Goal: Task Accomplishment & Management: Manage account settings

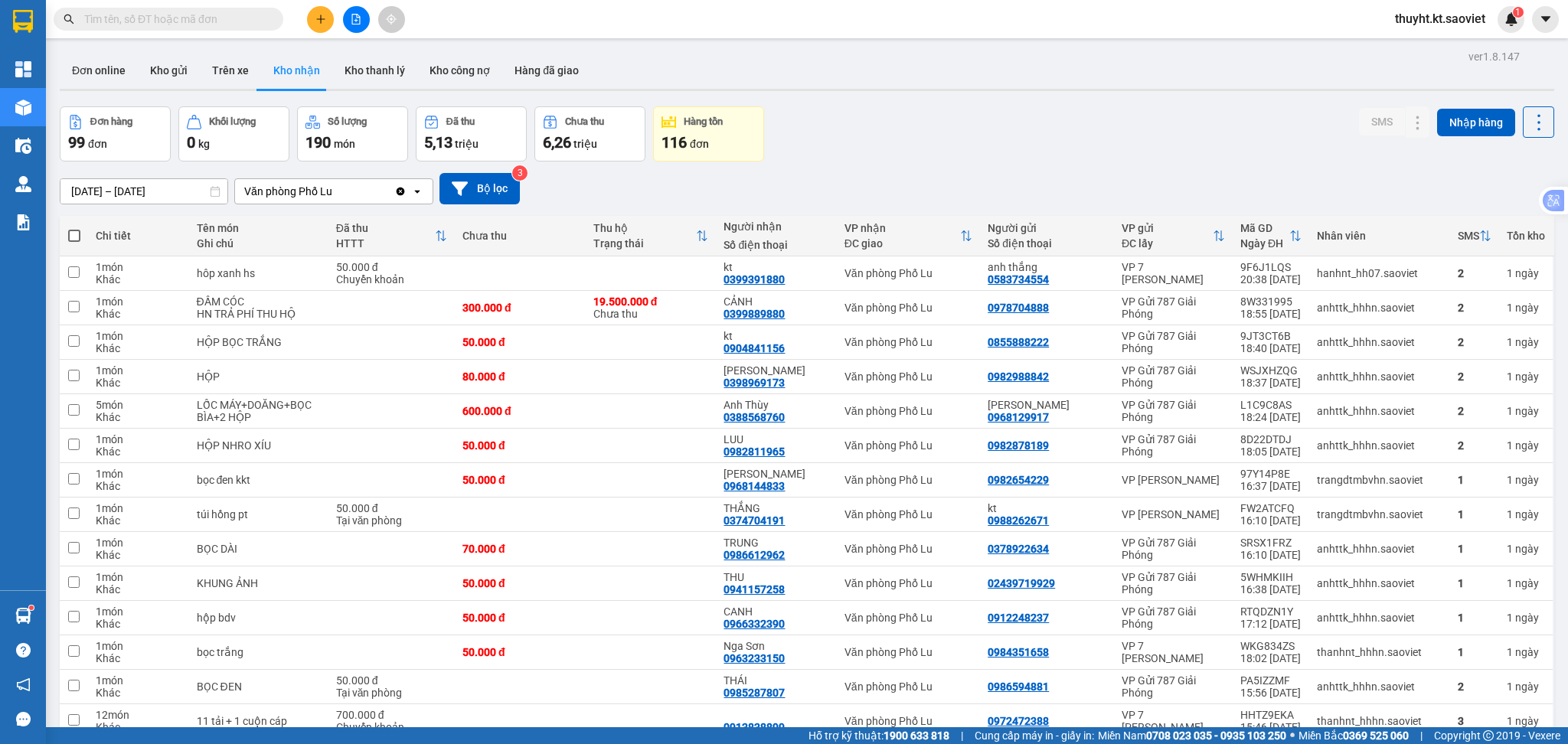
scroll to position [3276, 0]
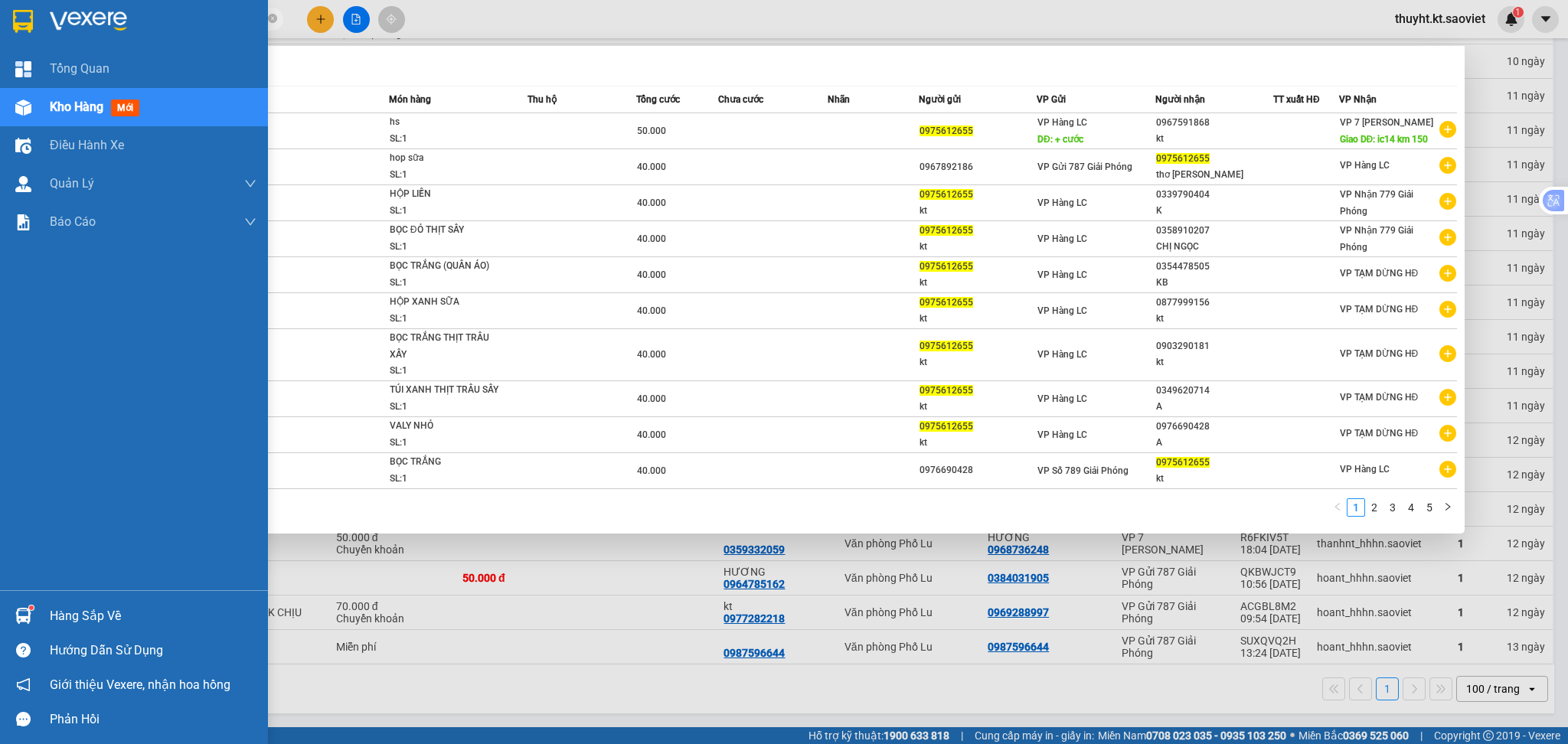
drag, startPoint x: 160, startPoint y: 19, endPoint x: 43, endPoint y: 5, distance: 117.8
click at [43, 5] on section "Kết quả tìm kiếm ( 43 ) Bộ lọc Mã ĐH Trạng thái Món hàng Thu hộ Tổng cước Chưa …" at bounding box center [784, 372] width 1568 height 744
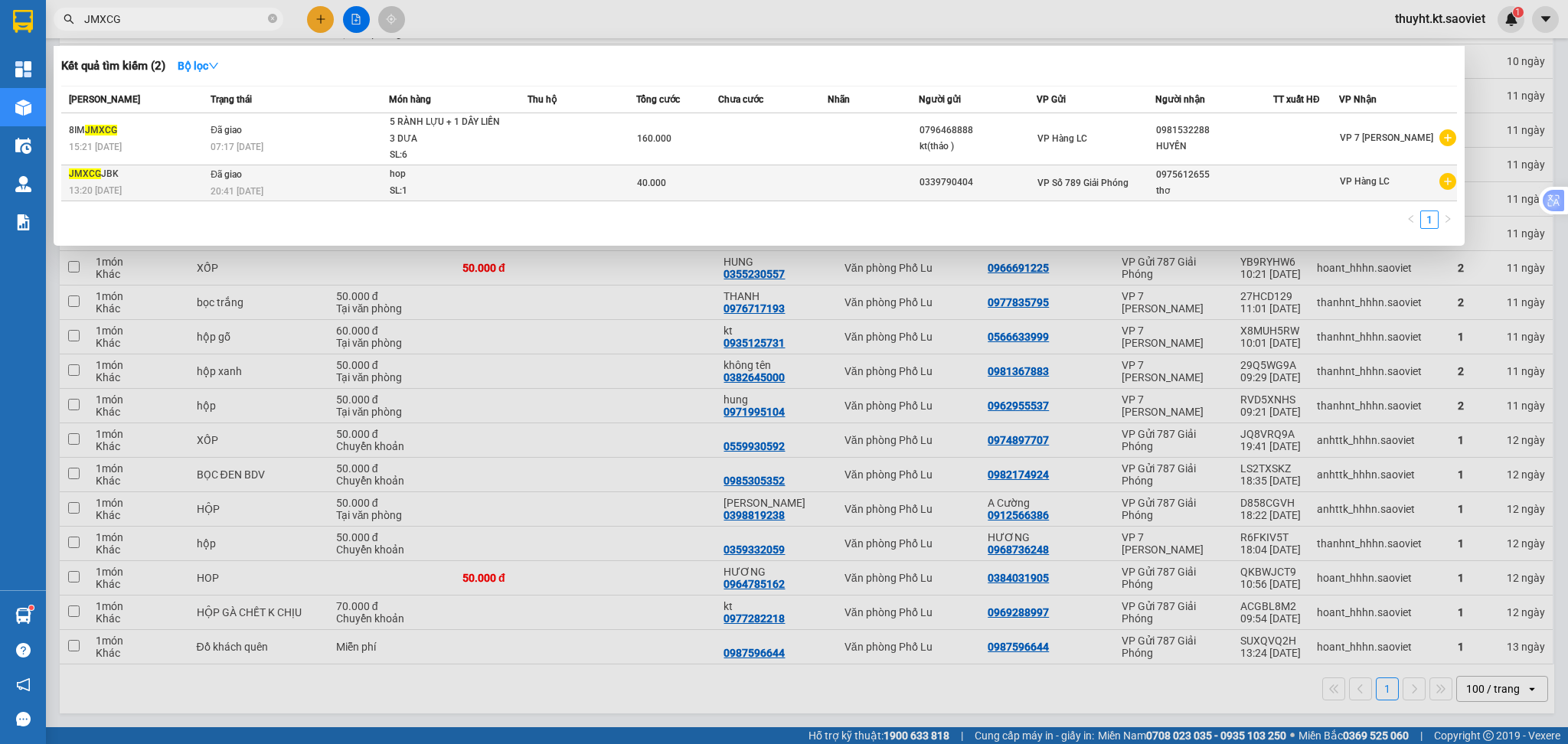
type input "JMXCG"
click at [446, 187] on div "SL: 1" at bounding box center [447, 191] width 115 height 17
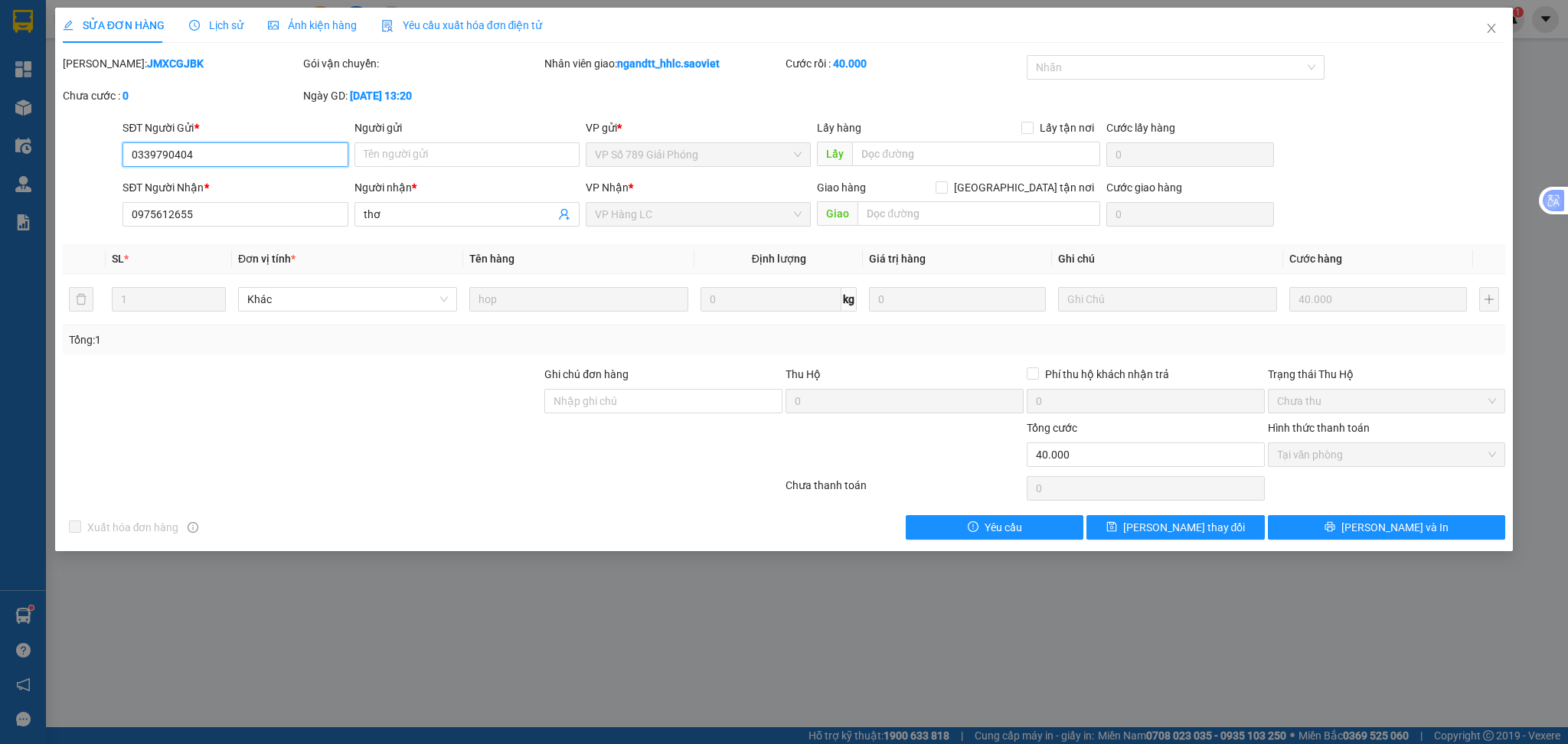
type input "0339790404"
type input "0975612655"
type input "thơ"
type input "0"
type input "40.000"
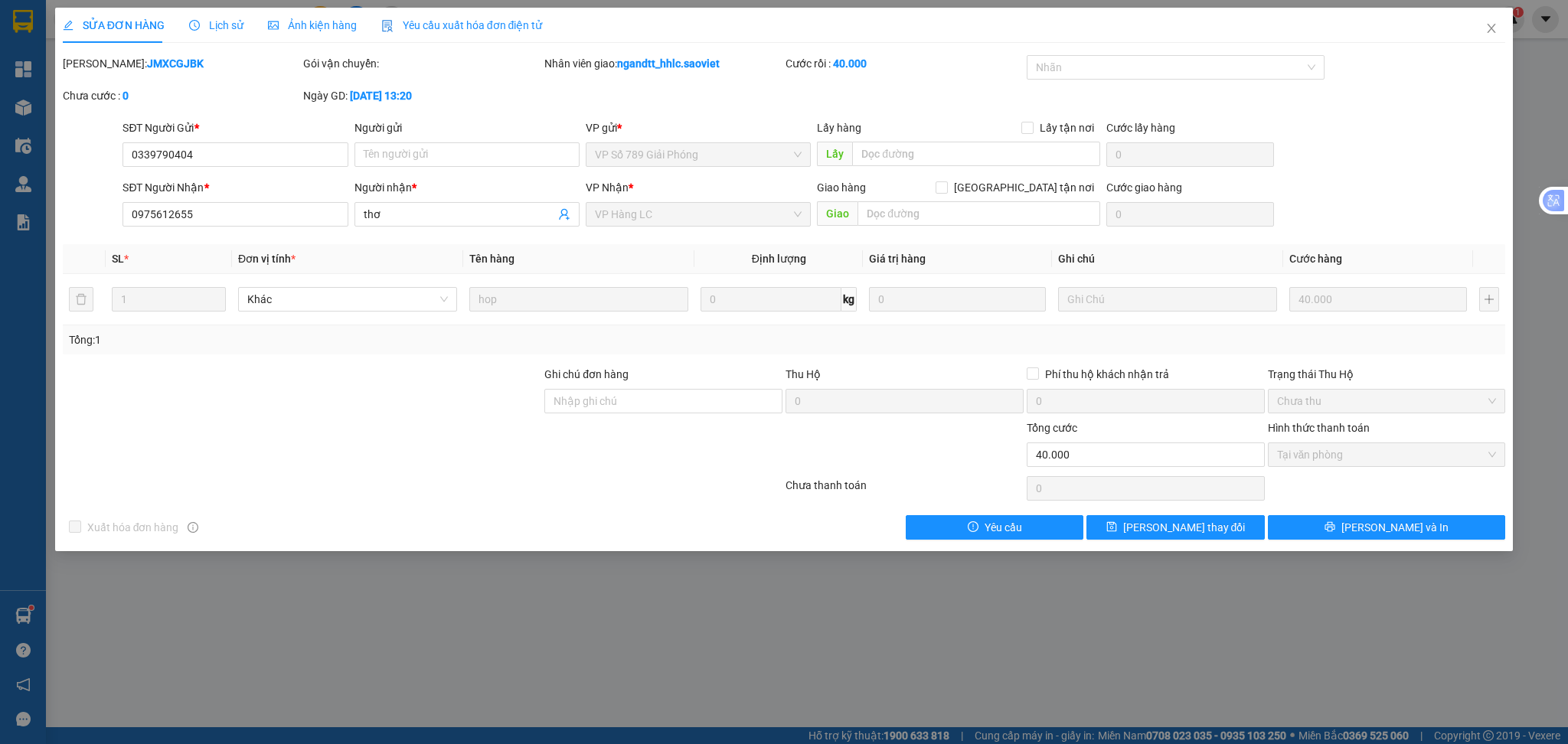
click at [212, 19] on span "Lịch sử" at bounding box center [216, 24] width 55 height 12
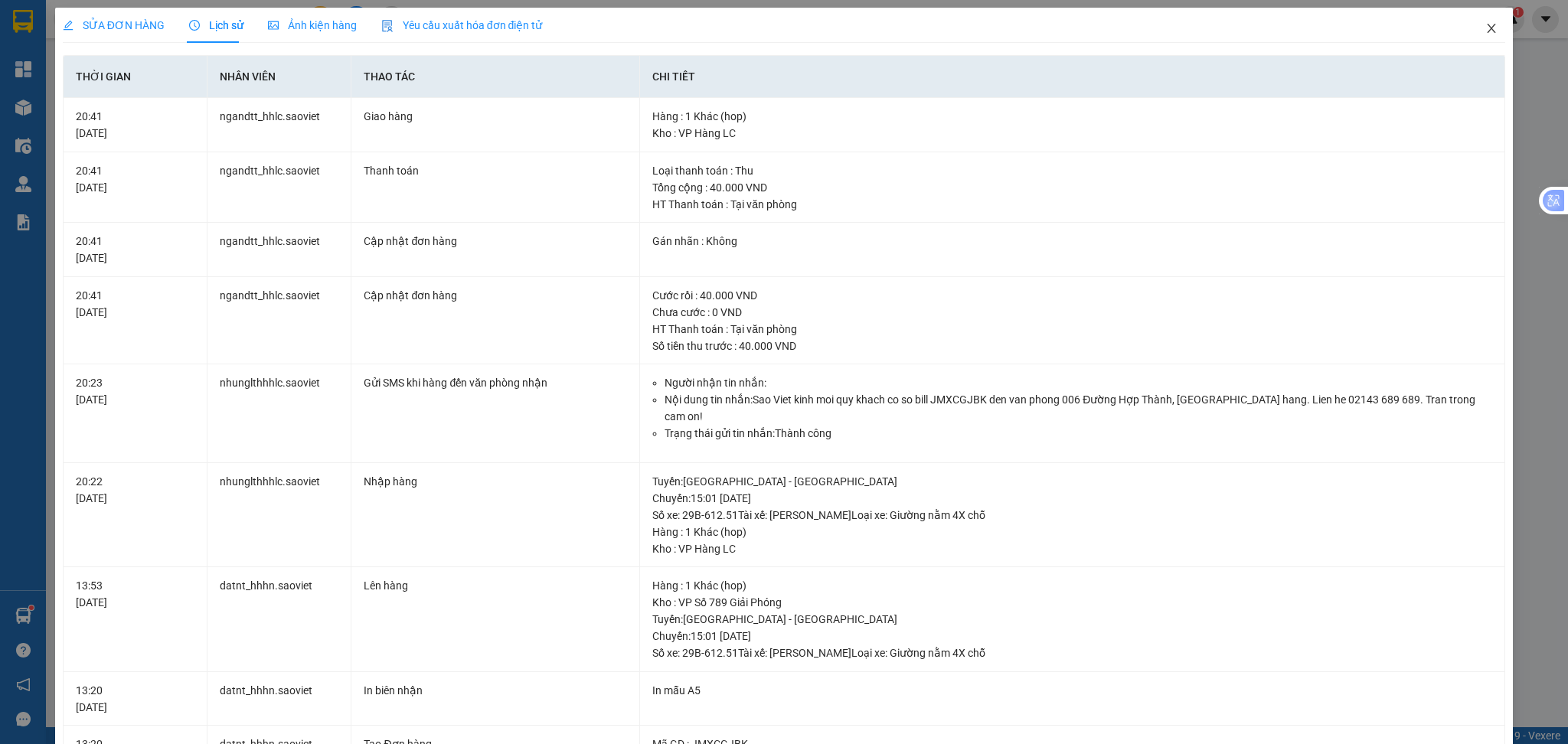
click at [1472, 23] on span "Close" at bounding box center [1492, 29] width 43 height 43
click at [1481, 26] on span "thuyht.kt.saoviet" at bounding box center [1440, 19] width 115 height 19
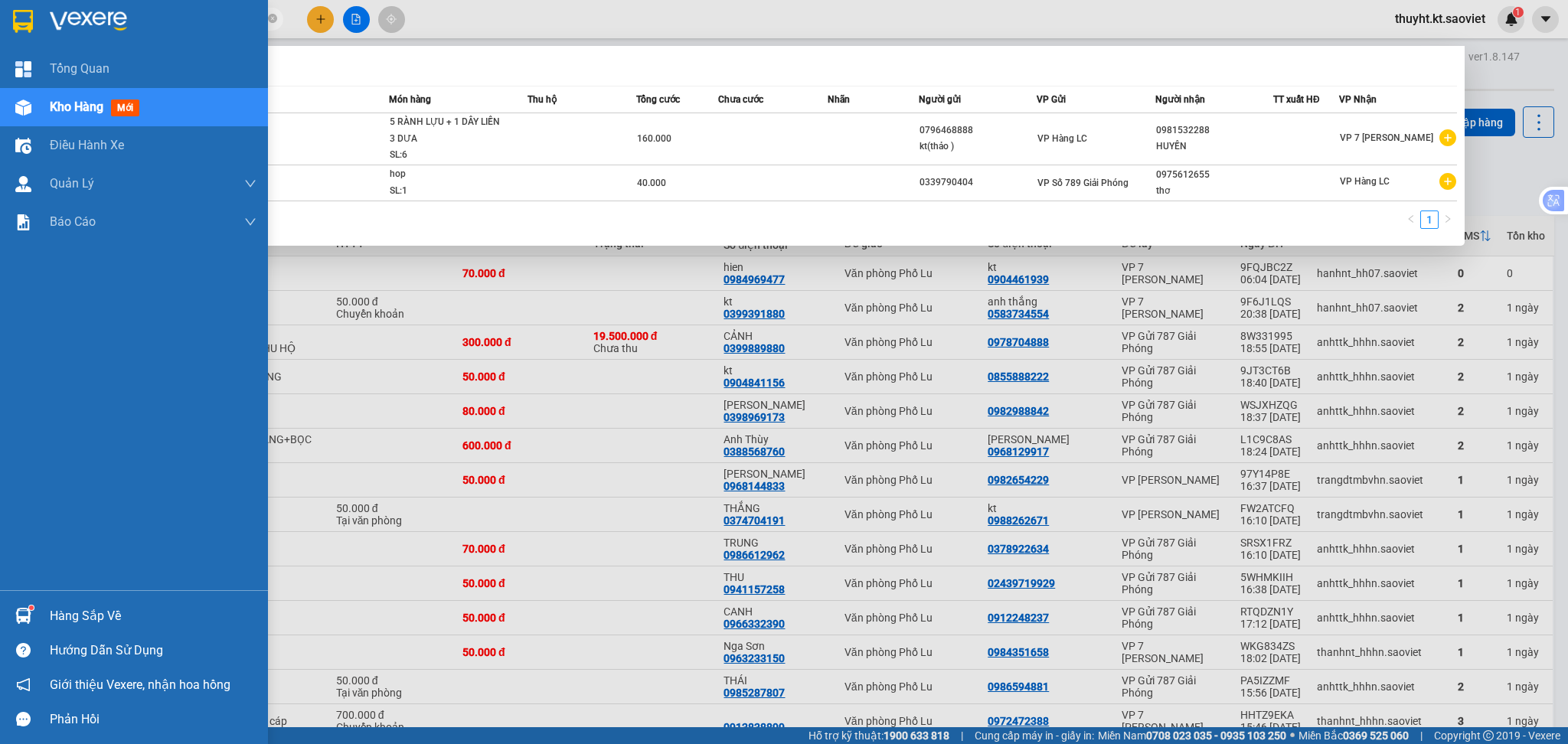
drag, startPoint x: 150, startPoint y: 25, endPoint x: 23, endPoint y: 25, distance: 127.0
click at [23, 25] on section "Kết quả tìm kiếm ( 2 ) Bộ lọc Mã ĐH Trạng thái Món hàng Thu hộ Tổng cước Chưa c…" at bounding box center [784, 372] width 1568 height 744
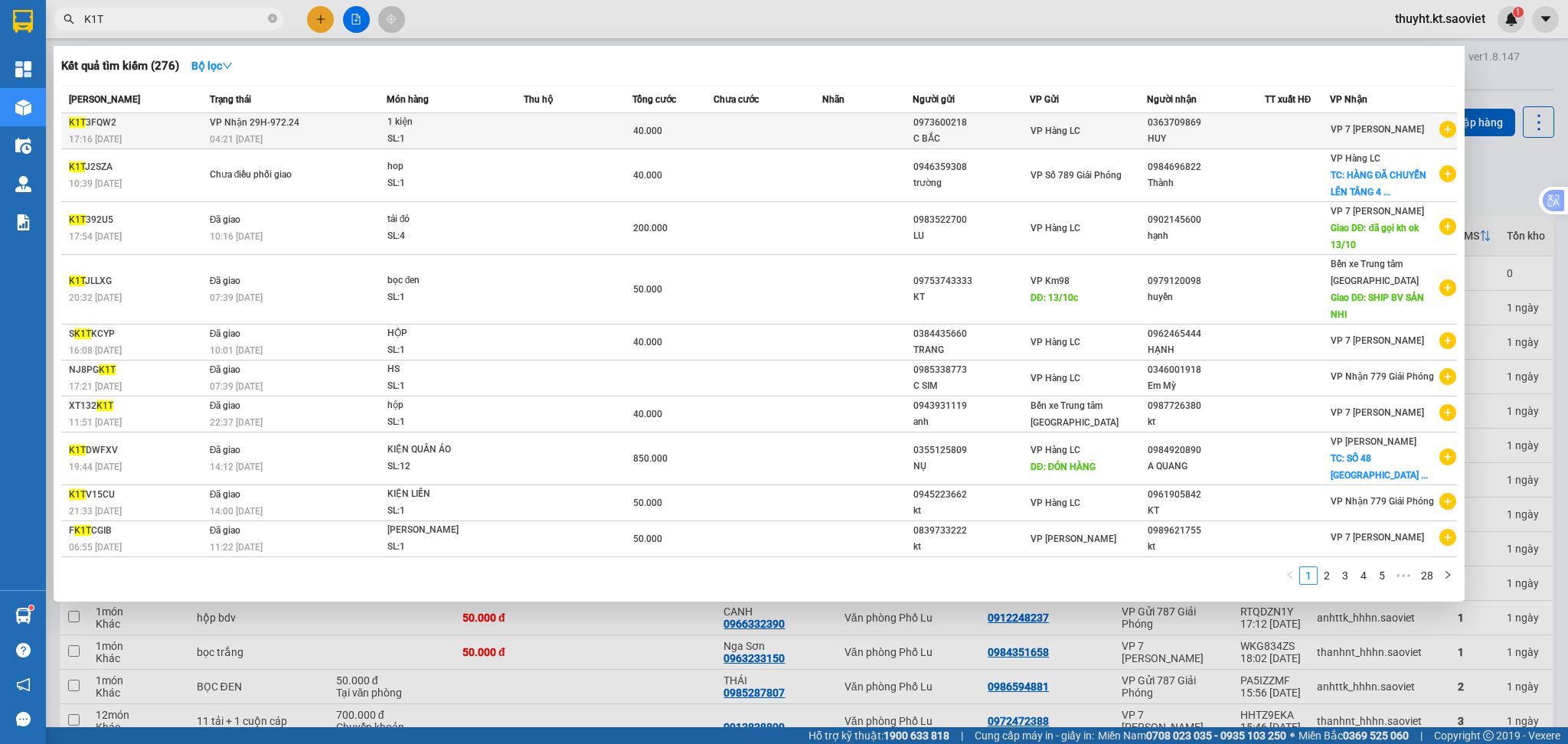
type input "K1T"
click at [675, 129] on div "40.000" at bounding box center [673, 131] width 80 height 17
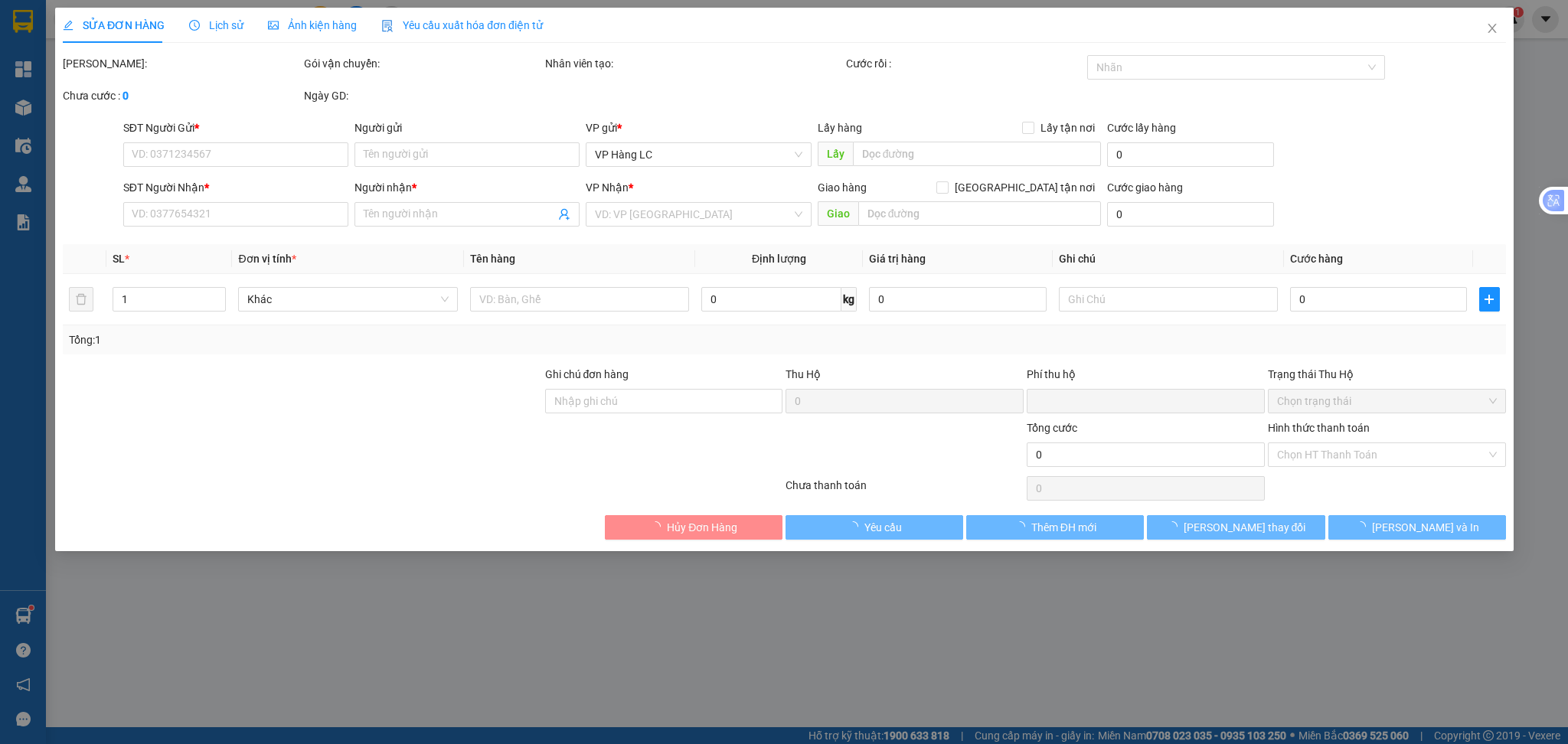
type input "0973600218"
type input "C BẮC"
type input "0363709869"
type input "HUY"
type input "0"
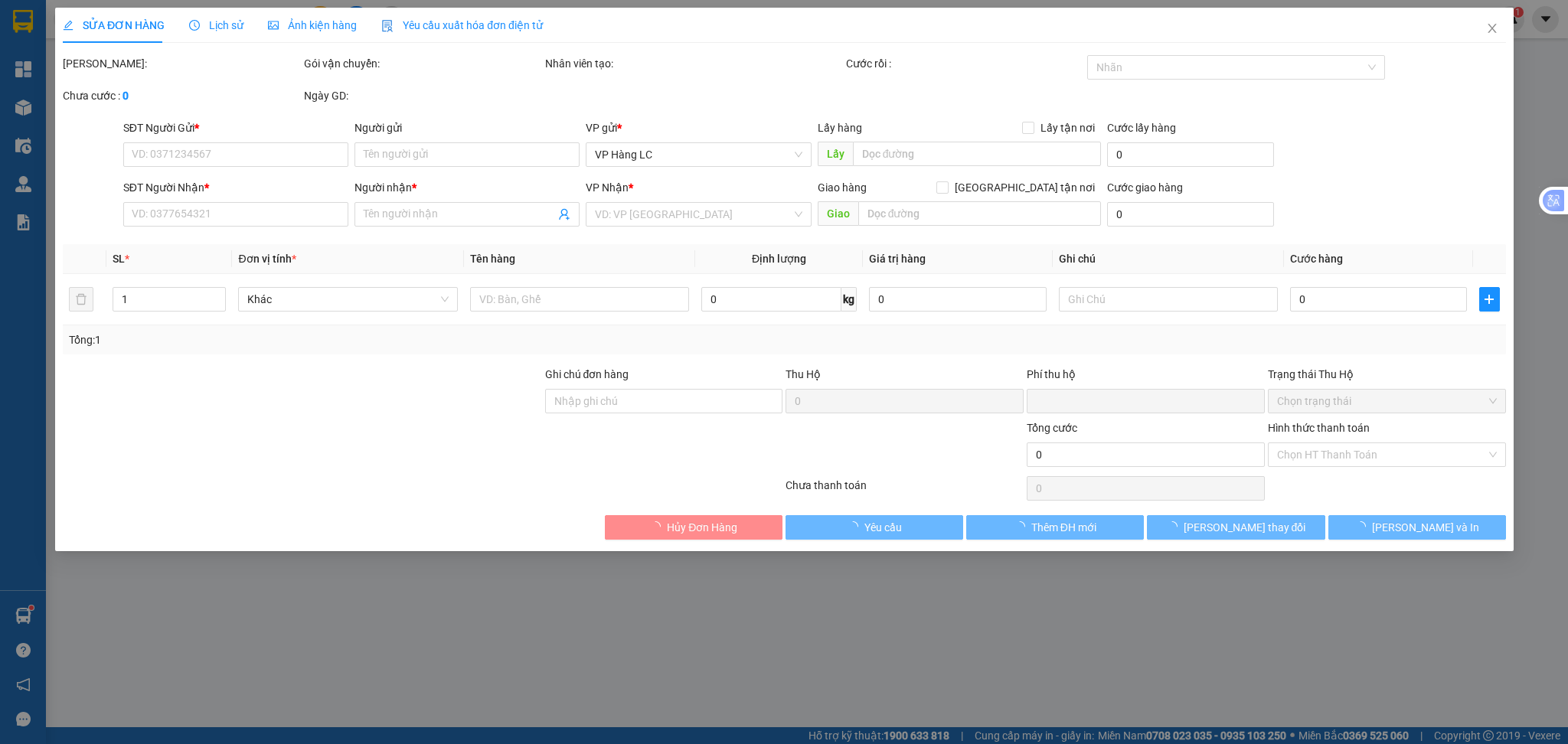
type input "40.000"
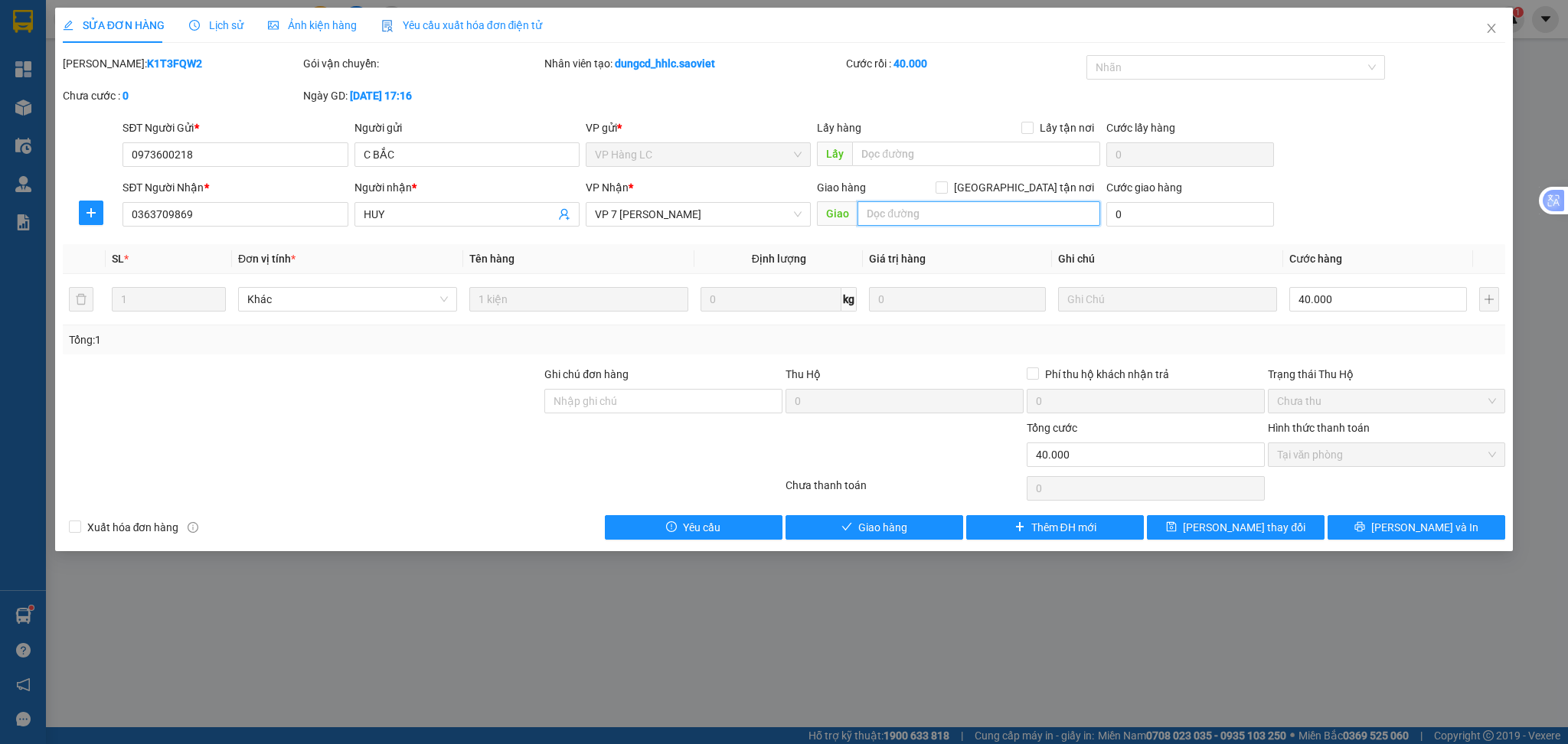
click at [888, 215] on input "text" at bounding box center [979, 214] width 243 height 24
type input "HỦY HÀNG [DATE]"
click at [1225, 524] on span "[PERSON_NAME] thay đổi" at bounding box center [1244, 528] width 122 height 17
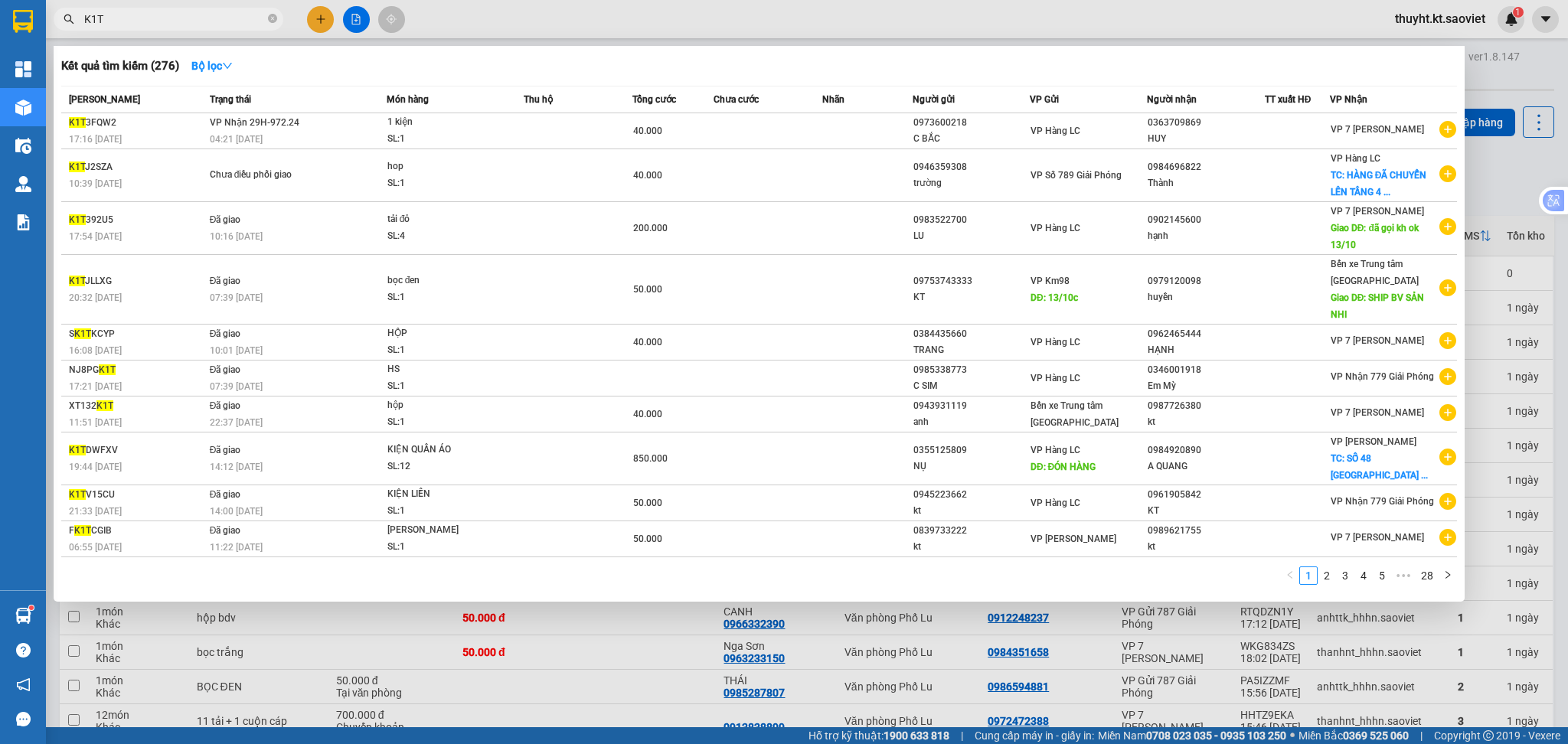
click at [135, 15] on input "K1T" at bounding box center [174, 19] width 181 height 17
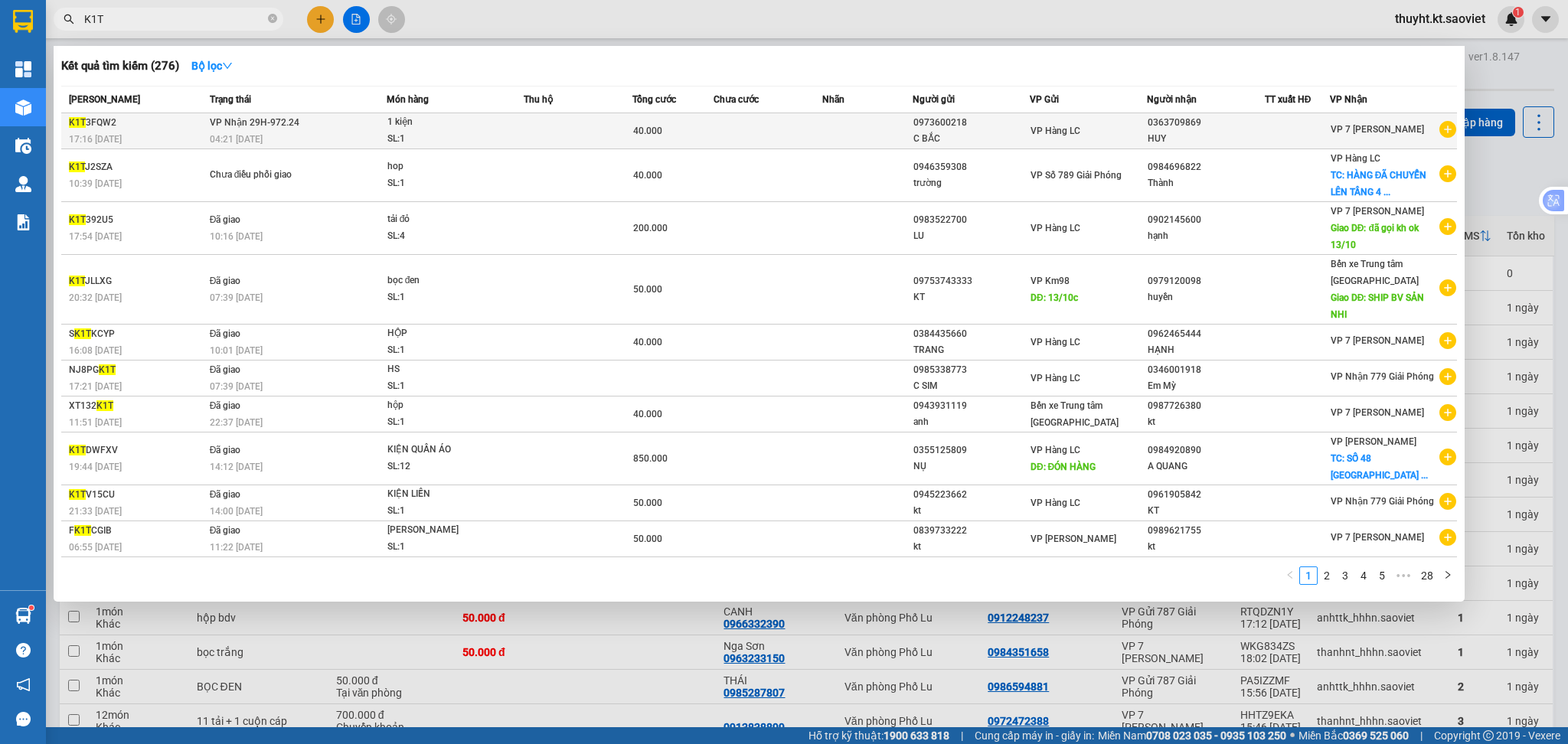
click at [616, 124] on td at bounding box center [579, 131] width 109 height 36
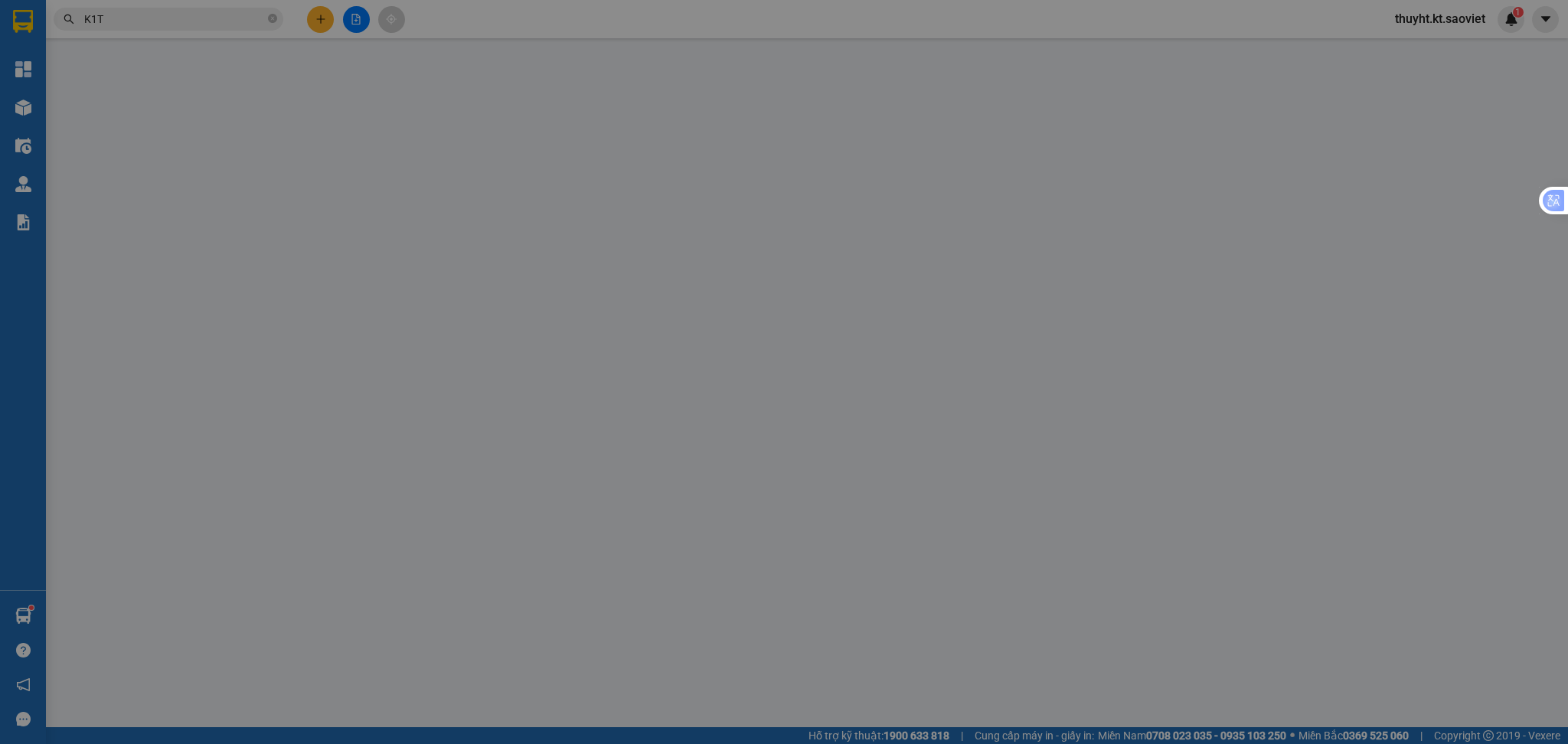
type input "0973600218"
type input "C BẮC"
type input "0363709869"
type input "HUY"
type input "HỦY HÀNG [DATE]"
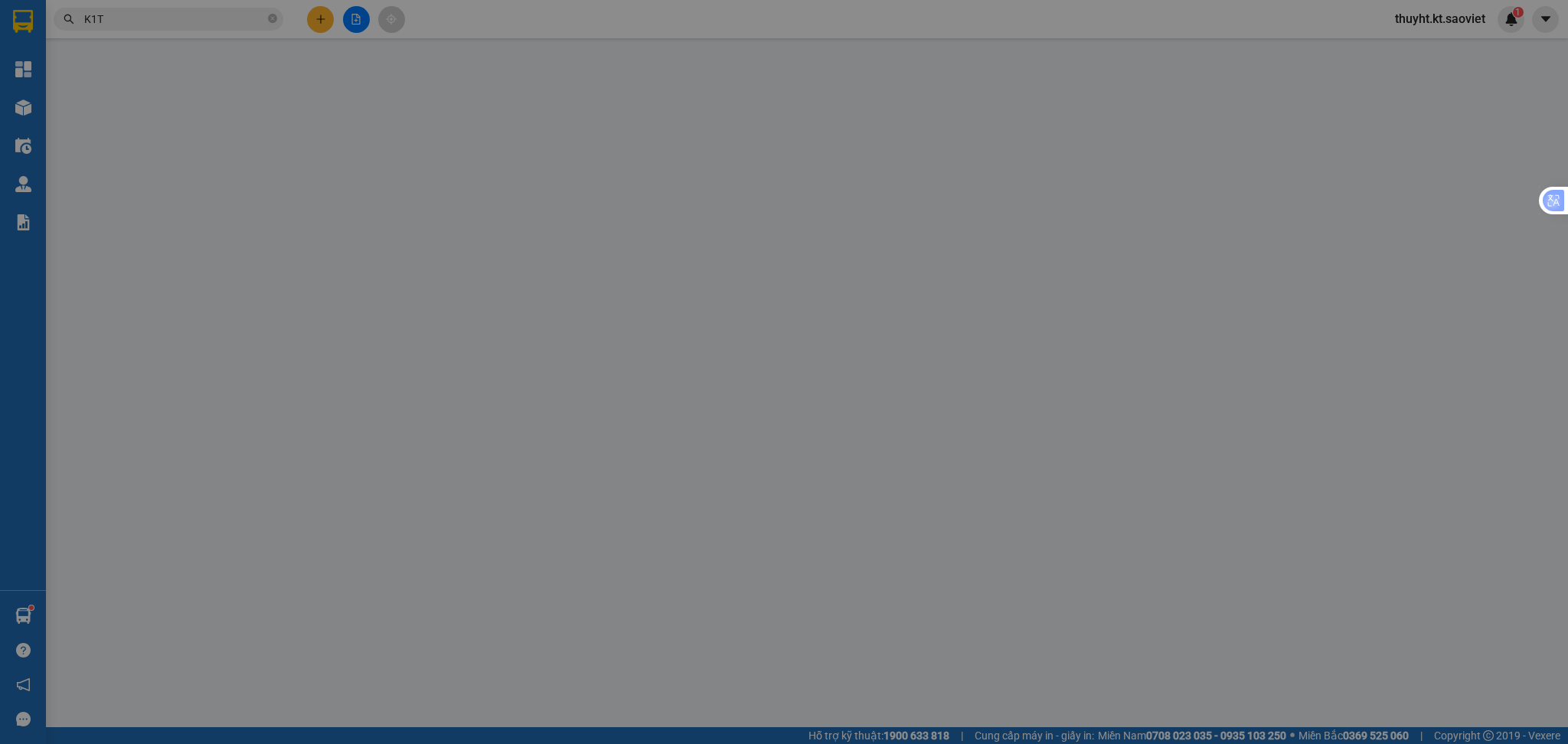
type input "0"
type input "40.000"
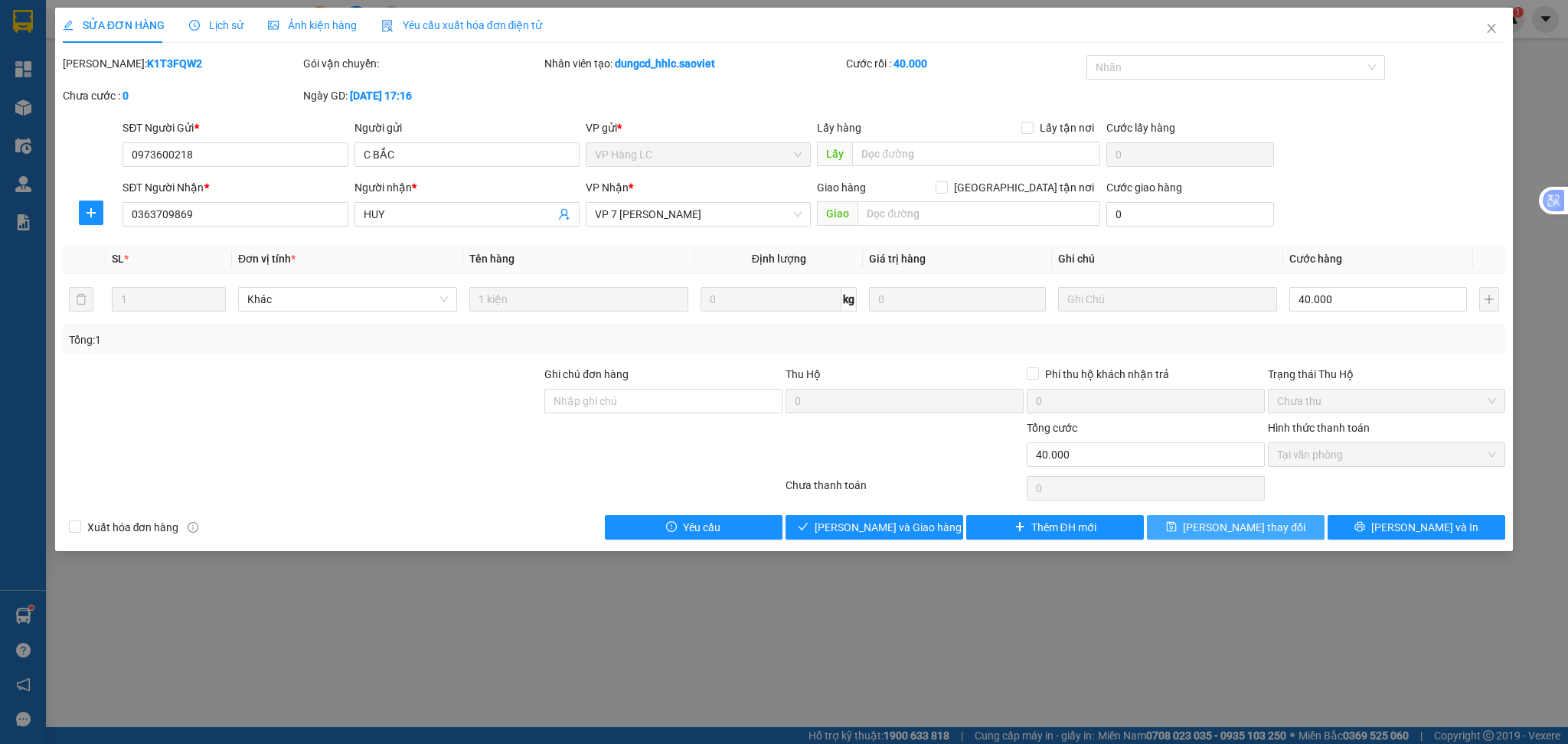
click at [1197, 520] on button "[PERSON_NAME] thay đổi" at bounding box center [1236, 528] width 178 height 24
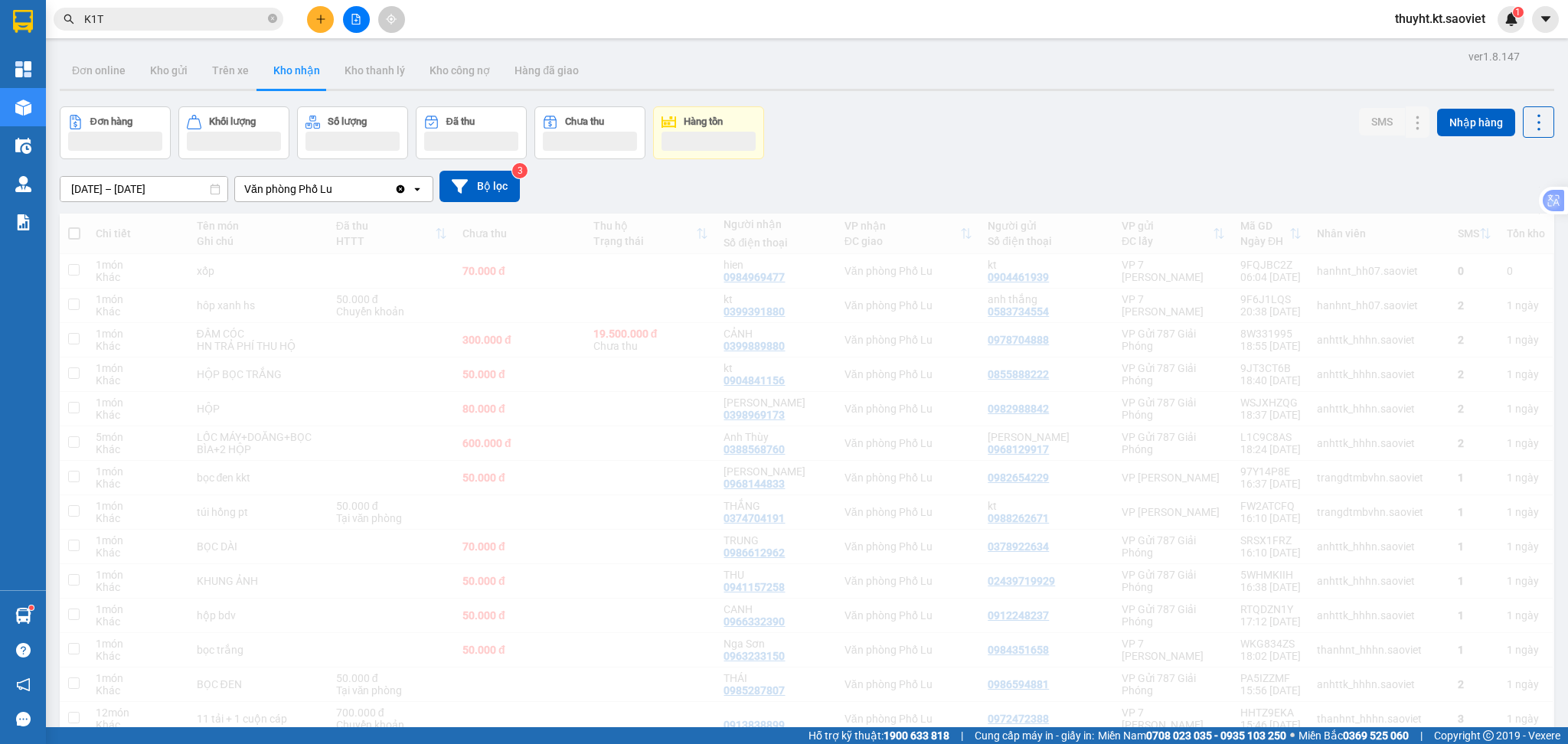
click at [142, 15] on input "K1T" at bounding box center [174, 19] width 181 height 17
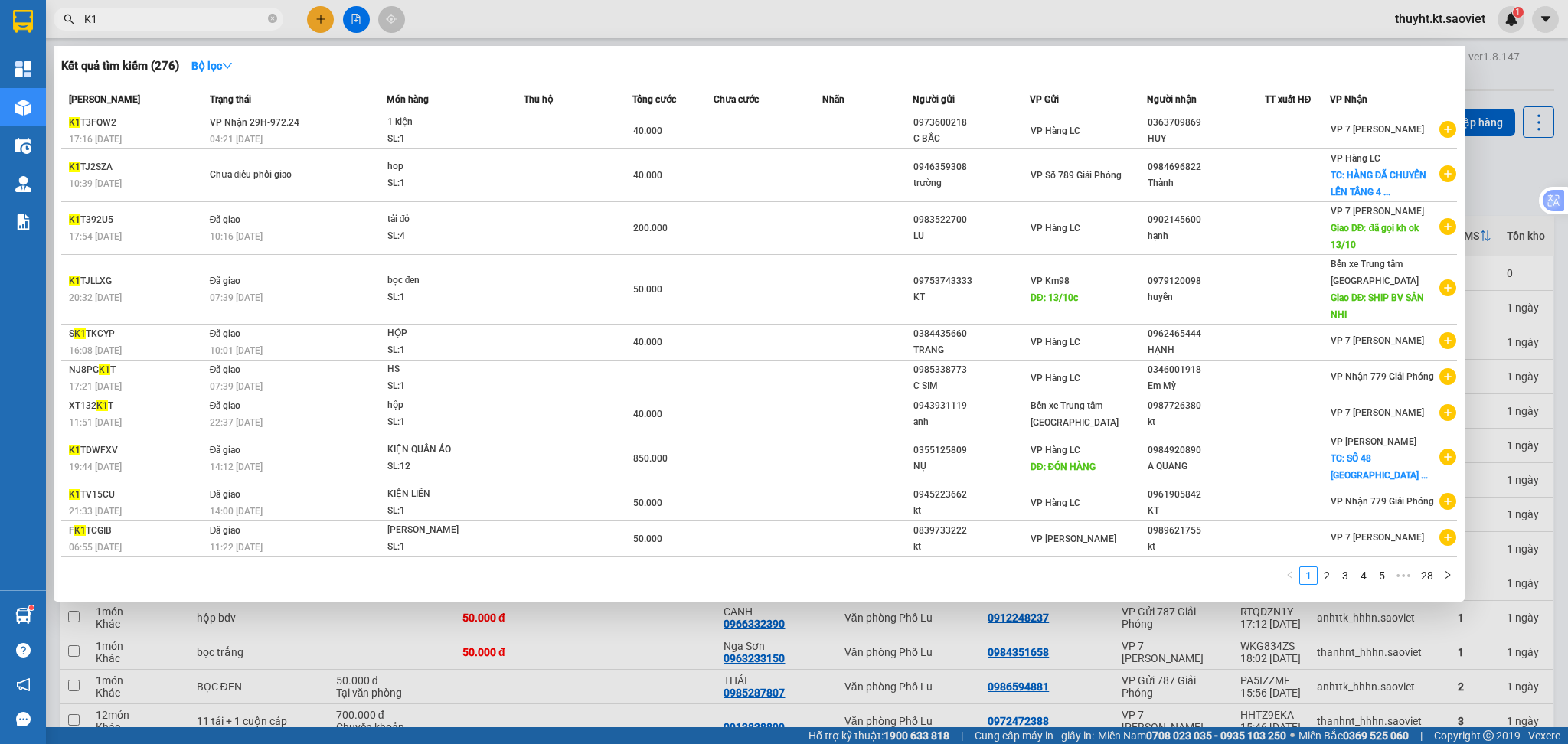
type input "K"
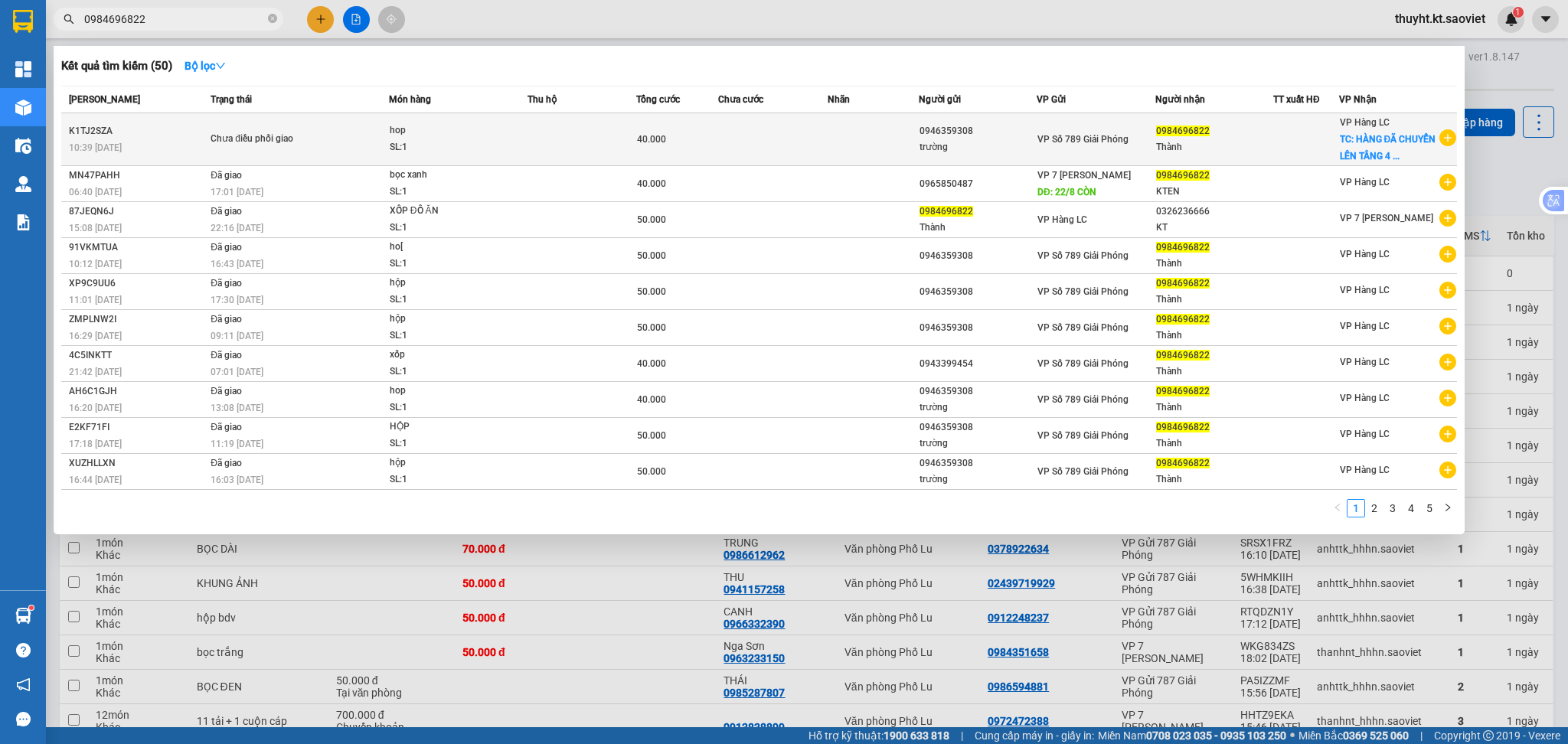
type input "0984696822"
click at [577, 144] on td at bounding box center [583, 139] width 109 height 53
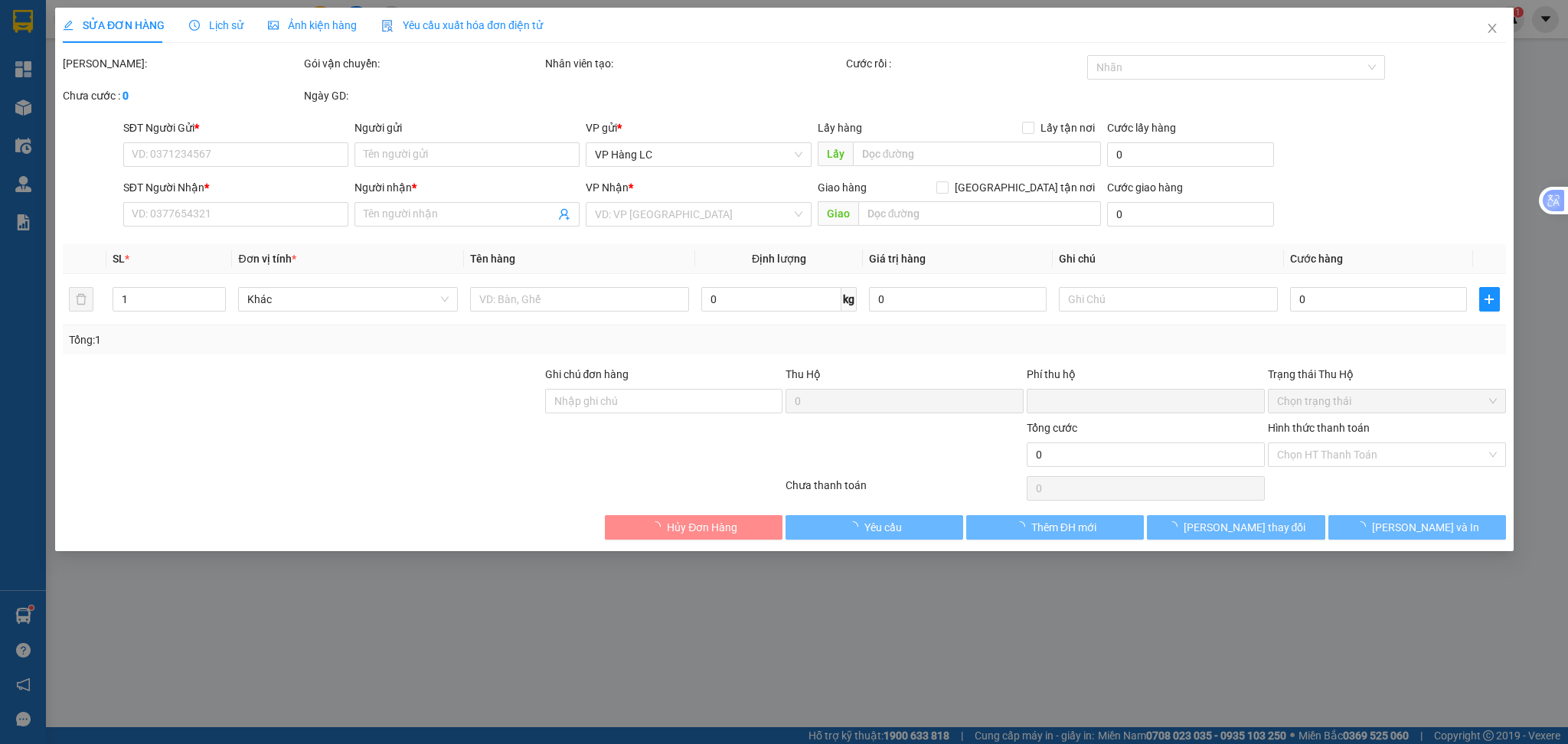
type input "0946359308"
type input "trường"
type input "0984696822"
type input "Thành"
checkbox input "true"
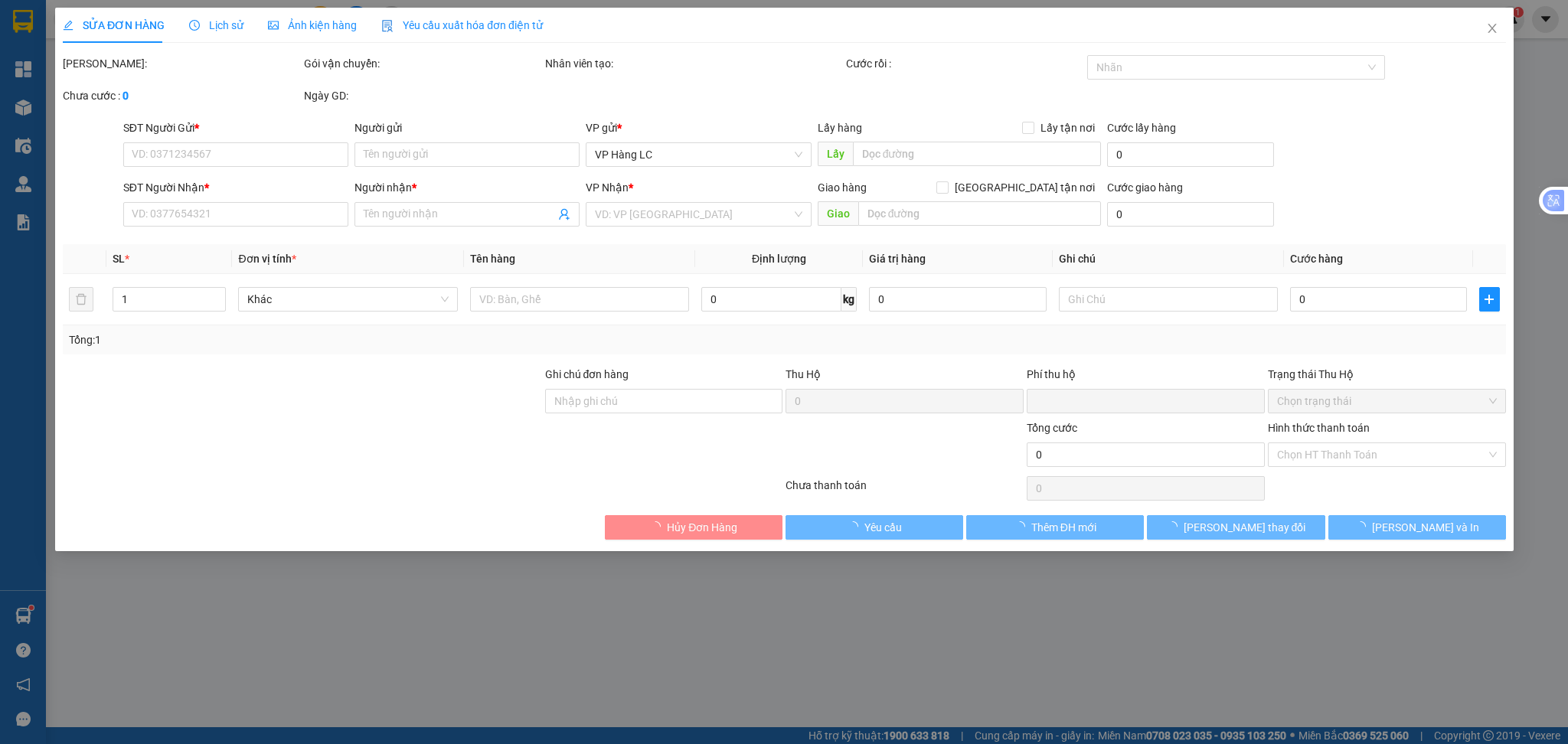
type input "HÀNG ĐÃ CHUYỂN LÊN TẦNG 4 VP 333 NGÀY 1/3"
type input "0"
type input "40.000"
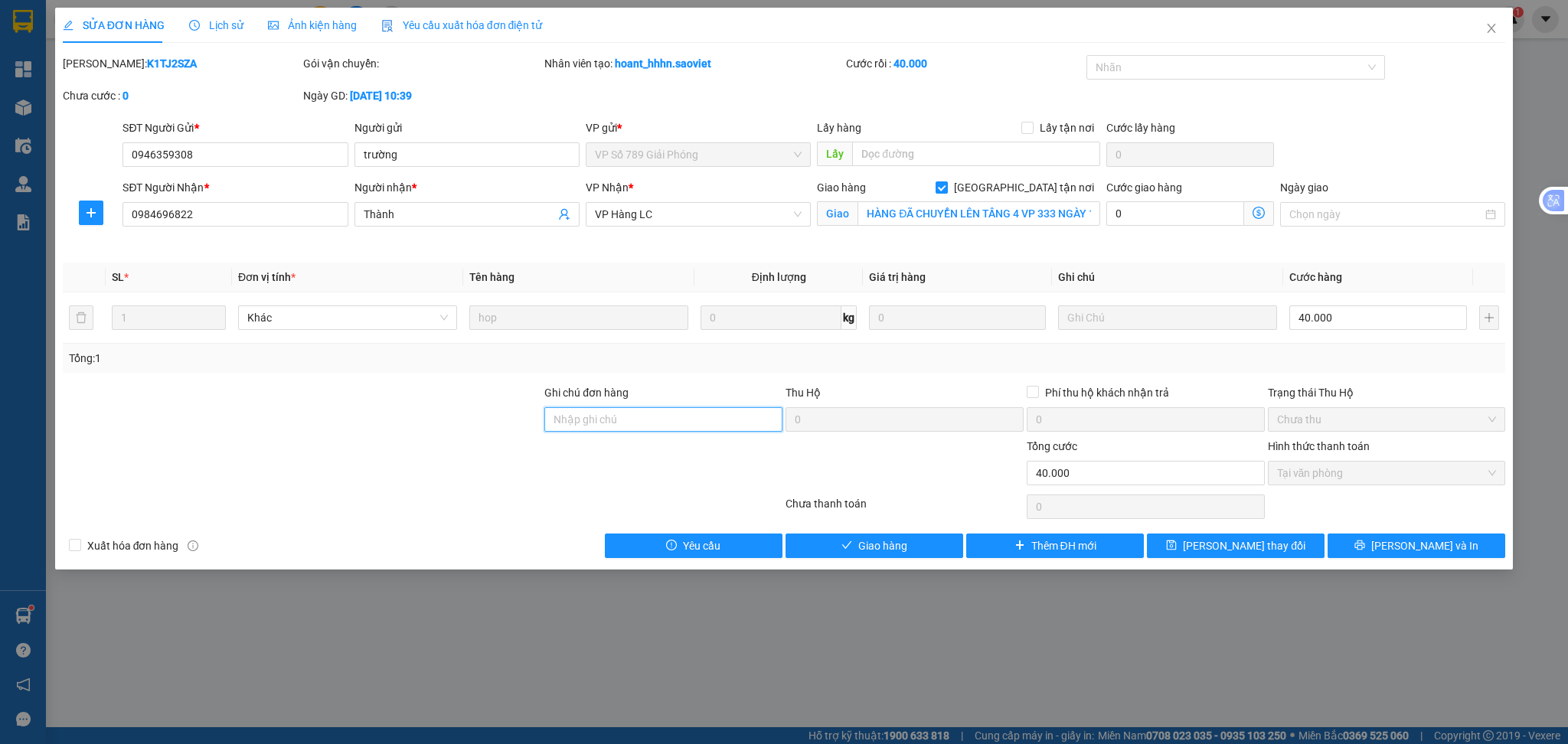
click at [692, 417] on input "Ghi chú đơn hàng" at bounding box center [663, 419] width 238 height 24
type input "HỦY HÀNG [DATE]"
click at [1241, 545] on span "[PERSON_NAME] thay đổi" at bounding box center [1244, 546] width 122 height 17
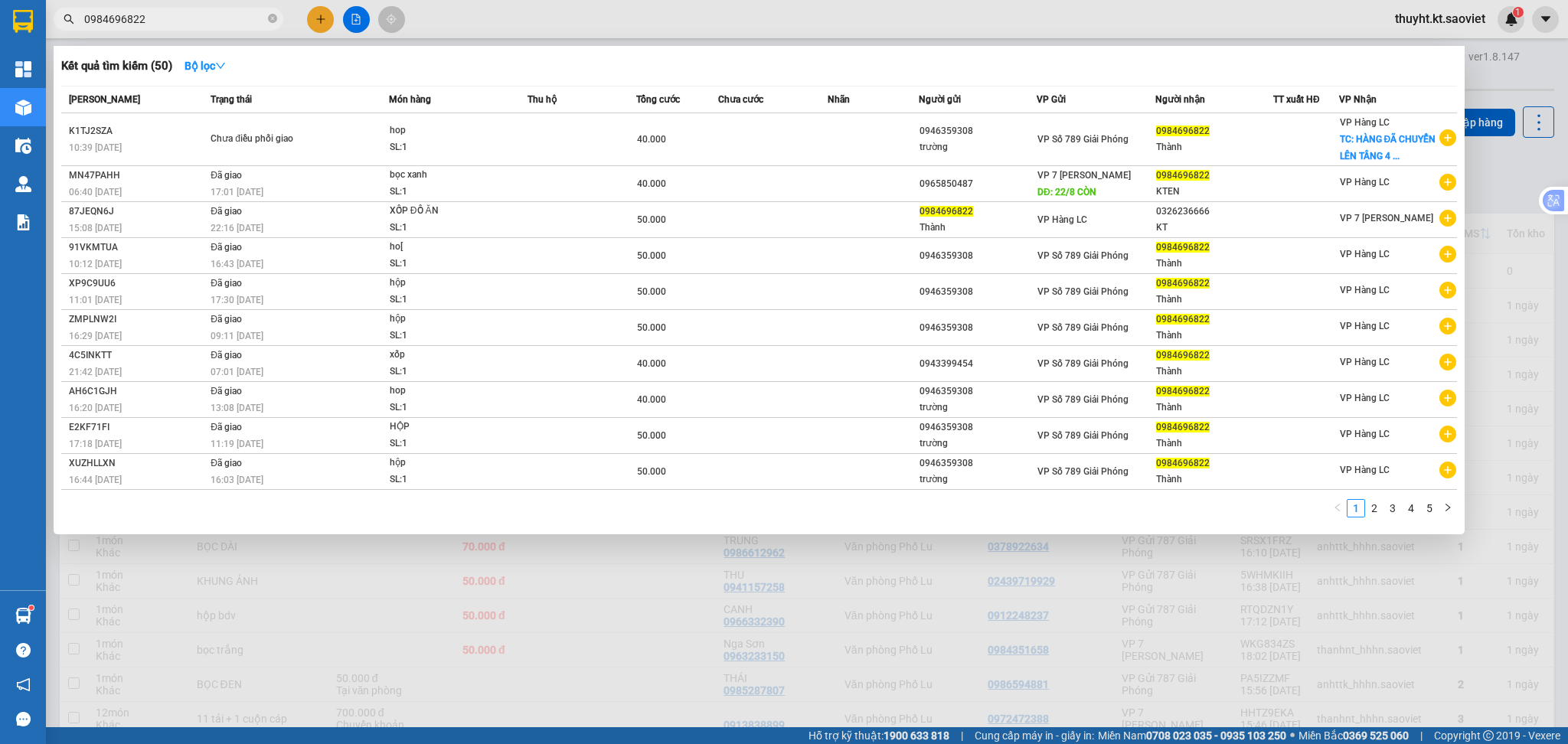
click at [169, 16] on input "0984696822" at bounding box center [174, 19] width 181 height 17
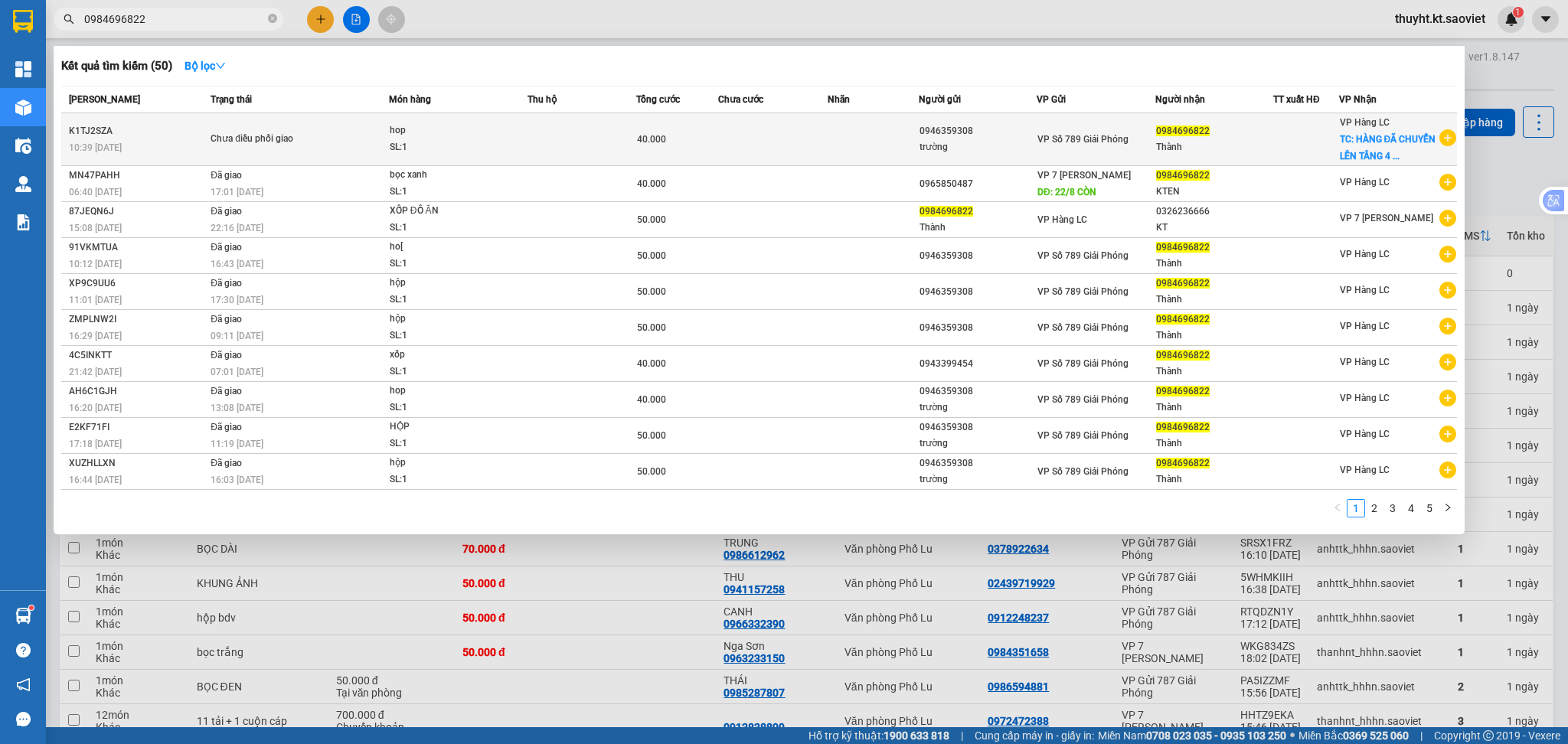
click at [662, 139] on span "40.000" at bounding box center [651, 138] width 29 height 10
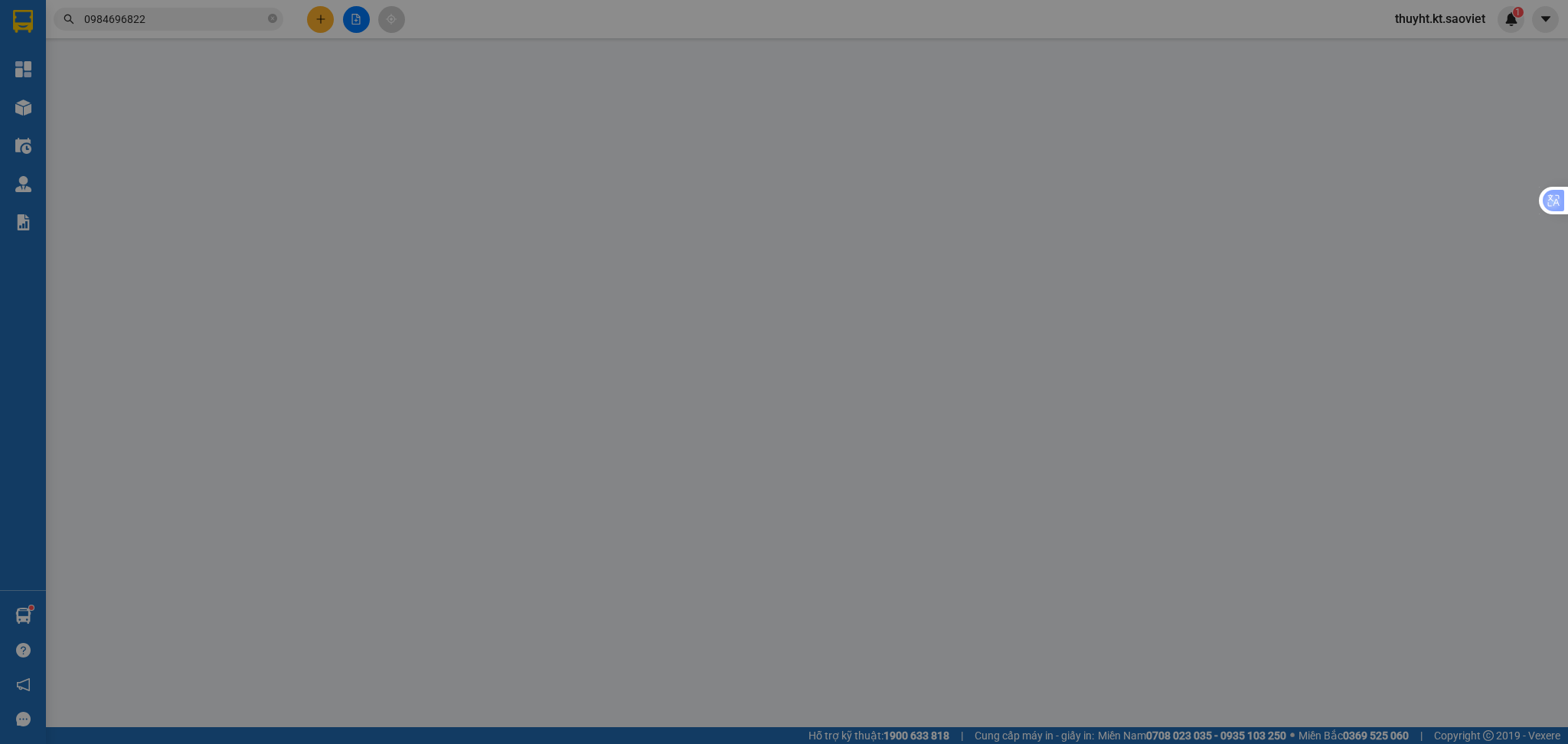
type input "0946359308"
type input "trường"
type input "0984696822"
type input "Thành"
checkbox input "true"
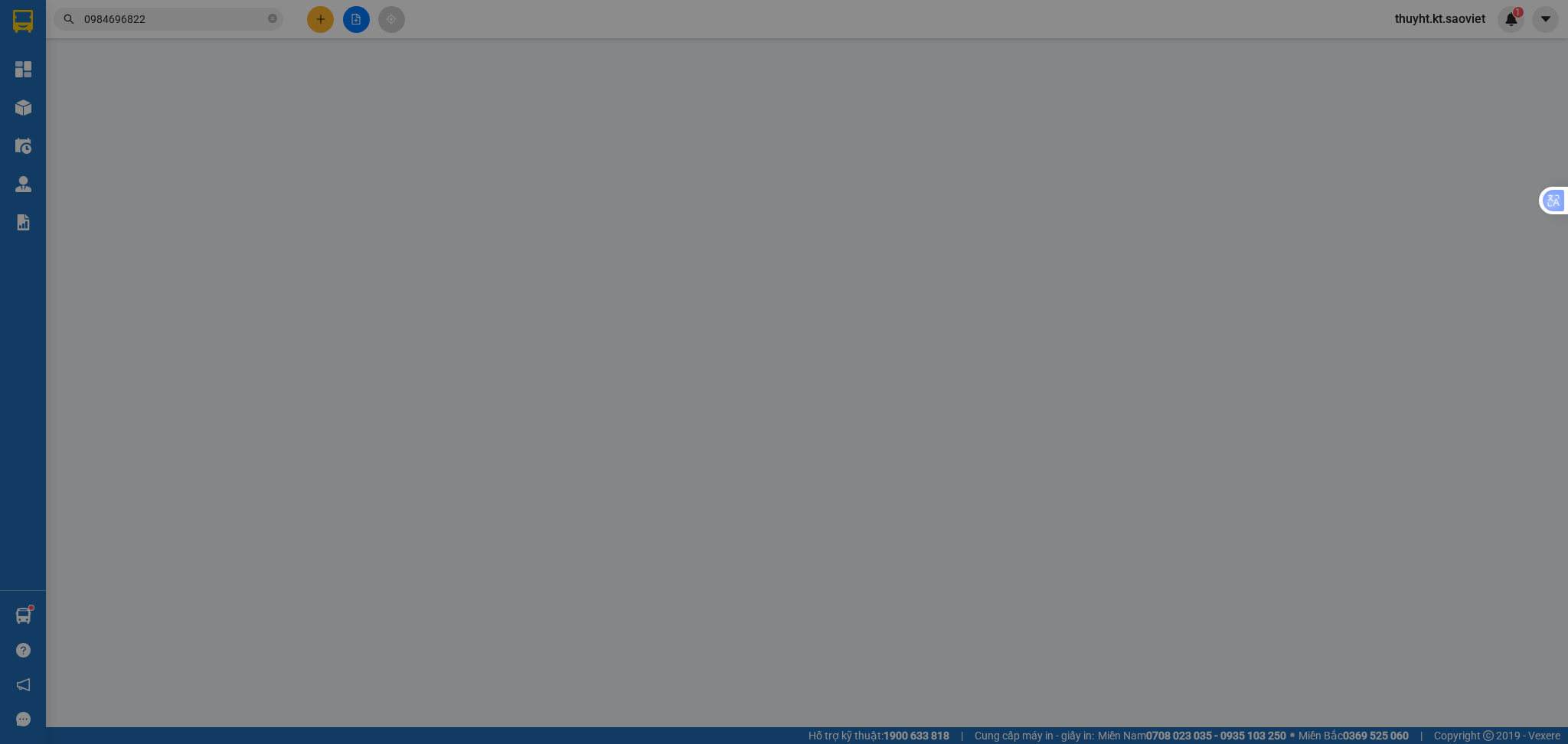
type input "HÀNG ĐÃ CHUYỂN LÊN TẦNG 4 VP 333 NGÀY 1/3"
type input "HỦY HÀNG [DATE]"
type input "0"
type input "40.000"
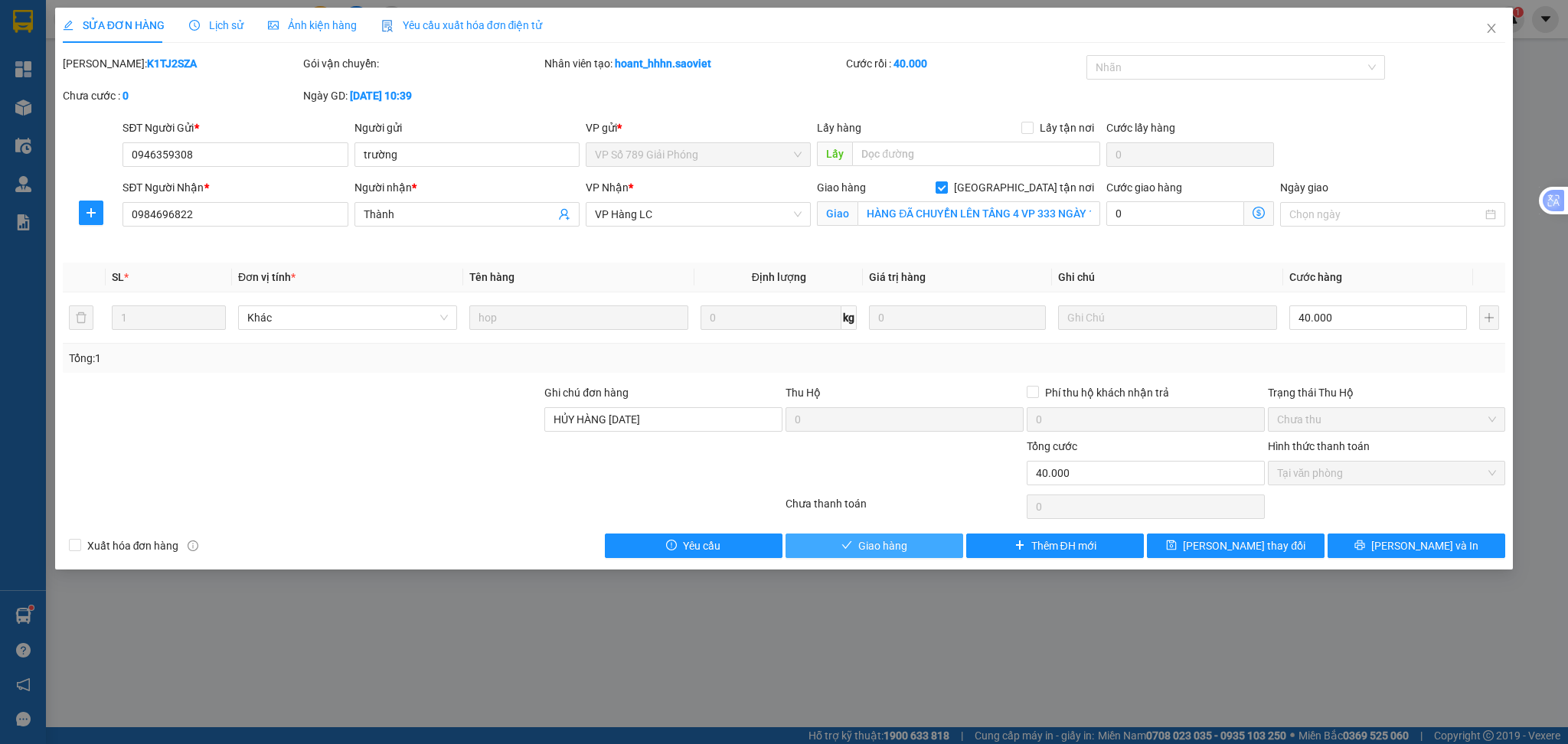
click at [907, 544] on button "Giao hàng" at bounding box center [874, 546] width 178 height 24
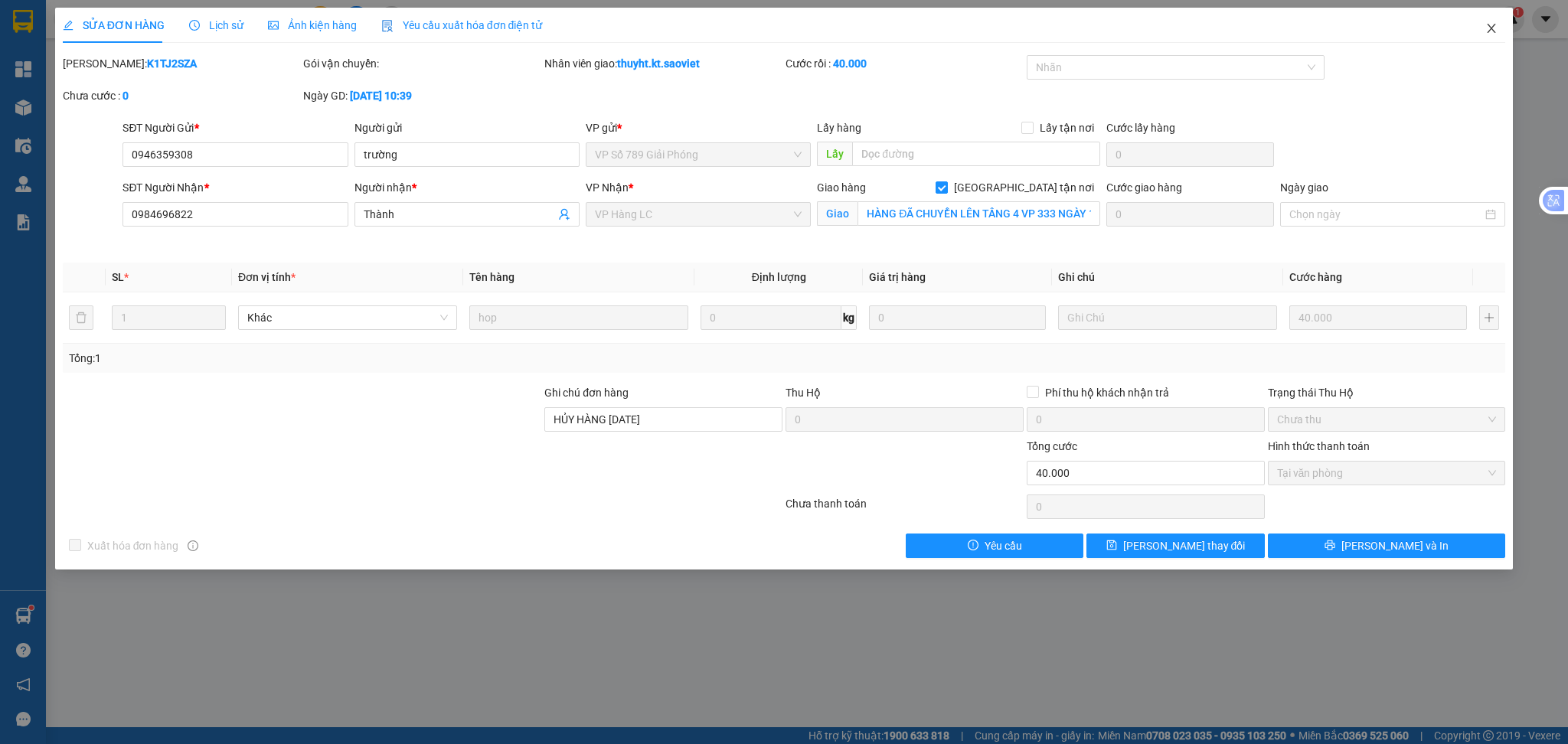
click at [1480, 29] on span "Close" at bounding box center [1492, 29] width 43 height 43
click at [1499, 26] on div "1" at bounding box center [1511, 20] width 26 height 26
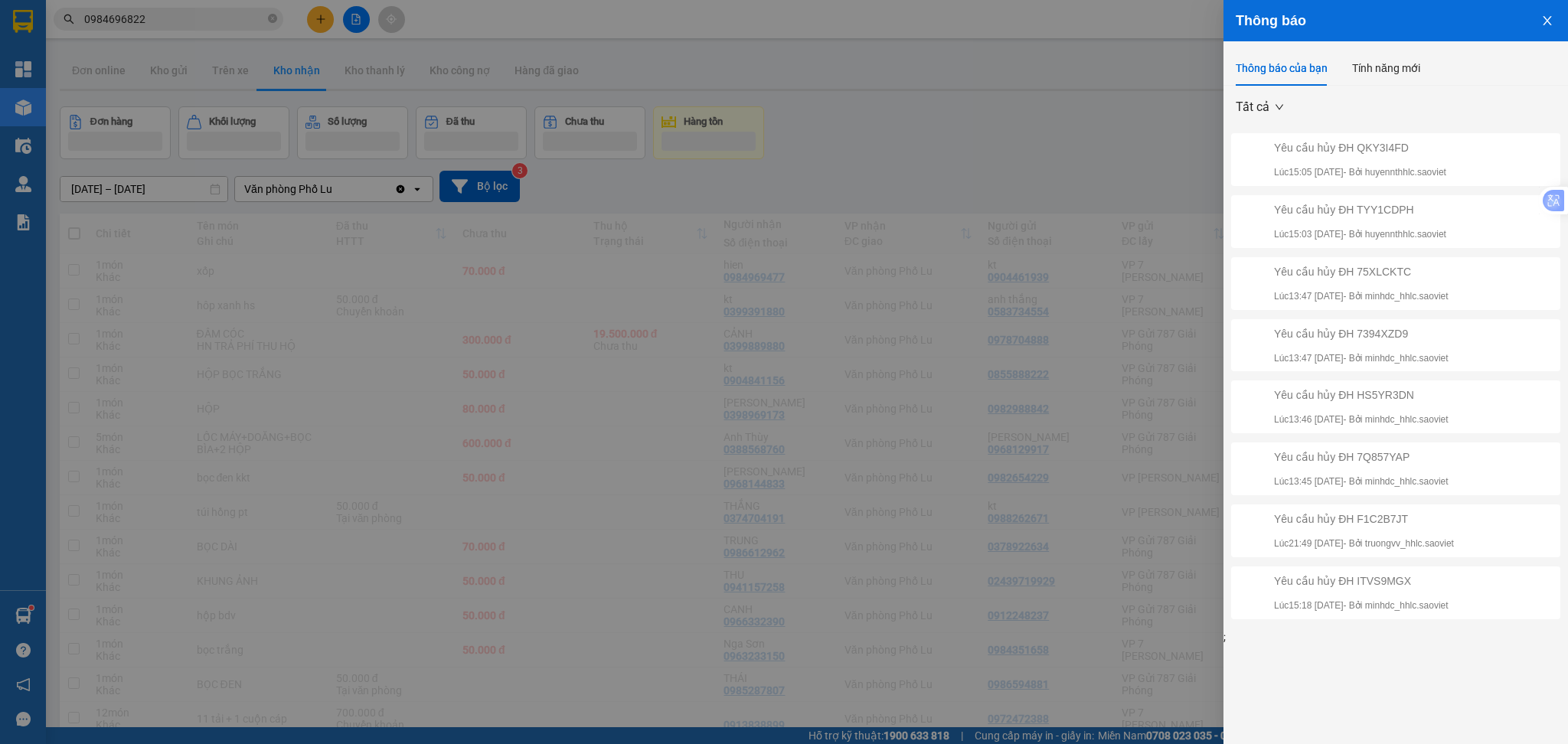
click at [837, 90] on div at bounding box center [784, 372] width 1568 height 744
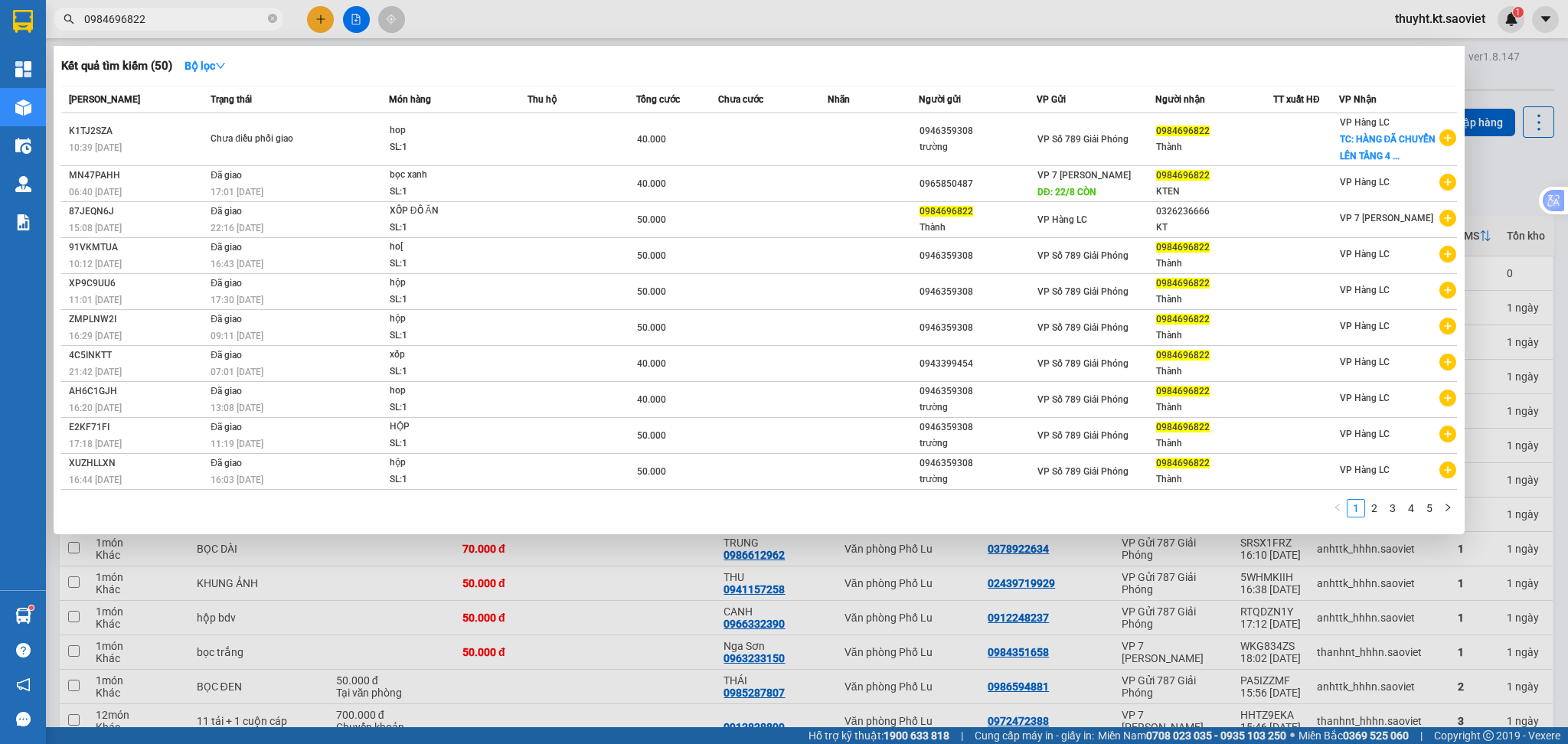
drag, startPoint x: 168, startPoint y: 23, endPoint x: 61, endPoint y: 23, distance: 107.0
click at [61, 23] on span "0984696822" at bounding box center [168, 19] width 230 height 23
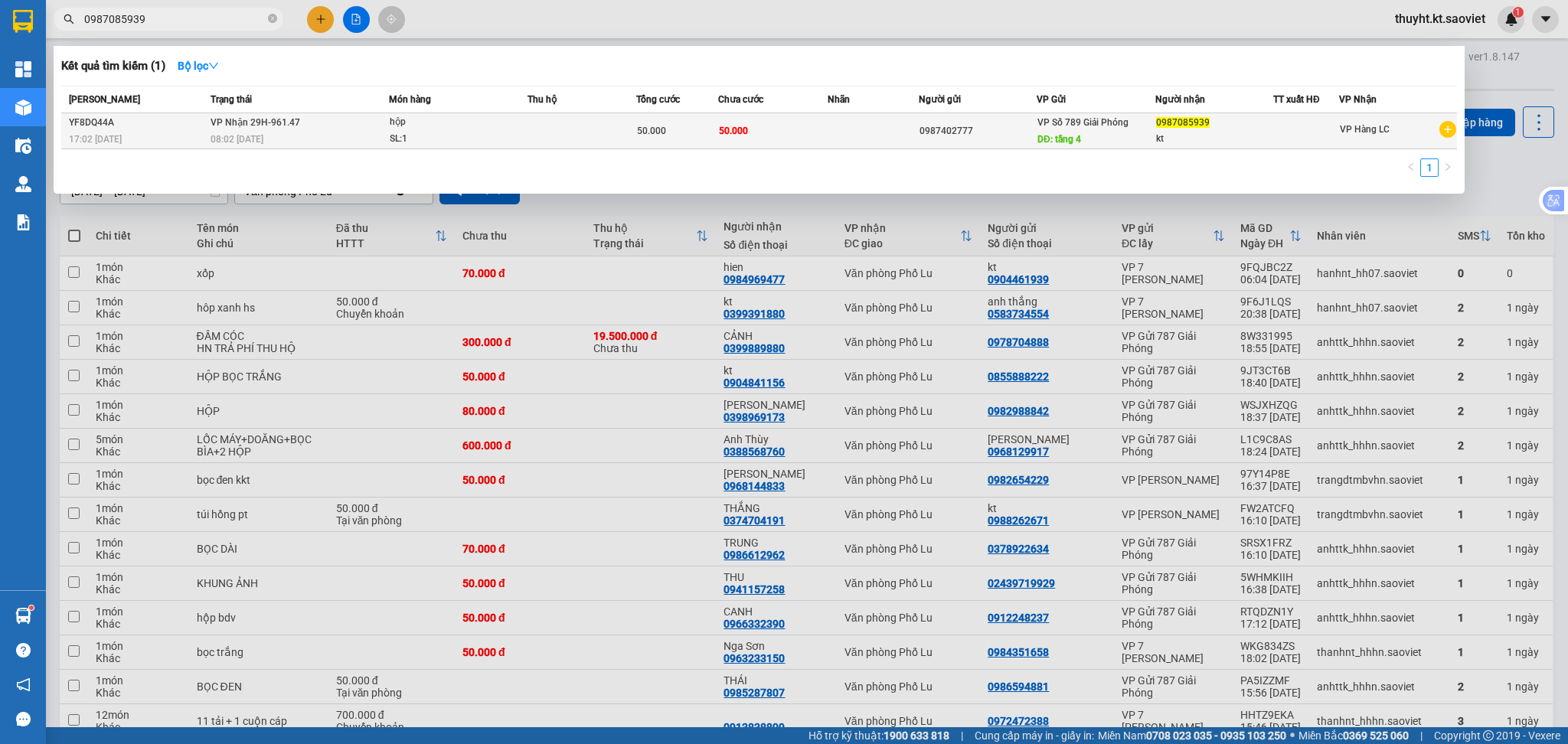
type input "0987085939"
click at [611, 145] on td at bounding box center [583, 131] width 109 height 36
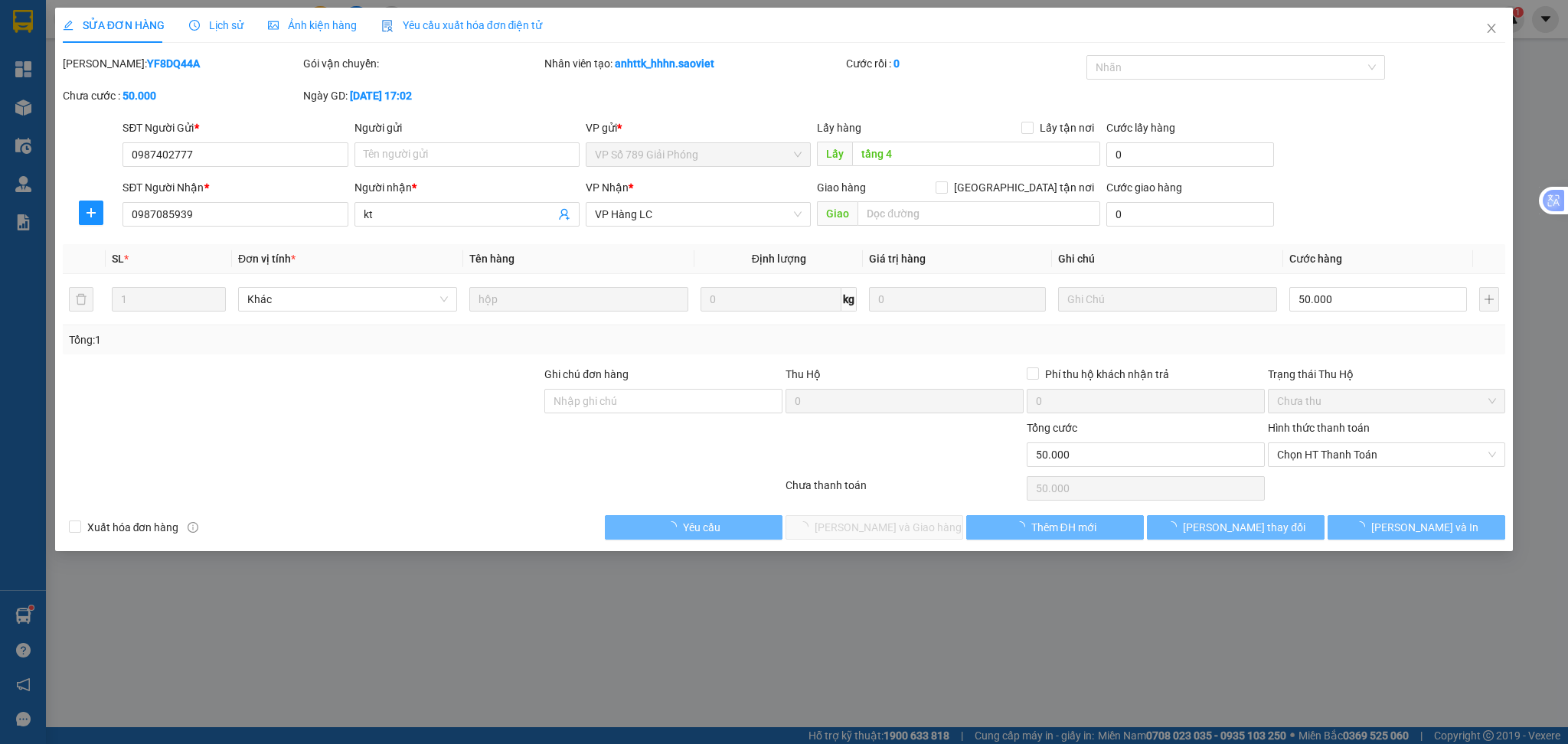
type input "0987402777"
type input "tầng 4"
type input "0987085939"
type input "kt"
type input "0"
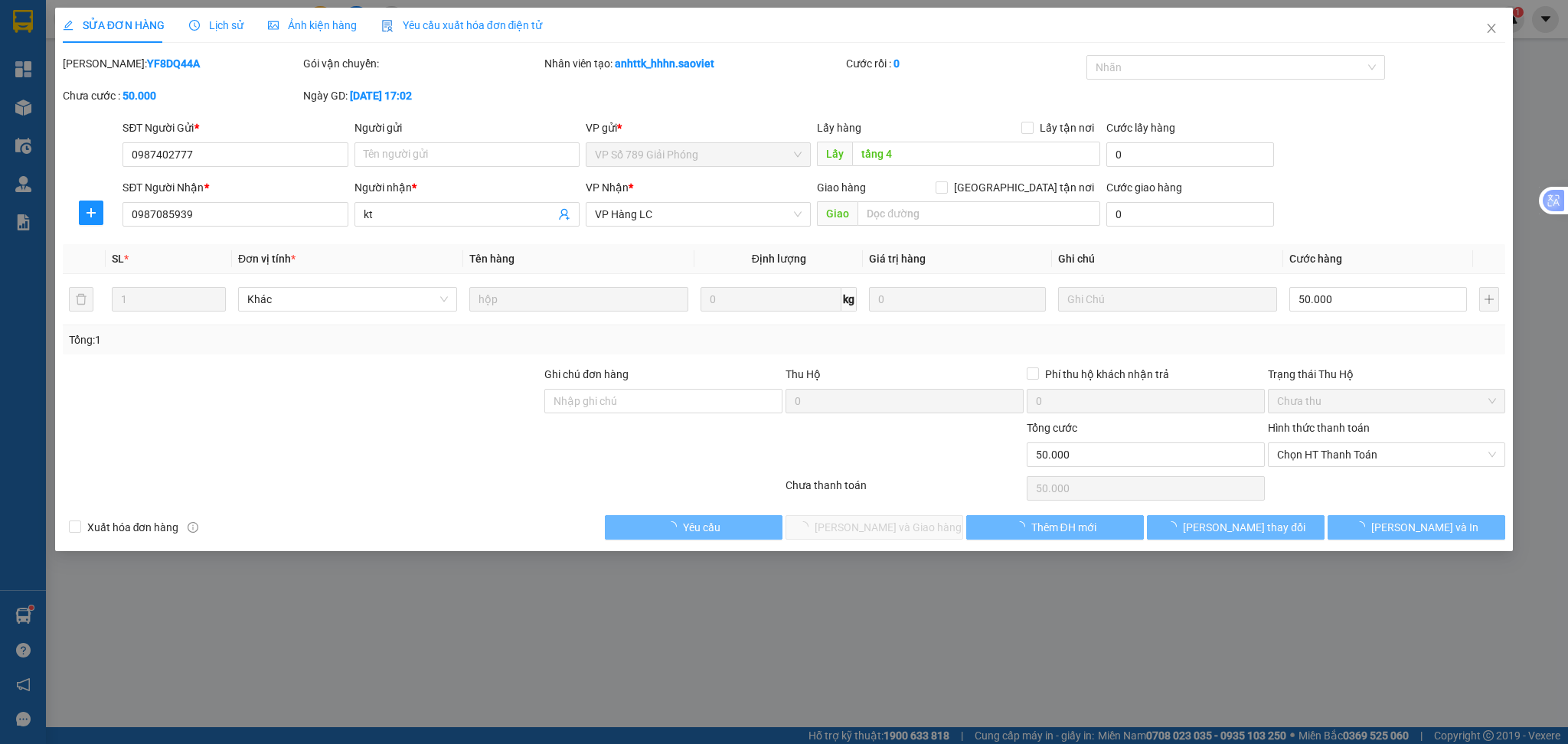
type input "50.000"
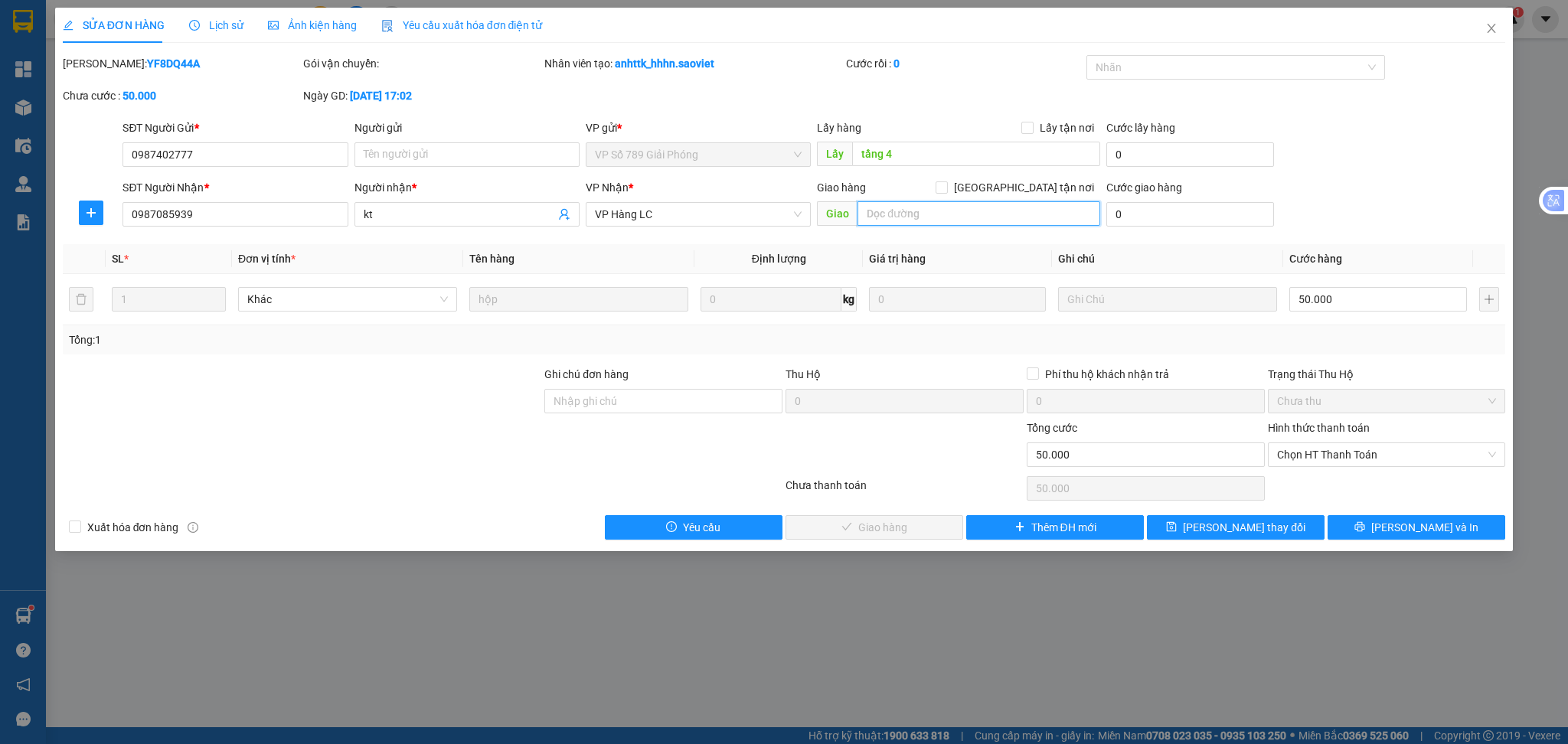
click at [895, 207] on input "text" at bounding box center [979, 214] width 243 height 24
type input "G"
type input "HỦY HÀNG [DATE]"
click at [1360, 304] on input "50.000" at bounding box center [1378, 299] width 177 height 24
type input "1"
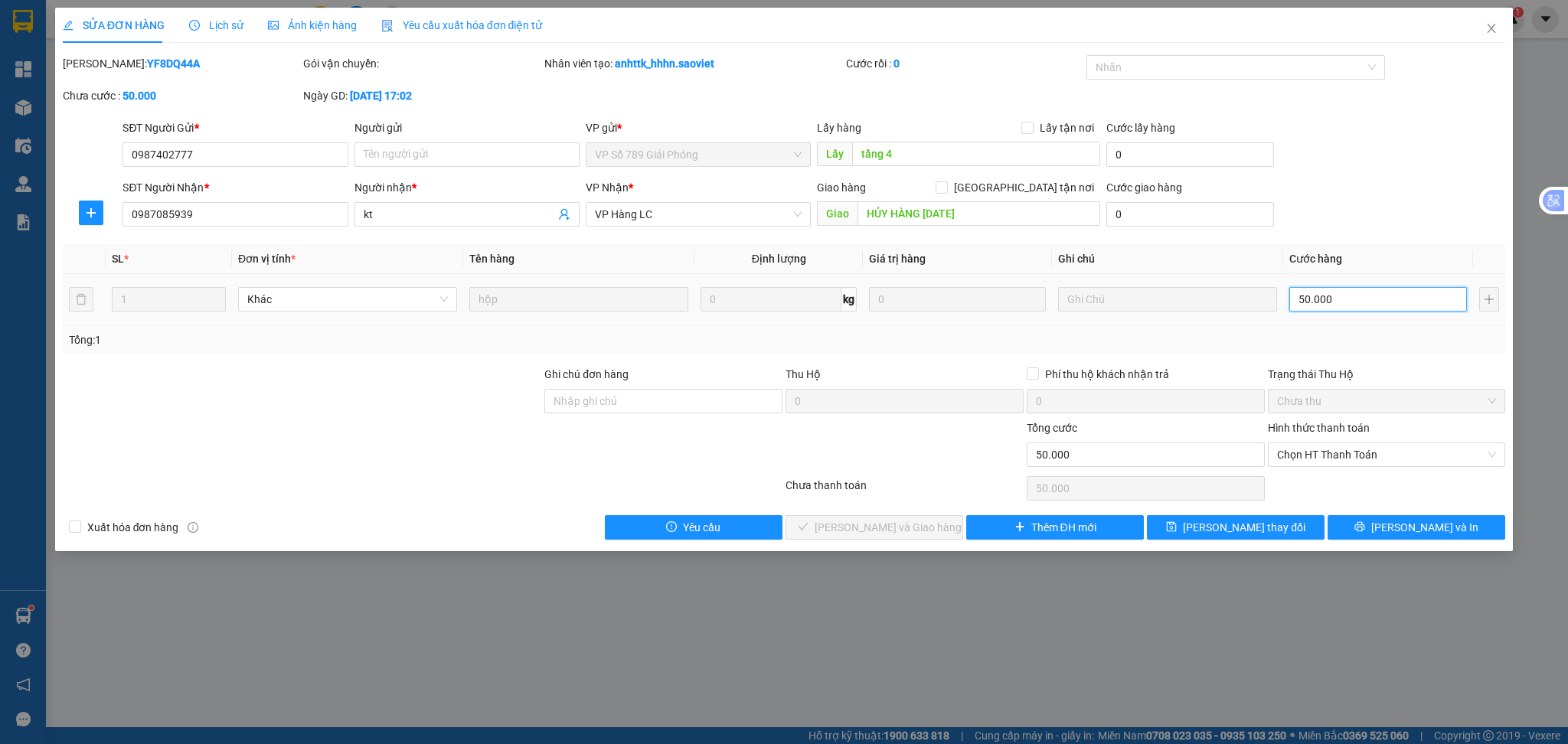
type input "1"
type input "0"
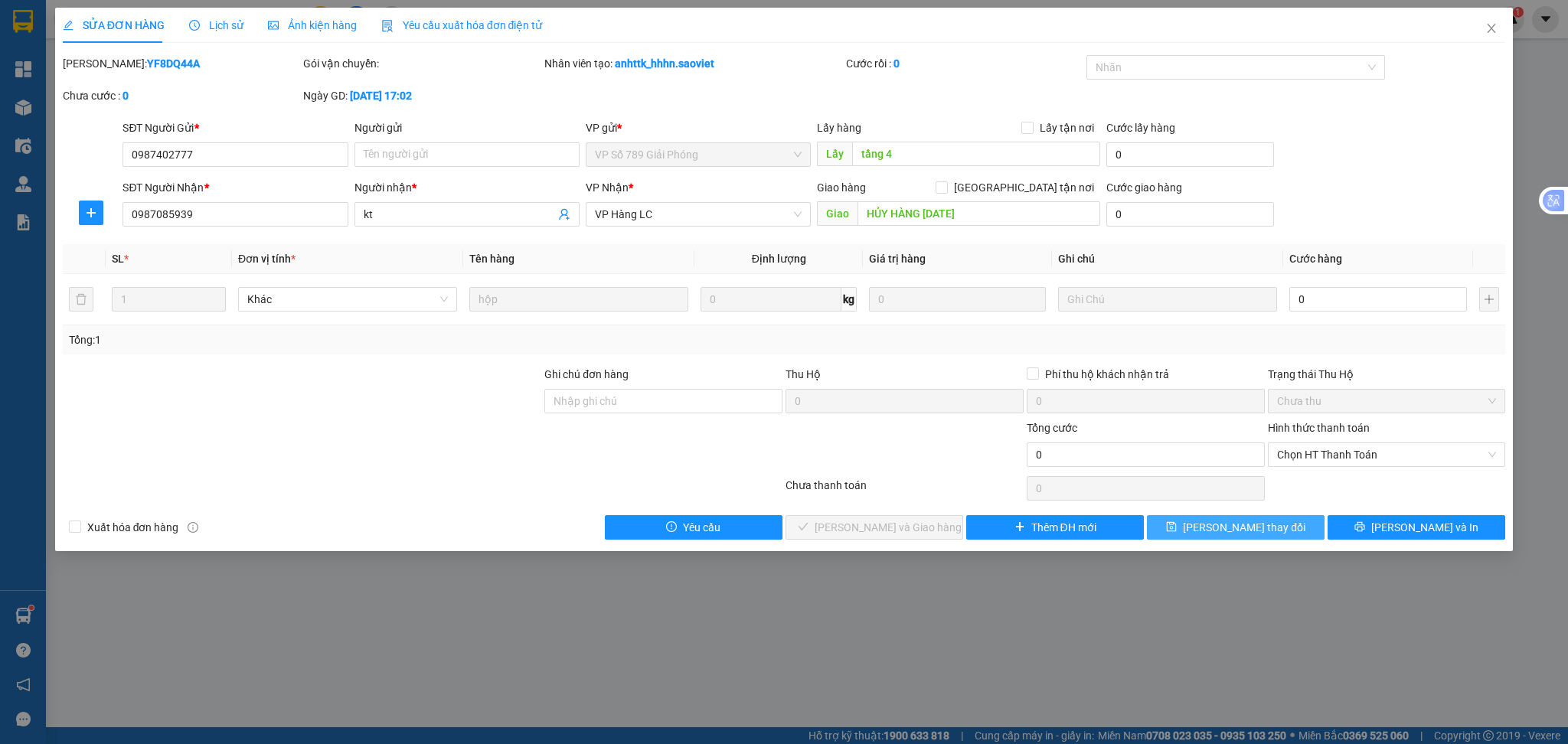
click at [1234, 524] on span "[PERSON_NAME] thay đổi" at bounding box center [1244, 528] width 122 height 17
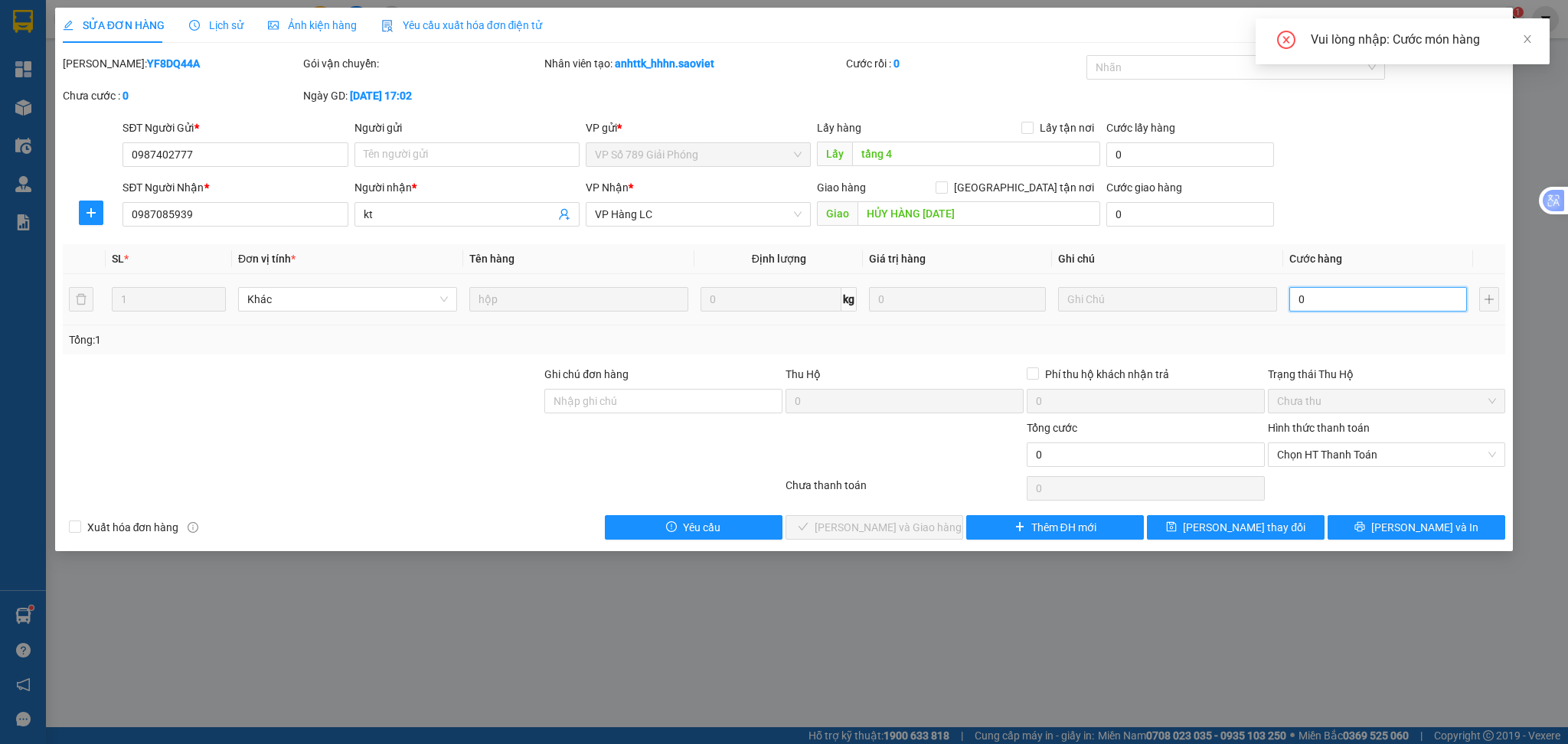
click at [1326, 303] on input "0" at bounding box center [1378, 299] width 177 height 24
type input "5"
type input "50"
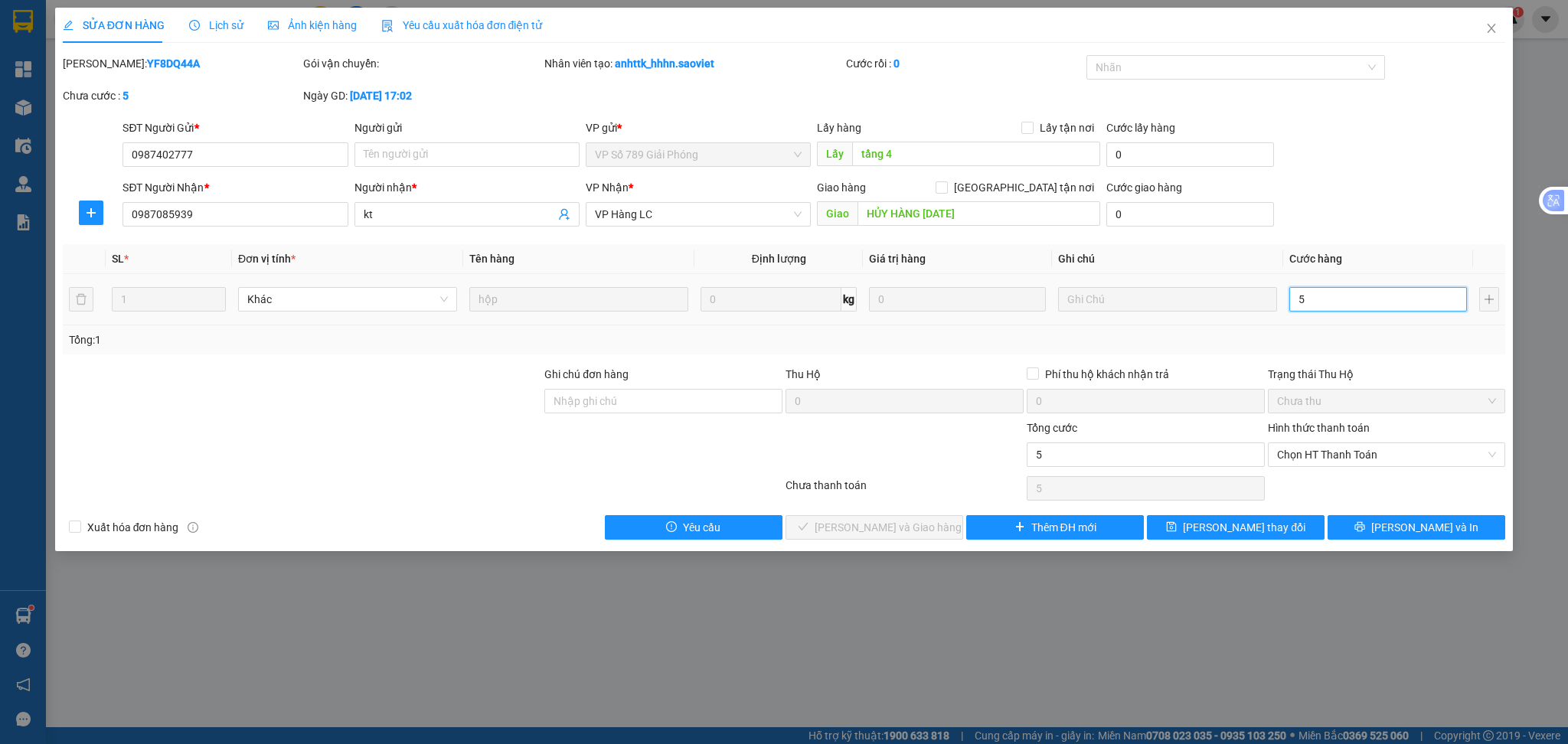
type input "50"
type input "500"
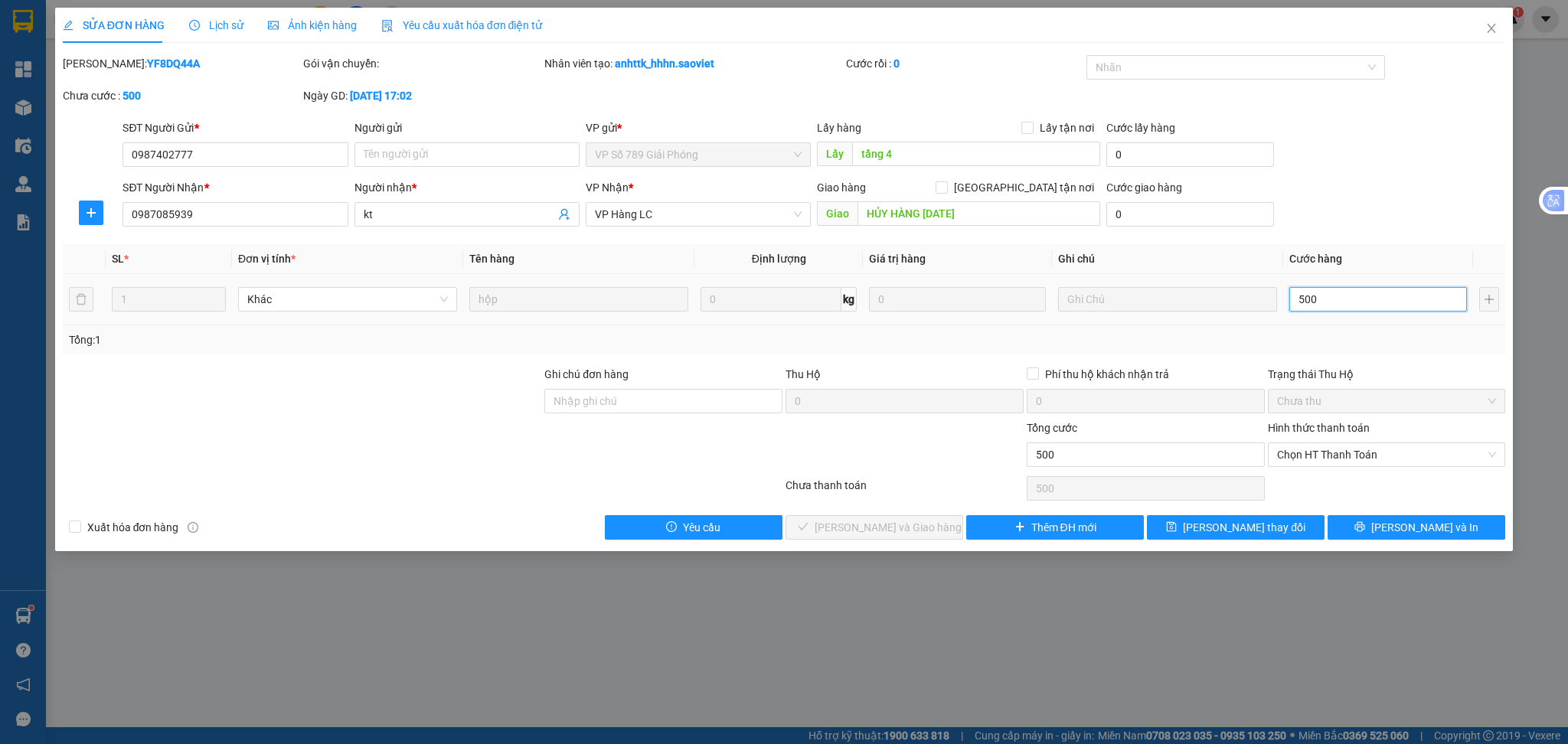
type input "5.000"
type input "50.000"
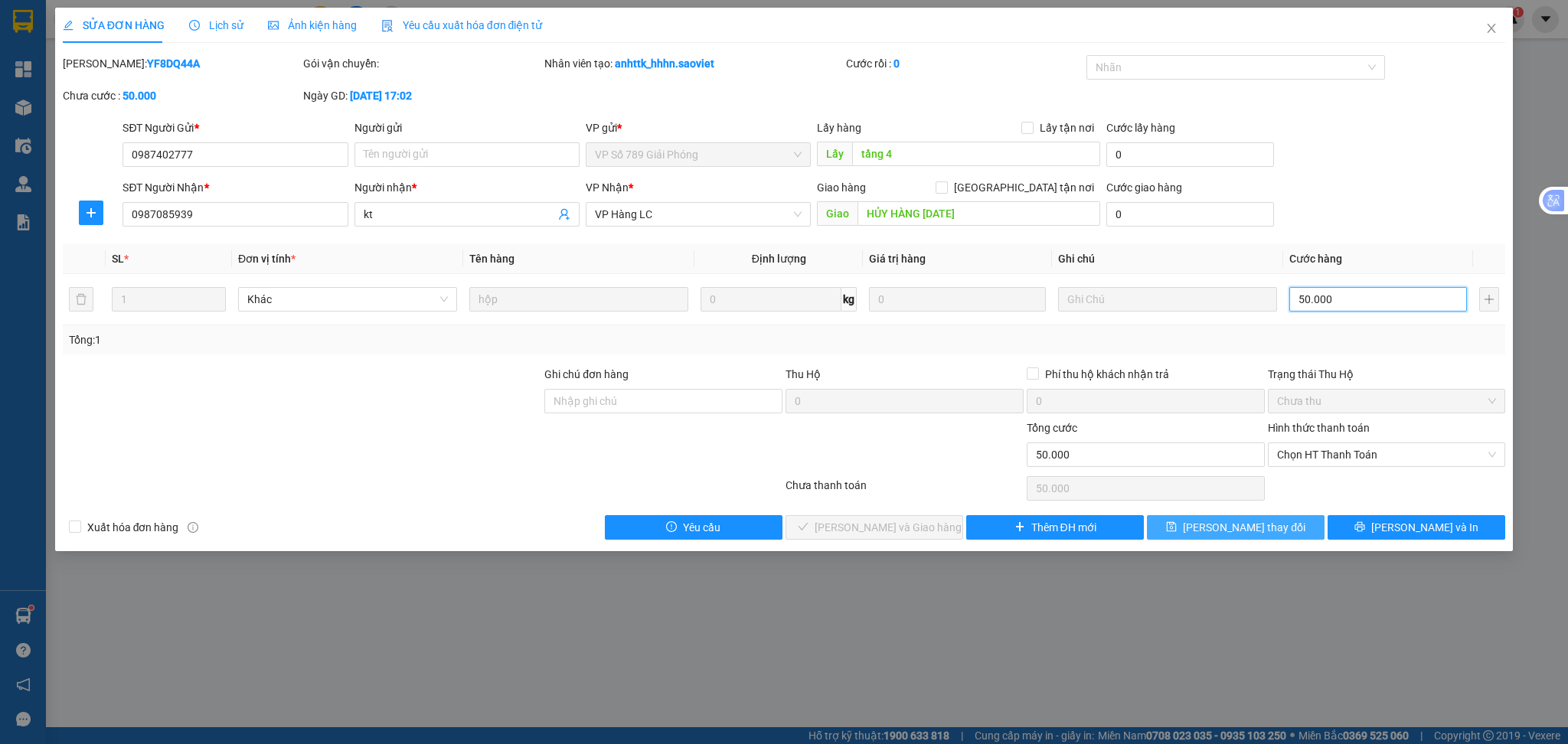
type input "50.000"
click at [1211, 526] on button "[PERSON_NAME] thay đổi" at bounding box center [1236, 528] width 178 height 24
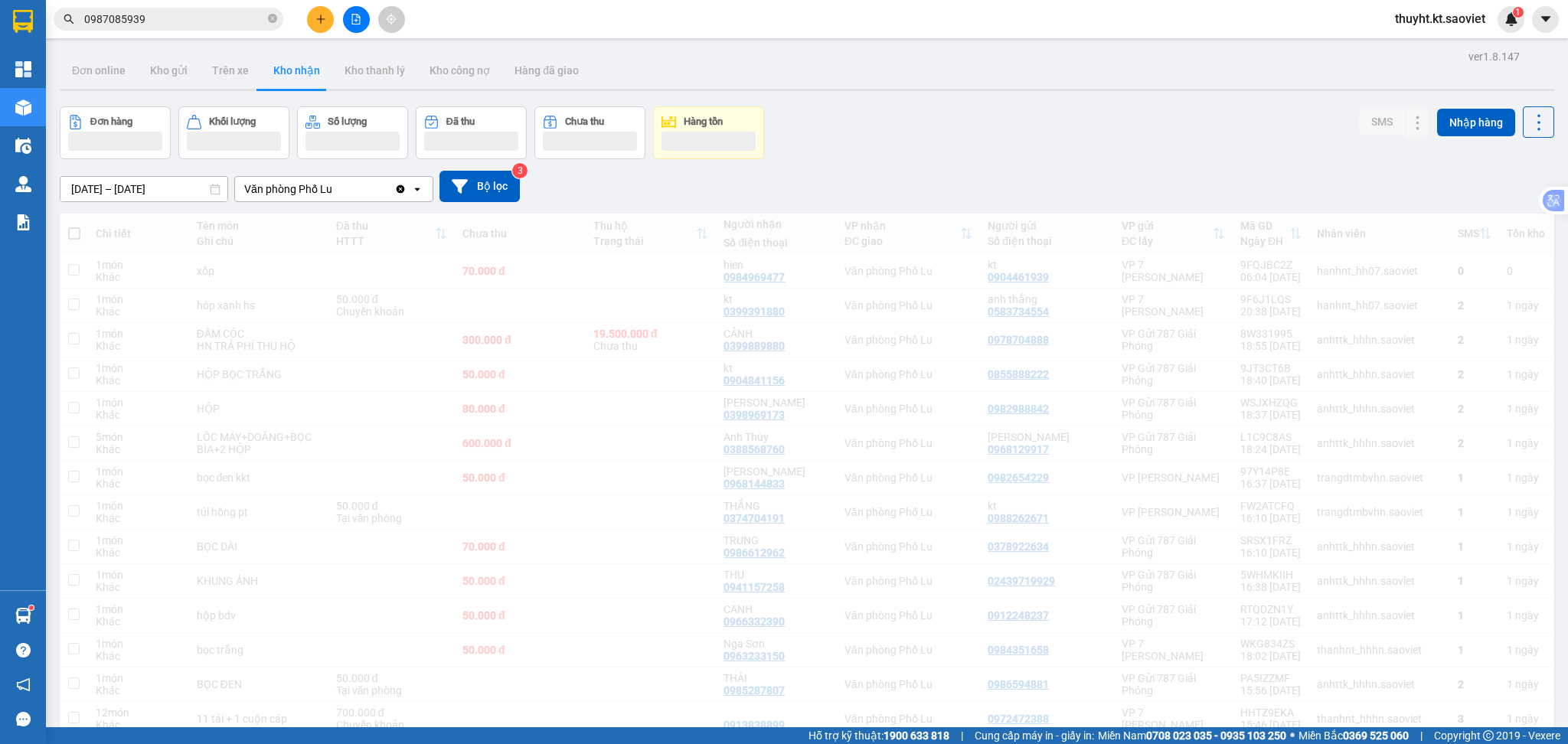
click at [177, 19] on input "0987085939" at bounding box center [174, 19] width 181 height 17
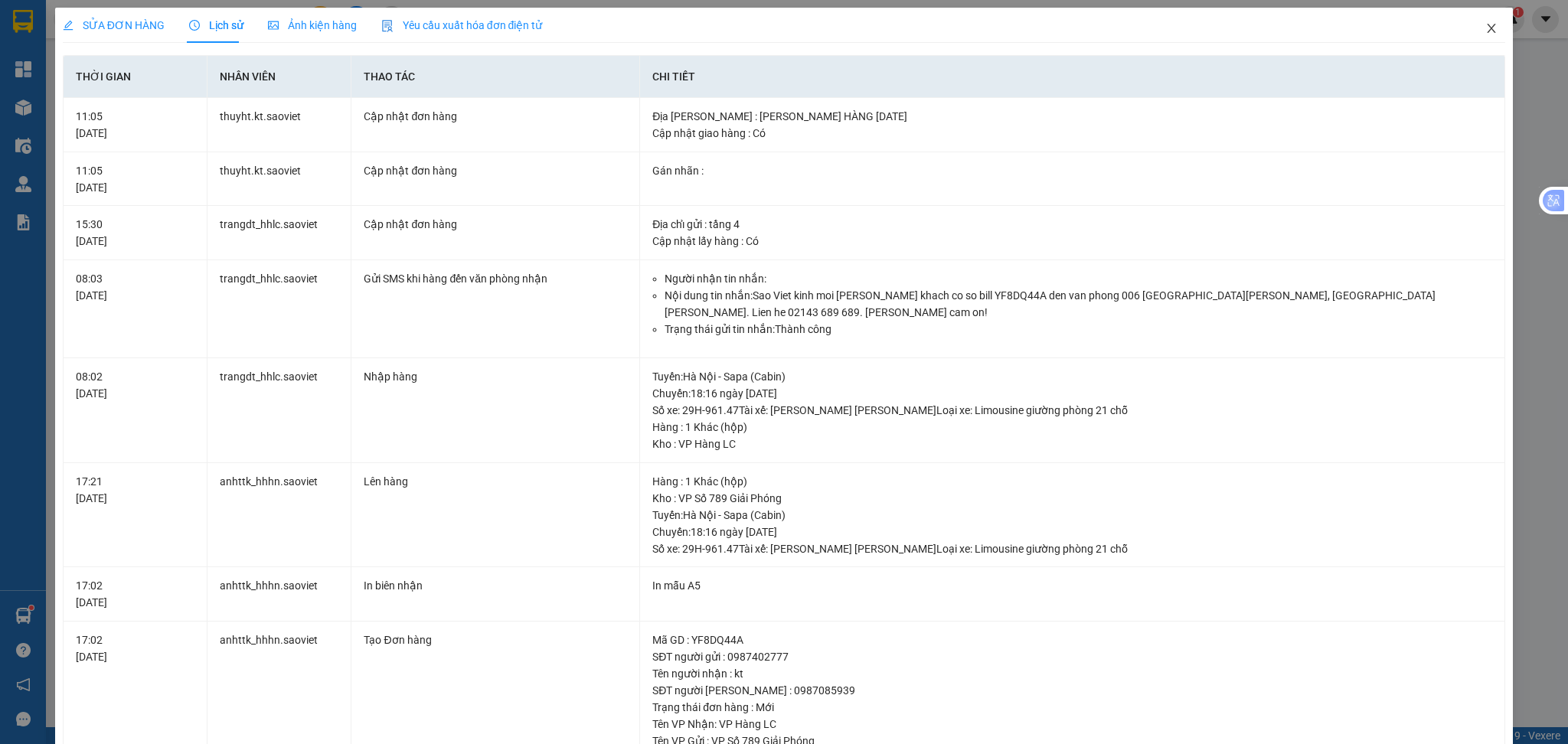
click at [1488, 27] on icon "close" at bounding box center [1492, 28] width 8 height 9
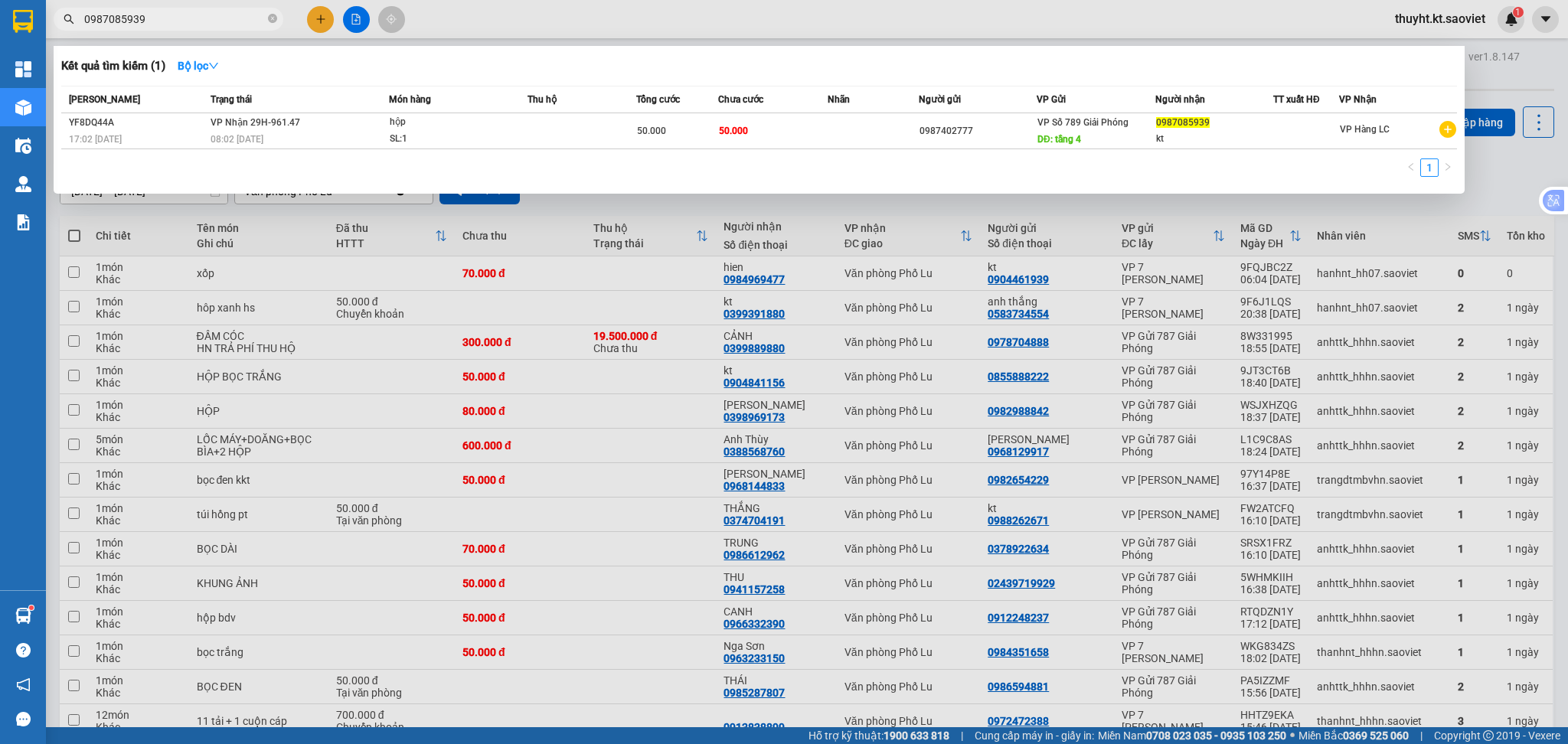
click at [195, 16] on input "0987085939" at bounding box center [174, 19] width 181 height 17
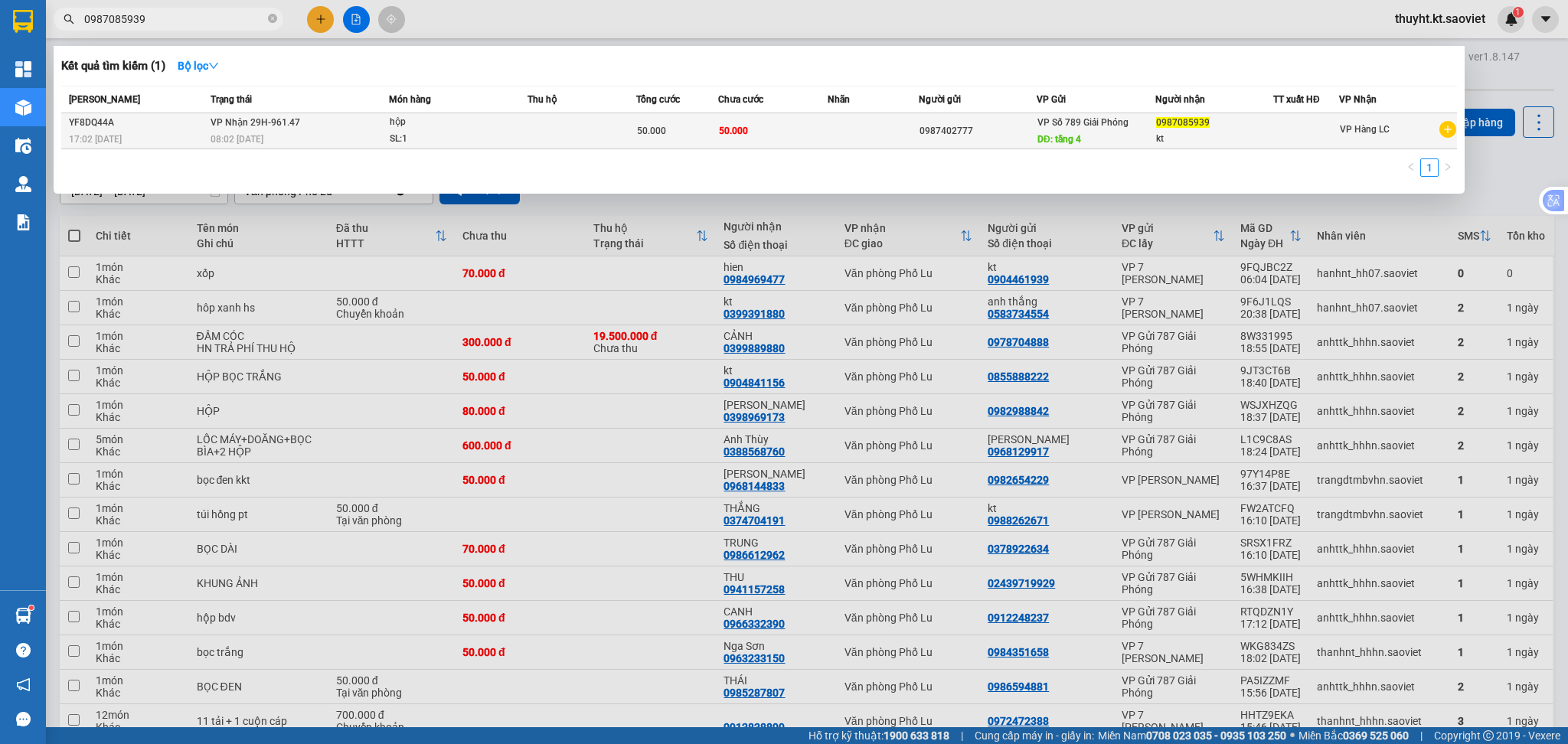
click at [451, 141] on div "SL: 1" at bounding box center [447, 139] width 115 height 17
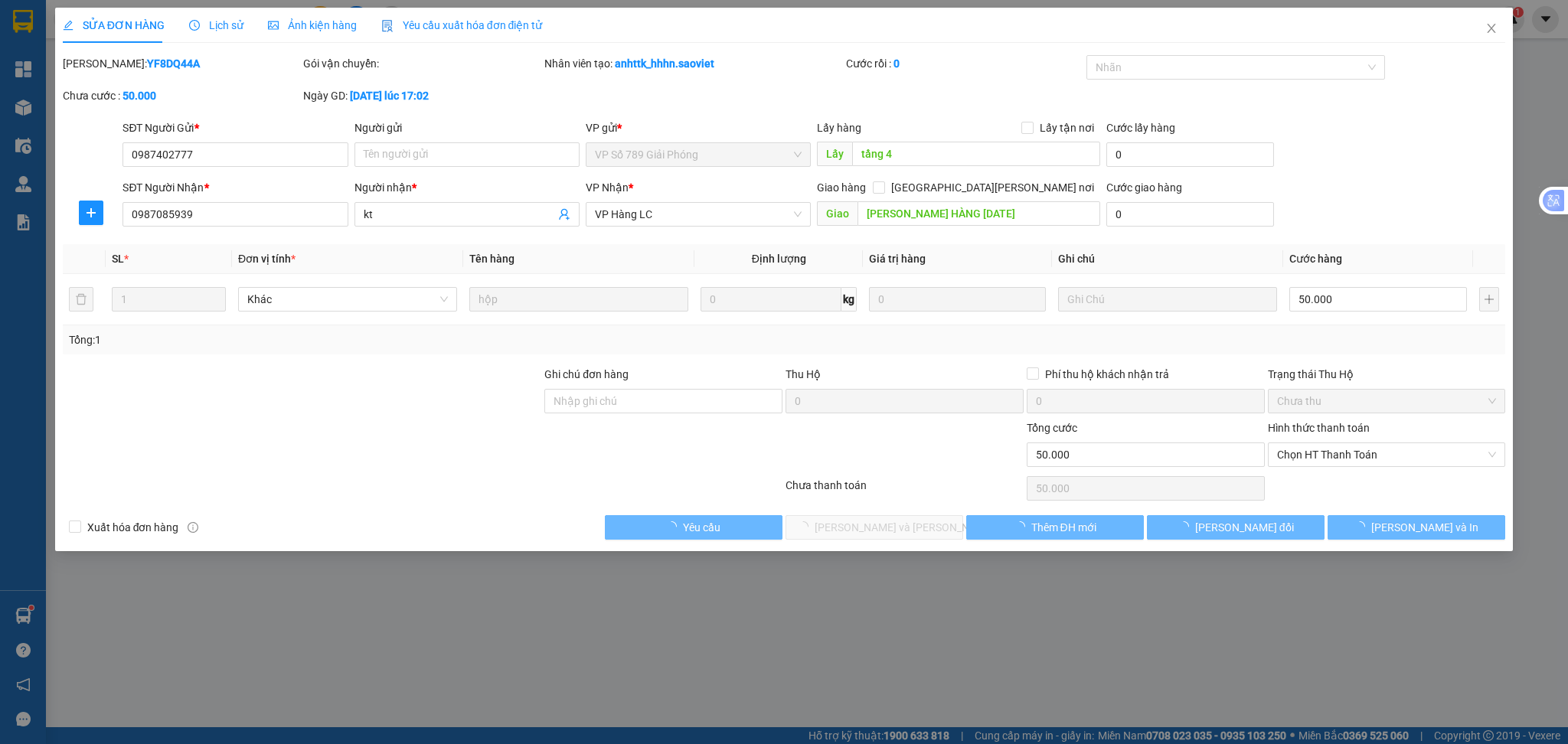
type input "0987402777"
type input "tầng 4"
type input "0987085939"
type input "kt"
type input "HỦY HÀNG [DATE]"
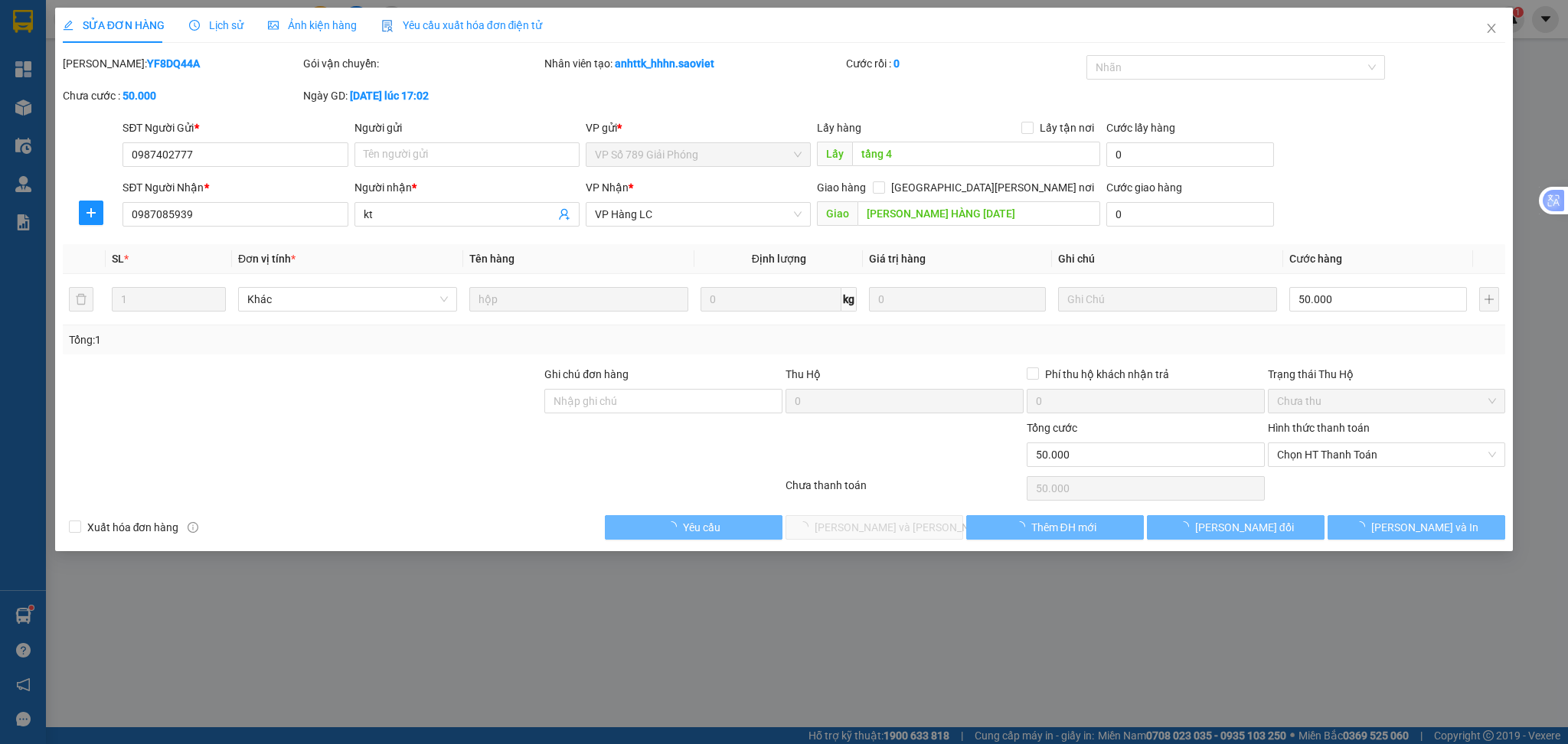
type input "0"
type input "50.000"
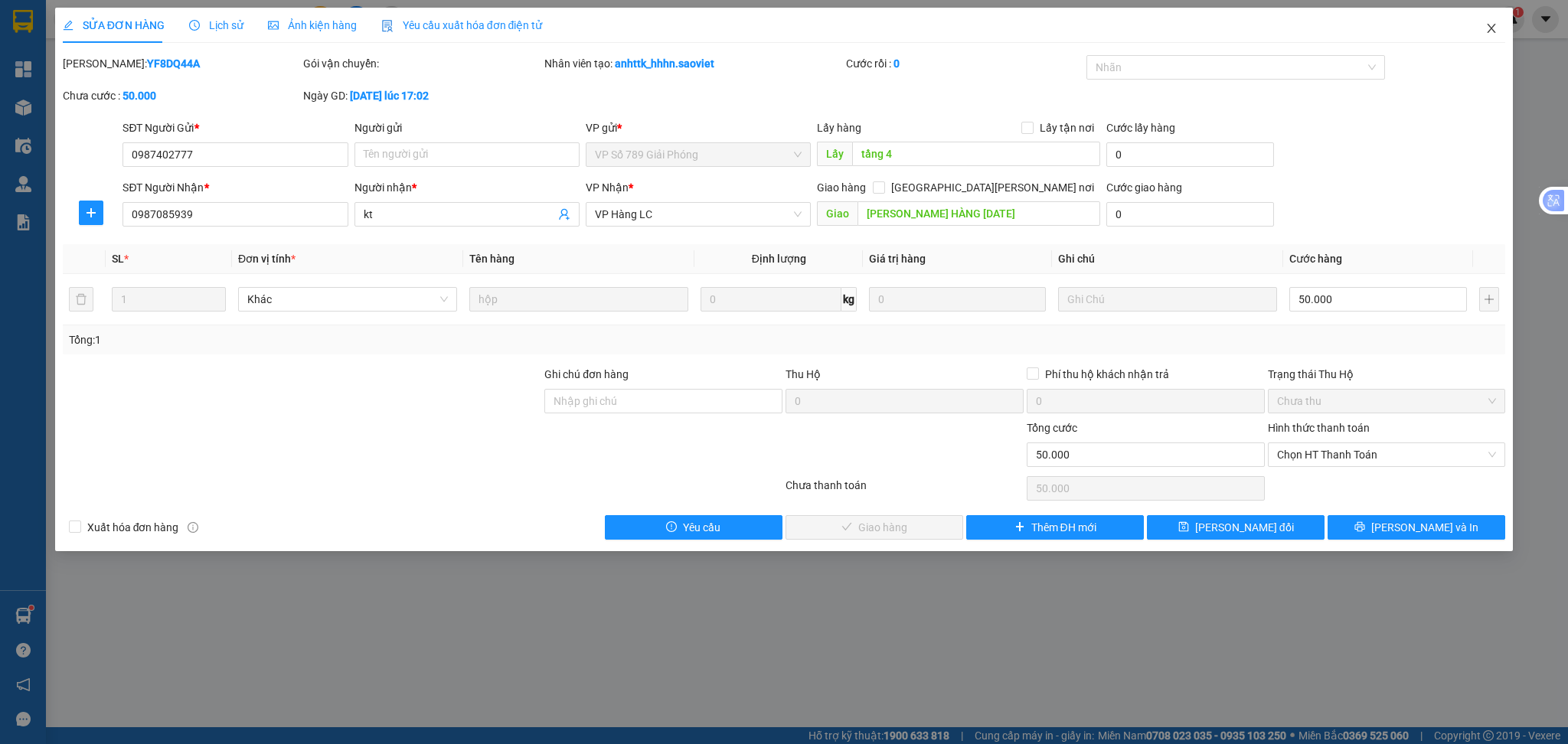
click at [1494, 29] on icon "close" at bounding box center [1491, 28] width 12 height 12
click at [1491, 27] on span "thuyht.kt.saoviet" at bounding box center [1440, 19] width 115 height 19
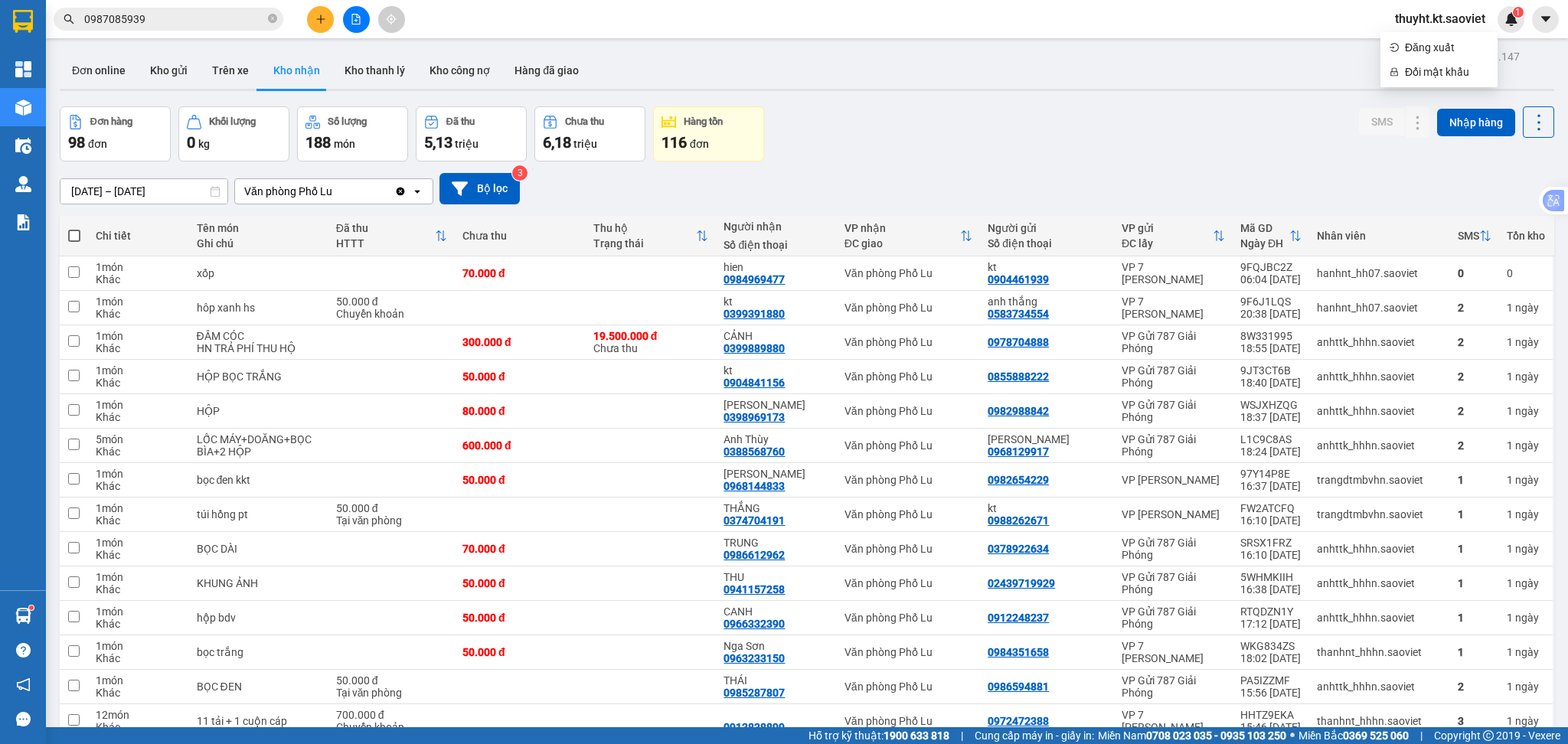
click at [421, 195] on icon "open" at bounding box center [417, 191] width 12 height 12
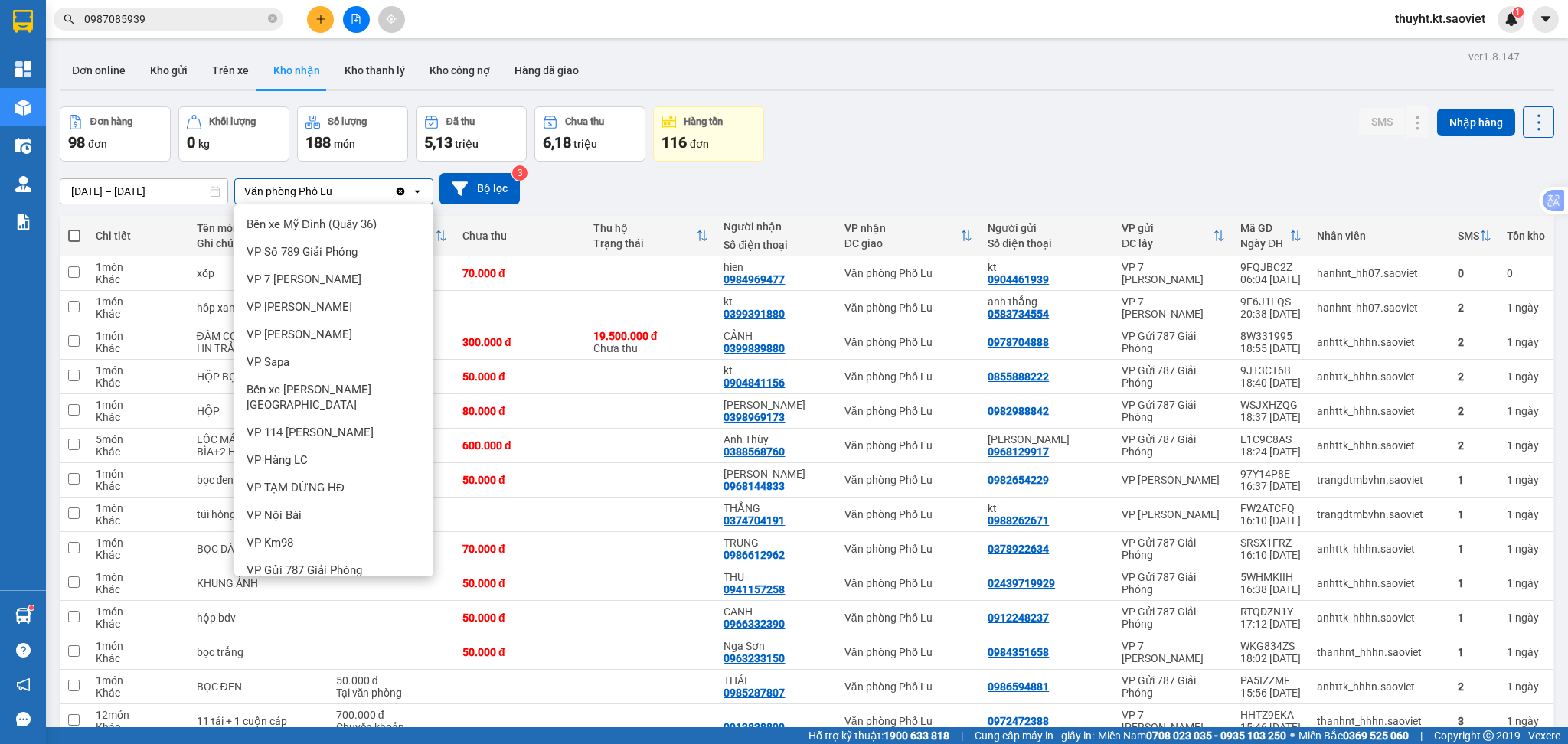
scroll to position [53, 0]
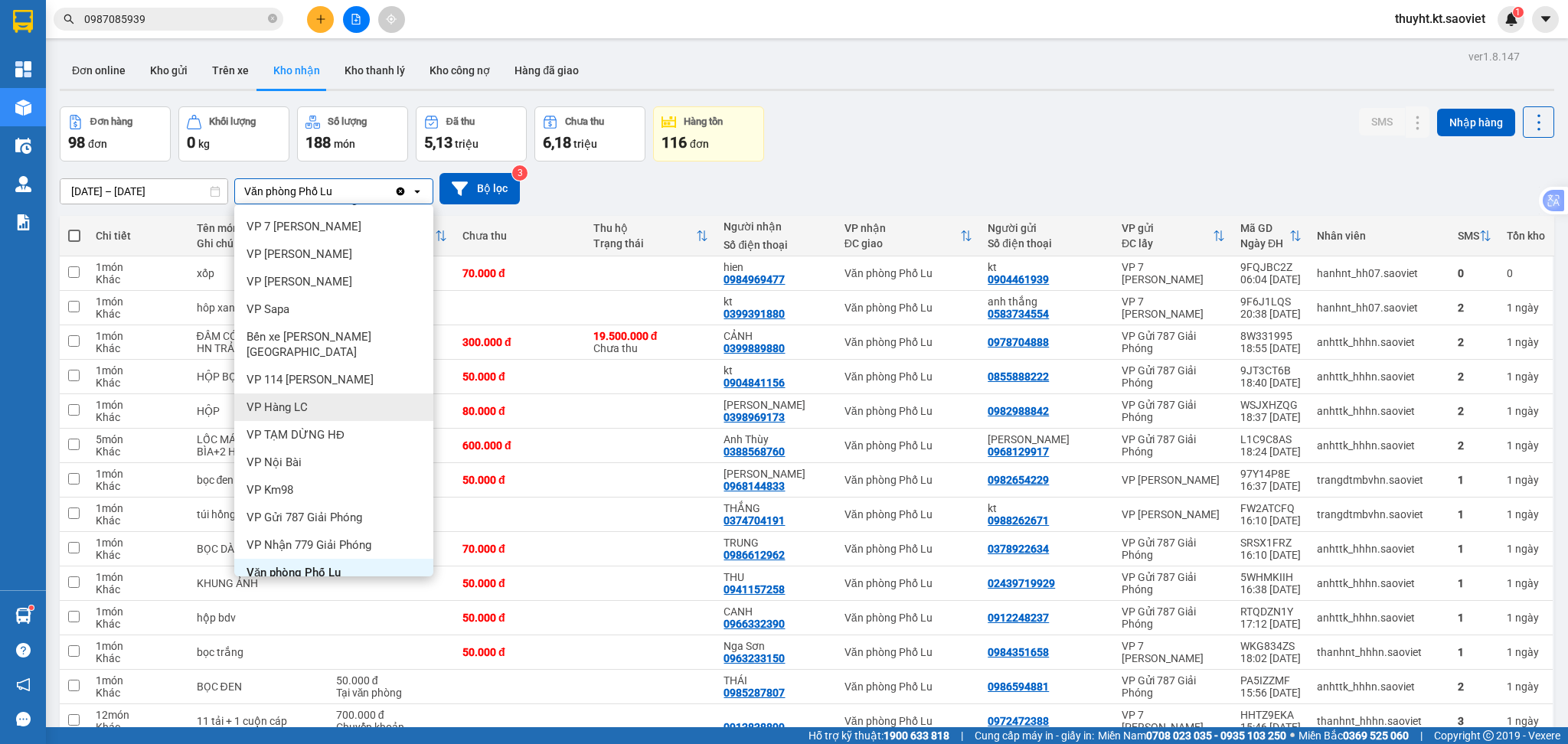
click at [311, 393] on div "VP Hàng LC" at bounding box center [334, 406] width 200 height 27
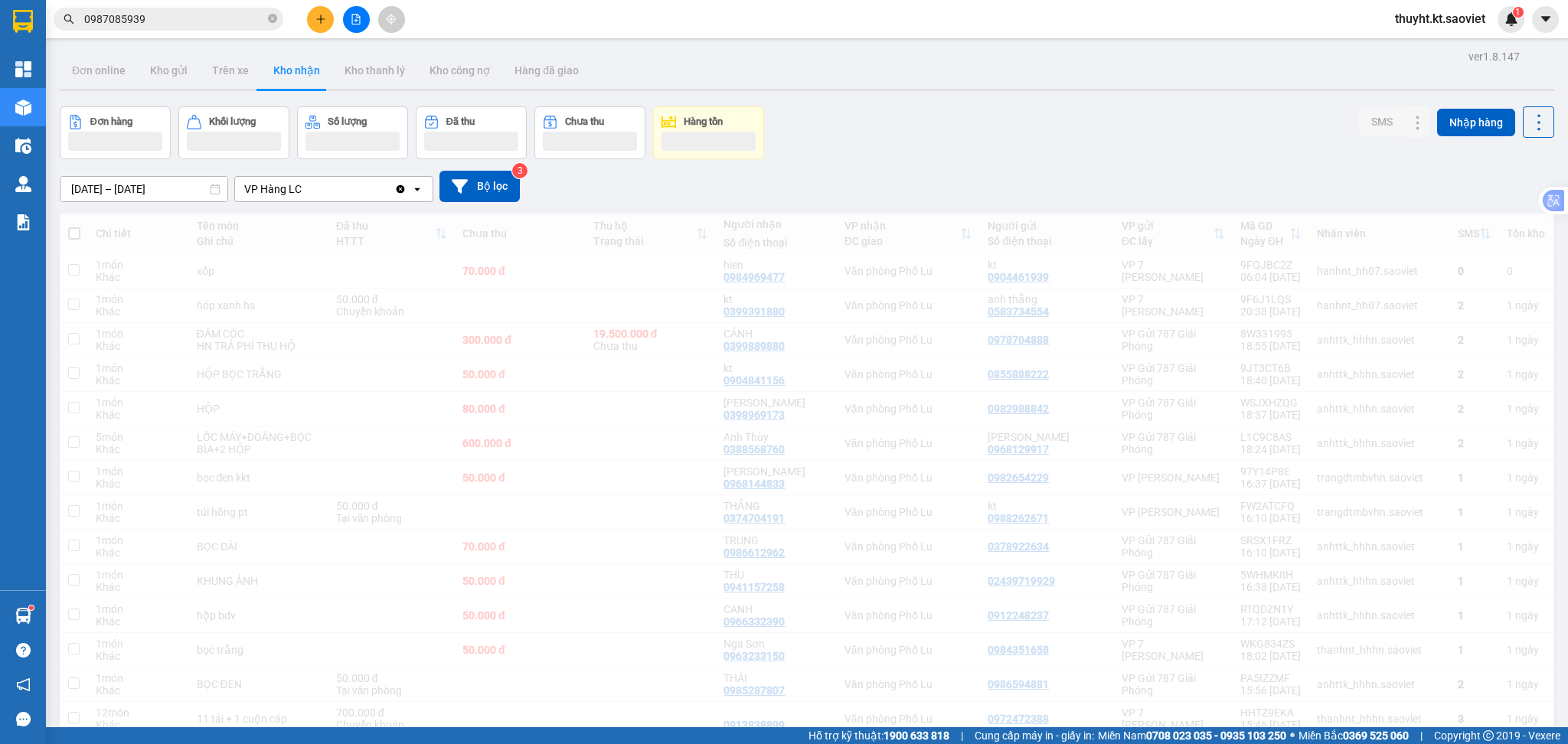
click at [121, 194] on input "[DATE] – [DATE]" at bounding box center [143, 189] width 167 height 24
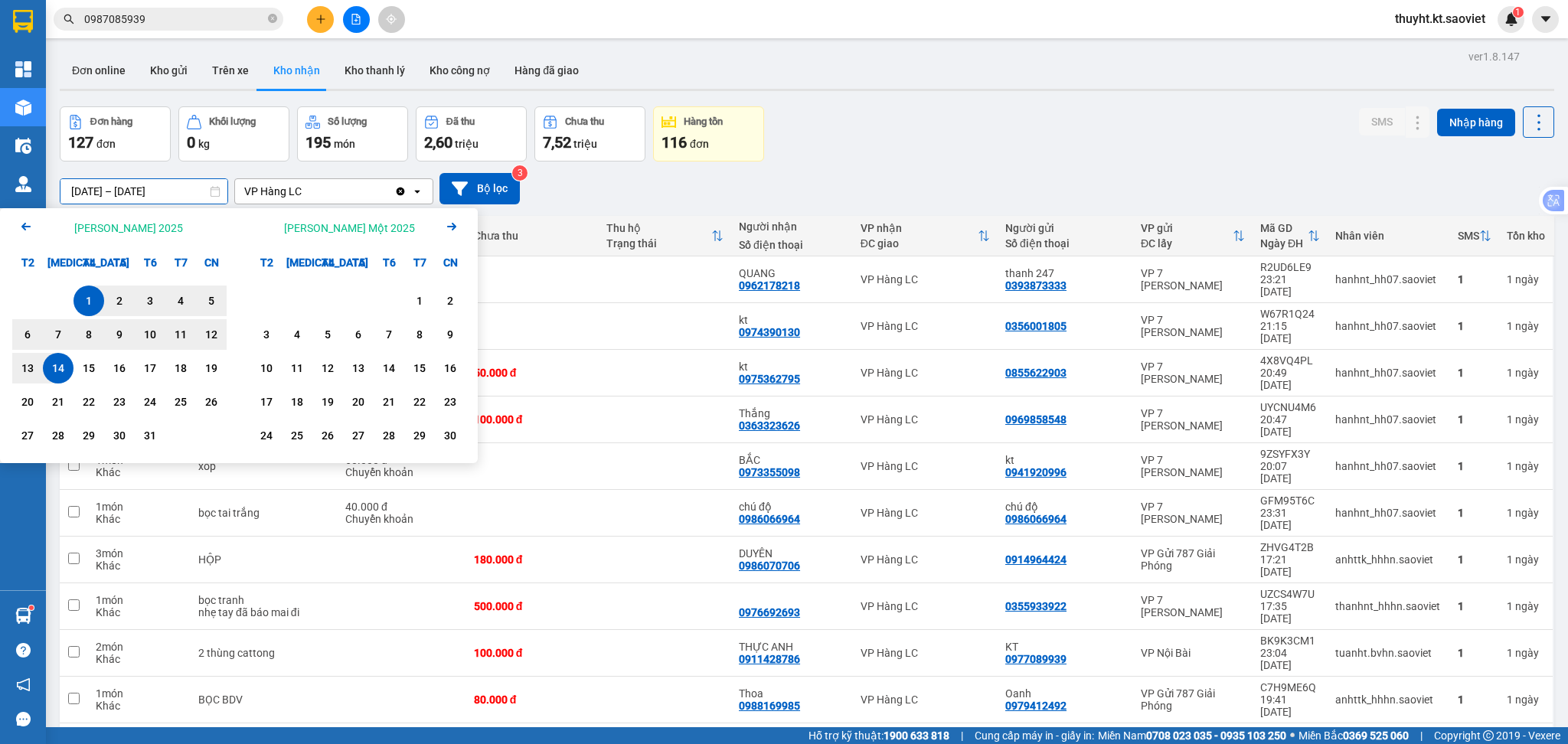
click at [18, 222] on icon "Arrow Left" at bounding box center [26, 227] width 19 height 19
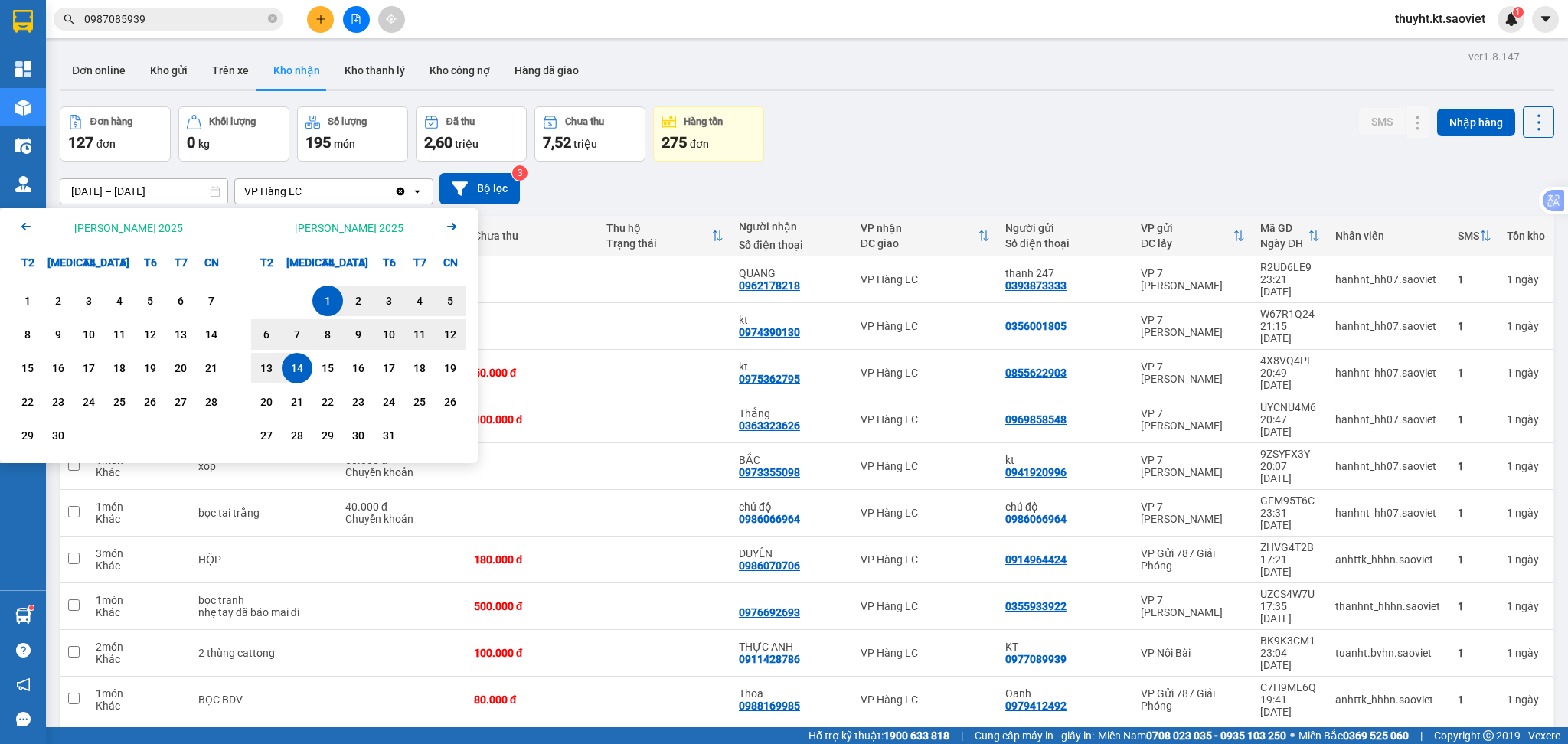
click at [106, 195] on input "[DATE] – [DATE]" at bounding box center [143, 191] width 167 height 24
click at [123, 183] on input "[DATE] – [DATE]" at bounding box center [143, 191] width 167 height 24
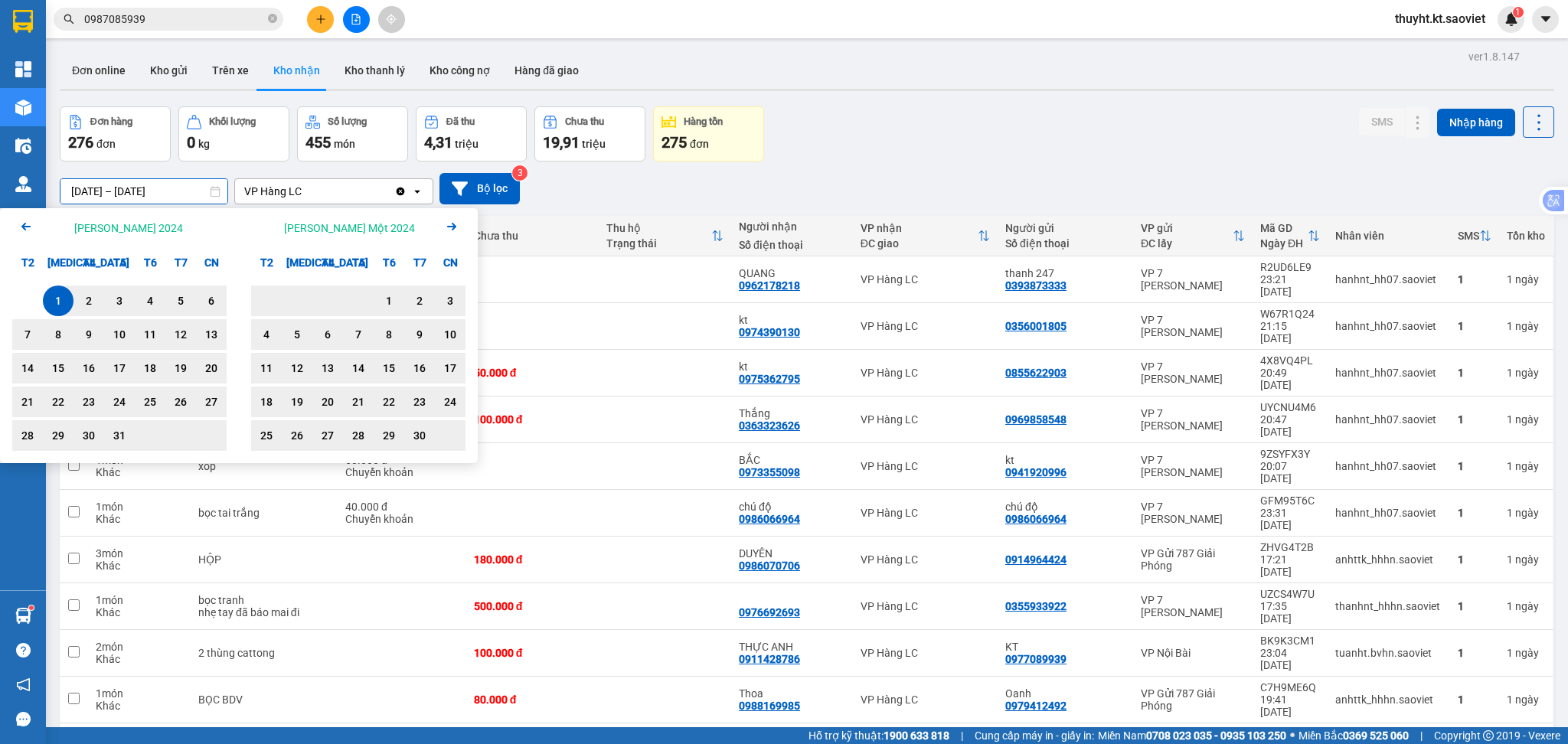
drag, startPoint x: 199, startPoint y: 191, endPoint x: 142, endPoint y: 191, distance: 57.0
click at [142, 191] on input "01/10/2024 – 14/10/2025" at bounding box center [143, 191] width 167 height 24
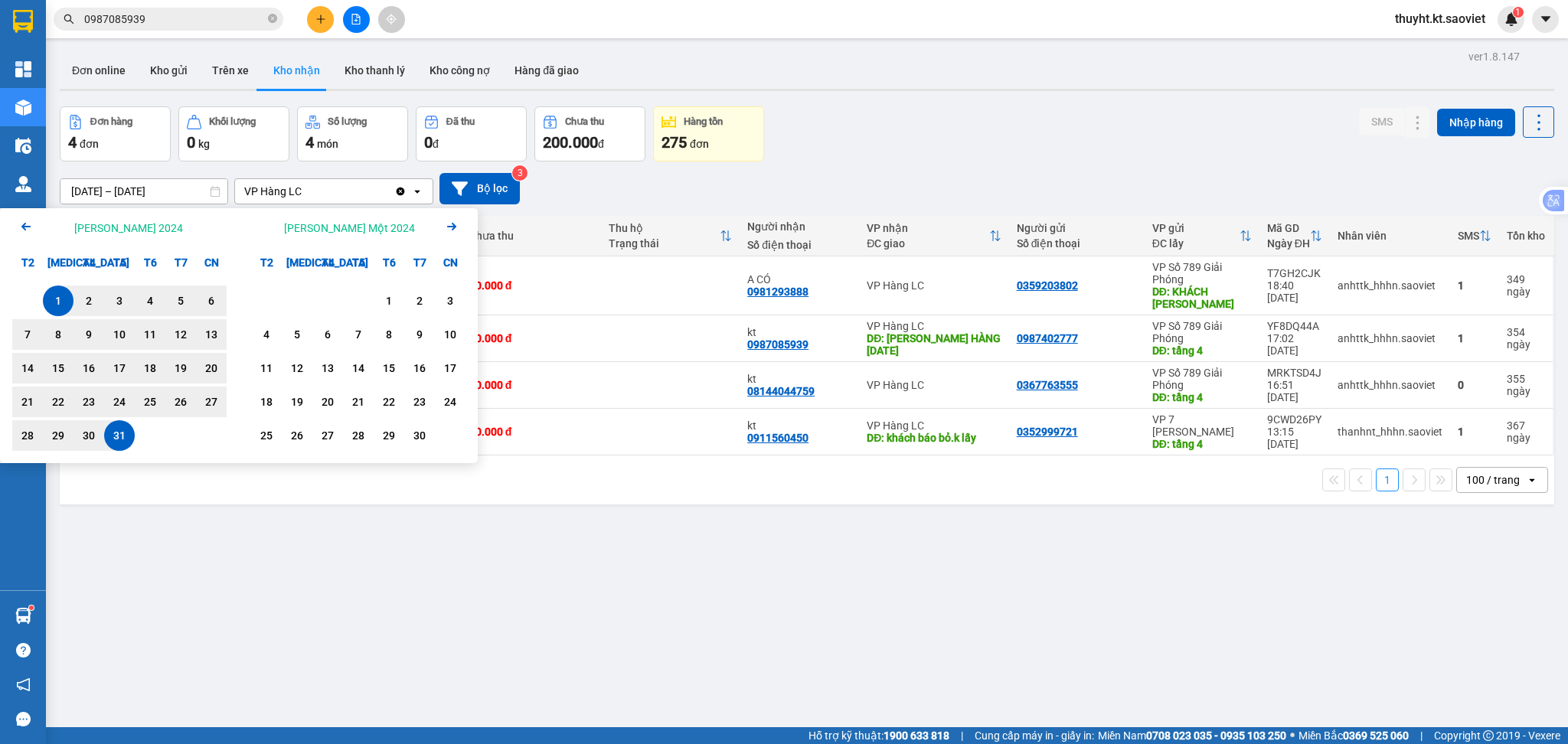
click at [112, 433] on div "31" at bounding box center [120, 435] width 22 height 19
click at [56, 297] on div "1" at bounding box center [57, 301] width 22 height 19
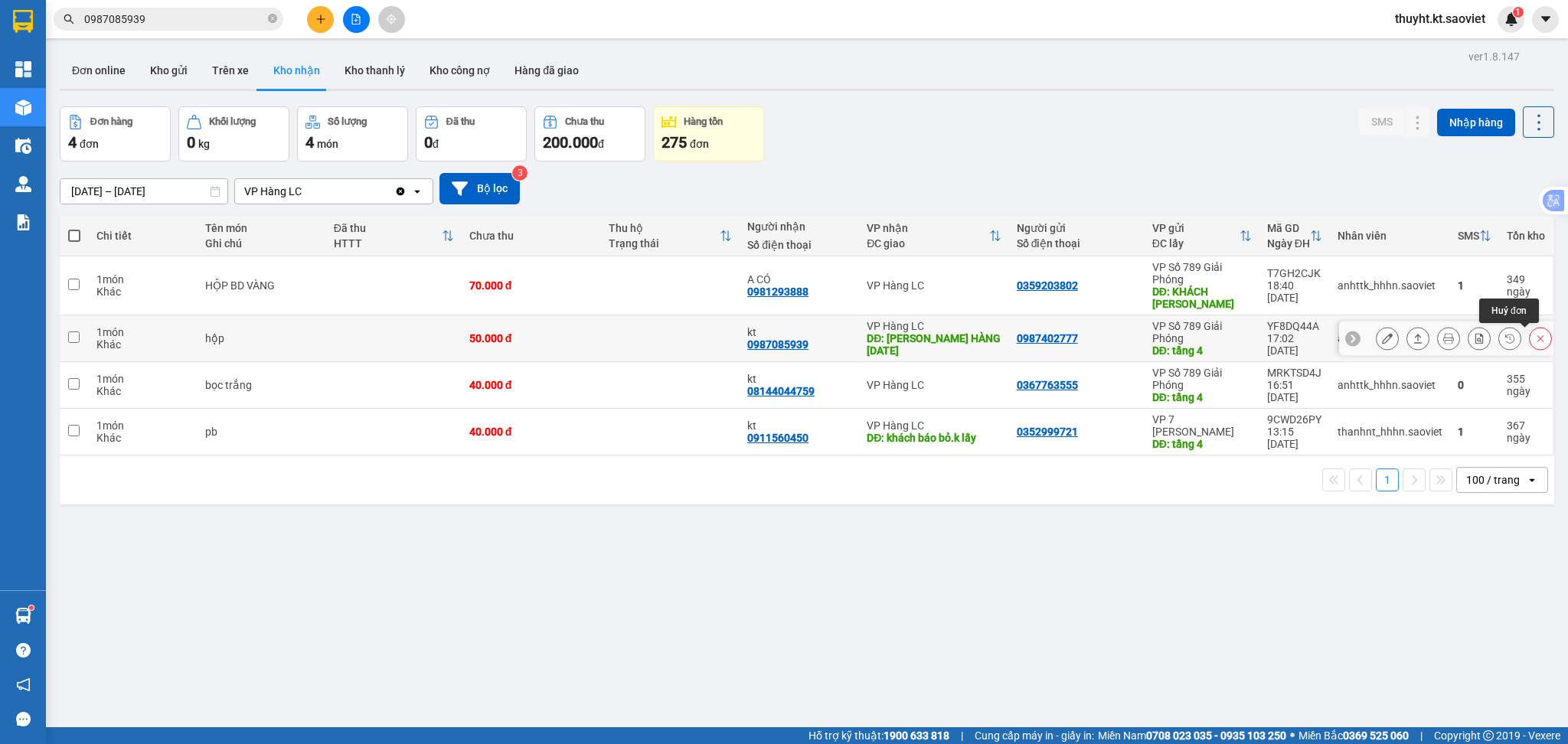
click at [1535, 339] on icon at bounding box center [1540, 338] width 10 height 10
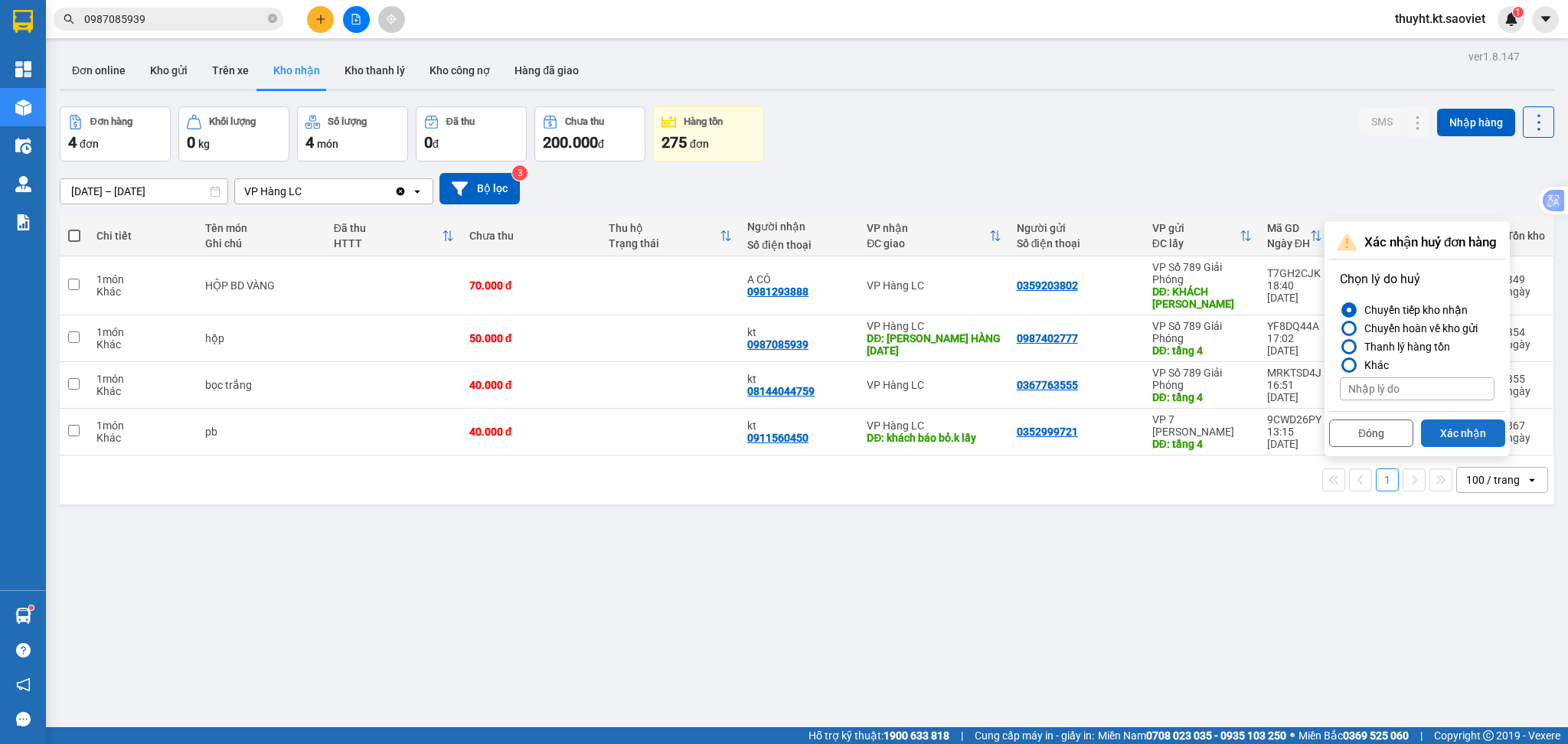
click at [1454, 426] on button "Xác nhận" at bounding box center [1463, 433] width 84 height 27
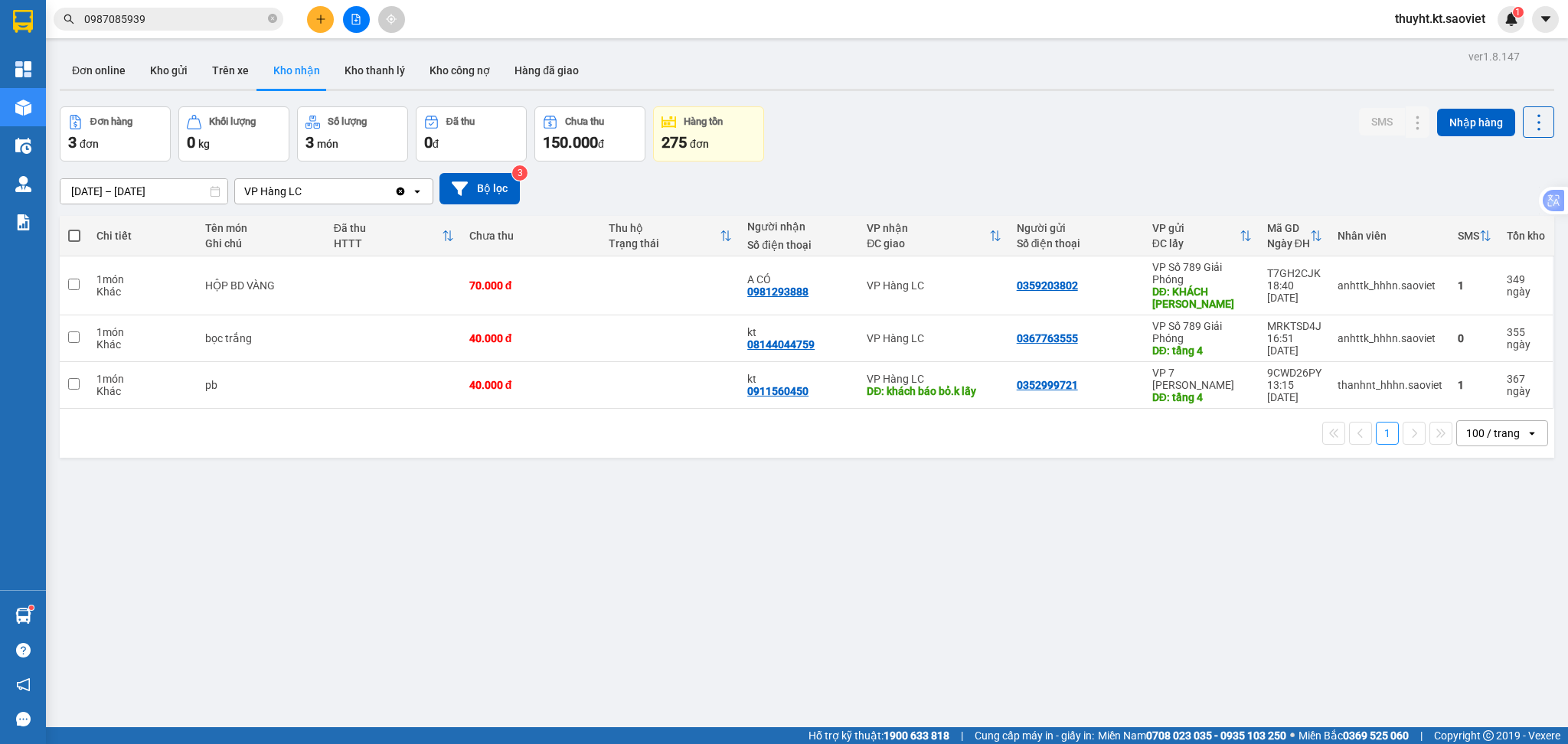
click at [137, 195] on input "01/10/2024 – 31/10/2024" at bounding box center [143, 191] width 167 height 24
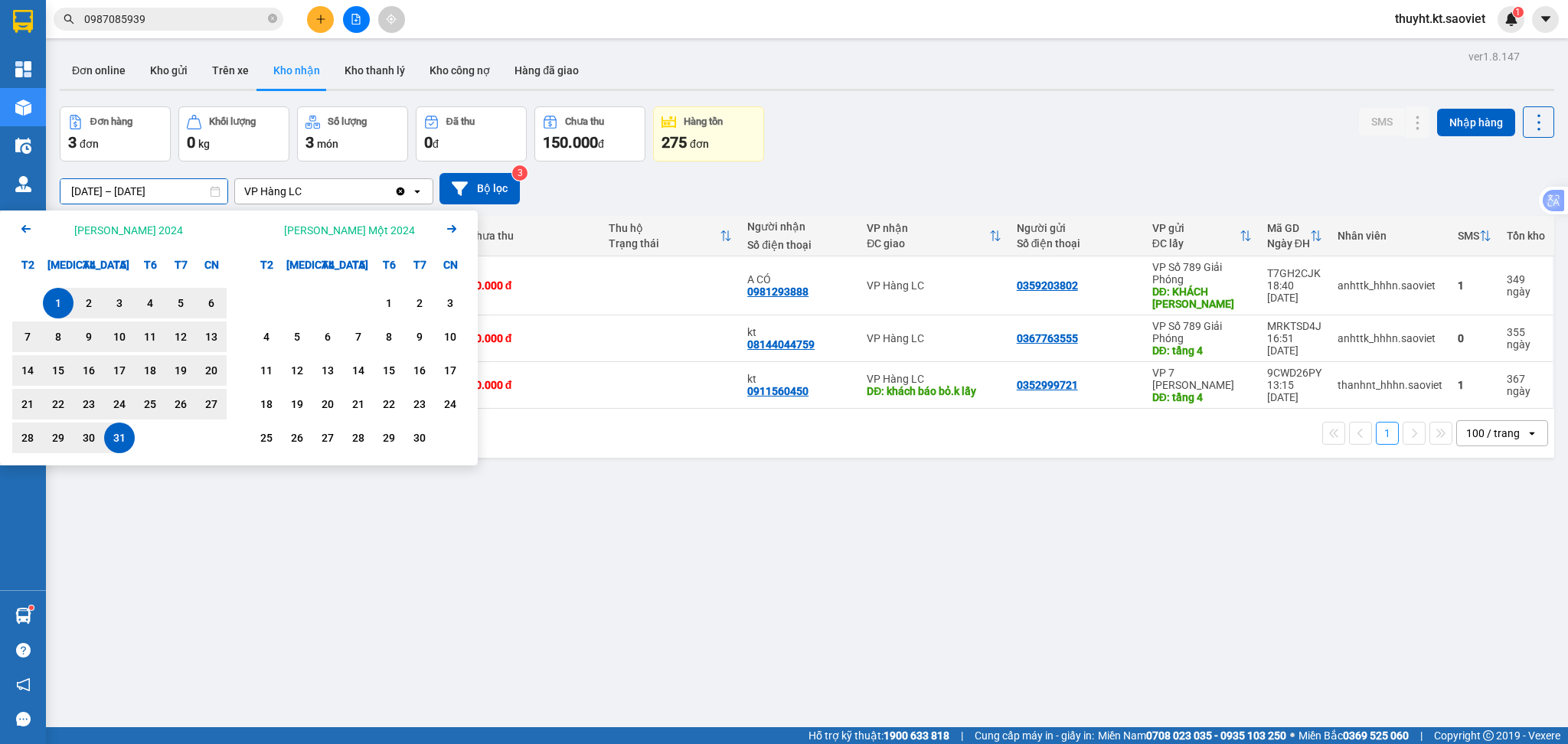
click at [31, 230] on icon "Arrow Left" at bounding box center [26, 230] width 19 height 19
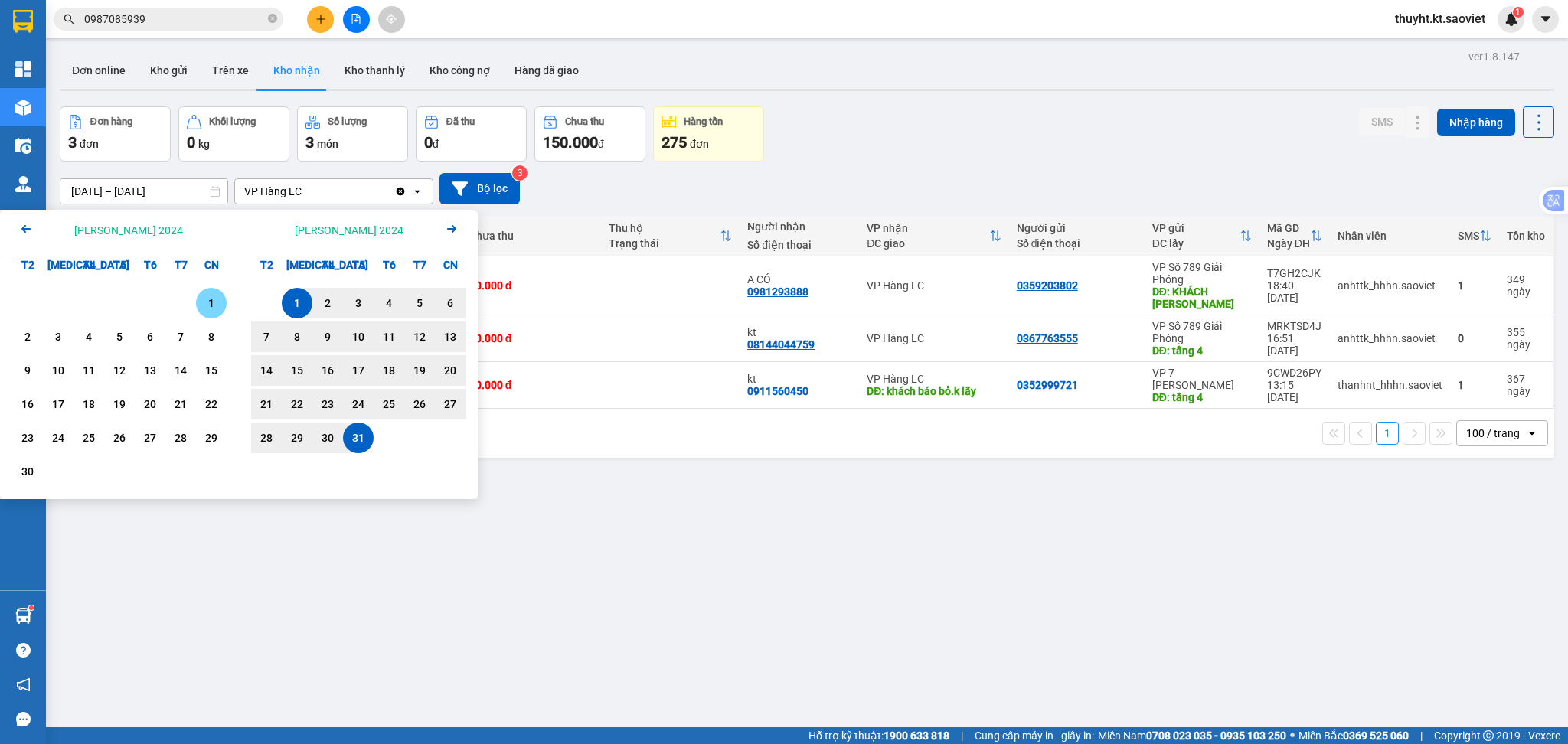
click at [31, 230] on icon "Arrow Left" at bounding box center [26, 230] width 19 height 19
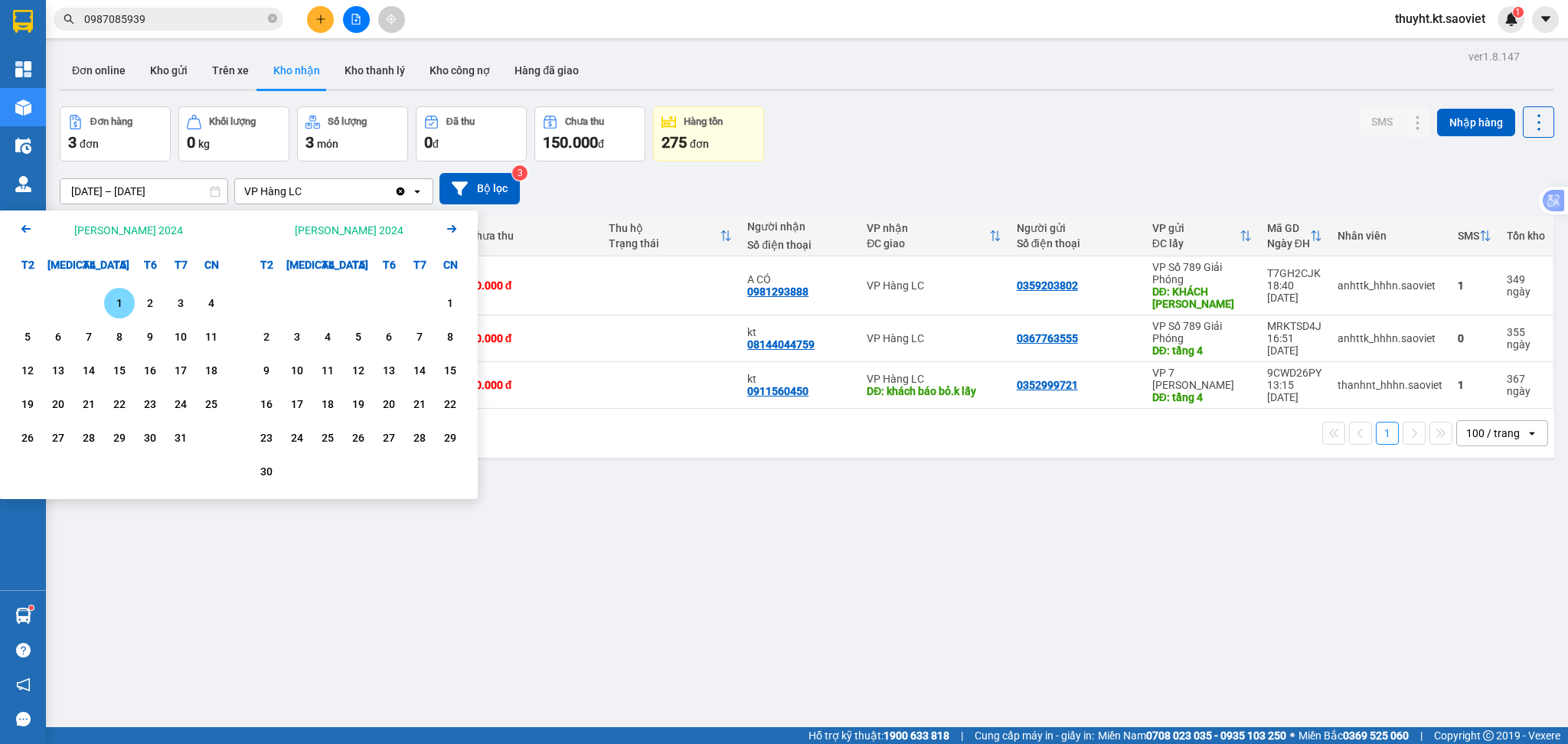
click at [31, 230] on icon "Arrow Left" at bounding box center [26, 230] width 19 height 19
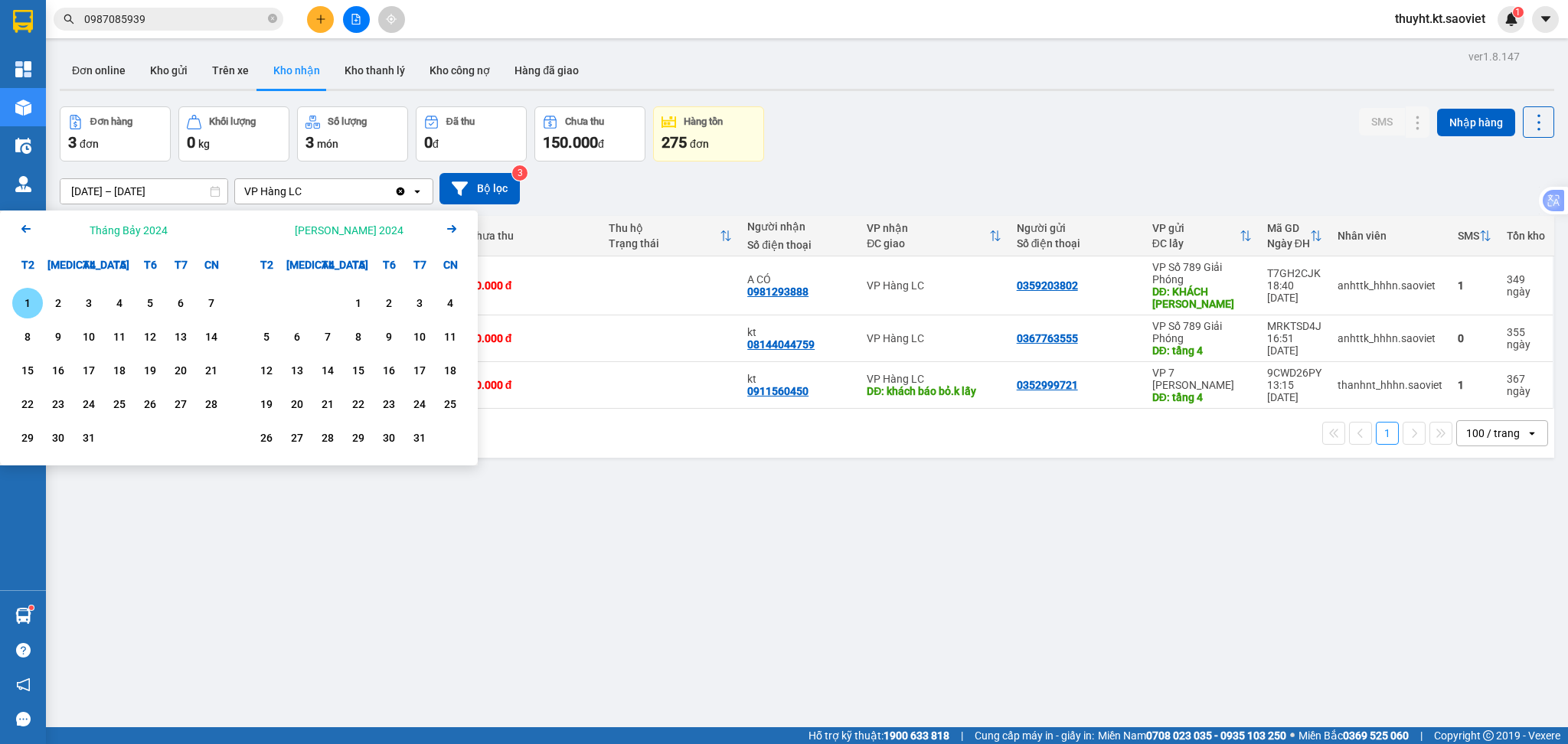
click at [31, 230] on icon "Arrow Left" at bounding box center [26, 230] width 19 height 19
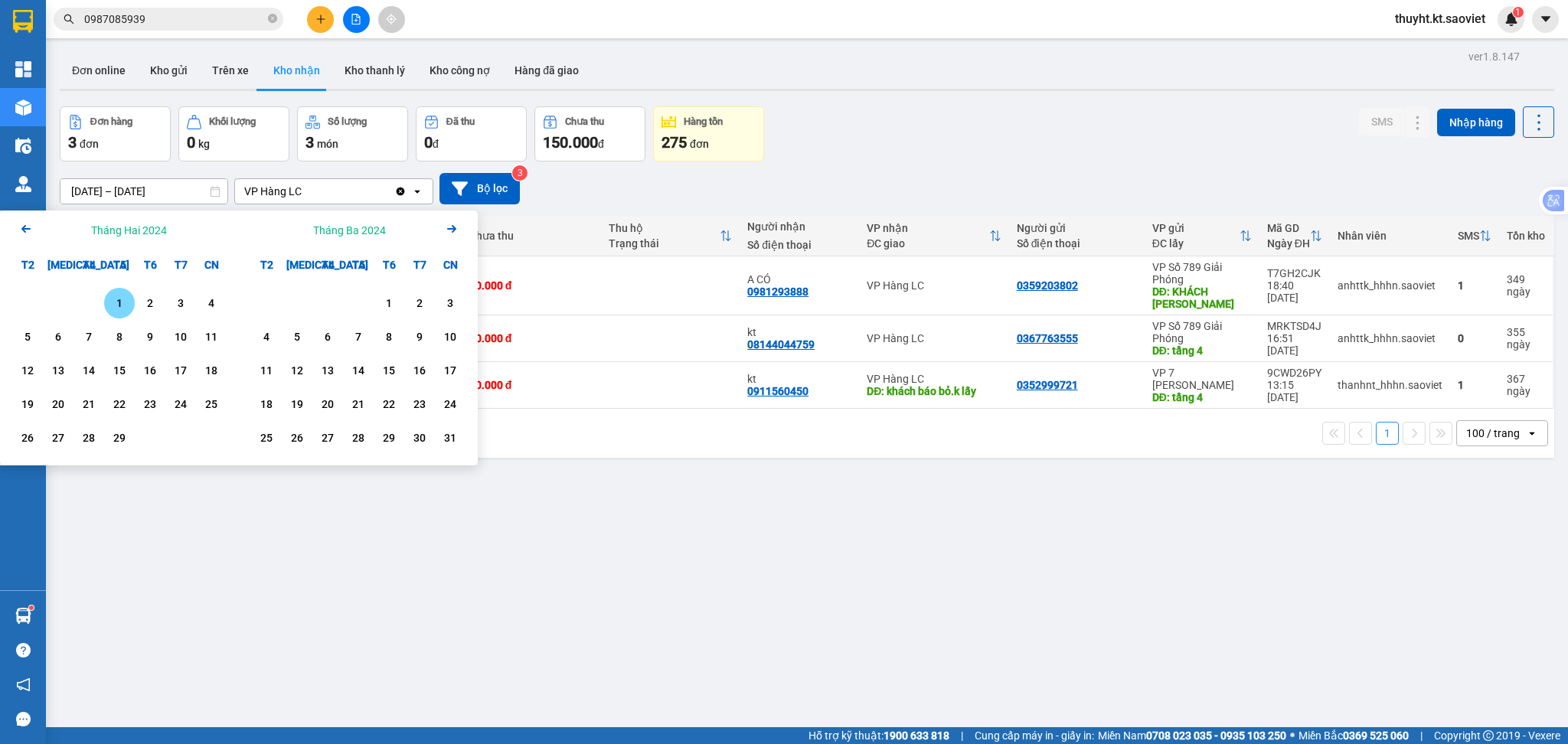
click at [123, 297] on div "1" at bounding box center [120, 303] width 22 height 19
click at [158, 196] on input "01/02/2024 – / /" at bounding box center [143, 191] width 167 height 24
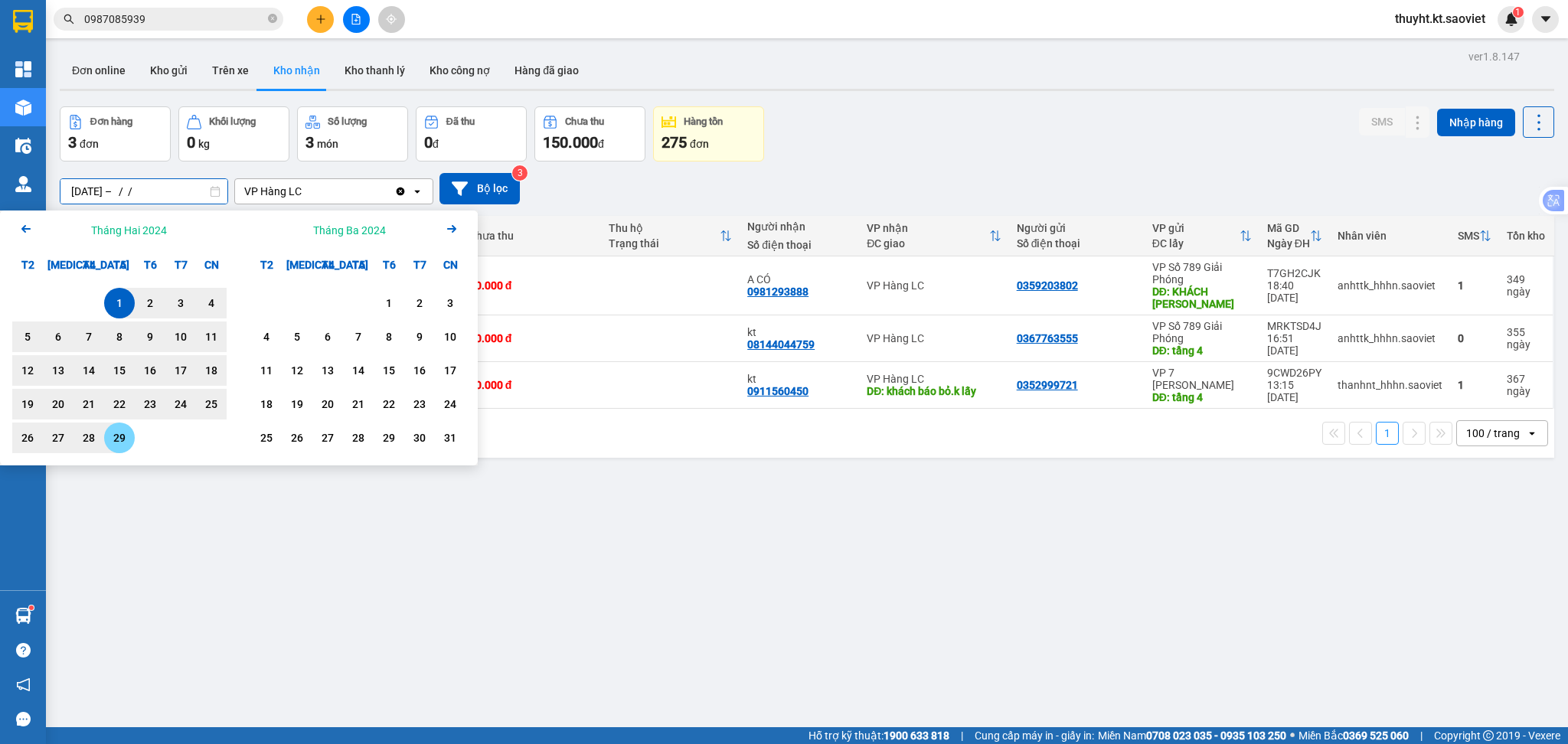
click at [121, 434] on div "29" at bounding box center [120, 438] width 22 height 19
type input "01/02/2024 – 29/02/2024"
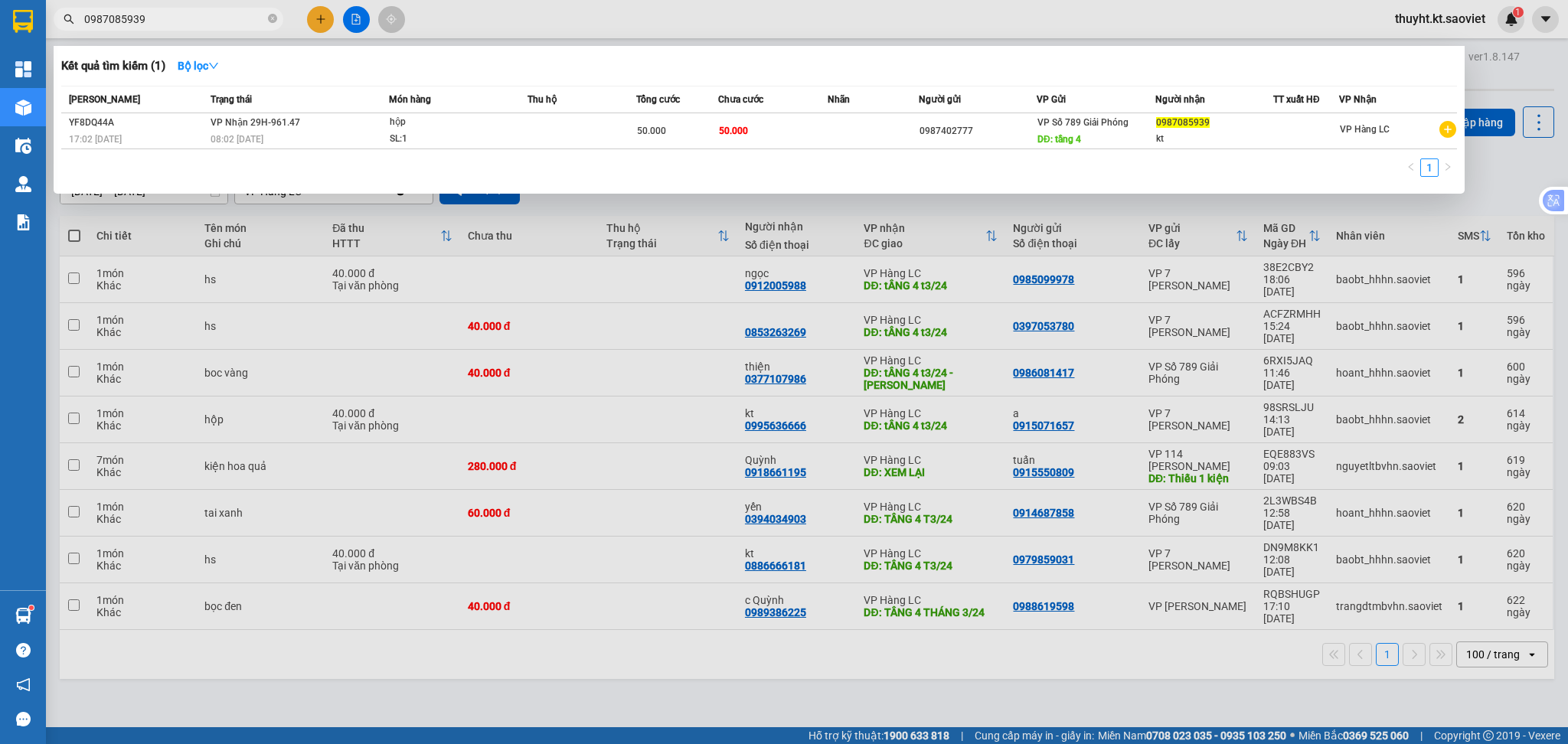
click at [183, 11] on input "0987085939" at bounding box center [174, 19] width 181 height 17
drag, startPoint x: 183, startPoint y: 11, endPoint x: 0, endPoint y: -25, distance: 186.5
click at [0, 0] on html "Kết quả tìm kiếm ( 1 ) Bộ lọc Mã ĐH Trạng thái Món hàng Thu hộ Tổng cước Chưa c…" at bounding box center [784, 372] width 1568 height 744
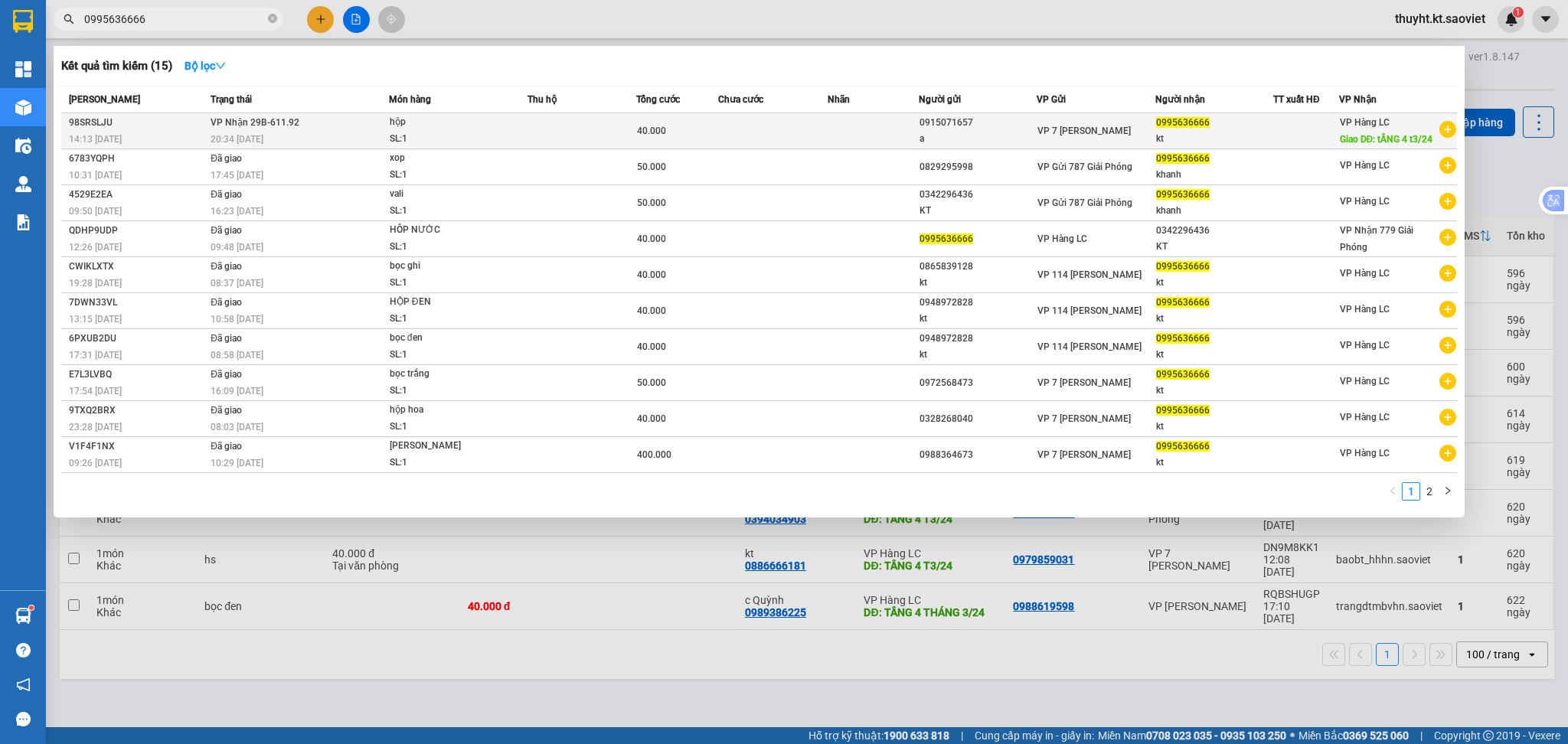
type input "0995636666"
click at [834, 142] on td at bounding box center [873, 131] width 91 height 36
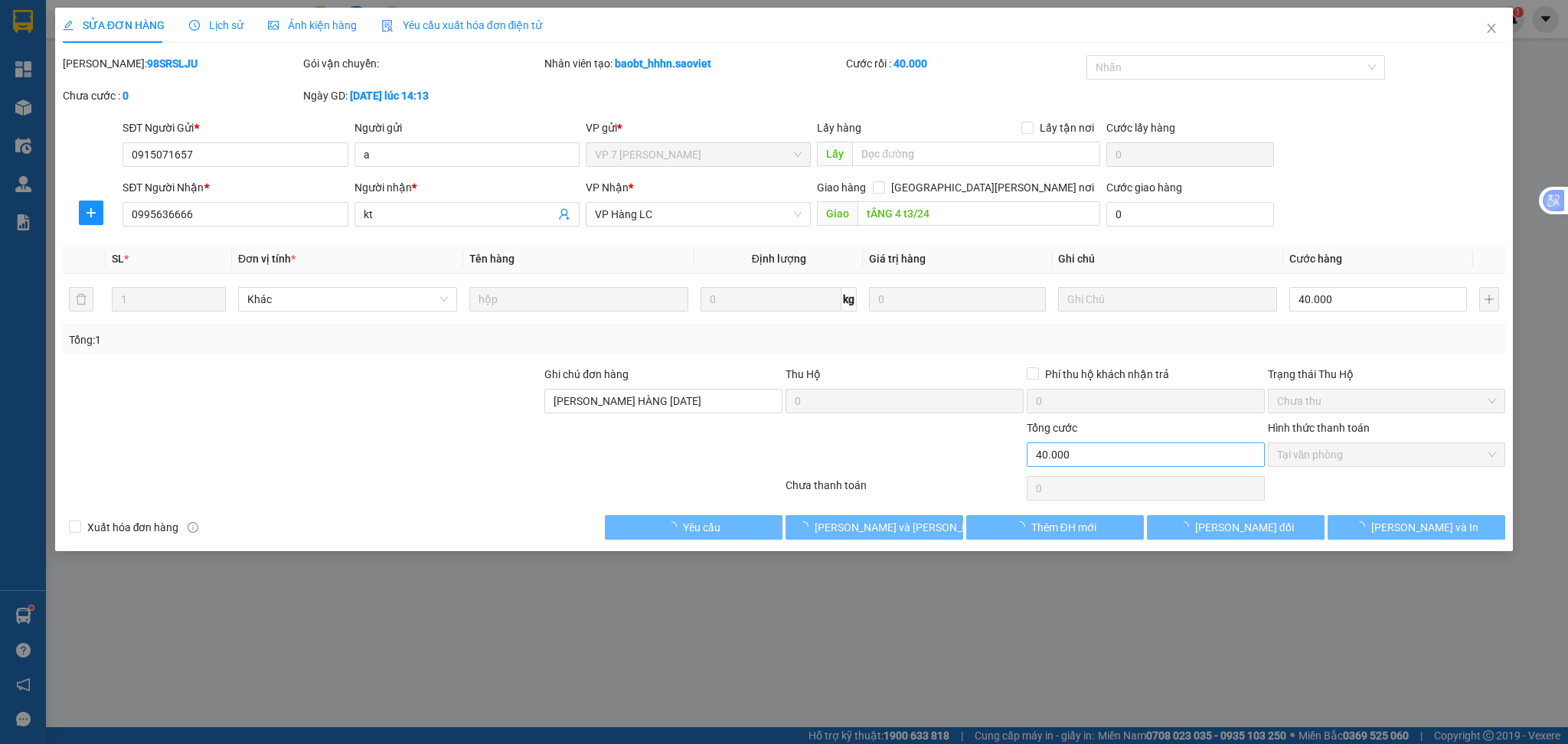
type input "0915071657"
type input "a"
type input "0995636666"
type input "kt"
type input "tẦNG 4 t3/24"
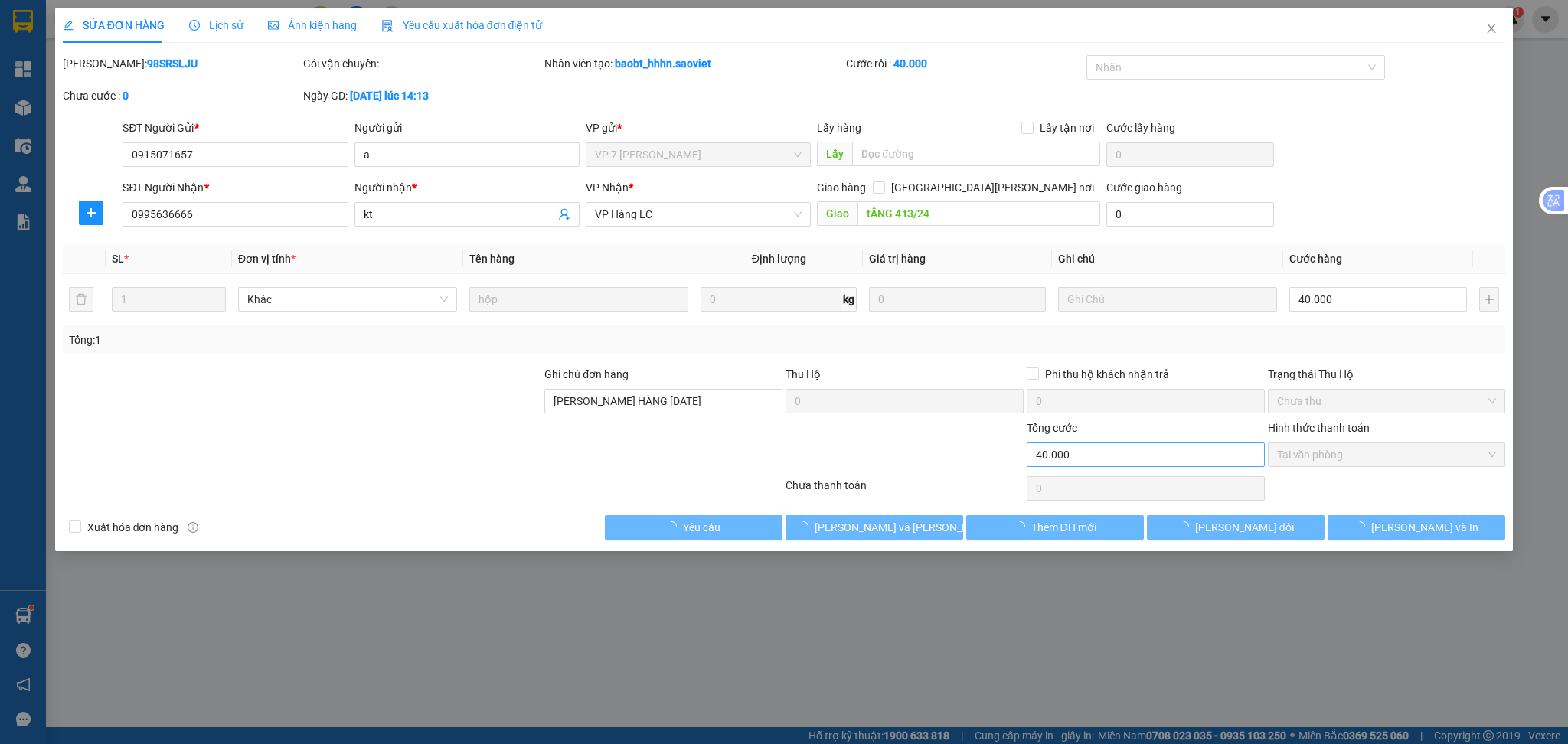
type input "HỦY HÀNG [DATE]"
type input "0"
type input "40.000"
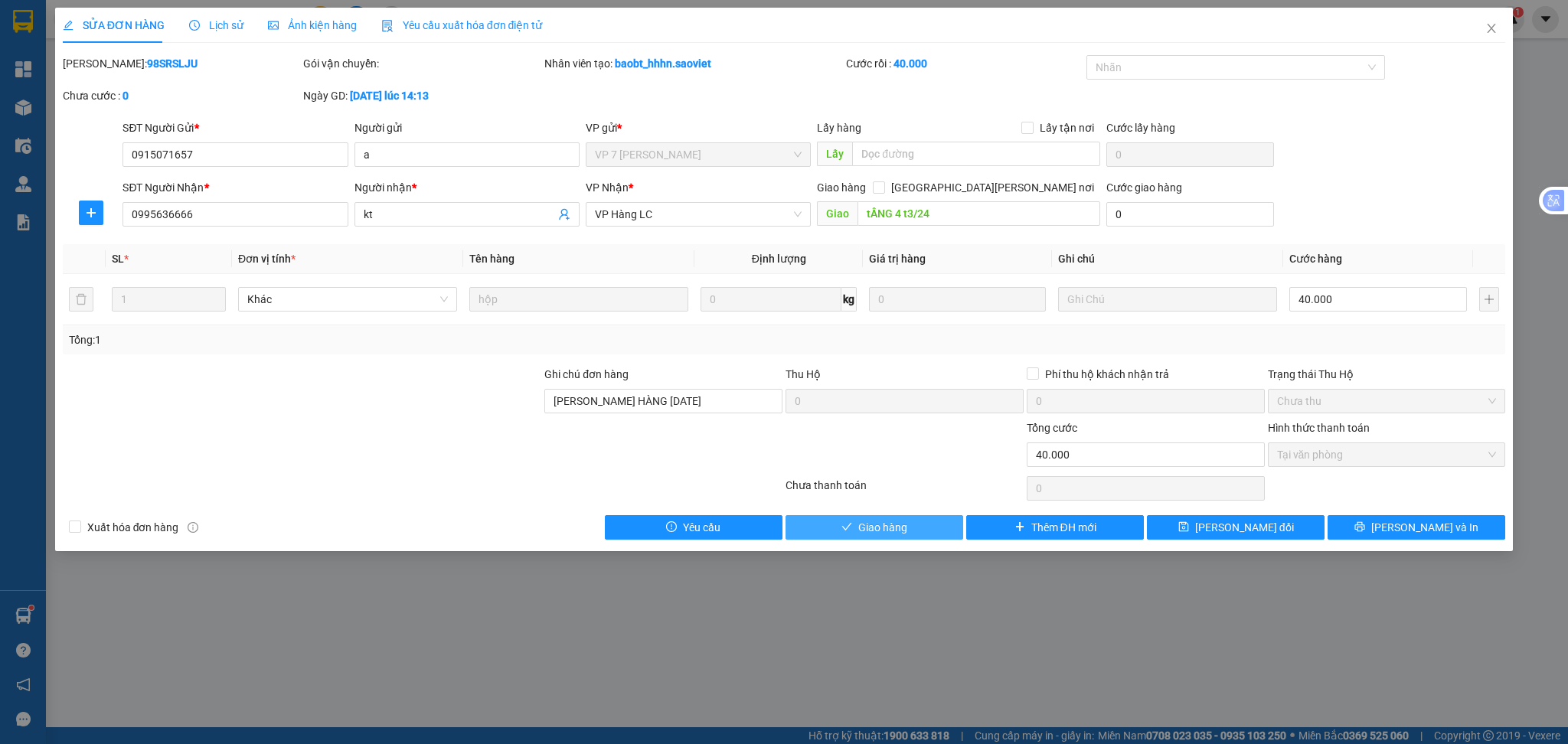
click at [889, 524] on span "Giao hàng" at bounding box center [883, 528] width 49 height 17
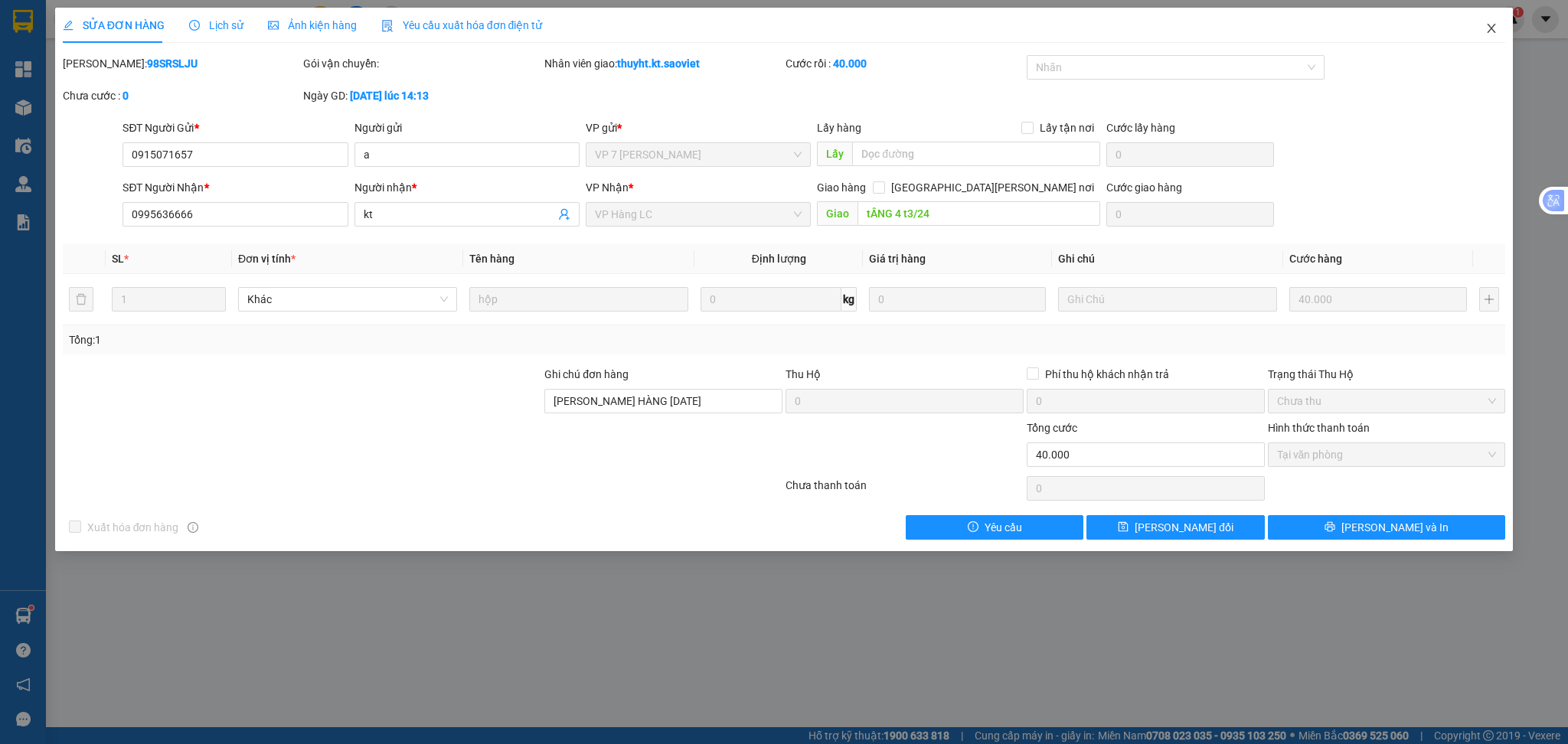
click at [1485, 30] on span "Close" at bounding box center [1492, 29] width 43 height 43
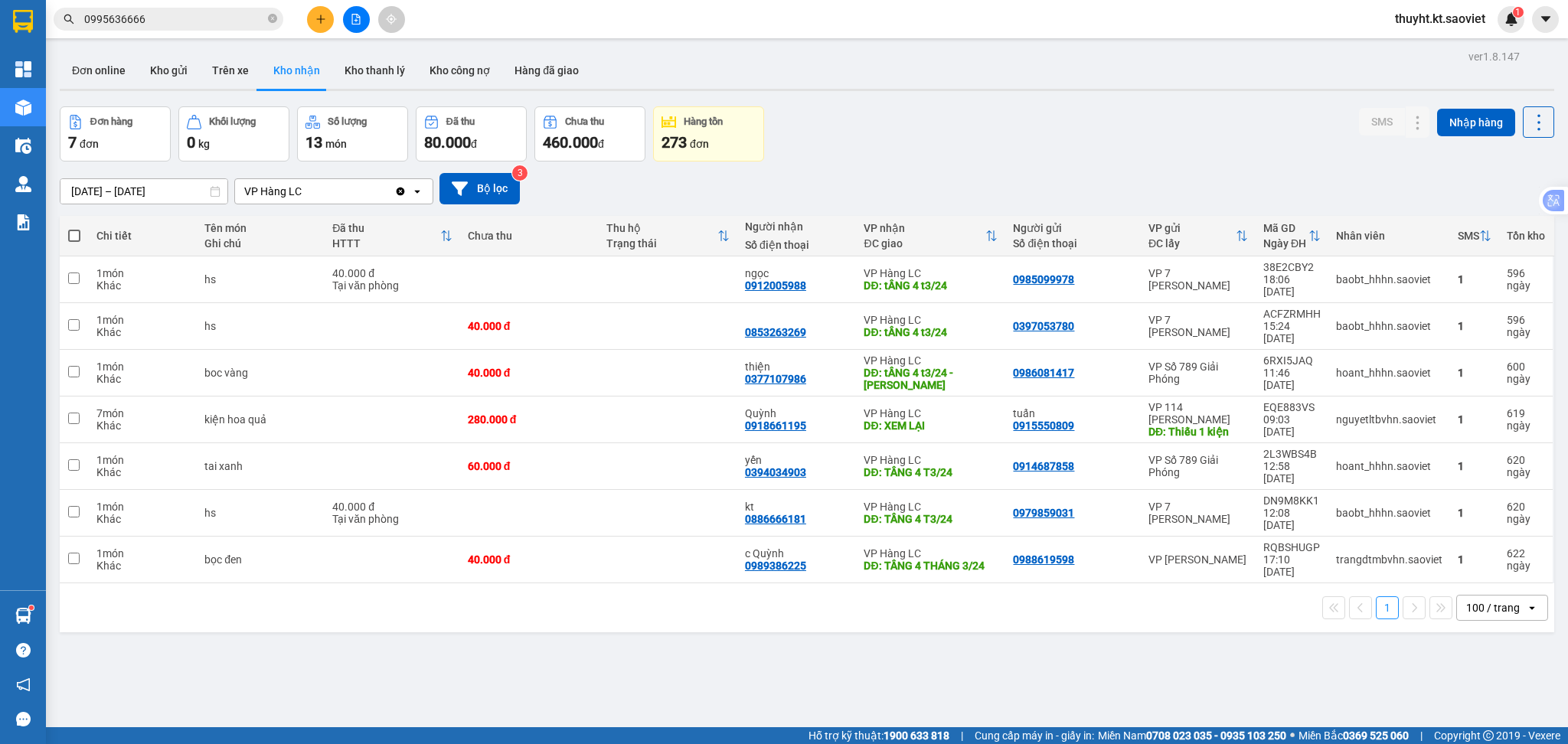
click at [418, 196] on icon "open" at bounding box center [417, 191] width 12 height 12
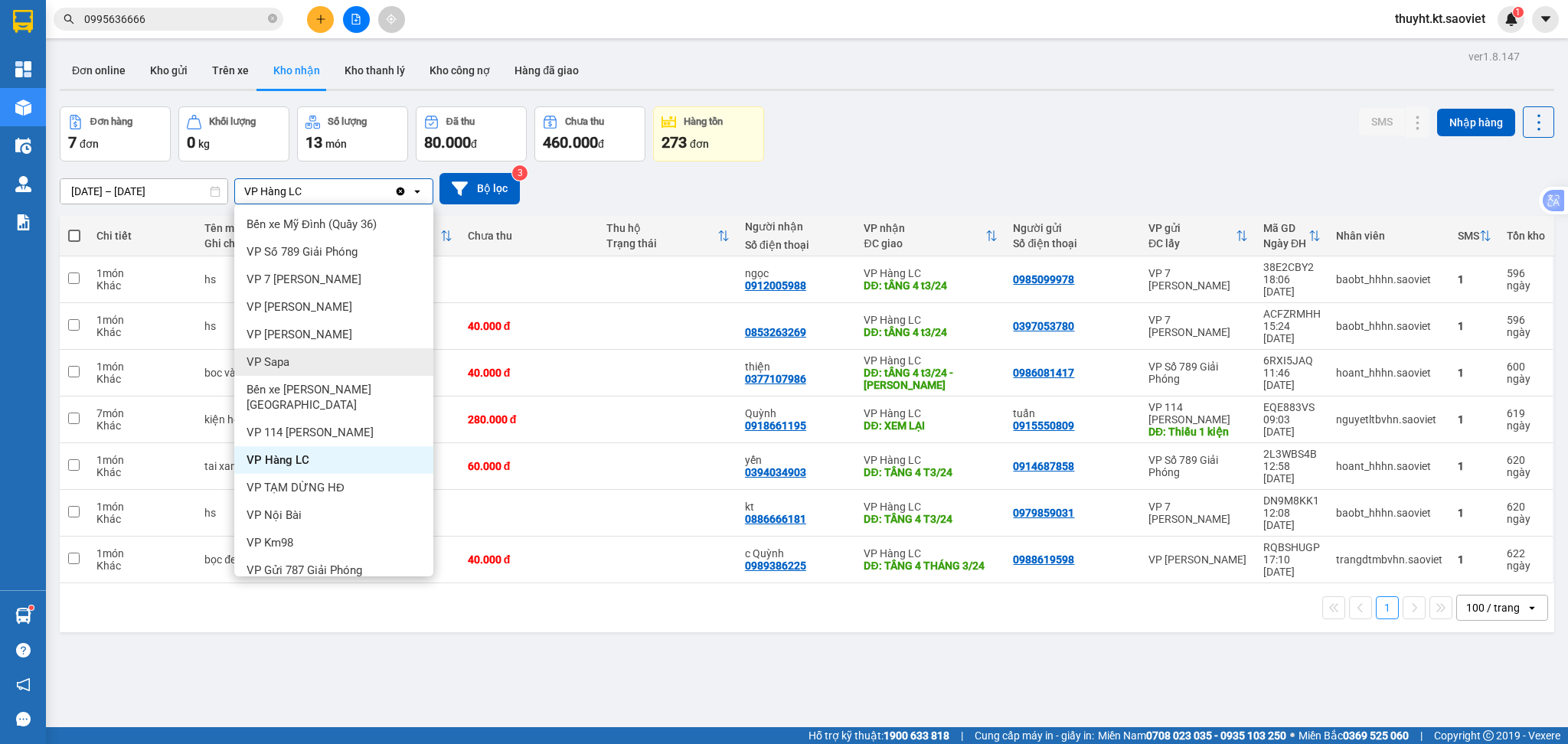
click at [313, 368] on div "VP Sapa" at bounding box center [334, 361] width 200 height 27
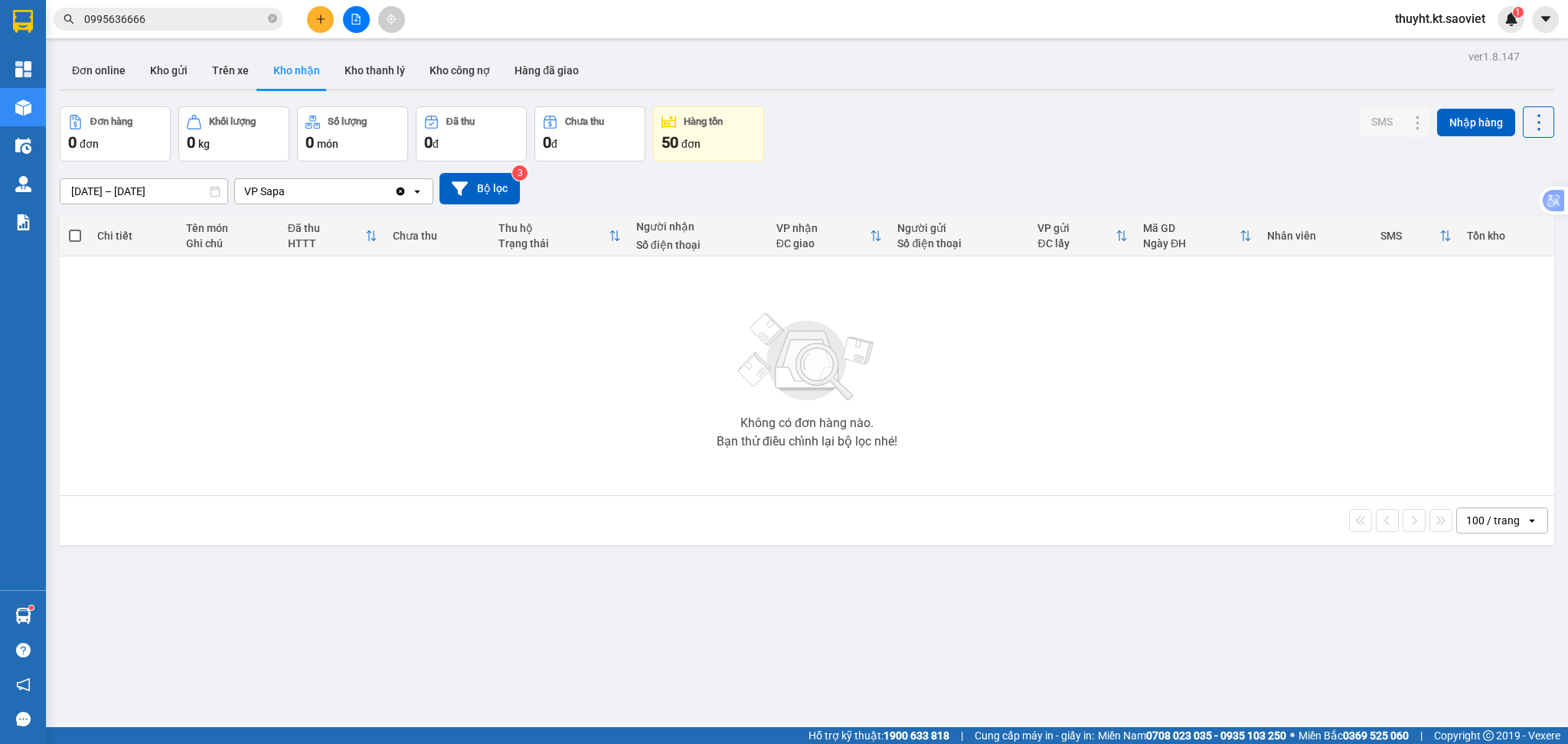
click at [413, 193] on icon "open" at bounding box center [417, 191] width 12 height 12
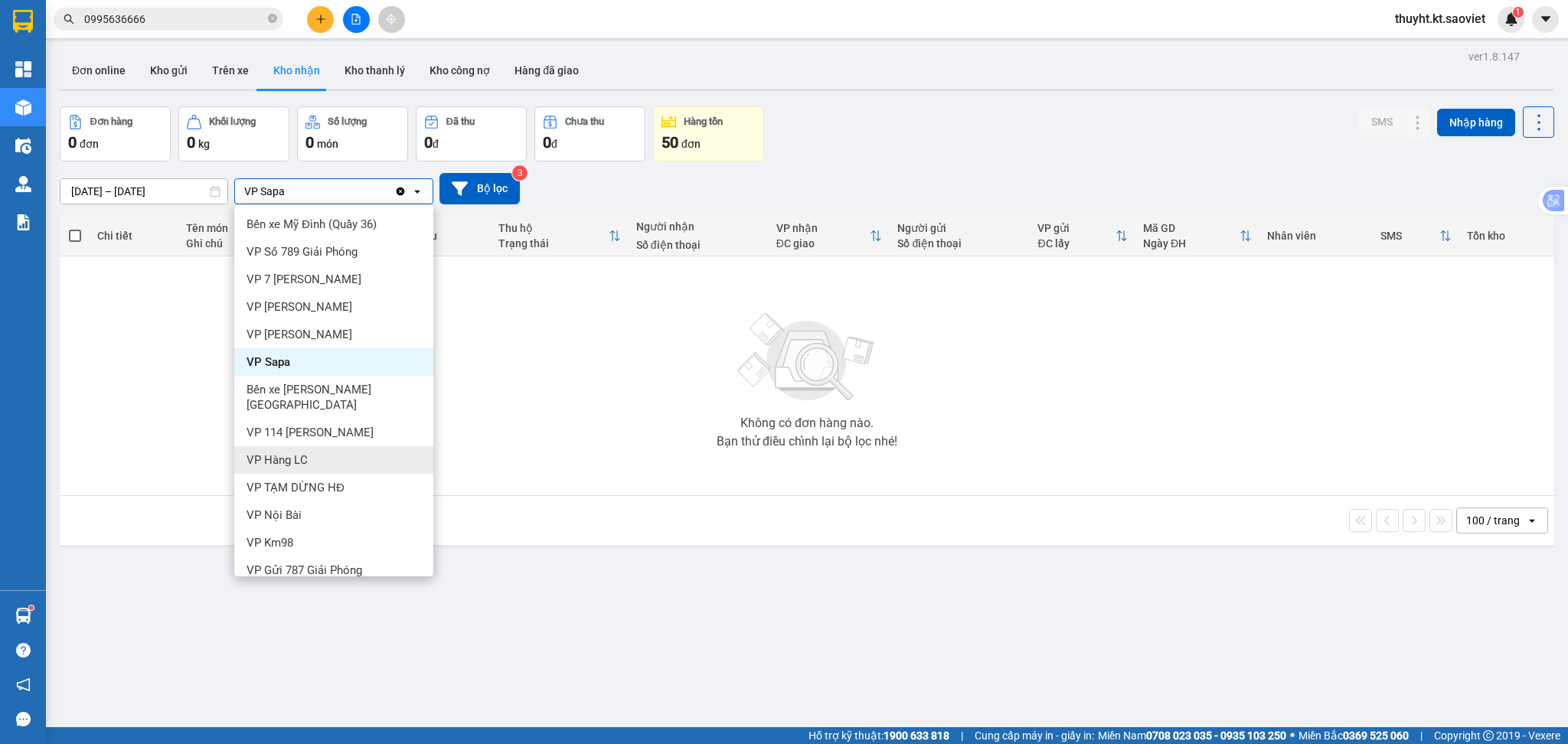
click at [319, 446] on div "VP Hàng LC" at bounding box center [334, 459] width 200 height 27
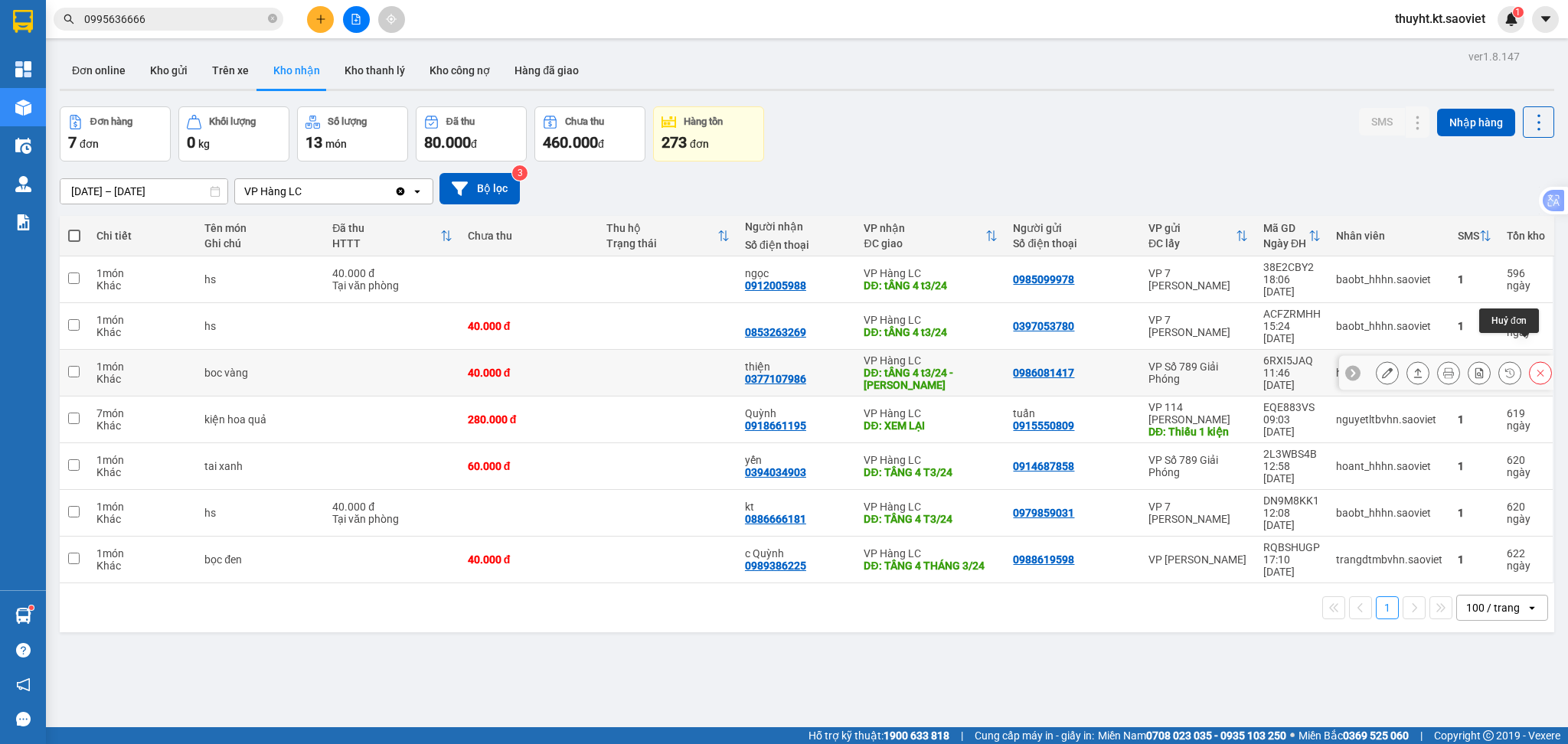
click at [1535, 368] on icon at bounding box center [1540, 372] width 10 height 10
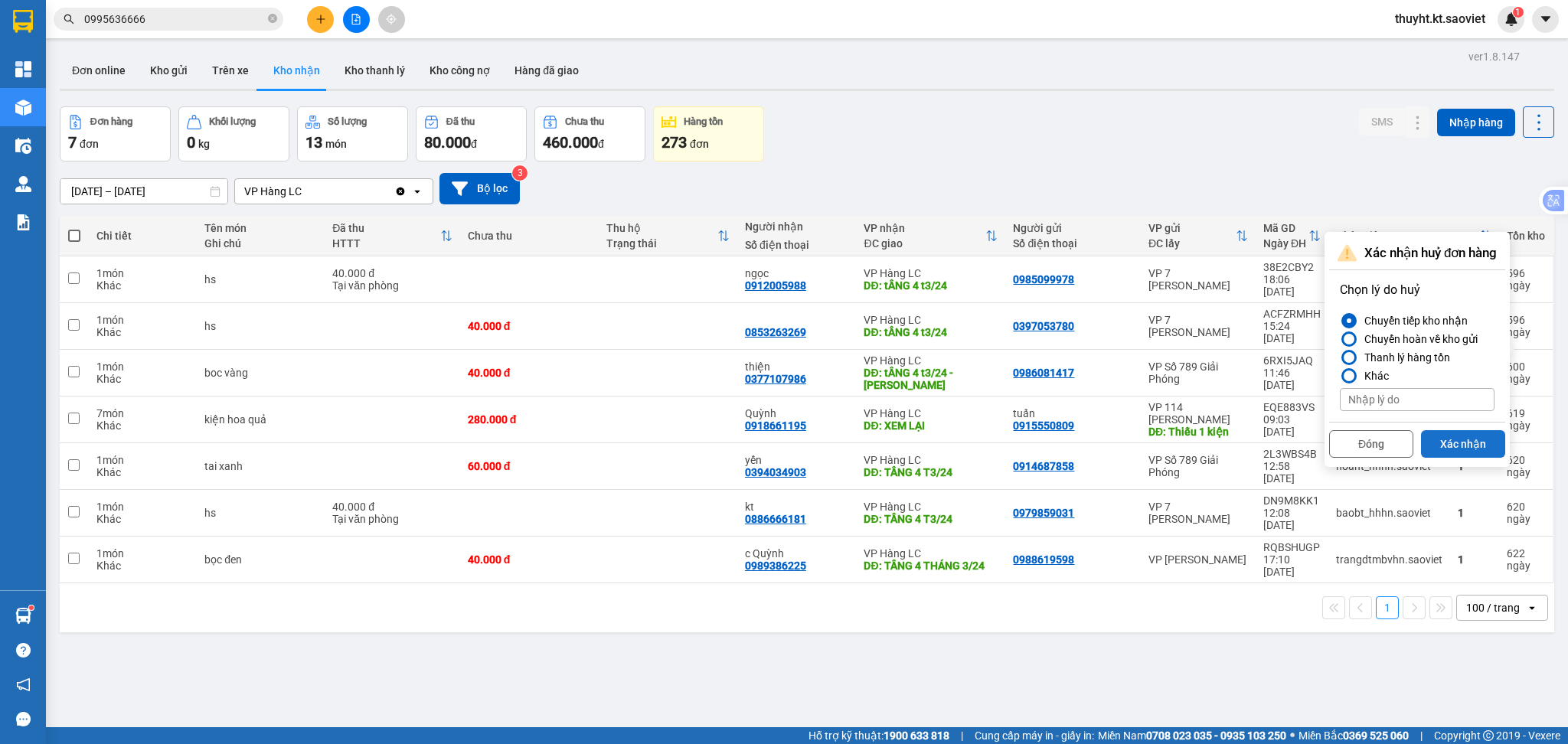
click at [1441, 446] on button "Xác nhận" at bounding box center [1463, 443] width 84 height 27
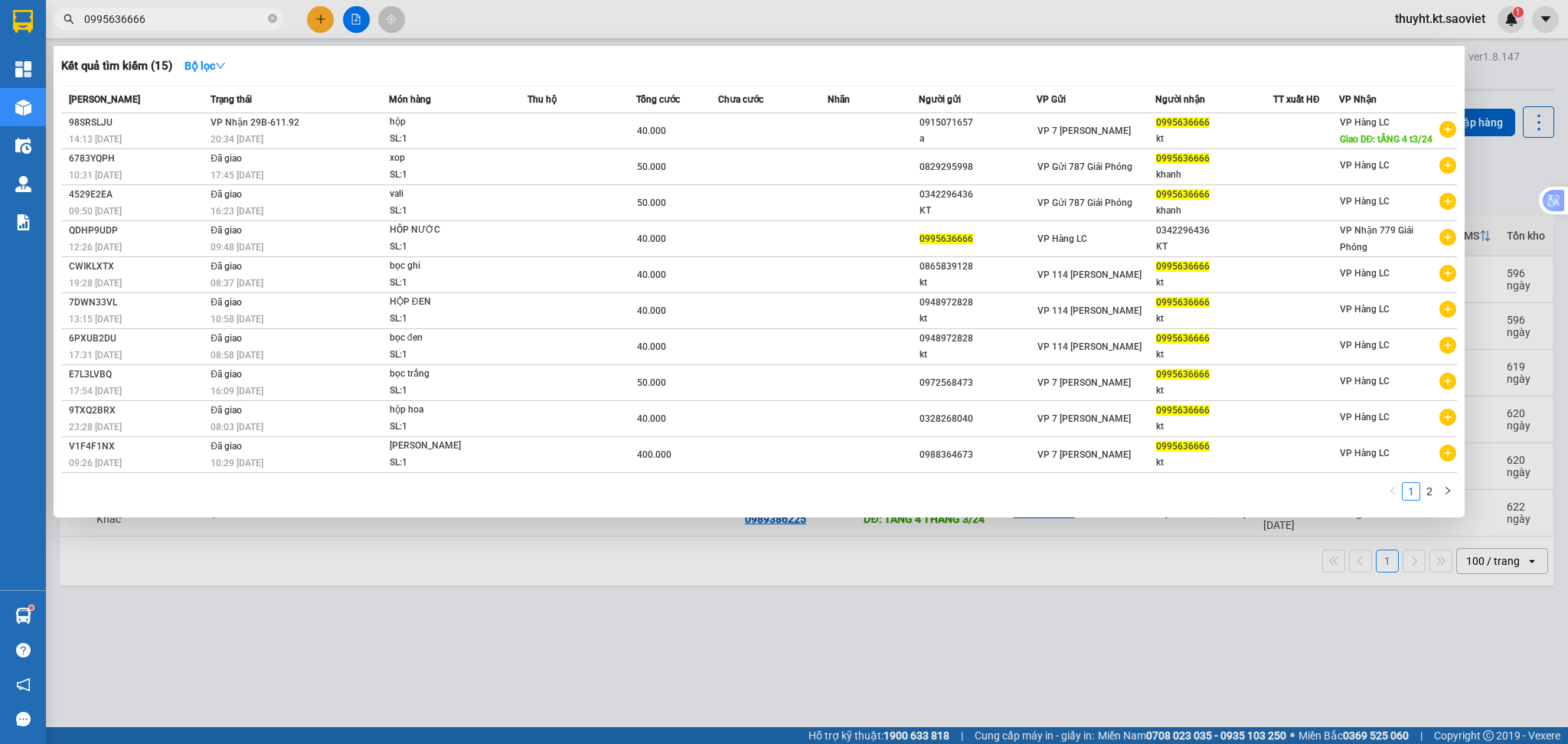
drag, startPoint x: 168, startPoint y: 19, endPoint x: 74, endPoint y: 14, distance: 94.1
click at [74, 14] on span "0995636666" at bounding box center [168, 19] width 230 height 23
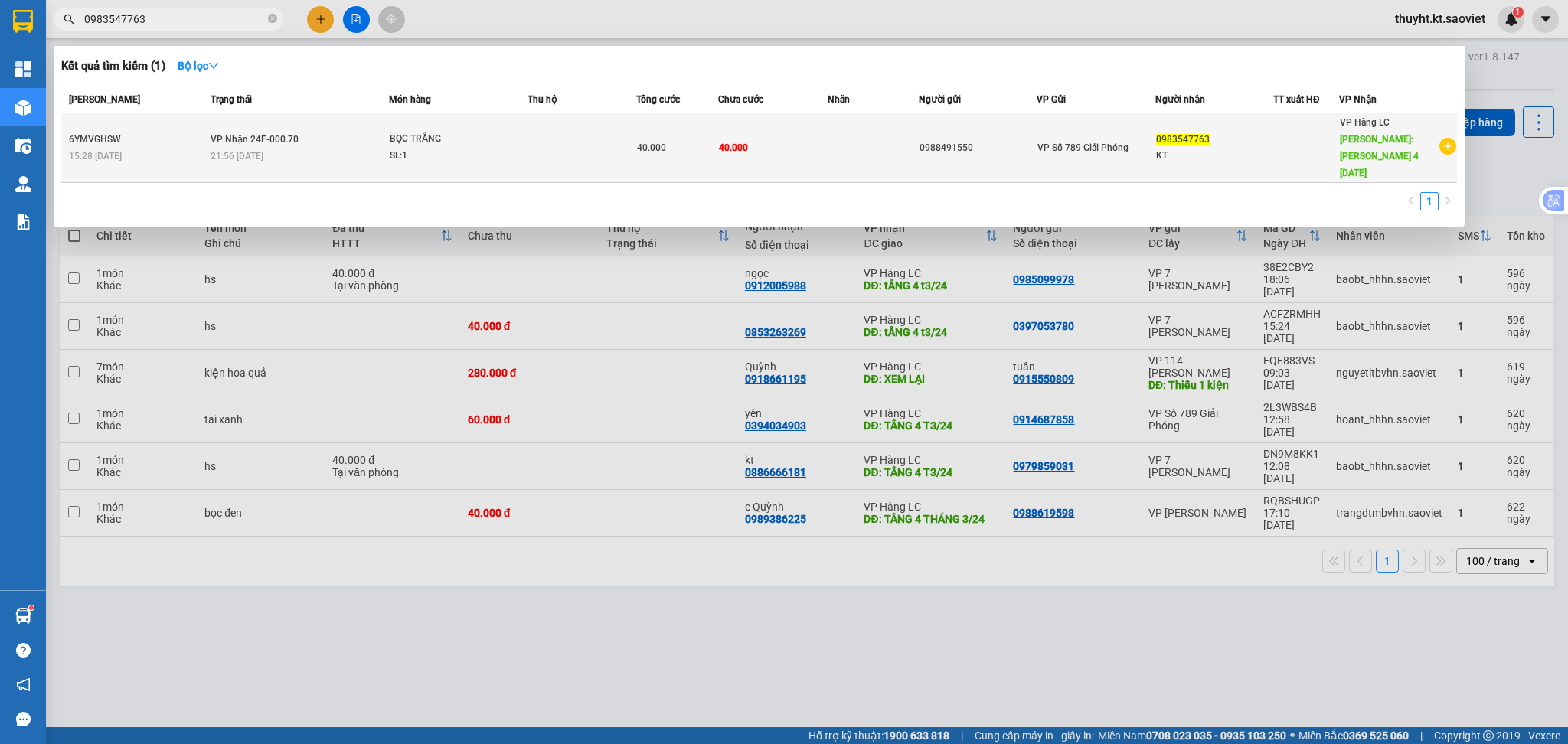
type input "0983547763"
click at [840, 144] on td at bounding box center [873, 148] width 91 height 70
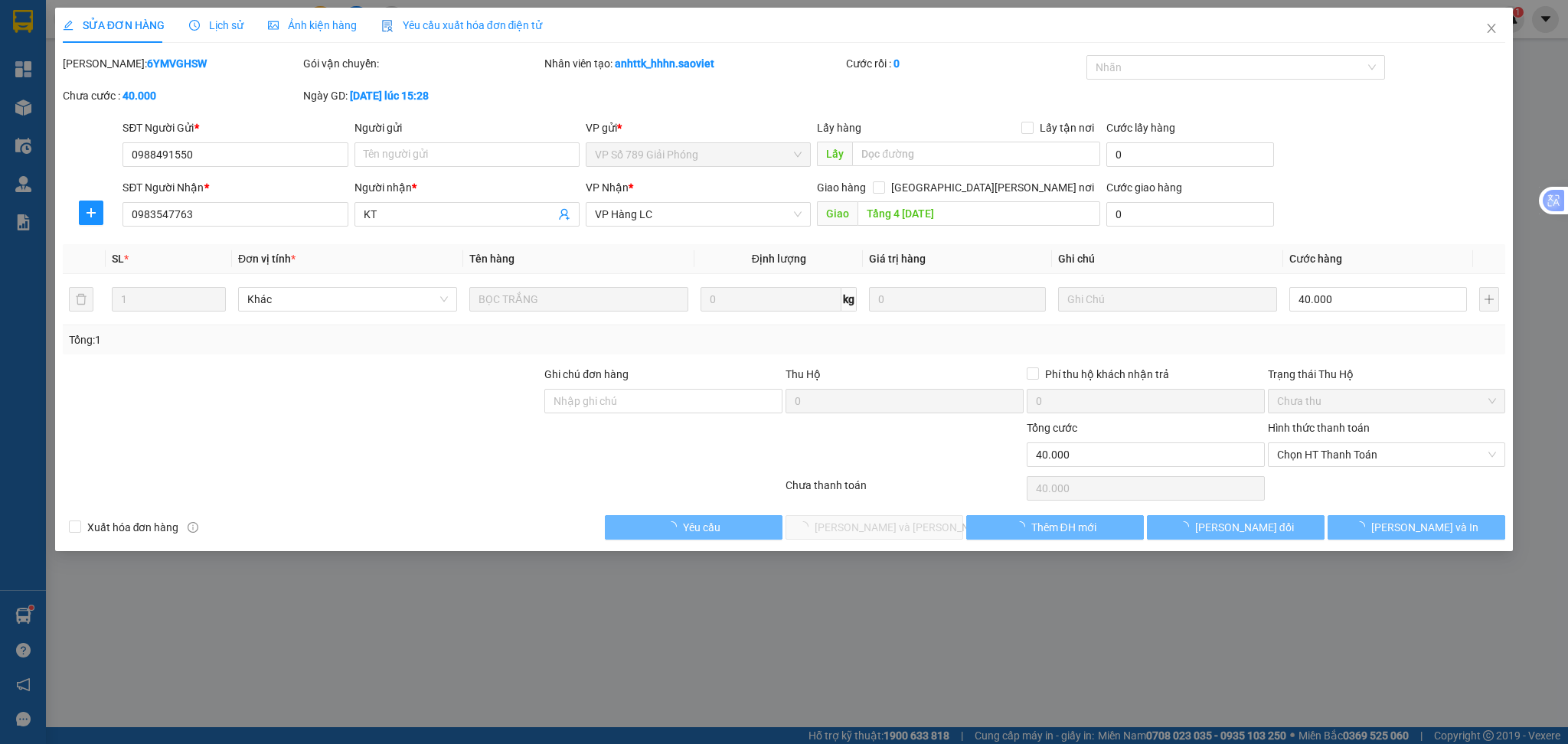
type input "0988491550"
type input "0983547763"
type input "KT"
type input "Tầng 4 4/12/23"
type input "0"
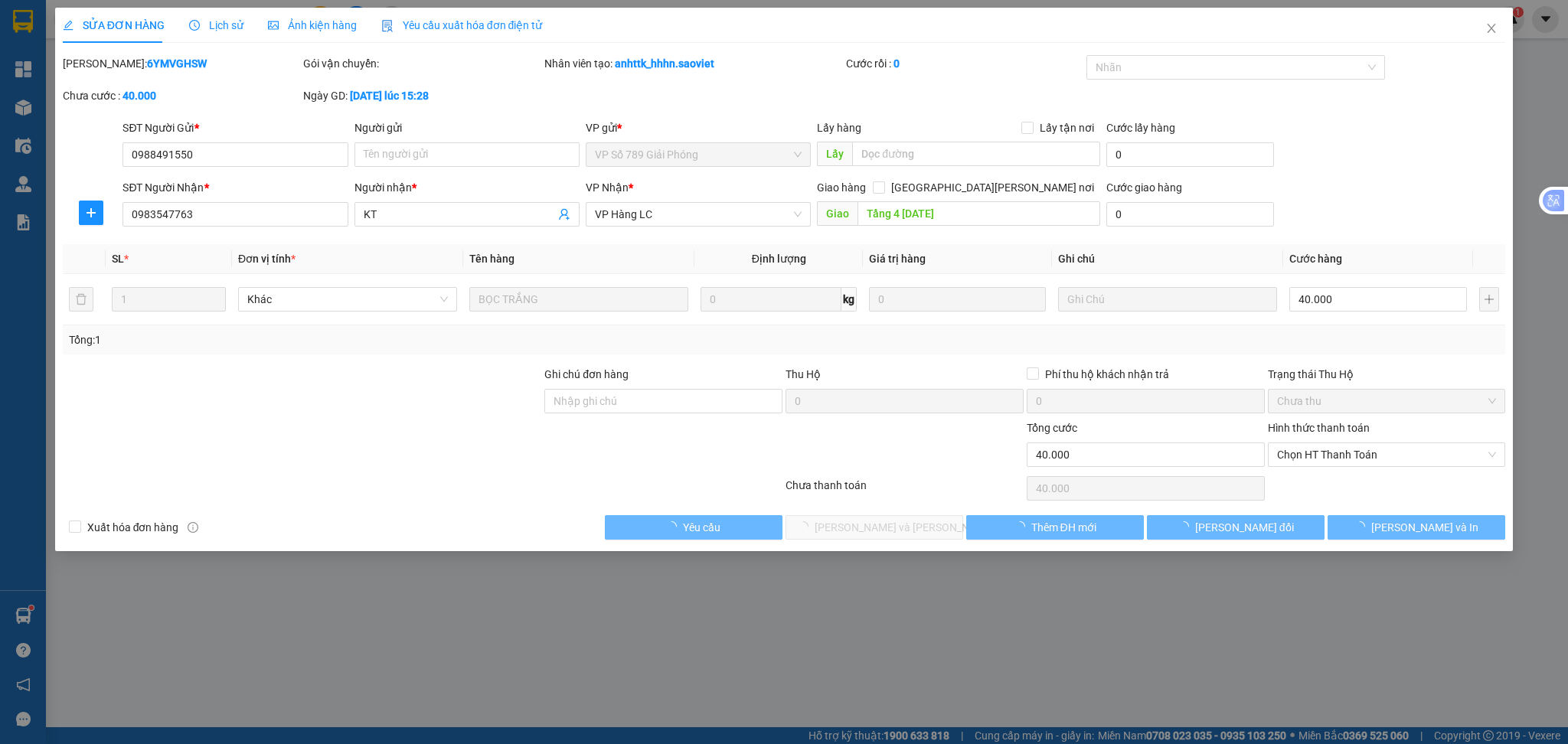
type input "40.000"
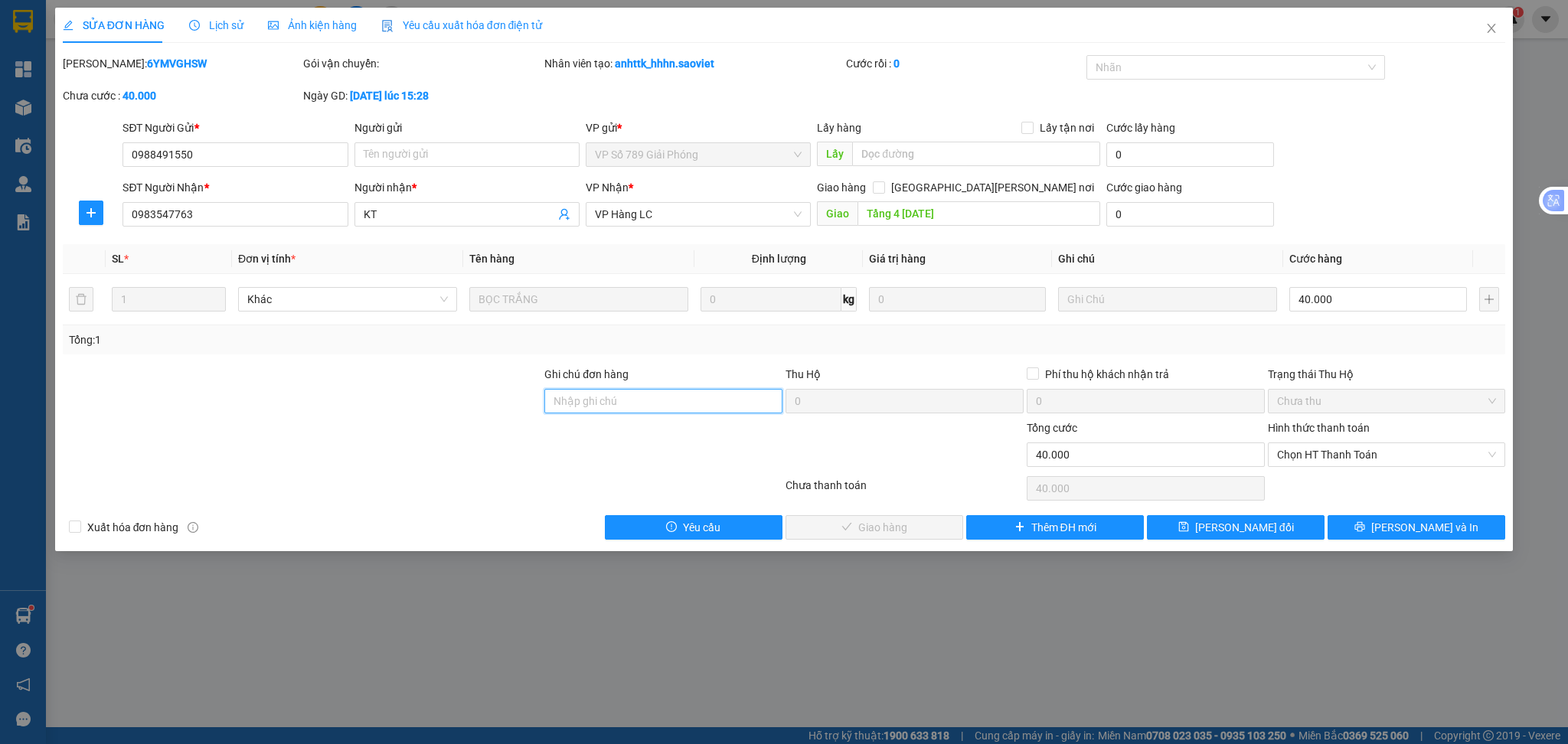
click at [658, 392] on input "Ghi chú đơn hàng" at bounding box center [663, 401] width 238 height 24
type input "HỦY HÀNG [DATE]"
click at [900, 150] on input "text" at bounding box center [977, 154] width 248 height 24
click at [900, 154] on input "text" at bounding box center [977, 154] width 248 height 24
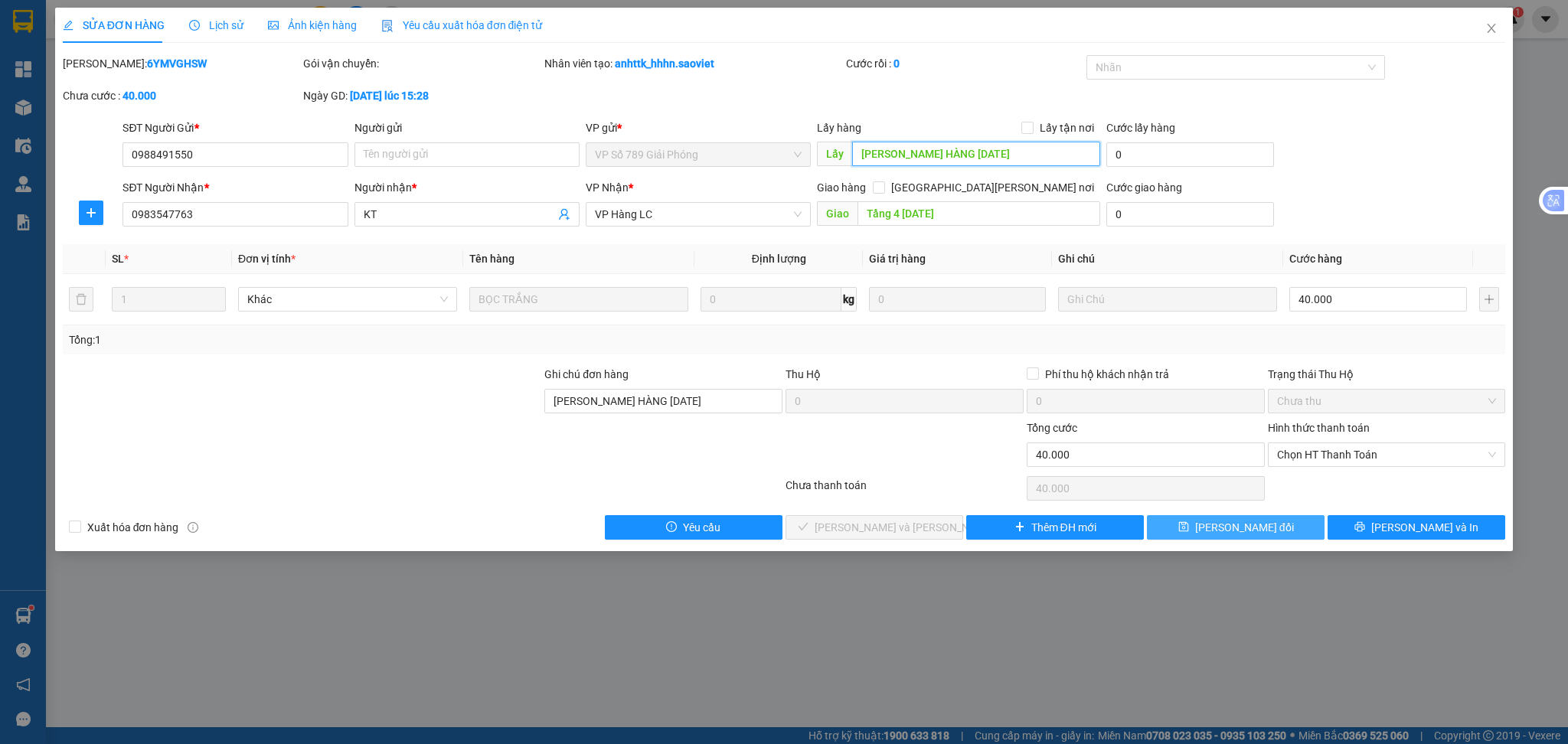
type input "HỦY HÀNG [DATE]"
click at [1236, 529] on span "[PERSON_NAME] thay đổi" at bounding box center [1244, 528] width 99 height 17
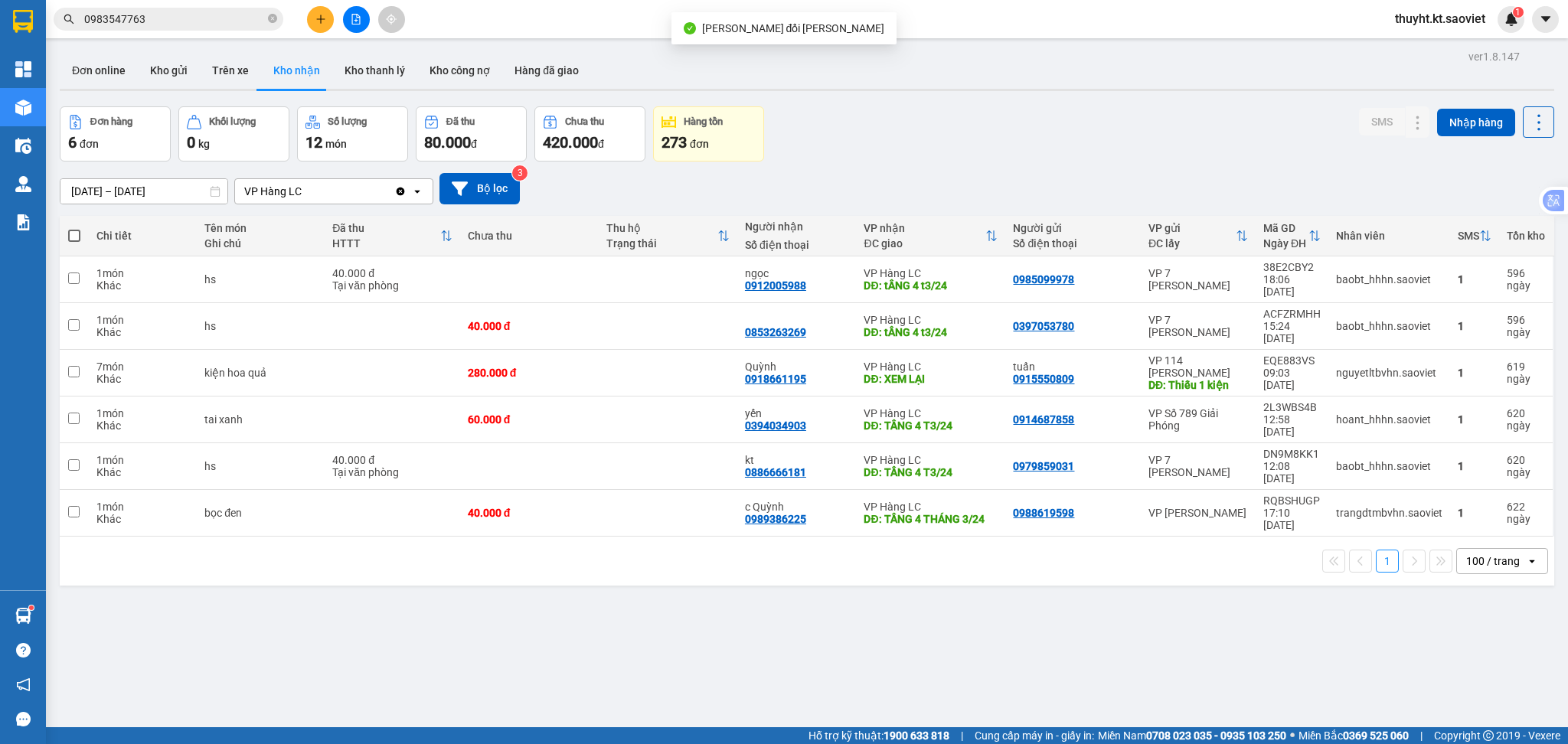
click at [135, 195] on input "01/02/2024 – 29/02/2024" at bounding box center [143, 191] width 167 height 24
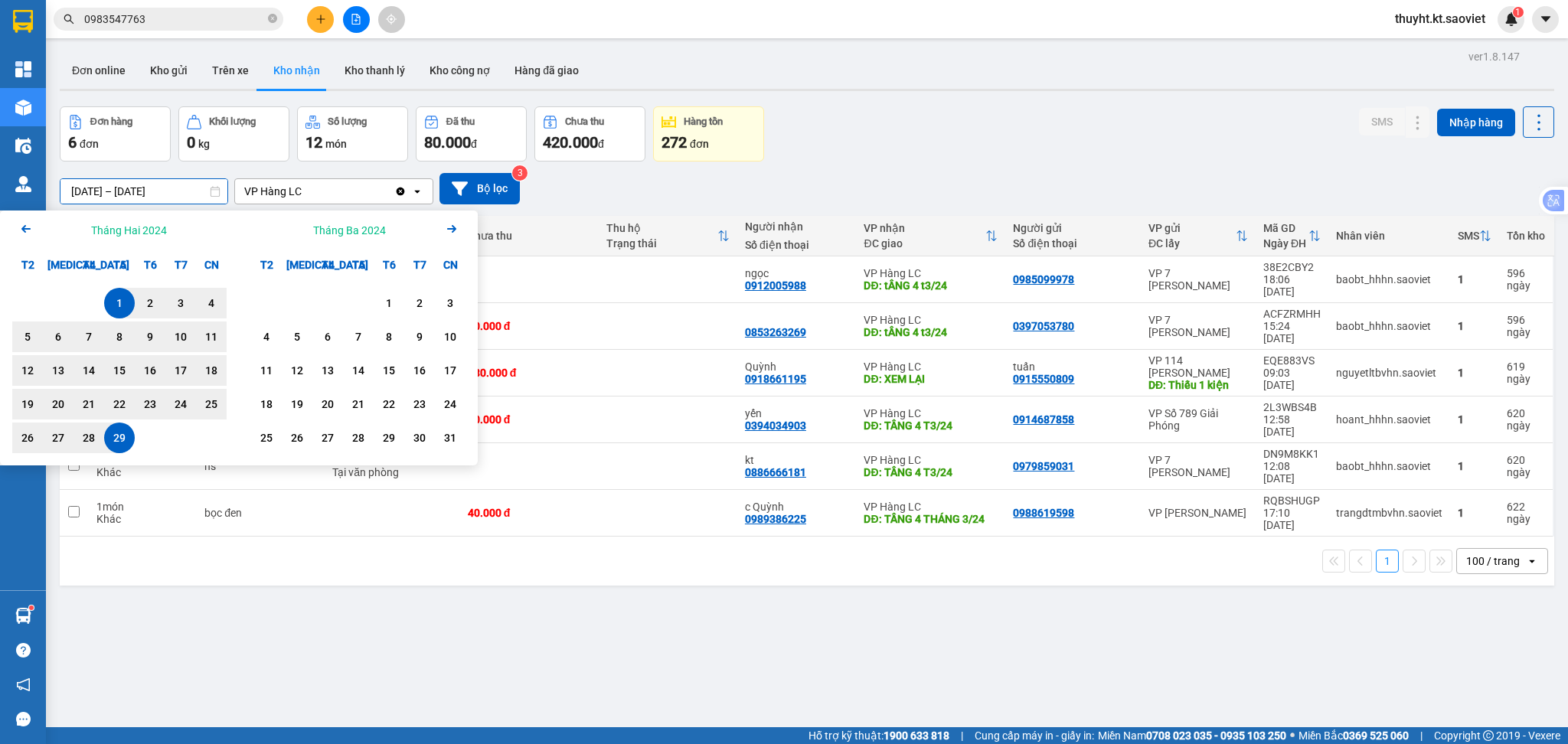
click at [29, 230] on icon "Arrow Left" at bounding box center [26, 230] width 19 height 19
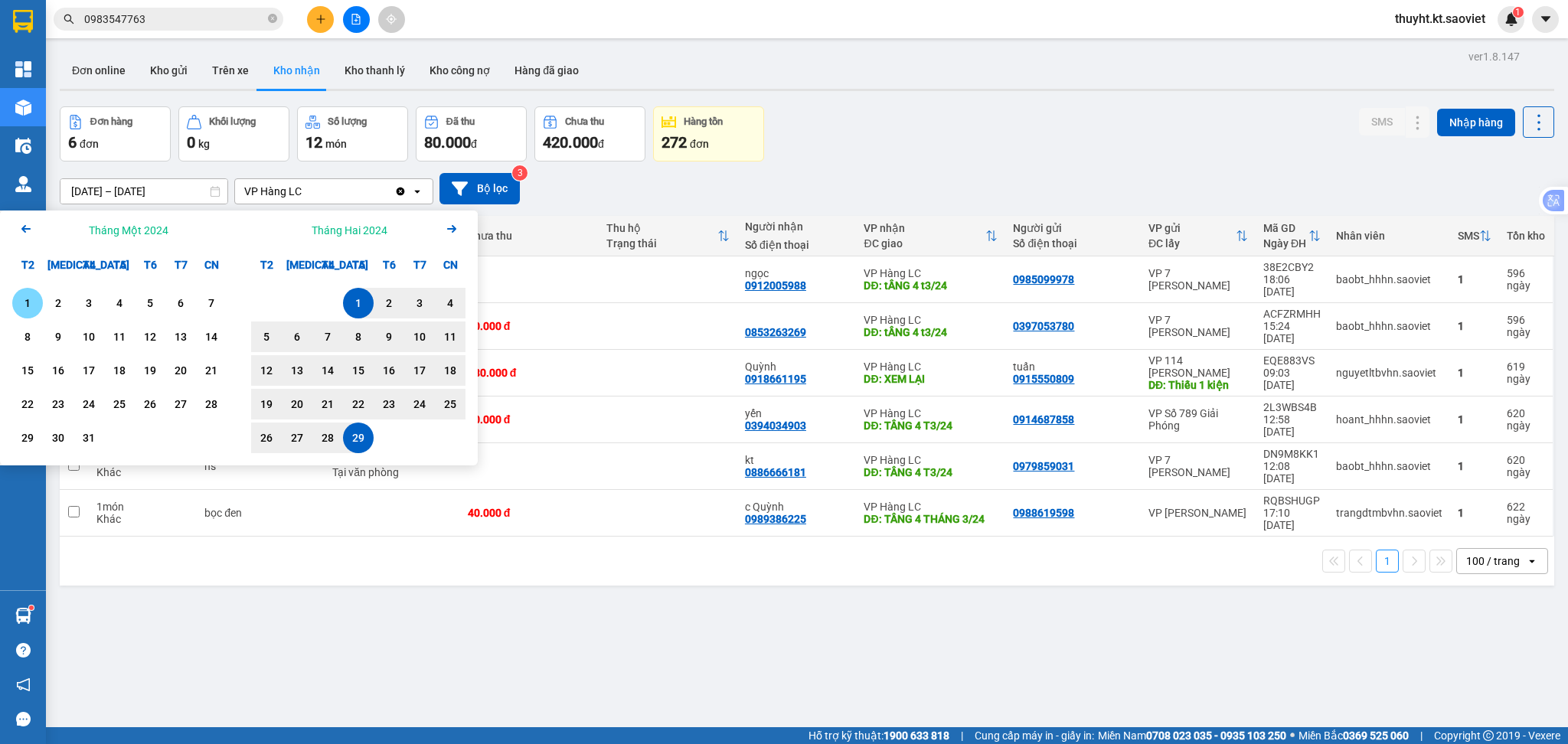
click at [29, 230] on icon "Arrow Left" at bounding box center [26, 230] width 19 height 19
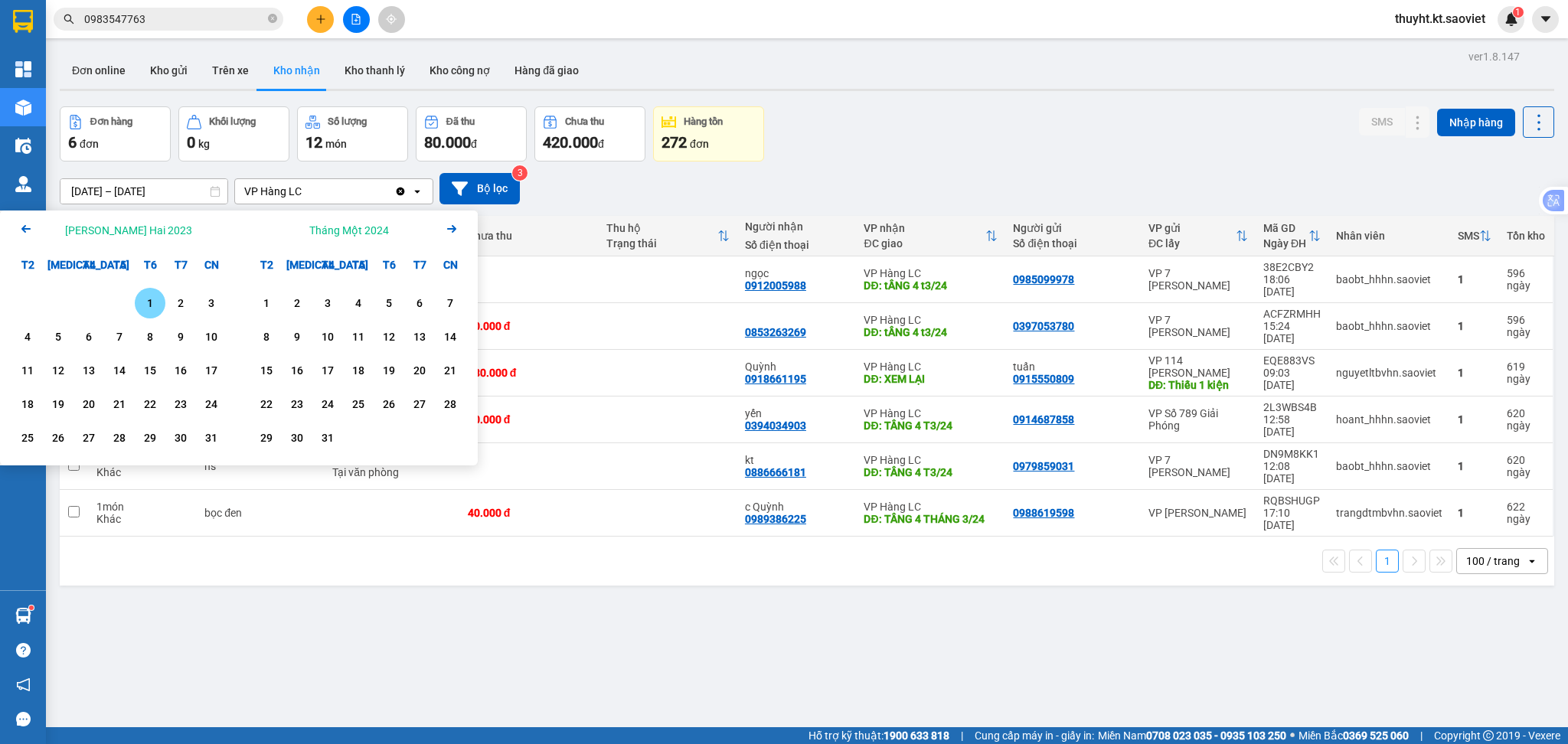
click at [29, 230] on icon "Arrow Left" at bounding box center [26, 230] width 19 height 19
click at [78, 297] on div "1" at bounding box center [88, 303] width 22 height 19
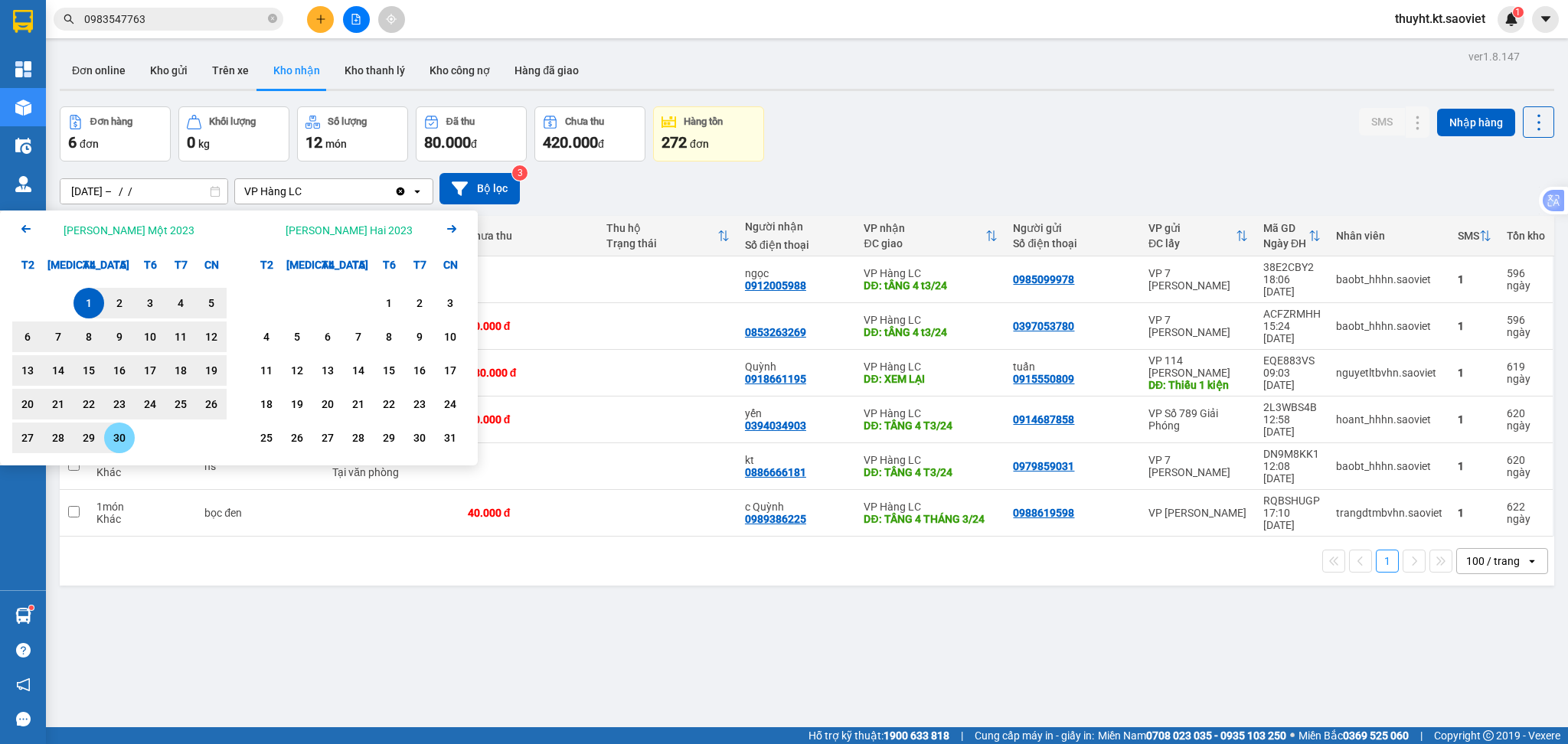
click at [118, 435] on div "30" at bounding box center [120, 438] width 22 height 19
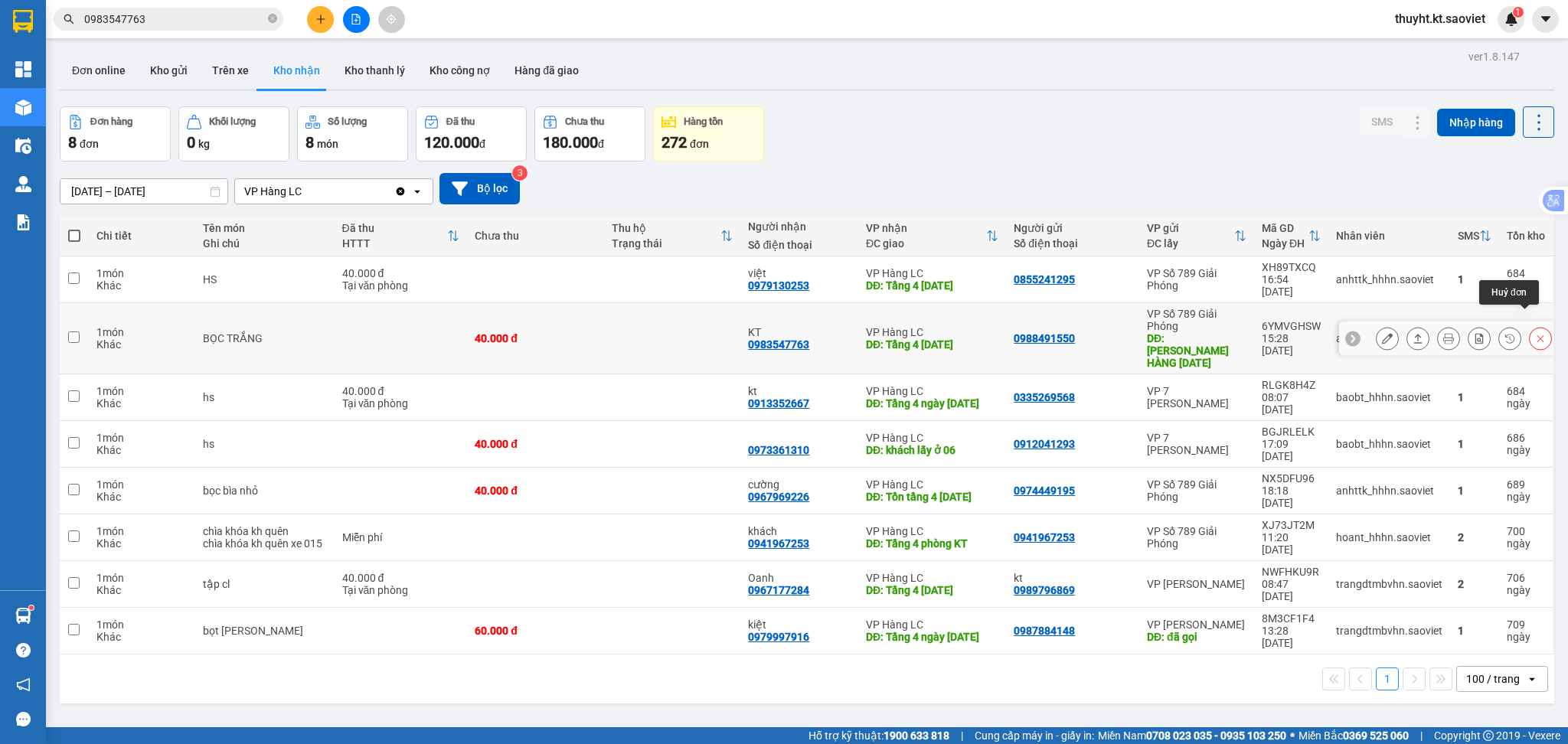
click at [1530, 325] on button at bounding box center [1541, 339] width 22 height 26
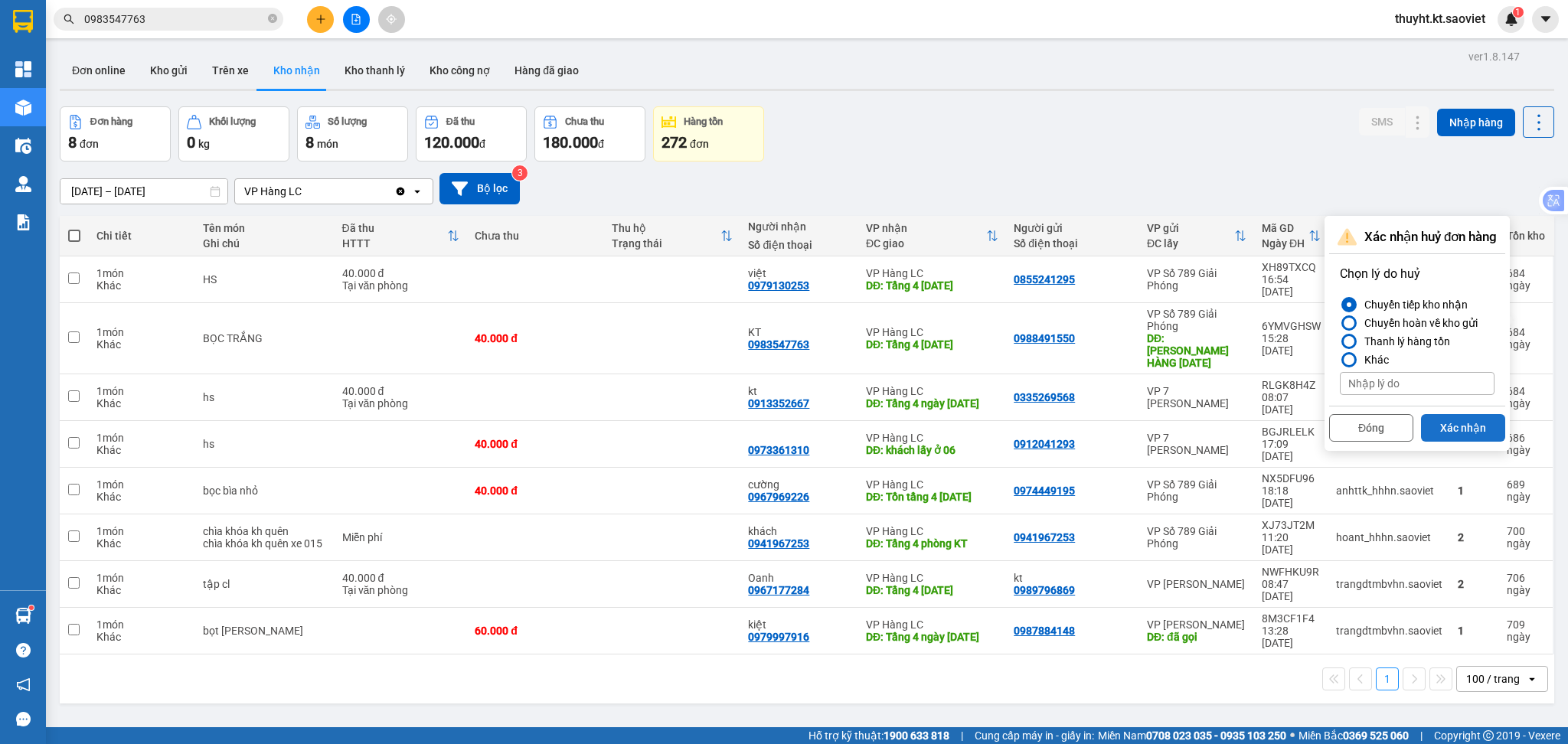
click at [1453, 429] on button "Xác nhận" at bounding box center [1463, 427] width 84 height 27
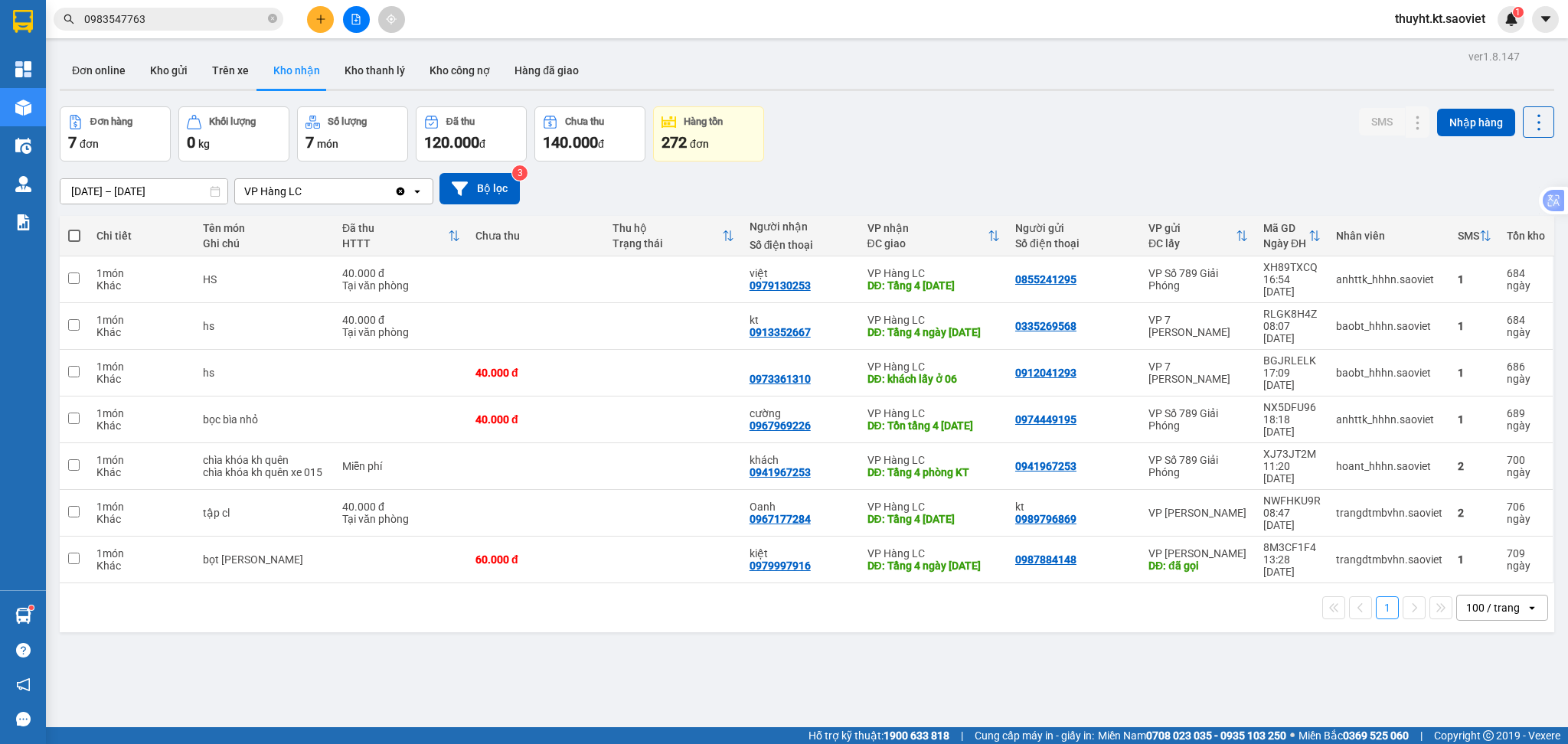
click at [413, 191] on icon "open" at bounding box center [417, 191] width 12 height 12
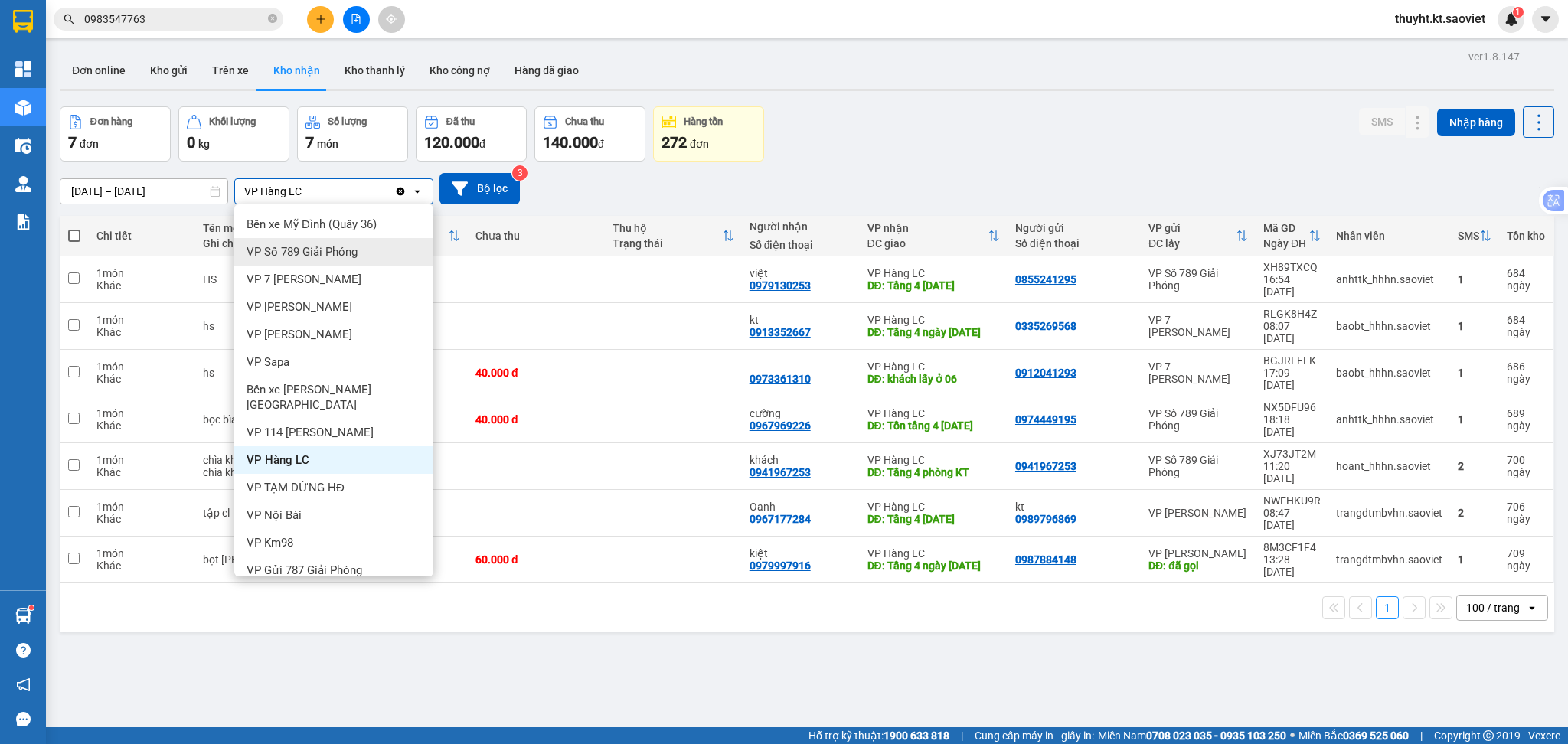
click at [303, 242] on div "VP Số 789 Giải Phóng" at bounding box center [334, 251] width 200 height 27
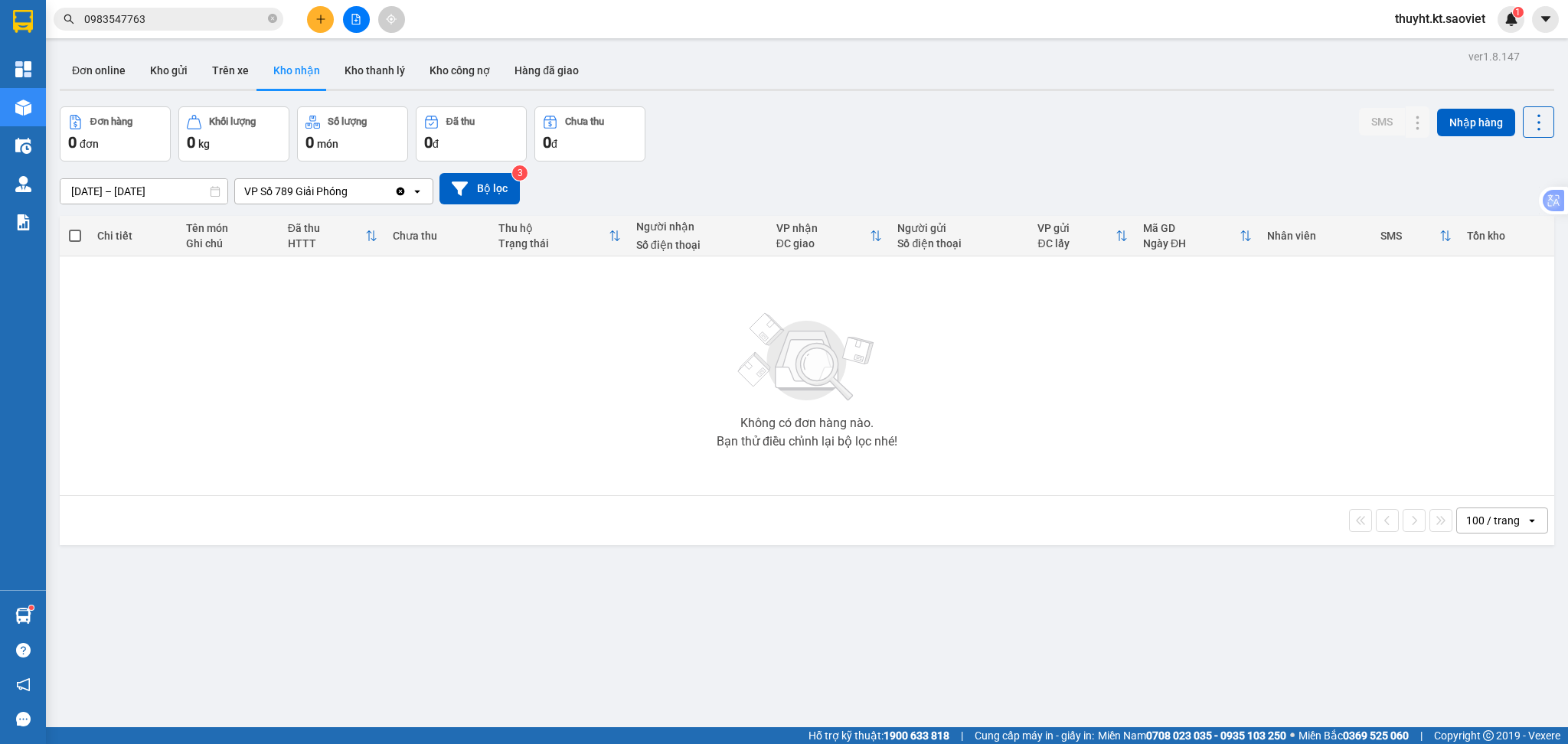
click at [417, 190] on icon "open" at bounding box center [417, 191] width 12 height 12
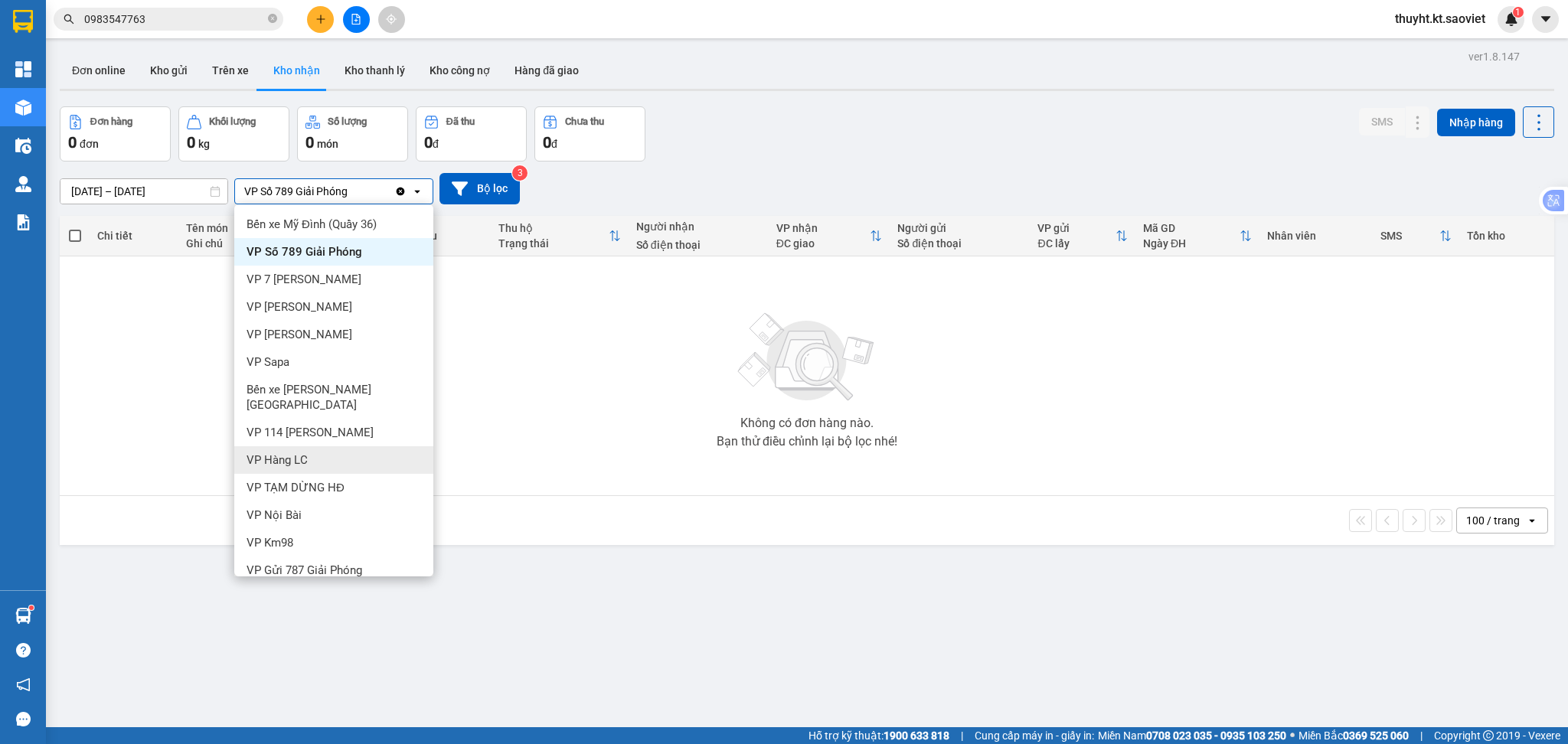
click at [327, 446] on div "VP Hàng LC" at bounding box center [334, 459] width 200 height 27
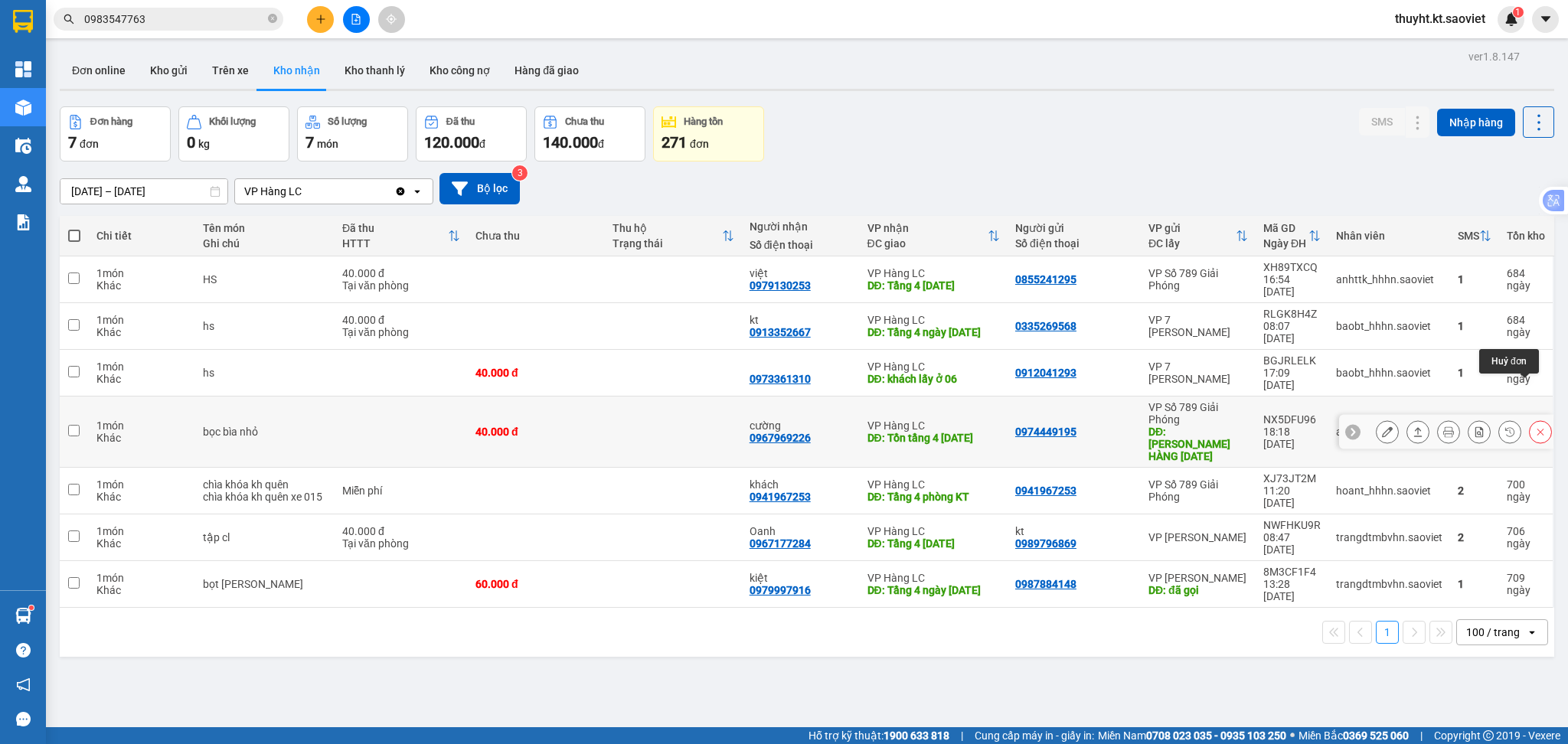
click at [1535, 426] on icon at bounding box center [1540, 431] width 10 height 10
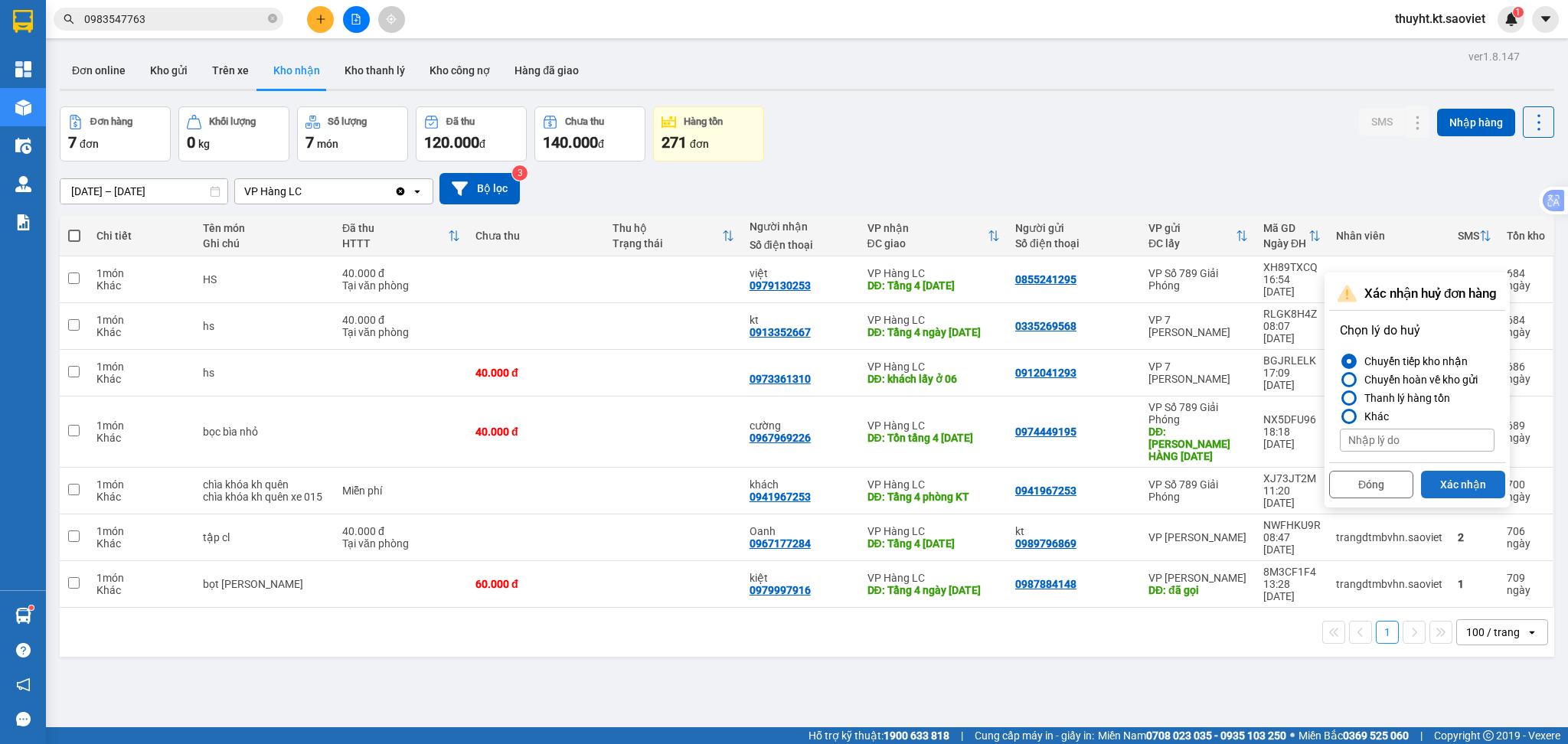
click at [1442, 481] on button "Xác nhận" at bounding box center [1463, 483] width 84 height 27
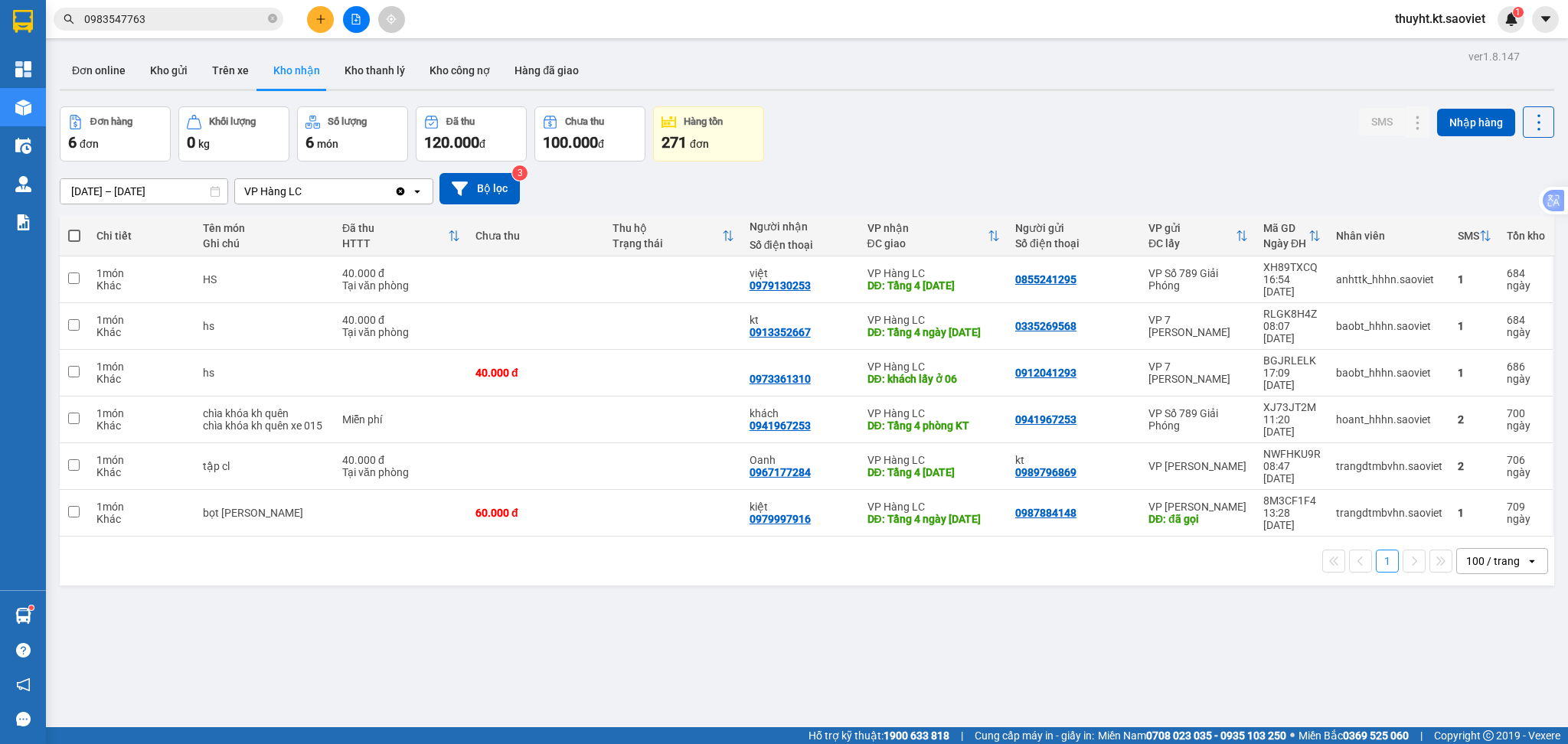
click at [136, 196] on input "01/11/2023 – 30/11/2023" at bounding box center [143, 191] width 167 height 24
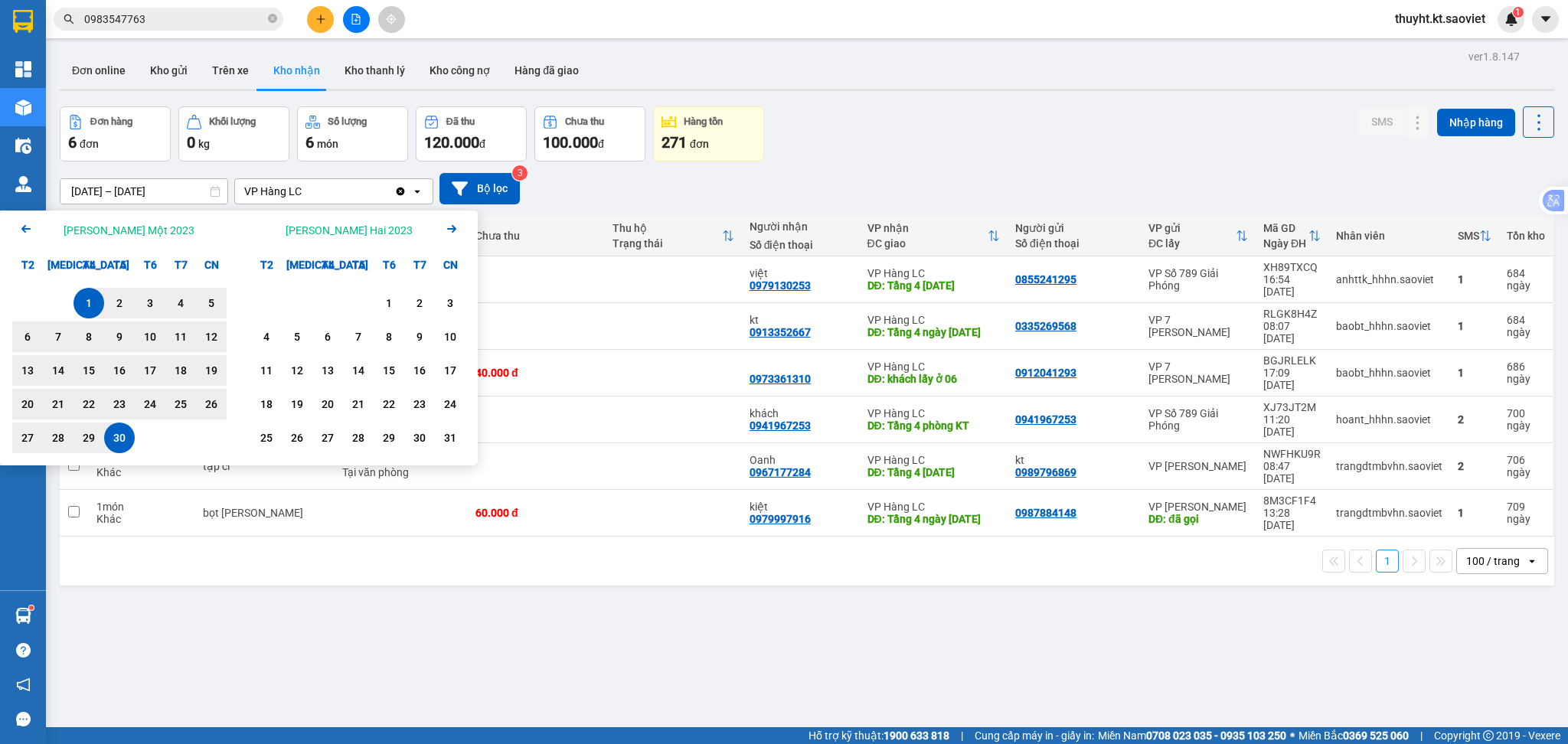
click at [18, 228] on icon "Arrow Left" at bounding box center [26, 230] width 19 height 19
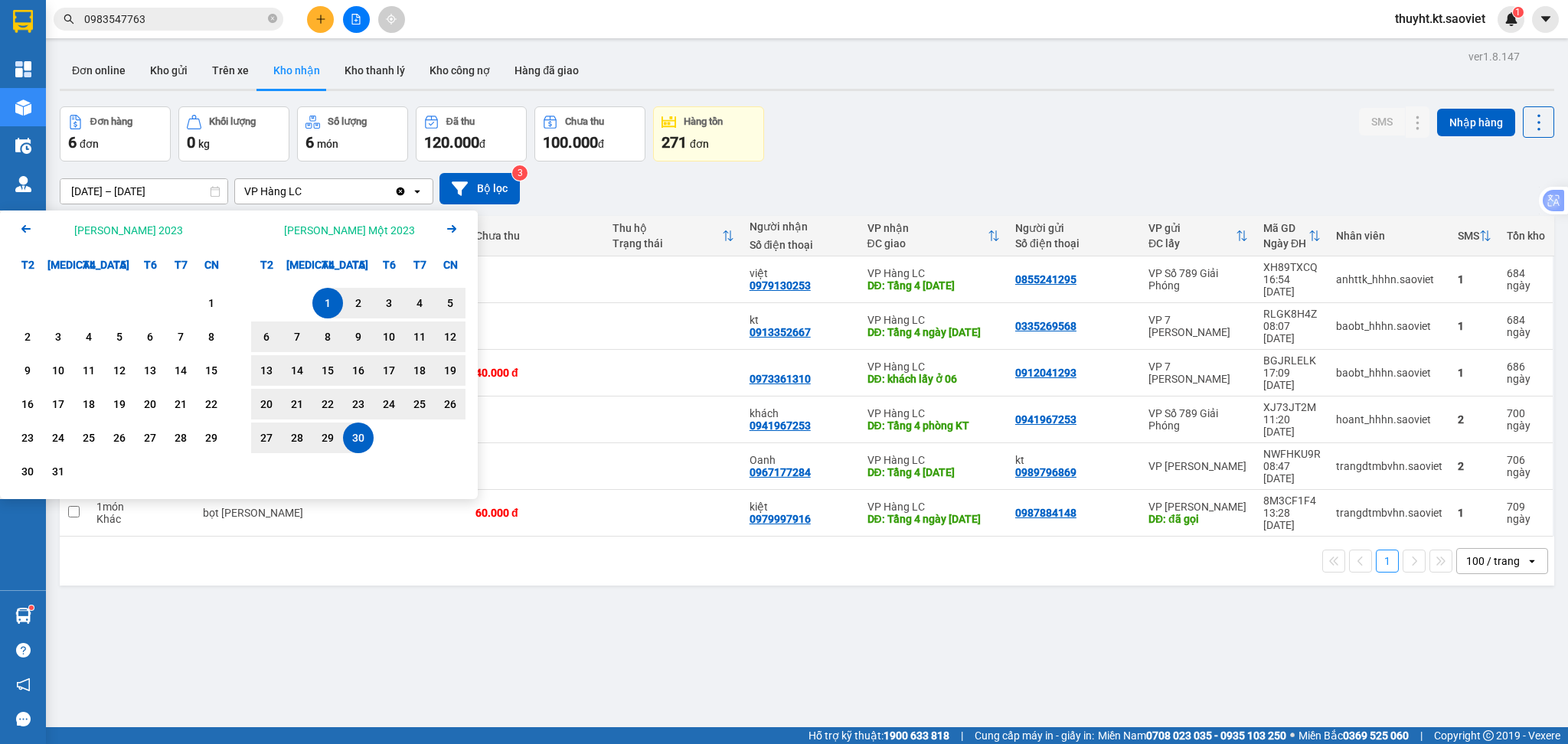
click at [455, 231] on icon "Arrow Right" at bounding box center [452, 230] width 19 height 19
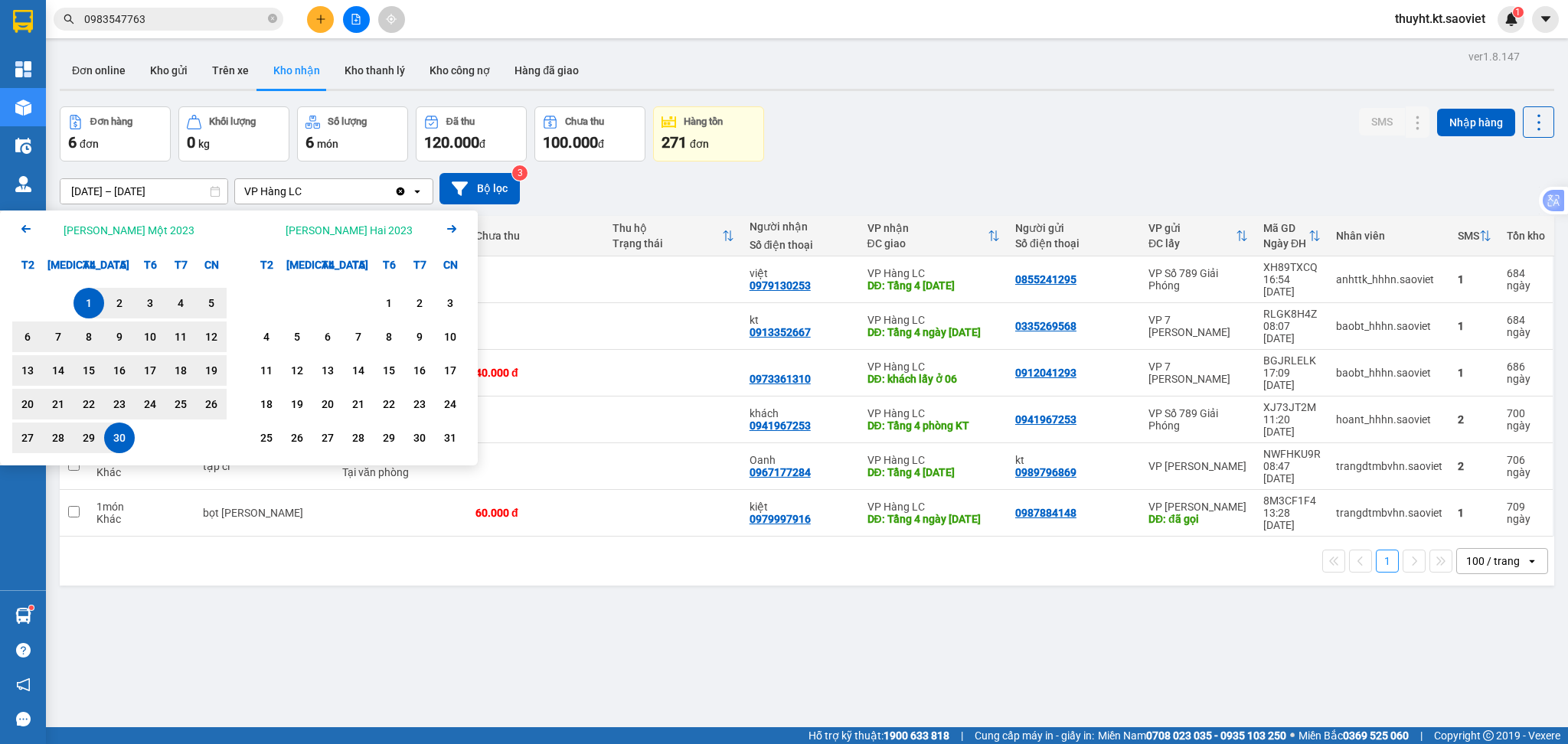
click at [455, 231] on icon "Arrow Right" at bounding box center [452, 230] width 19 height 19
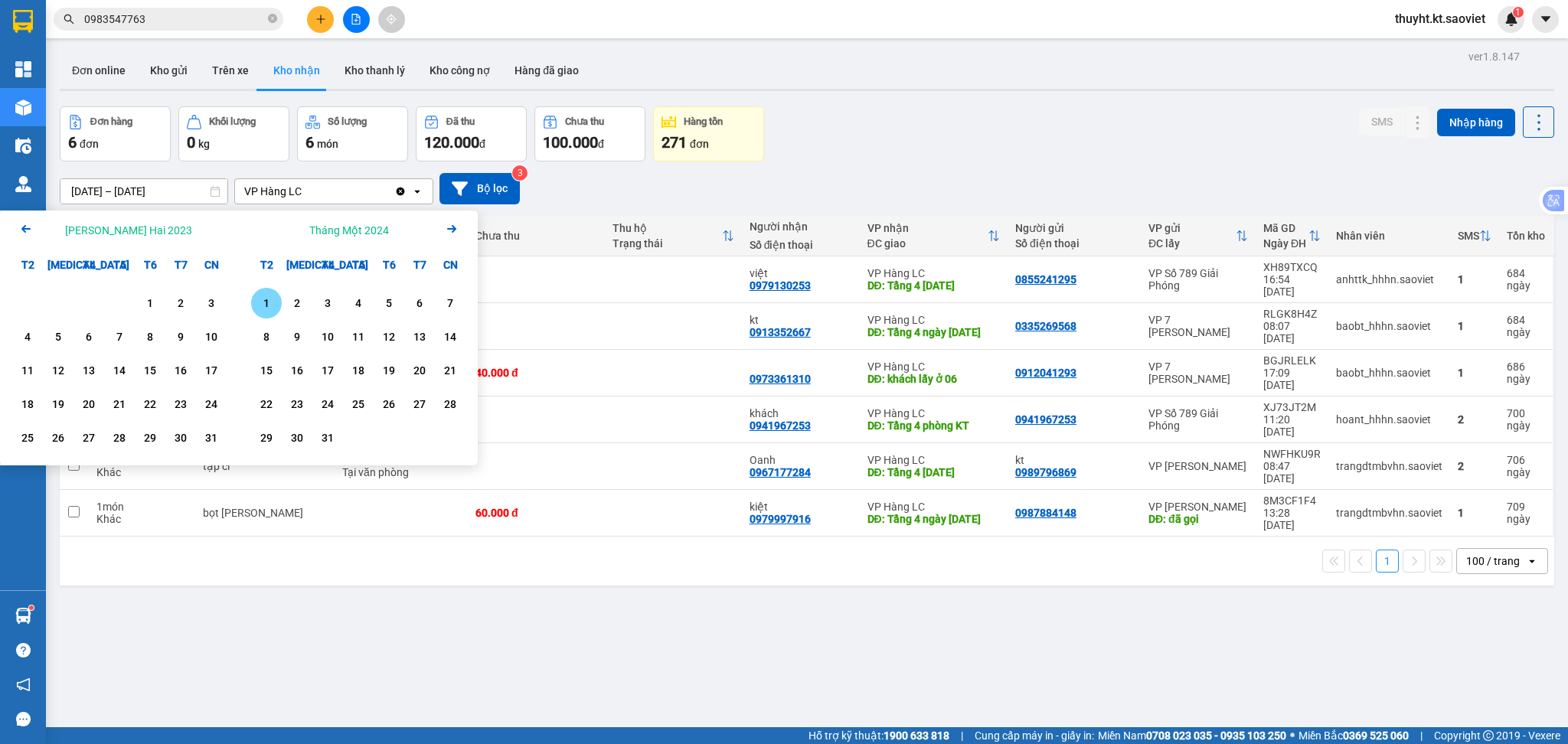
click at [263, 295] on div "1" at bounding box center [266, 303] width 22 height 19
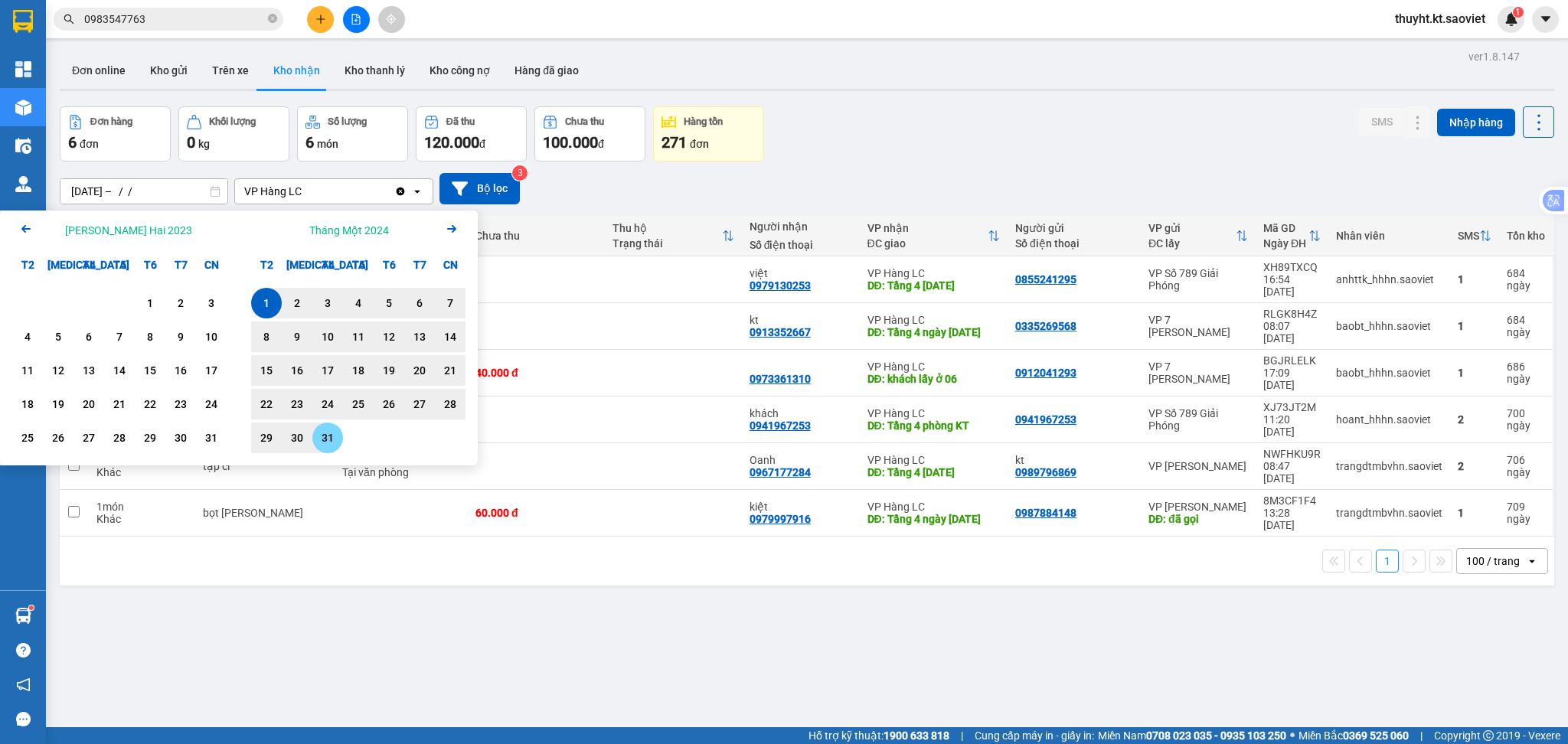
click at [332, 442] on div "31" at bounding box center [328, 438] width 22 height 19
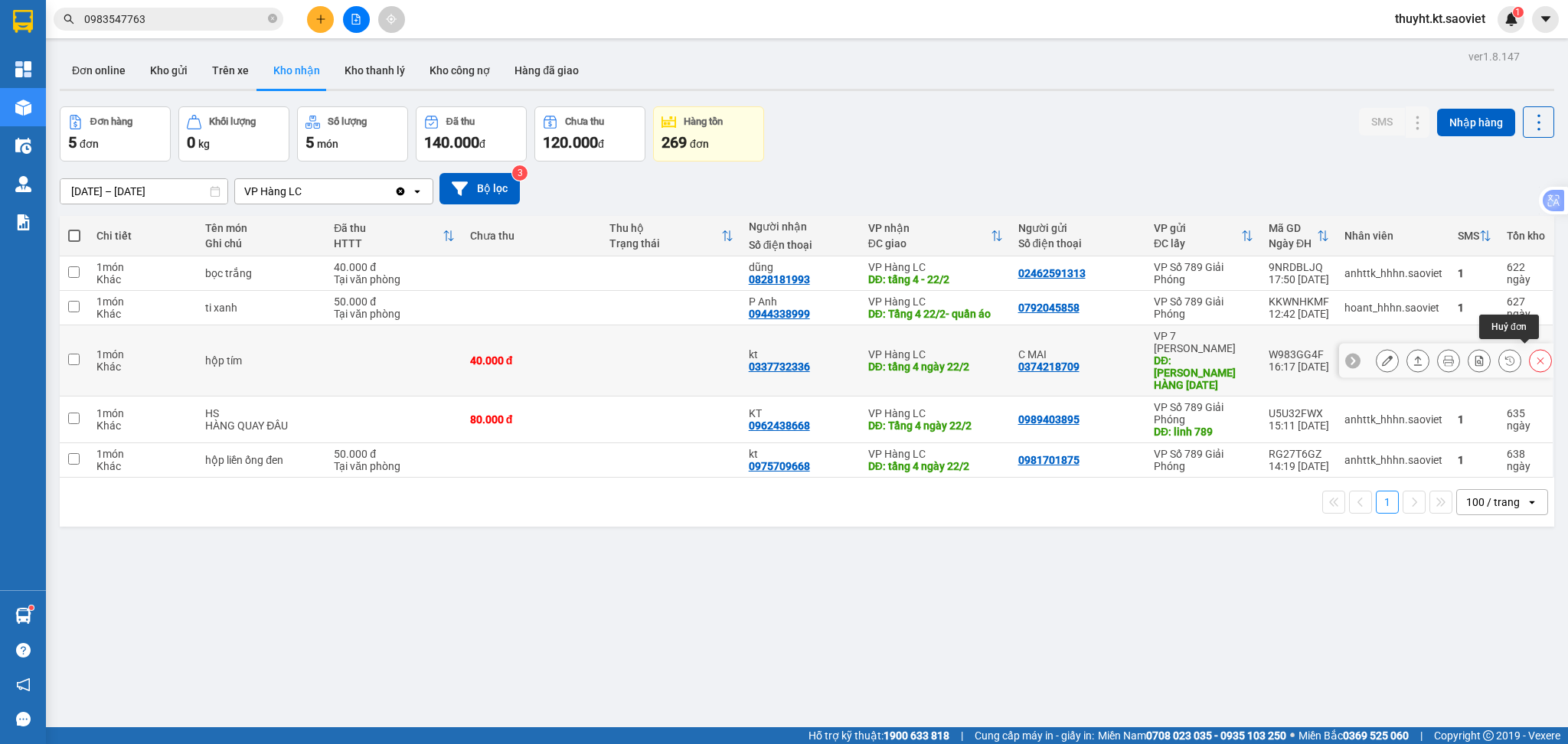
click at [1538, 357] on icon at bounding box center [1541, 360] width 7 height 7
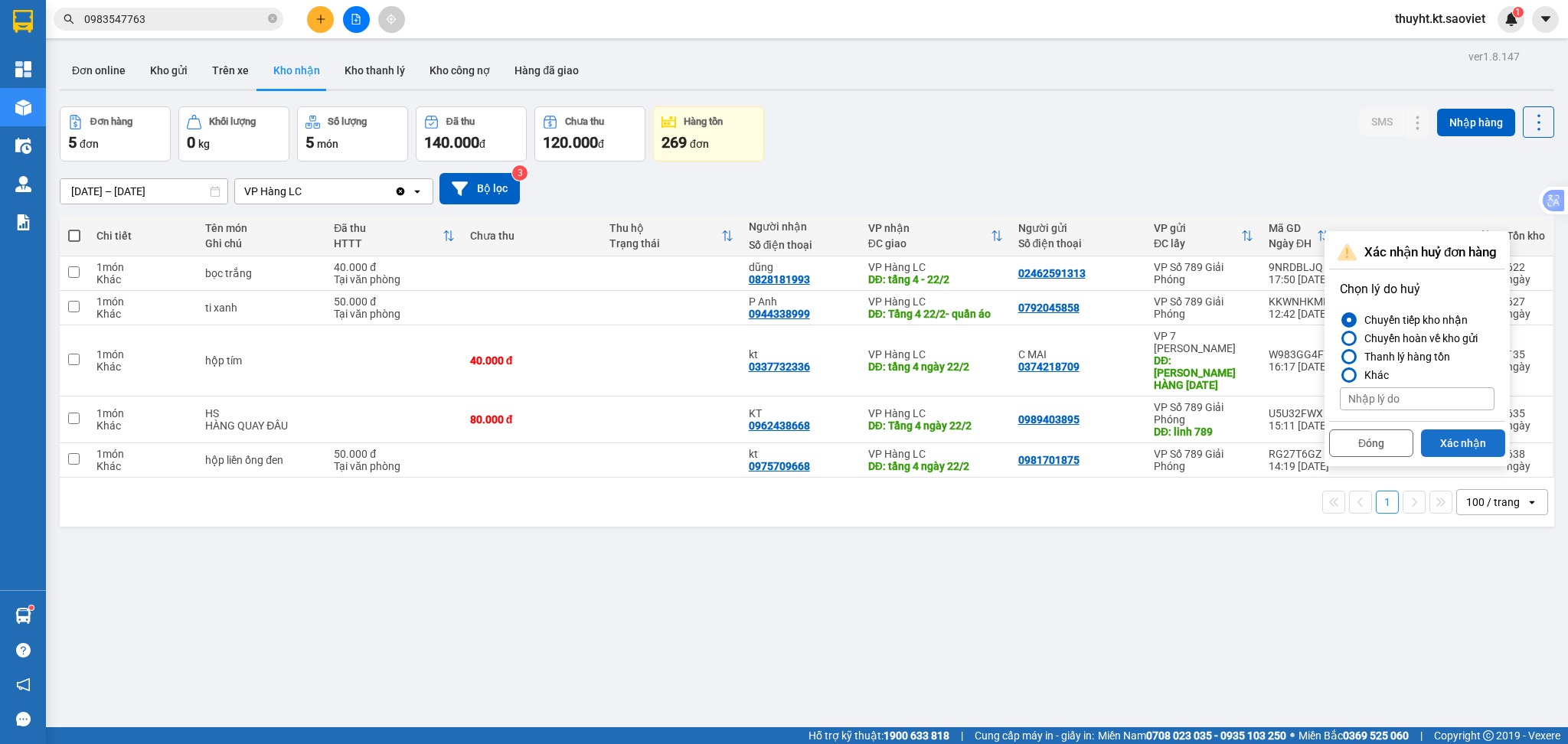
click at [1438, 438] on button "Xác nhận" at bounding box center [1463, 442] width 84 height 27
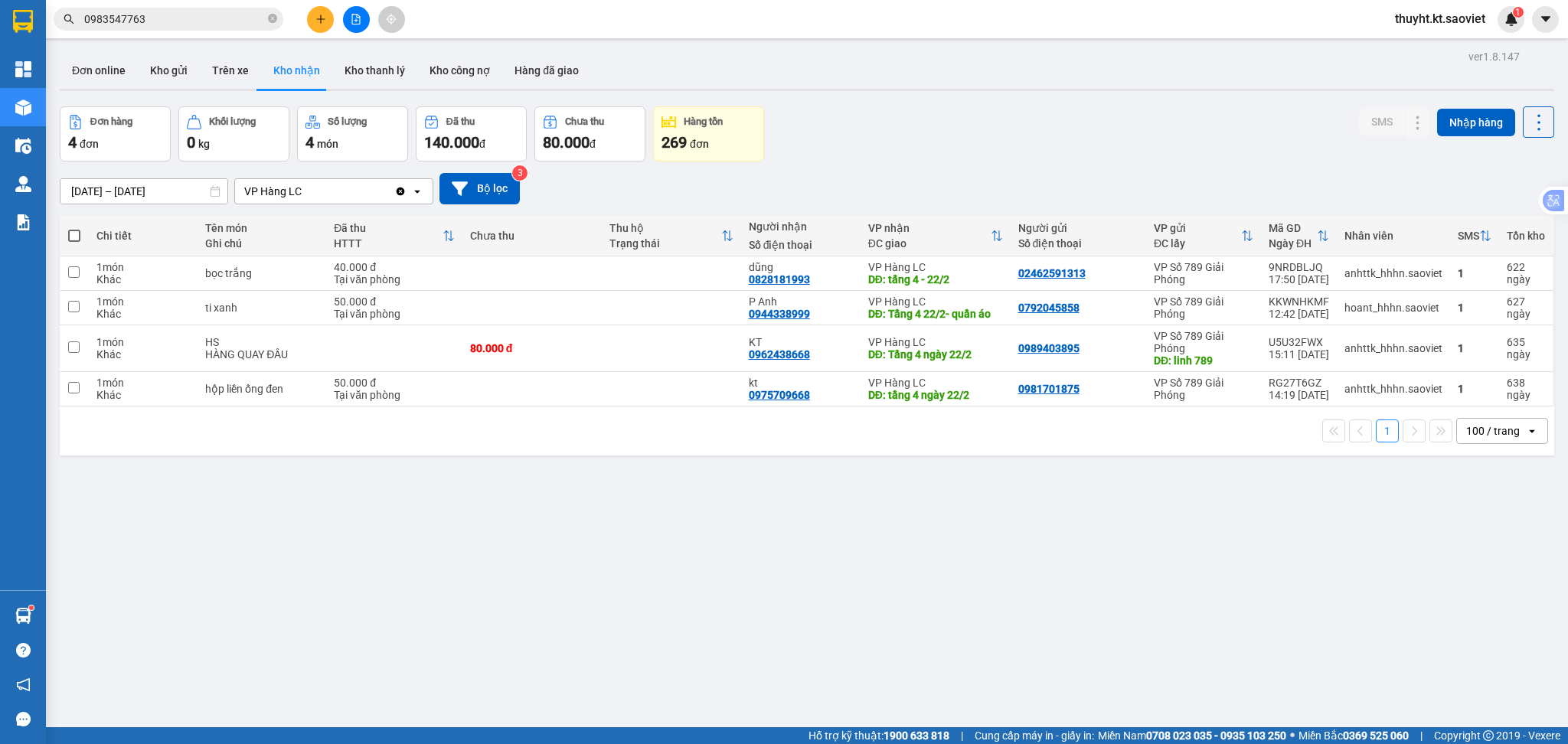
click at [129, 195] on input "01/01/2024 – 31/01/2024" at bounding box center [143, 191] width 167 height 24
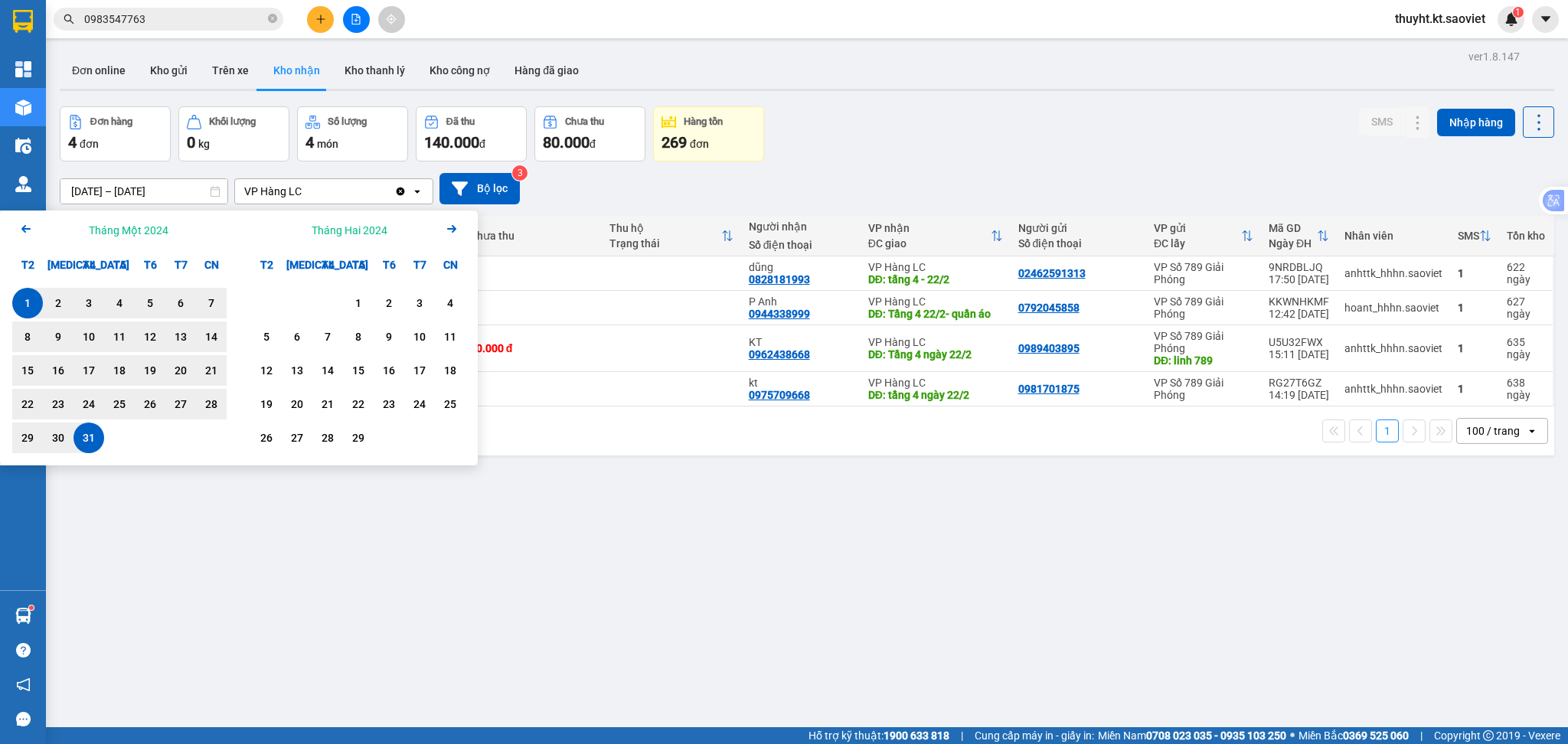
click at [24, 228] on icon "Previous month." at bounding box center [26, 229] width 9 height 8
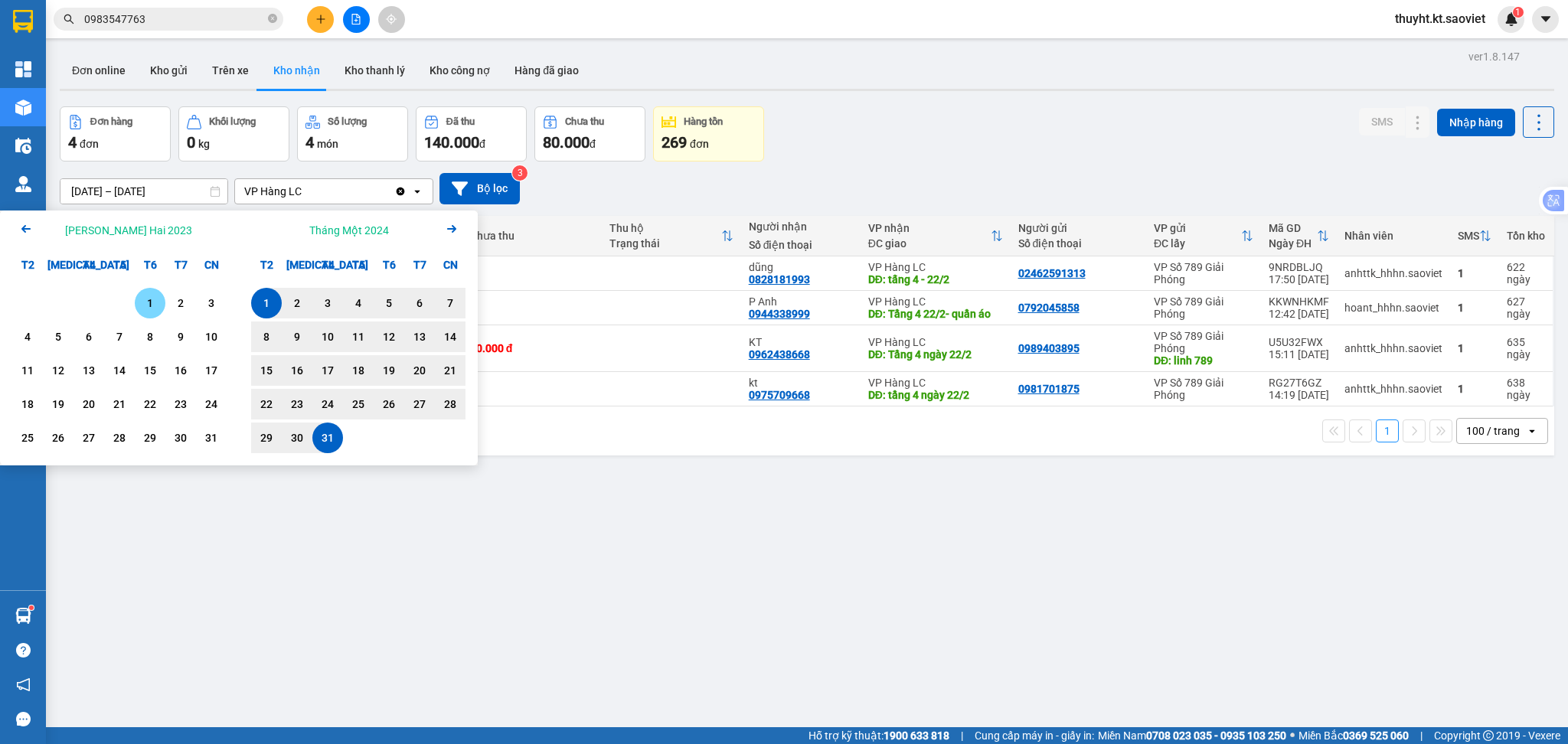
click at [24, 228] on icon "Previous month." at bounding box center [26, 229] width 9 height 8
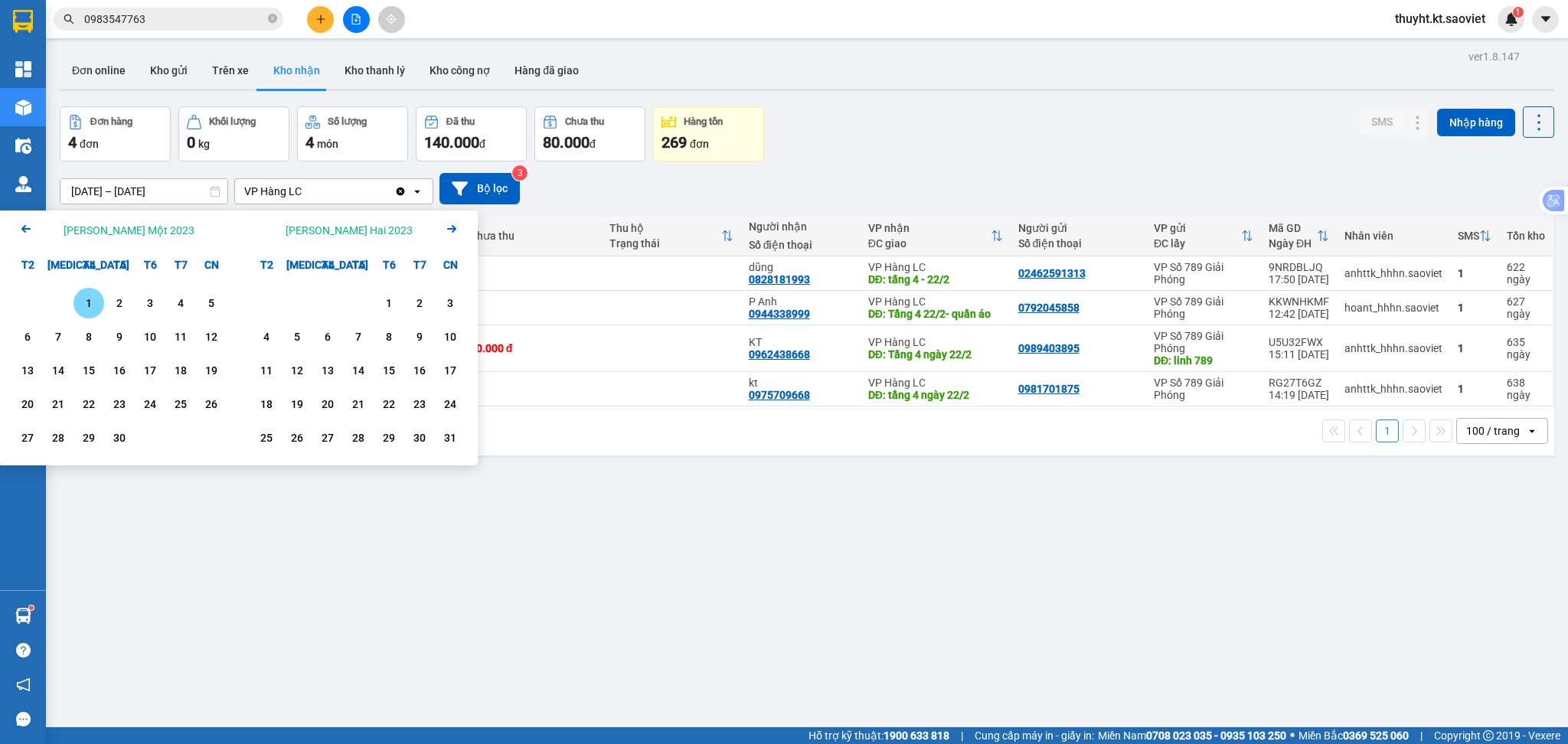
click at [24, 228] on icon "Previous month." at bounding box center [26, 229] width 9 height 8
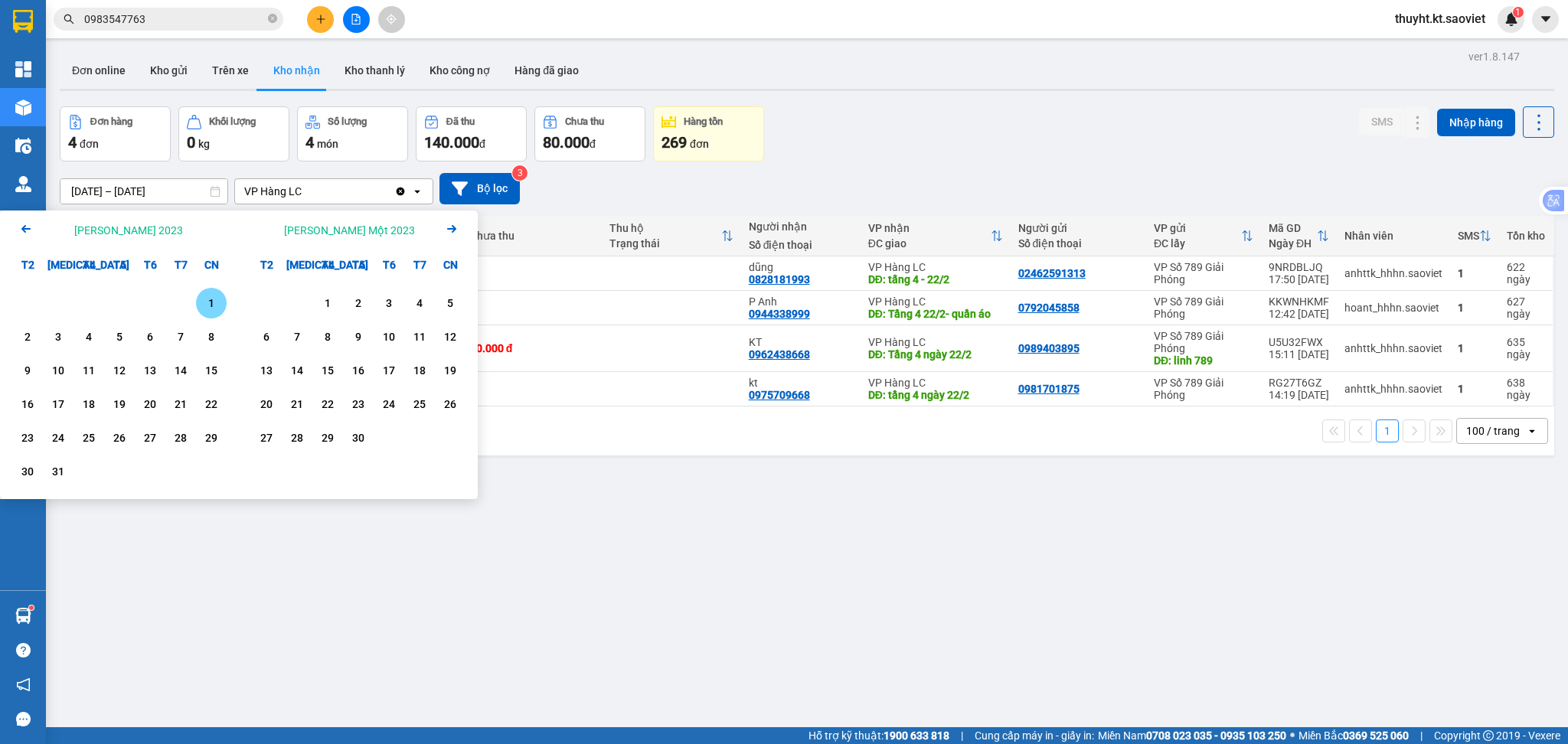
click at [24, 228] on icon "Previous month." at bounding box center [26, 229] width 9 height 8
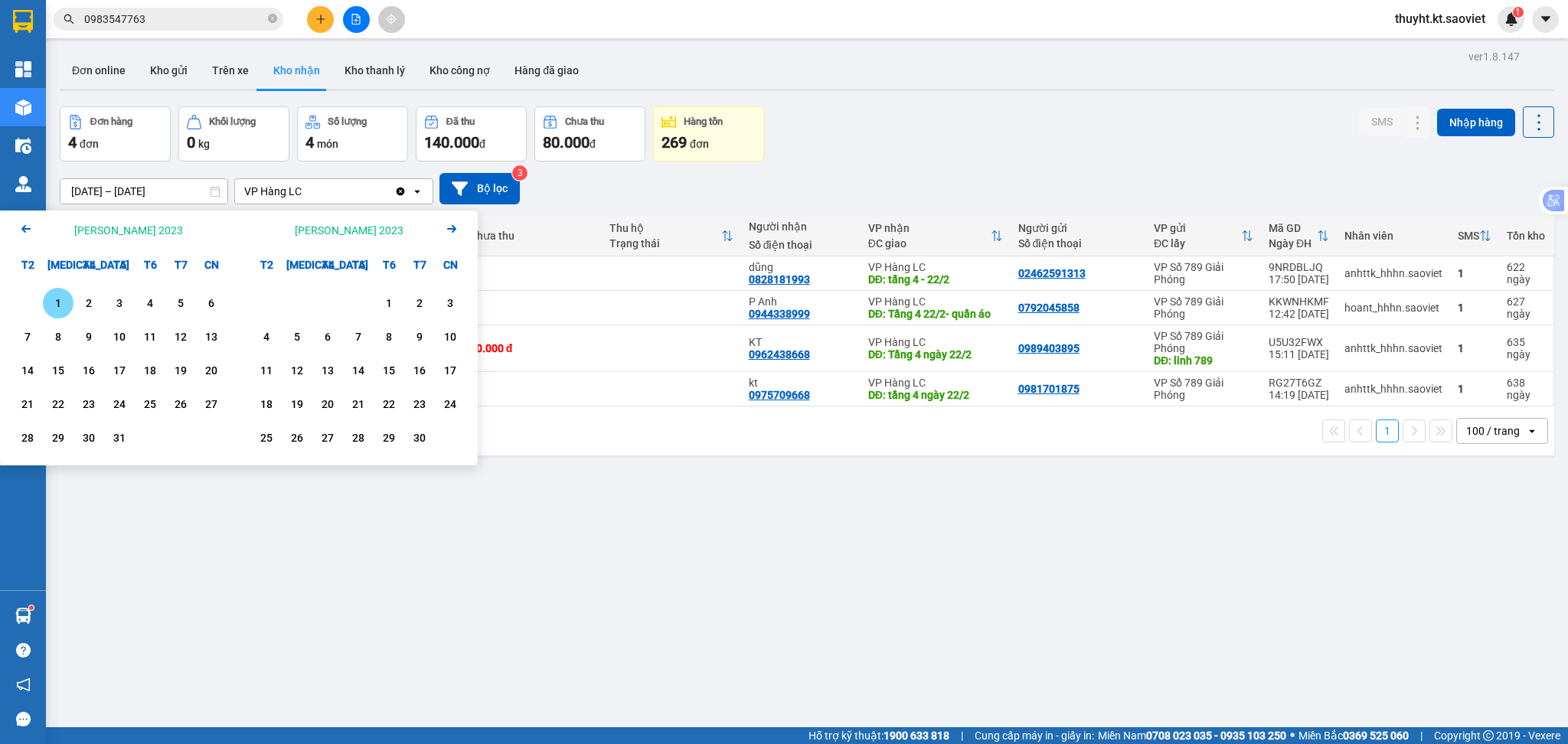
click at [24, 228] on icon "Previous month." at bounding box center [26, 229] width 9 height 8
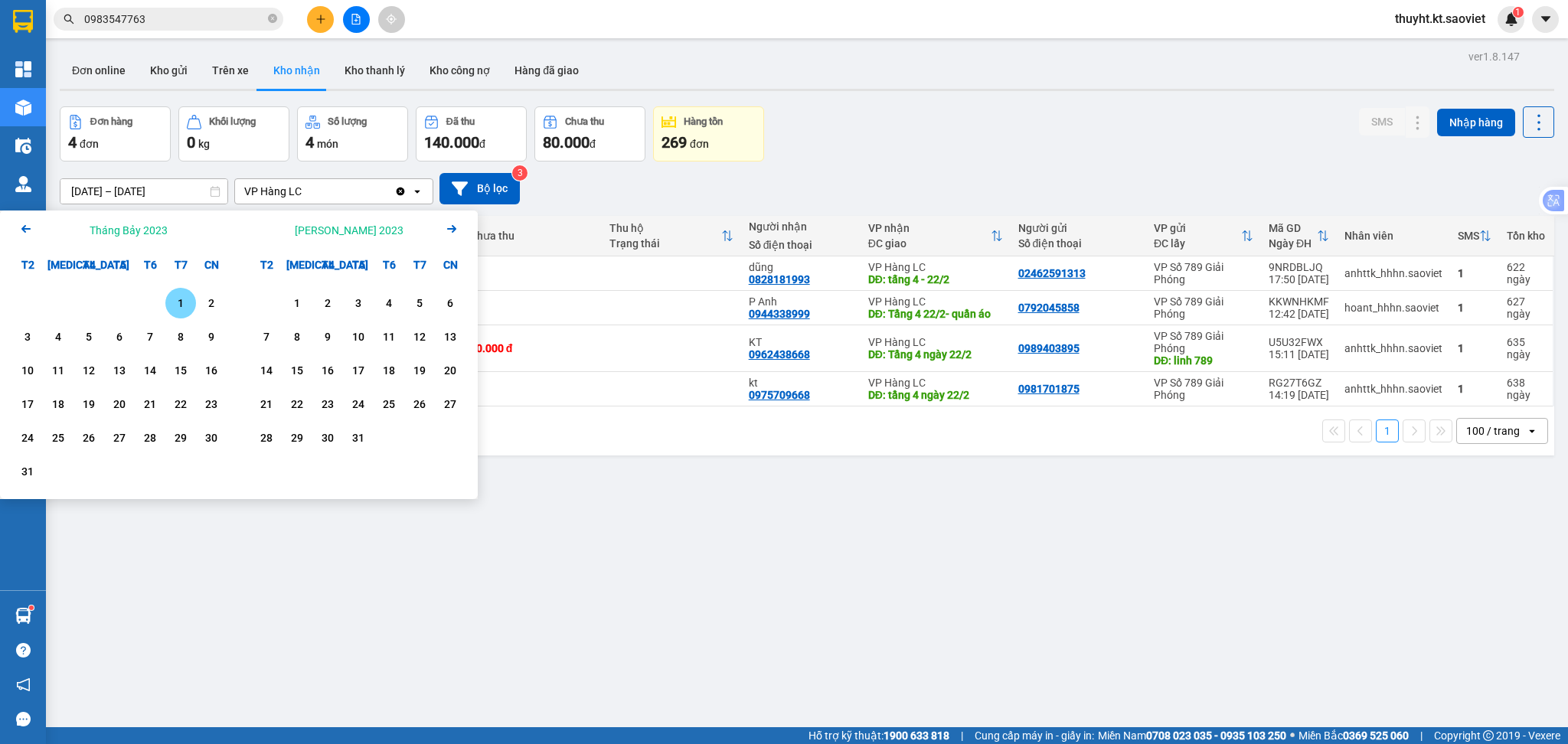
click at [24, 228] on icon "Previous month." at bounding box center [26, 229] width 9 height 8
click at [116, 301] on div "1" at bounding box center [120, 303] width 22 height 19
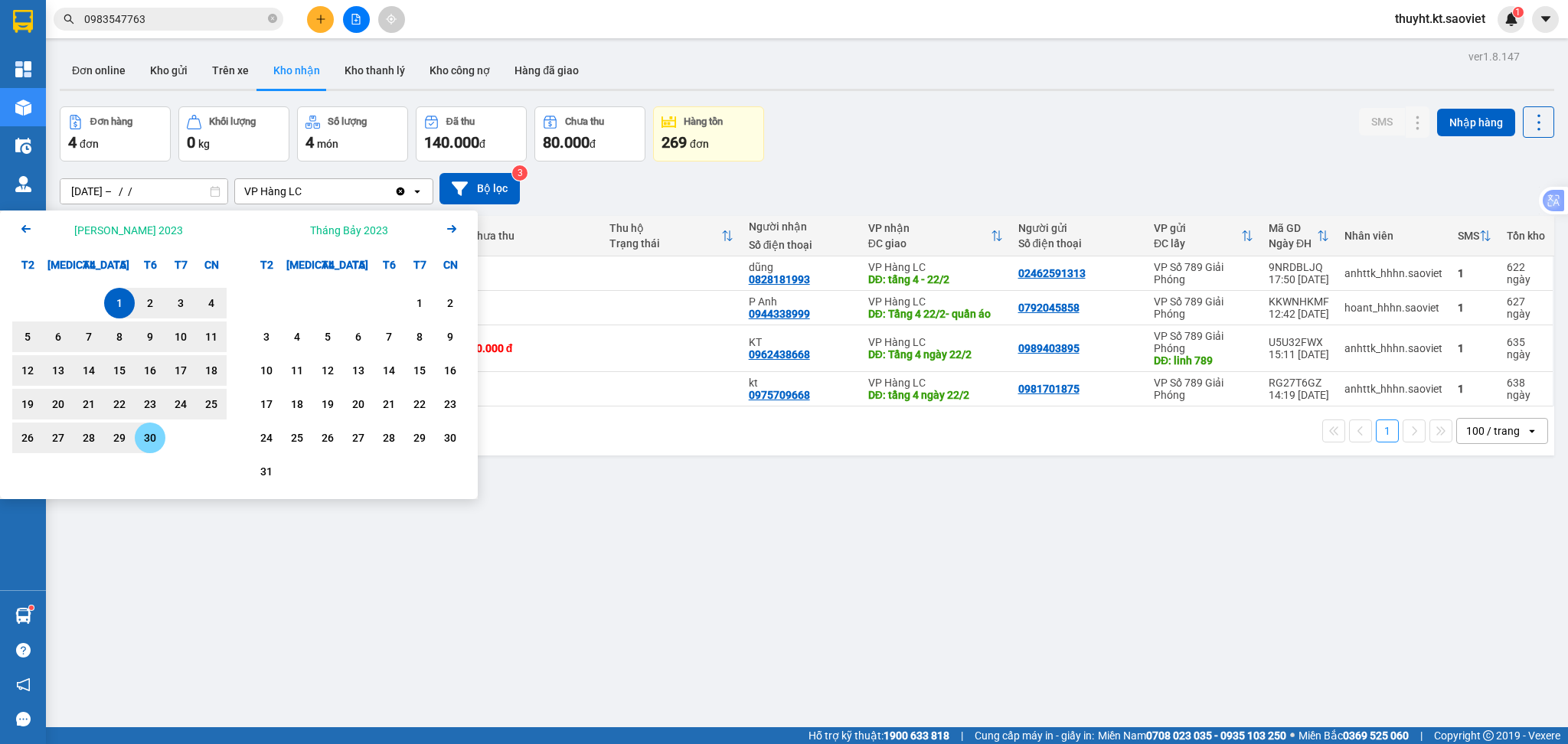
click at [152, 428] on div "30" at bounding box center [150, 437] width 31 height 31
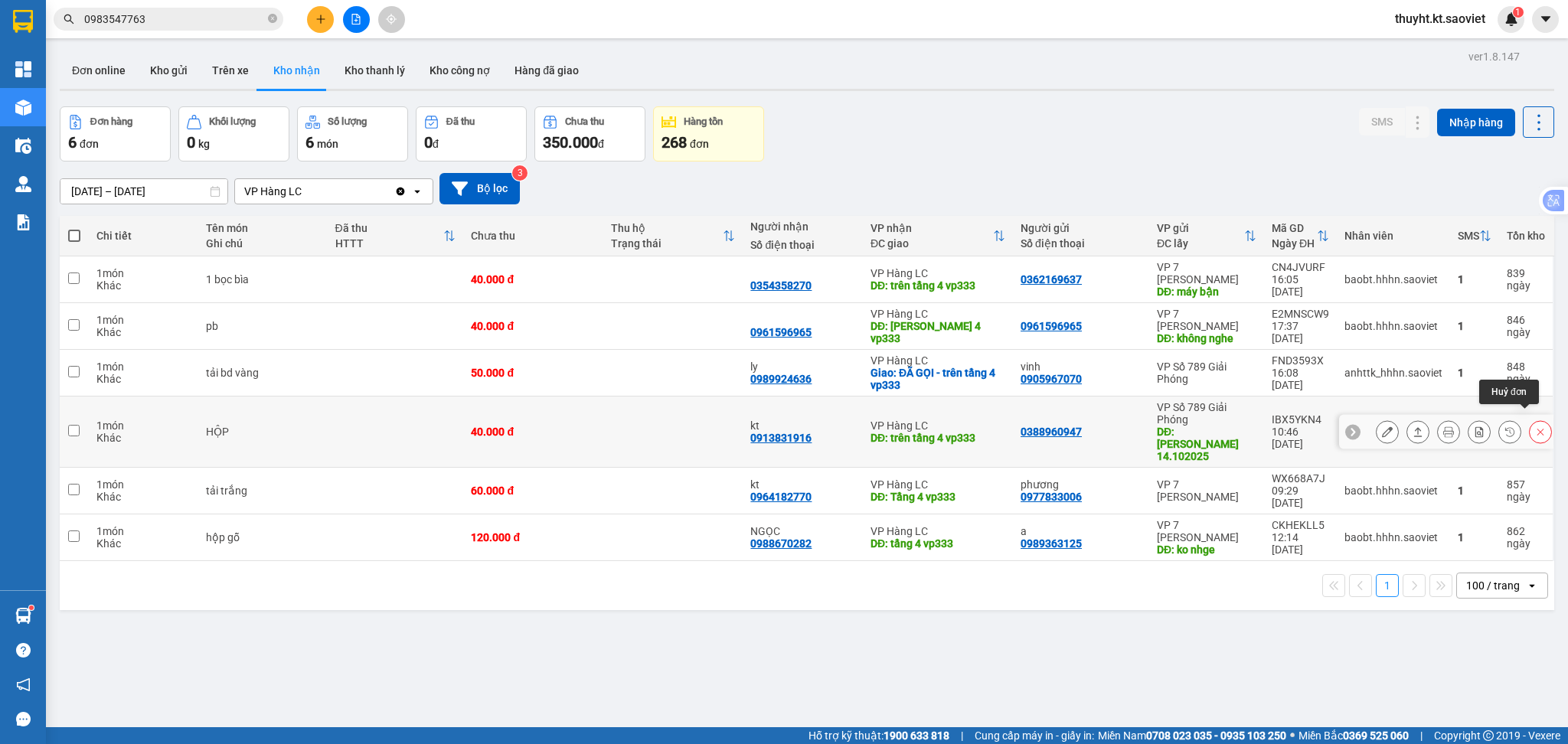
click at [1535, 426] on icon at bounding box center [1540, 431] width 10 height 10
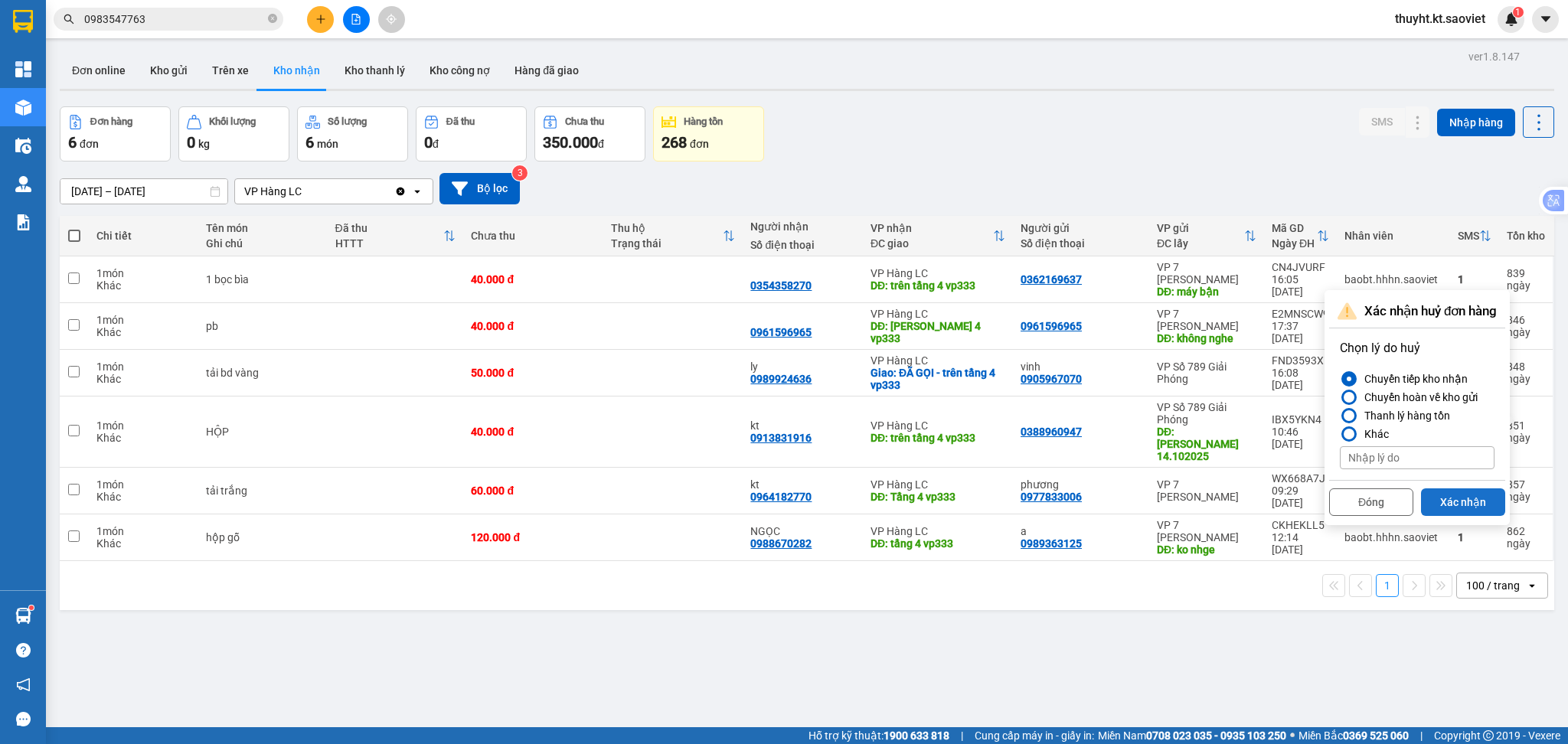
click at [1459, 514] on button "Xác nhận" at bounding box center [1463, 501] width 84 height 27
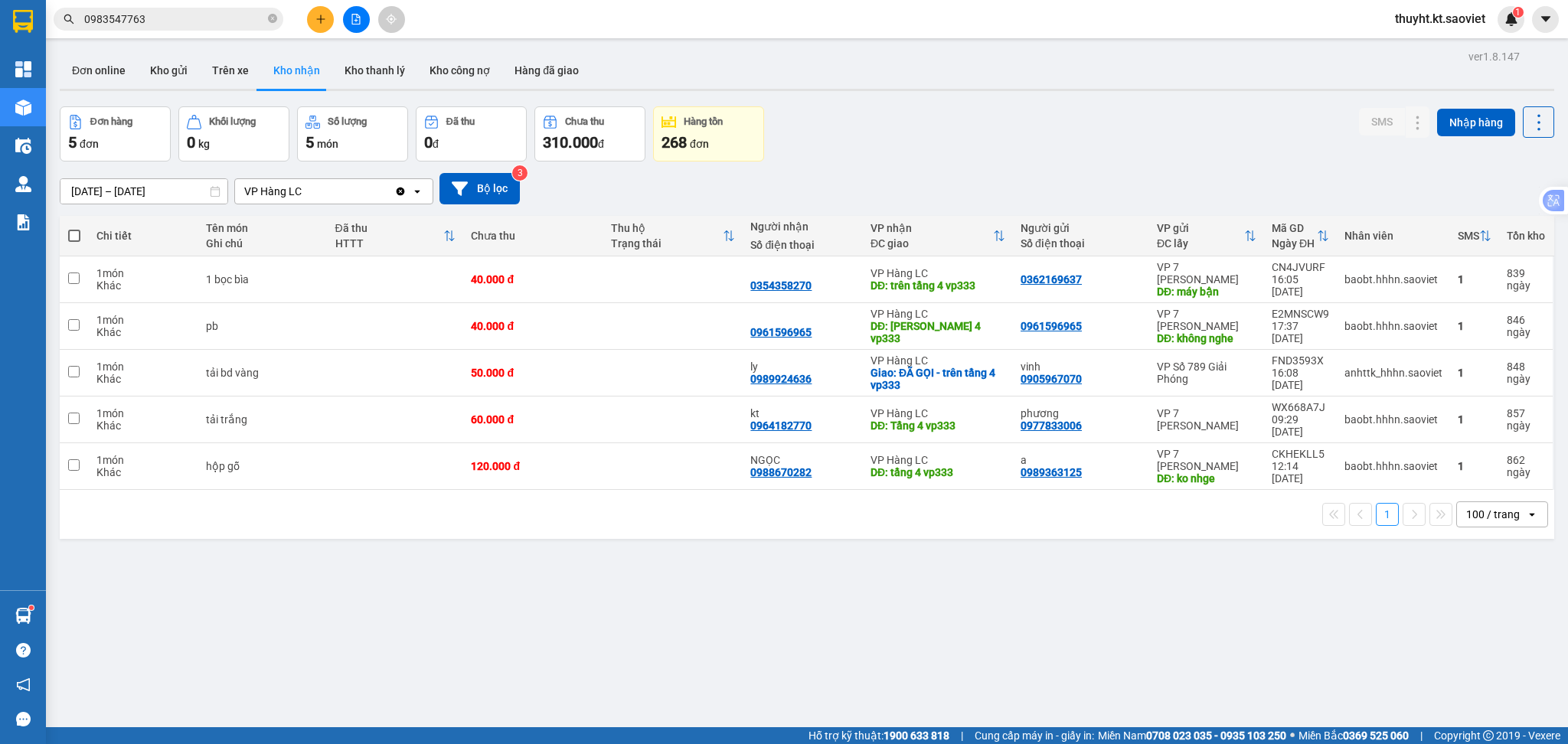
click at [169, 187] on input "01/06/2023 – 30/06/2023" at bounding box center [143, 191] width 167 height 24
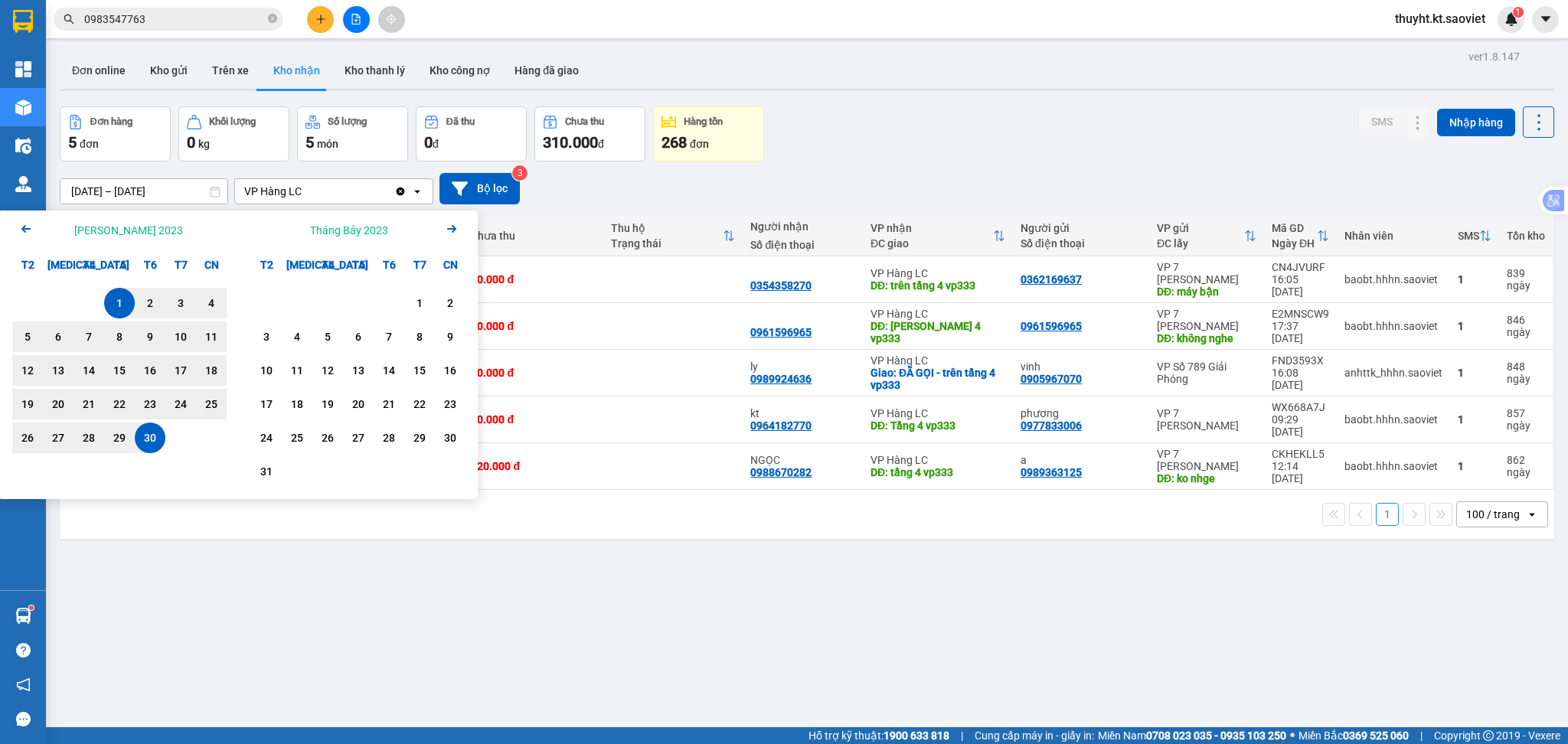
click at [455, 230] on icon "Next month." at bounding box center [452, 229] width 9 height 8
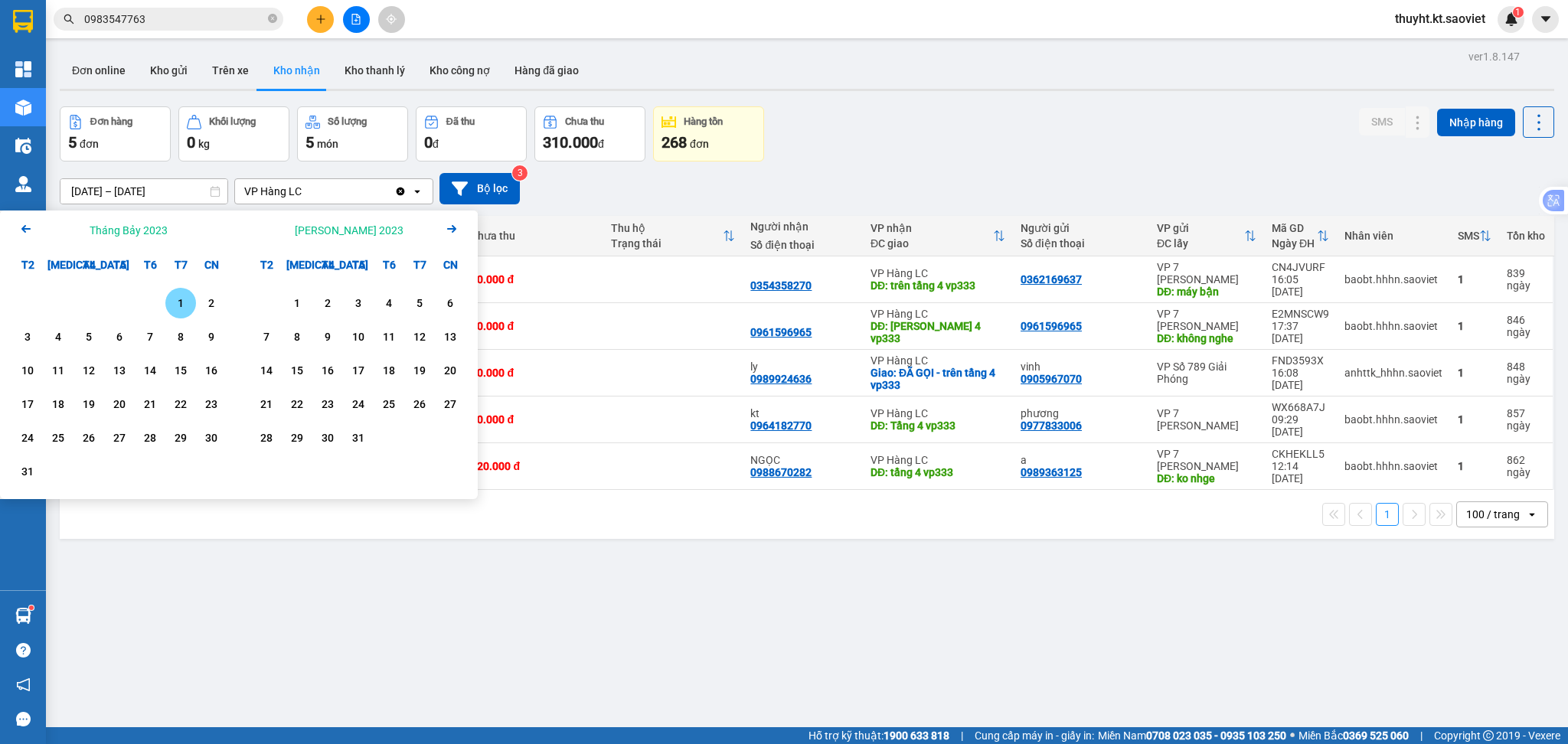
click at [455, 230] on icon "Next month." at bounding box center [452, 229] width 9 height 8
click at [446, 230] on icon "Arrow Right" at bounding box center [452, 230] width 19 height 19
drag, startPoint x: 376, startPoint y: 303, endPoint x: 407, endPoint y: 383, distance: 85.8
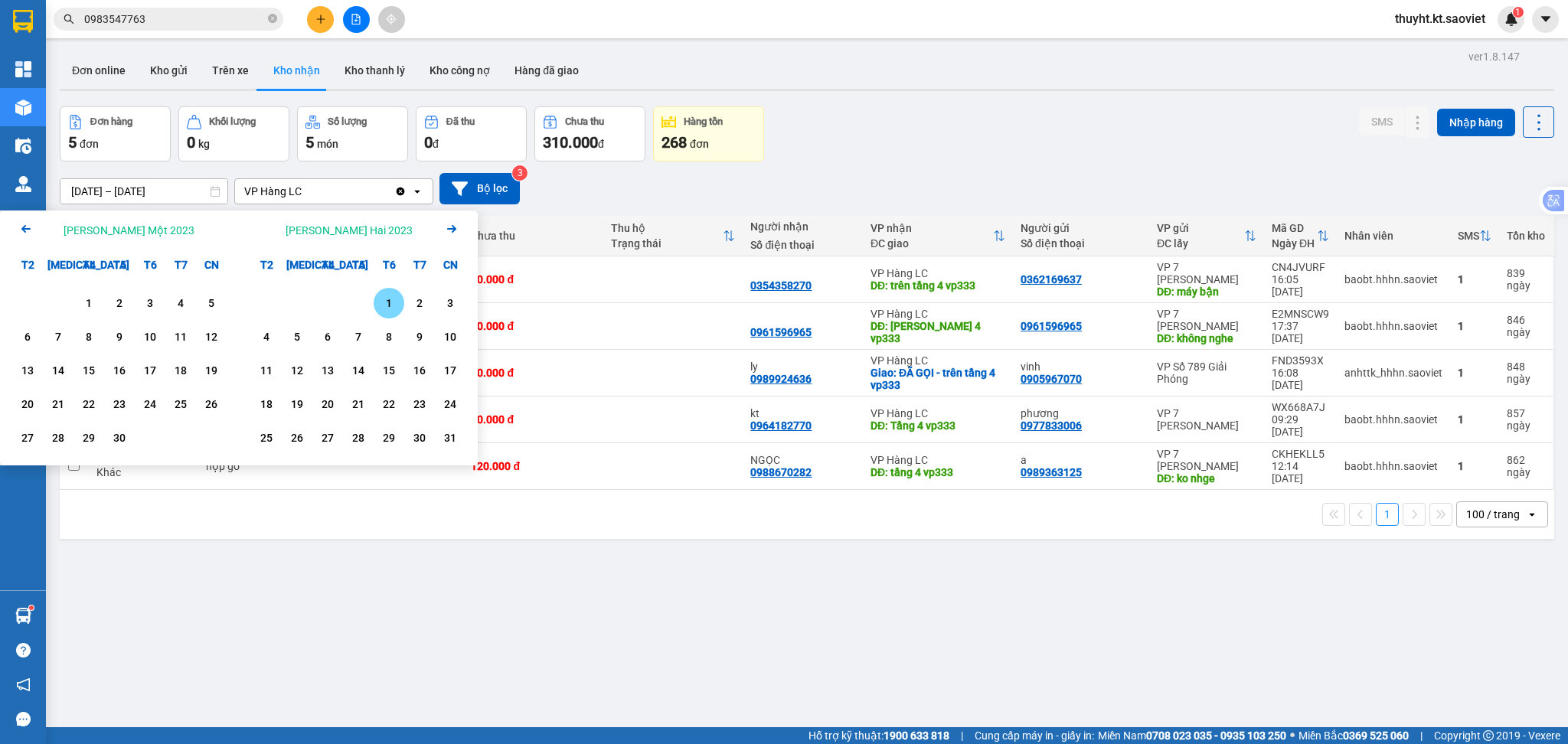
click at [380, 307] on div "1" at bounding box center [389, 303] width 31 height 31
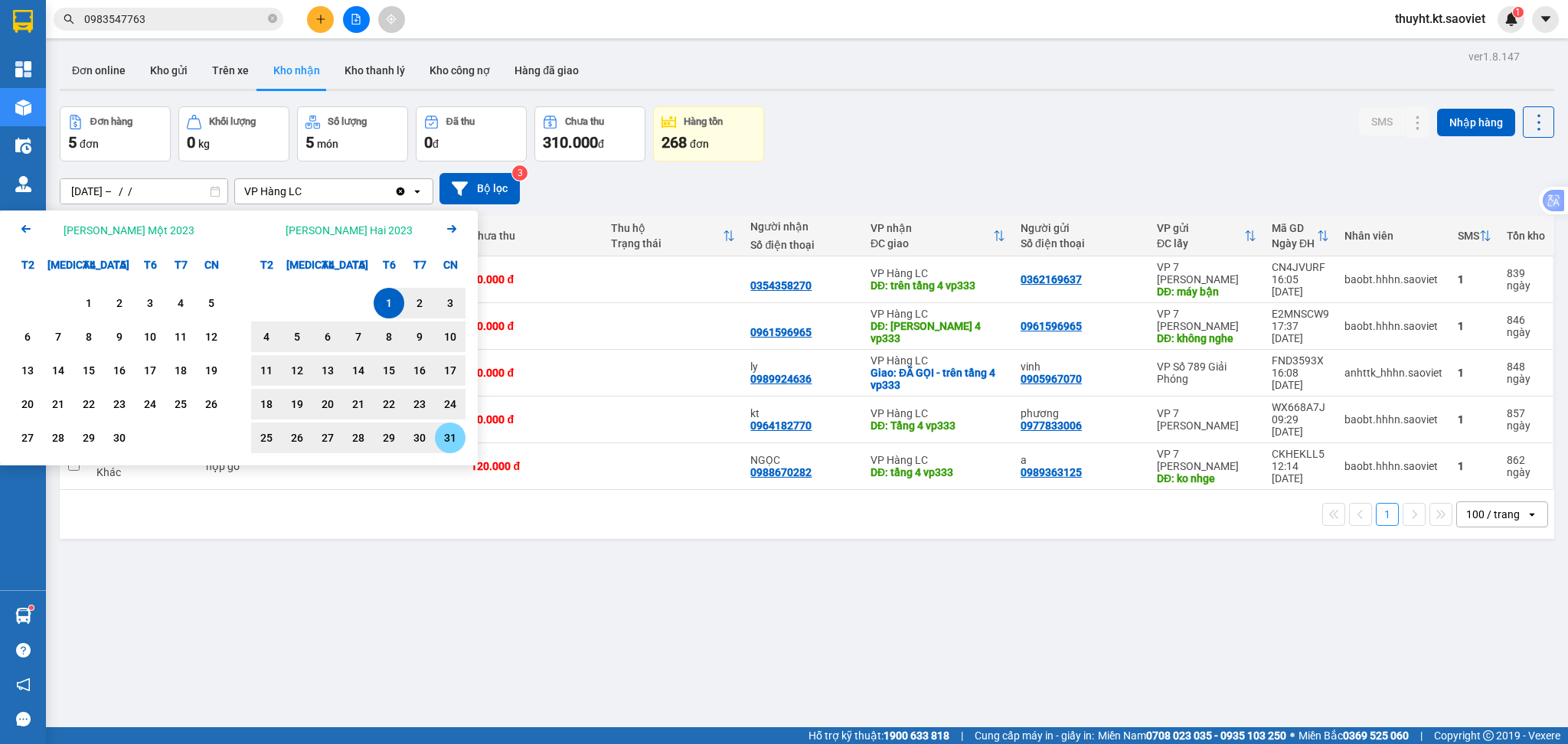
click at [447, 433] on div "31" at bounding box center [450, 438] width 22 height 19
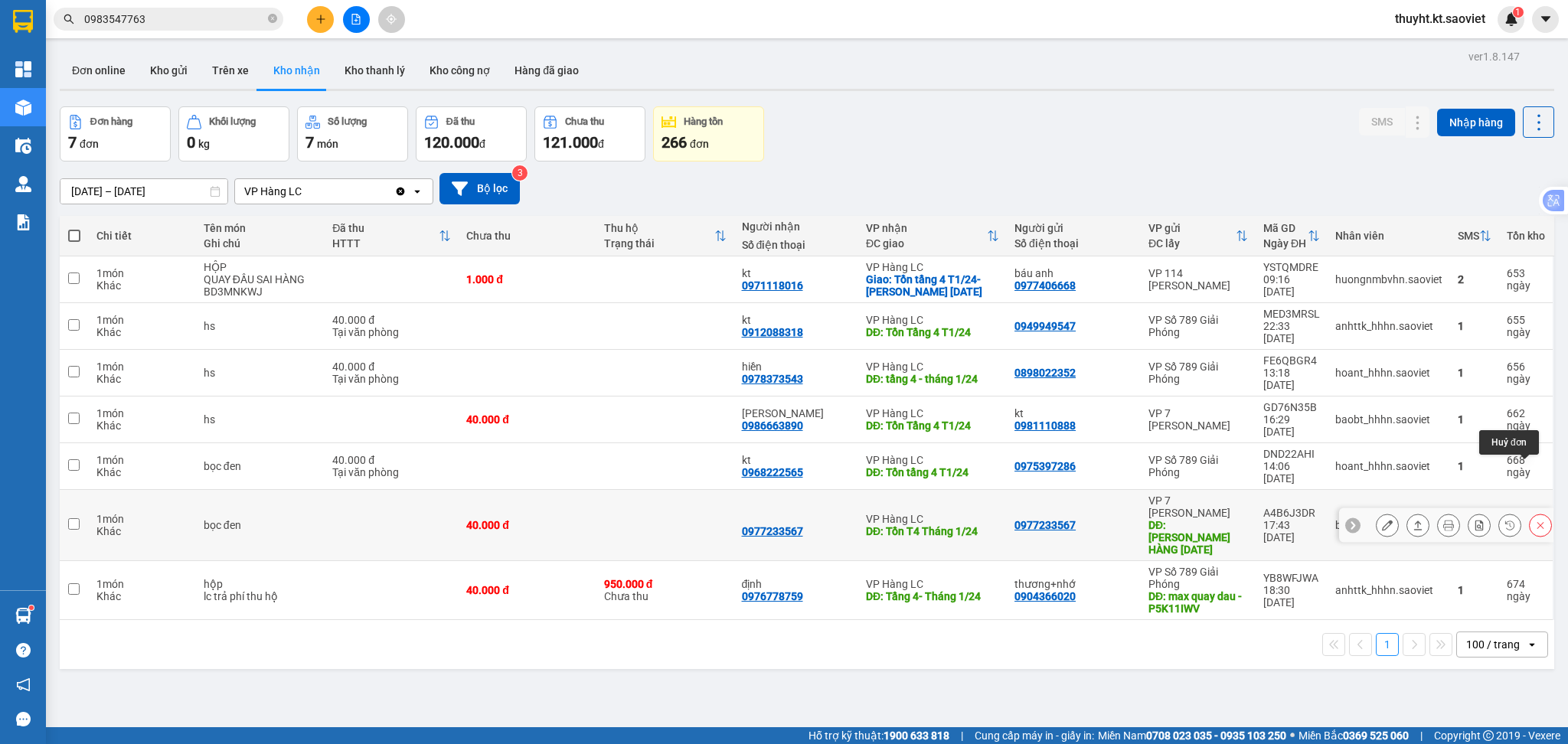
click at [1534, 512] on button at bounding box center [1541, 525] width 22 height 26
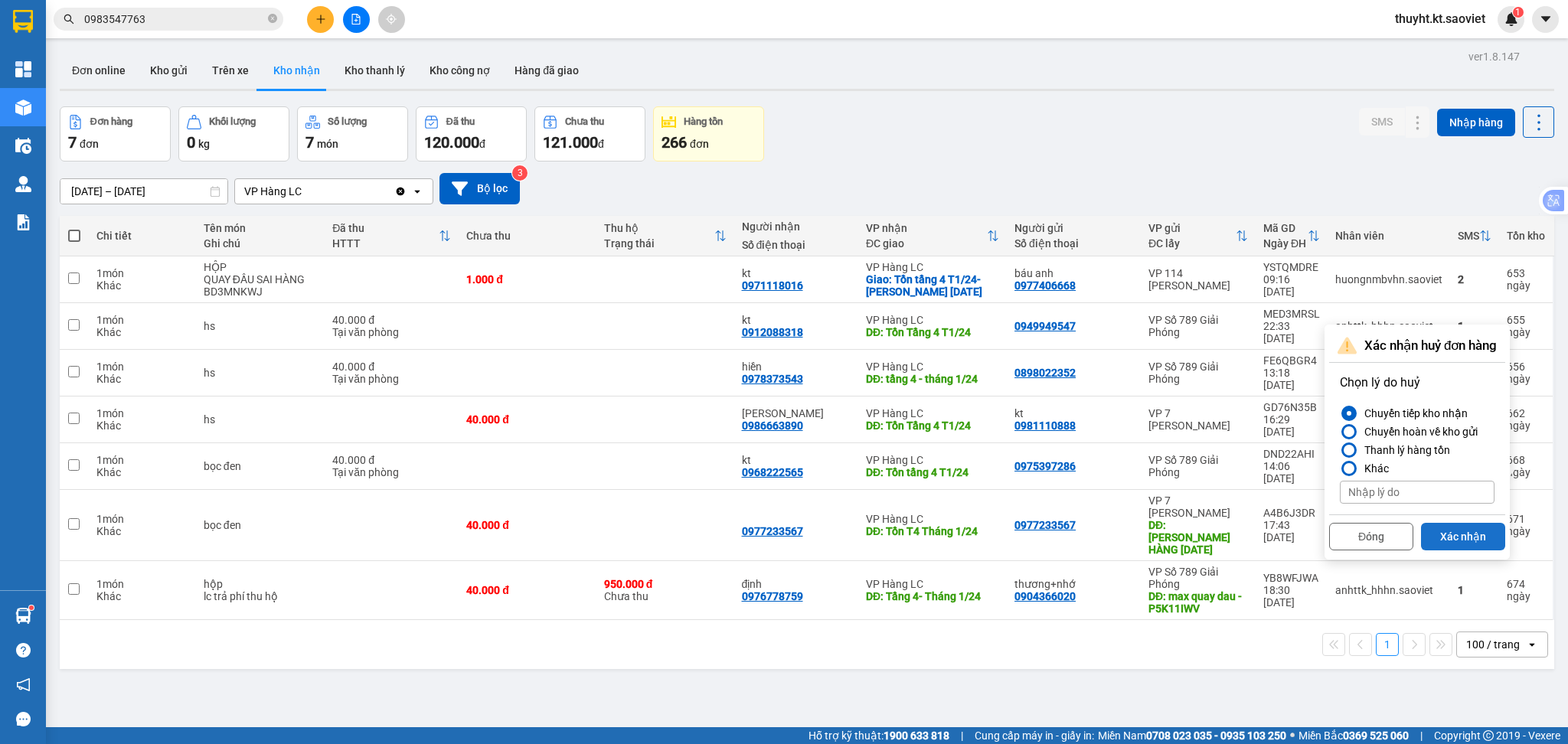
click at [1450, 540] on button "Xác nhận" at bounding box center [1463, 536] width 84 height 27
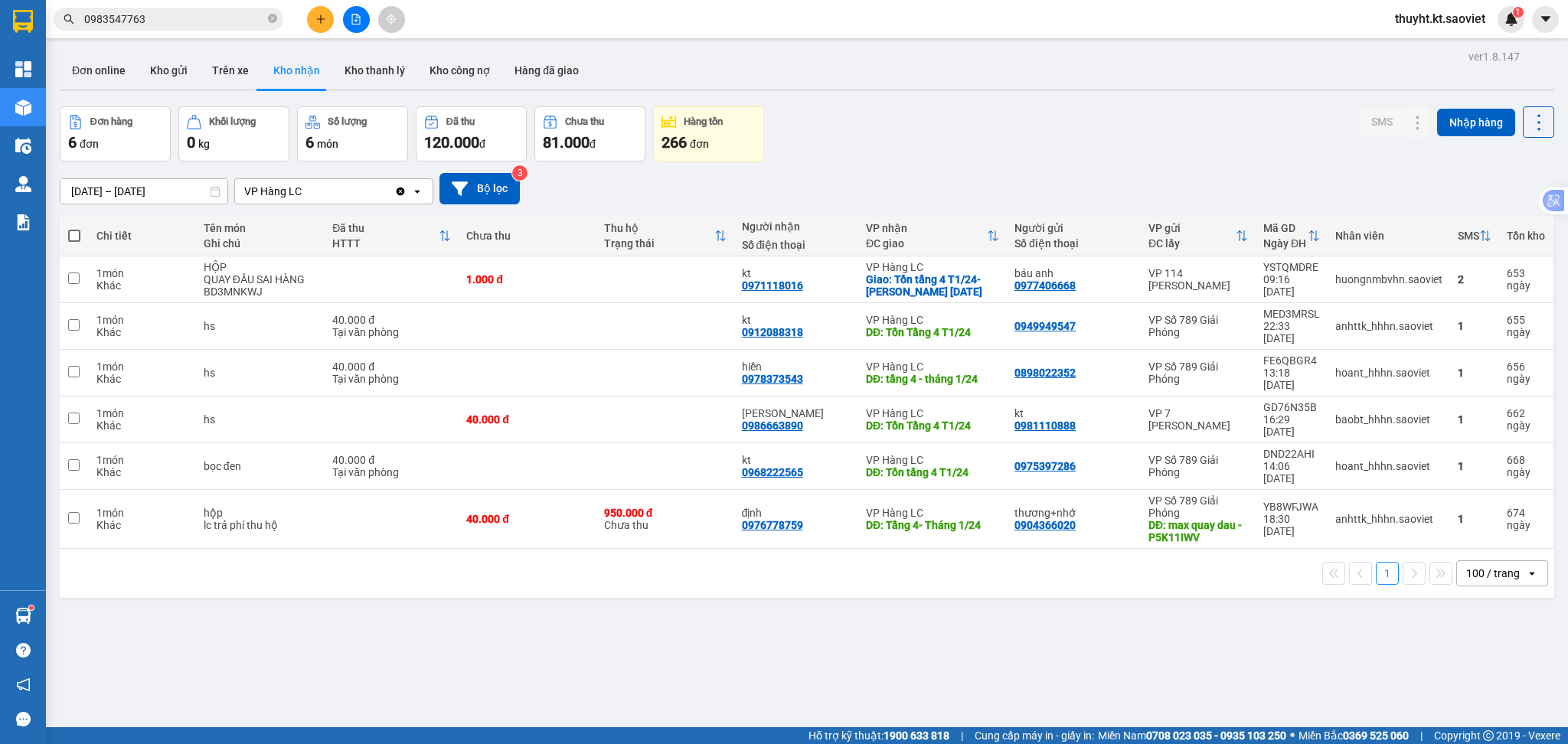
click at [154, 196] on input "01/12/2023 – 31/12/2023" at bounding box center [143, 191] width 167 height 24
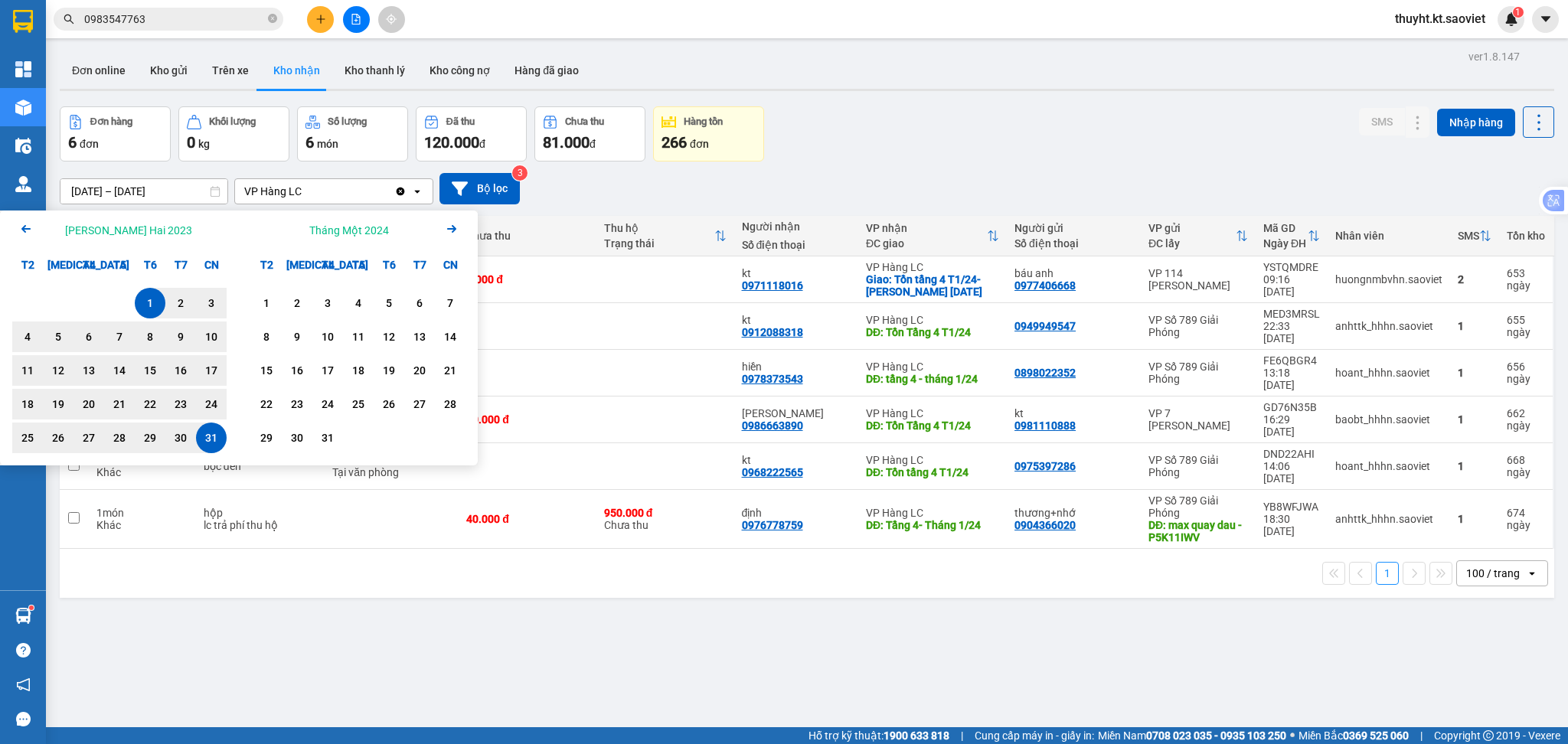
click at [450, 230] on icon "Next month." at bounding box center [452, 229] width 9 height 8
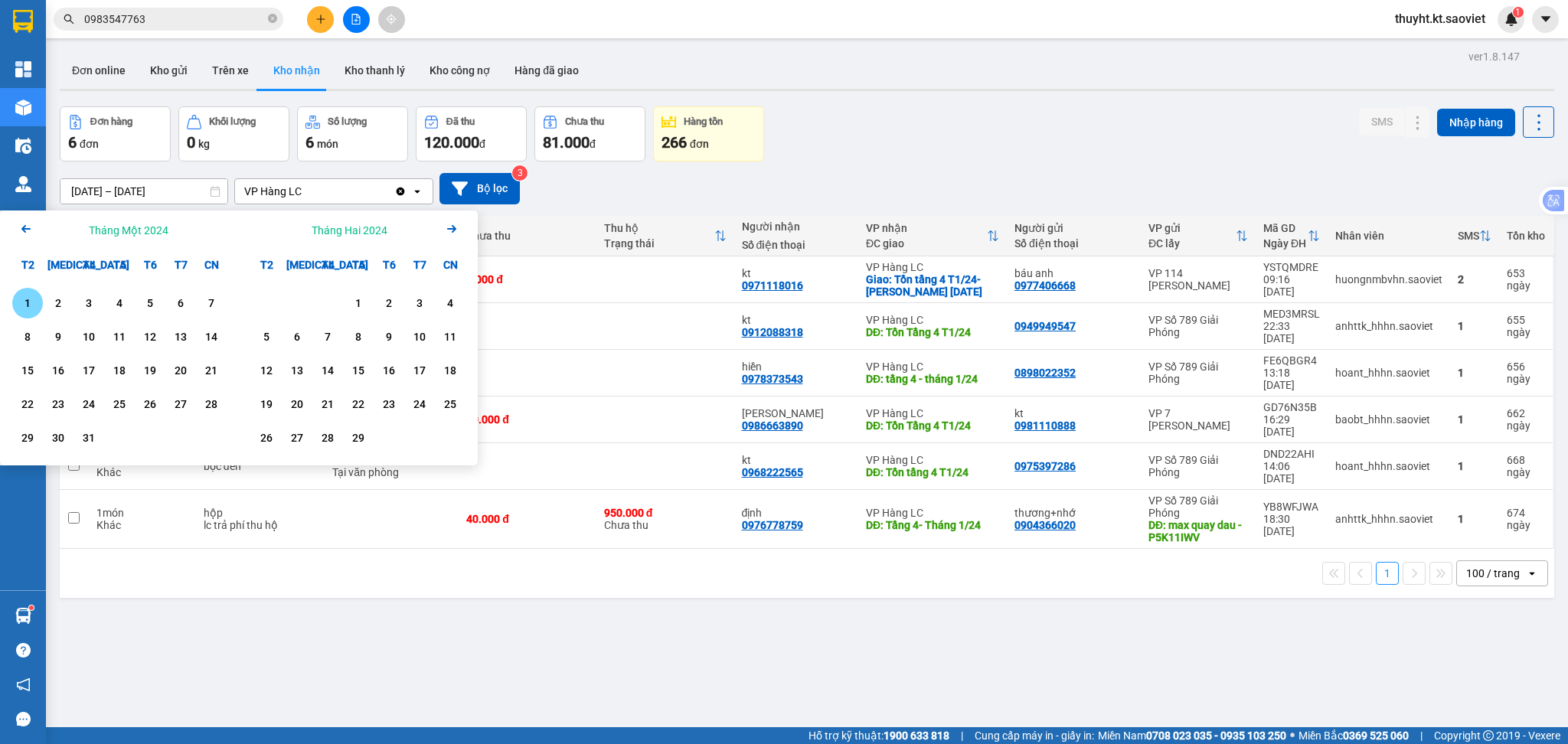
click at [450, 230] on icon "Next month." at bounding box center [452, 229] width 9 height 8
click at [27, 224] on icon "Arrow Left" at bounding box center [26, 230] width 19 height 19
click at [26, 224] on icon "Arrow Left" at bounding box center [26, 230] width 19 height 19
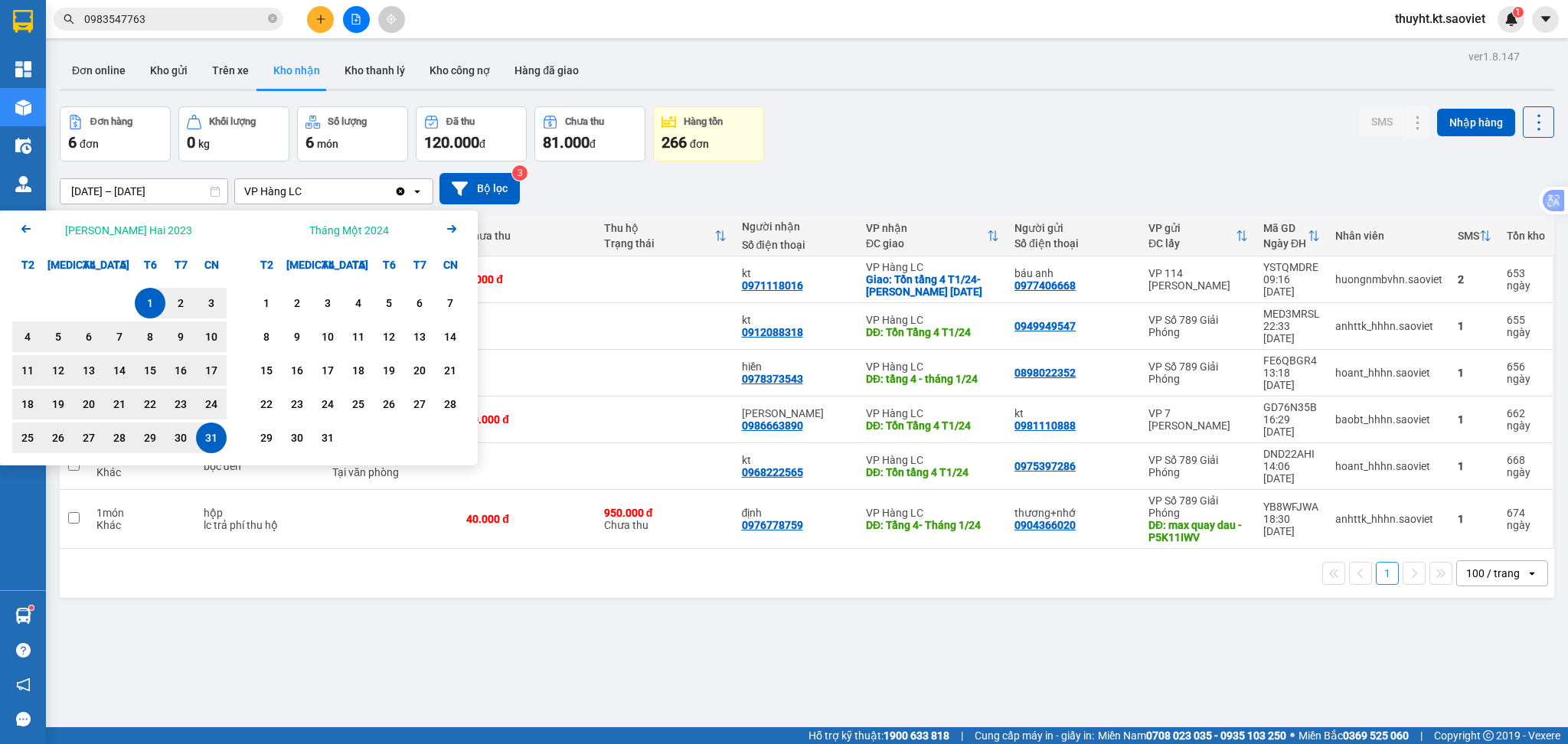
click at [26, 224] on icon "Arrow Left" at bounding box center [26, 230] width 19 height 19
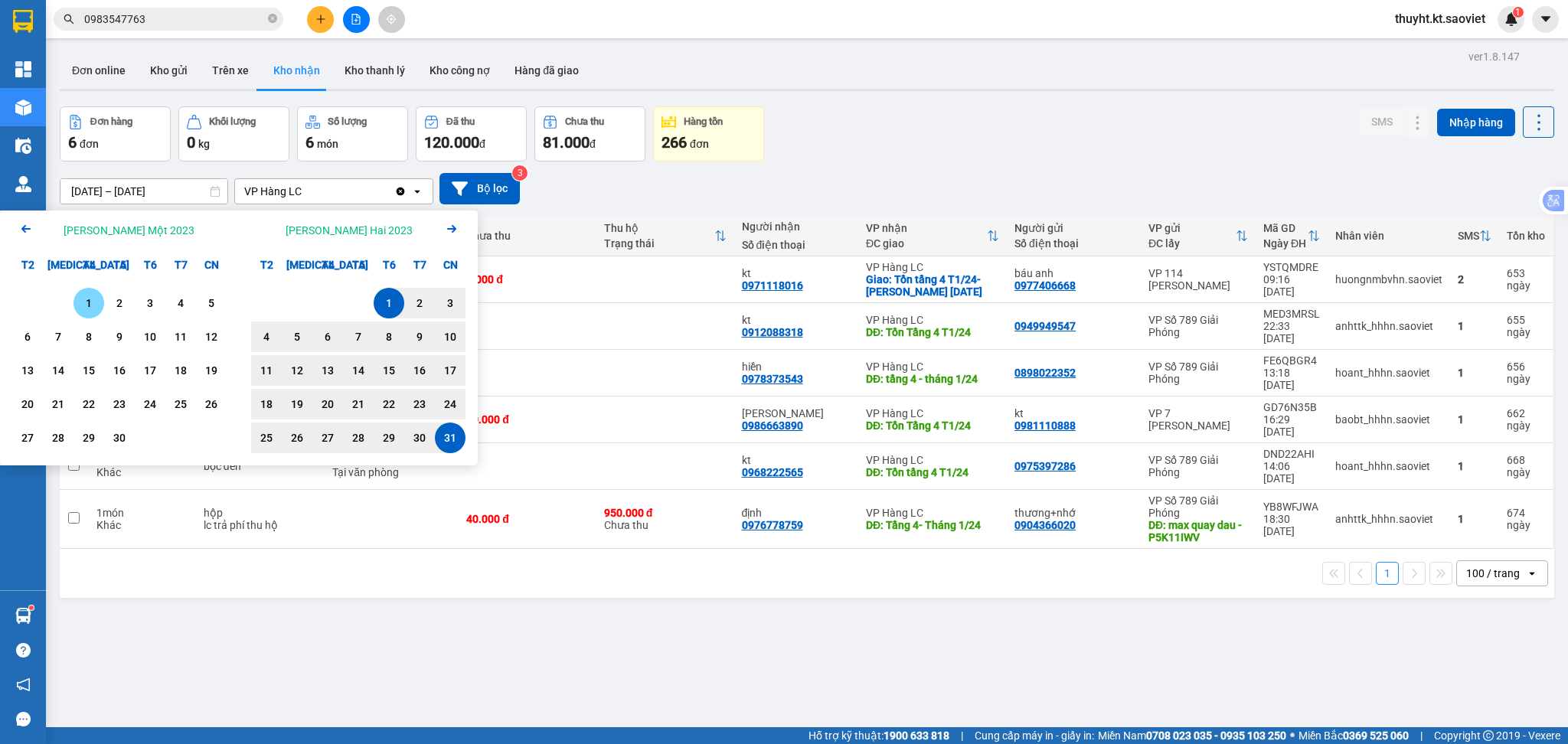
click at [26, 224] on icon "Arrow Left" at bounding box center [26, 230] width 19 height 19
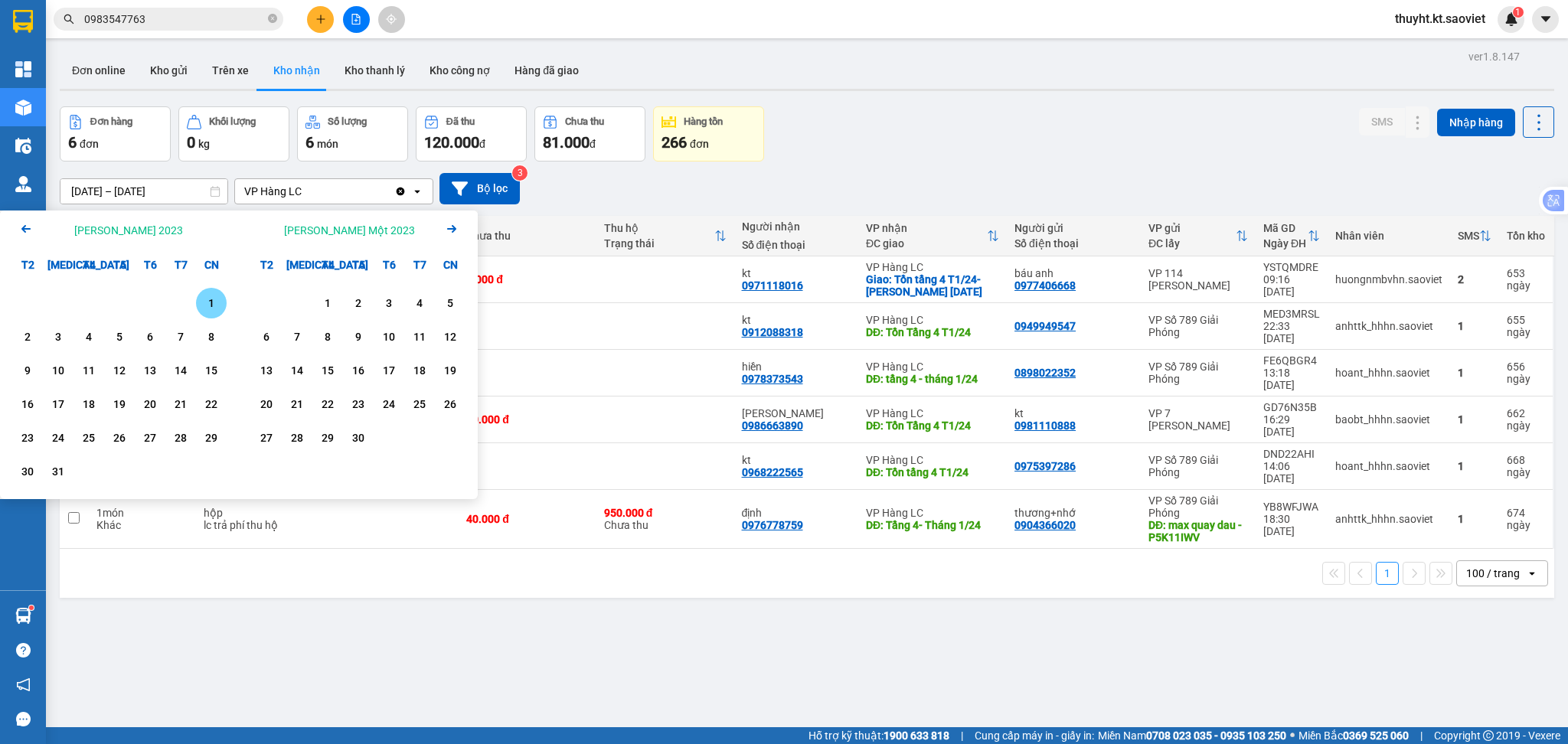
click at [26, 224] on icon "Arrow Left" at bounding box center [26, 230] width 19 height 19
click at [71, 308] on div "1" at bounding box center [58, 303] width 31 height 31
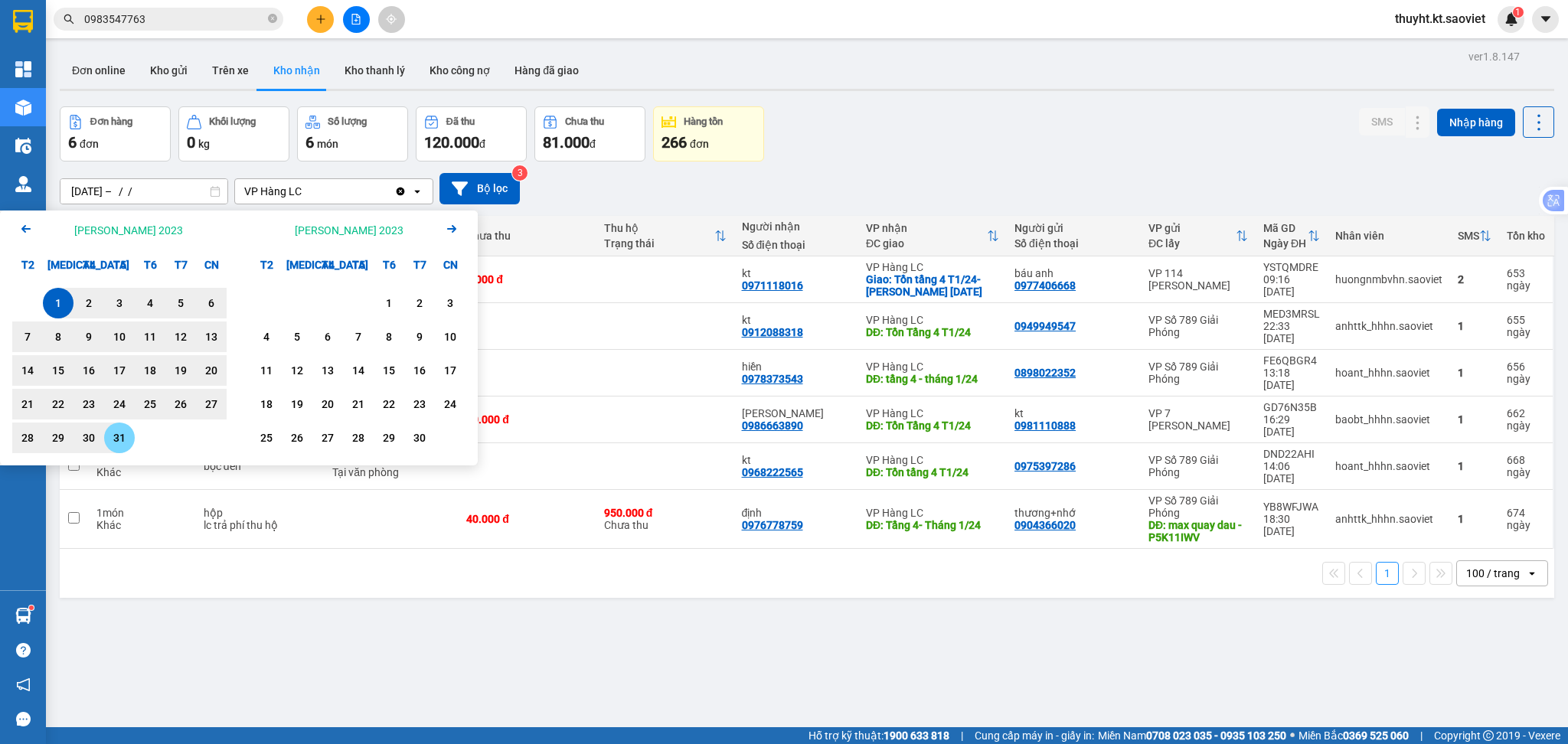
click at [120, 435] on div "31" at bounding box center [120, 438] width 22 height 19
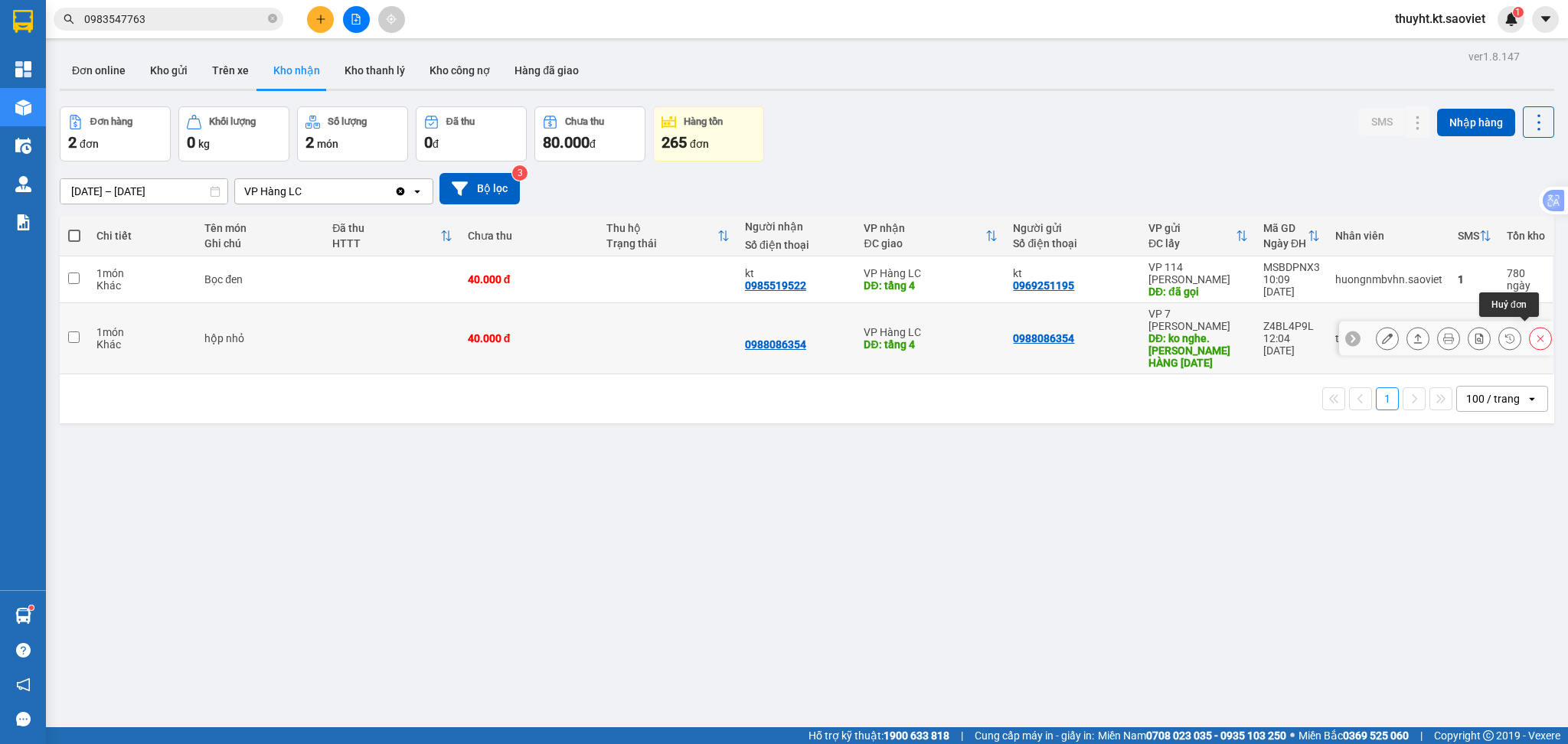
click at [1530, 333] on button at bounding box center [1541, 339] width 22 height 26
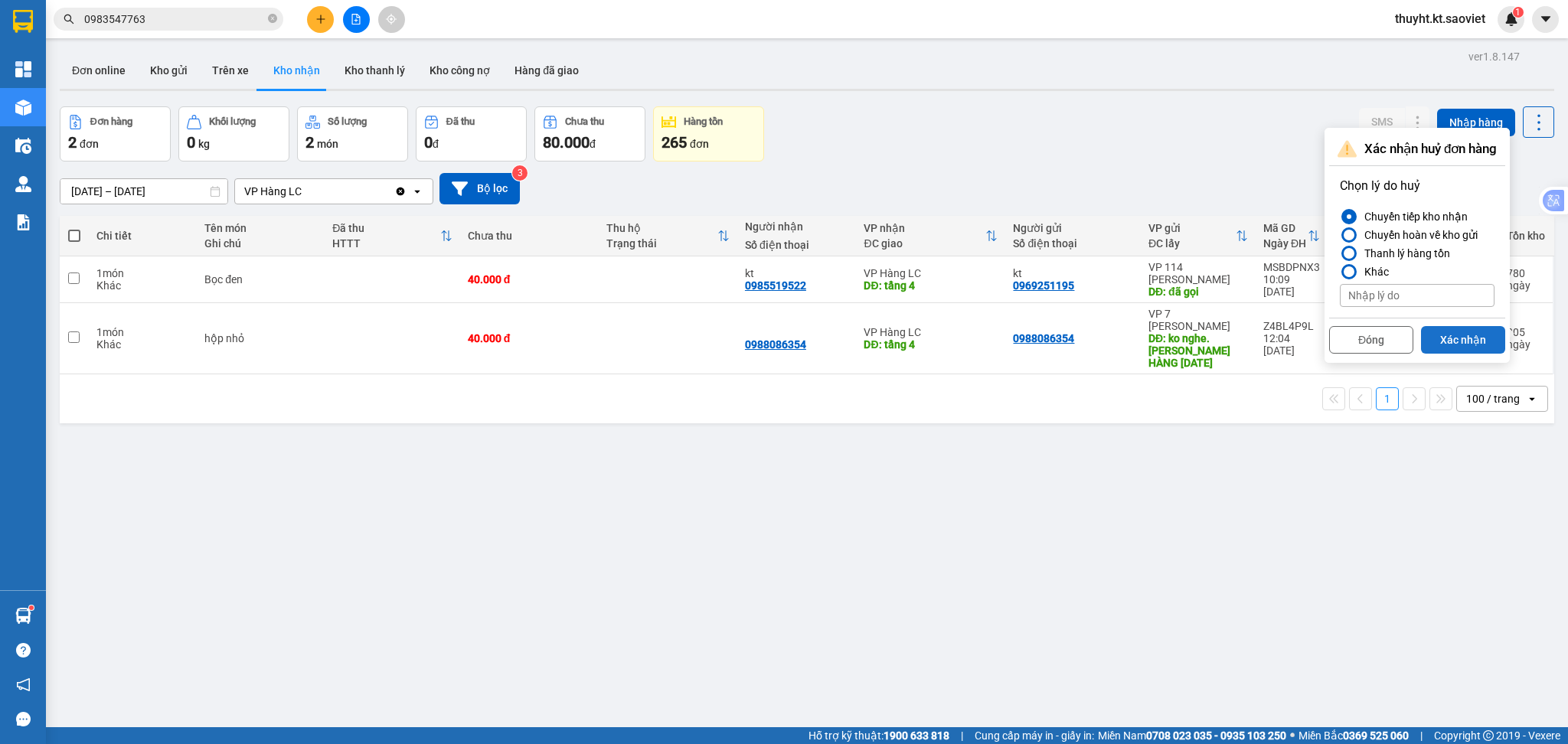
click at [1458, 342] on button "Xác nhận" at bounding box center [1463, 340] width 84 height 27
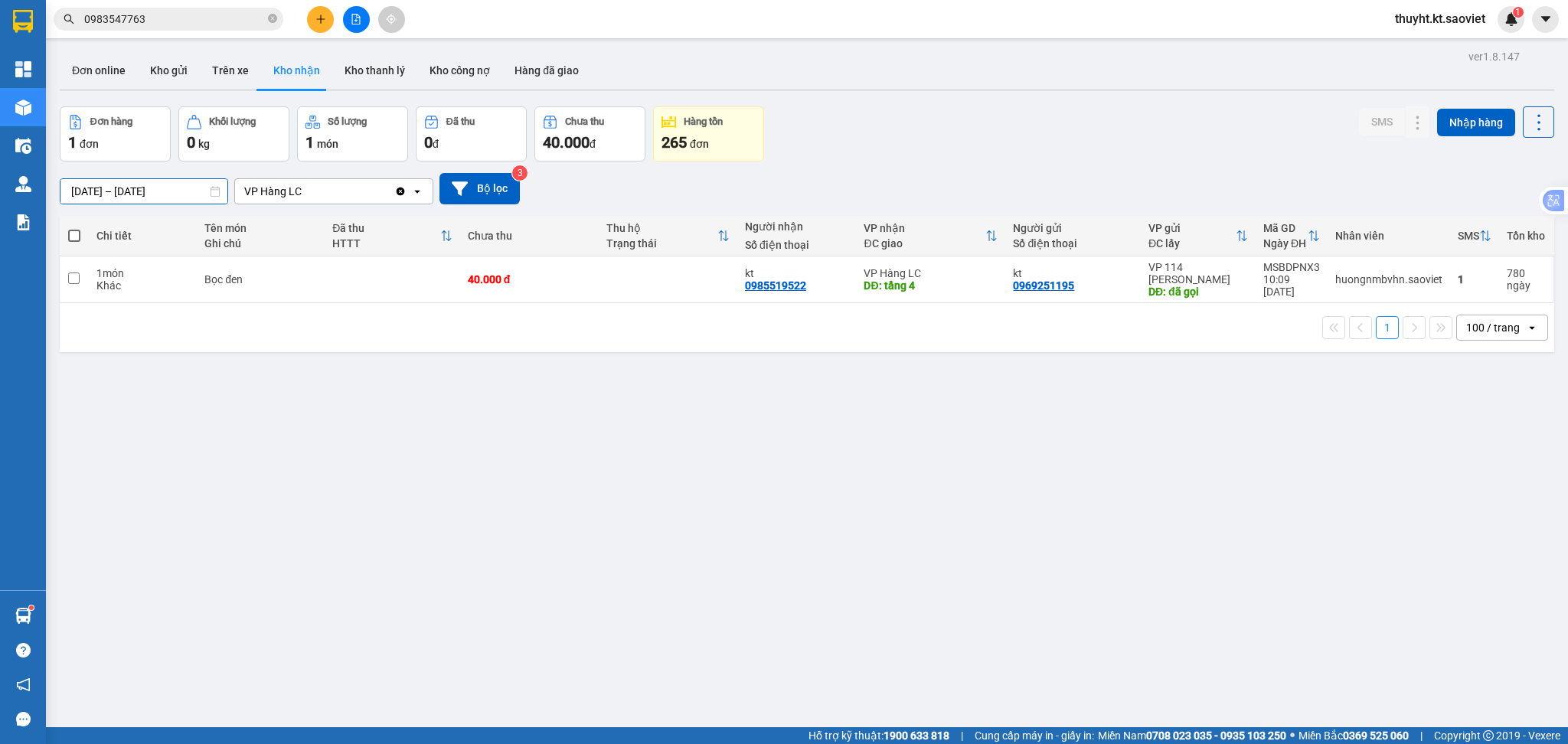
click at [125, 188] on input "01/08/2023 – 31/08/2023" at bounding box center [143, 191] width 167 height 24
click at [821, 121] on div "Đơn hàng 1 đơn Khối lượng 0 kg Số lượng 1 món Đã thu 0 đ Chưa thu 40.000 đ Hàng…" at bounding box center [807, 134] width 1495 height 55
click at [153, 181] on input "01/08/2023 – 31/08/2023" at bounding box center [143, 191] width 167 height 24
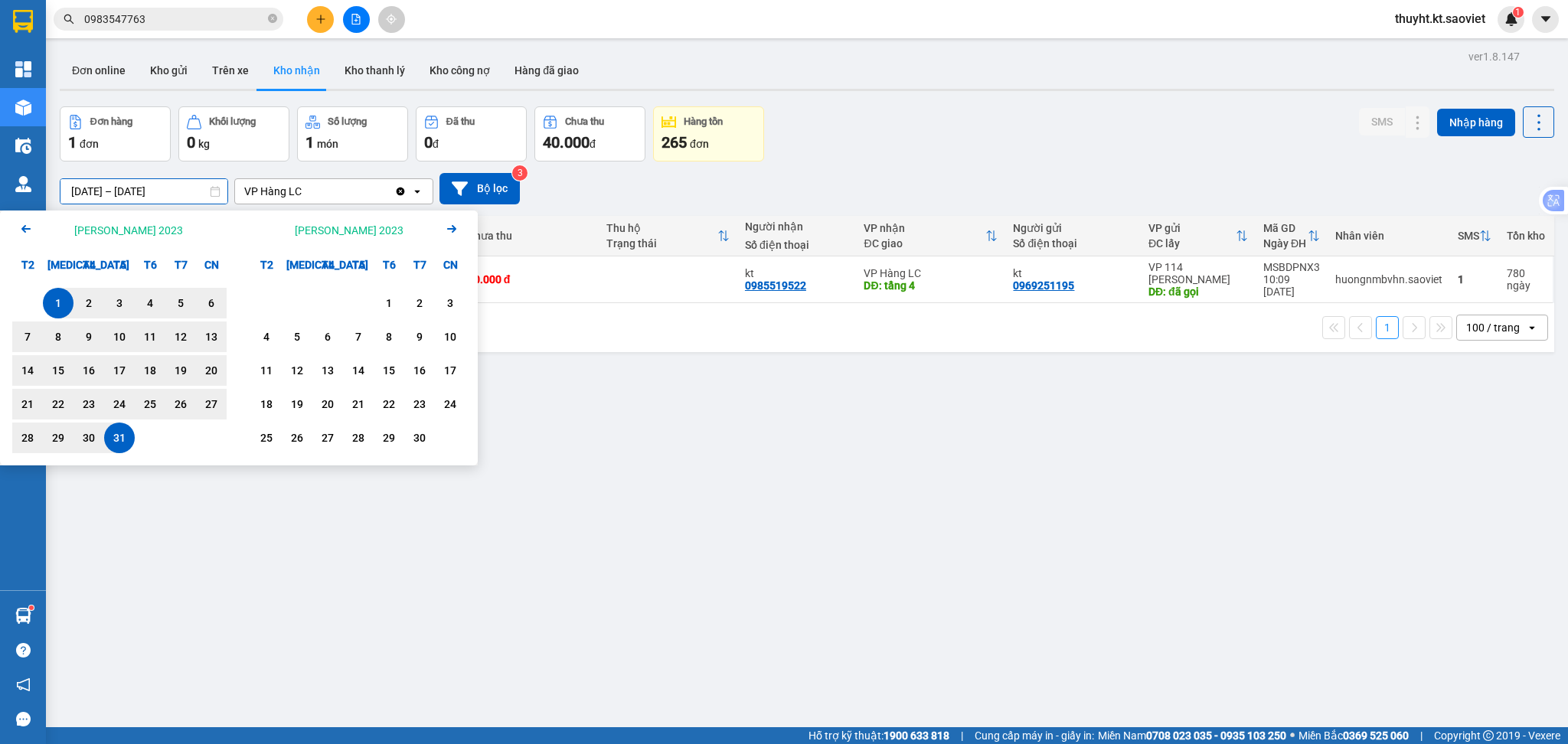
click at [26, 227] on icon "Arrow Left" at bounding box center [26, 230] width 19 height 19
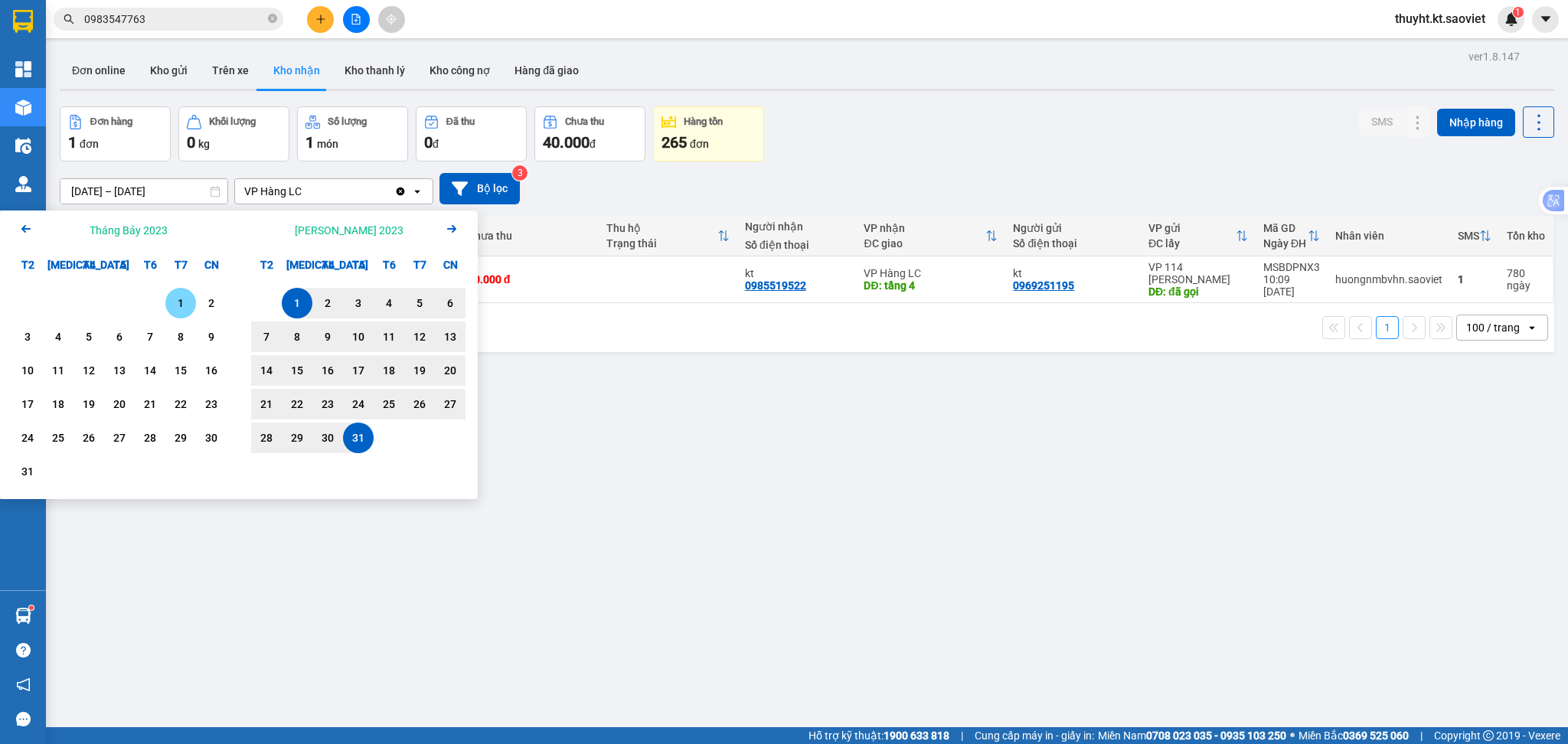
click at [26, 227] on icon "Arrow Left" at bounding box center [26, 230] width 19 height 19
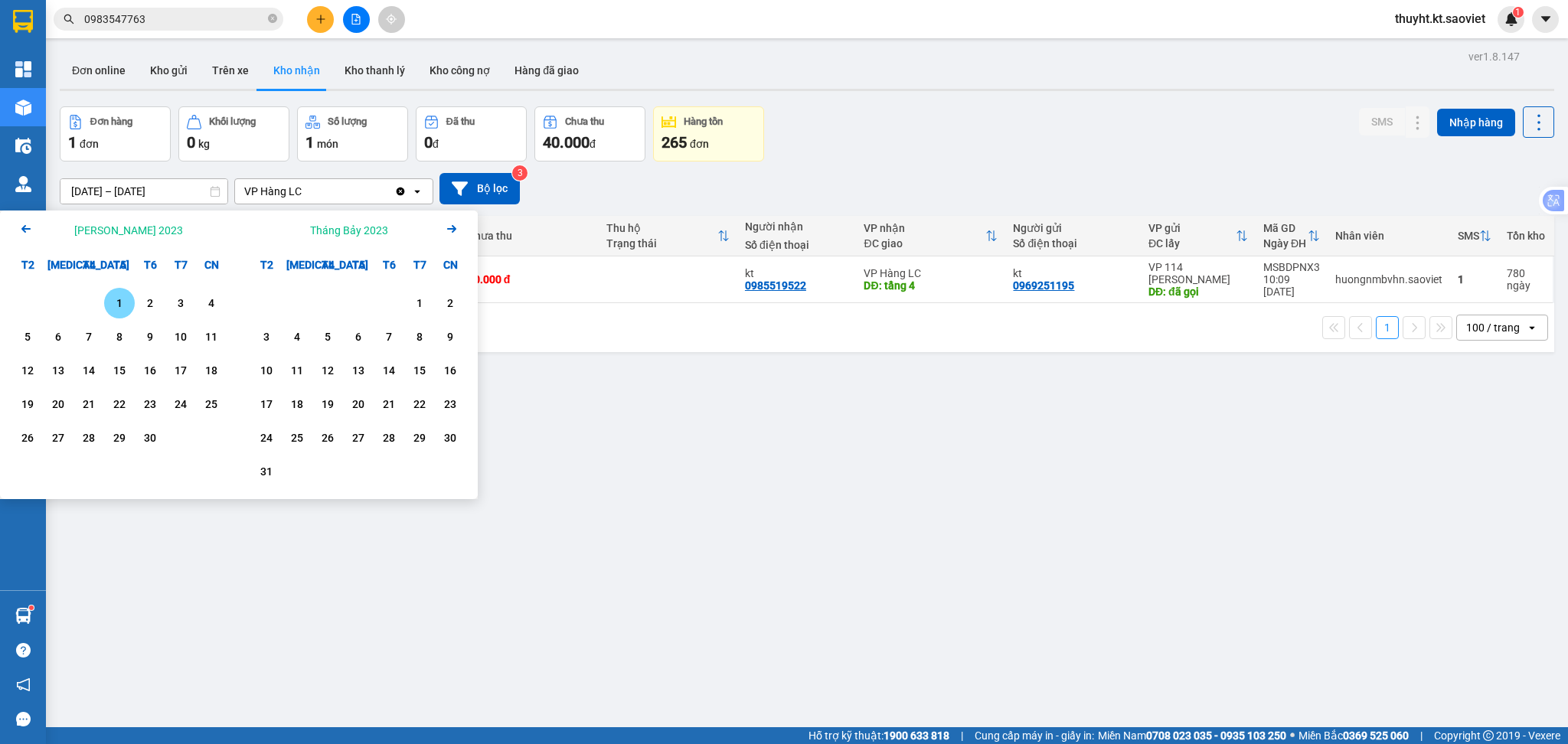
click at [26, 227] on icon "Arrow Left" at bounding box center [26, 230] width 19 height 19
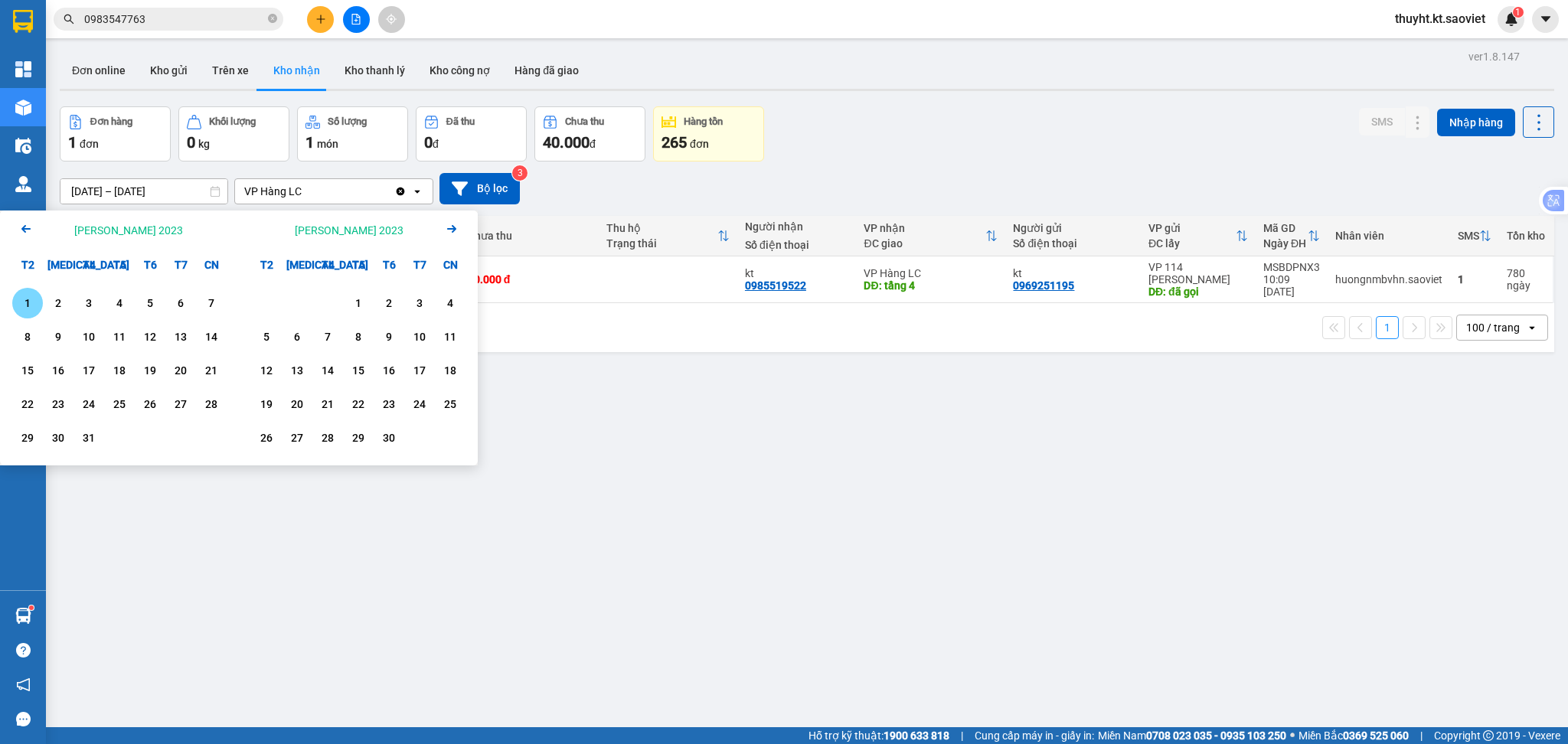
click at [26, 227] on icon "Arrow Left" at bounding box center [26, 230] width 19 height 19
click at [456, 227] on icon "Arrow Right" at bounding box center [452, 230] width 19 height 19
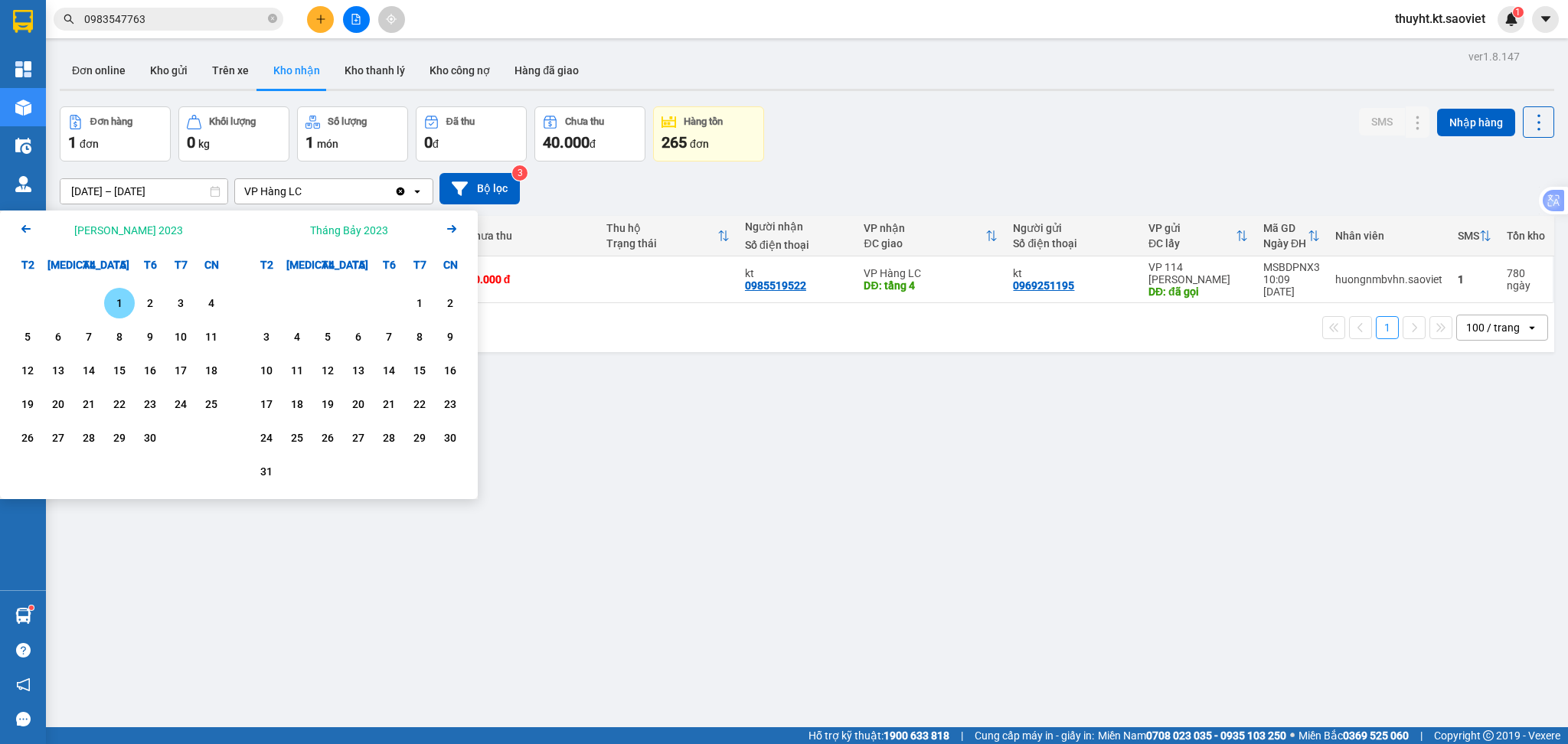
click at [456, 227] on icon "Arrow Right" at bounding box center [452, 230] width 19 height 19
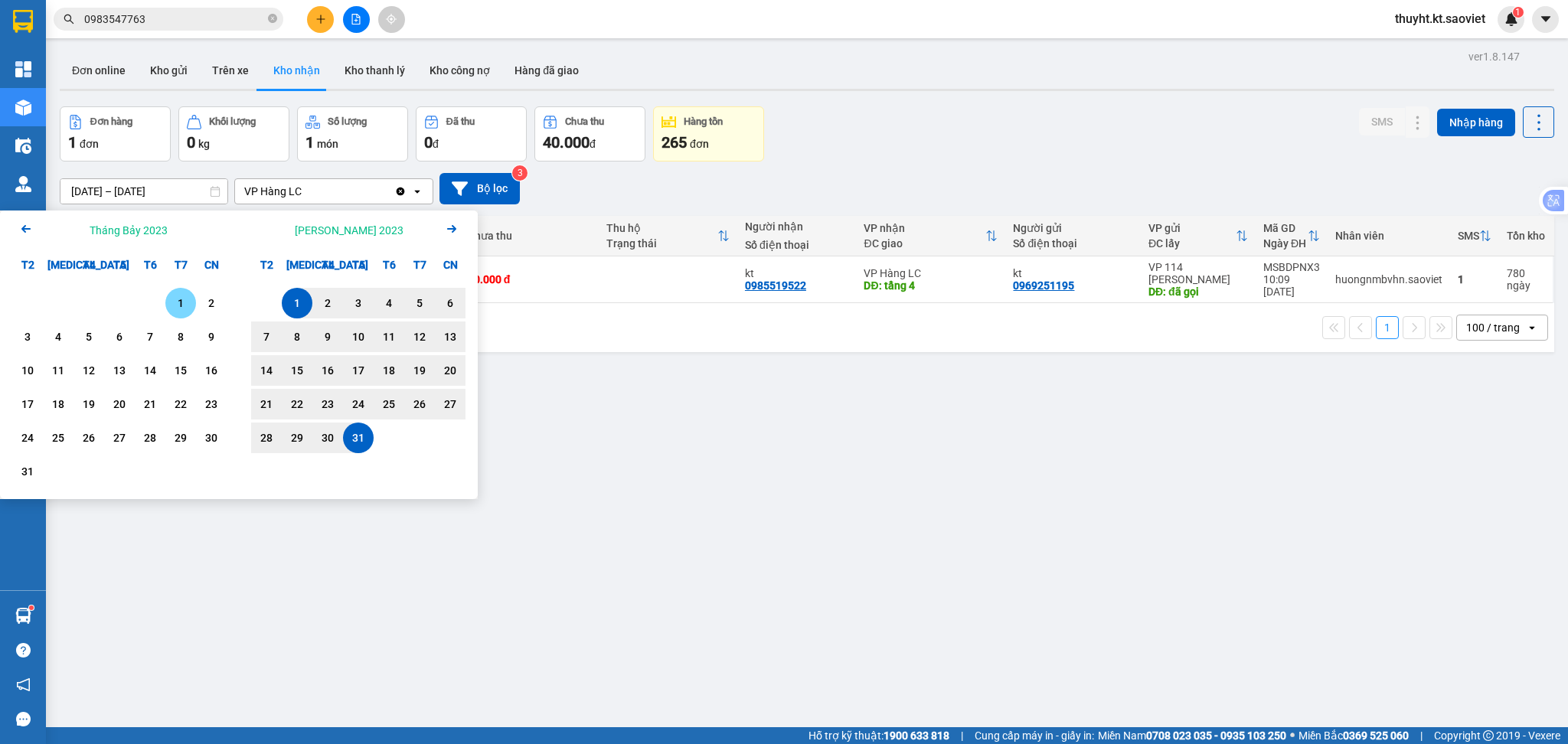
click at [456, 227] on icon "Arrow Right" at bounding box center [452, 230] width 19 height 19
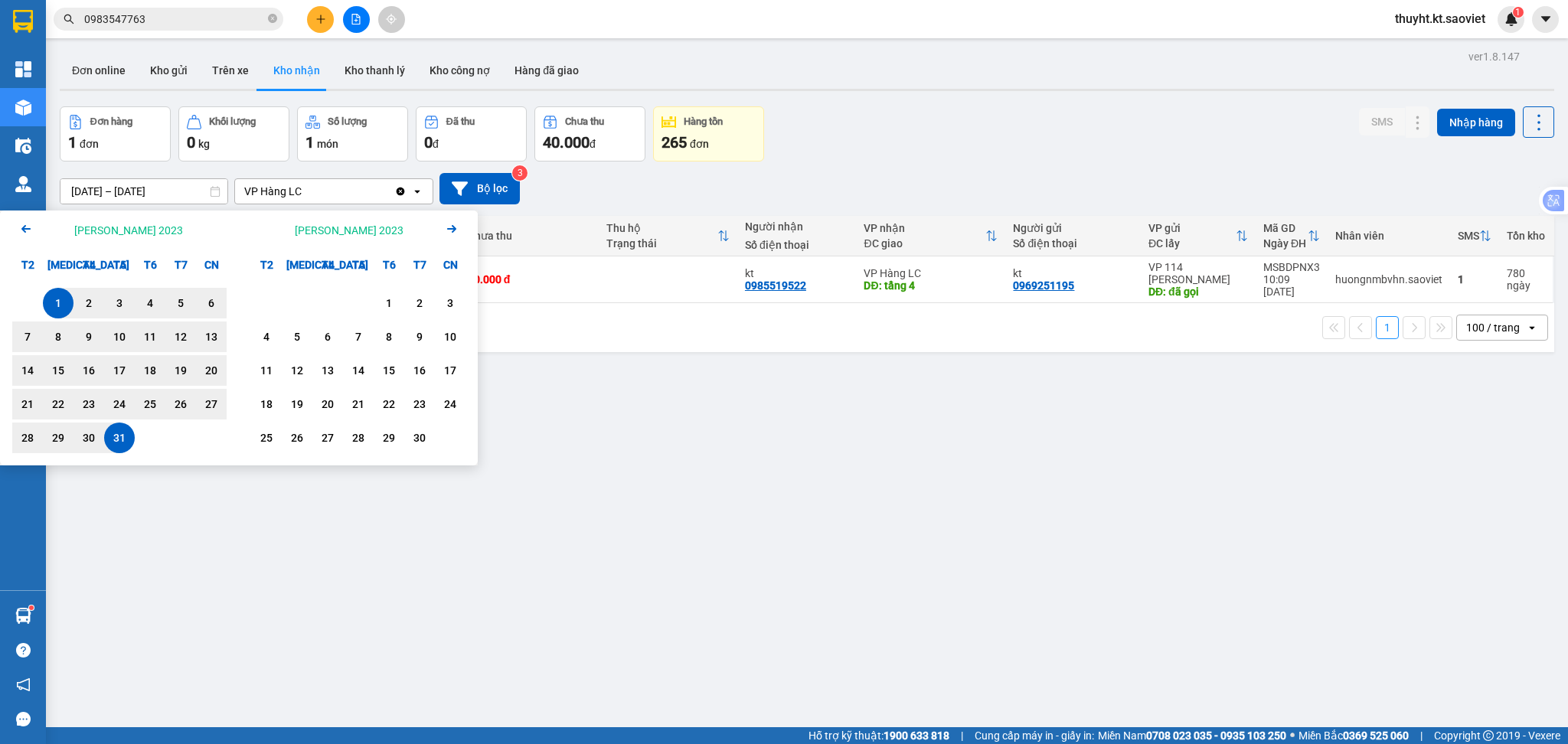
click at [456, 227] on icon "Arrow Right" at bounding box center [452, 230] width 19 height 19
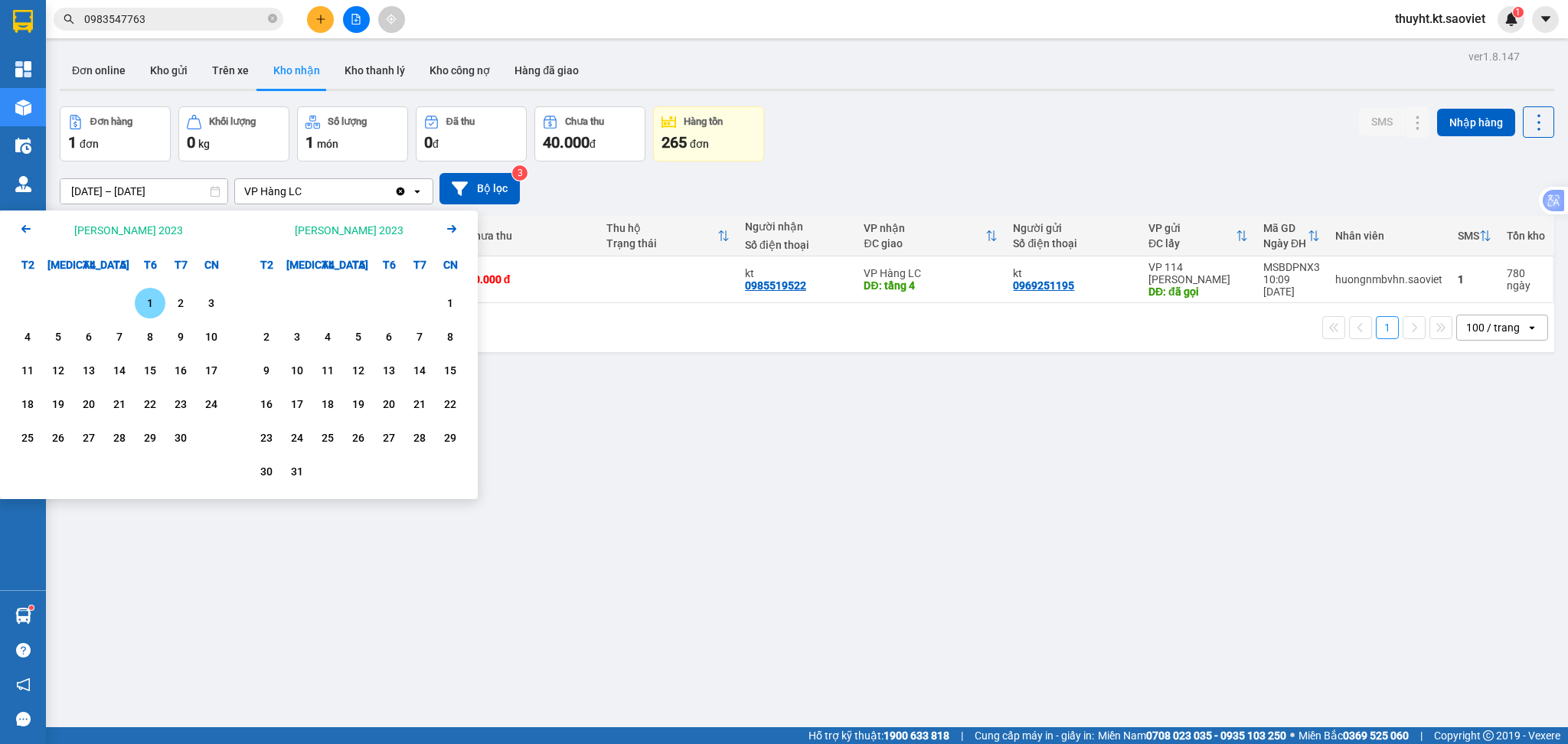
click at [456, 227] on icon "Arrow Right" at bounding box center [452, 230] width 19 height 19
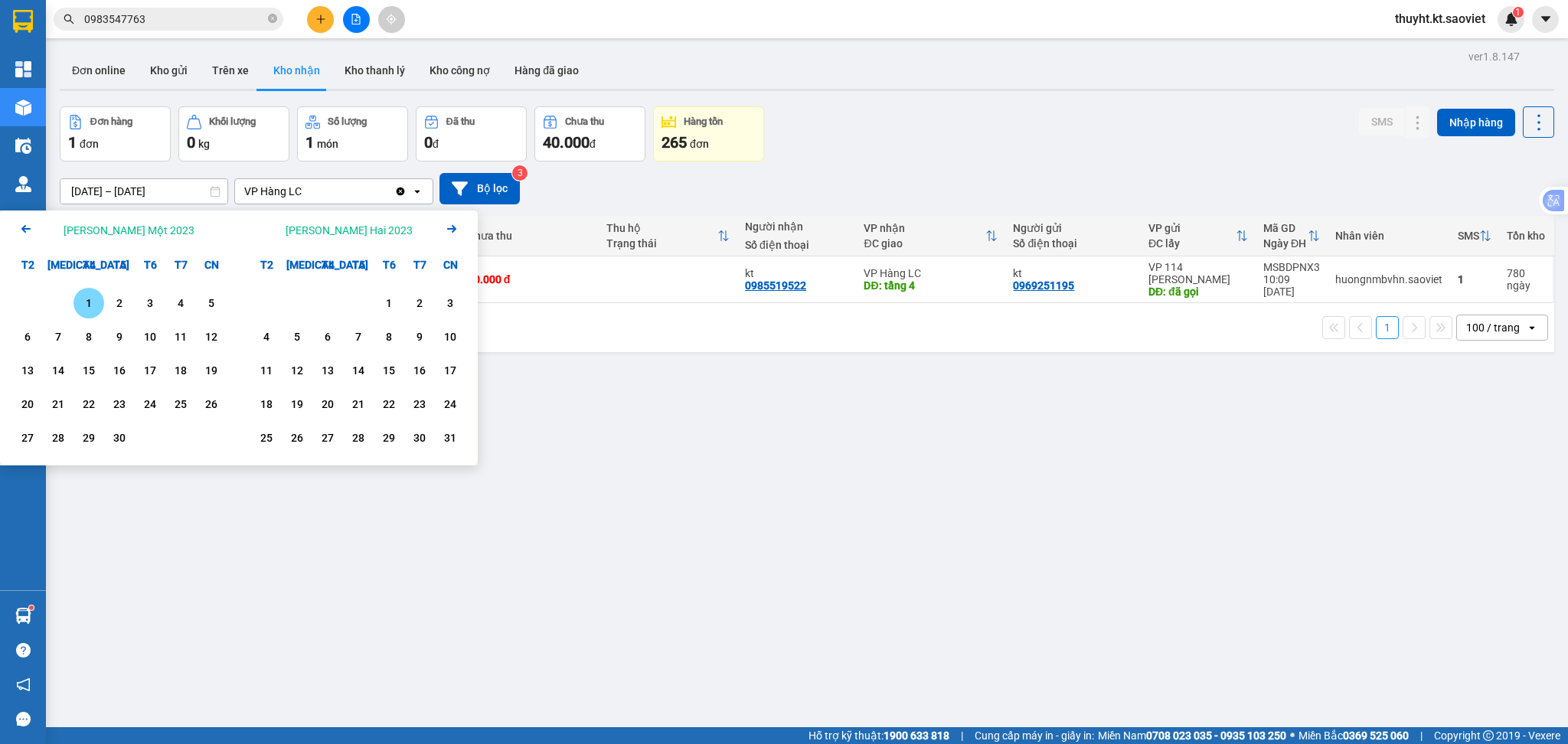
click at [456, 227] on icon "Arrow Right" at bounding box center [452, 230] width 19 height 19
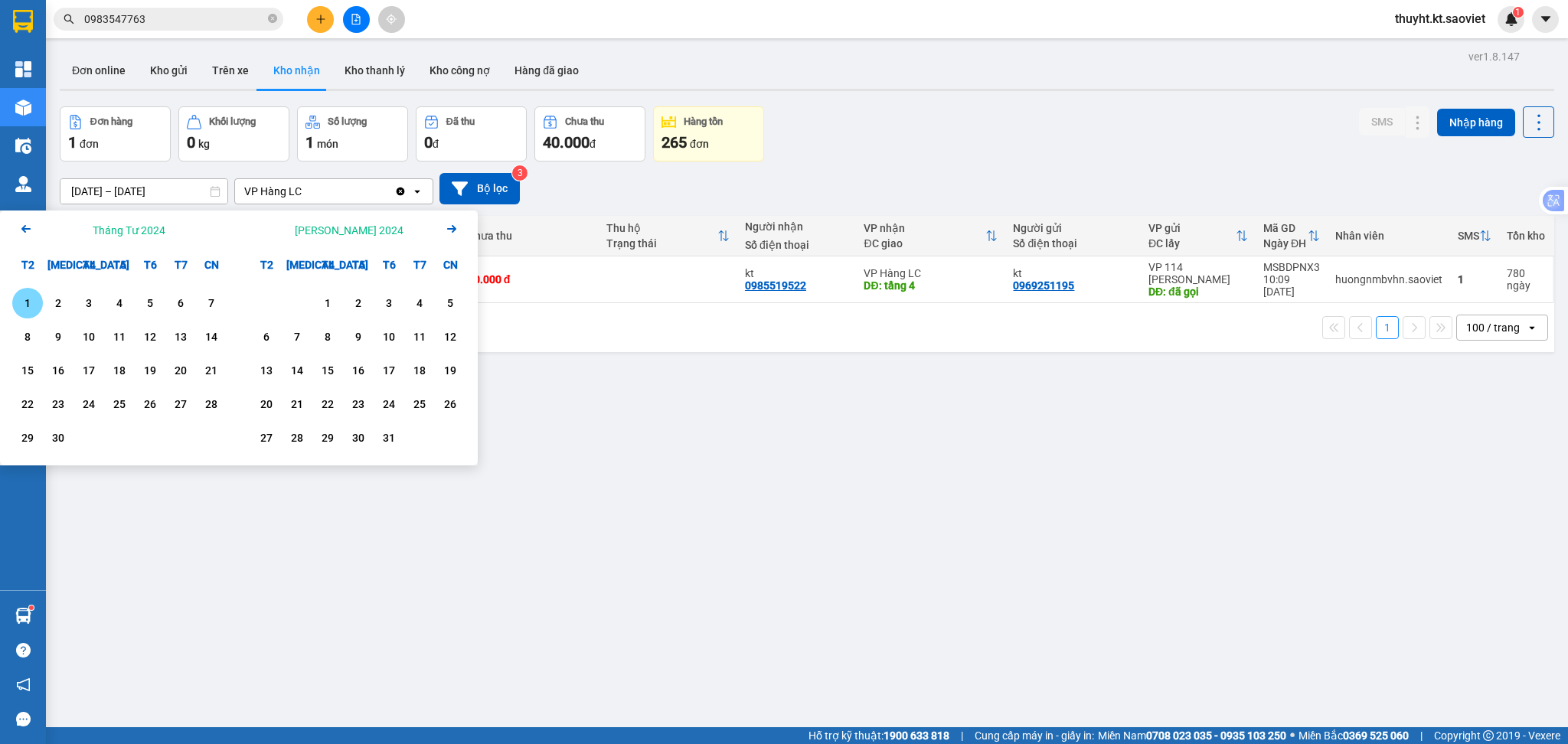
click at [456, 227] on icon "Arrow Right" at bounding box center [452, 230] width 19 height 19
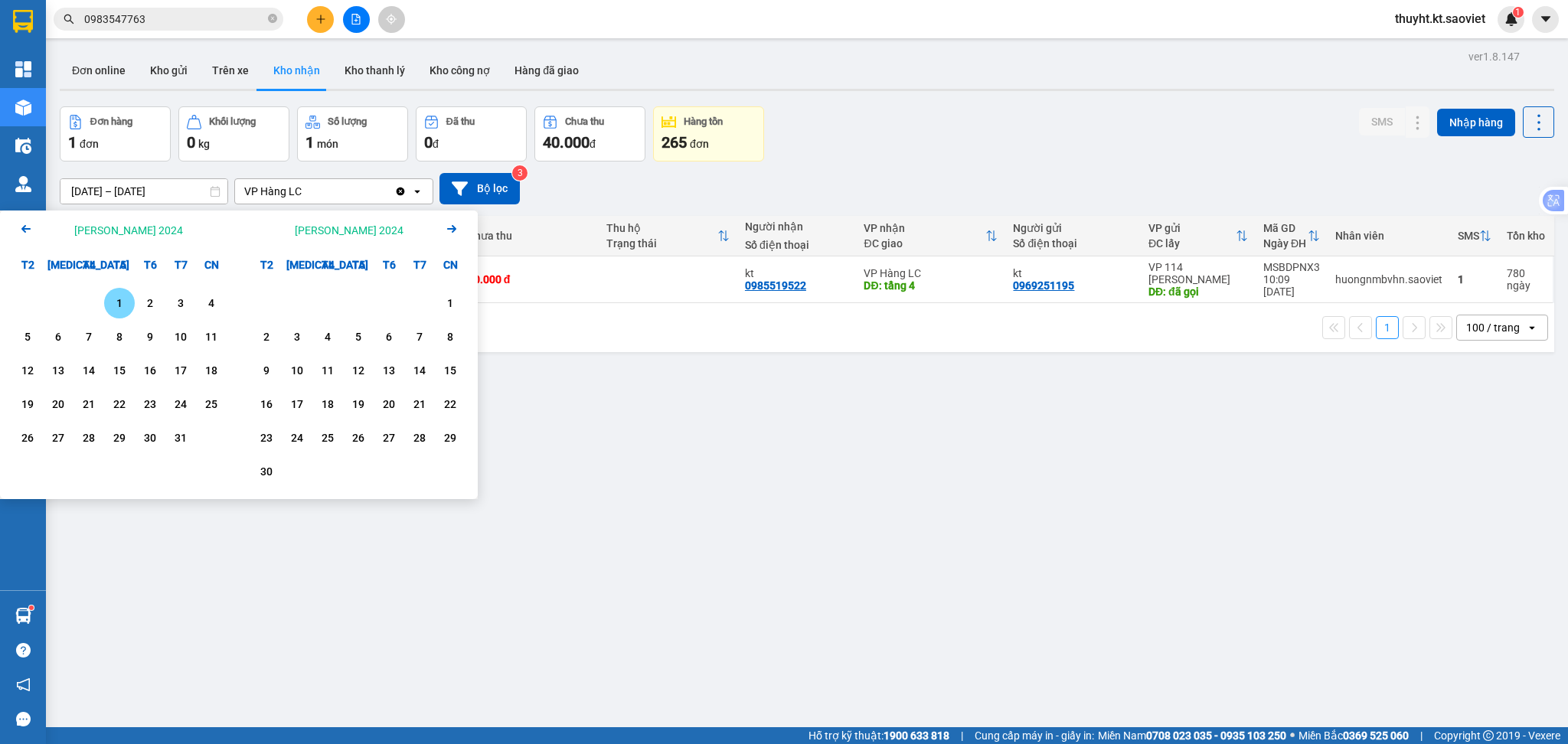
click at [456, 227] on icon "Arrow Right" at bounding box center [452, 230] width 19 height 19
drag, startPoint x: 296, startPoint y: 302, endPoint x: 295, endPoint y: 321, distance: 19.0
click at [295, 302] on div "1" at bounding box center [296, 303] width 22 height 19
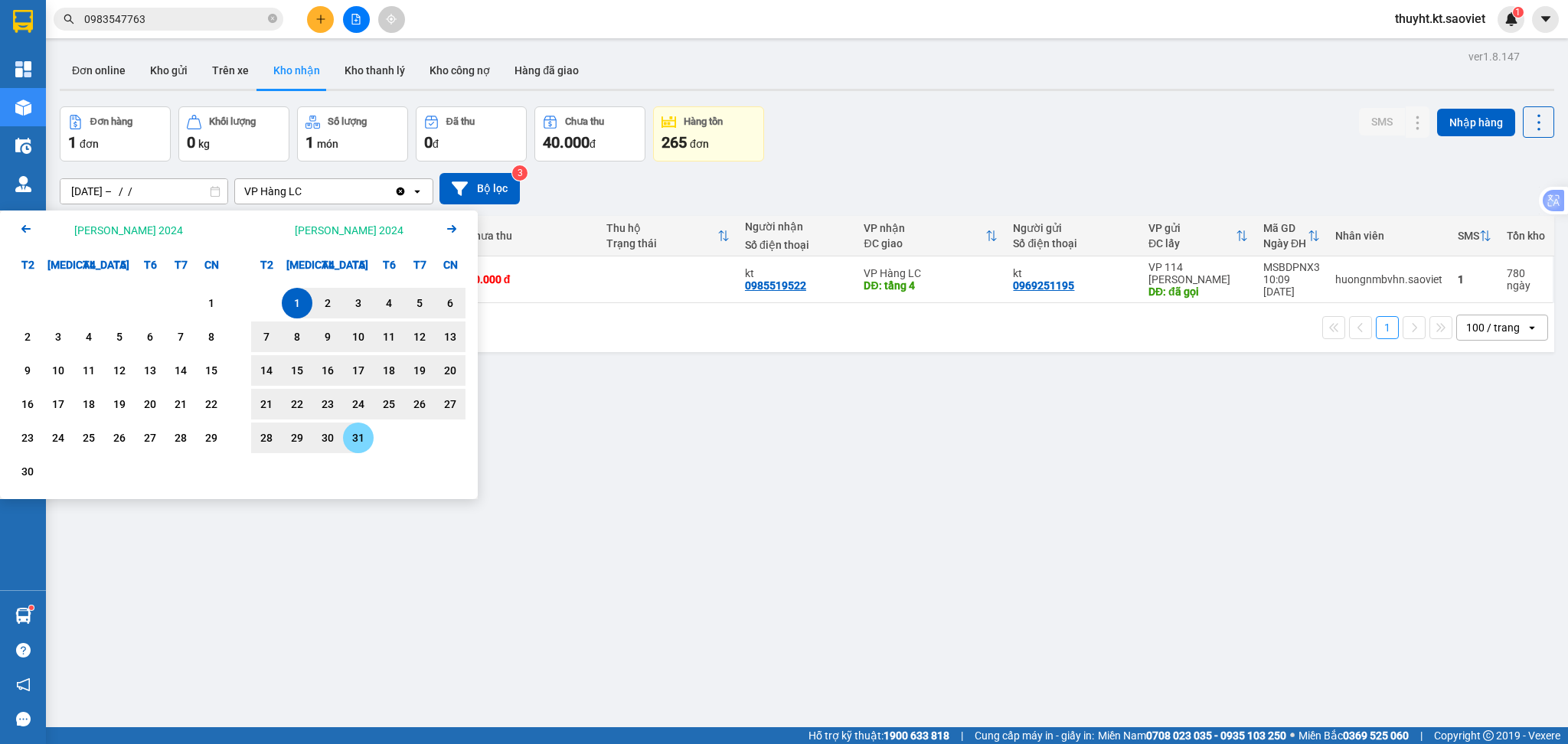
click at [369, 441] on div "31" at bounding box center [358, 437] width 31 height 31
type input "01/10/2024 – 31/10/2024"
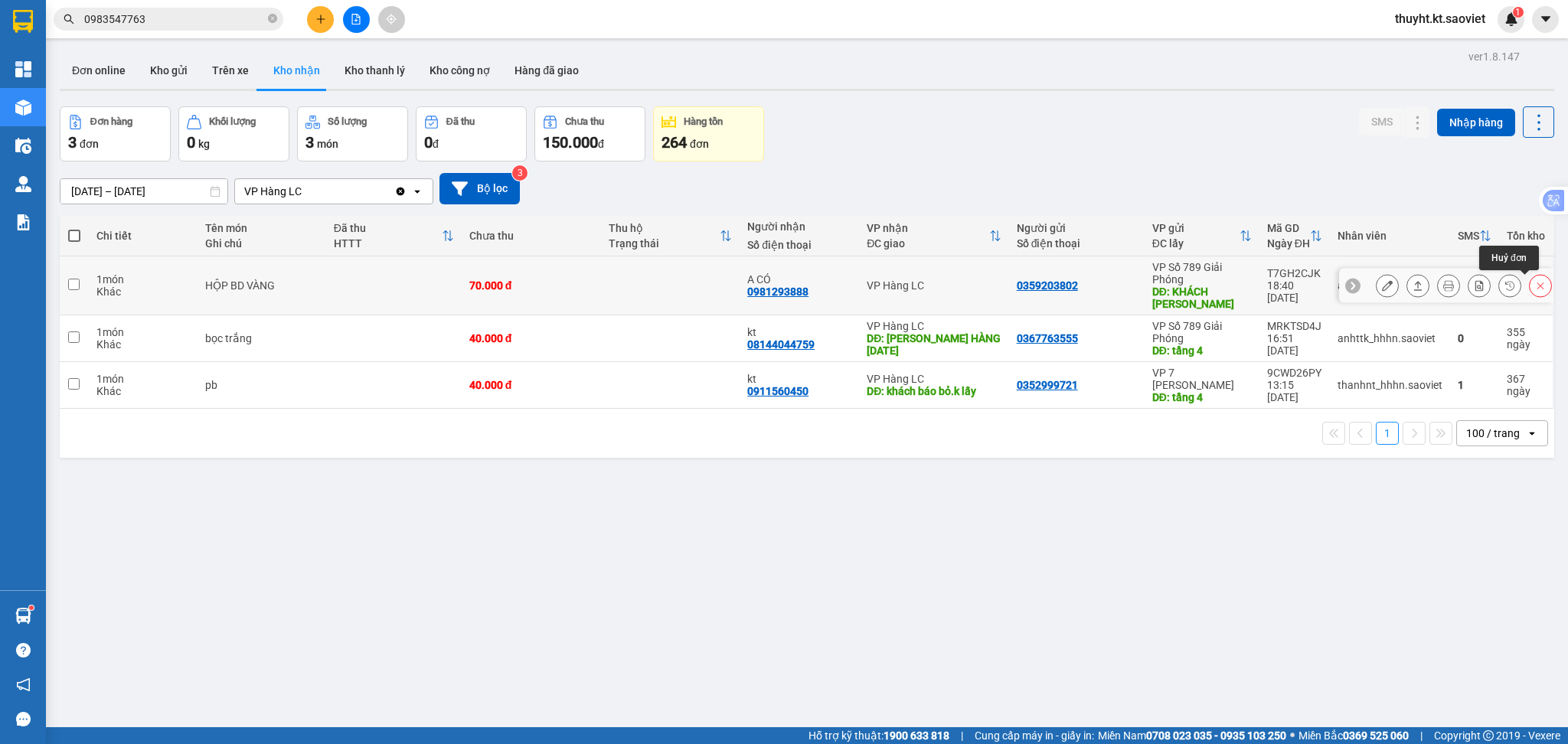
click at [1530, 284] on button at bounding box center [1541, 286] width 22 height 26
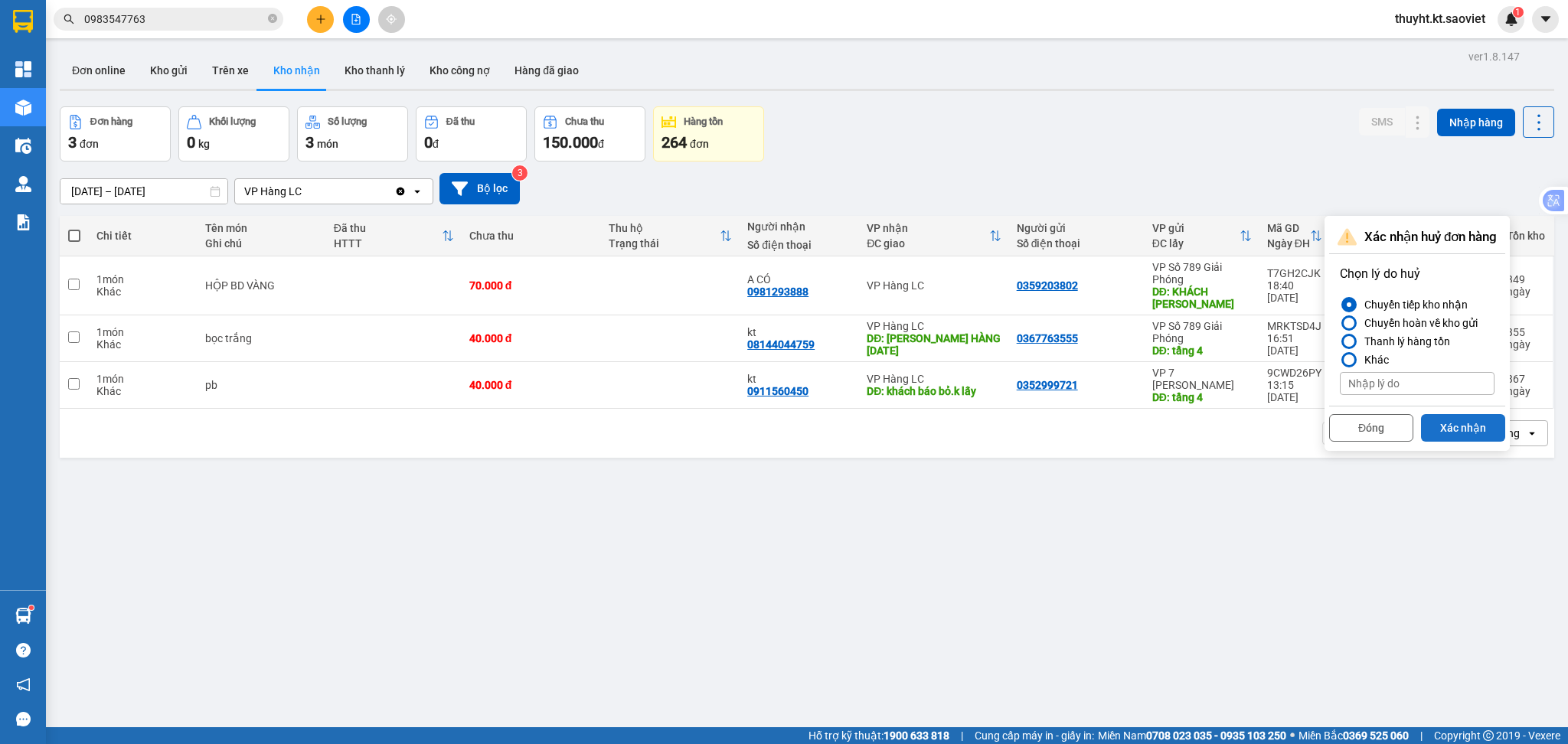
click at [1459, 417] on button "Xác nhận" at bounding box center [1463, 427] width 84 height 27
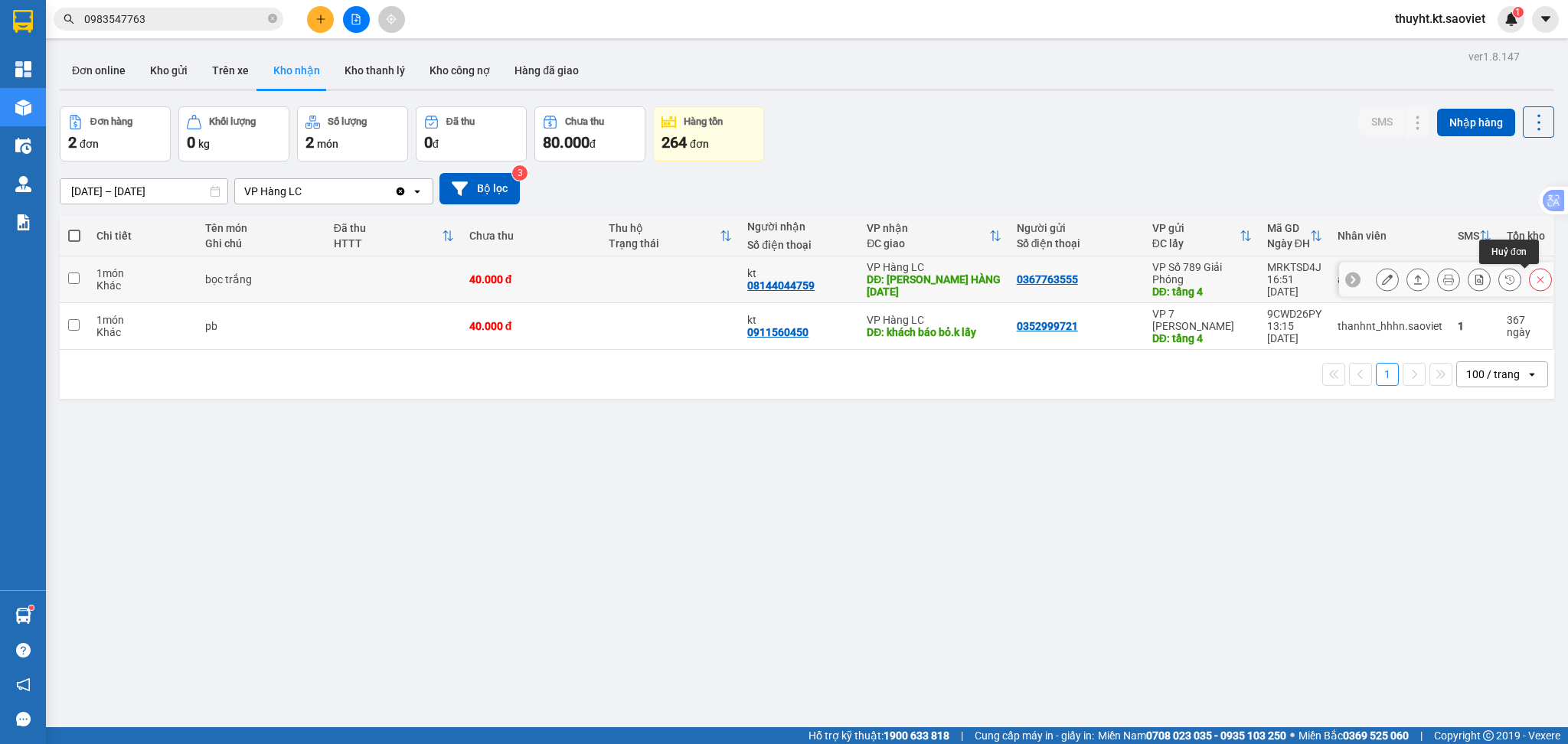
click at [1530, 282] on button at bounding box center [1541, 279] width 22 height 26
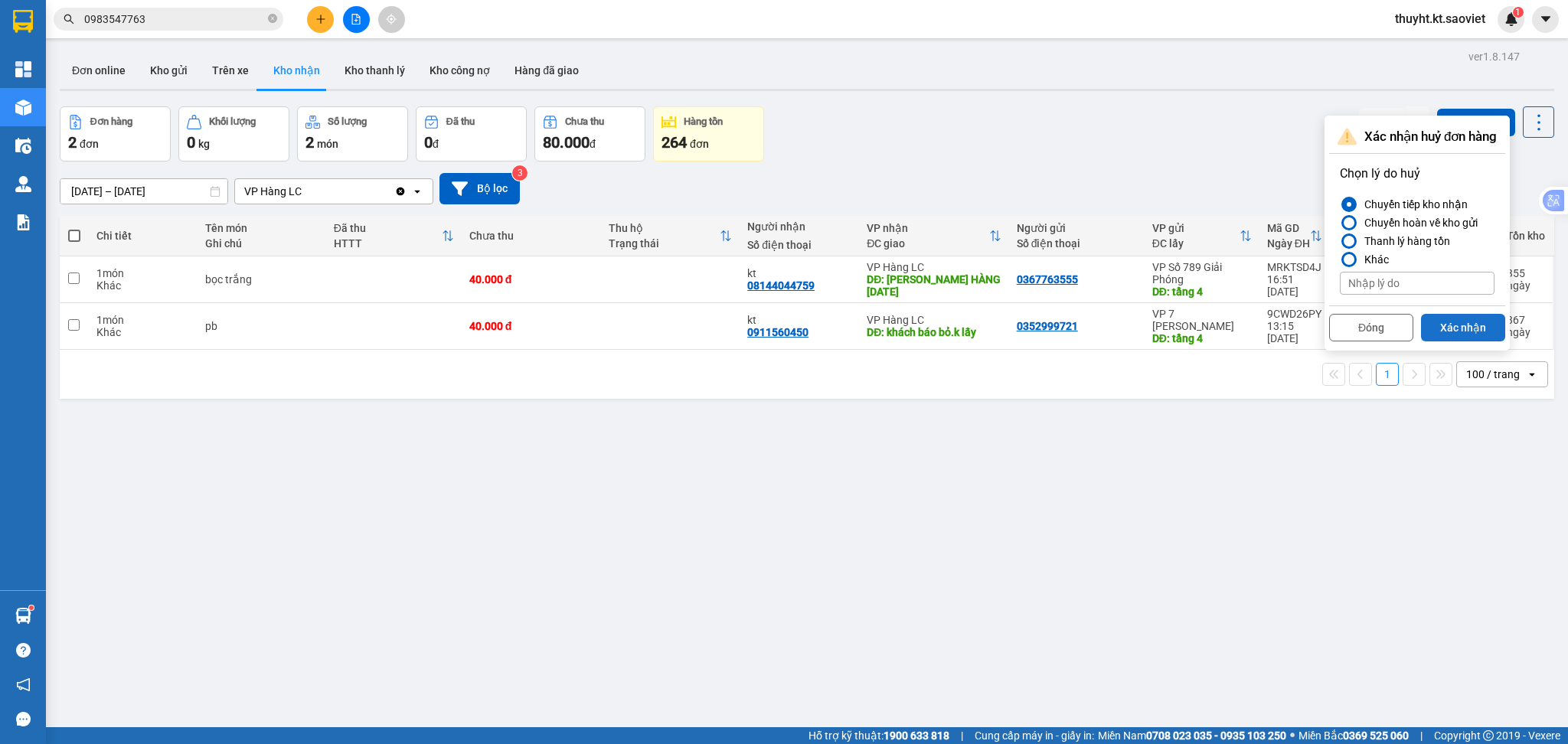
click at [1449, 334] on button "Xác nhận" at bounding box center [1463, 327] width 84 height 27
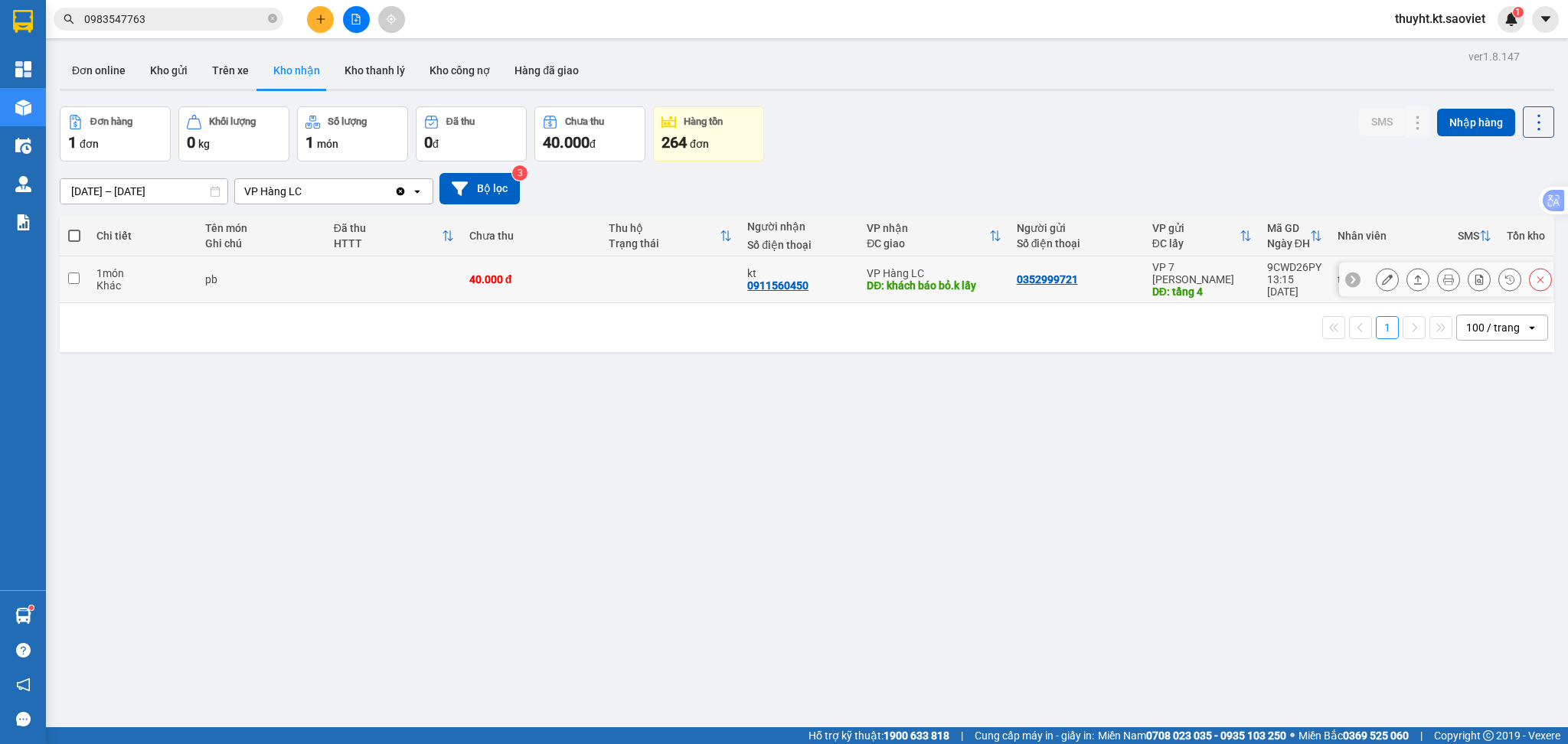
click at [1510, 278] on div at bounding box center [1464, 279] width 176 height 23
click at [1535, 278] on icon at bounding box center [1540, 278] width 10 height 10
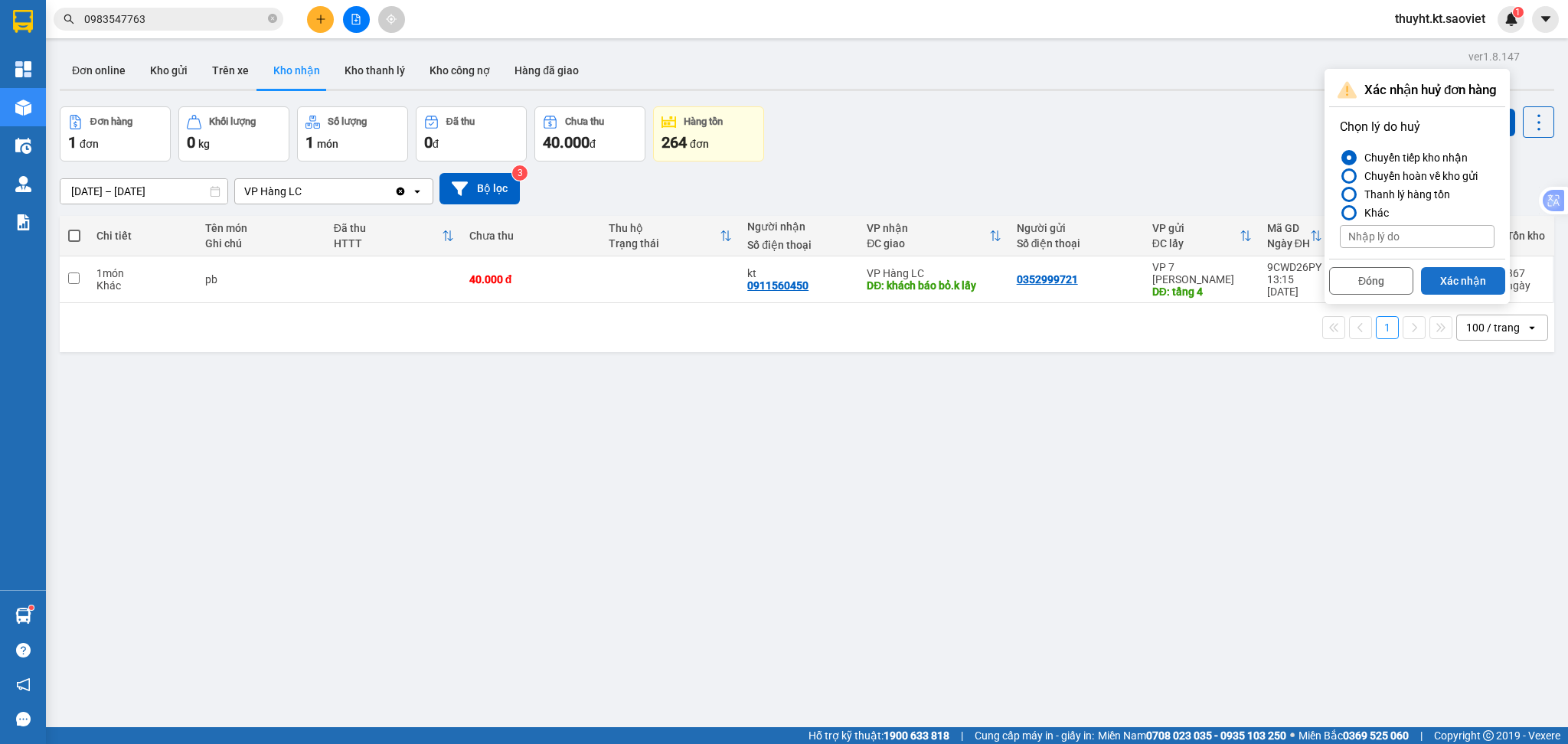
click at [1473, 275] on button "Xác nhận" at bounding box center [1463, 280] width 84 height 27
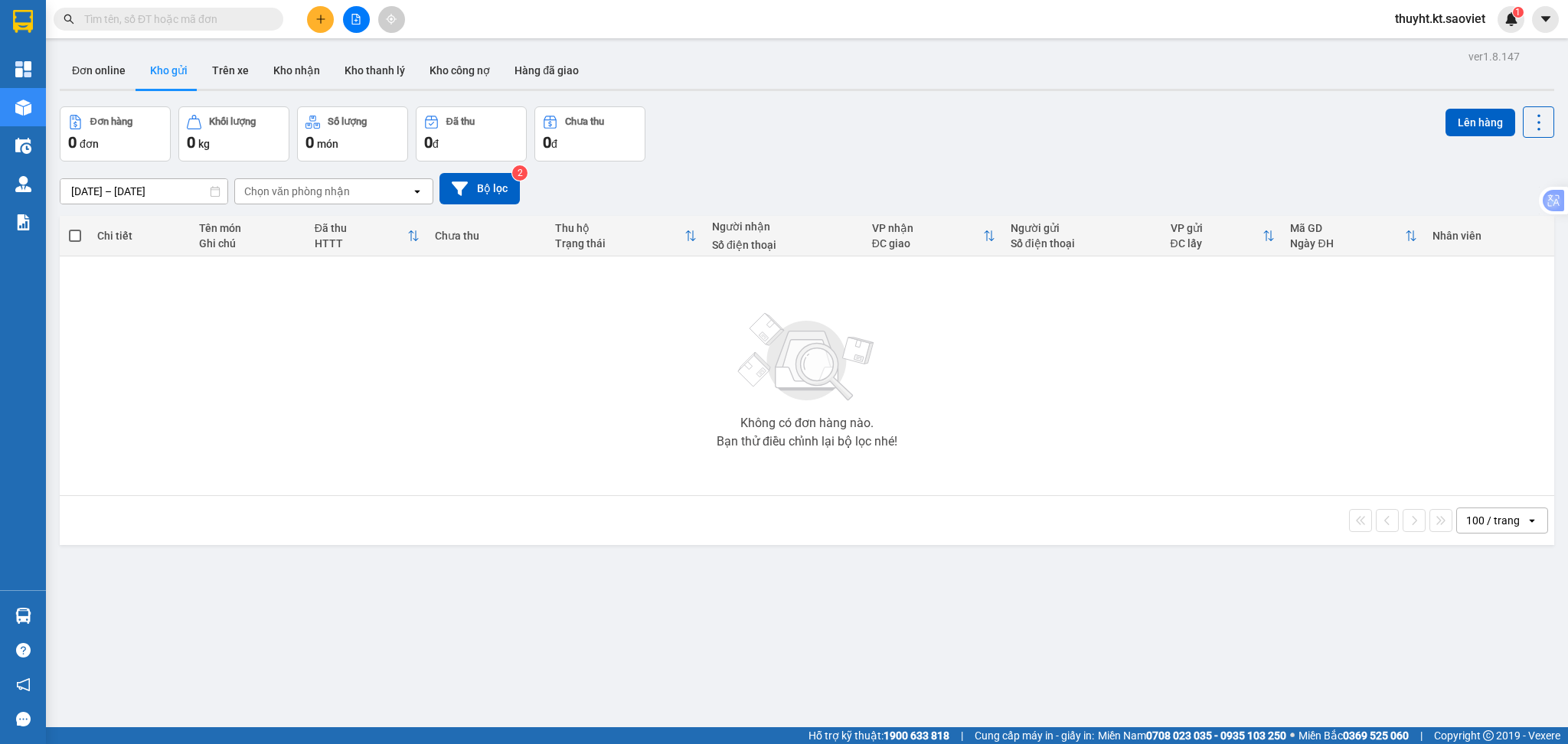
click at [182, 23] on input "text" at bounding box center [174, 19] width 181 height 17
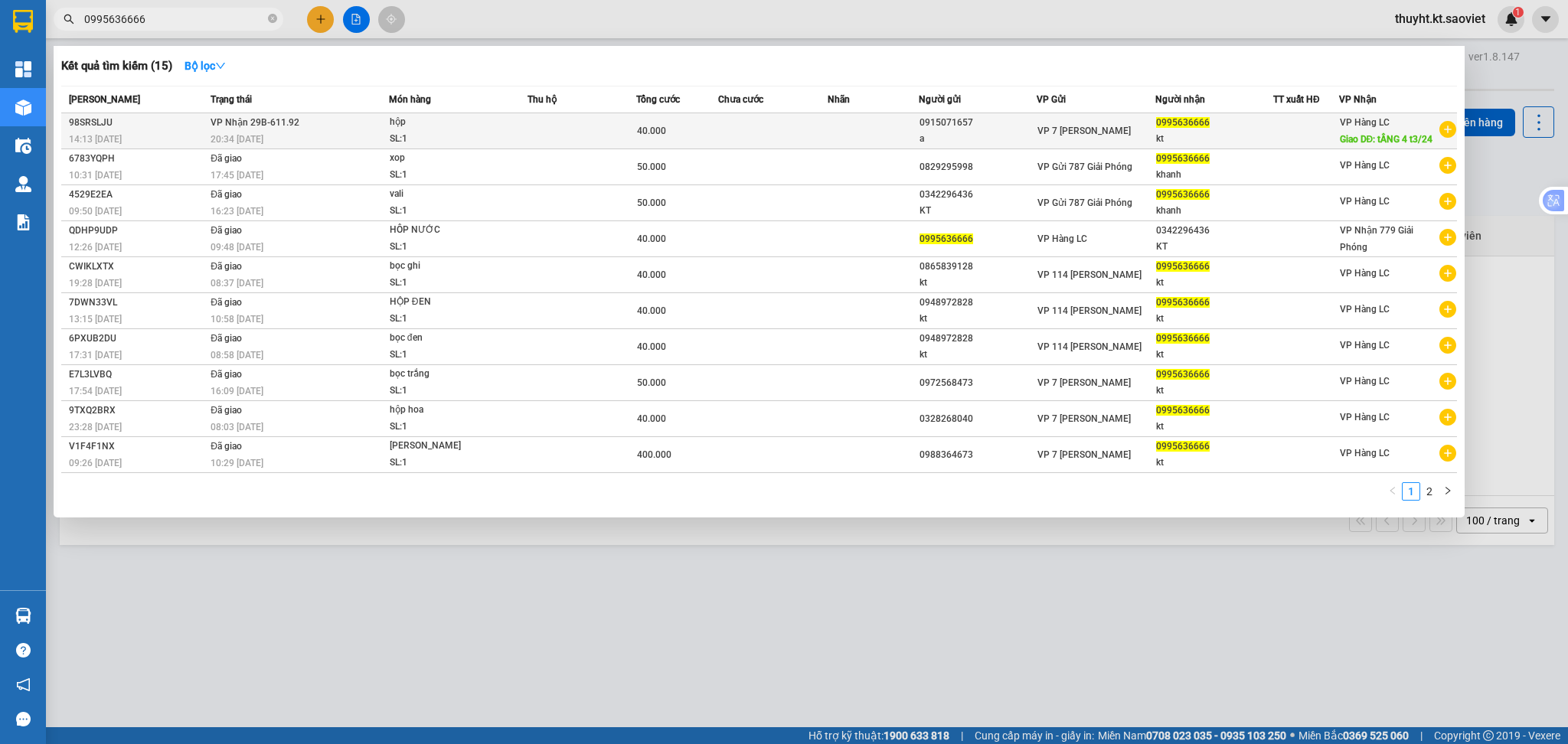
type input "0995636666"
click at [498, 133] on div "SL: 1" at bounding box center [447, 139] width 115 height 17
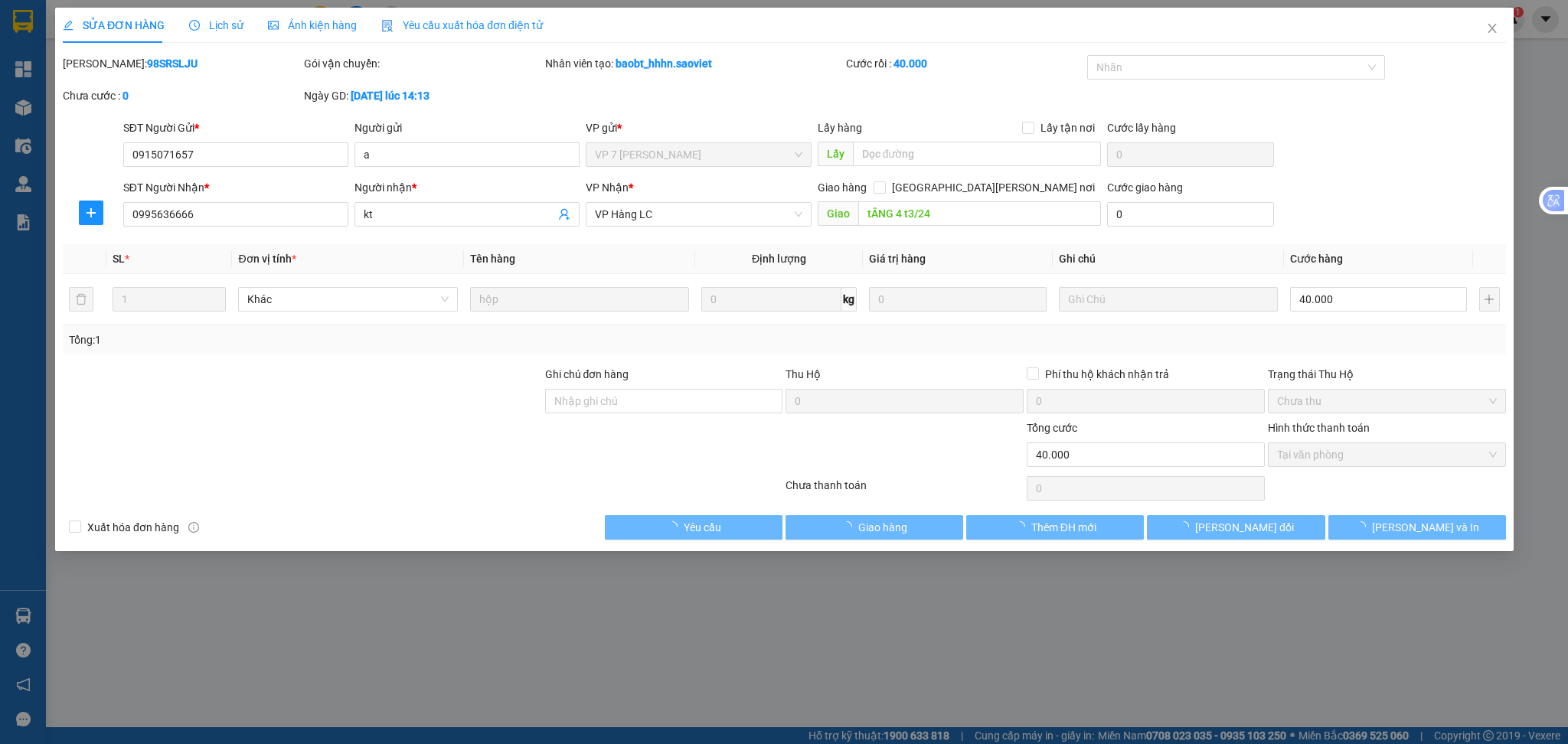
type input "0915071657"
type input "a"
type input "0995636666"
type input "kt"
type input "tẦNG 4 t3/24"
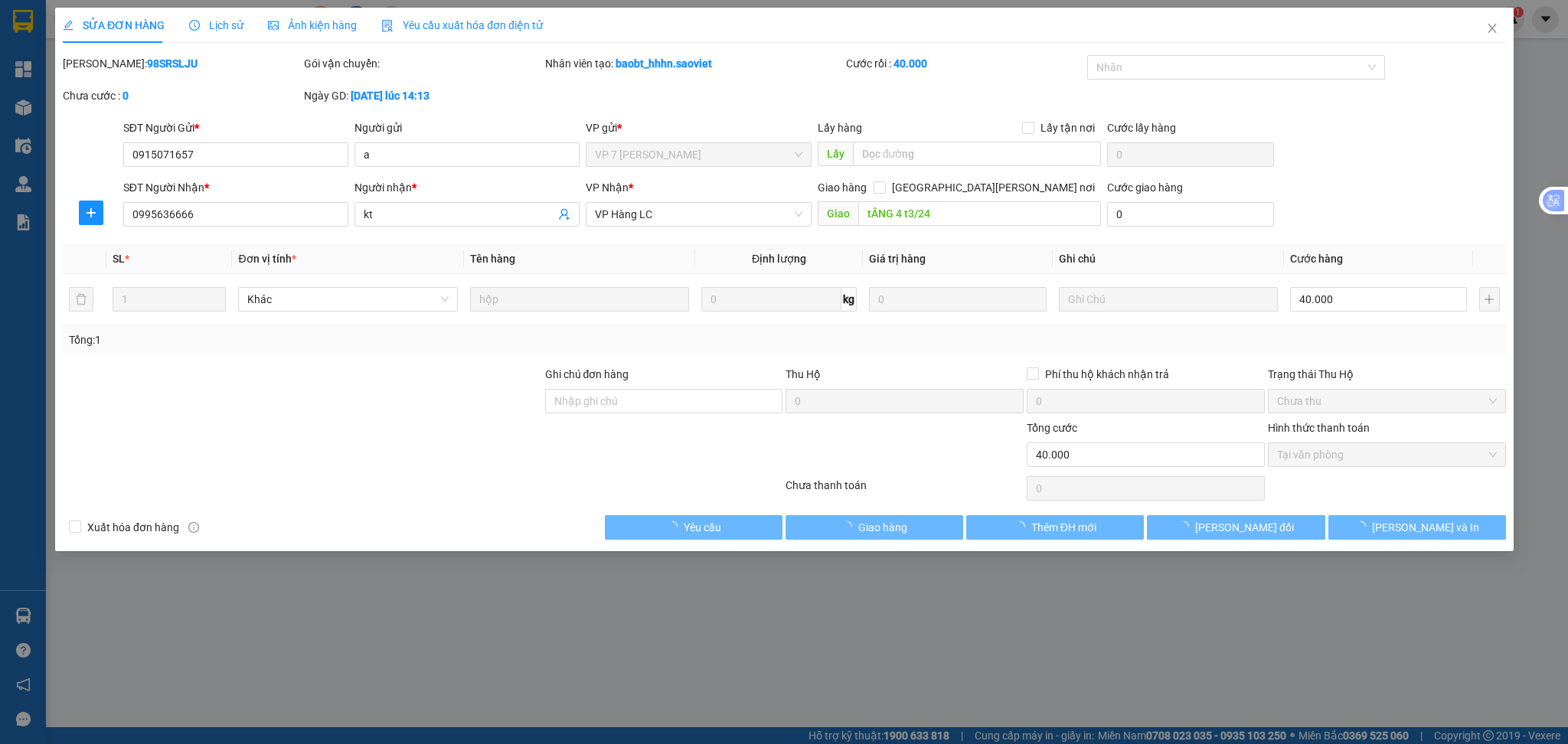
type input "0"
type input "40.000"
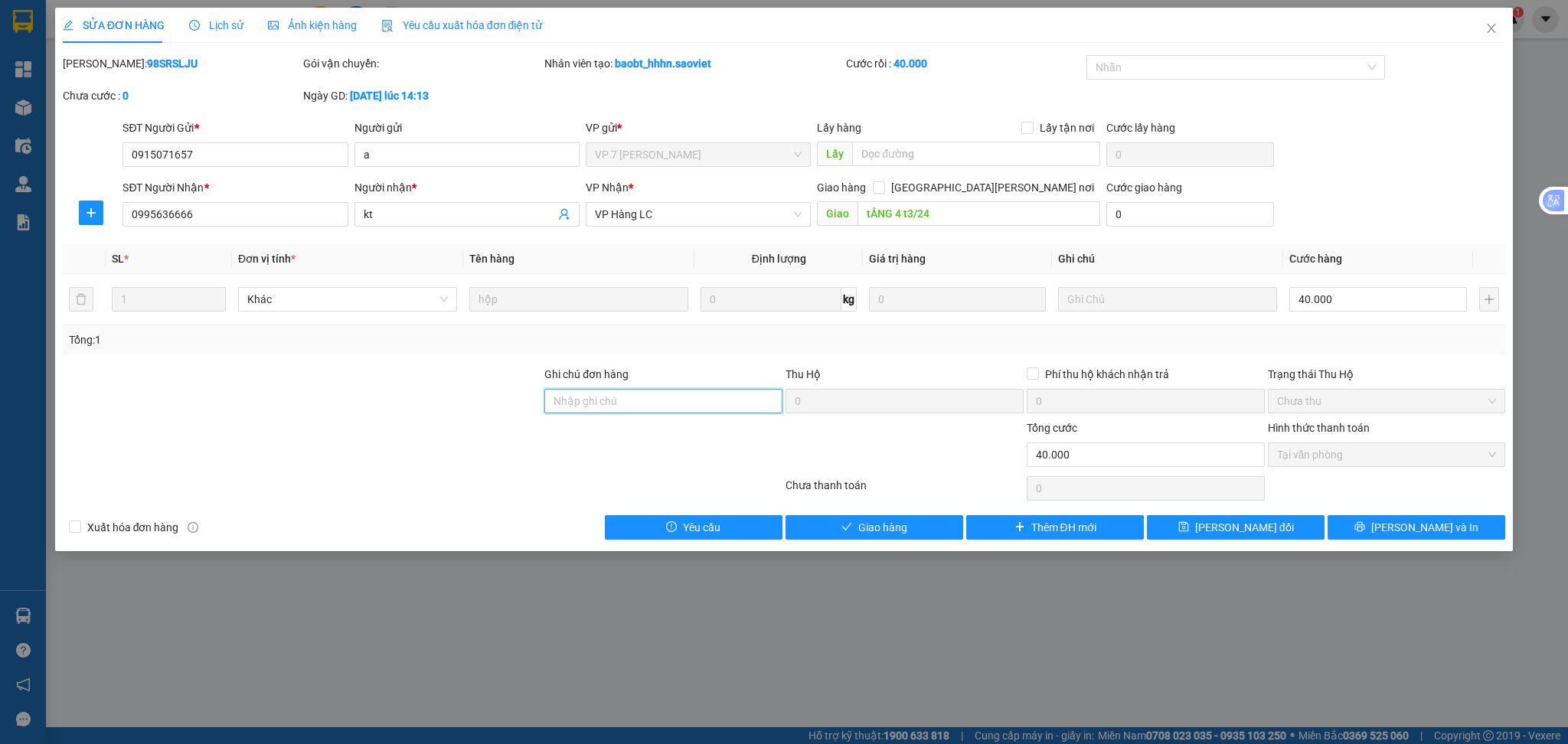
click at [654, 405] on input "Ghi chú đơn hàng" at bounding box center [663, 401] width 238 height 24
click at [572, 392] on input "Ghi chú đơn hàng" at bounding box center [663, 401] width 238 height 24
type input "HỦY HÀNG [DATE]"
click at [1190, 528] on icon "save" at bounding box center [1184, 527] width 10 height 10
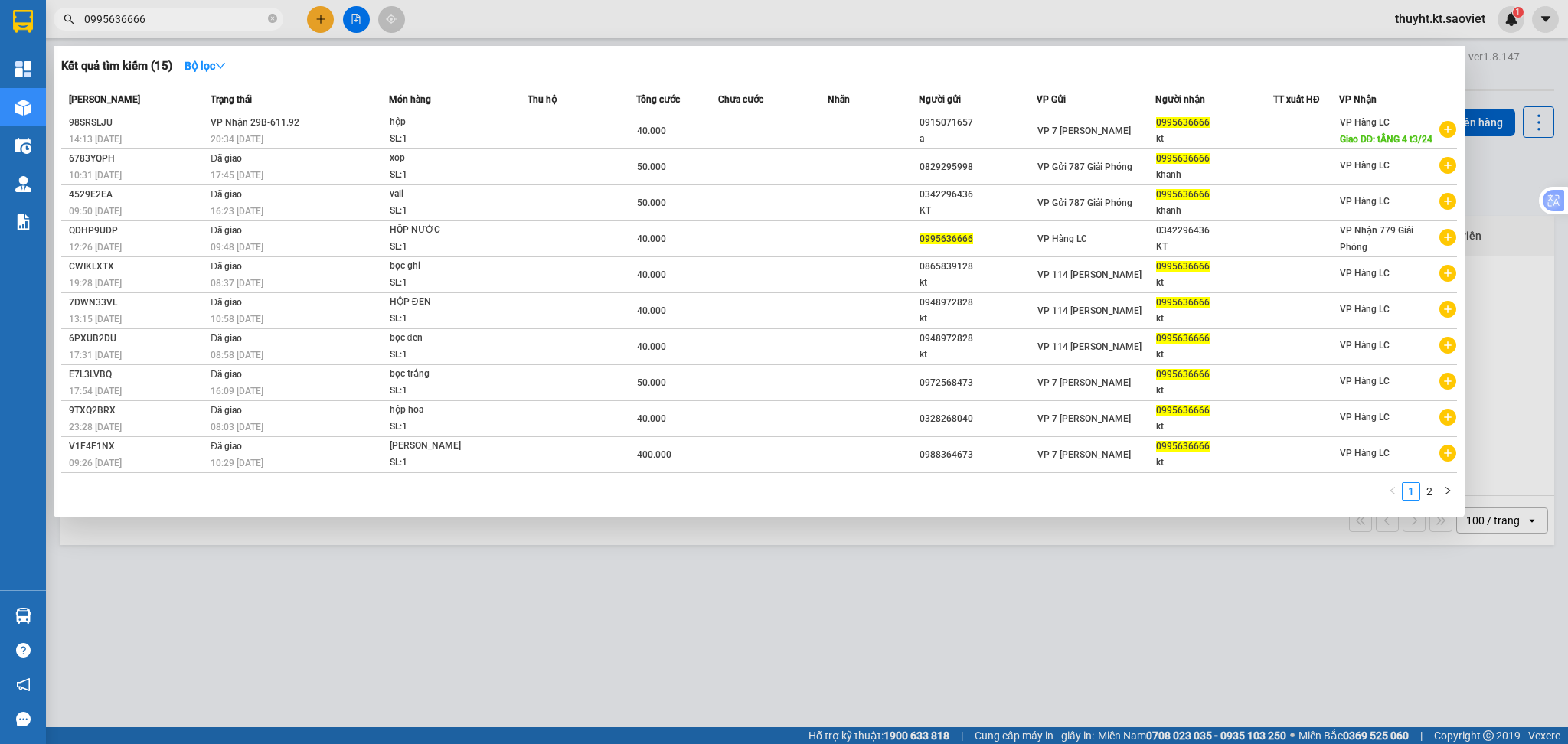
click at [179, 8] on span "0995636666" at bounding box center [168, 19] width 230 height 23
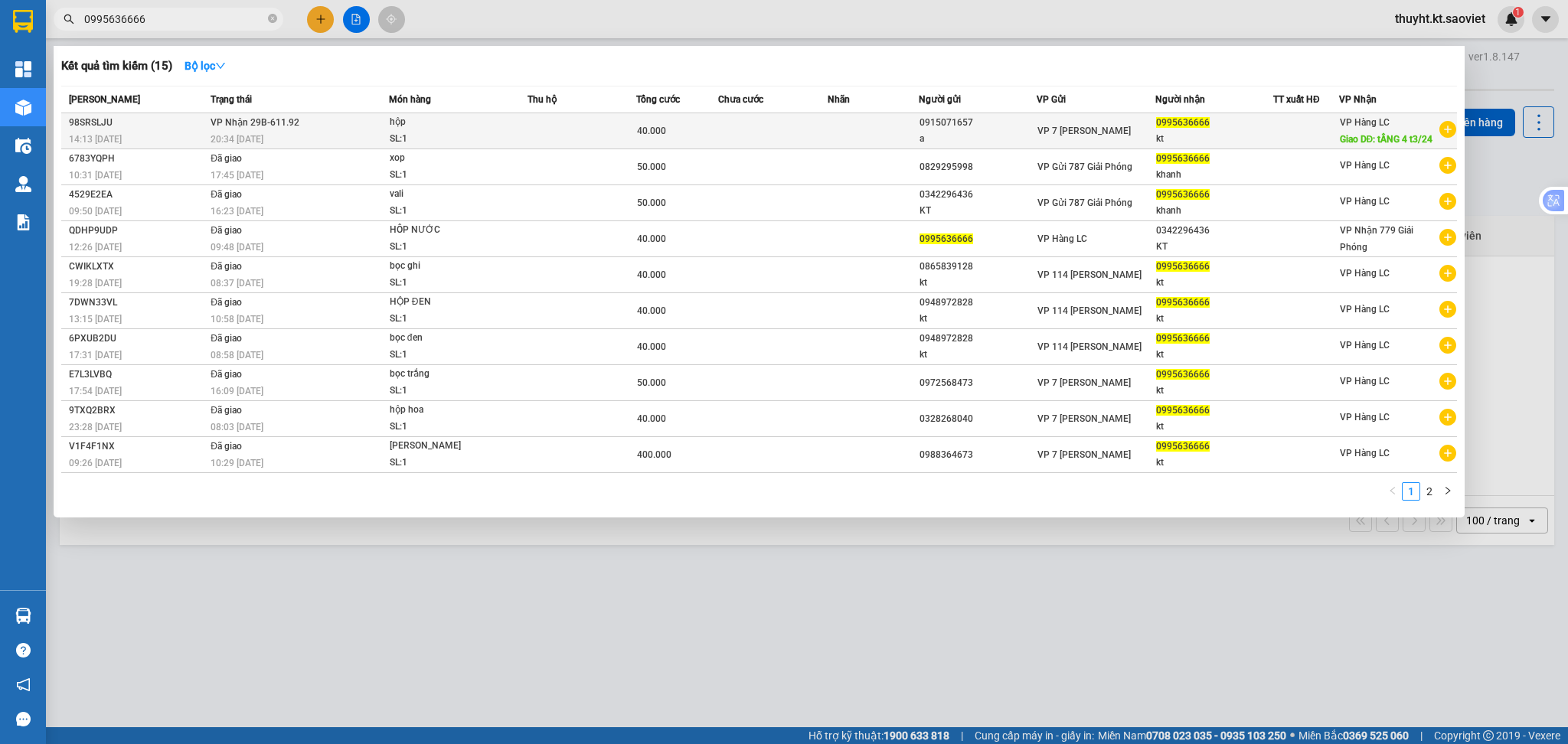
click at [308, 120] on td "VP Nhận 29B-611.92 20:34 - 08/02" at bounding box center [298, 131] width 183 height 36
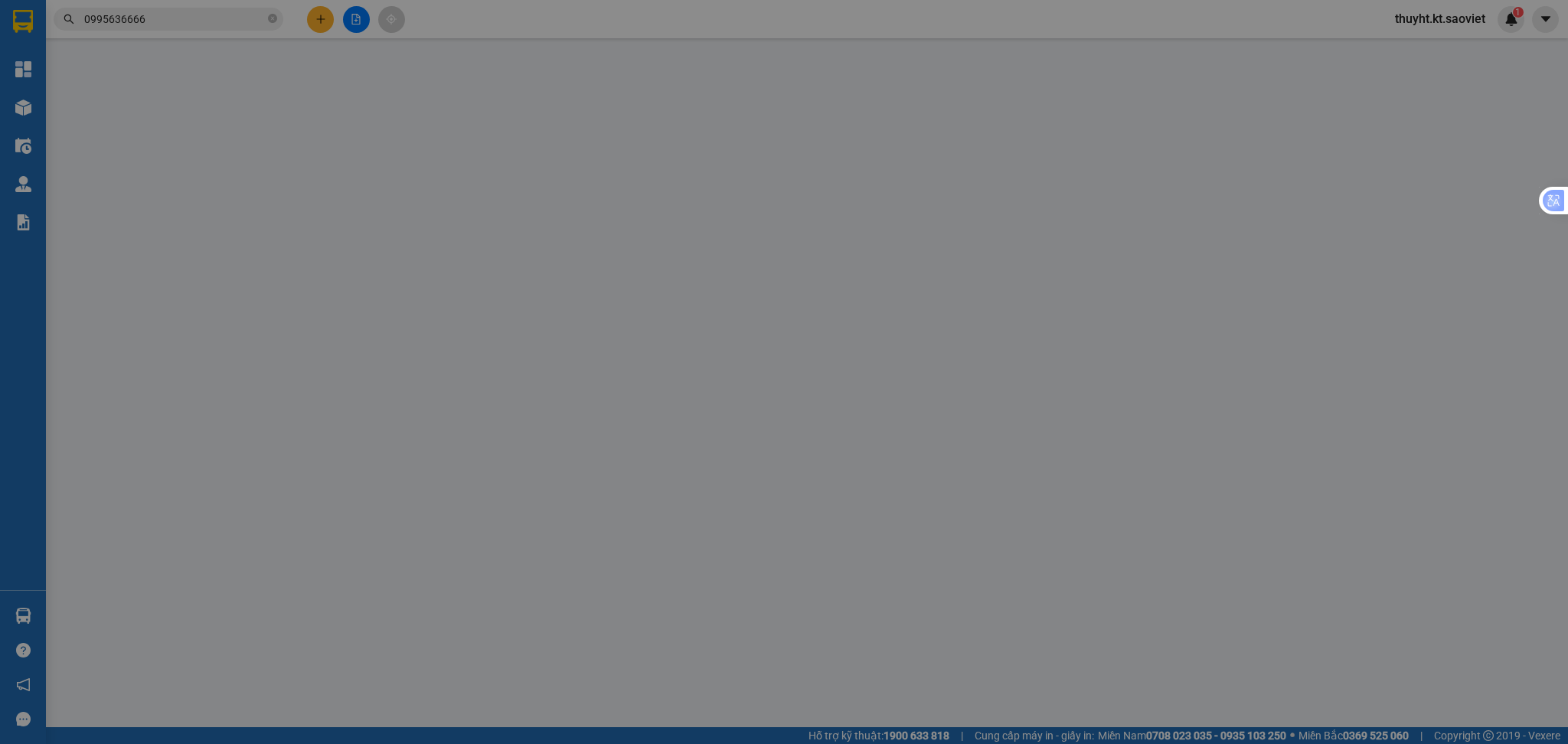
type input "0915071657"
type input "a"
type input "0995636666"
type input "kt"
type input "tẦNG 4 t3/24"
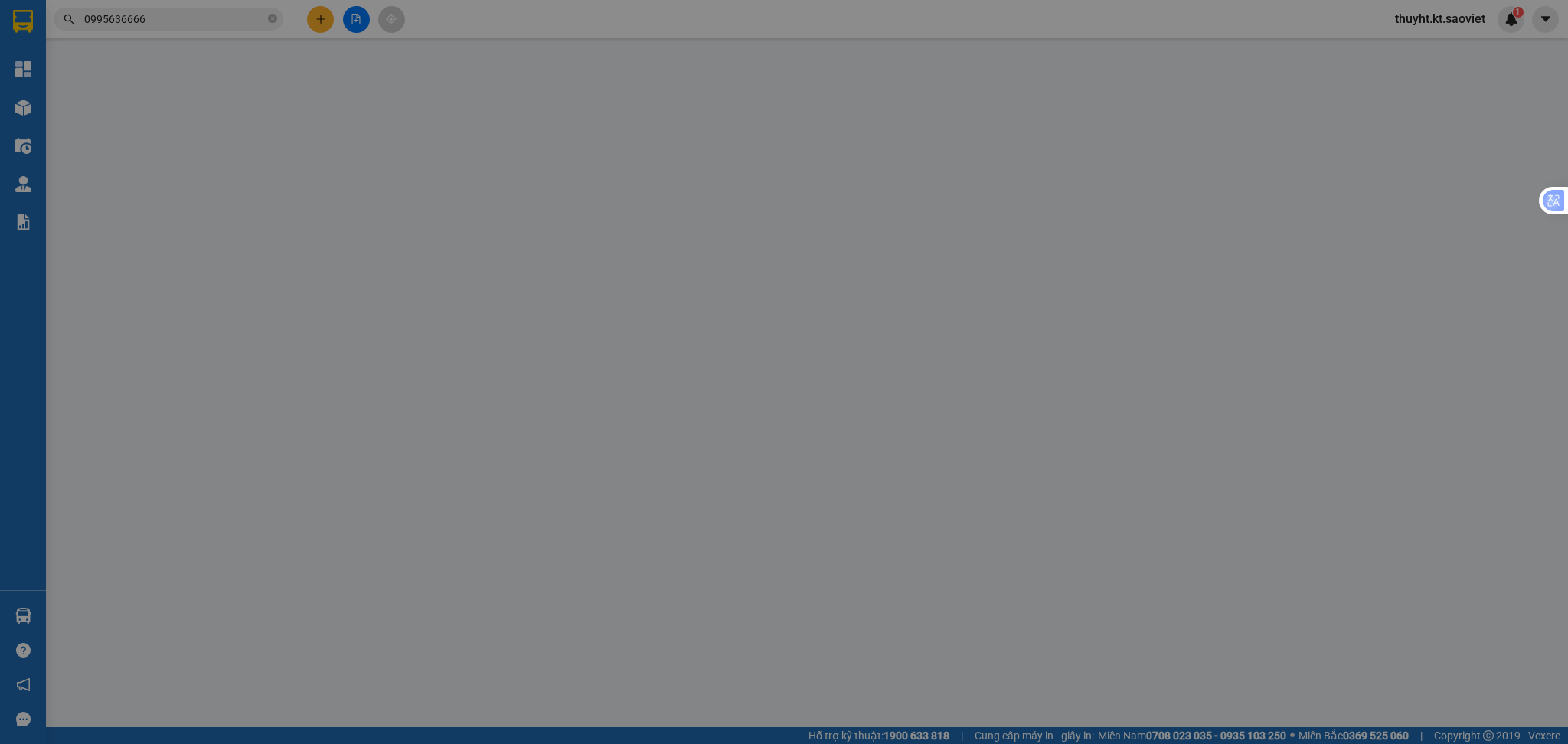
type input "HỦY HÀNG [DATE]"
type input "0"
type input "40.000"
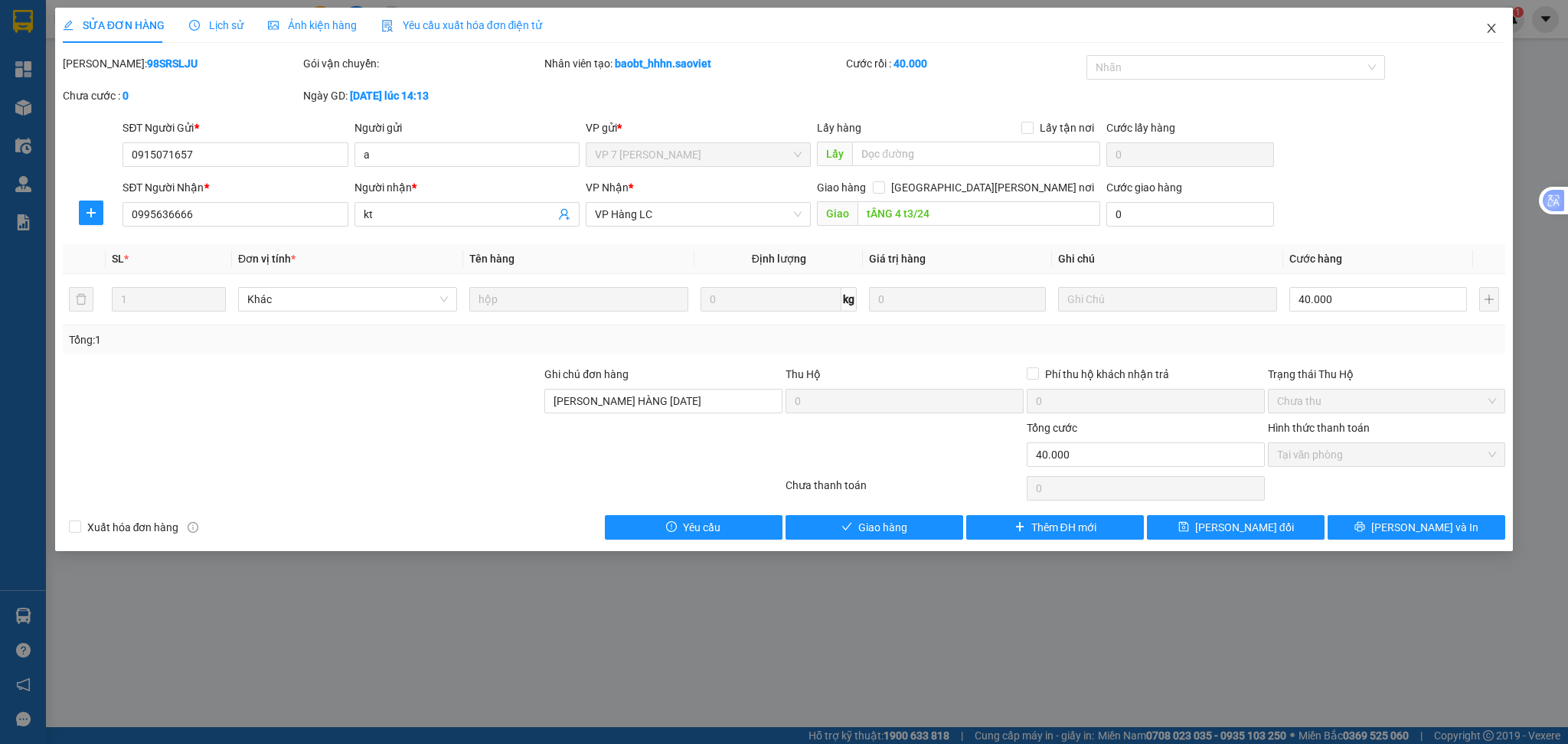
click at [1490, 26] on icon "close" at bounding box center [1491, 28] width 12 height 12
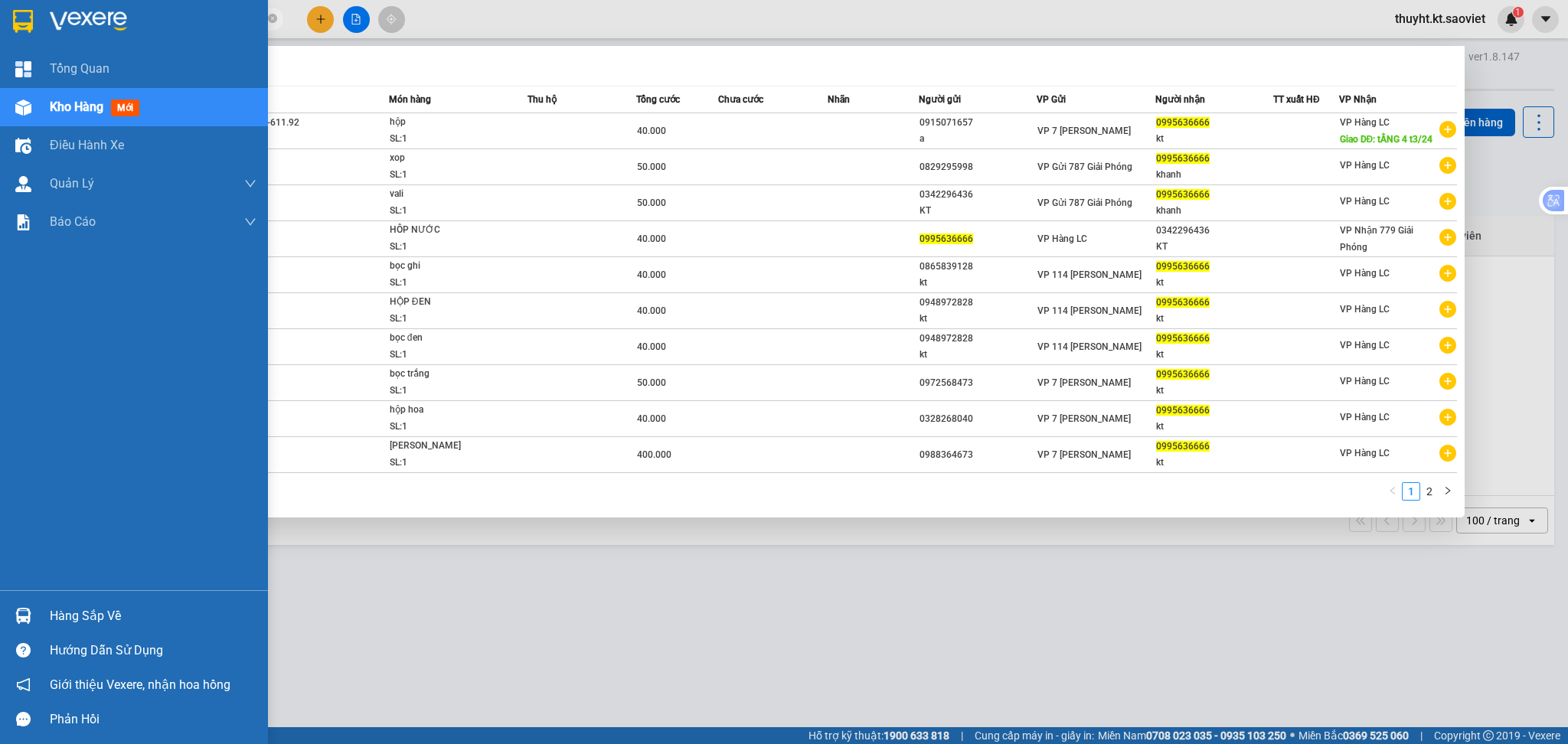
drag, startPoint x: 168, startPoint y: 20, endPoint x: 40, endPoint y: 19, distance: 128.0
click at [40, 19] on section "Kết quả tìm kiếm ( 15 ) Bộ lọc Mã ĐH Trạng thái Món hàng Thu hộ Tổng cước Chưa …" at bounding box center [784, 372] width 1568 height 744
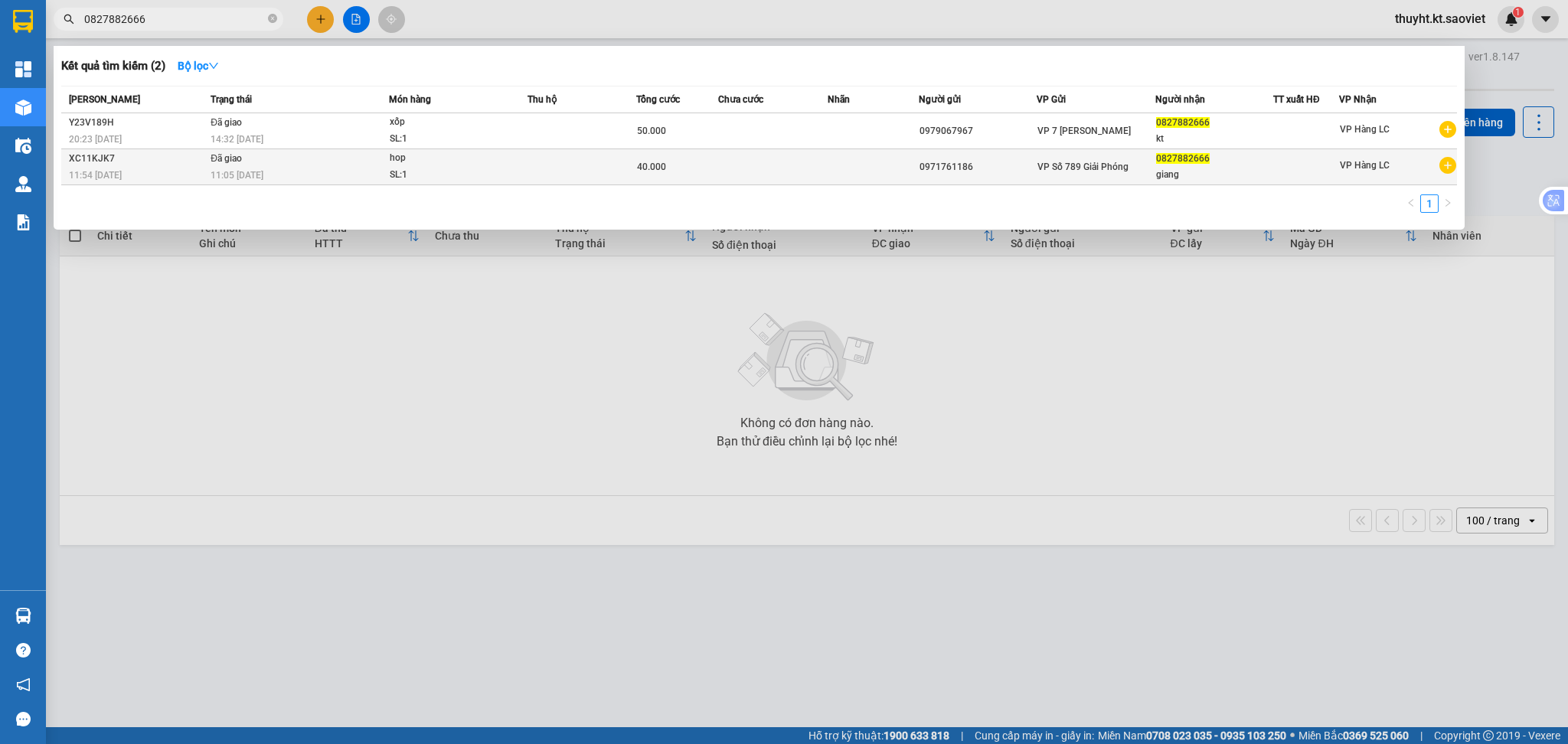
type input "0827882666"
click at [704, 163] on div "40.000" at bounding box center [677, 166] width 80 height 17
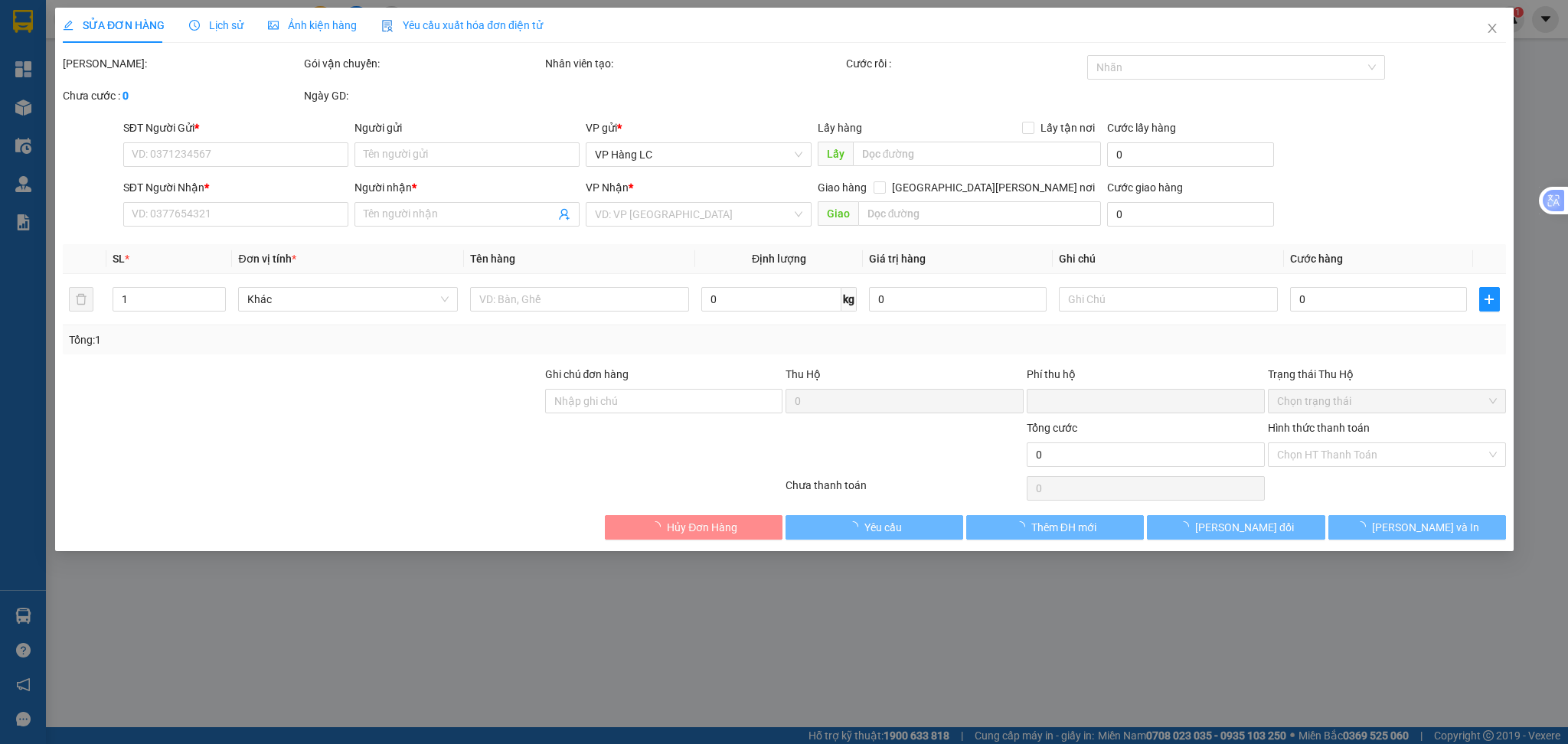
type input "0971761186"
type input "0827882666"
type input "giang"
type input "0"
type input "40.000"
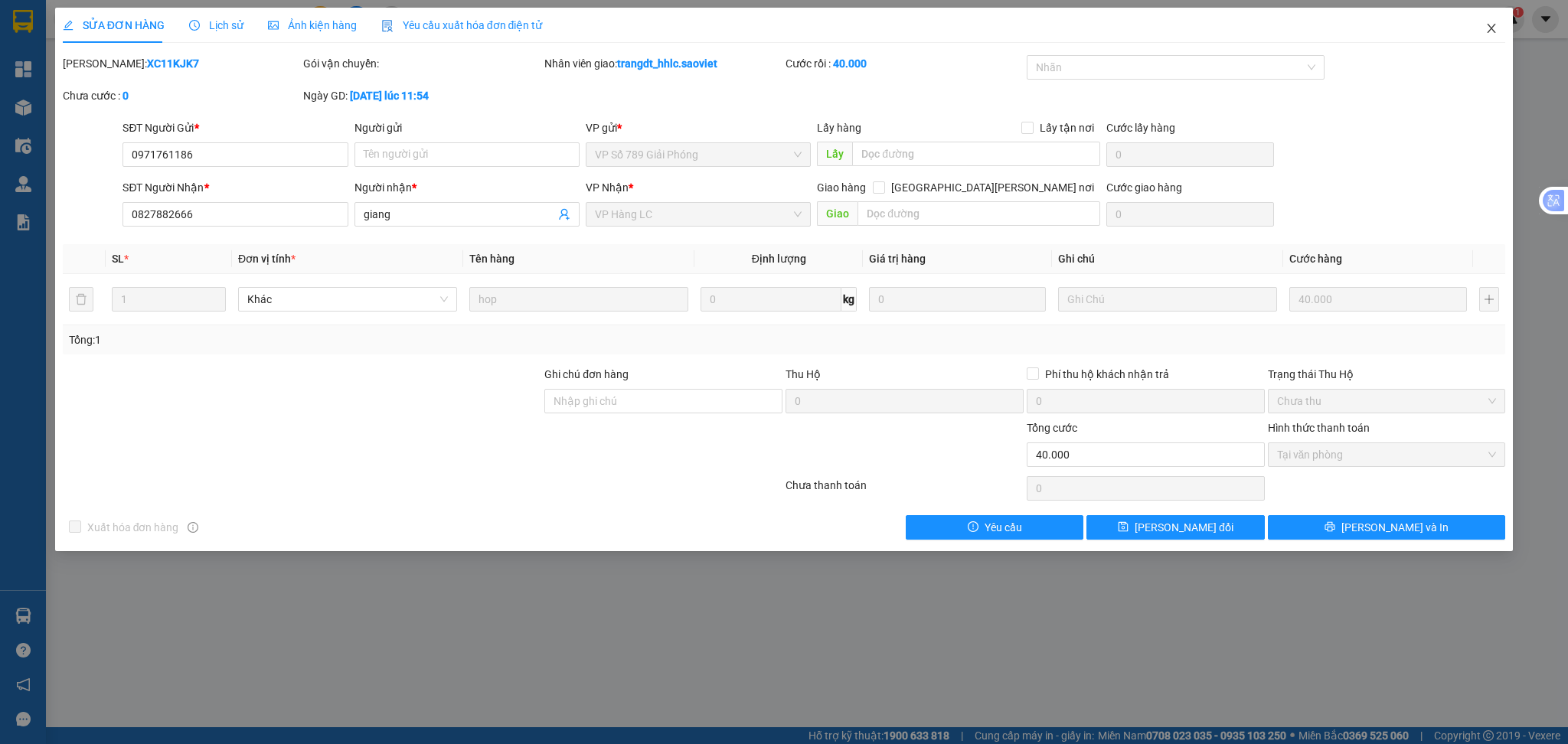
click at [1489, 29] on icon "close" at bounding box center [1491, 28] width 12 height 12
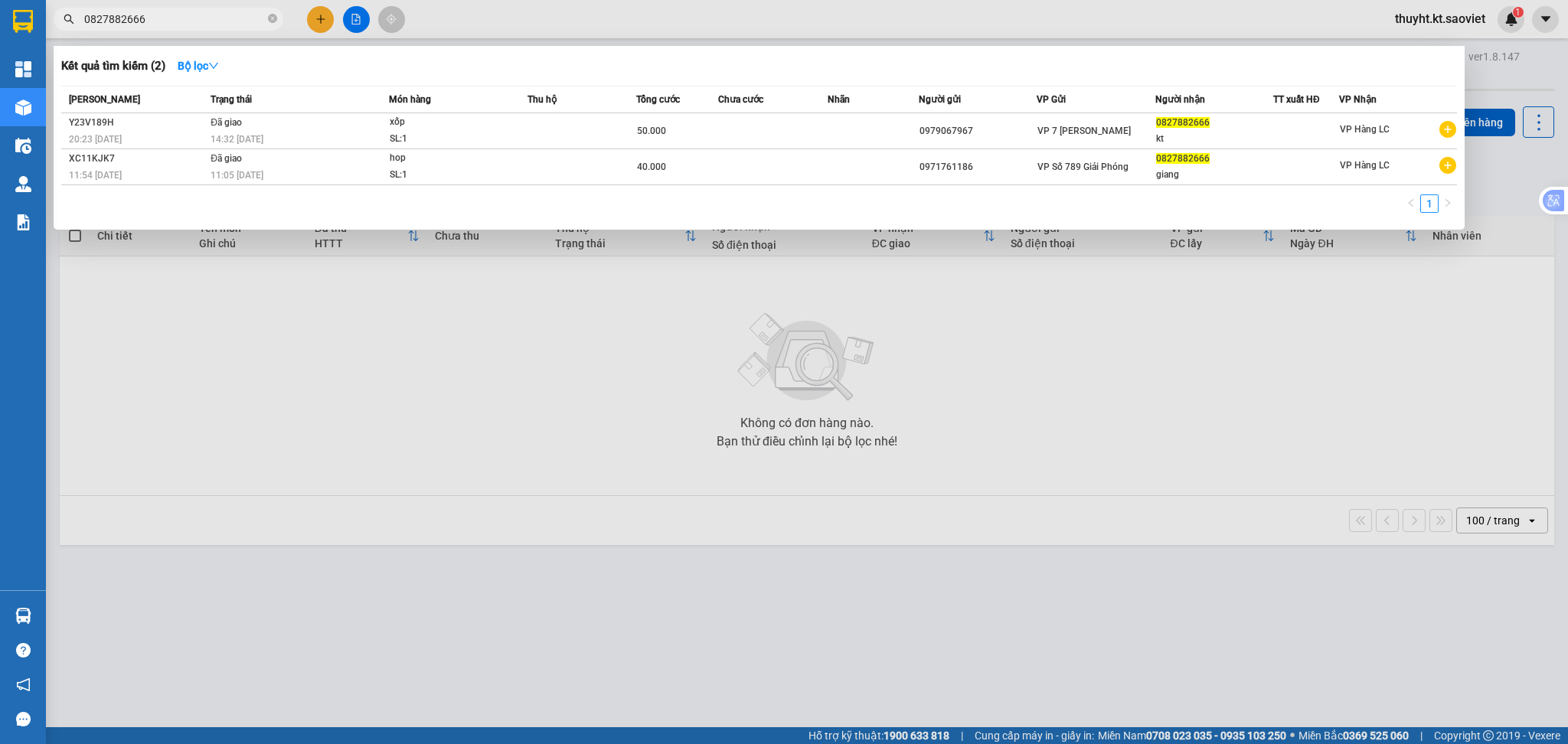
drag, startPoint x: 192, startPoint y: 25, endPoint x: 65, endPoint y: 23, distance: 127.0
click at [65, 23] on div "0827882666" at bounding box center [149, 19] width 298 height 23
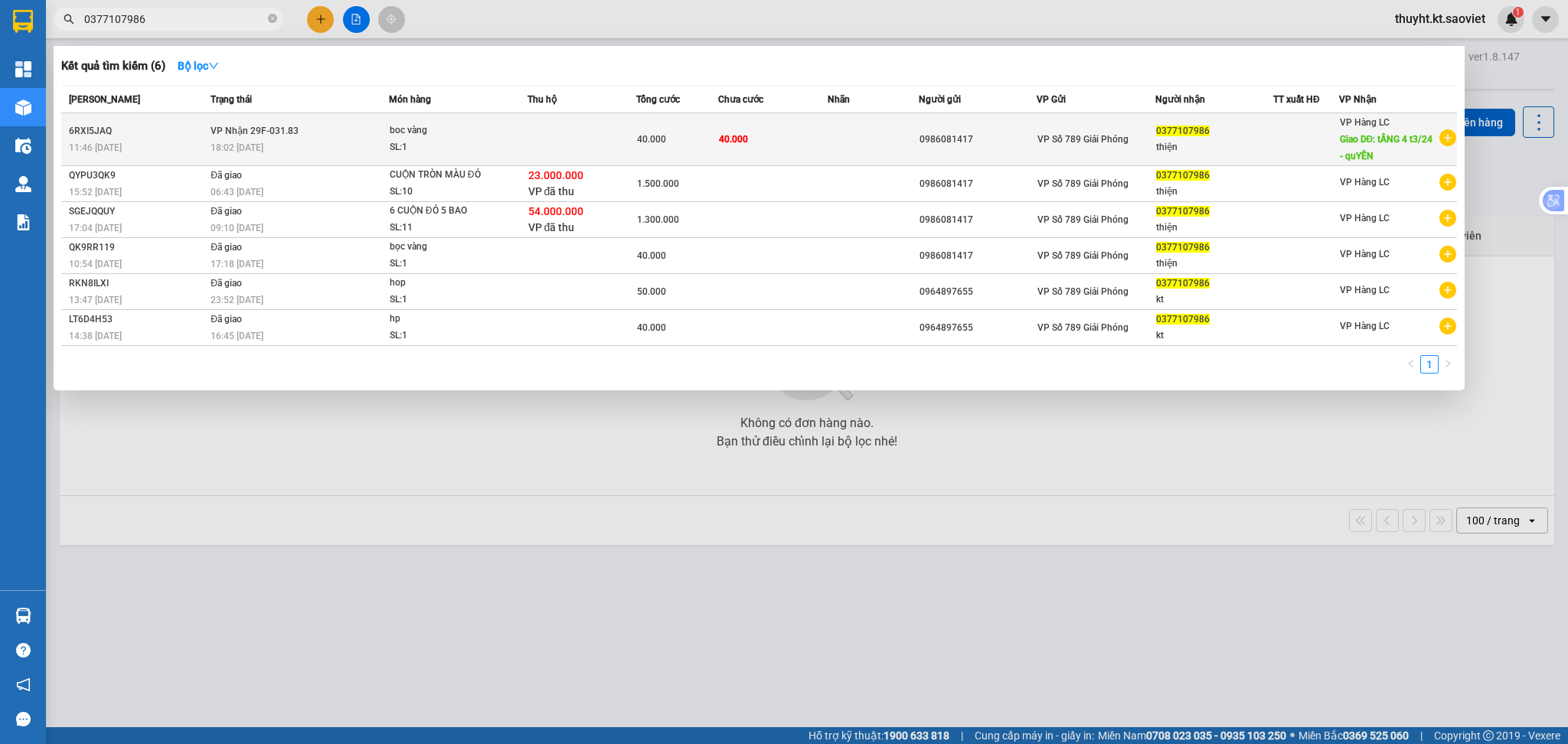
type input "0377107986"
click at [622, 134] on td at bounding box center [583, 139] width 109 height 53
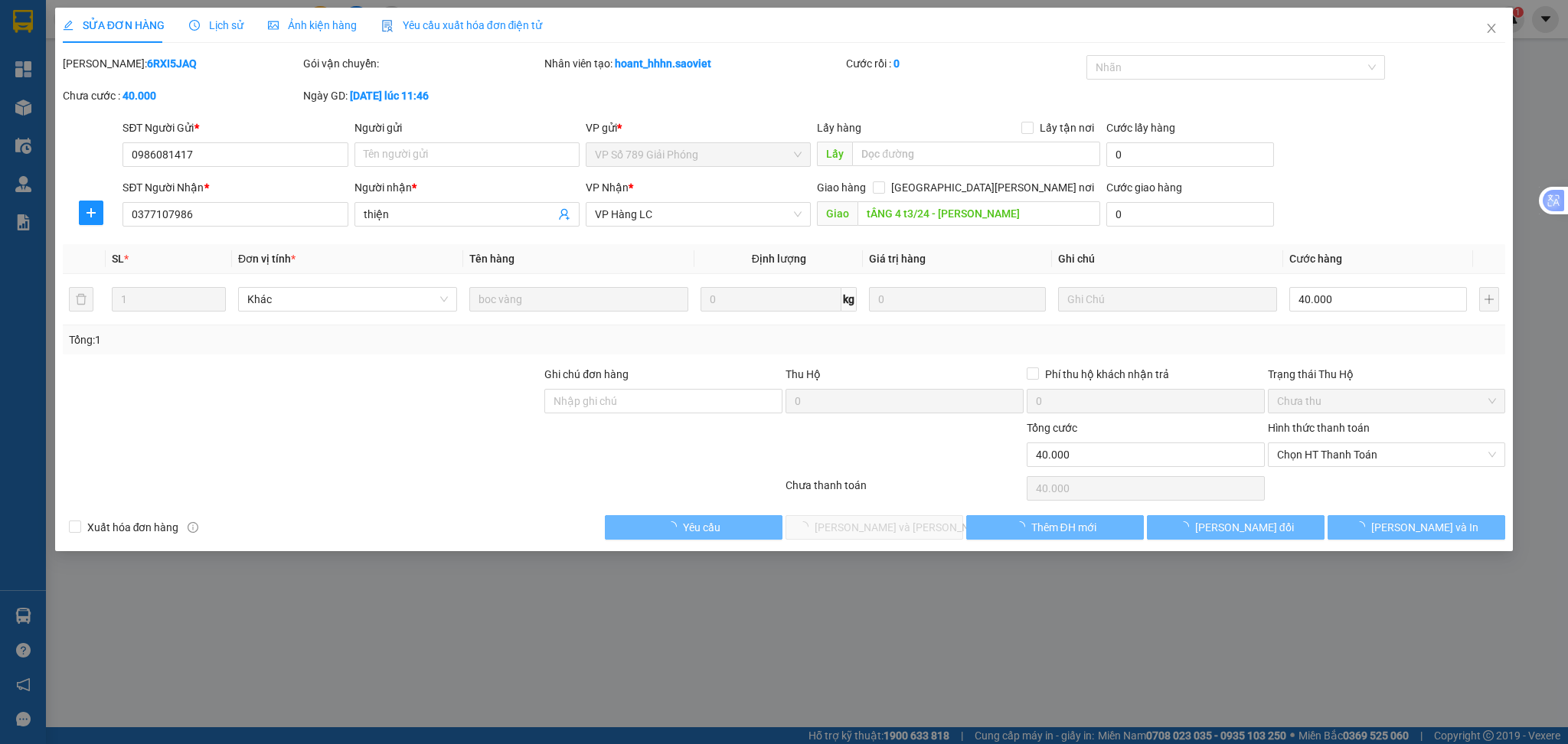
type input "0986081417"
type input "0377107986"
type input "thiện"
type input "tẦNG 4 t3/24 - quYÊN"
type input "0"
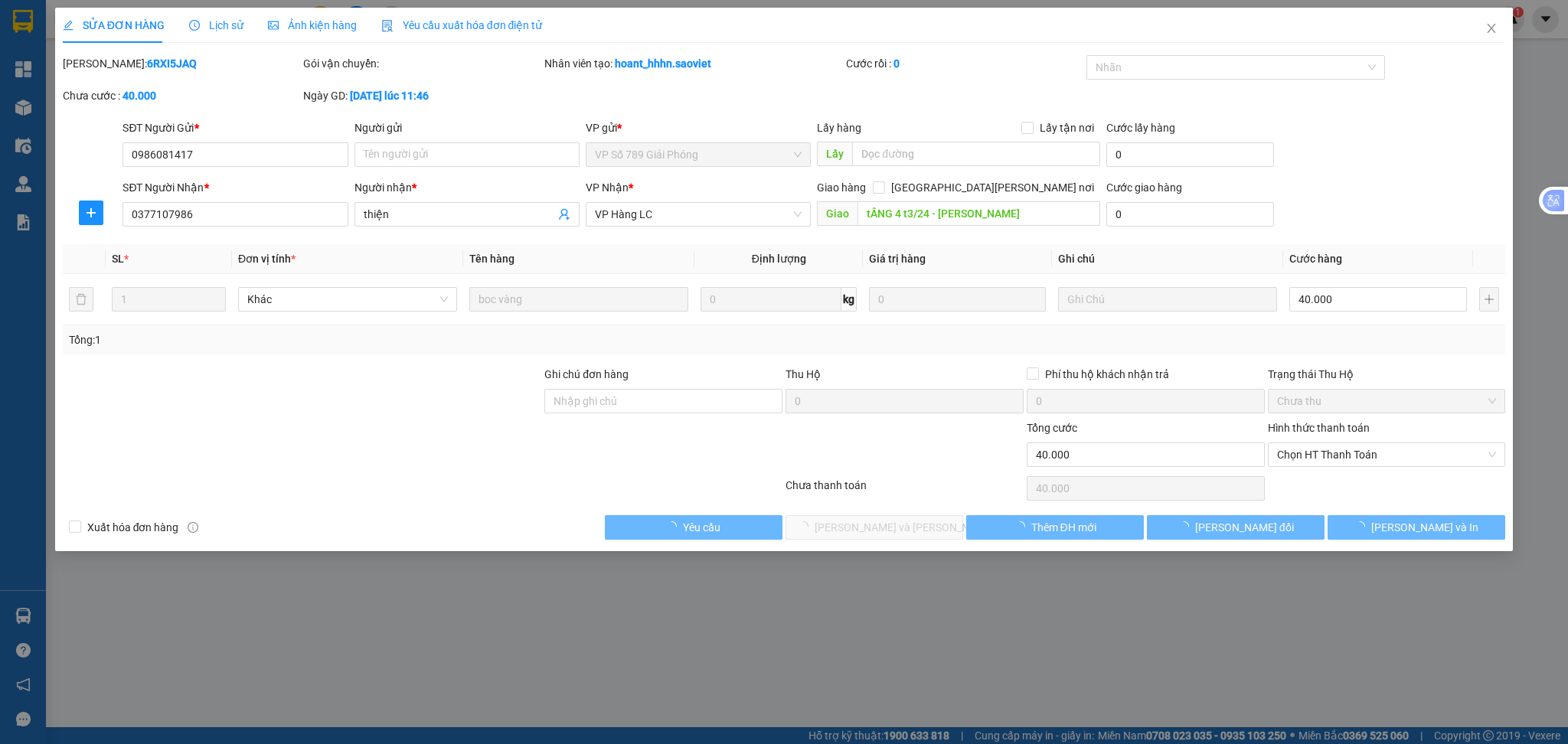
type input "40.000"
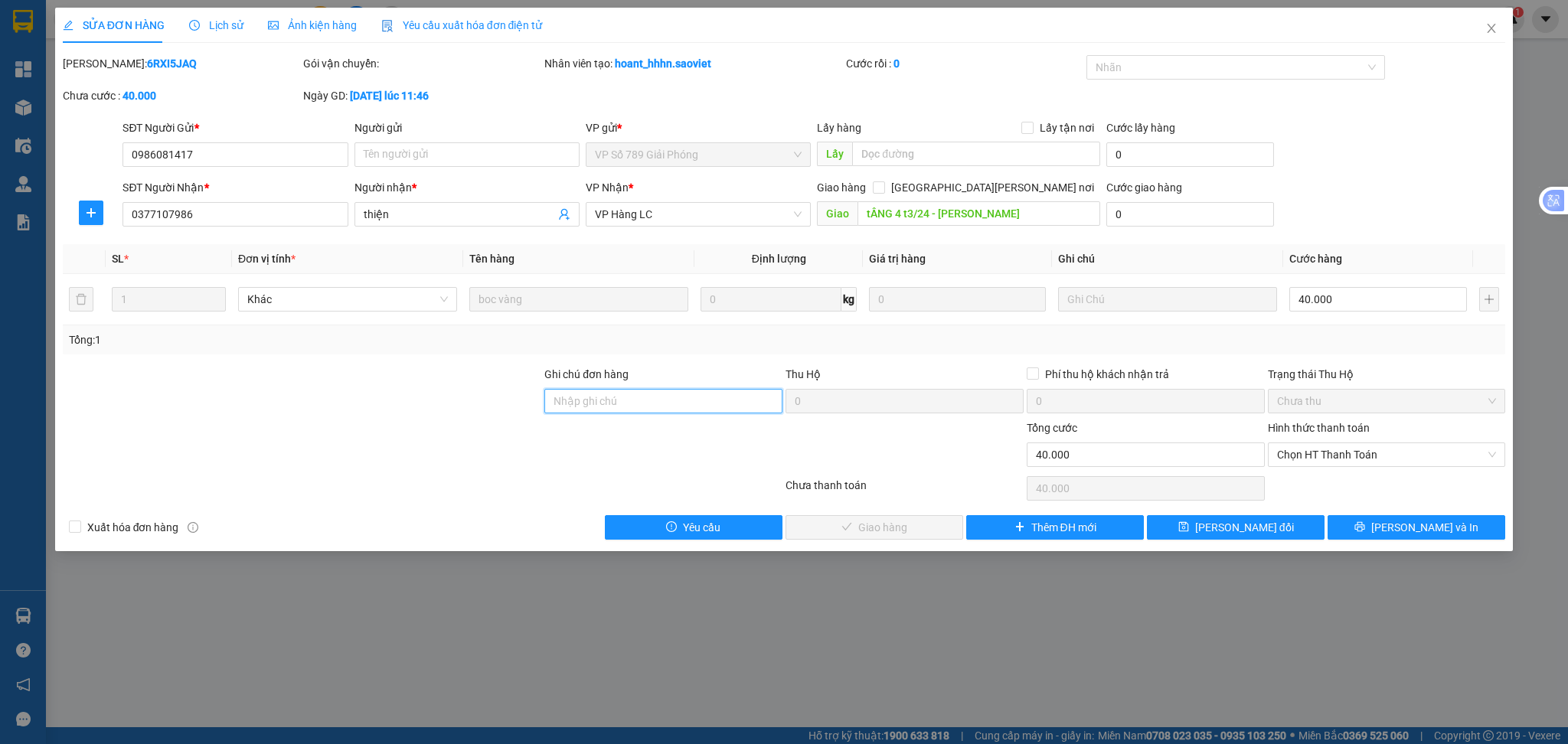
click at [669, 404] on input "Ghi chú đơn hàng" at bounding box center [663, 401] width 238 height 24
type input "HỦY HÀNG [DATE]"
click at [1227, 530] on span "[PERSON_NAME] thay đổi" at bounding box center [1244, 528] width 99 height 17
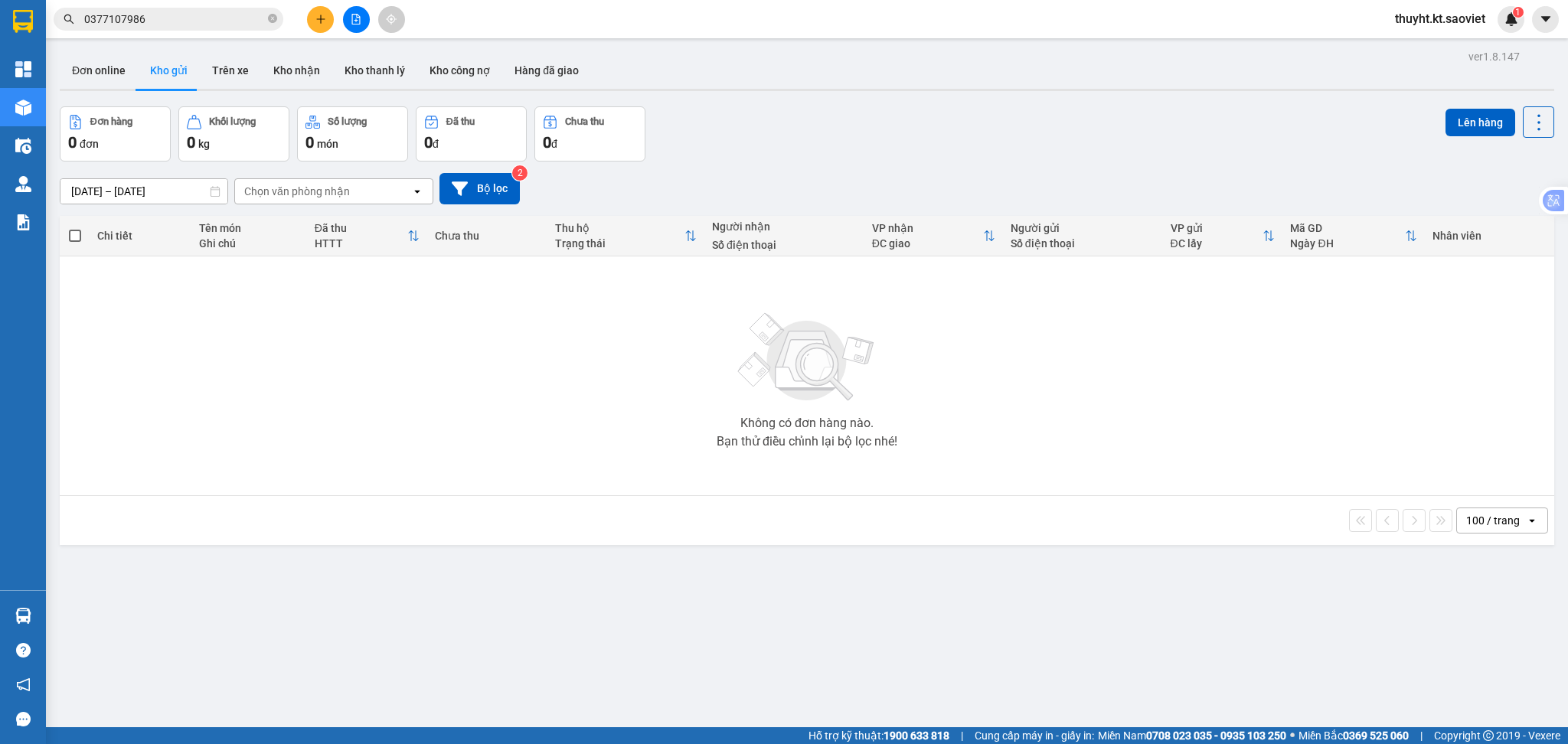
click at [167, 19] on input "0377107986" at bounding box center [174, 19] width 181 height 17
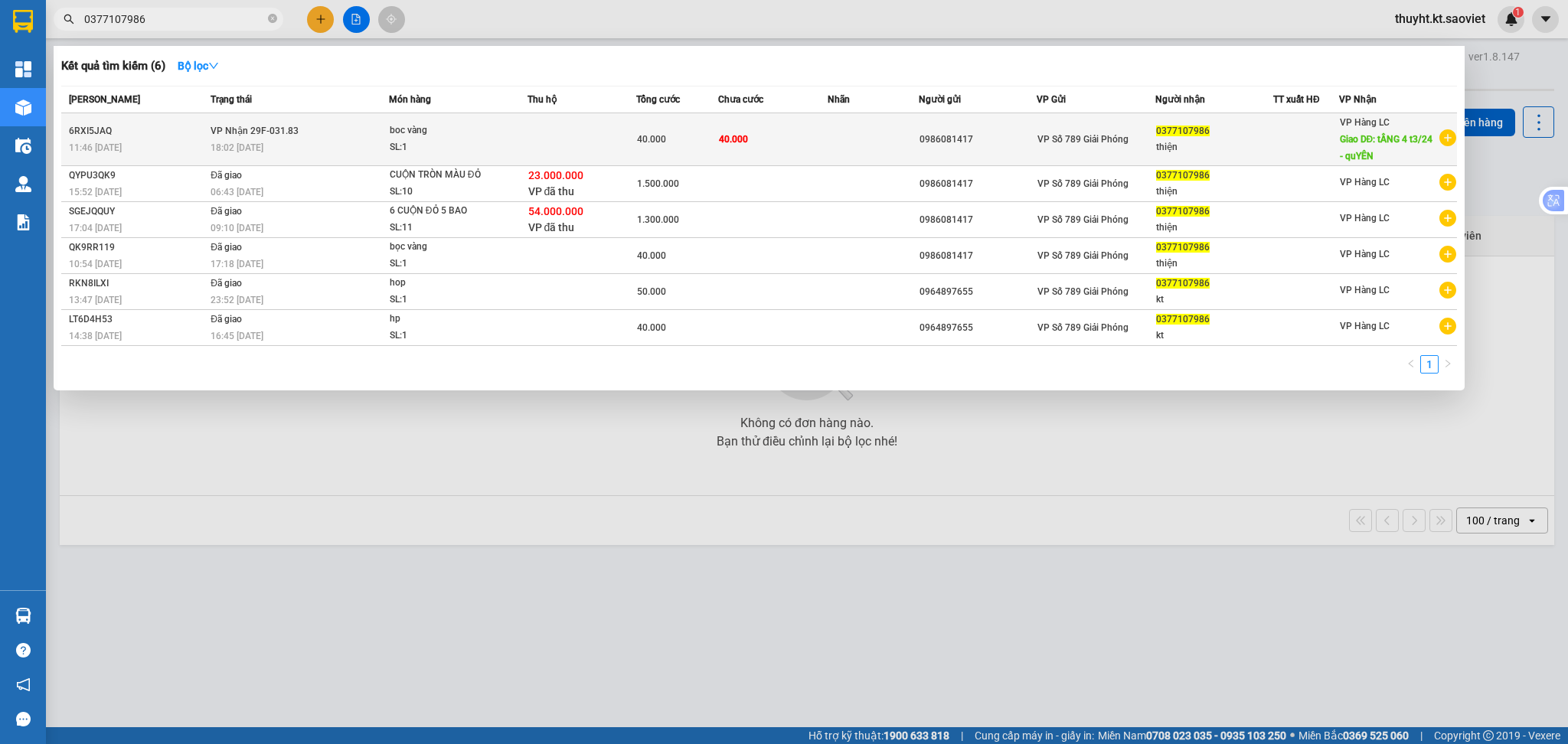
click at [466, 123] on div "boc vàng" at bounding box center [447, 131] width 115 height 17
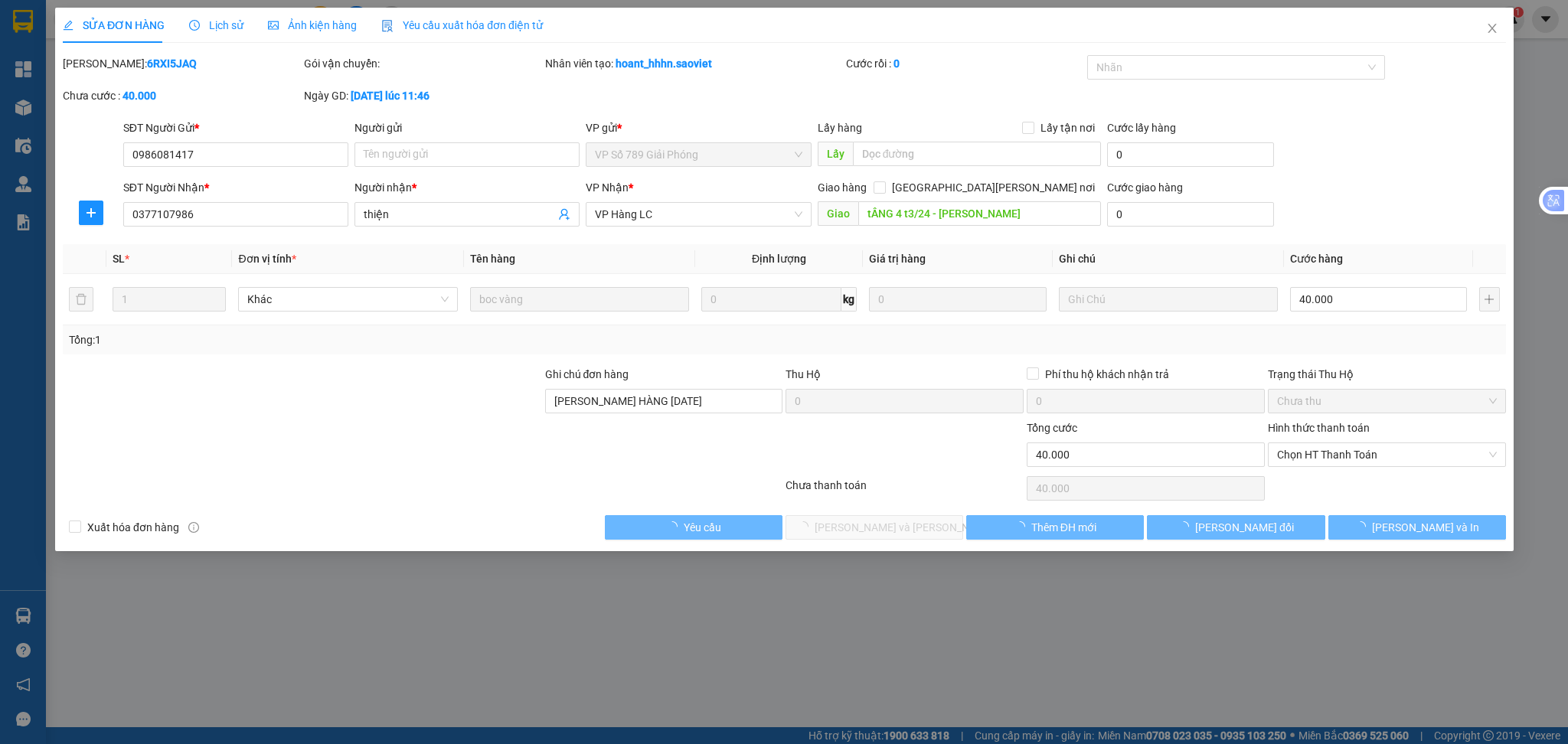
type input "0986081417"
type input "0377107986"
type input "thiện"
type input "tẦNG 4 t3/24 - quYÊN"
type input "HỦY HÀNG [DATE]"
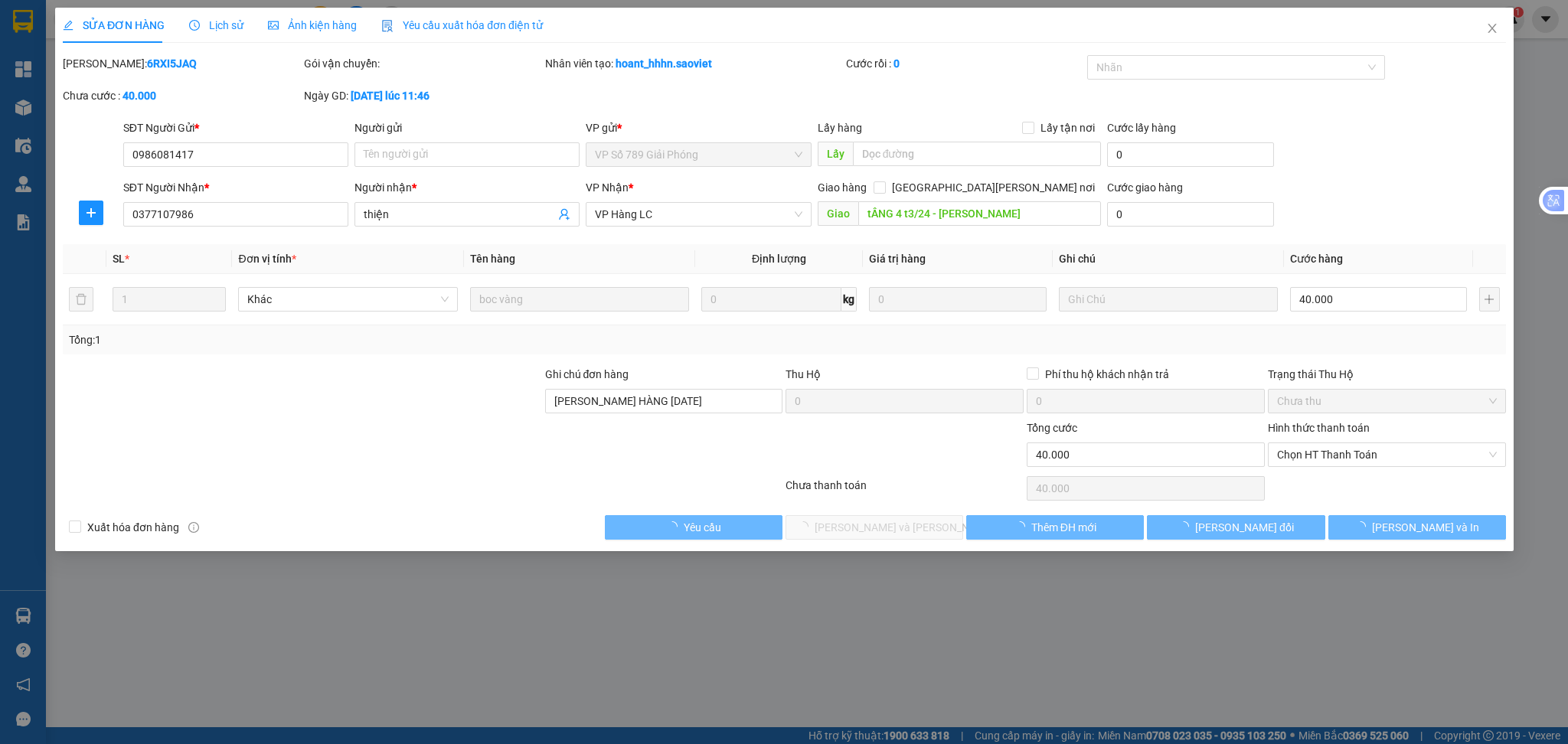
type input "0"
type input "40.000"
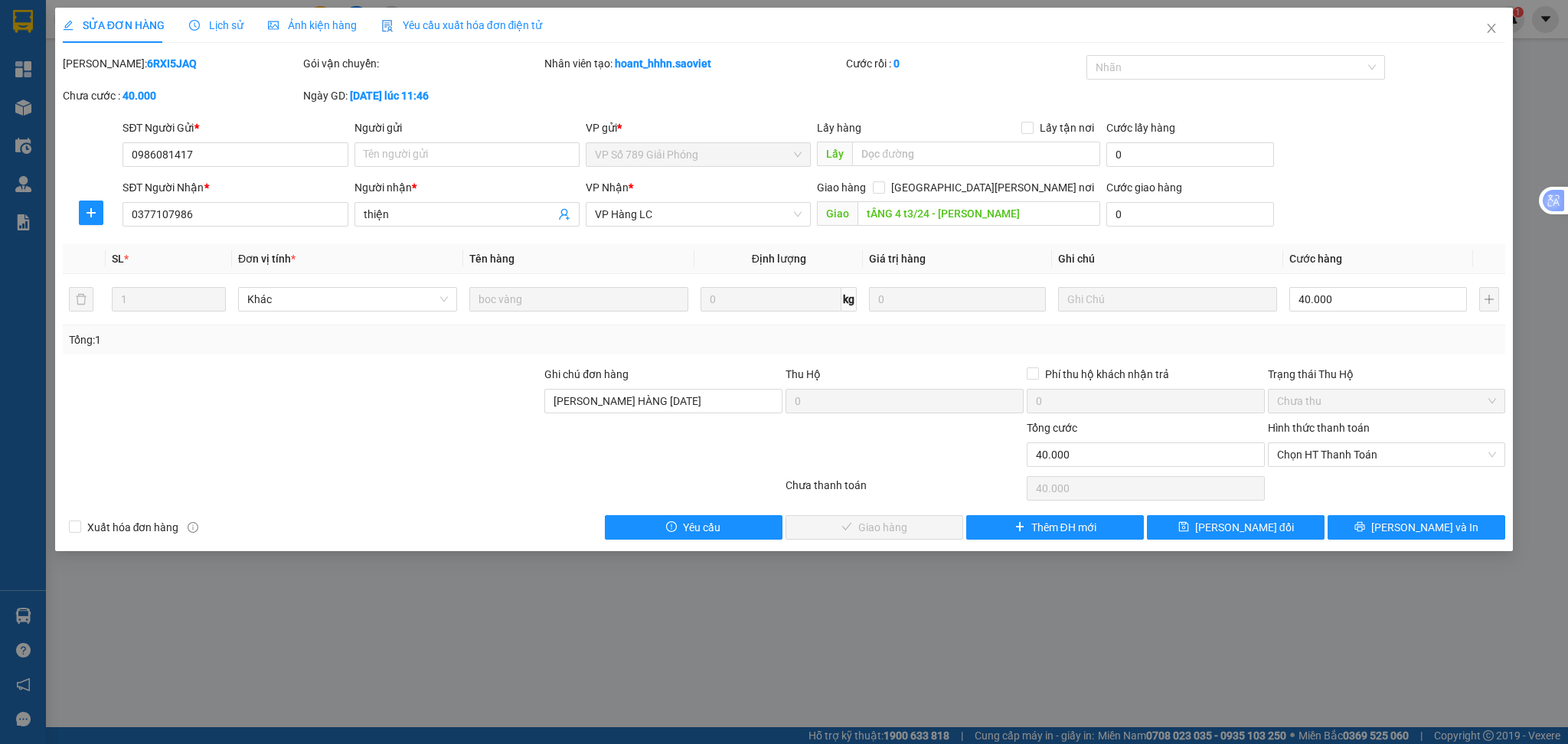
click at [223, 29] on span "Lịch sử" at bounding box center [216, 24] width 55 height 12
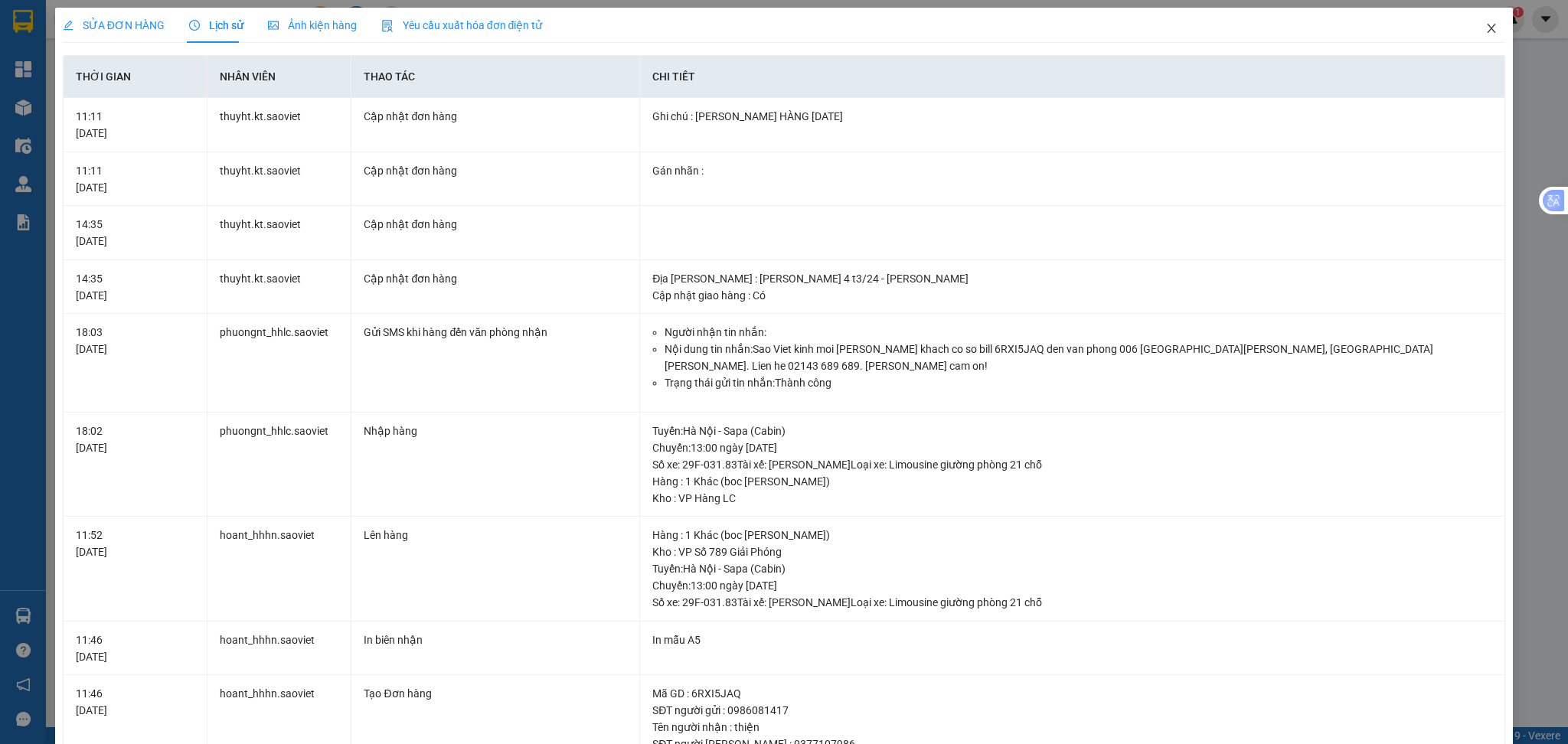
click at [1485, 26] on icon "close" at bounding box center [1491, 28] width 12 height 12
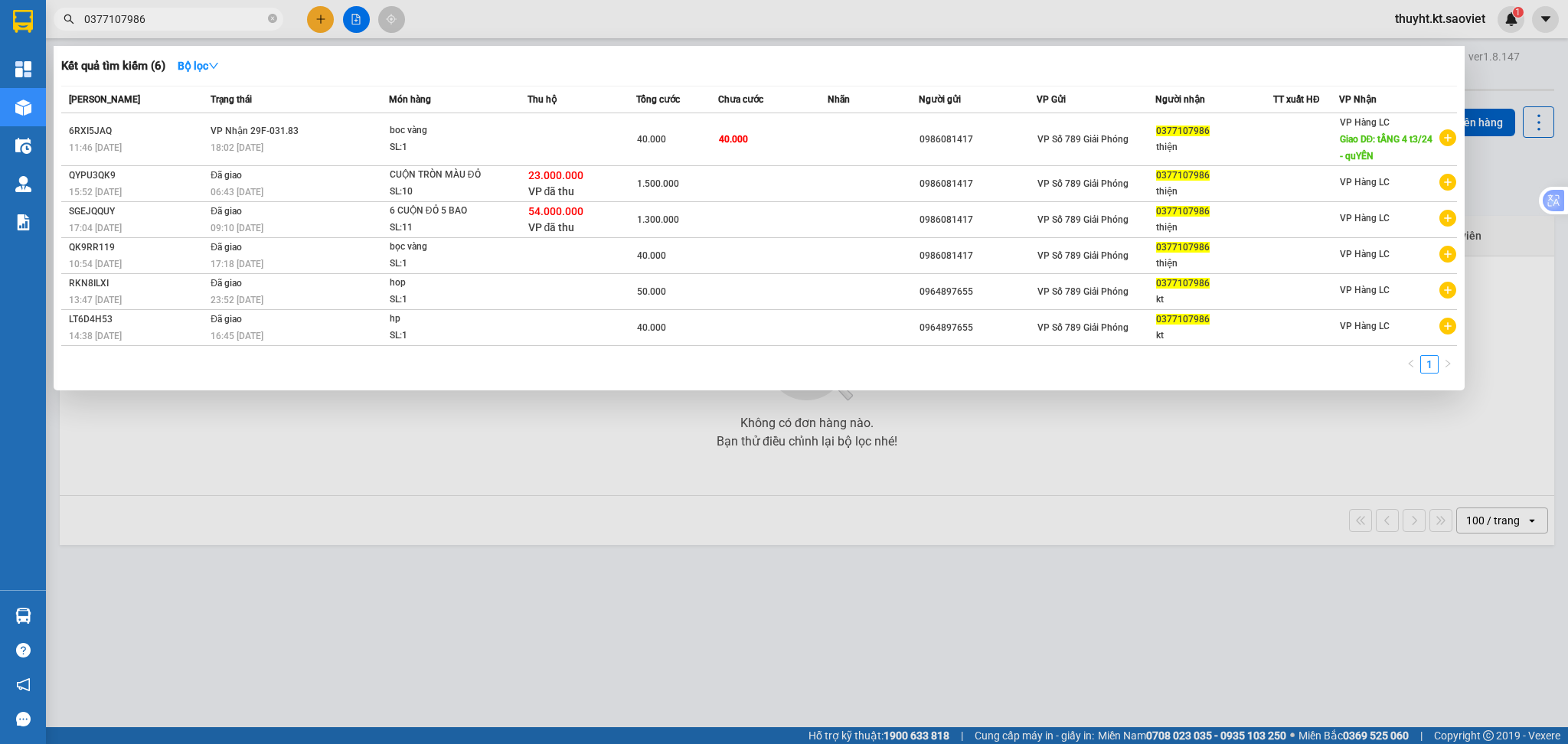
drag, startPoint x: 184, startPoint y: 23, endPoint x: 63, endPoint y: 20, distance: 121.0
click at [63, 20] on div "0377107986" at bounding box center [149, 19] width 298 height 23
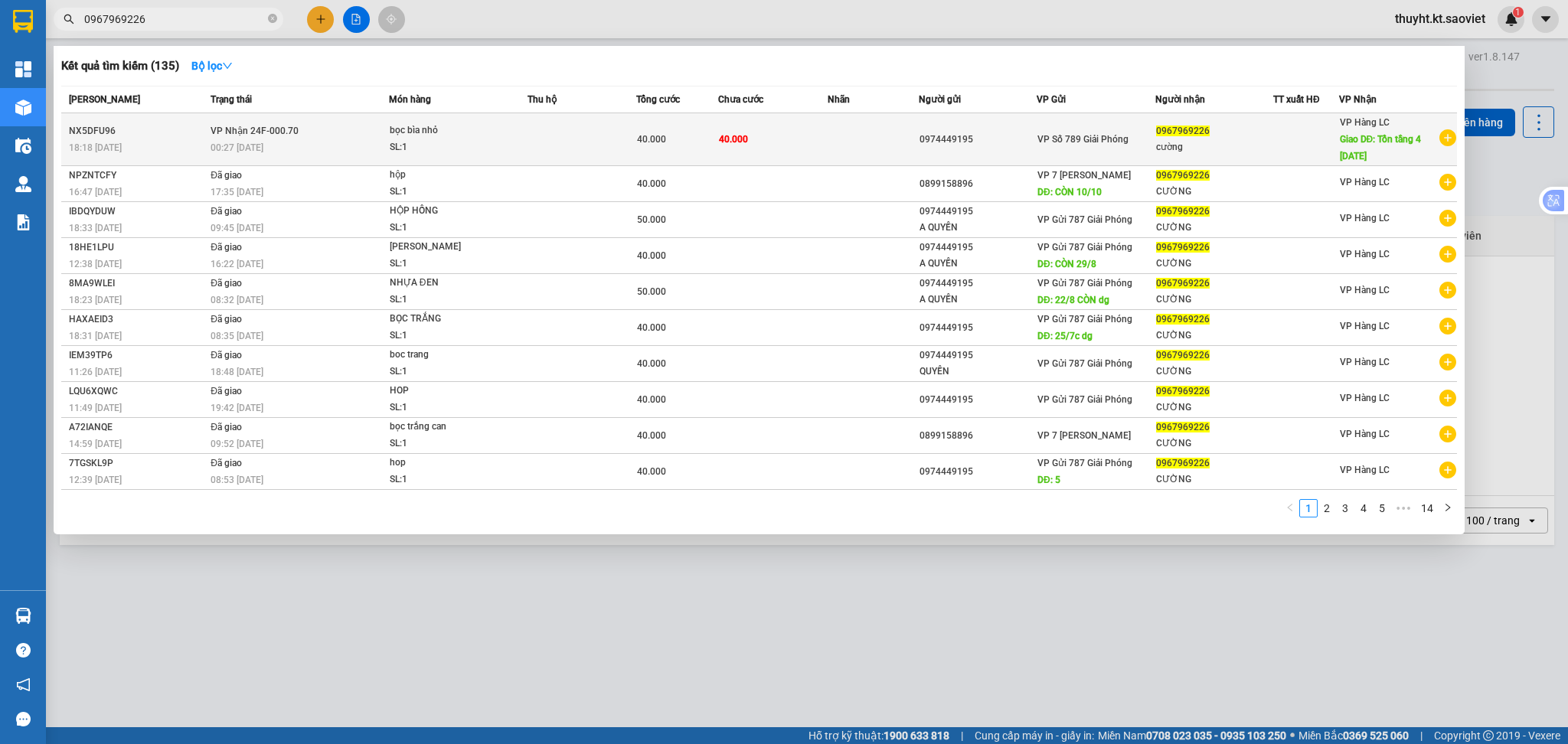
type input "0967969226"
click at [506, 124] on span "bọc bìa nhỏ SL: 1" at bounding box center [458, 138] width 137 height 33
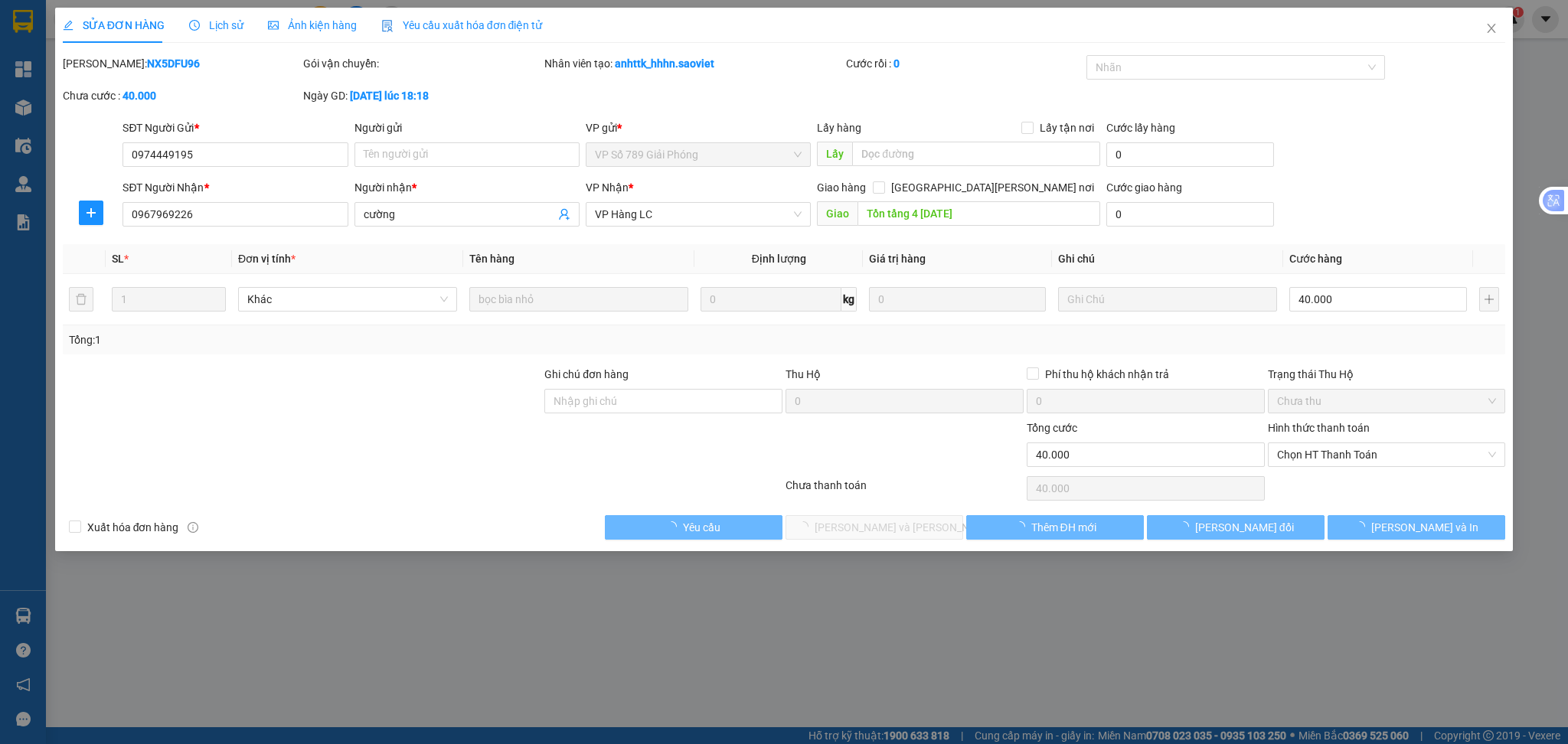
type input "0974449195"
type input "0967969226"
type input "cường"
type input "Tồn tầng 4 04/12/2023"
type input "0"
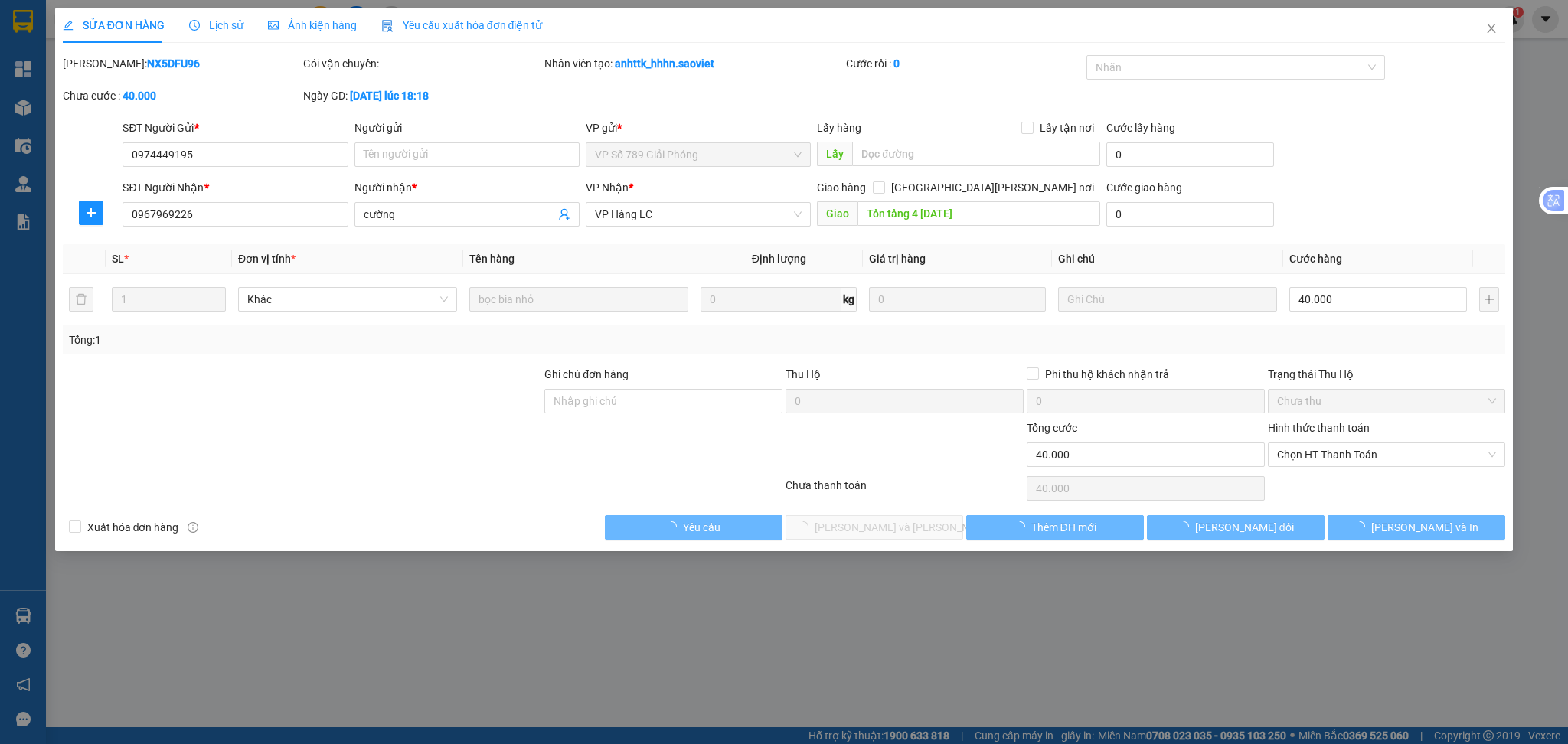
type input "40.000"
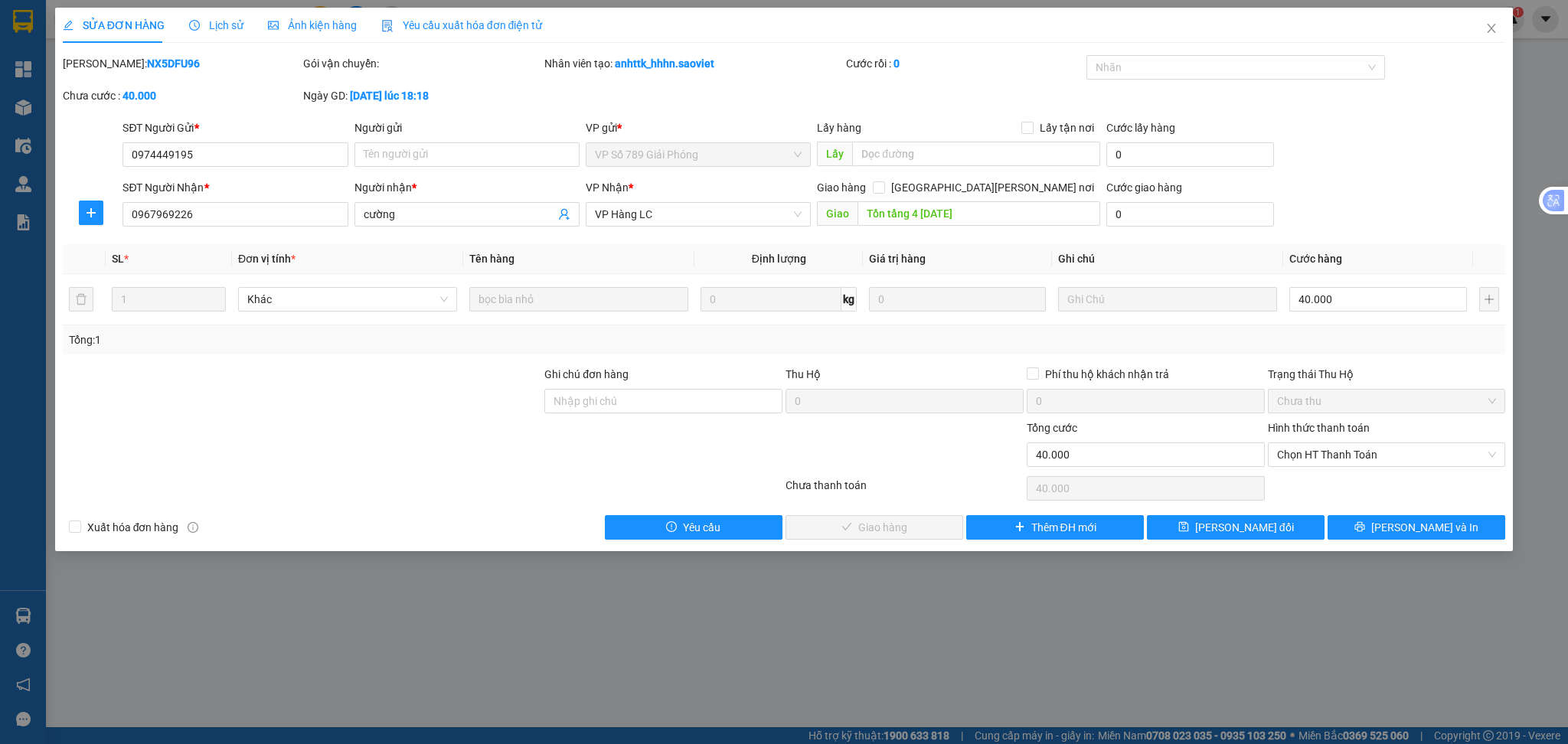
click at [202, 22] on span "Lịch sử" at bounding box center [216, 24] width 55 height 12
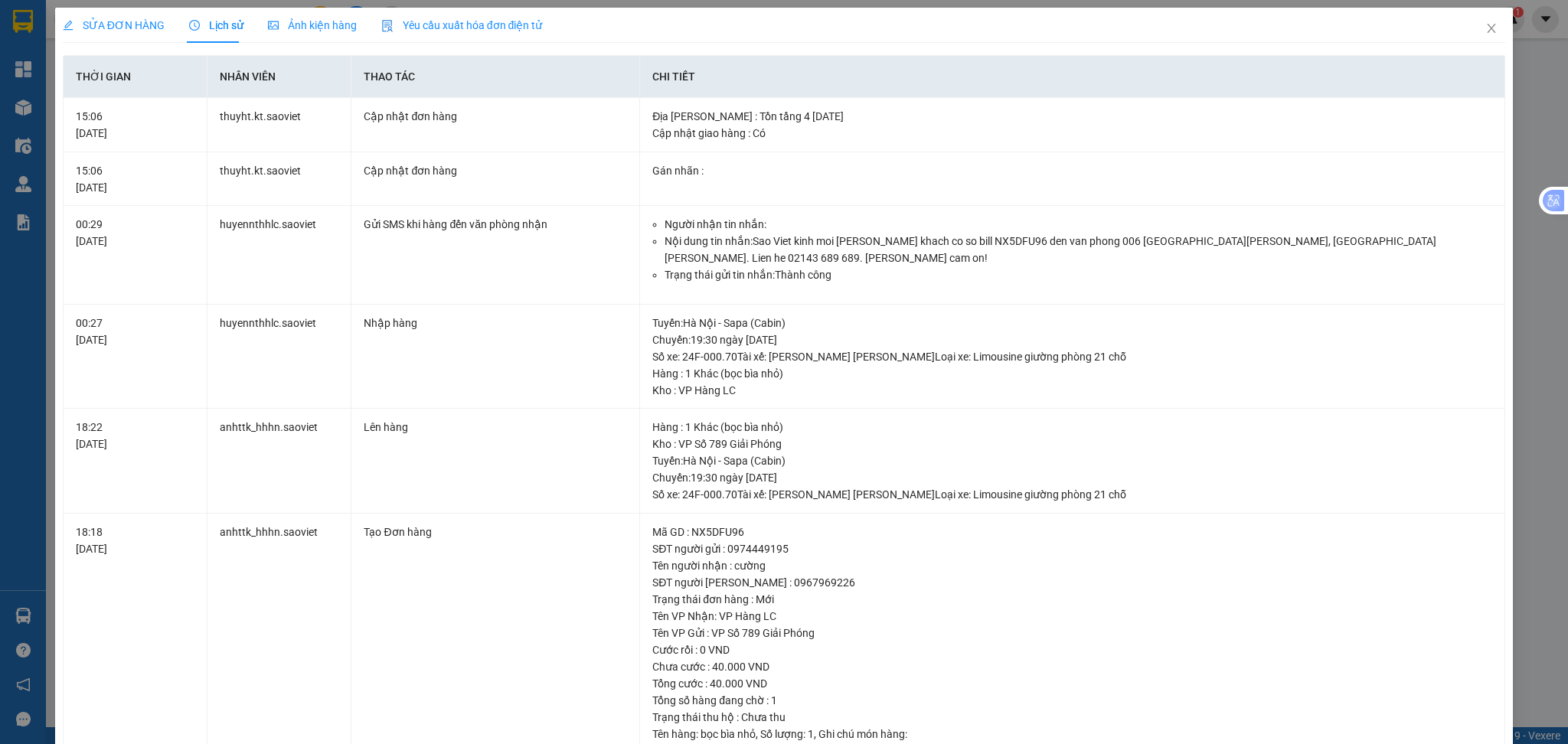
click at [125, 23] on span "SỬA ĐƠN HÀNG" at bounding box center [114, 24] width 102 height 12
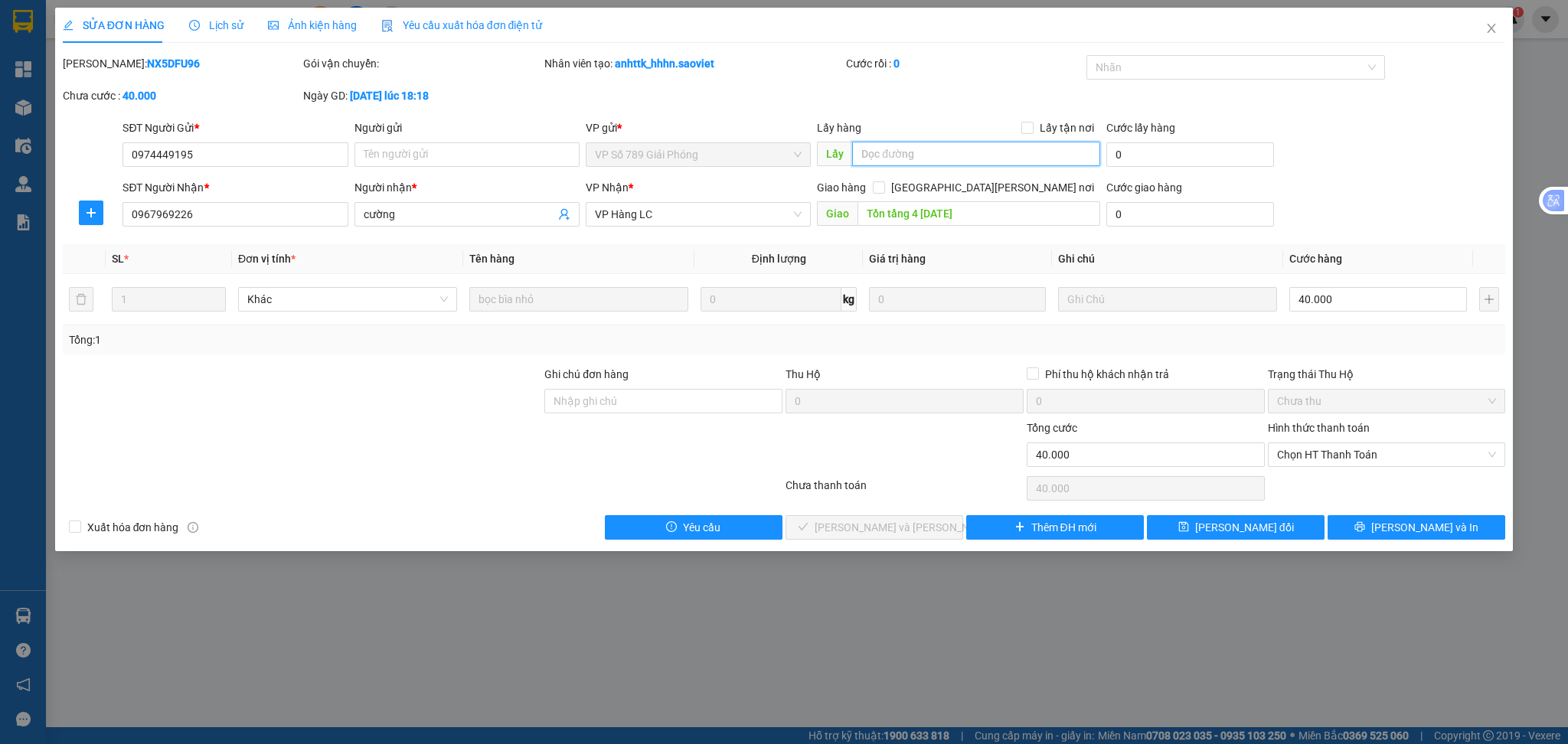
click at [915, 147] on input "text" at bounding box center [977, 154] width 248 height 24
click at [915, 150] on input "text" at bounding box center [977, 154] width 248 height 24
click at [915, 158] on input "text" at bounding box center [977, 154] width 248 height 24
type input "HỦY HÀNG [DATE]"
click at [1230, 530] on span "[PERSON_NAME] thay đổi" at bounding box center [1244, 528] width 99 height 17
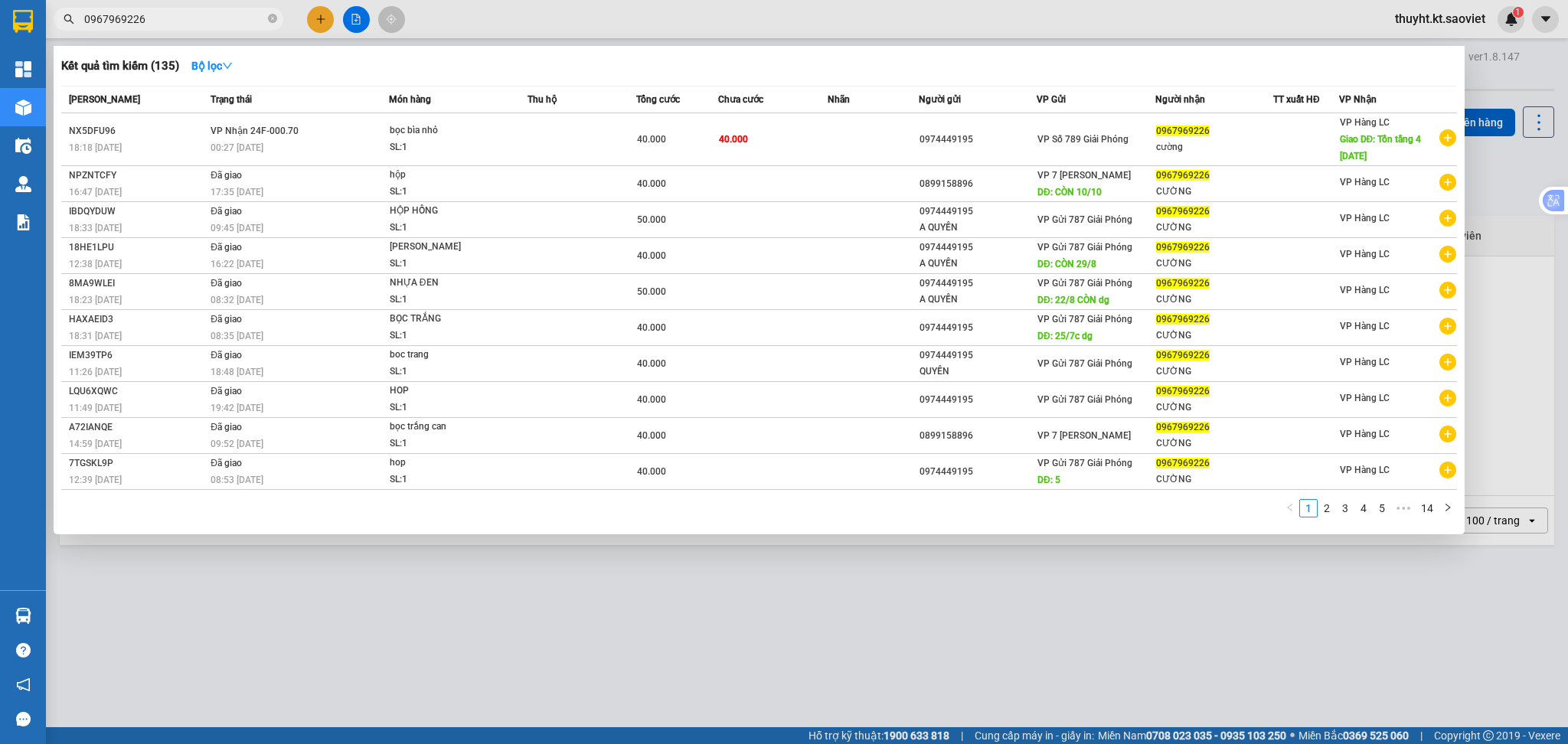
drag, startPoint x: 170, startPoint y: 20, endPoint x: 84, endPoint y: 23, distance: 86.1
click at [84, 23] on input "0967969226" at bounding box center [174, 19] width 181 height 17
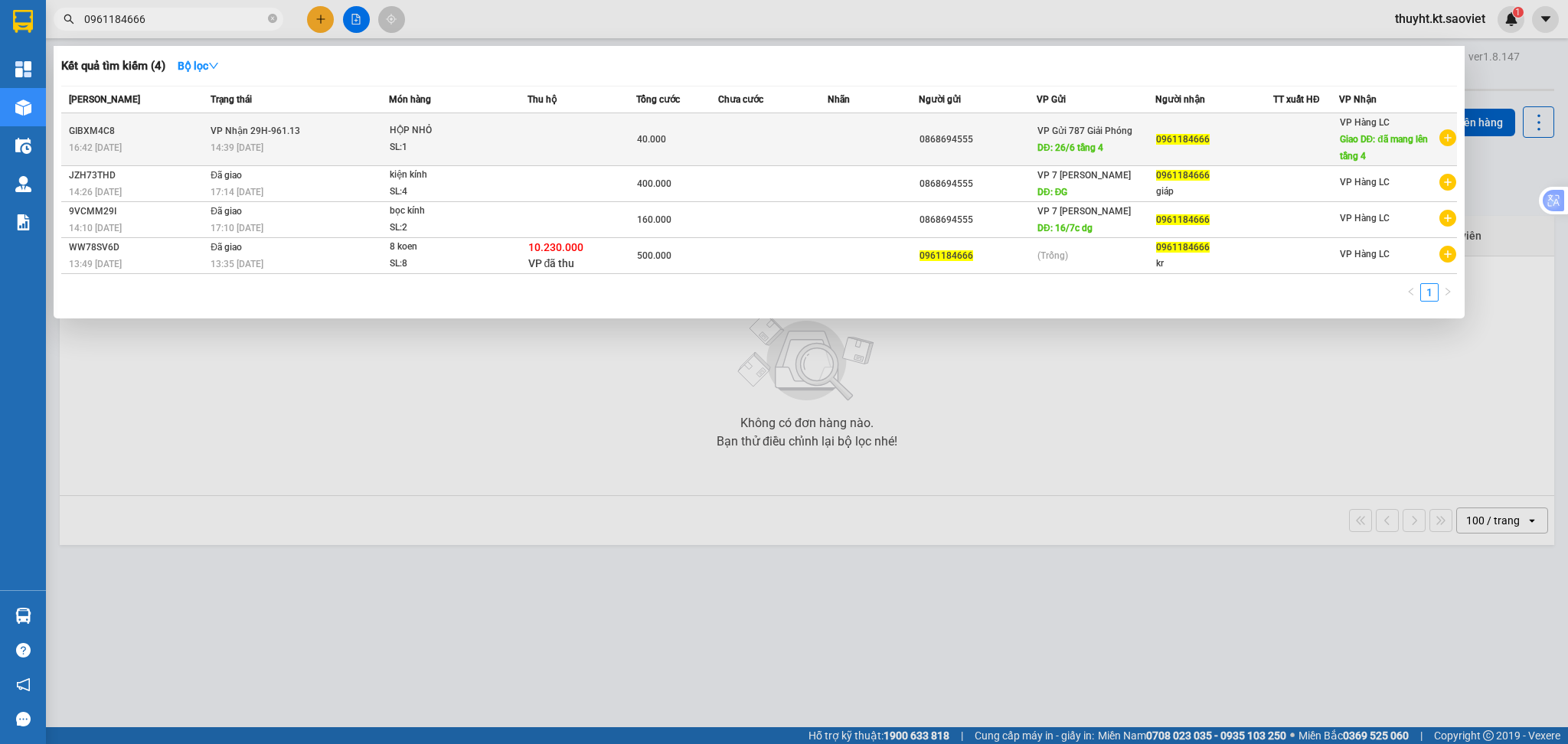
type input "0961184666"
click at [395, 147] on div "SL: 1" at bounding box center [447, 148] width 115 height 17
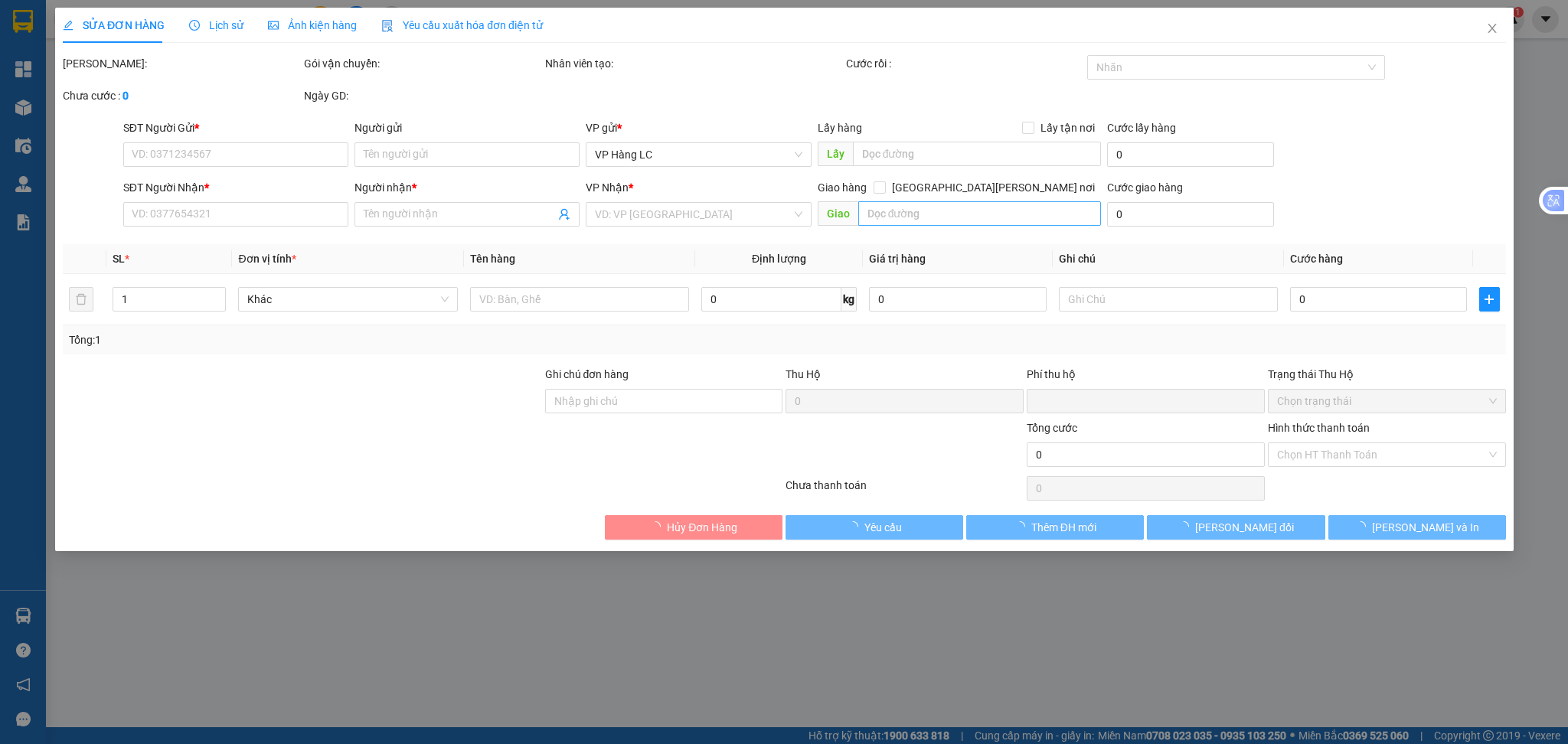
type input "0868694555"
type input "26/6 tầng 4"
type input "0961184666"
type input "đã mang lên tầng 4"
type input "0"
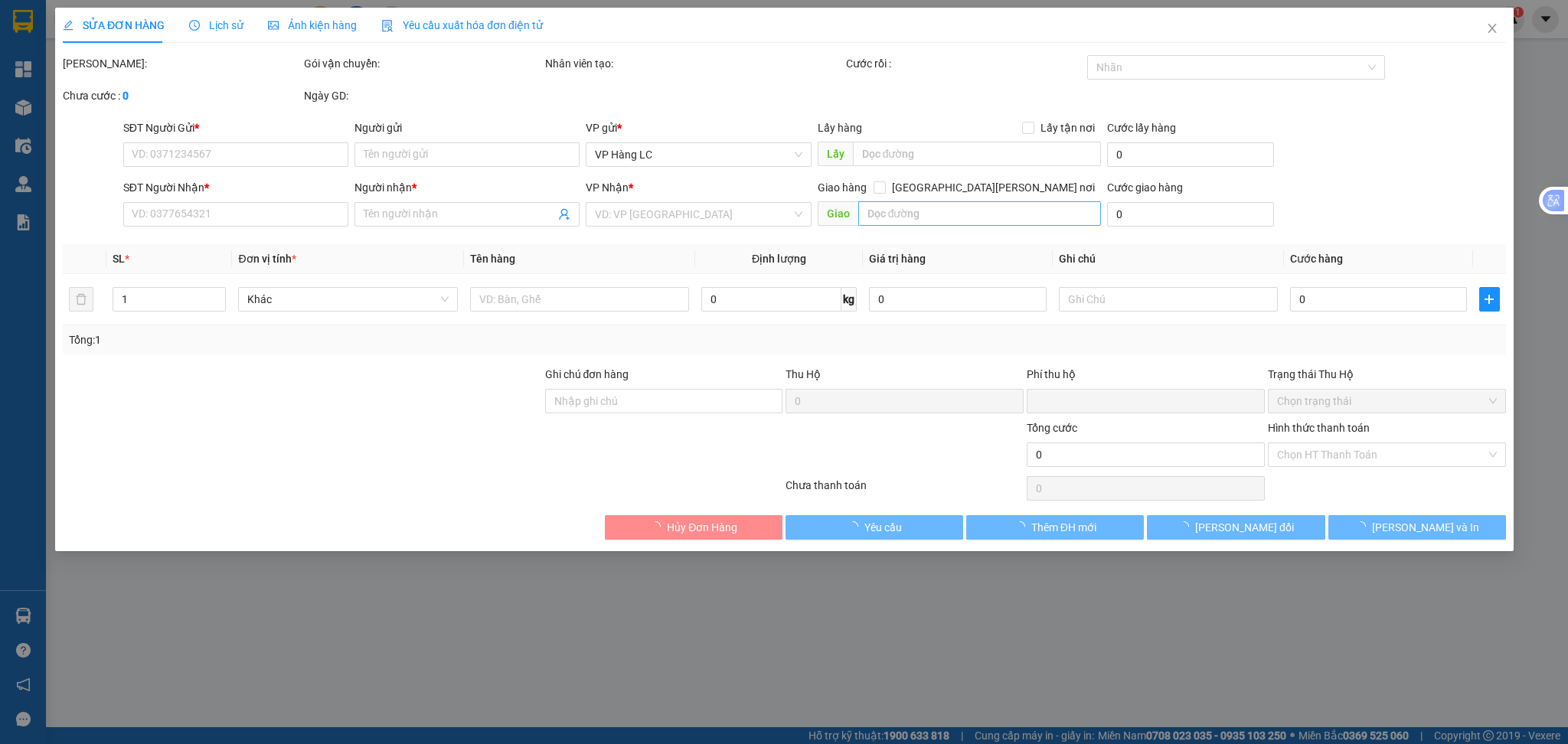
type input "40.000"
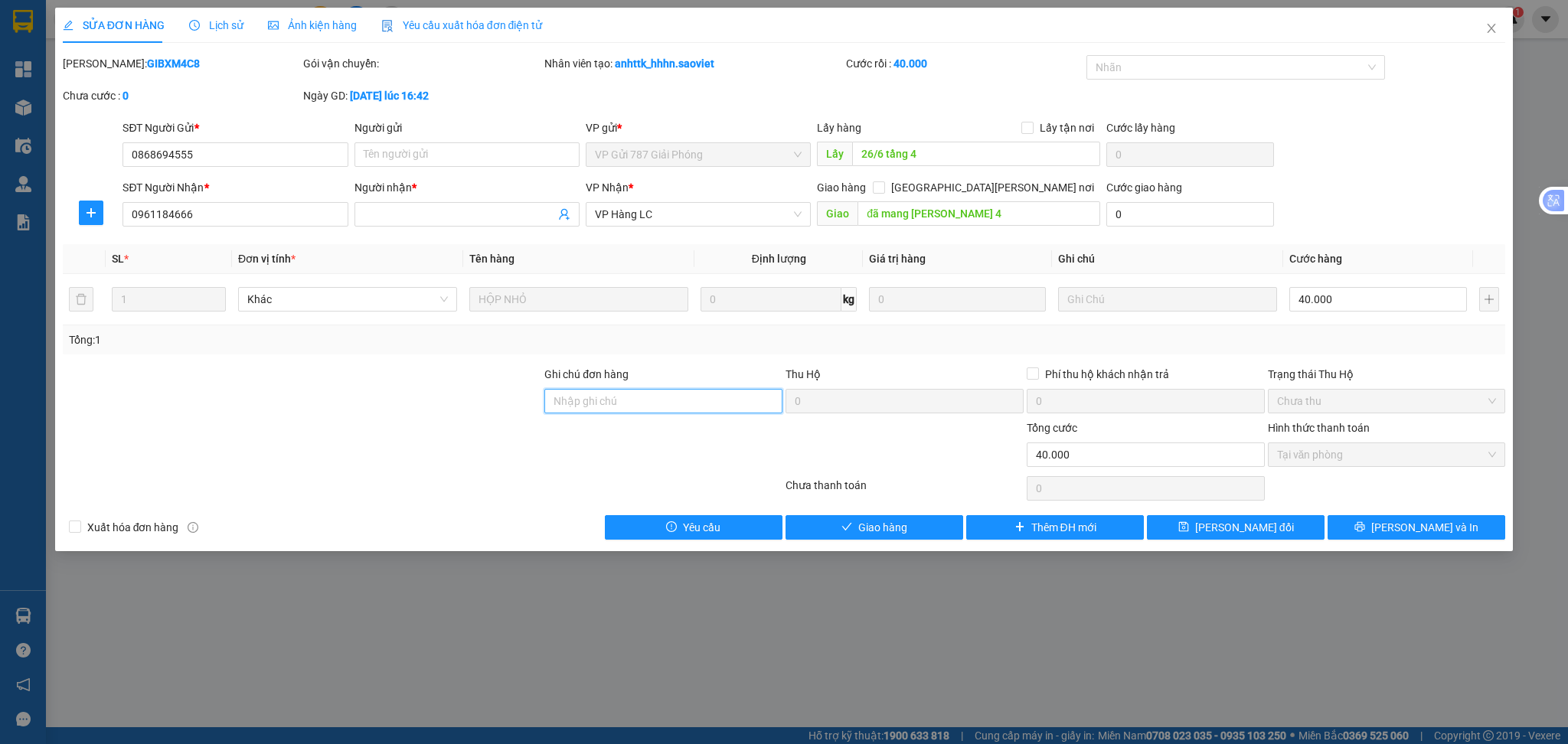
click at [658, 397] on input "Ghi chú đơn hàng" at bounding box center [663, 401] width 238 height 24
type input "HỦY HÀNG [DATE]"
click at [1209, 536] on button "[PERSON_NAME] thay đổi" at bounding box center [1236, 528] width 178 height 24
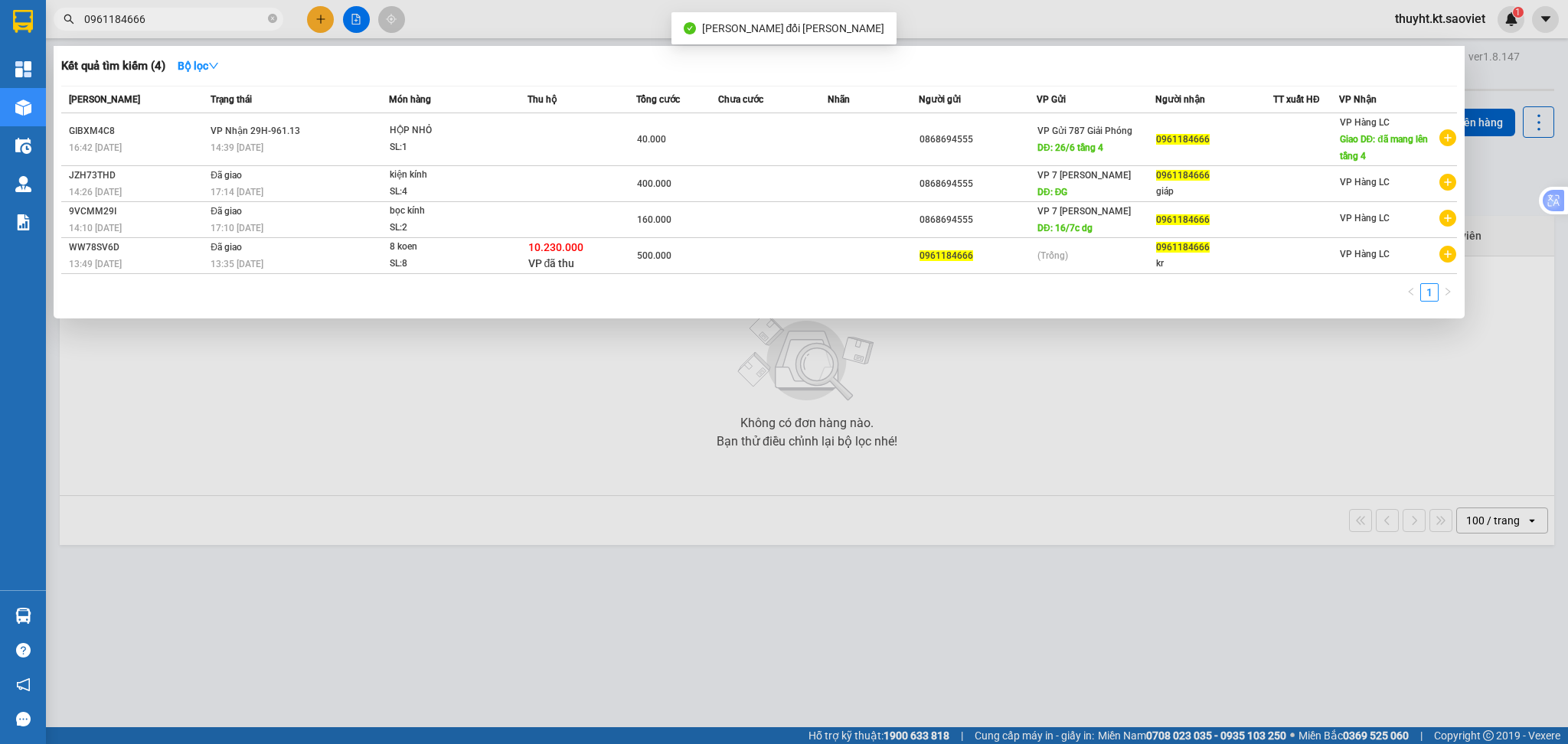
click at [199, 18] on input "0961184666" at bounding box center [174, 19] width 181 height 17
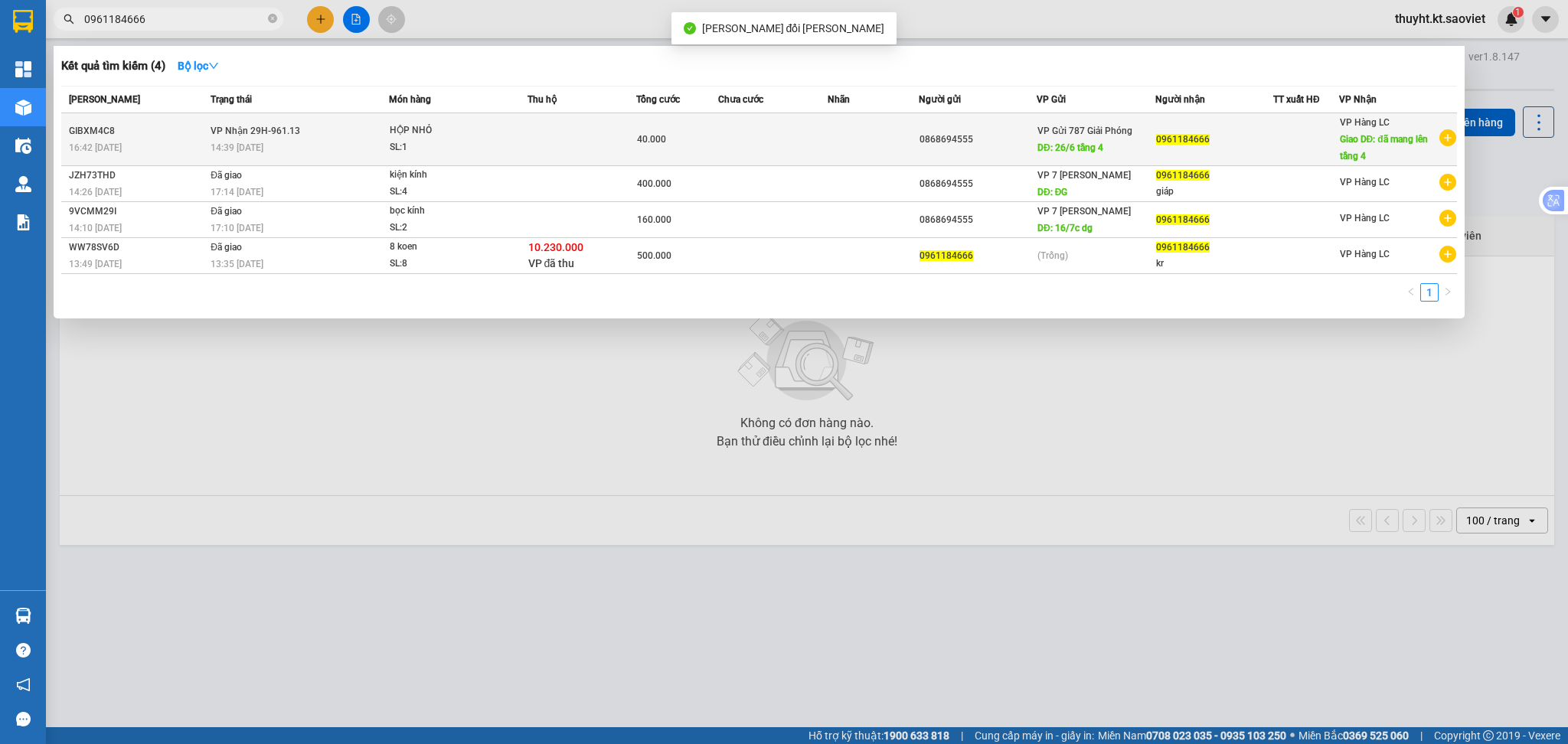
click at [318, 122] on td "VP Nhận 29H-961.13 14:39 - 16/05" at bounding box center [298, 139] width 183 height 53
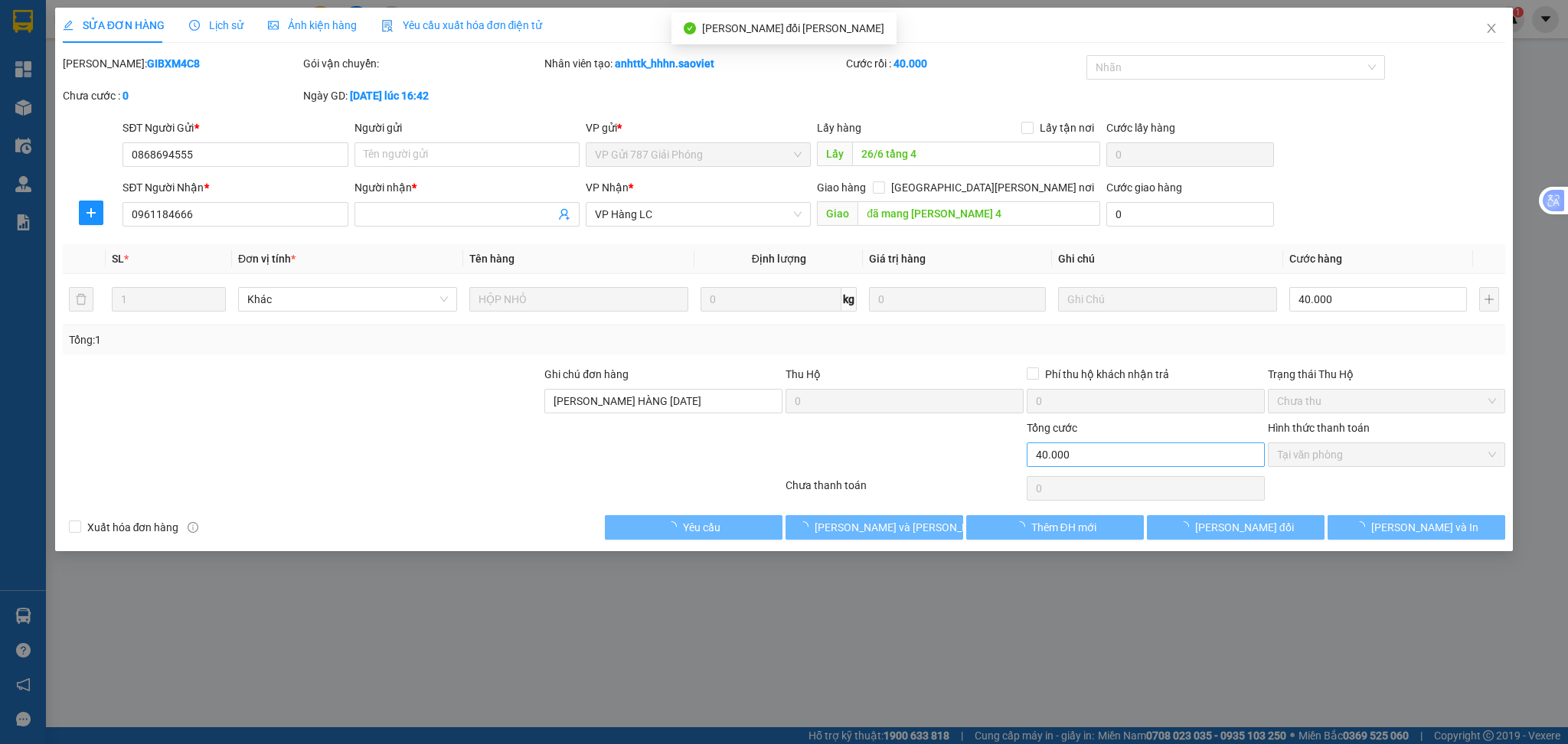
type input "0868694555"
type input "26/6 tầng 4"
type input "0961184666"
type input "đã mang lên tầng 4"
type input "HỦY HÀNG [DATE]"
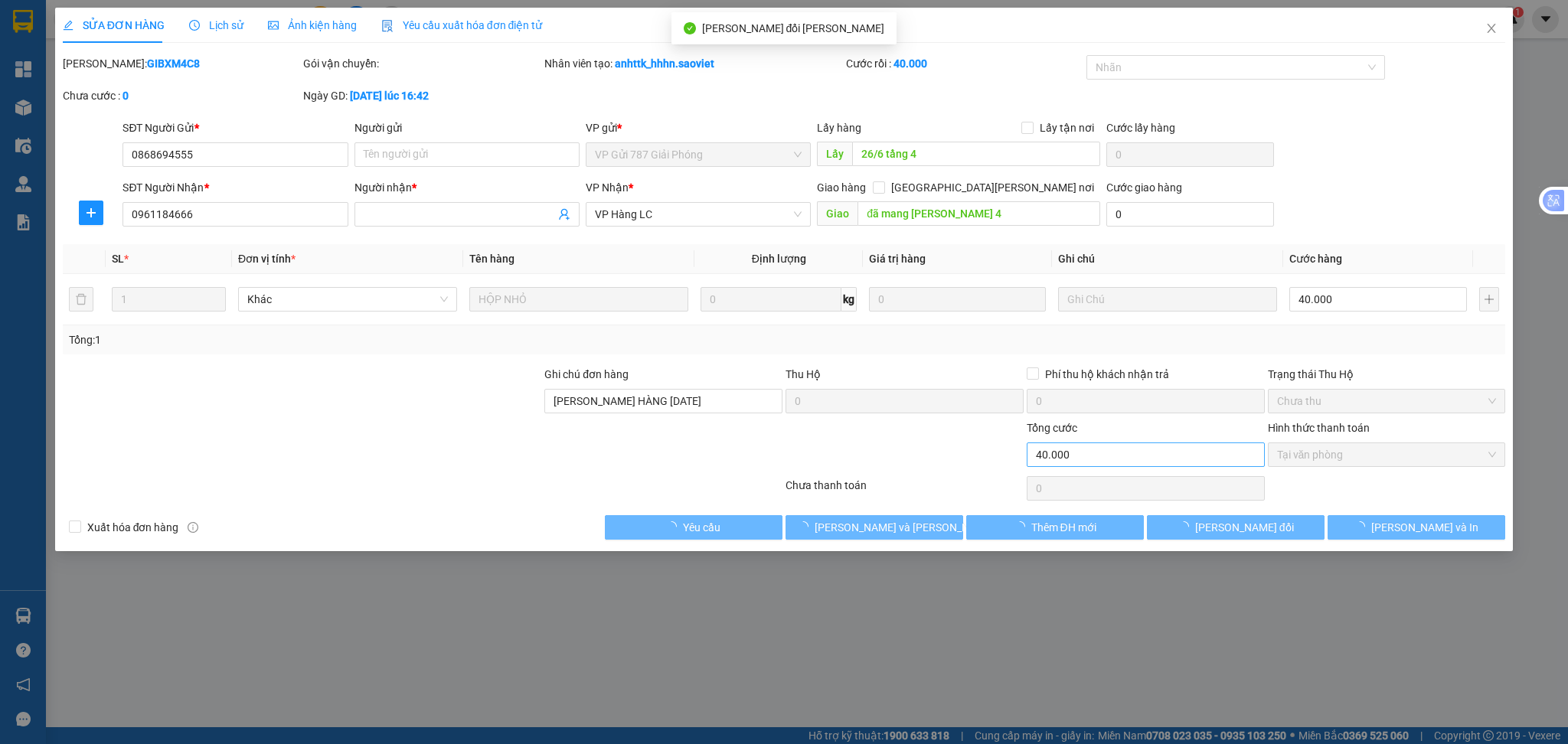
type input "0"
type input "40.000"
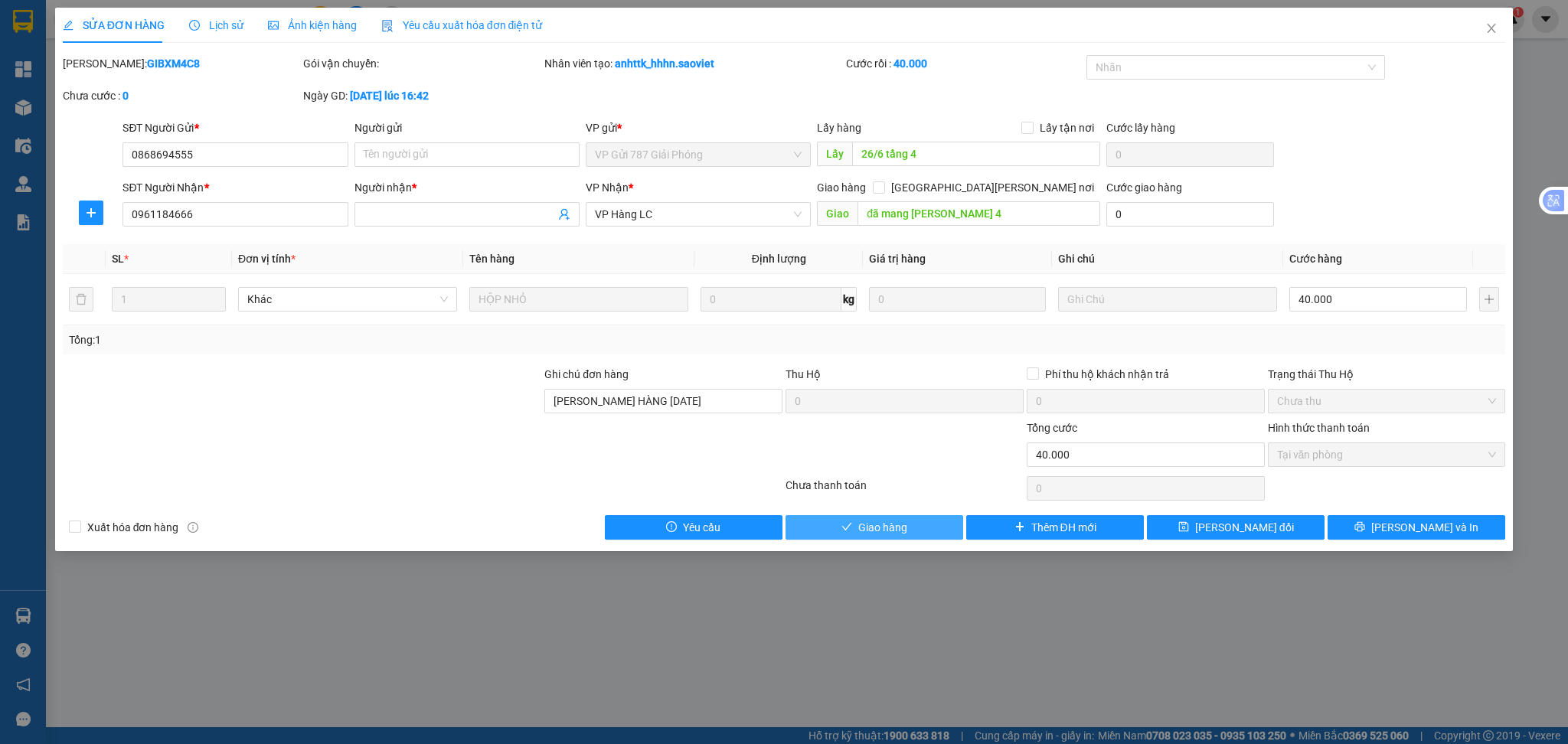
click at [878, 532] on span "Giao hàng" at bounding box center [883, 528] width 49 height 17
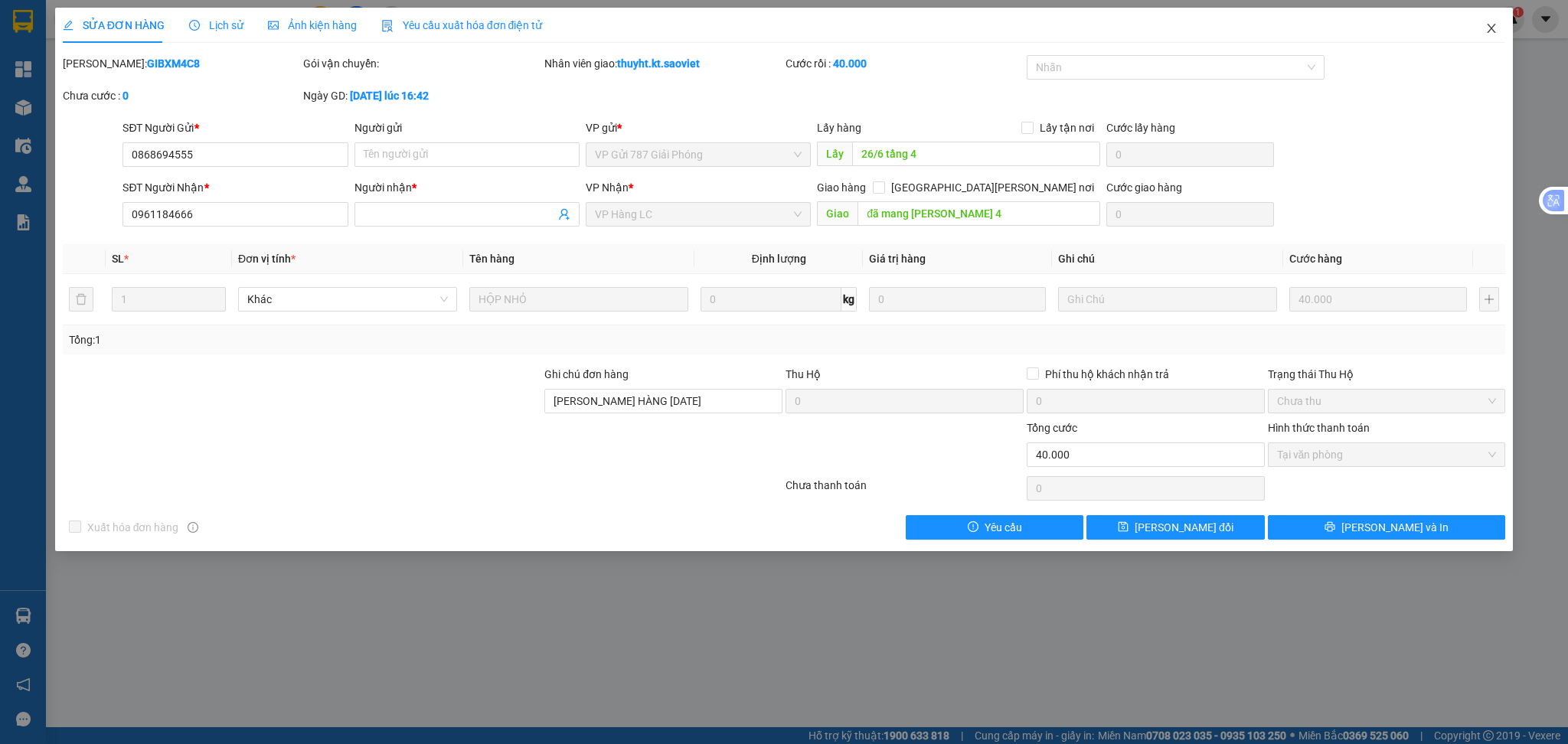
click at [1487, 28] on icon "close" at bounding box center [1491, 28] width 12 height 12
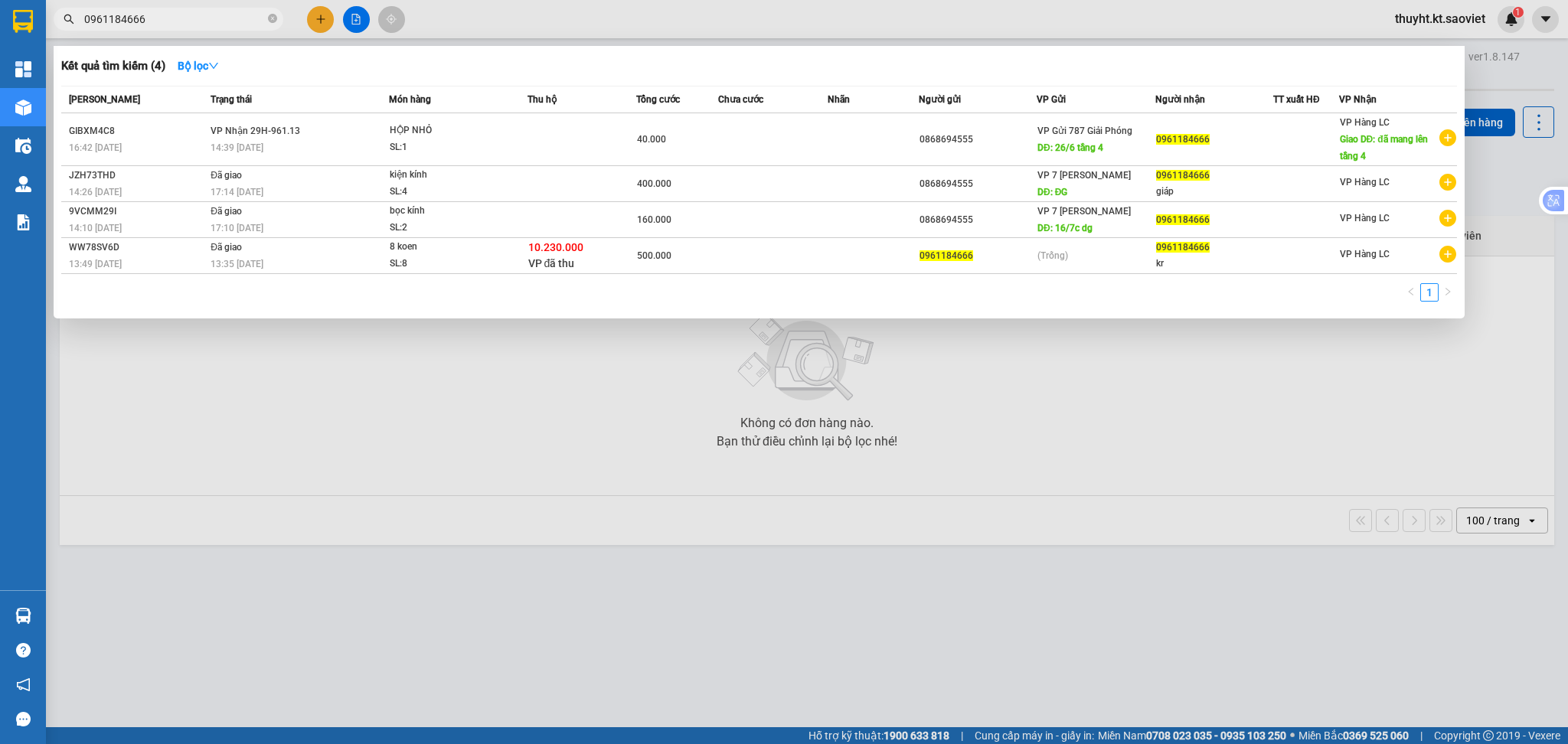
drag, startPoint x: 192, startPoint y: 15, endPoint x: 82, endPoint y: 14, distance: 110.0
click at [82, 14] on span "0961184666" at bounding box center [168, 19] width 230 height 23
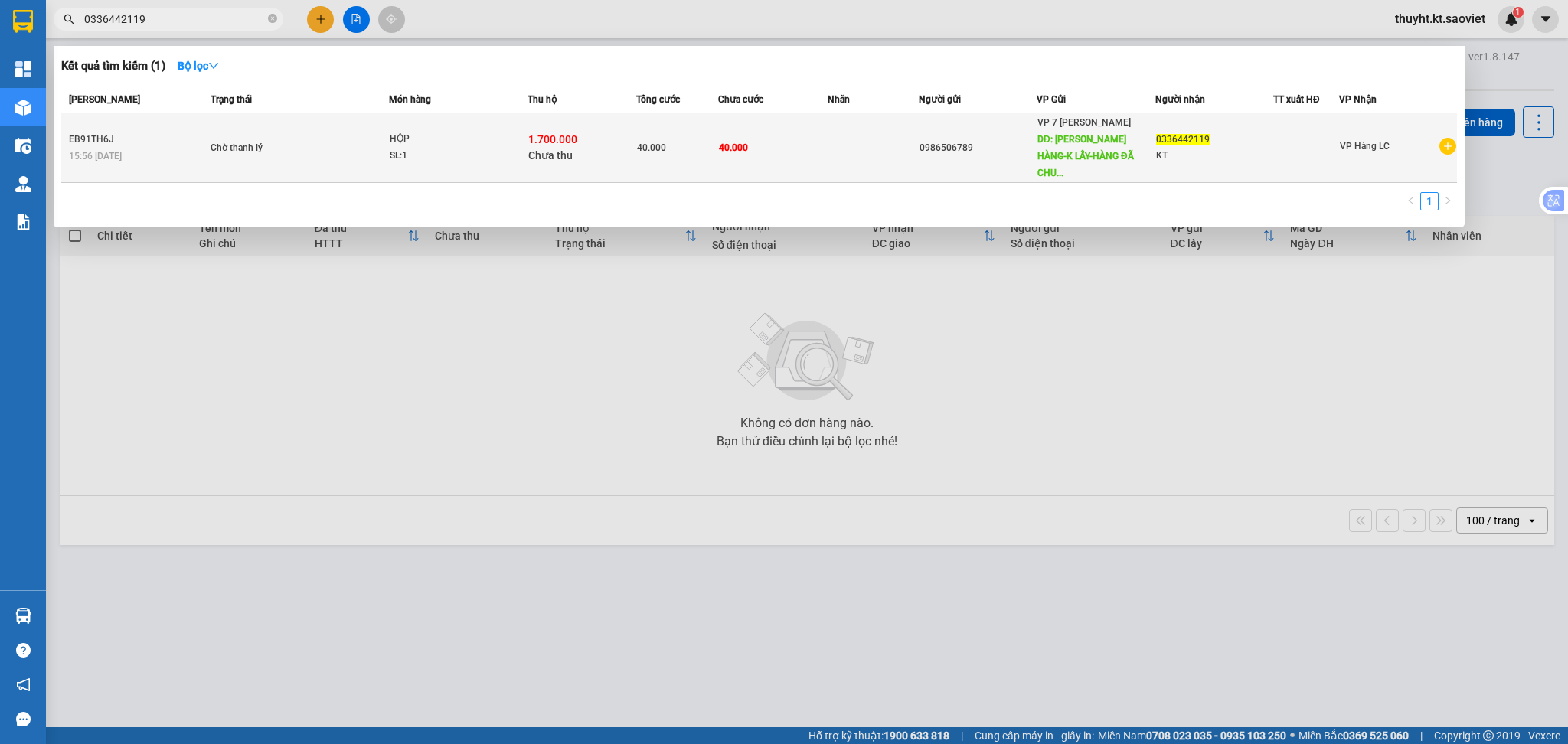
type input "0336442119"
click at [616, 154] on div "1.700.000 Chưa thu" at bounding box center [582, 148] width 108 height 32
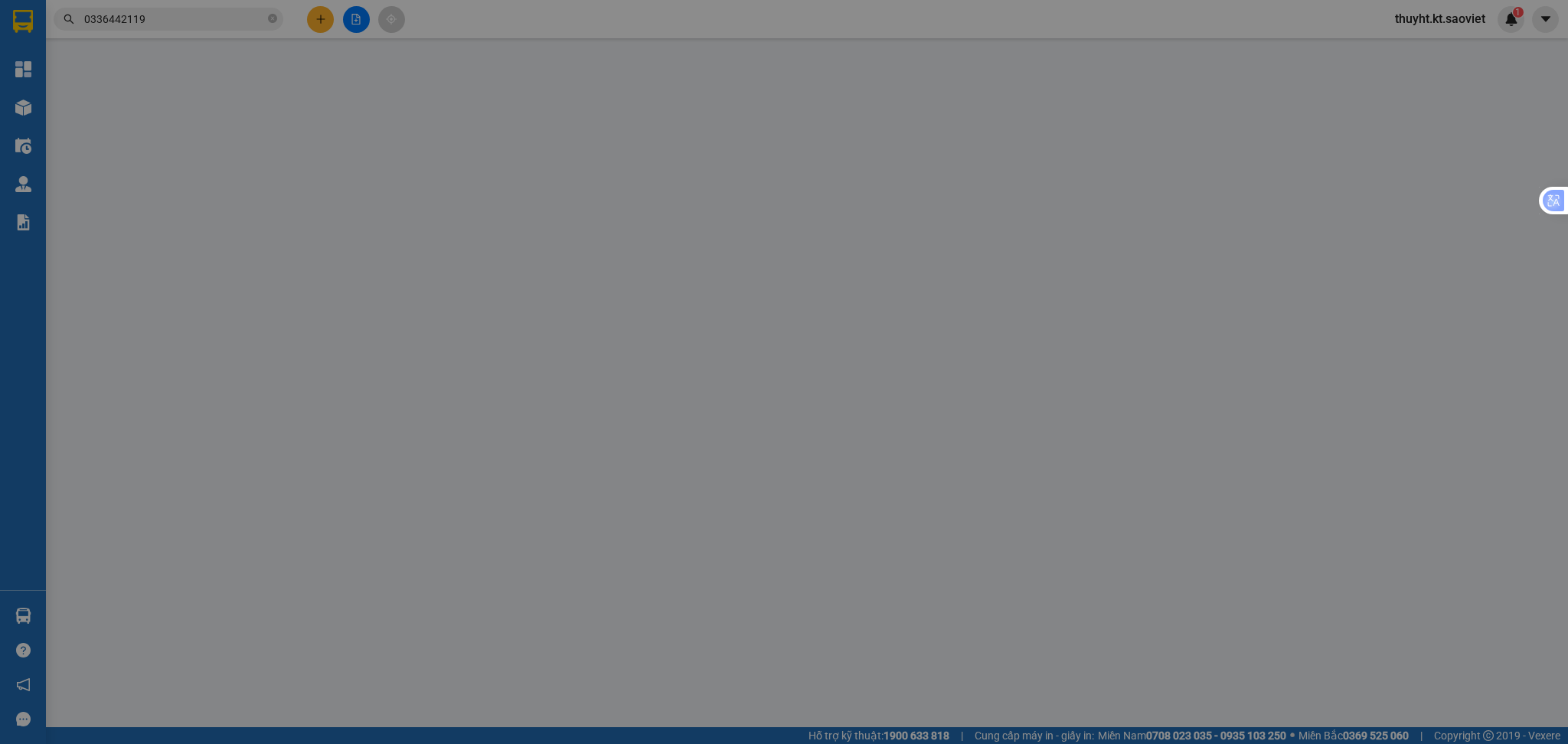
type input "0986506789"
type input "HỦY HÀNG-K LẤY-HÀNG ĐÃ CHUYỂN VỀ KHO VP 333"
type input "0336442119"
type input "KT"
type input "30.000"
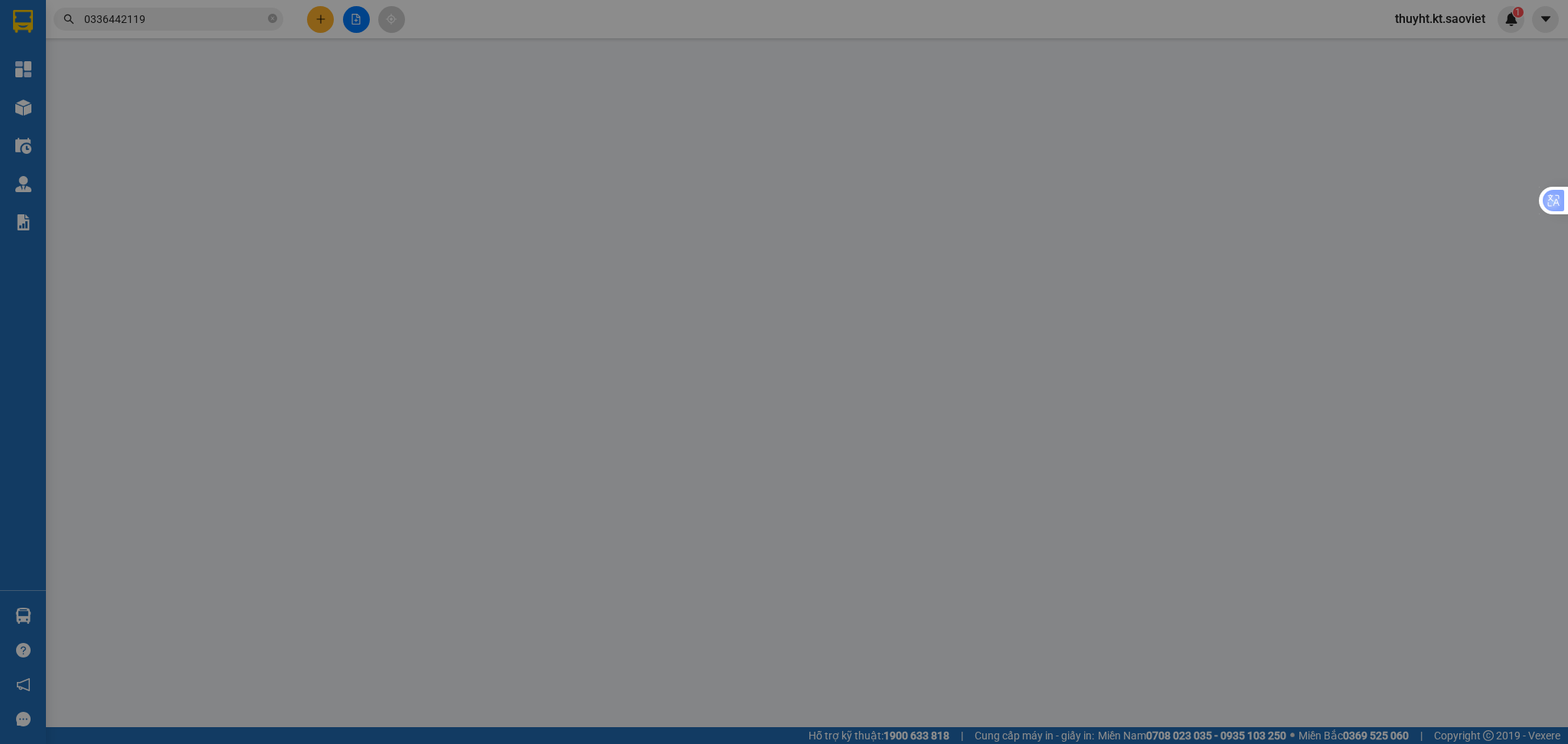
type input "40.000"
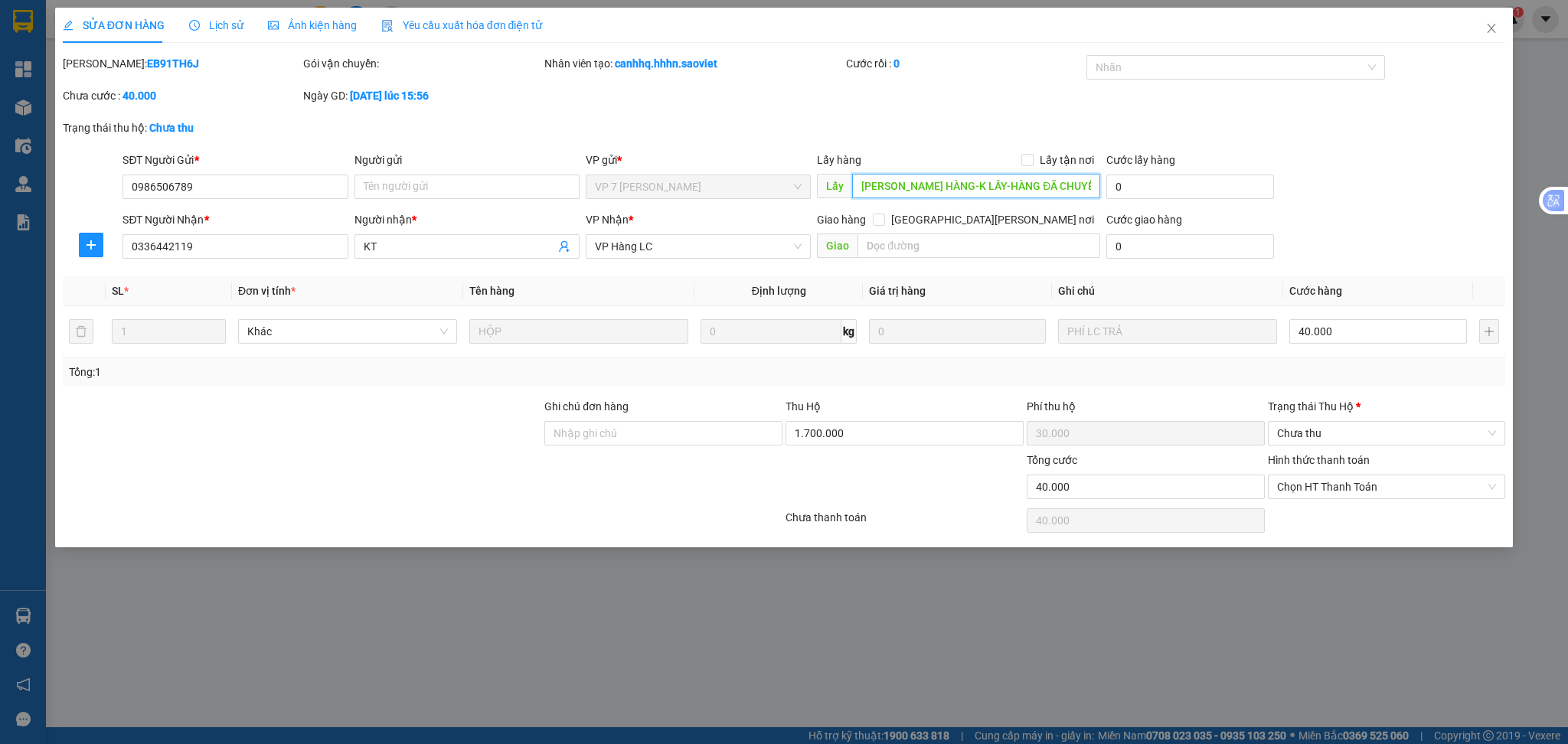
click at [1037, 186] on input "HỦY HÀNG-K LẤY-HÀNG ĐÃ CHUYỂN VỀ KHO VP 333" at bounding box center [977, 186] width 248 height 24
click at [1002, 186] on input "HỦY HÀNG-K LẤY-HÀNG ĐÃ CHUYỂN VỀ KHO VP 333" at bounding box center [977, 186] width 248 height 24
click at [681, 436] on input "Ghi chú đơn hàng" at bounding box center [663, 433] width 238 height 24
type input "HỦY HÀNG [DATE]"
click at [904, 240] on input "text" at bounding box center [979, 245] width 243 height 24
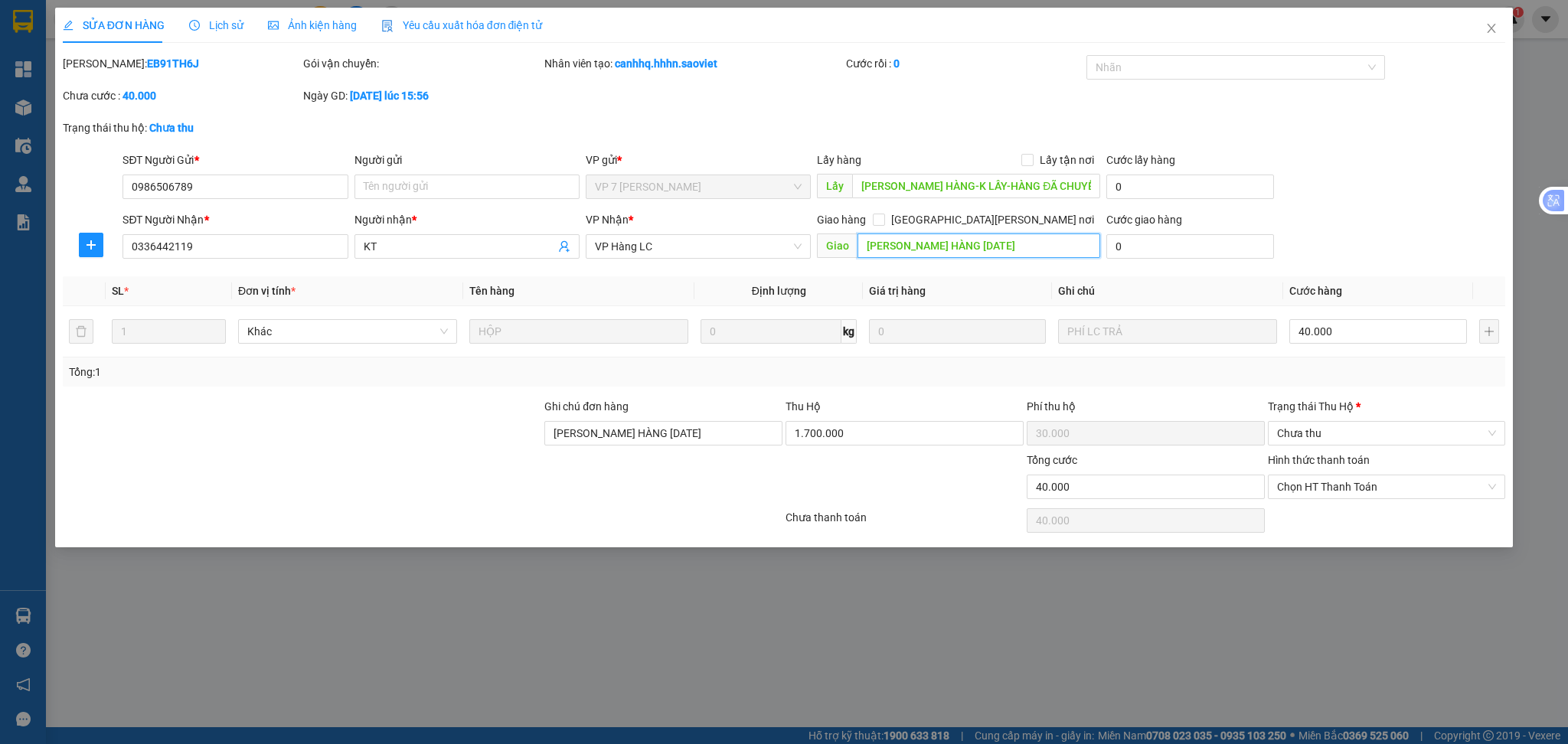
type input "HỦY HÀNG [DATE]"
click at [618, 481] on div at bounding box center [664, 478] width 241 height 54
click at [1197, 646] on div "SỬA ĐƠN HÀNG Lịch sử Ảnh kiện hàng Yêu cầu xuất hóa đơn điện tử Total Paid Fee …" at bounding box center [784, 372] width 1568 height 744
click at [1481, 30] on span "Close" at bounding box center [1492, 29] width 43 height 43
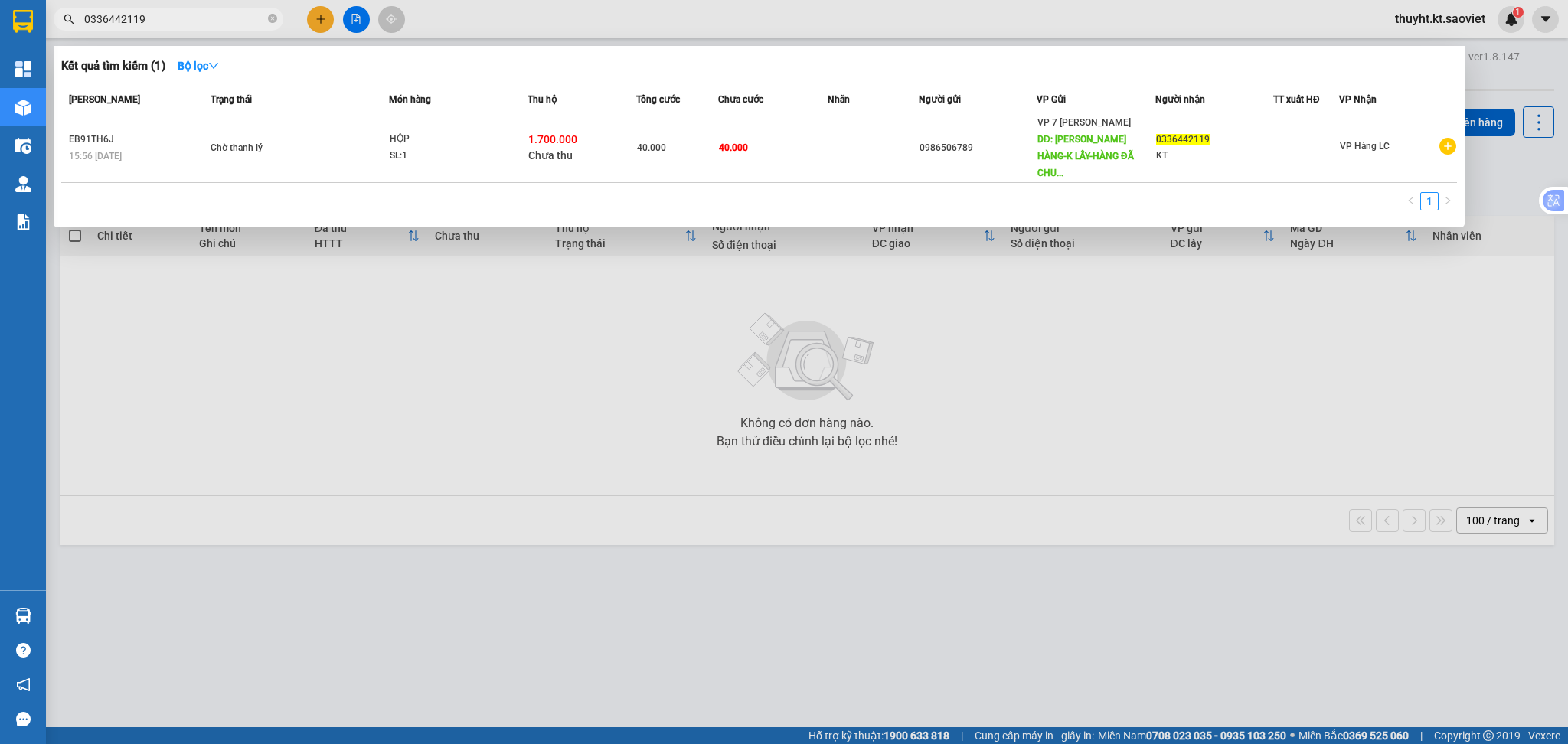
click at [187, 17] on input "0336442119" at bounding box center [174, 19] width 181 height 17
click at [466, 6] on div at bounding box center [784, 372] width 1568 height 744
drag, startPoint x: 187, startPoint y: 16, endPoint x: 61, endPoint y: 18, distance: 126.0
click at [61, 18] on span "0336442119" at bounding box center [168, 19] width 230 height 23
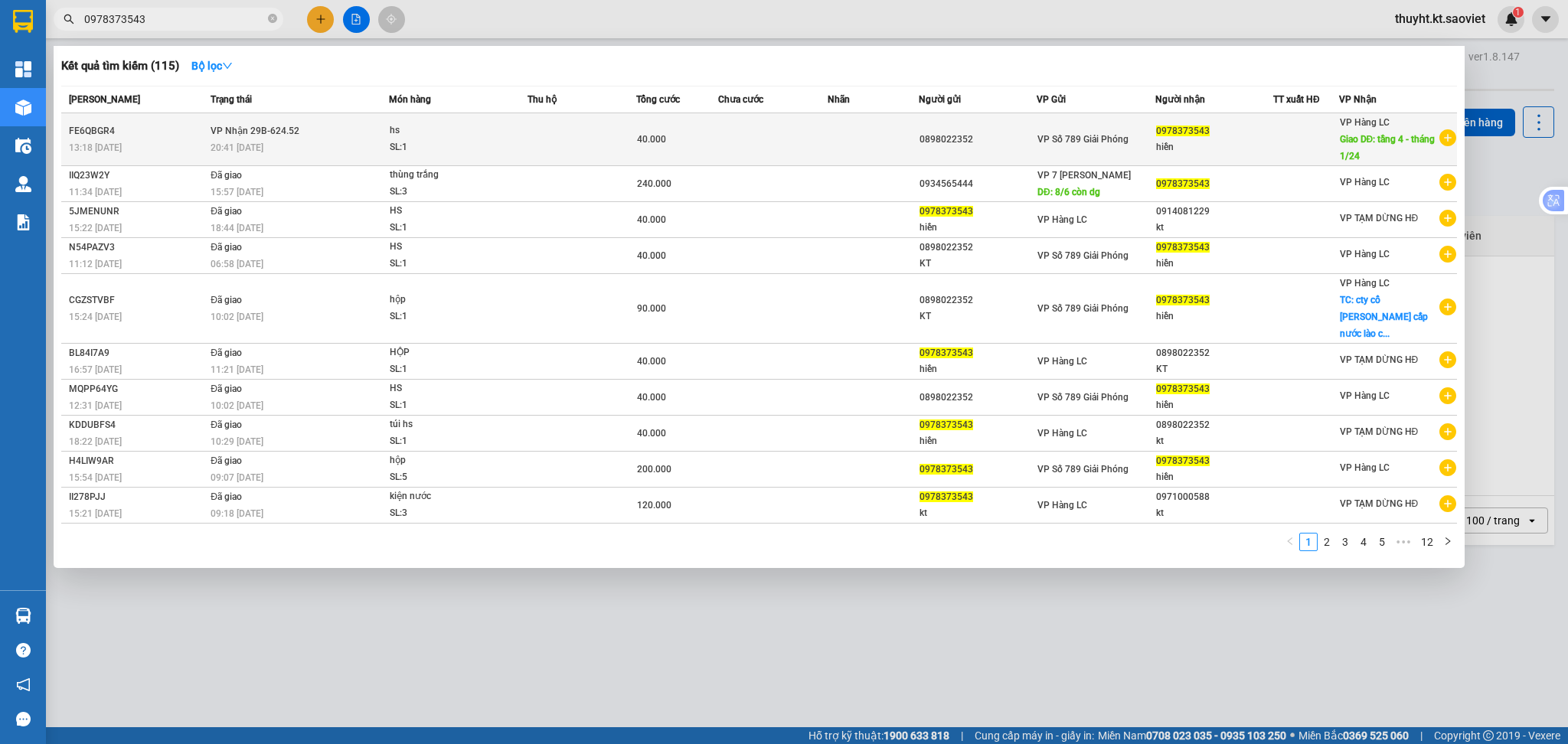
type input "0978373543"
click at [596, 151] on td at bounding box center [583, 139] width 109 height 53
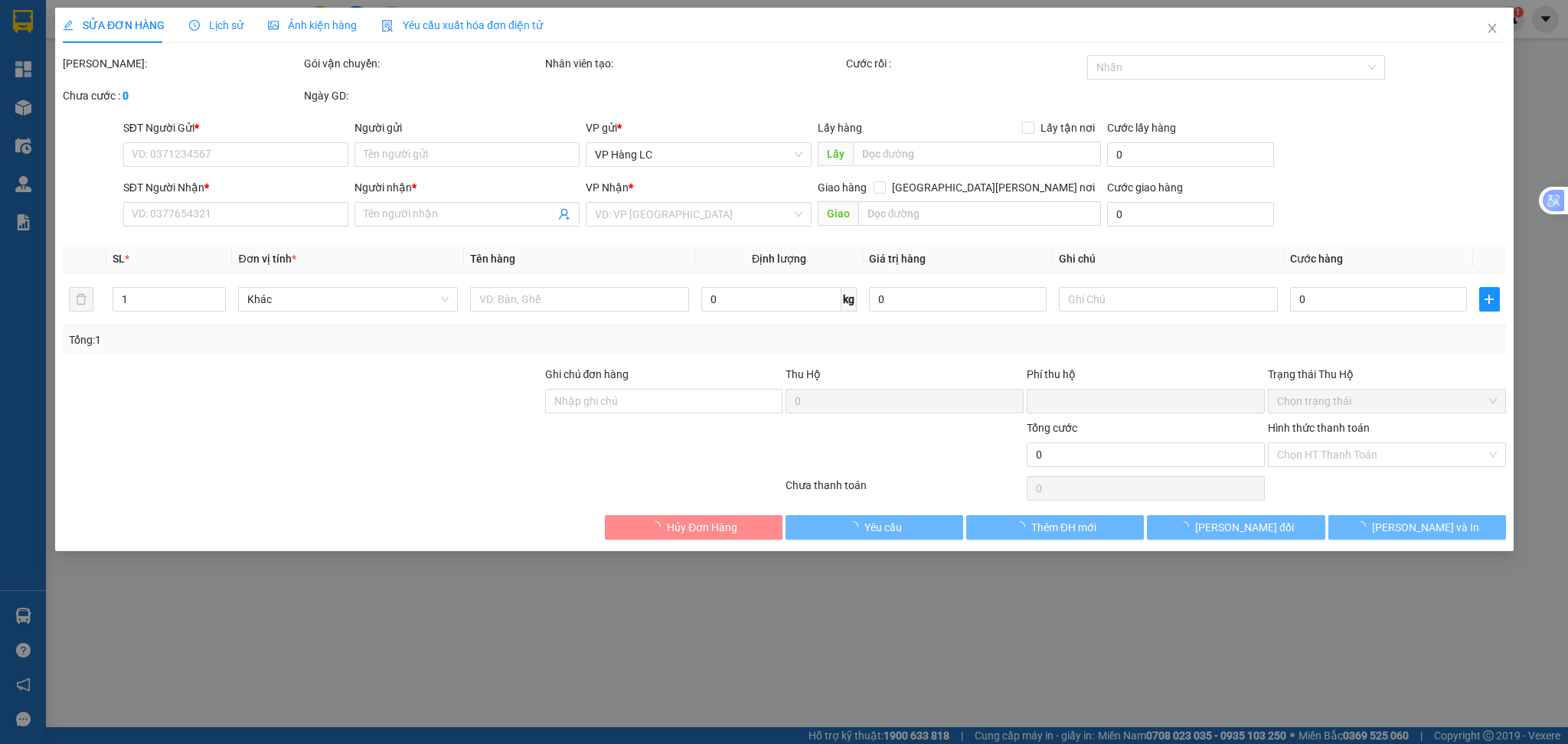
type input "0898022352"
type input "0978373543"
type input "hiền"
type input "tầng 4 - tháng 1/24"
type input "0"
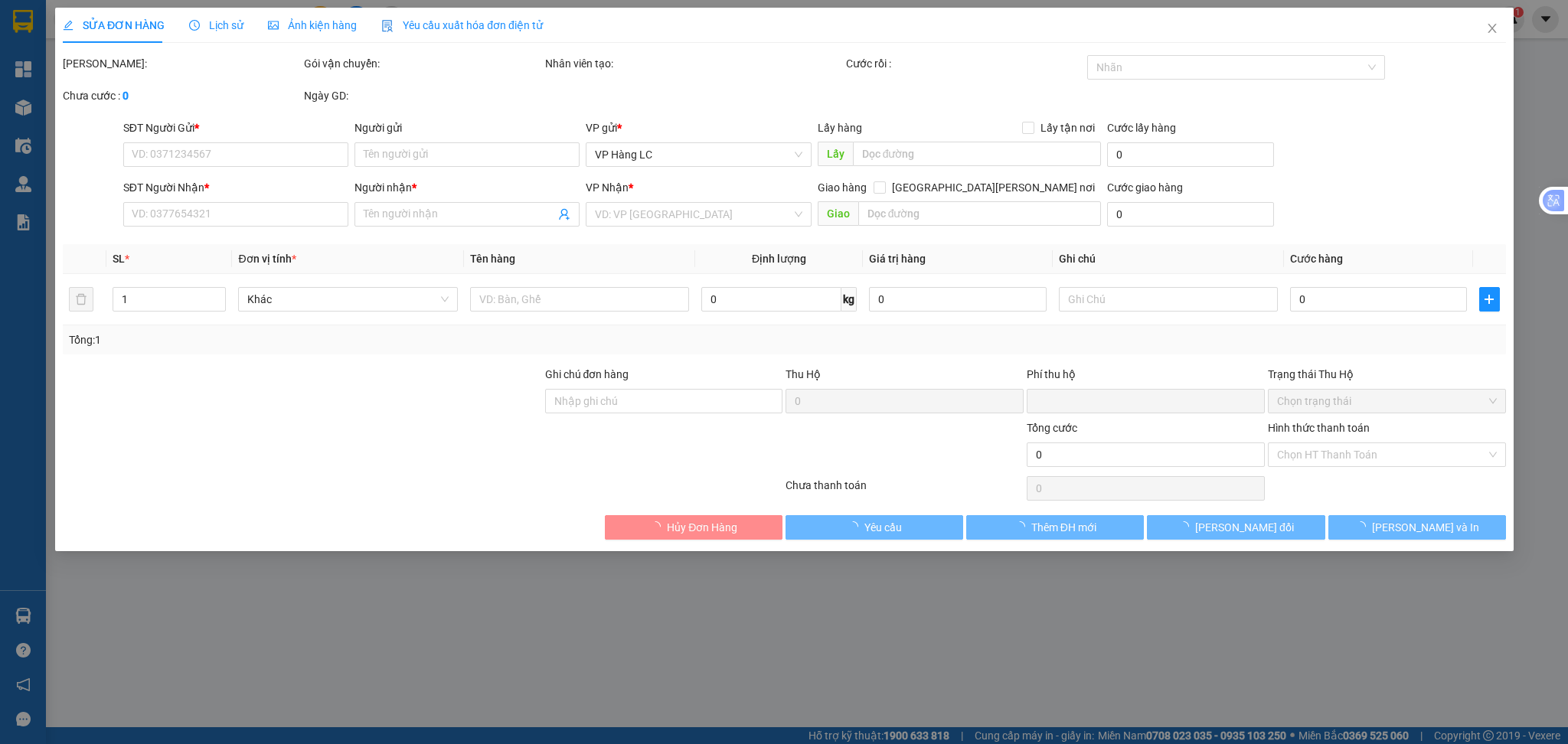
type input "40.000"
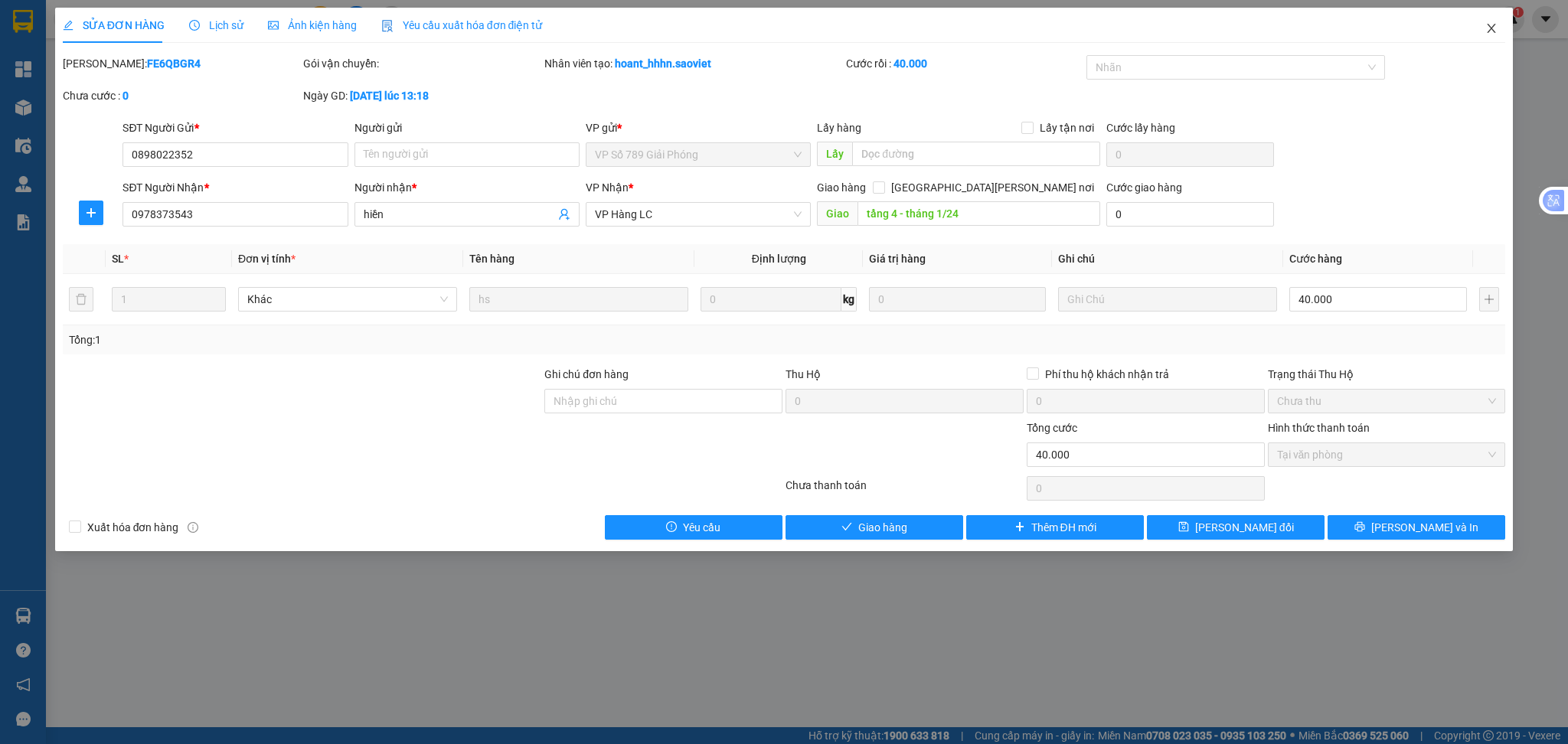
click at [1487, 31] on icon "close" at bounding box center [1491, 28] width 12 height 12
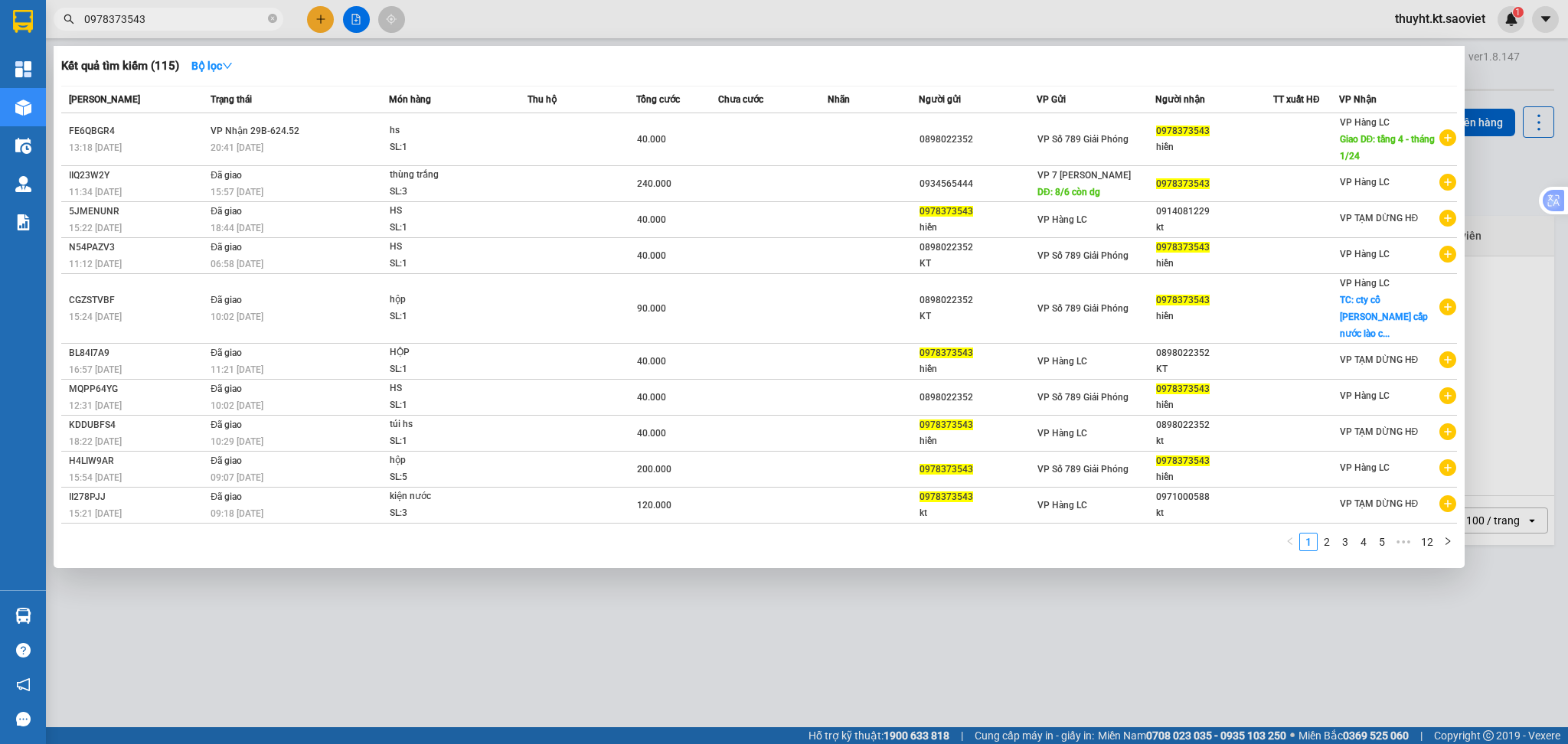
click at [208, 24] on input "0978373543" at bounding box center [174, 19] width 181 height 17
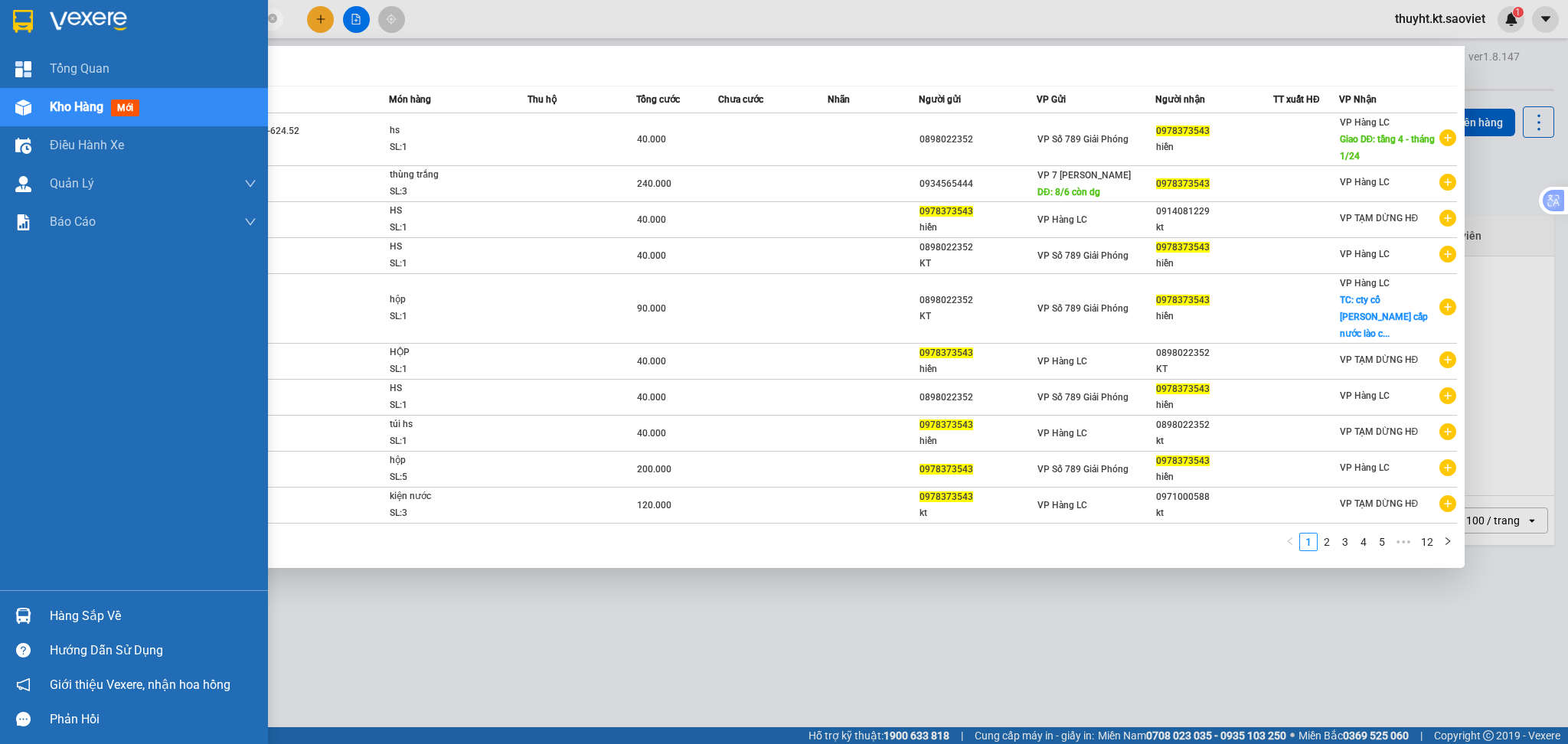
drag, startPoint x: 164, startPoint y: 18, endPoint x: 34, endPoint y: 7, distance: 130.5
click at [34, 7] on section "Kết quả tìm kiếm ( 115 ) Bộ lọc Mã ĐH Trạng thái Món hàng Thu hộ Tổng cước Chưa…" at bounding box center [784, 372] width 1568 height 744
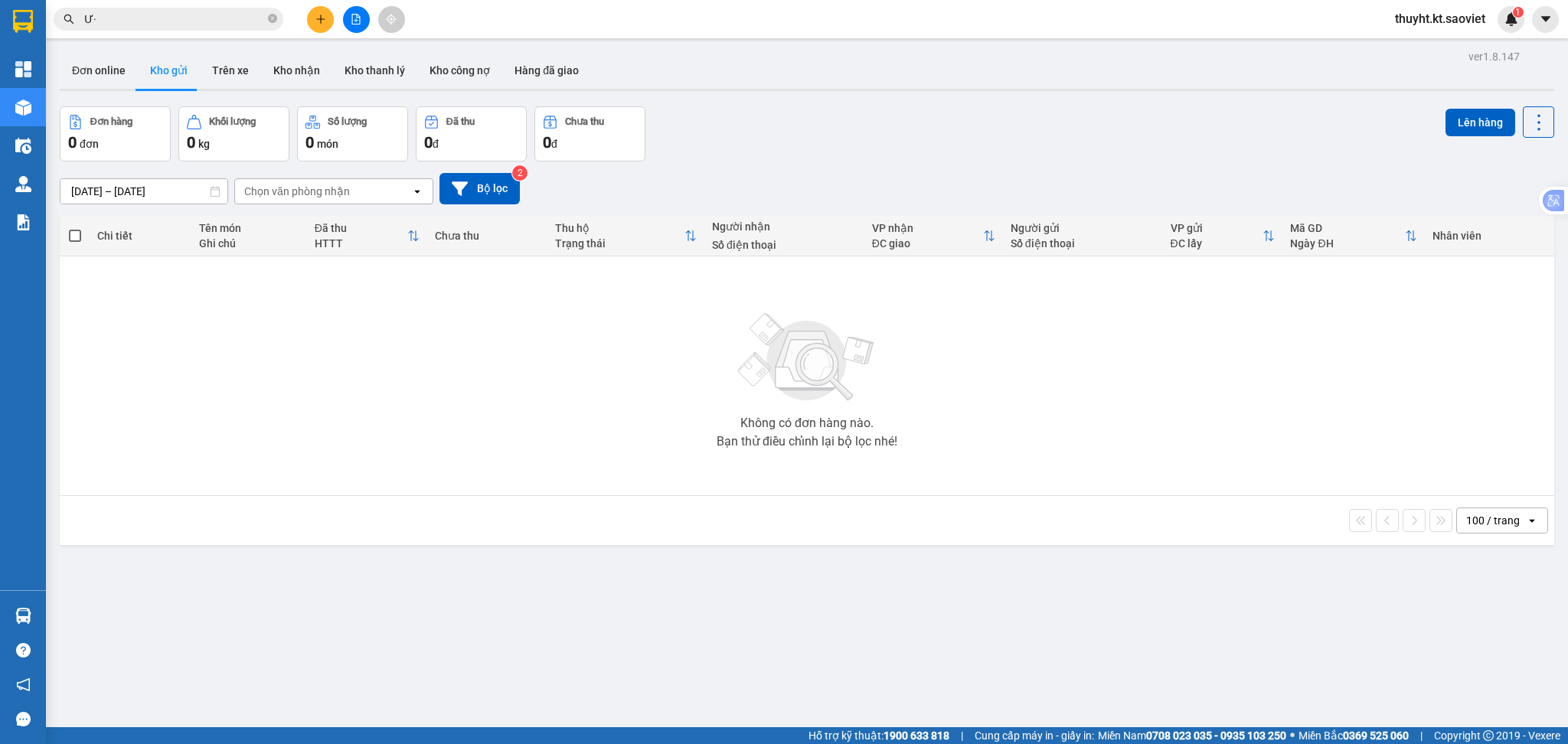
type input "Ư"
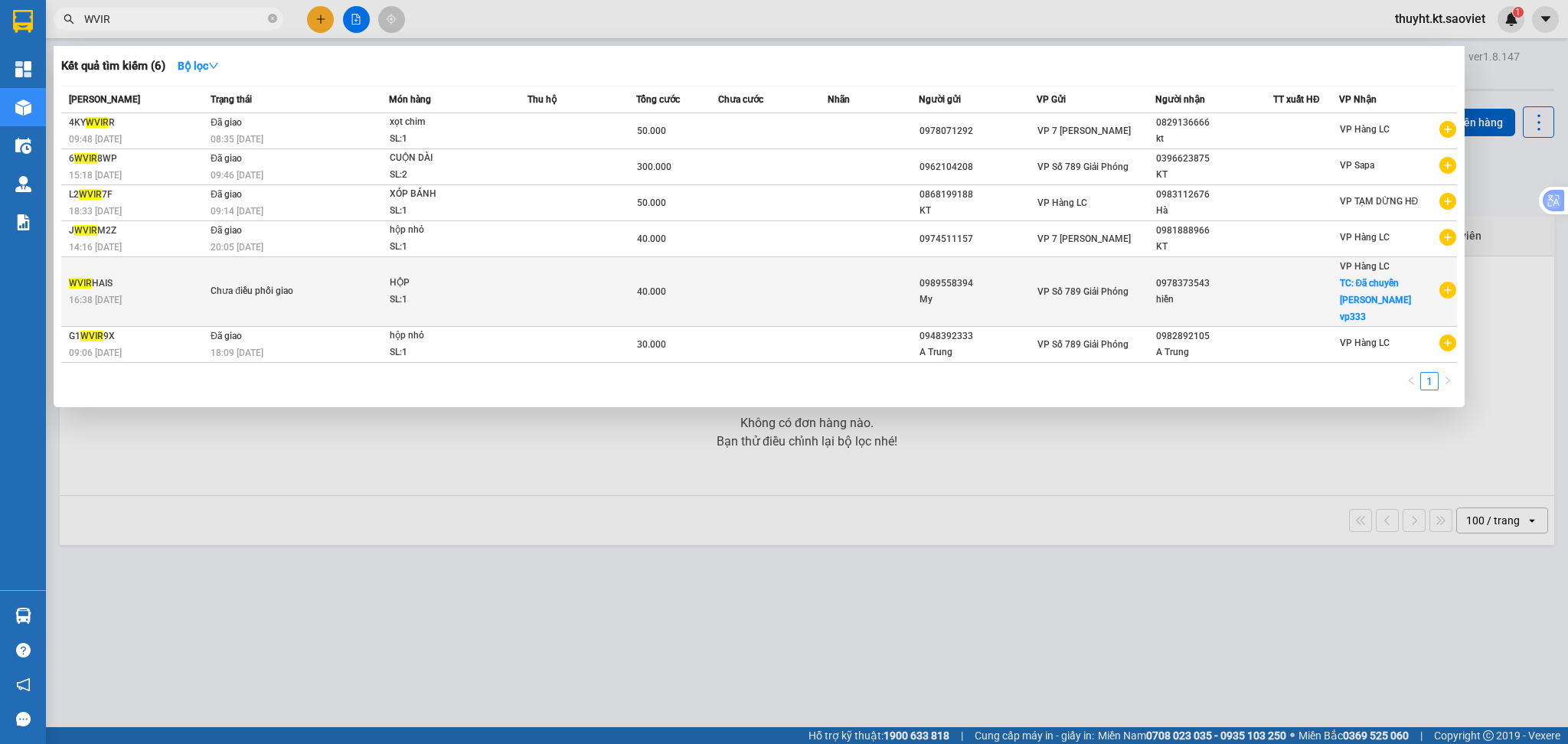
type input "WVIR"
click at [487, 292] on div "SL: 1" at bounding box center [447, 300] width 115 height 17
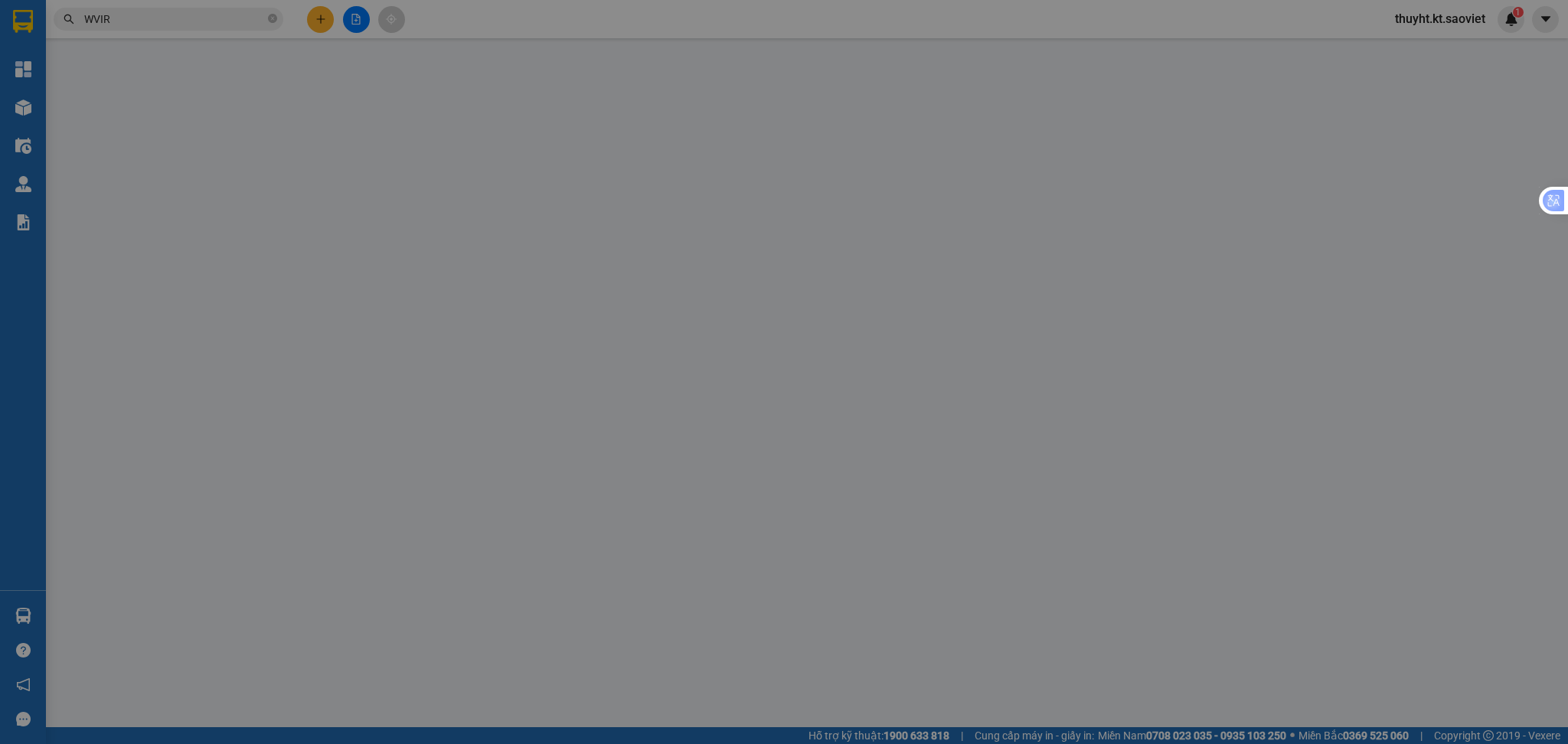
type input "0989558394"
type input "My"
type input "0978373543"
type input "hiền"
checkbox input "true"
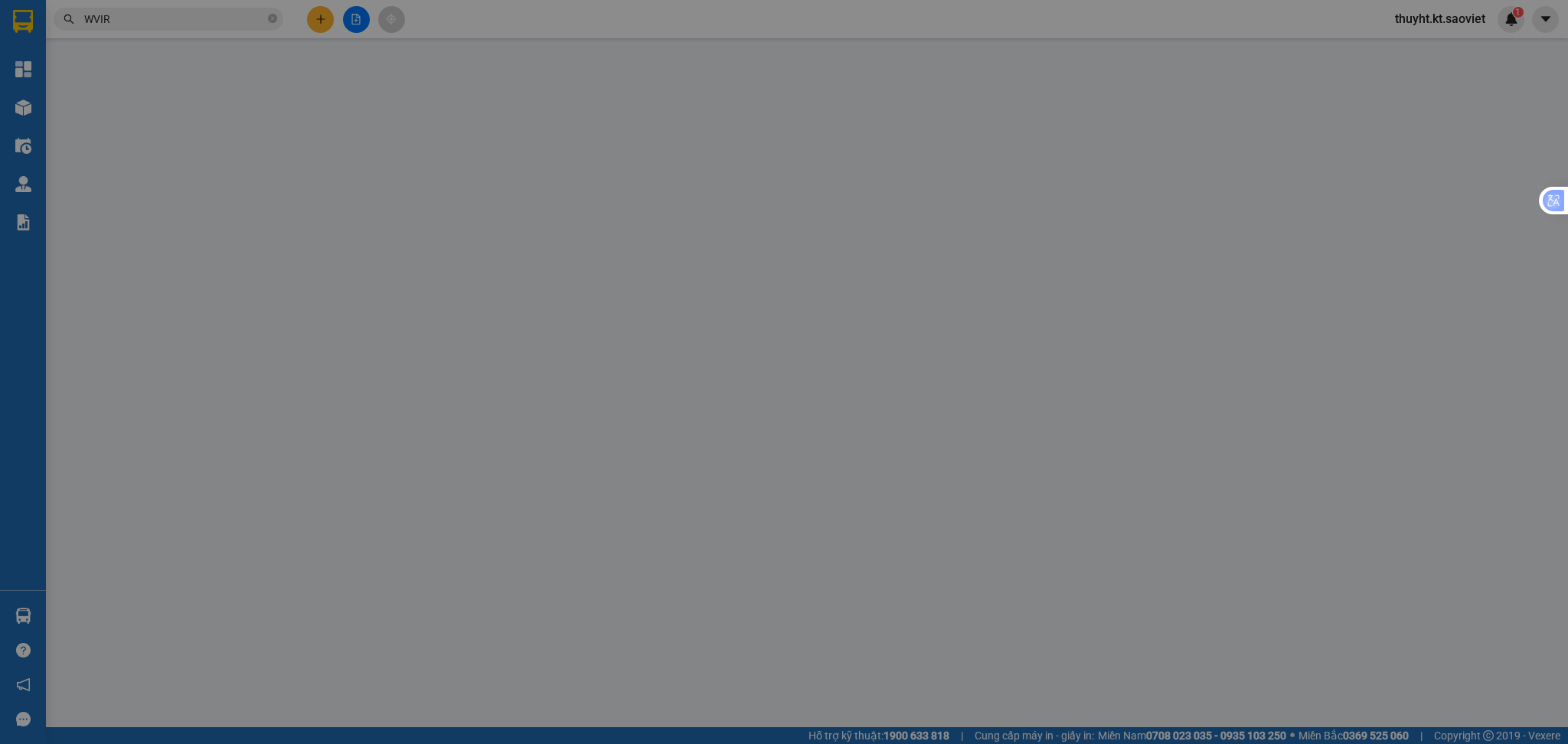
type input "Đã chuyển lên kho vp333"
type input "0"
type input "40.000"
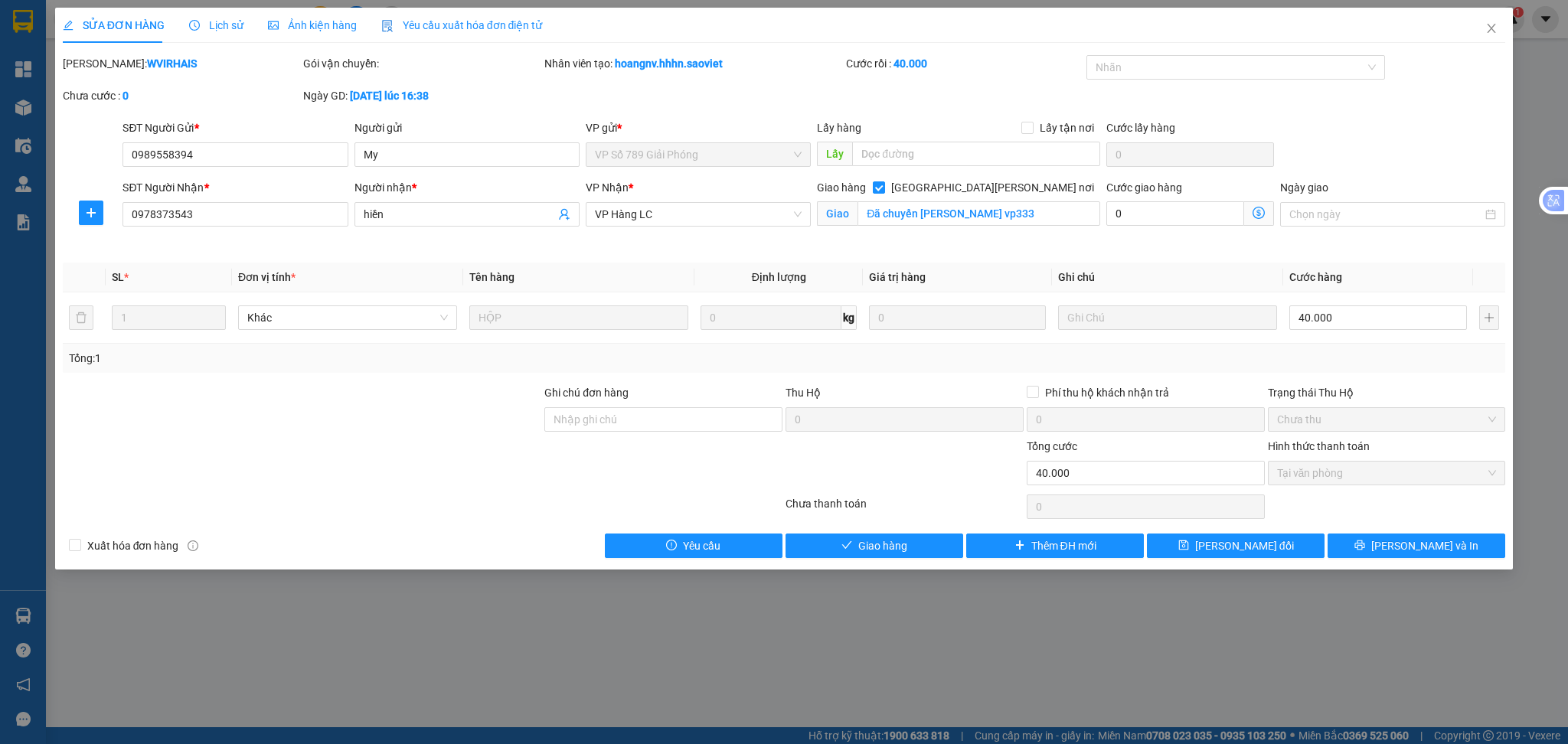
click at [200, 19] on span "Lịch sử" at bounding box center [216, 24] width 55 height 12
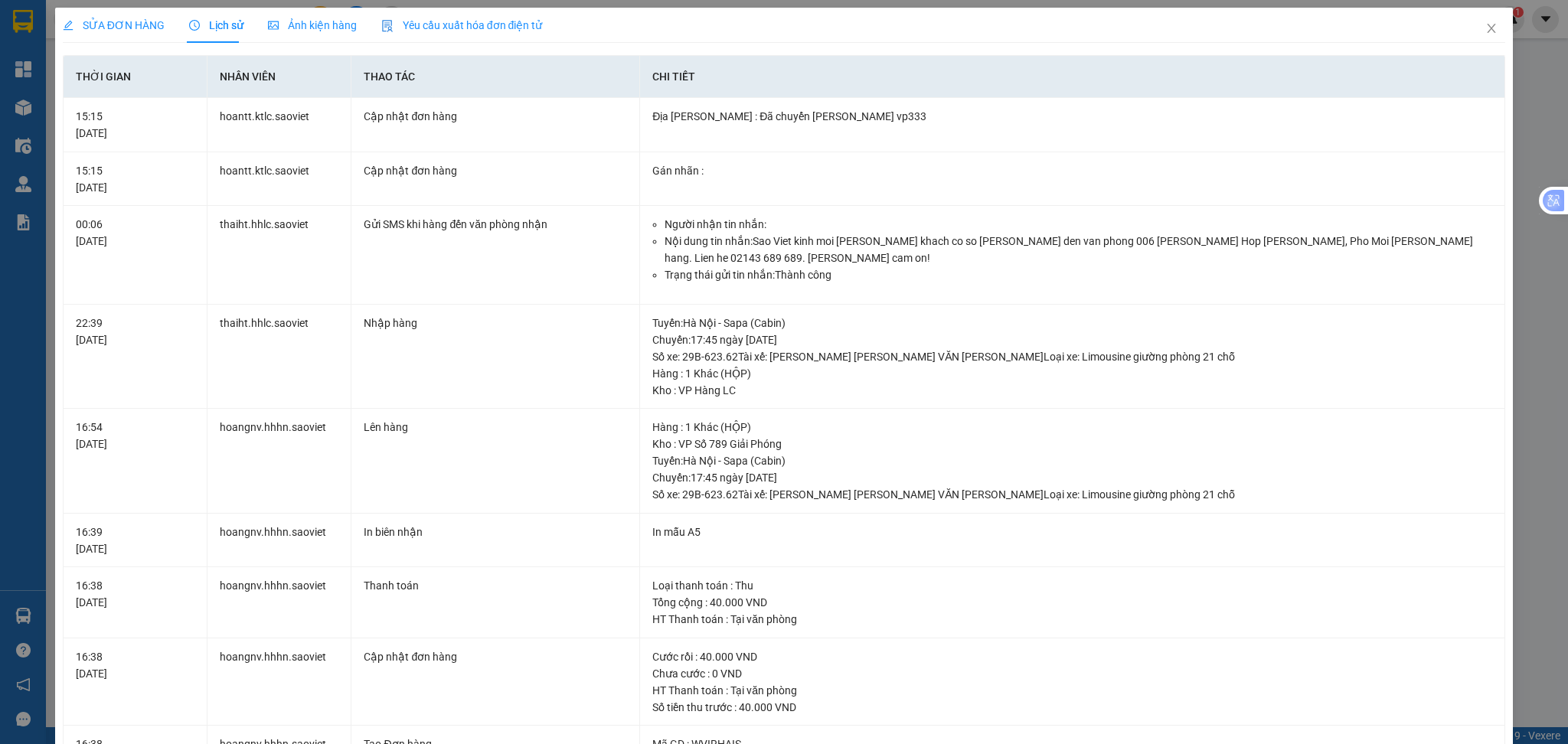
click at [120, 26] on span "SỬA ĐƠN HÀNG" at bounding box center [114, 24] width 102 height 12
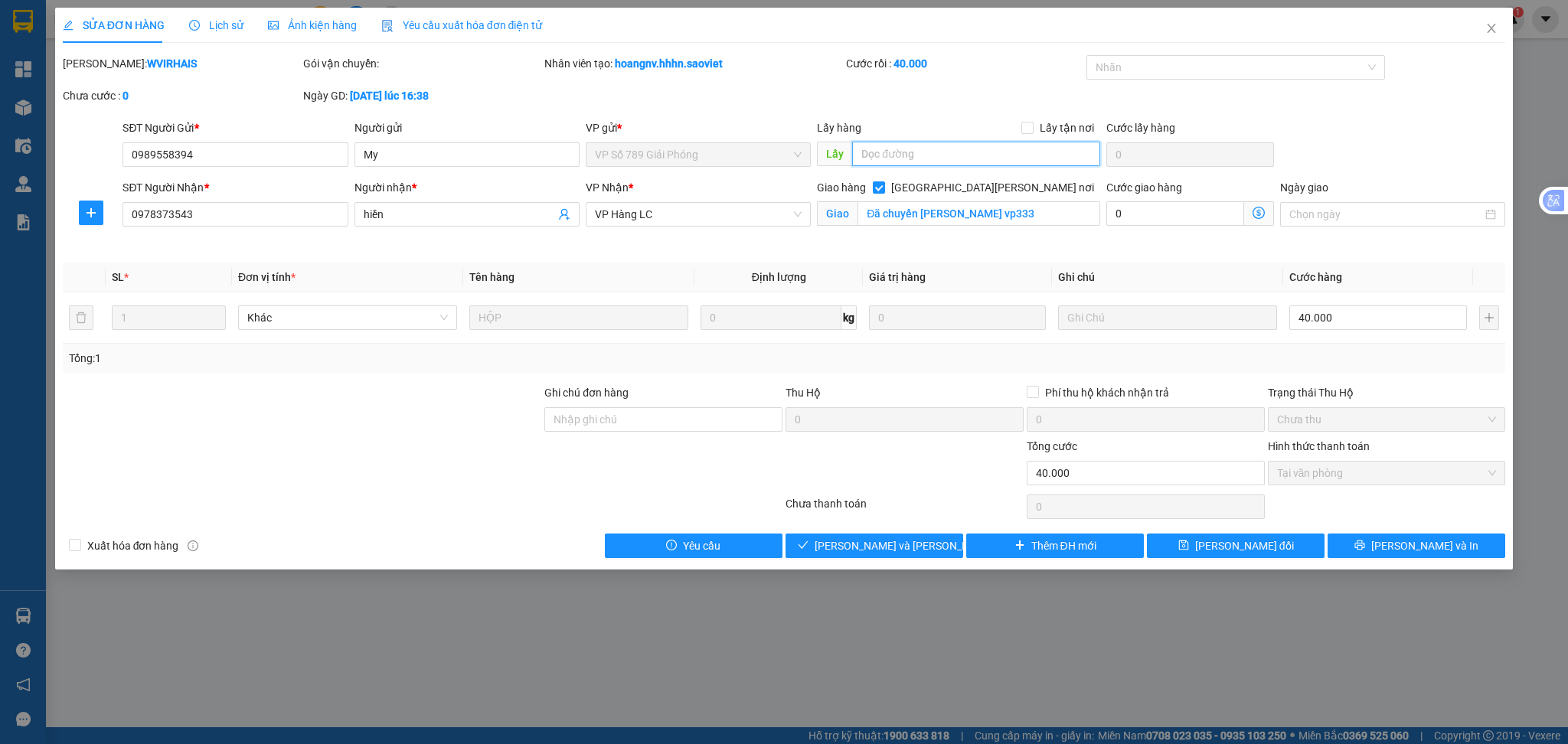
click at [914, 151] on input "text" at bounding box center [977, 154] width 248 height 24
type input "HỦY HÀNG [DATE]"
click at [905, 546] on span "[PERSON_NAME] và Giao hàng" at bounding box center [919, 546] width 207 height 17
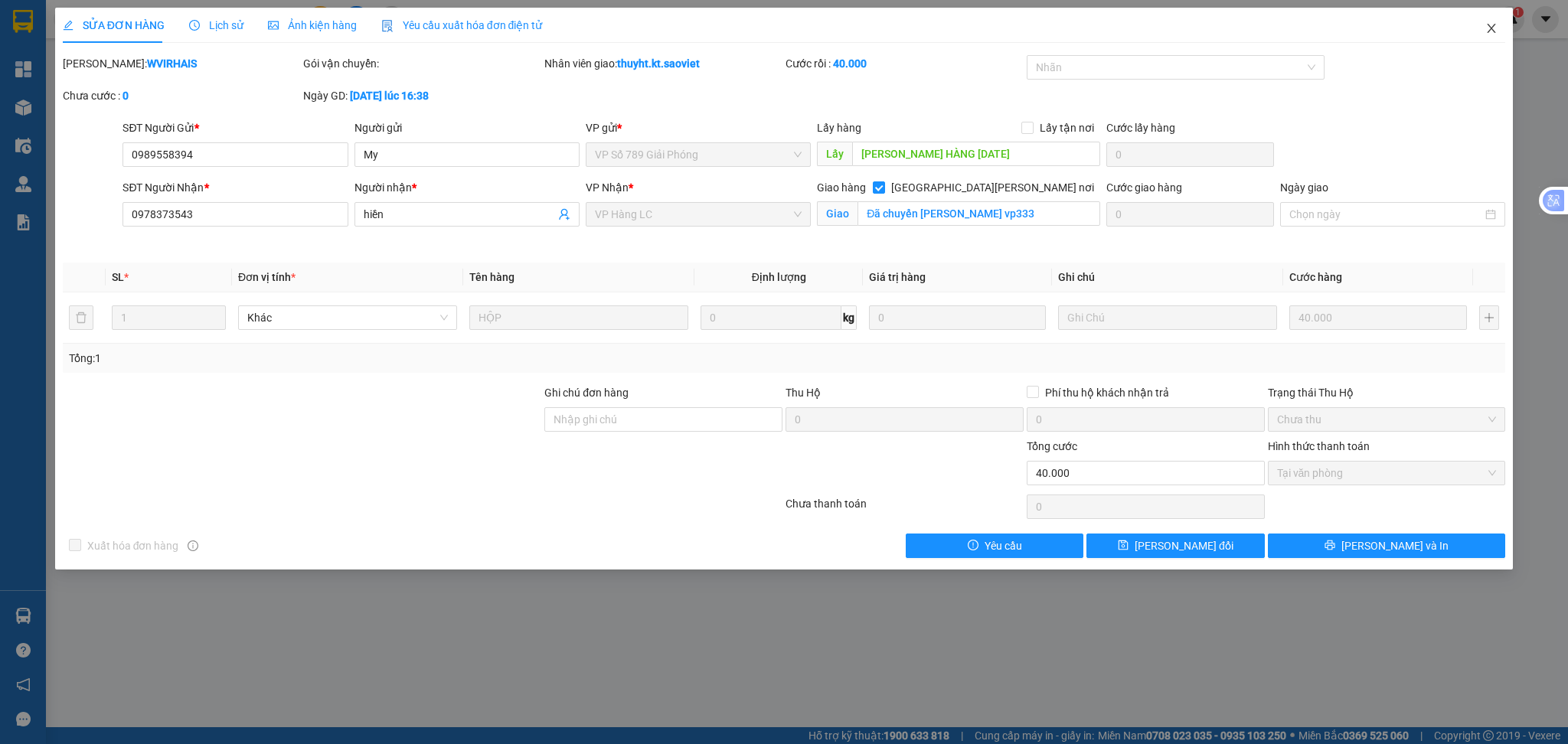
click at [1500, 27] on span "Close" at bounding box center [1492, 29] width 43 height 43
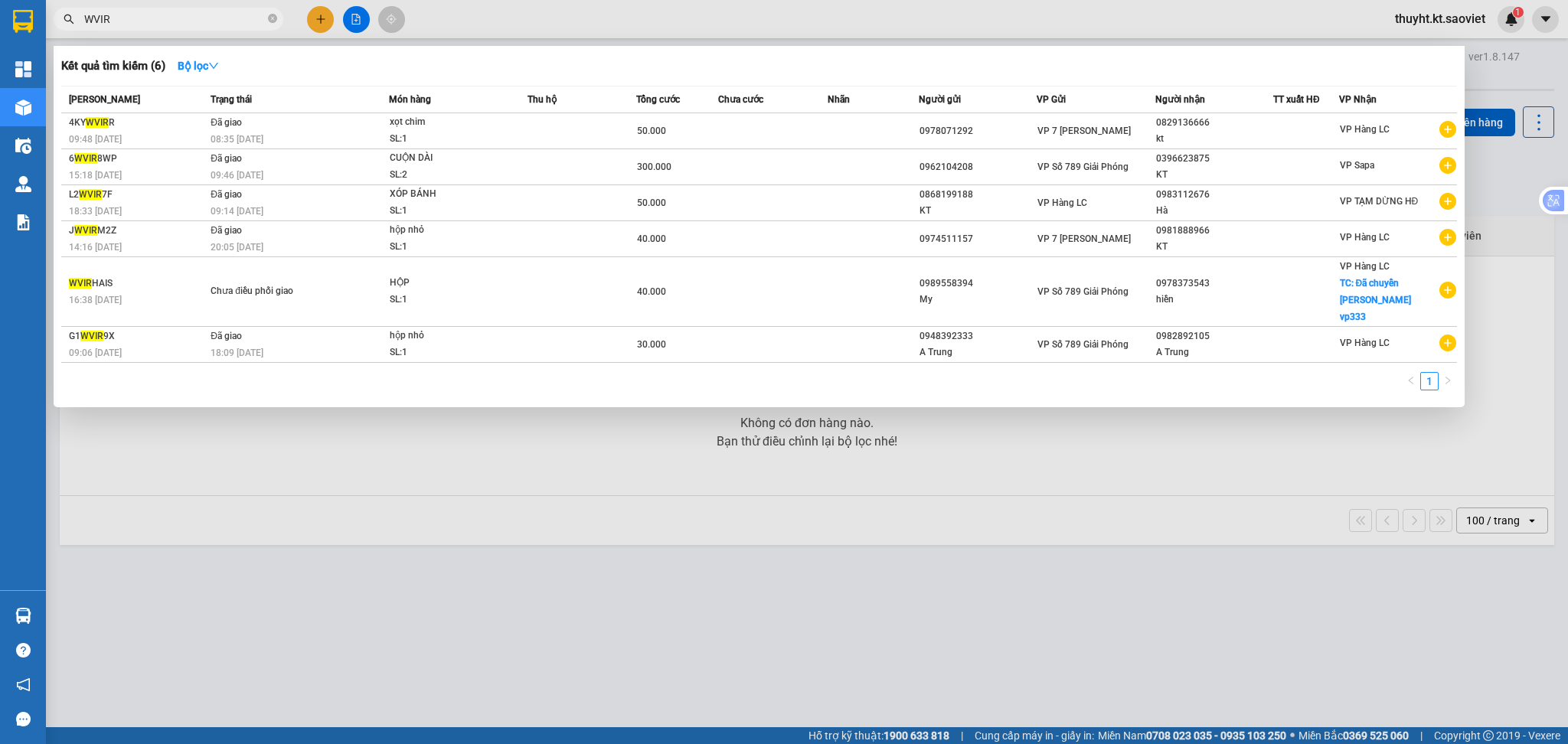
drag, startPoint x: 126, startPoint y: 15, endPoint x: 83, endPoint y: 14, distance: 43.0
click at [83, 14] on span "WVIR" at bounding box center [168, 19] width 230 height 23
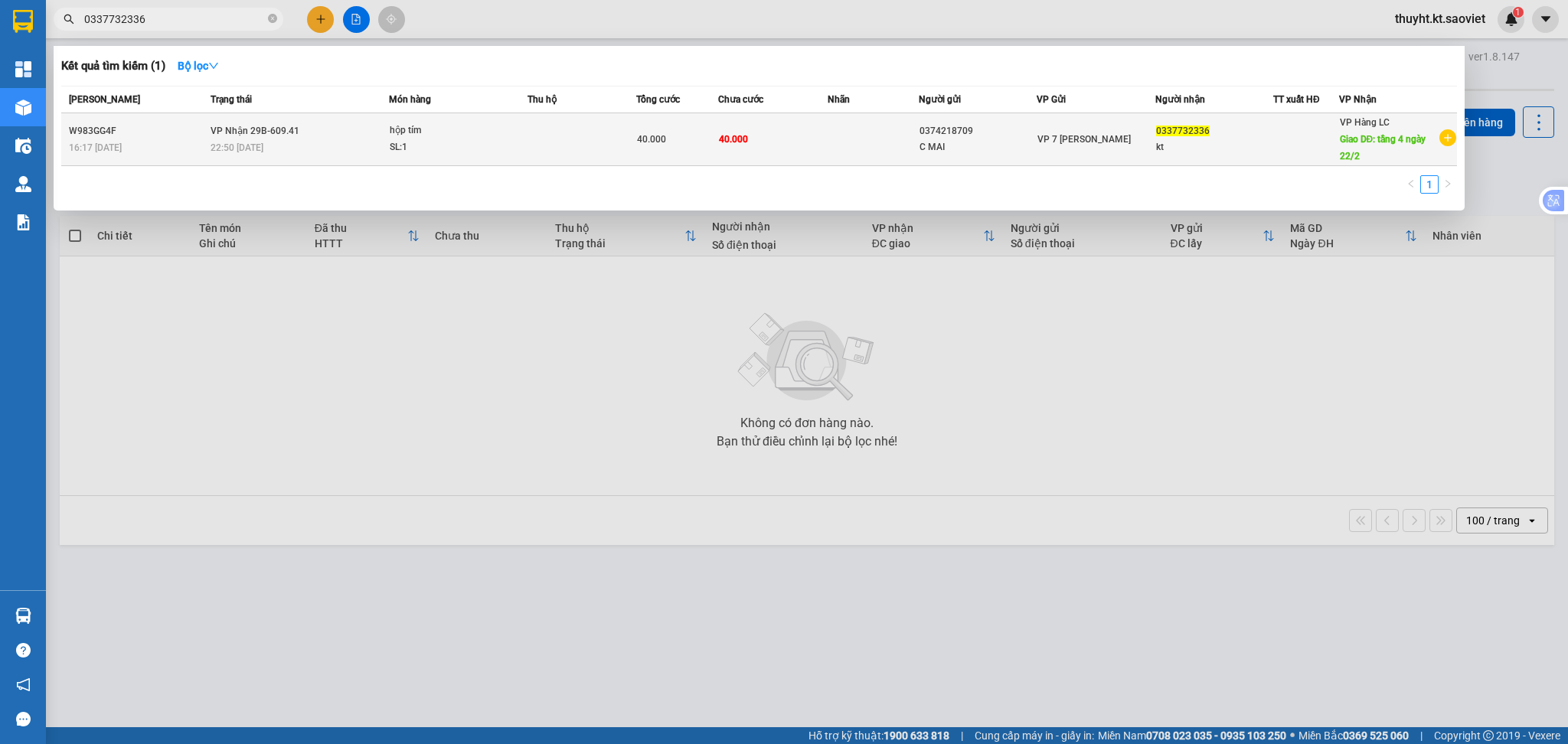
type input "0337732336"
click at [425, 144] on div "SL: 1" at bounding box center [447, 148] width 115 height 17
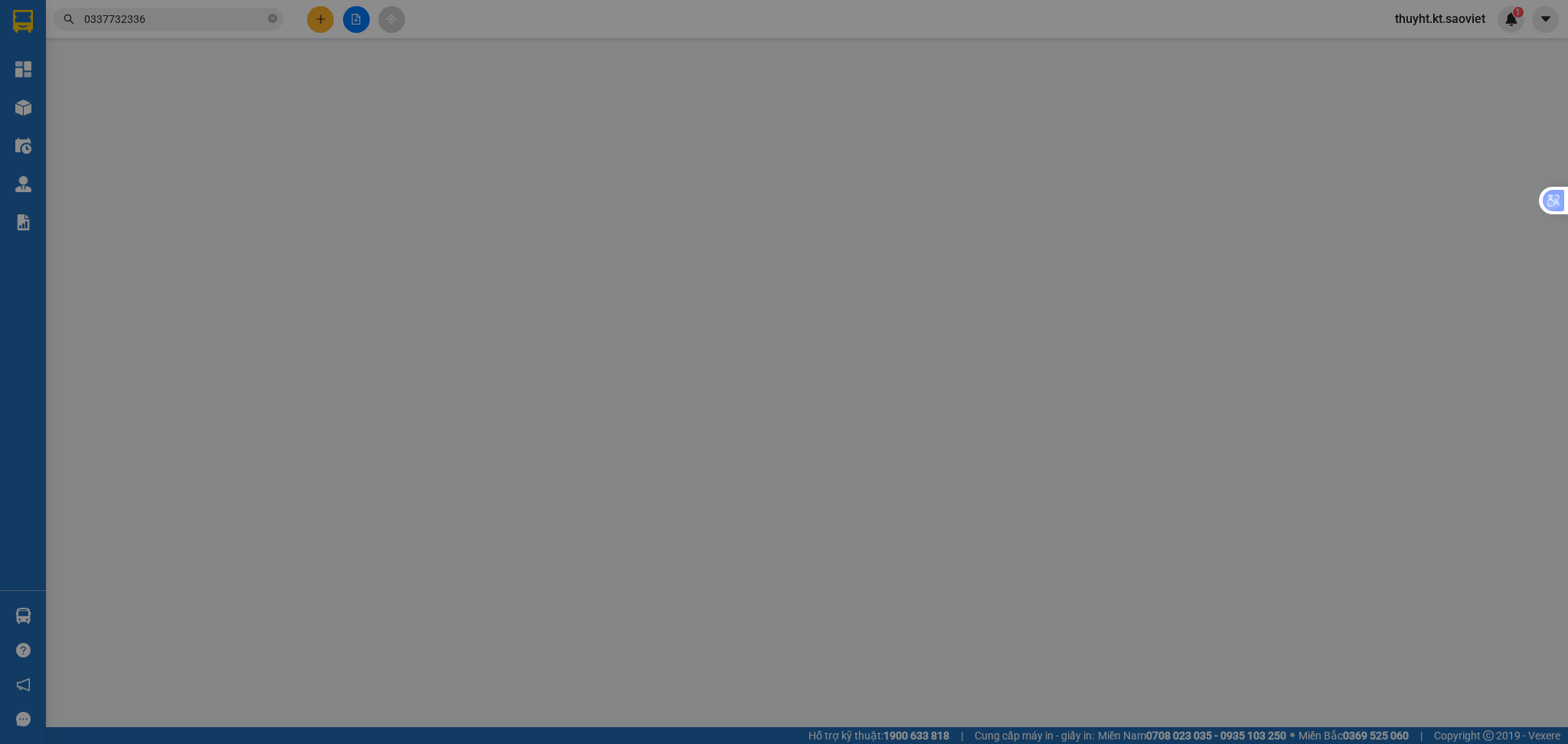
type input "0374218709"
type input "C MAI"
type input "0337732336"
type input "kt"
type input "tầng 4 ngày 22/2"
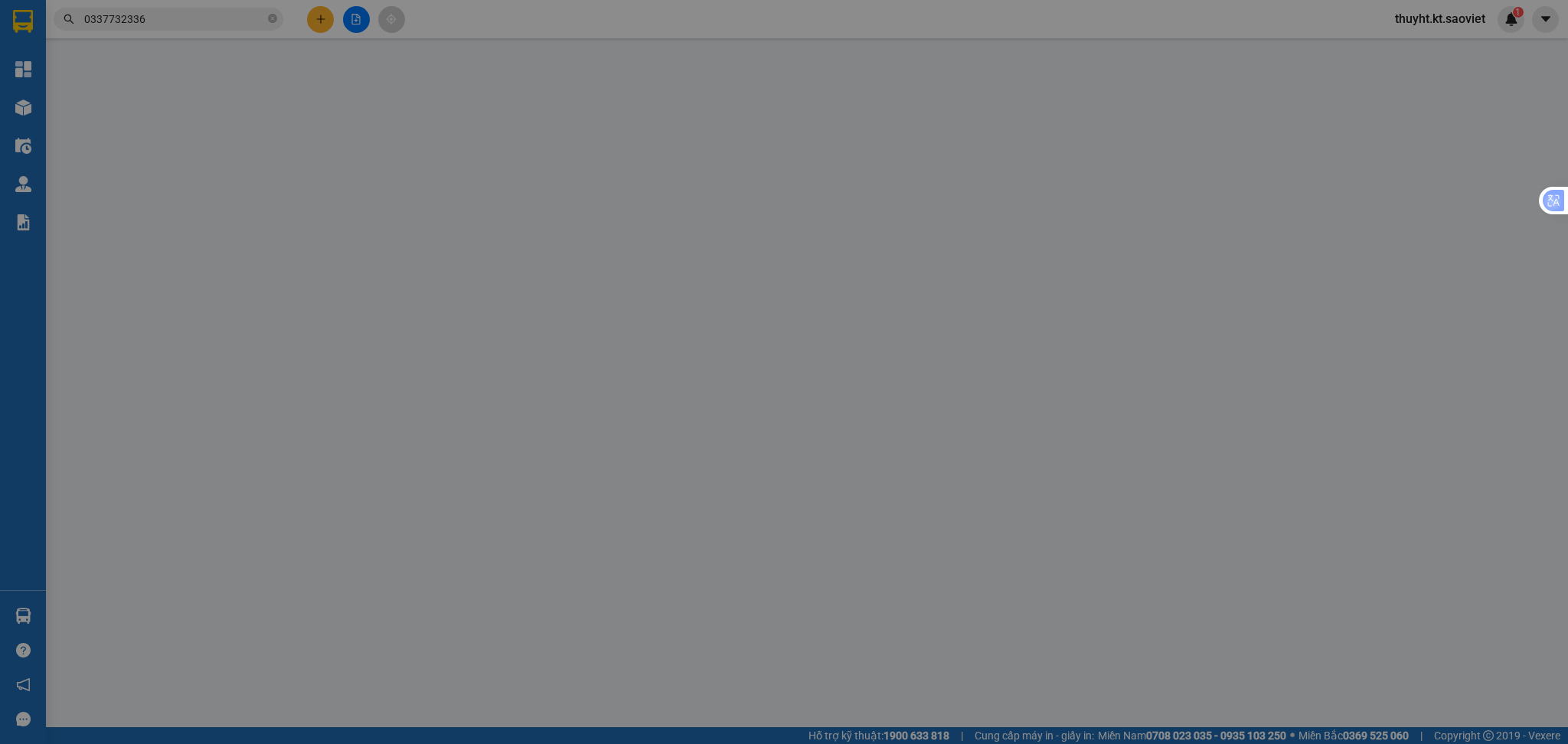
type input "0"
type input "40.000"
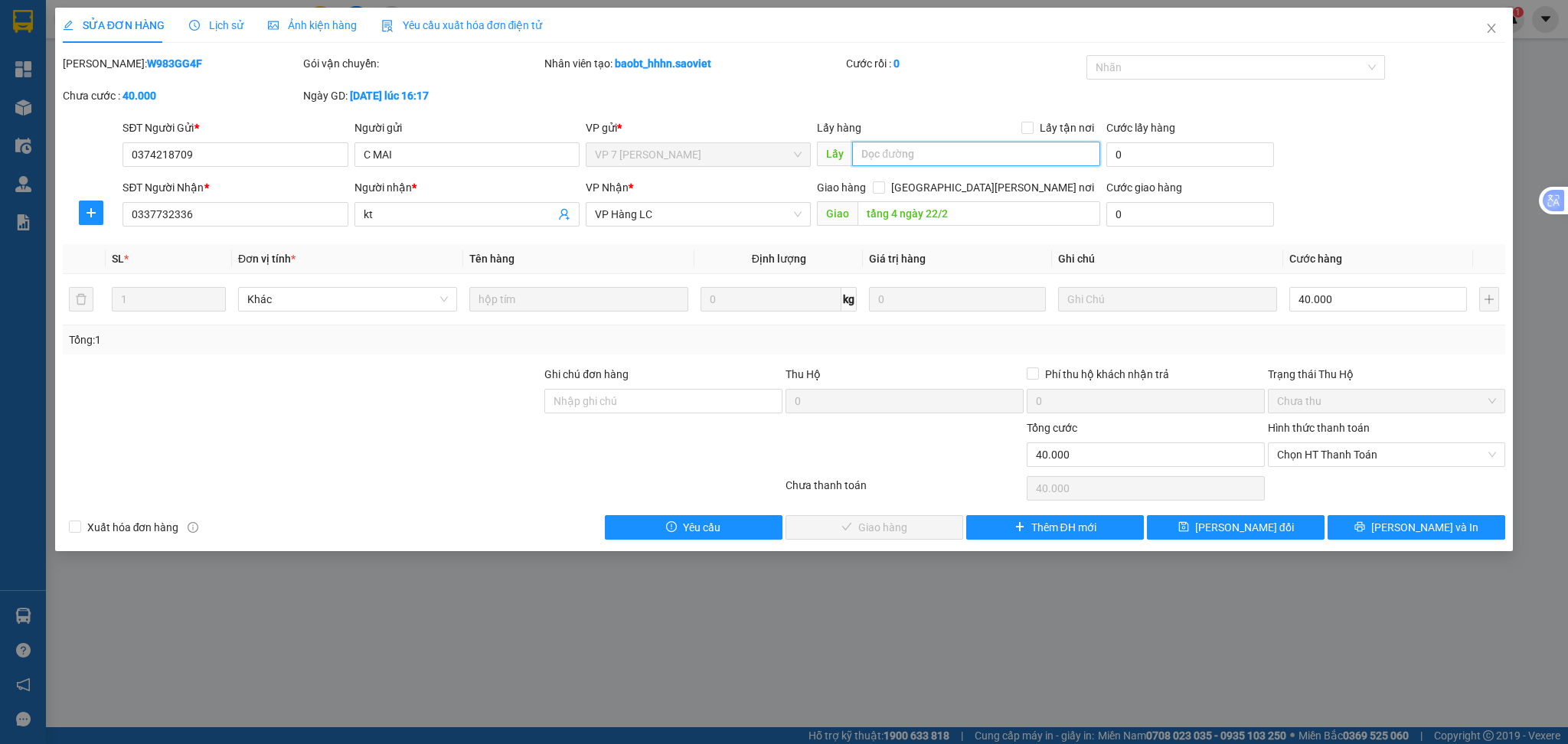
click at [893, 159] on input "text" at bounding box center [977, 154] width 248 height 24
type input "HỦY HÀNG [DATE]"
click at [1221, 526] on span "[PERSON_NAME] thay đổi" at bounding box center [1244, 528] width 99 height 17
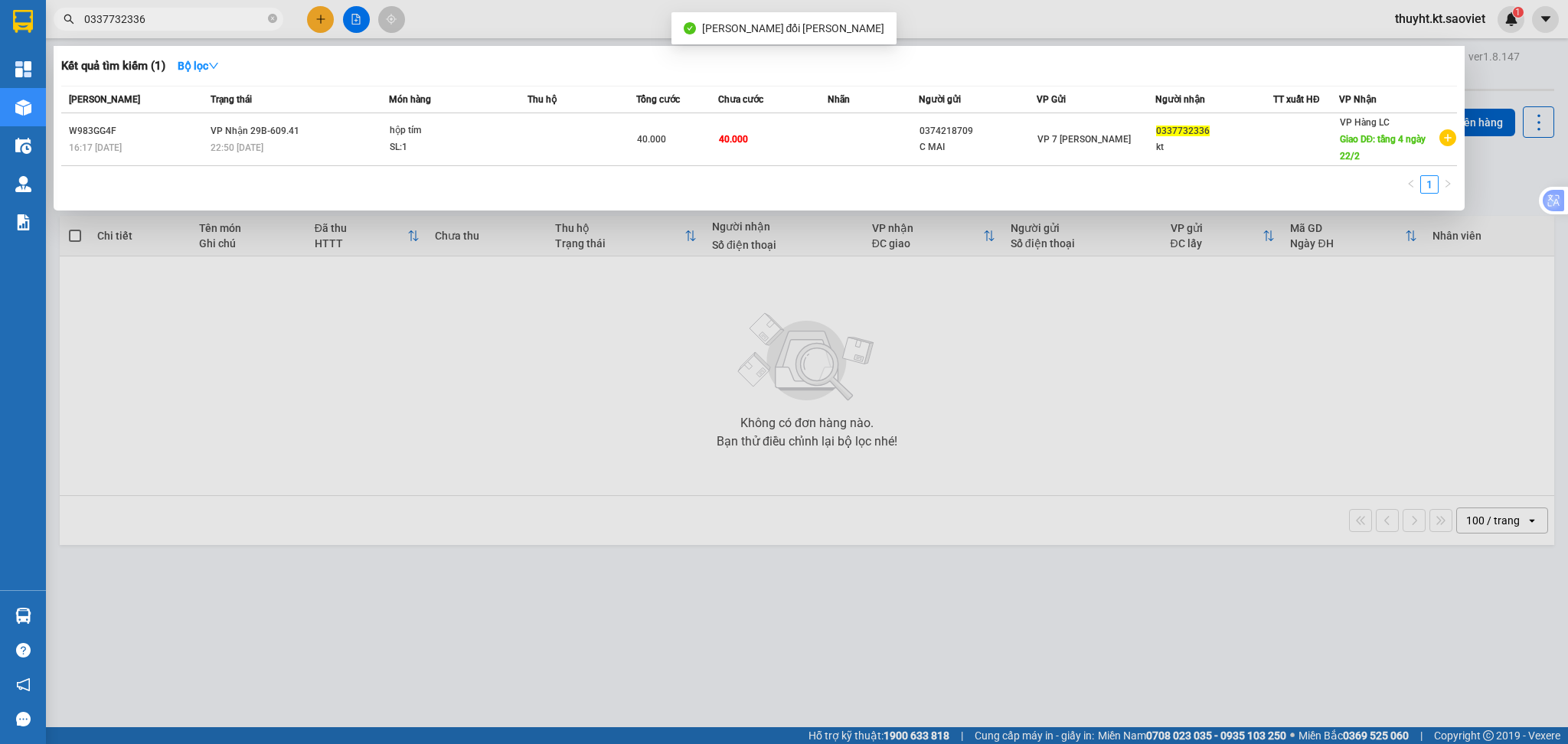
click at [180, 14] on input "0337732336" at bounding box center [174, 19] width 181 height 17
click at [405, 466] on div at bounding box center [784, 372] width 1568 height 744
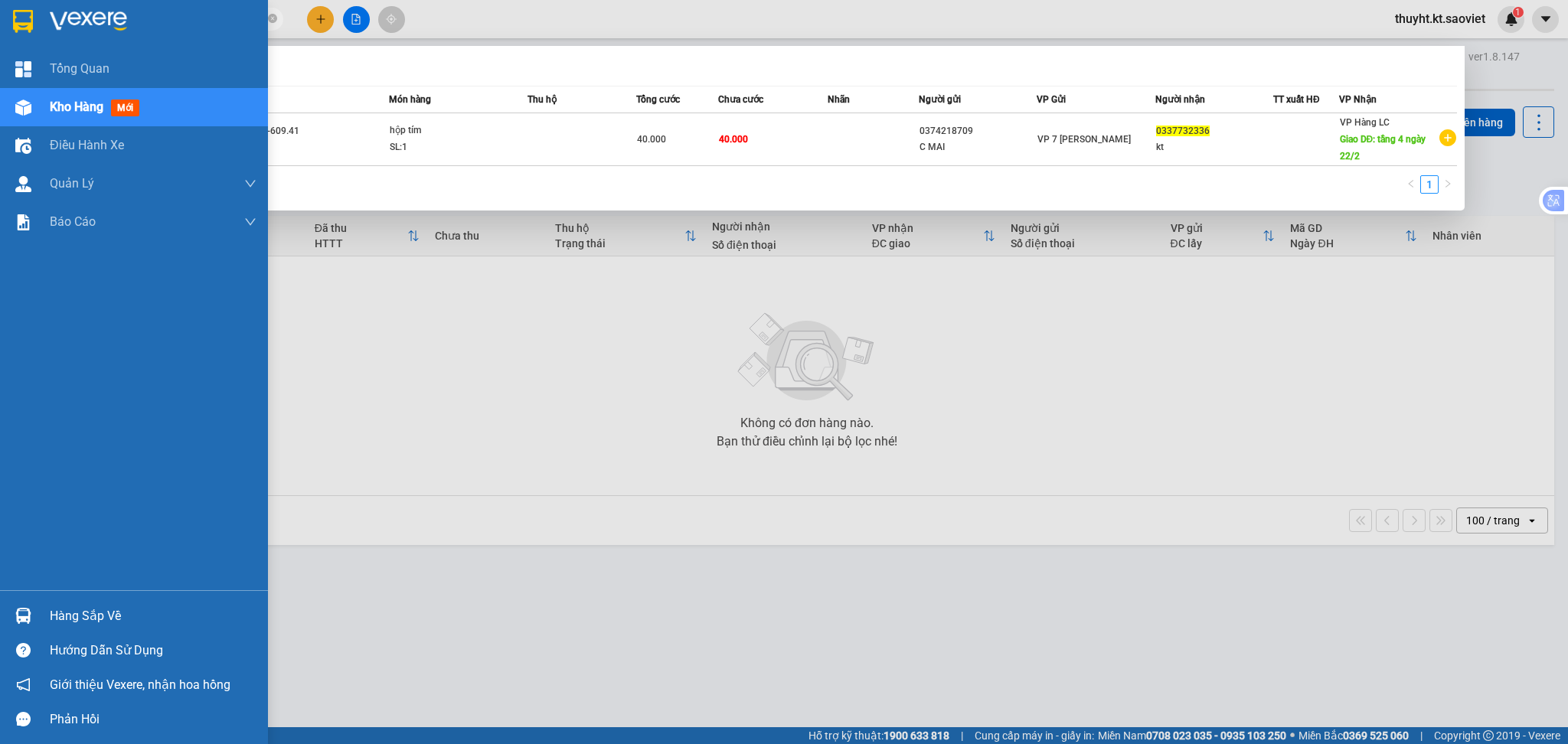
drag, startPoint x: 200, startPoint y: 13, endPoint x: 35, endPoint y: 14, distance: 165.0
click at [35, 14] on section "Kết quả tìm kiếm ( 1 ) Bộ lọc Mã ĐH Trạng thái Món hàng Thu hộ Tổng cước Chưa c…" at bounding box center [784, 372] width 1568 height 744
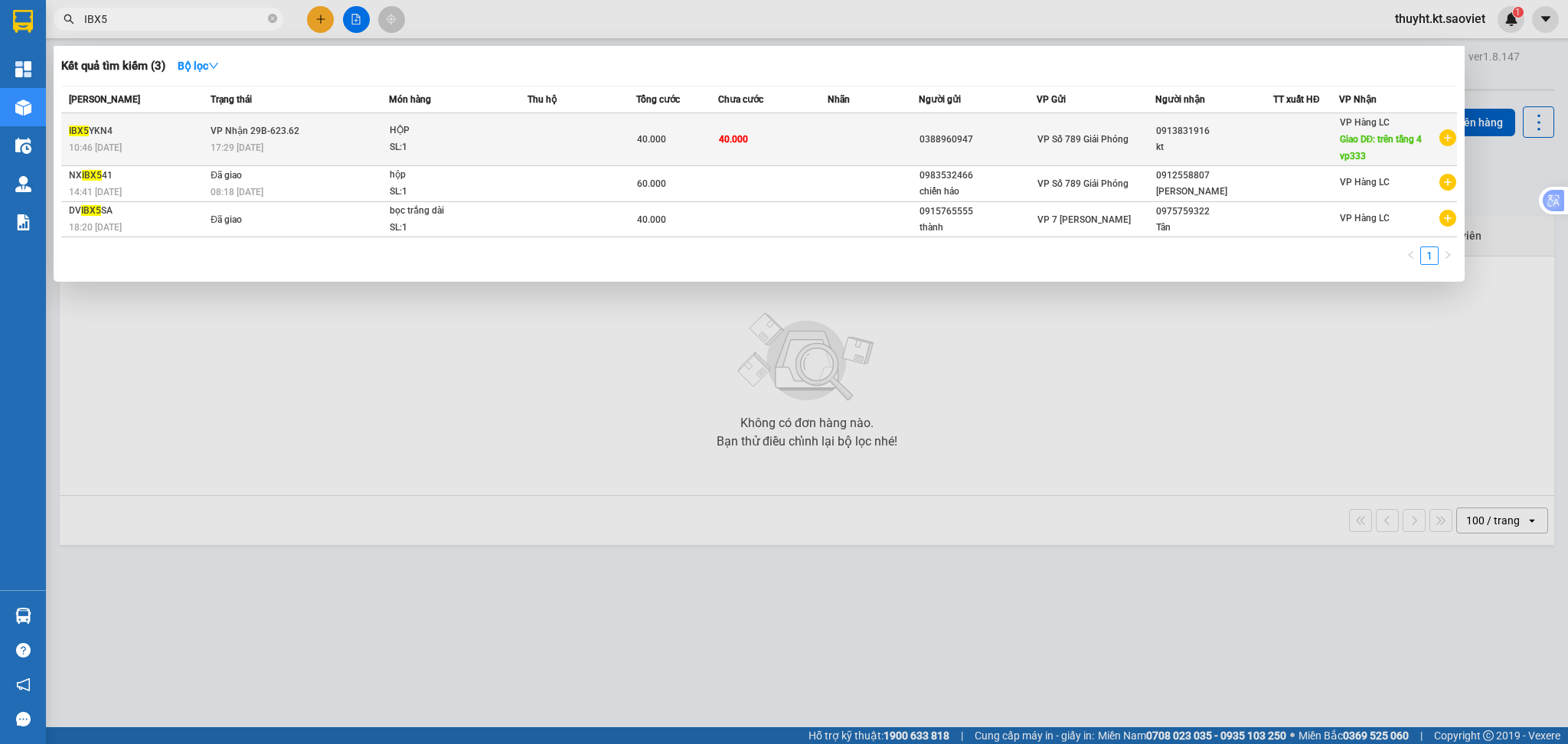
type input "IBX5"
click at [647, 125] on td "40.000" at bounding box center [677, 139] width 82 height 53
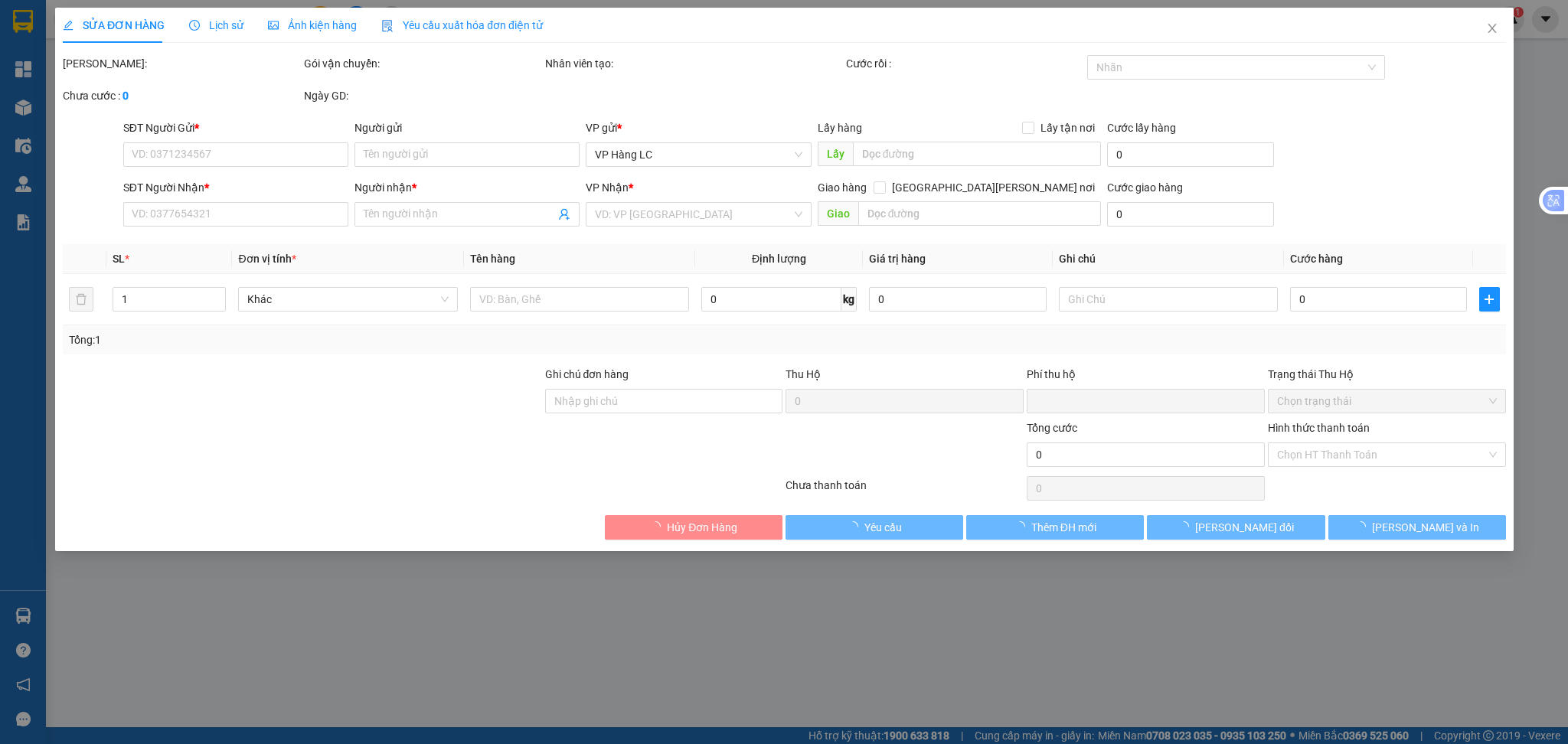
type input "0388960947"
type input "0913831916"
type input "kt"
type input "trên tầng 4 vp333"
type input "0"
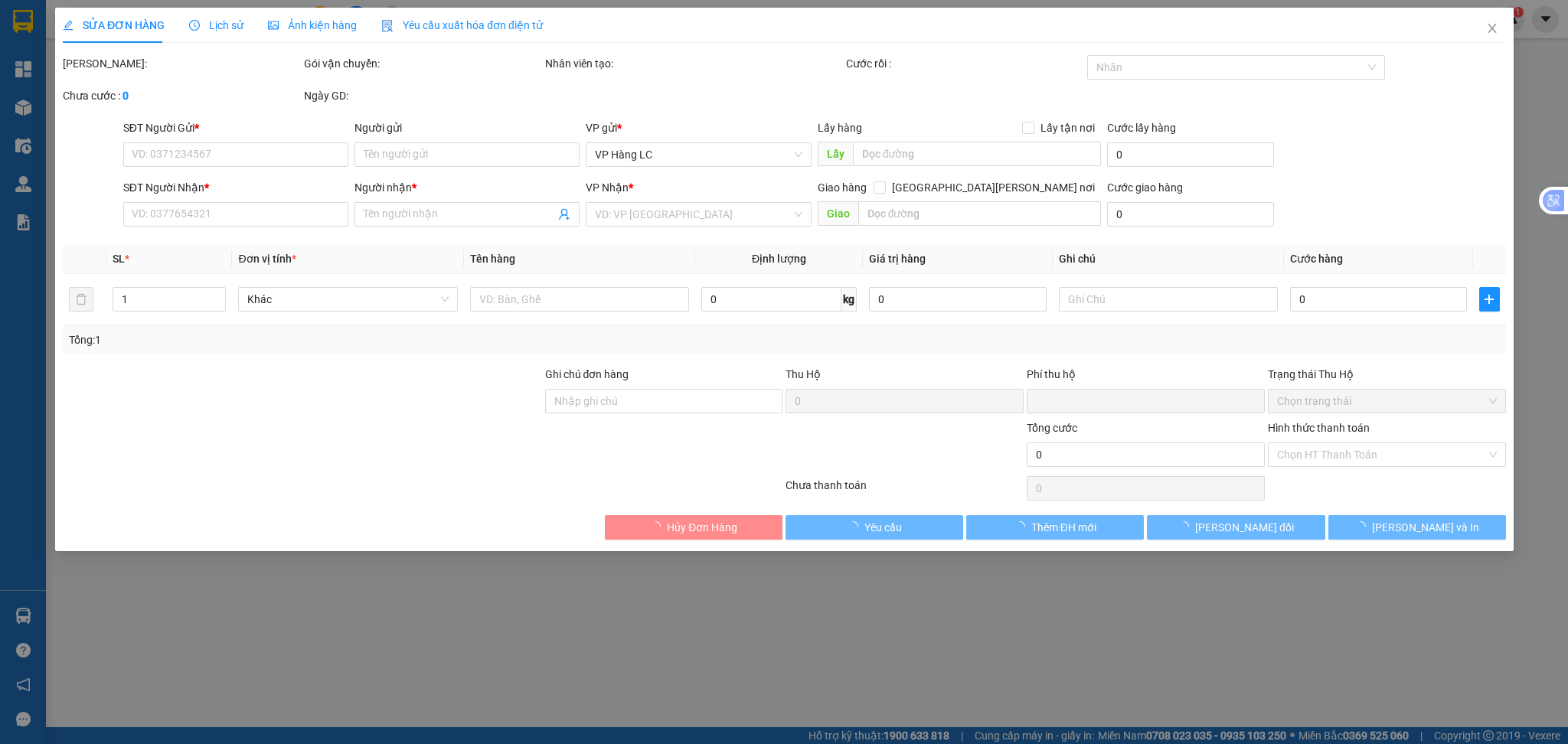
type input "40.000"
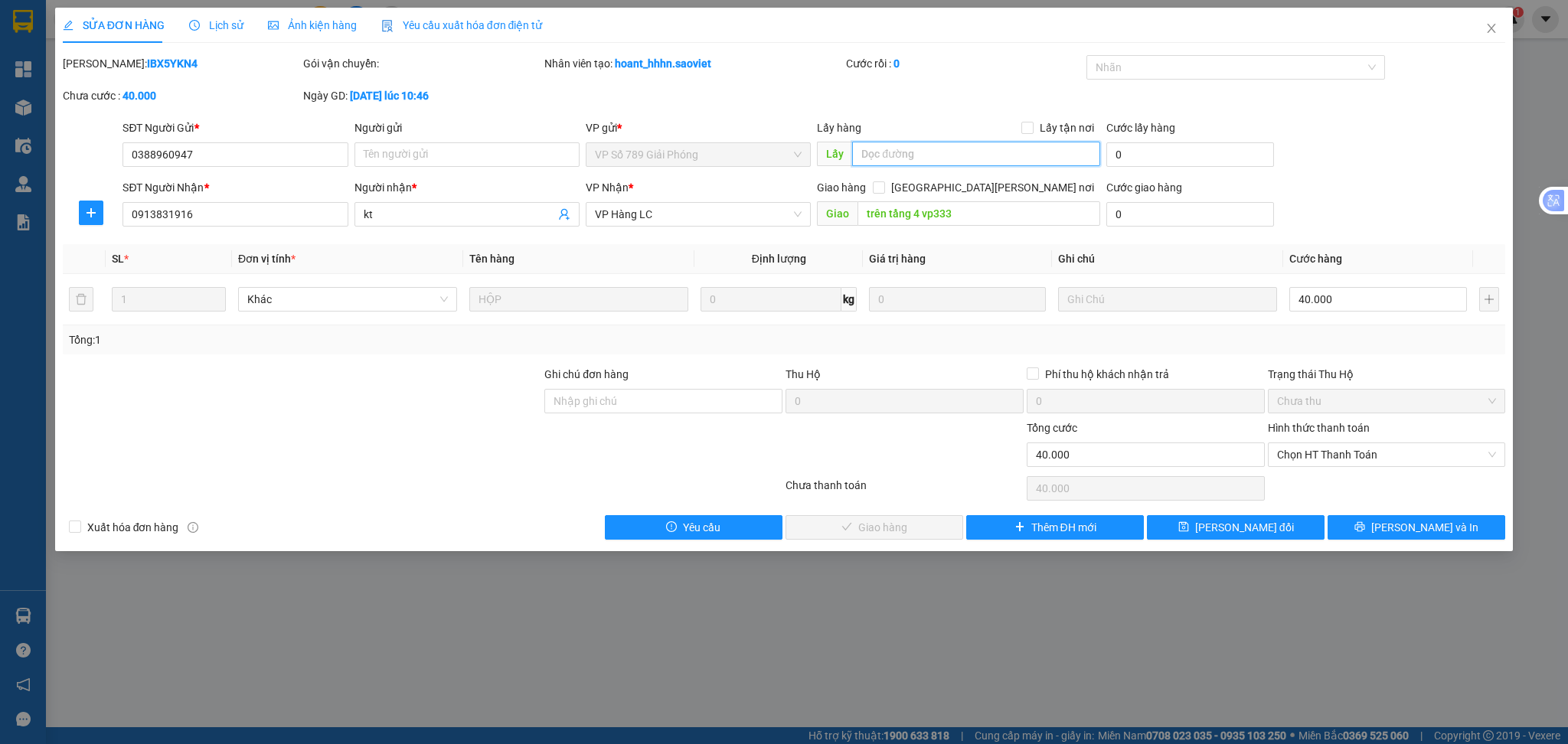
click at [903, 150] on input "text" at bounding box center [977, 154] width 248 height 24
type input "G"
type input "HỦY 14.102025"
click at [1223, 527] on span "[PERSON_NAME] thay đổi" at bounding box center [1244, 528] width 99 height 17
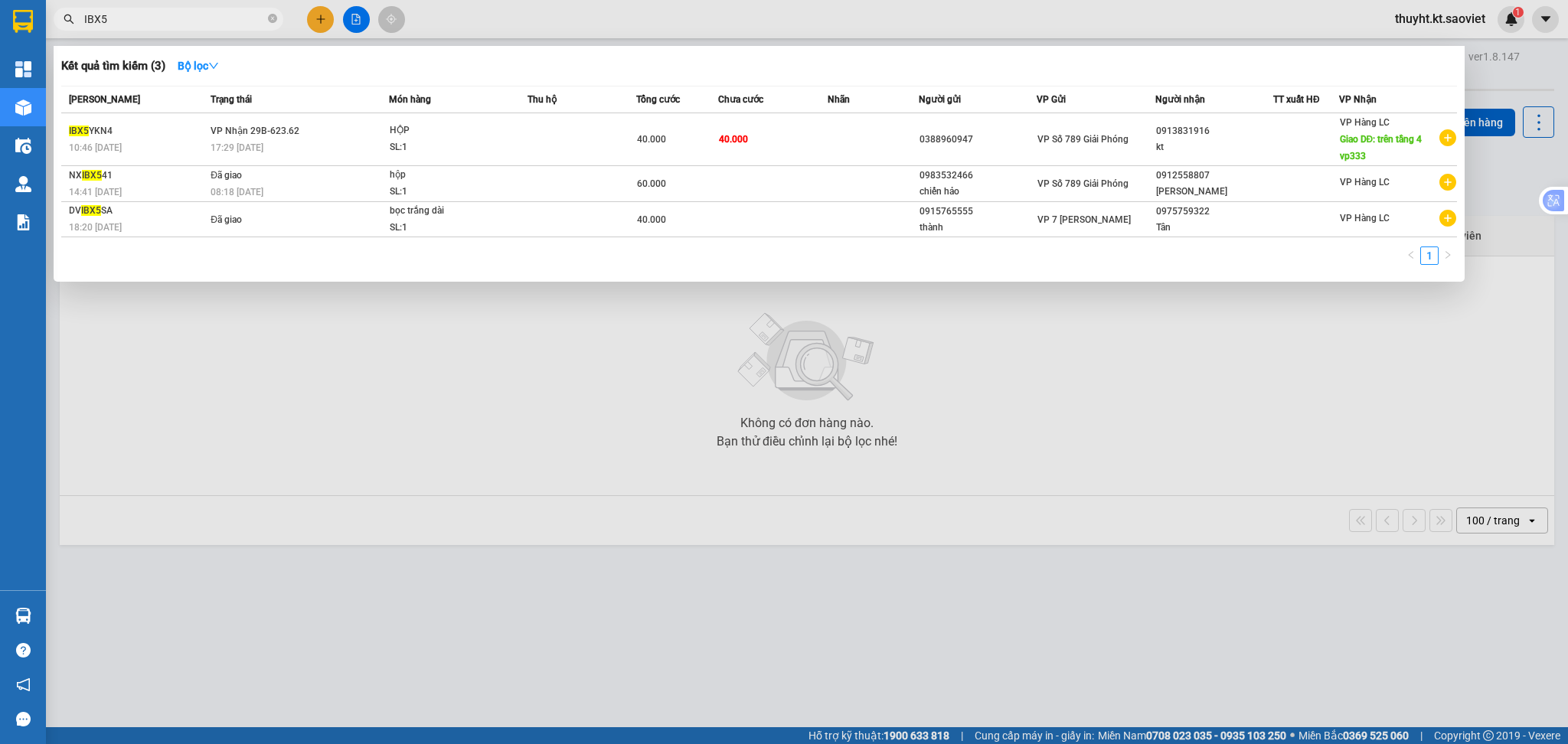
drag, startPoint x: 164, startPoint y: 19, endPoint x: 93, endPoint y: 27, distance: 71.4
click at [93, 27] on span "IBX5" at bounding box center [168, 19] width 230 height 23
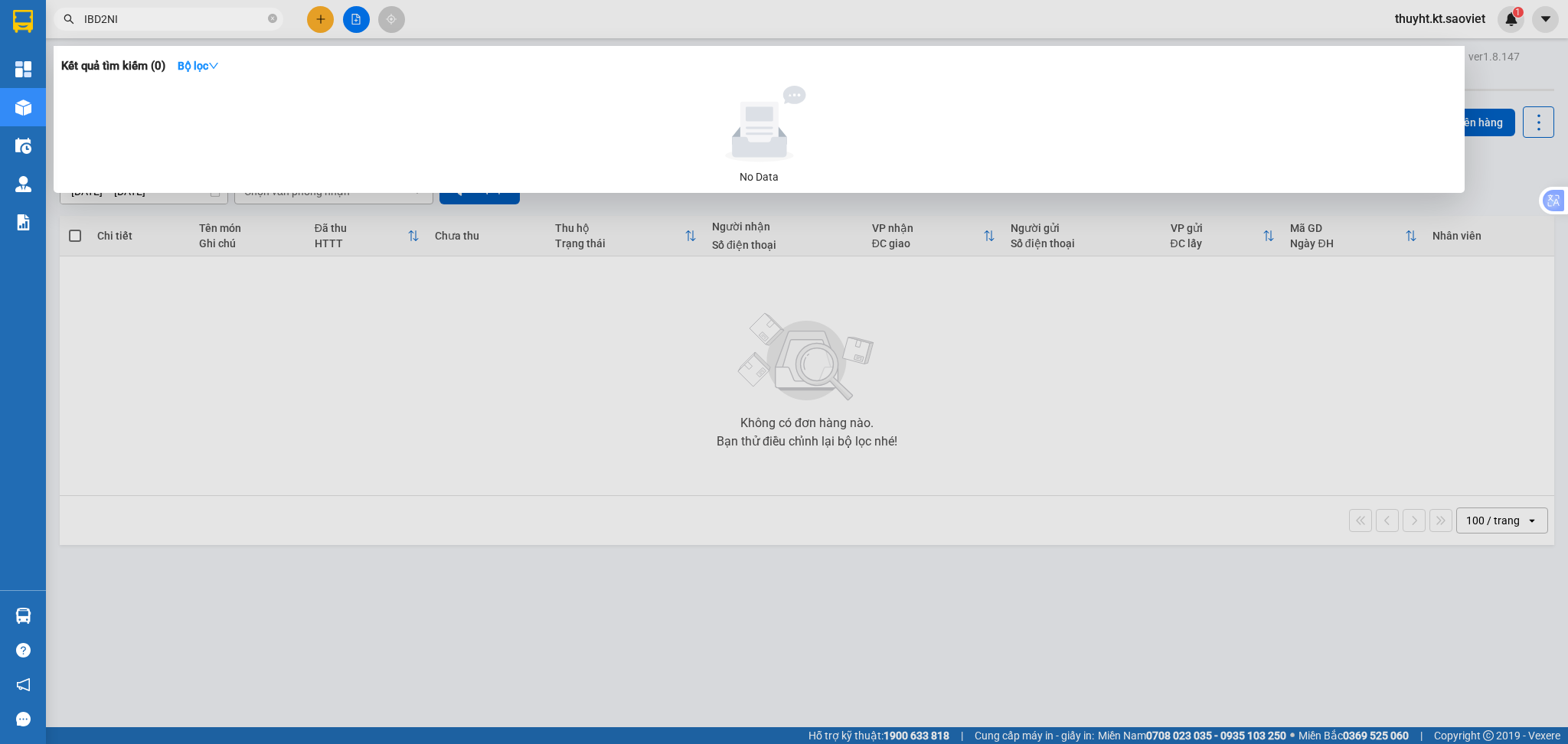
drag, startPoint x: 140, startPoint y: 14, endPoint x: 56, endPoint y: 19, distance: 84.1
click at [56, 19] on span "IBD2NI" at bounding box center [168, 19] width 230 height 23
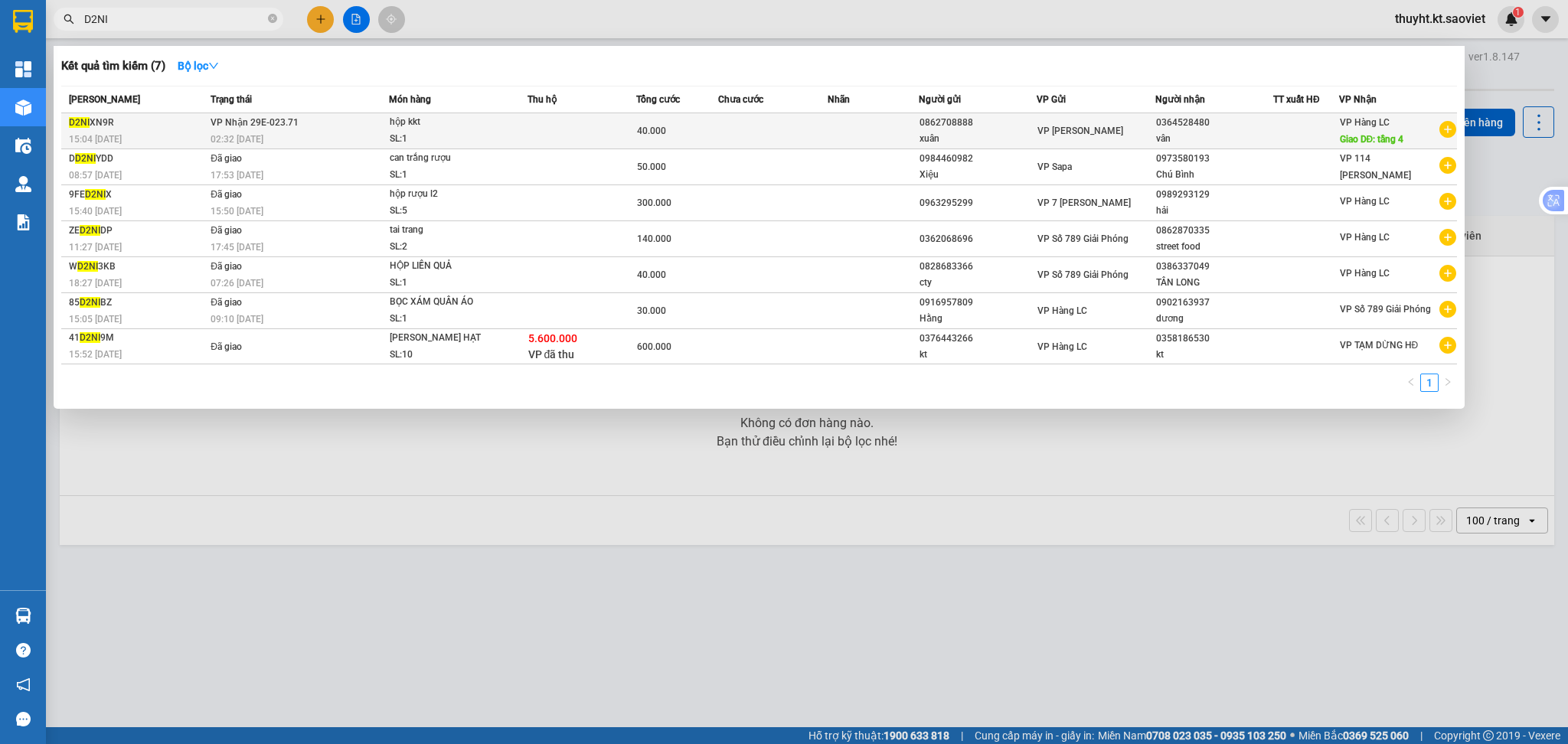
type input "D2NI"
click at [690, 146] on td "40.000" at bounding box center [677, 131] width 82 height 36
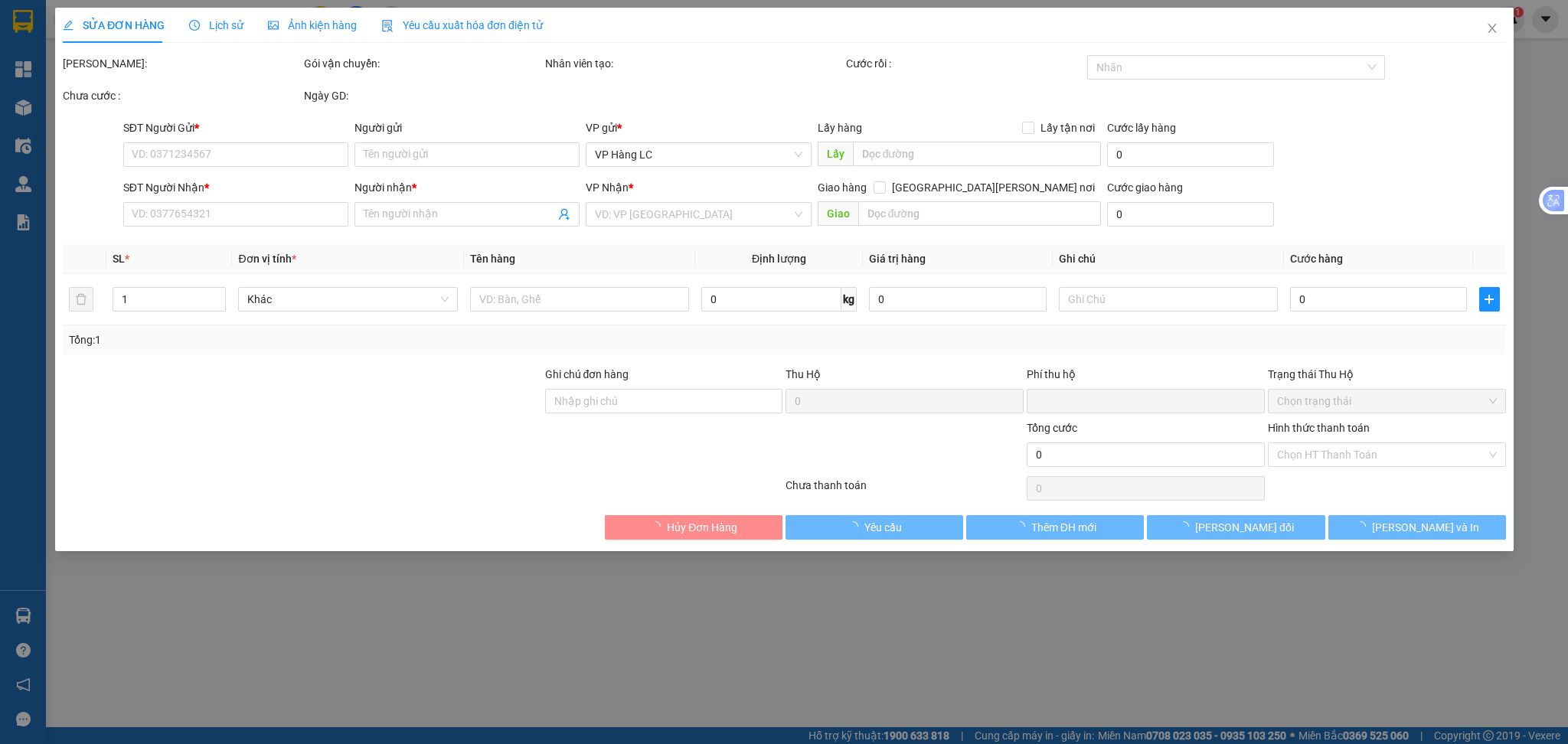
type input "0862708888"
type input "xuân"
type input "0364528480"
type input "vân"
type input "tầng 4"
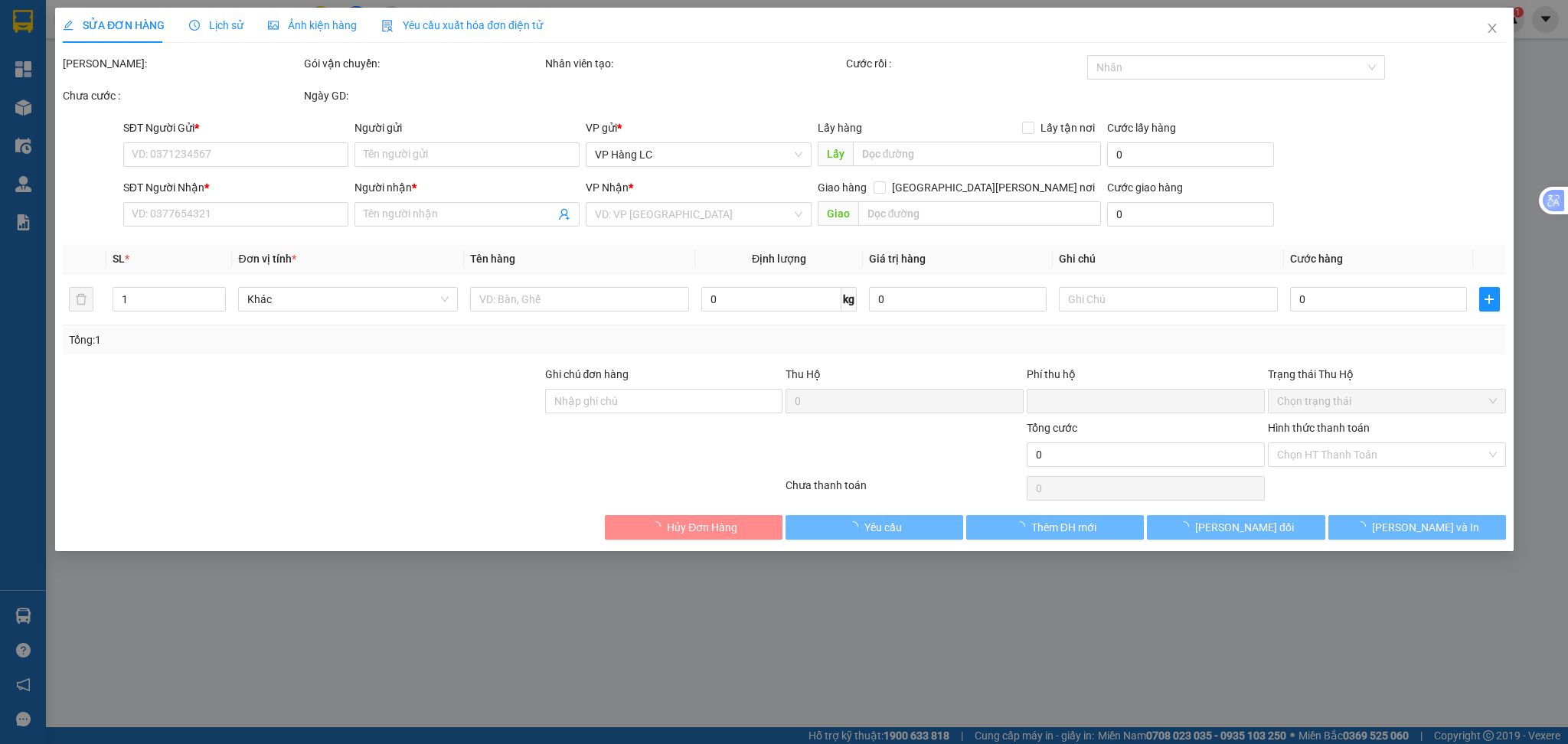
type input "0"
type input "40.000"
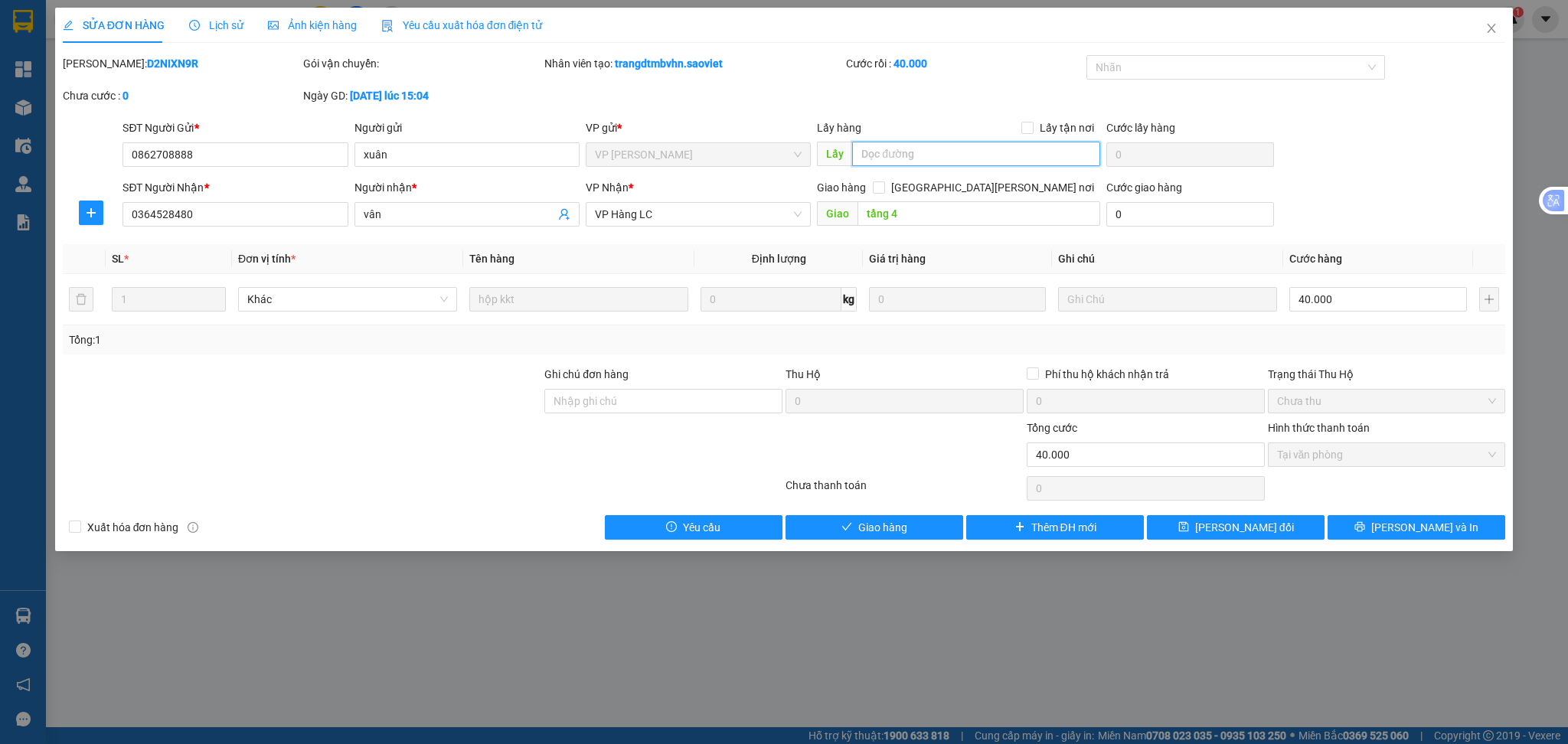
click at [916, 154] on input "text" at bounding box center [977, 154] width 248 height 24
type input "HỦY HÀNG [DATE]"
click at [936, 525] on button "[PERSON_NAME] và Giao hàng" at bounding box center [874, 528] width 178 height 24
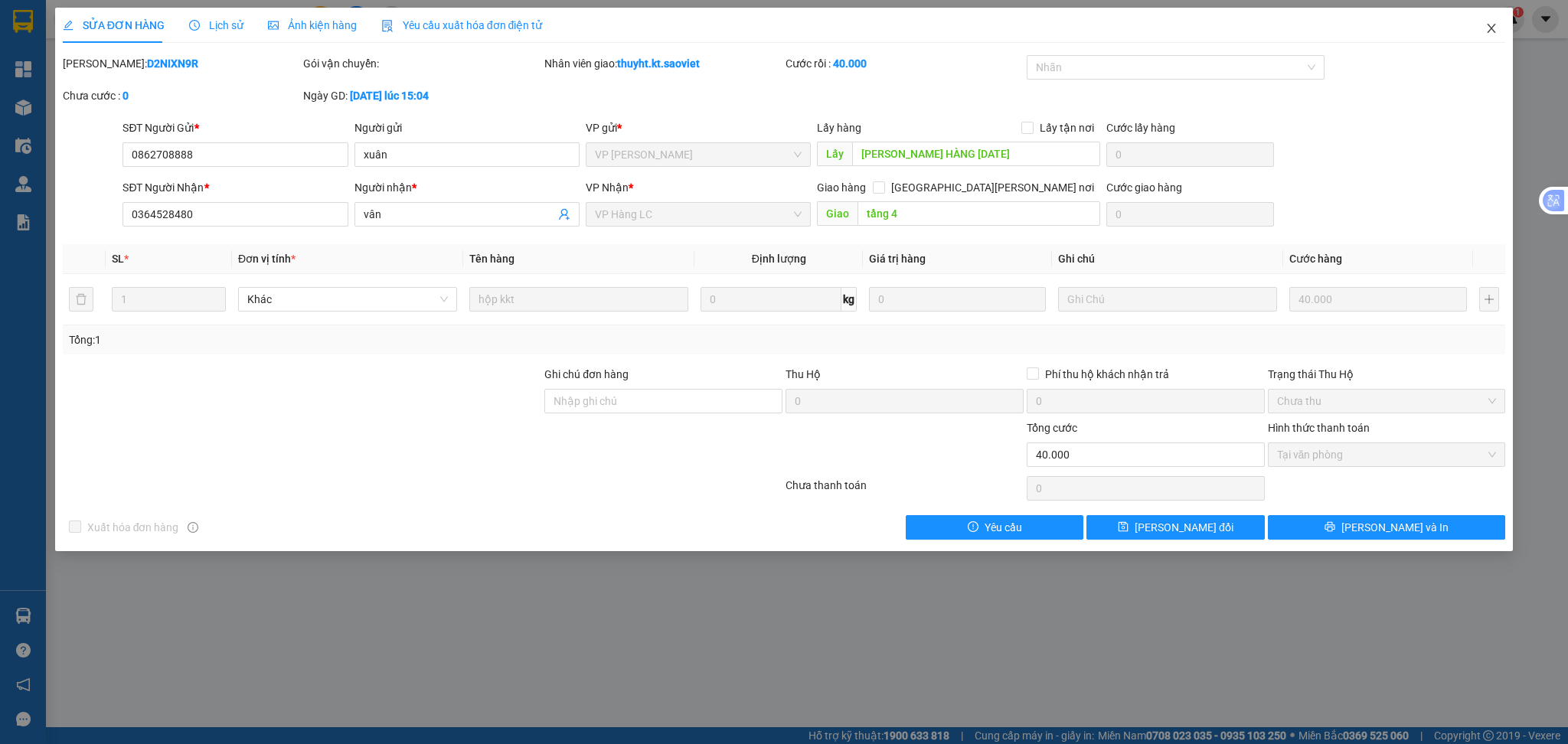
click at [1494, 26] on icon "close" at bounding box center [1492, 28] width 8 height 9
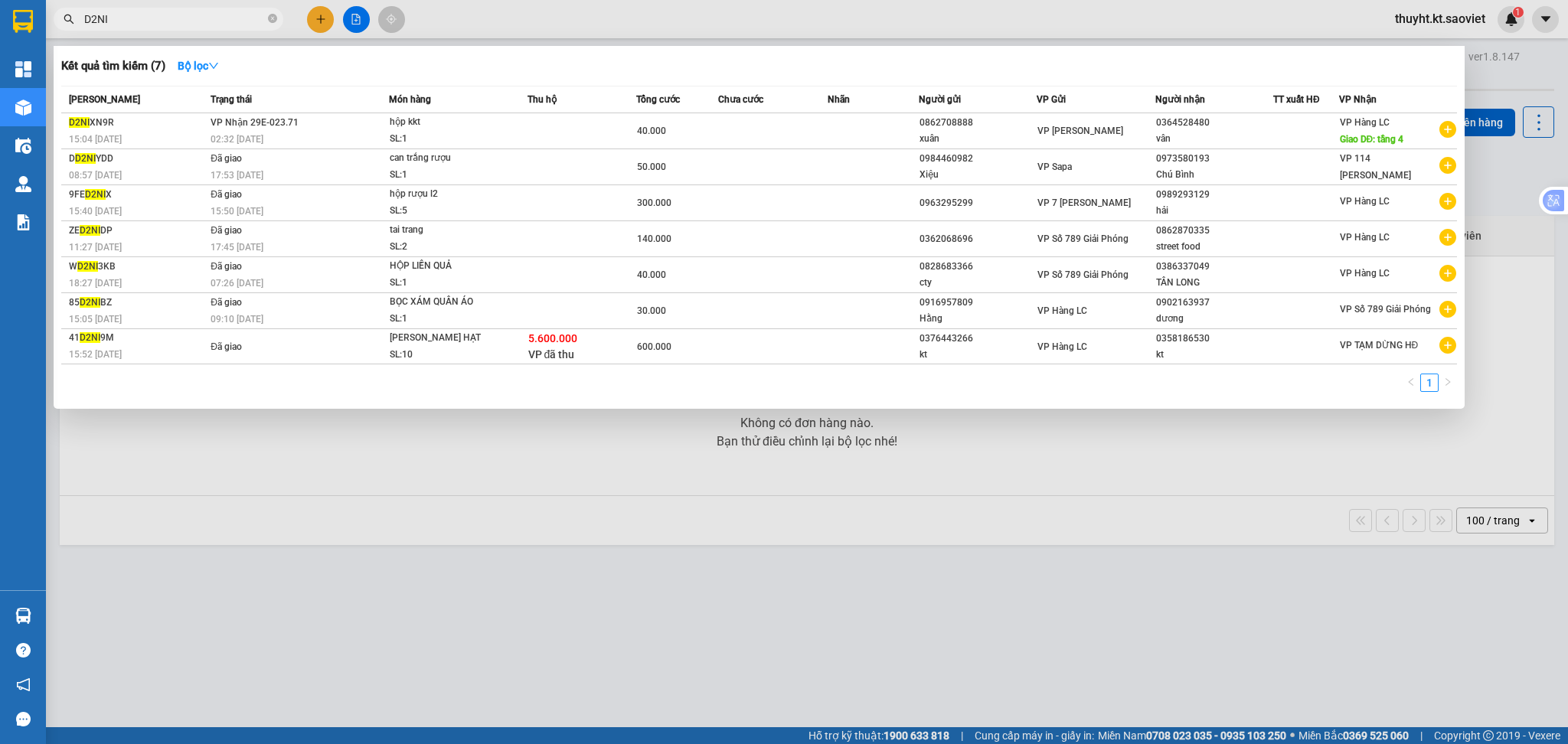
drag, startPoint x: 196, startPoint y: 24, endPoint x: 72, endPoint y: 19, distance: 124.1
click at [72, 19] on div "D2NI" at bounding box center [149, 19] width 298 height 23
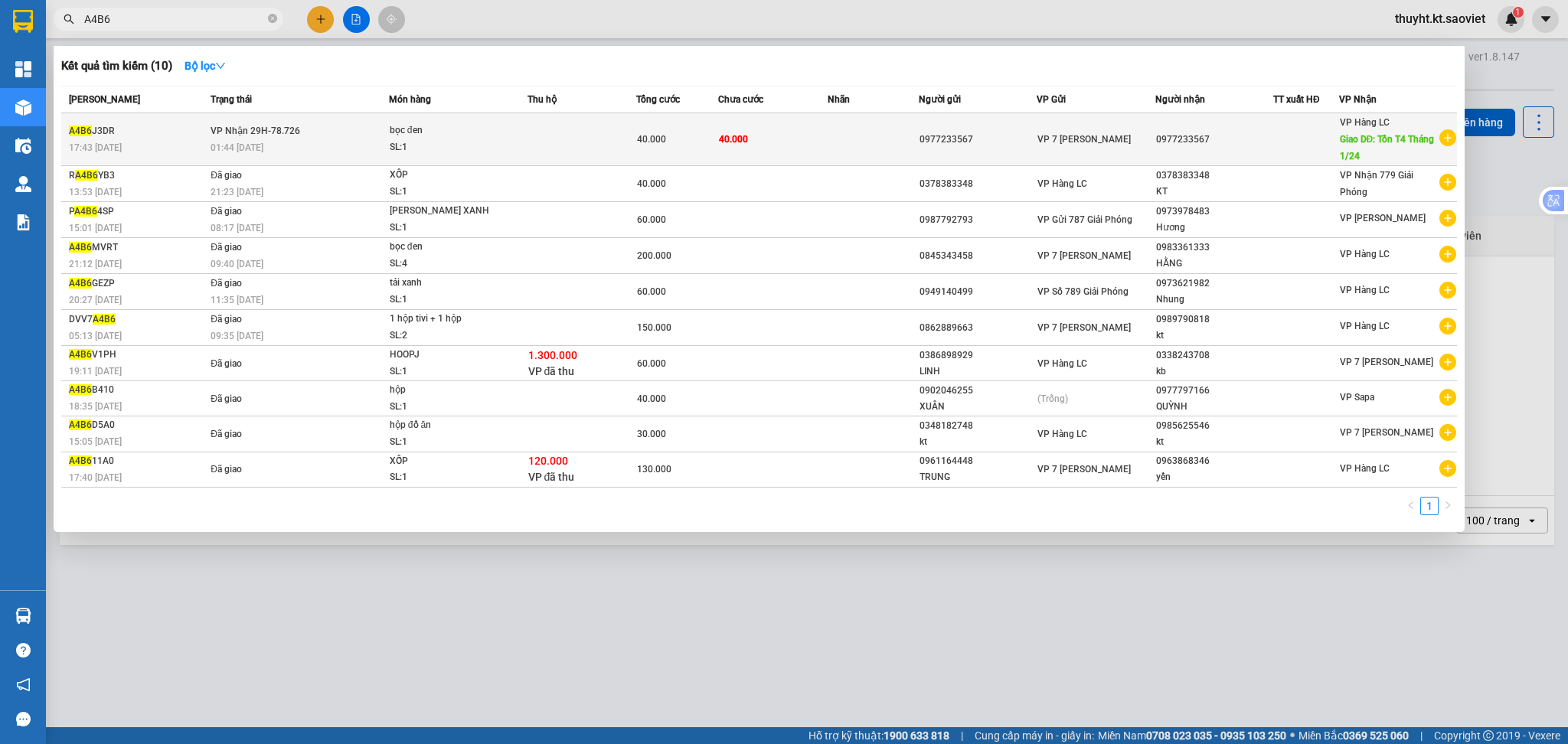
type input "A4B6"
click at [386, 150] on div "01:44 - 14/12" at bounding box center [299, 148] width 178 height 17
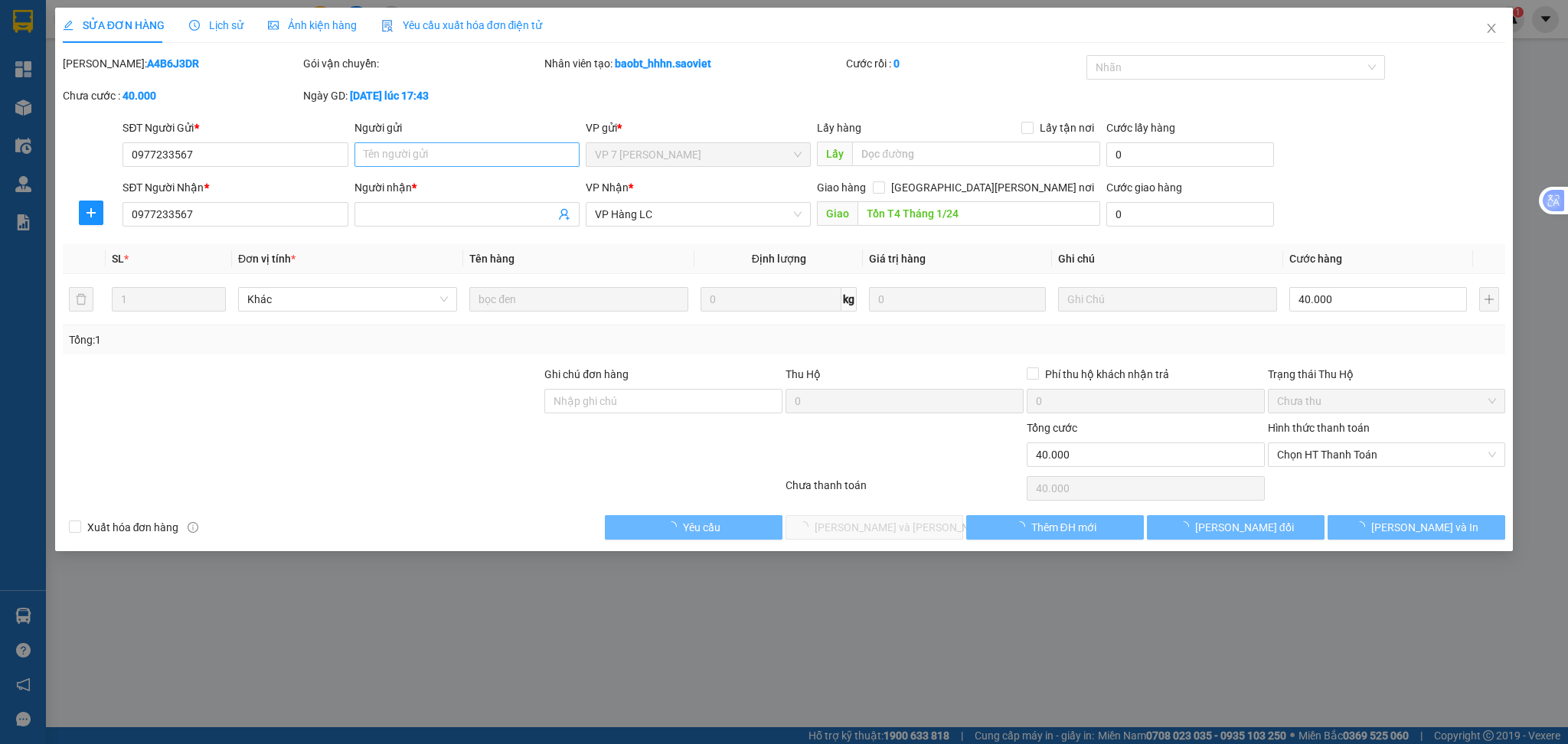
type input "0977233567"
type input "Tồn T4 Tháng 1/24"
type input "0"
type input "40.000"
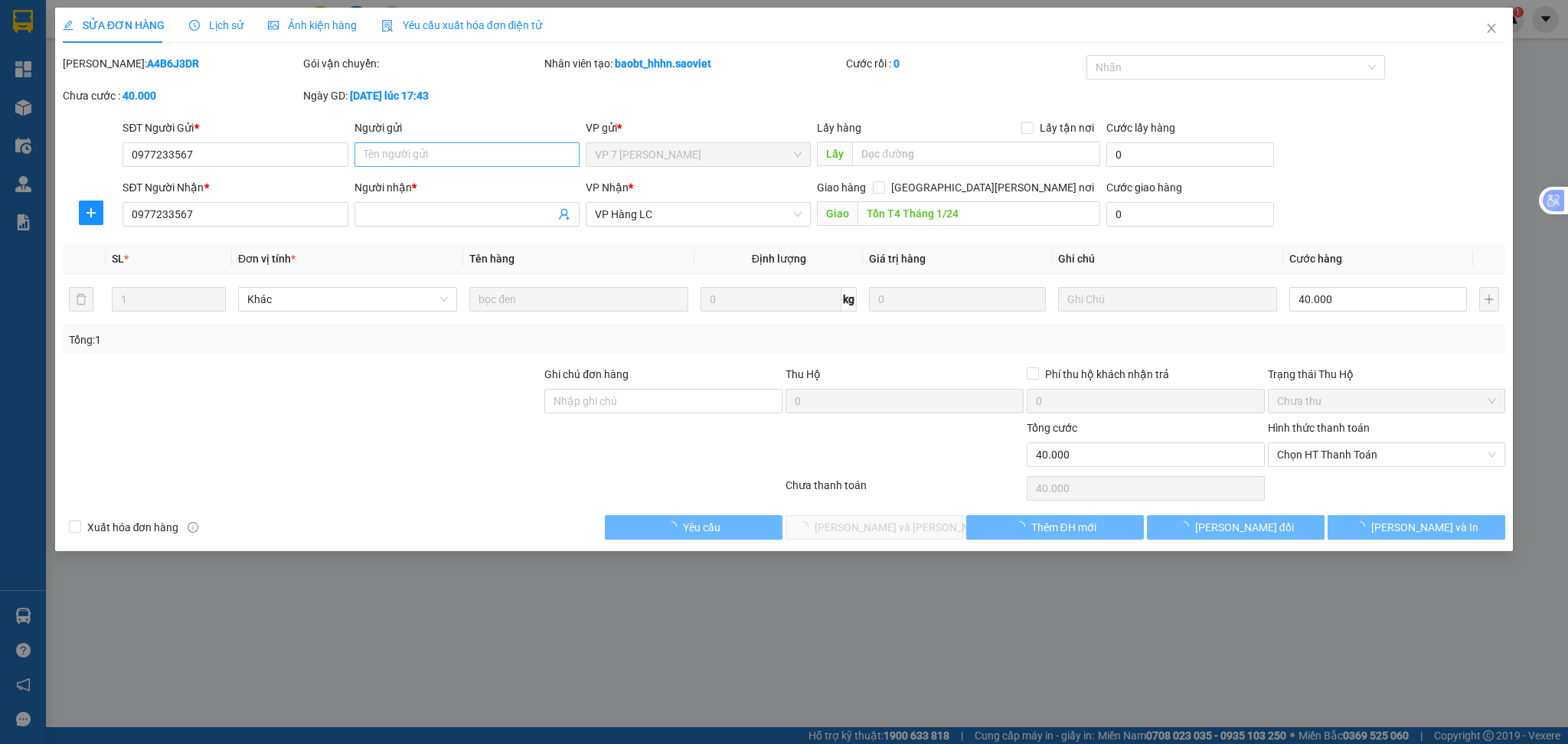
type input "40.000"
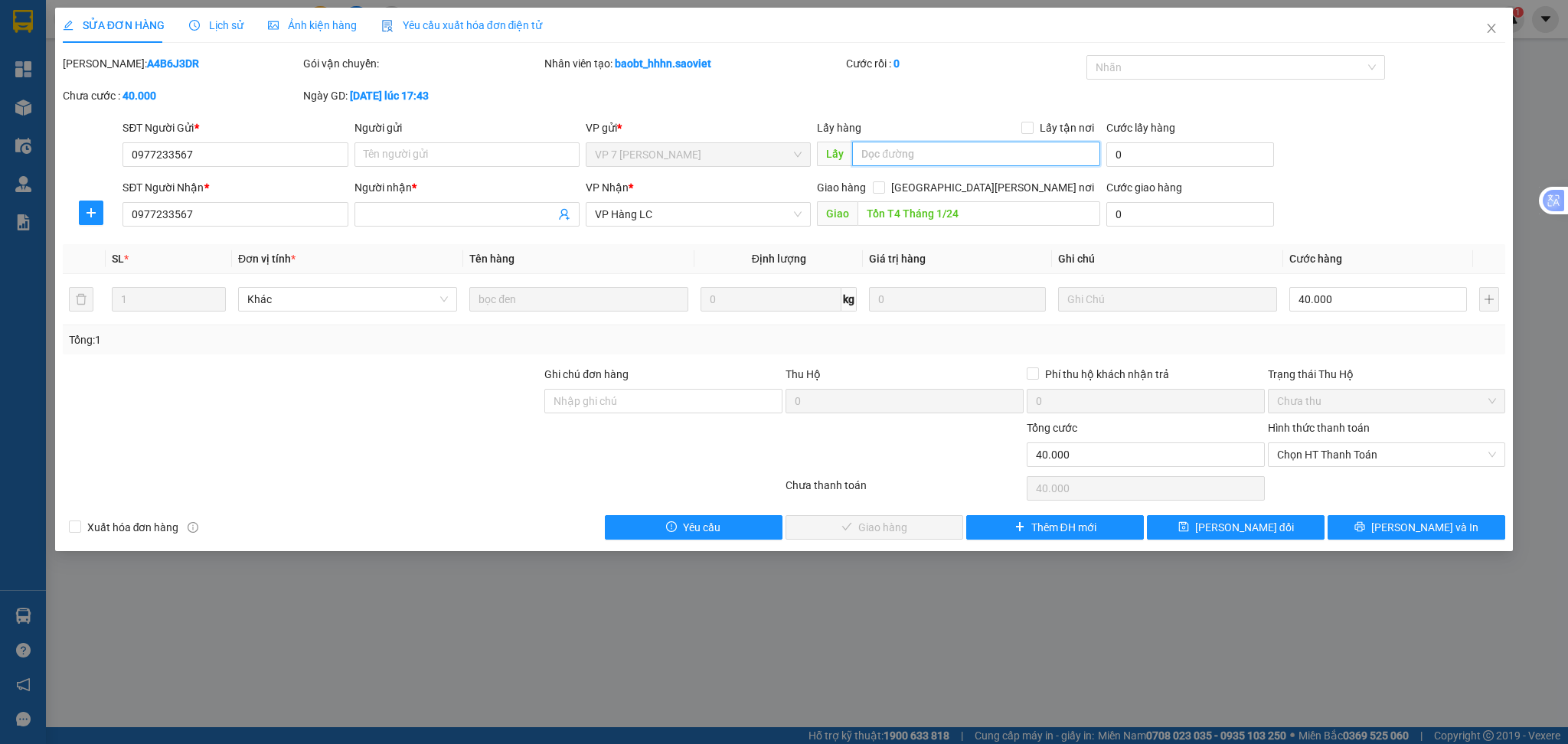
click at [936, 150] on input "text" at bounding box center [977, 154] width 248 height 24
type input "HỦY HÀNG [DATE]"
click at [1245, 530] on span "[PERSON_NAME] thay đổi" at bounding box center [1244, 528] width 99 height 17
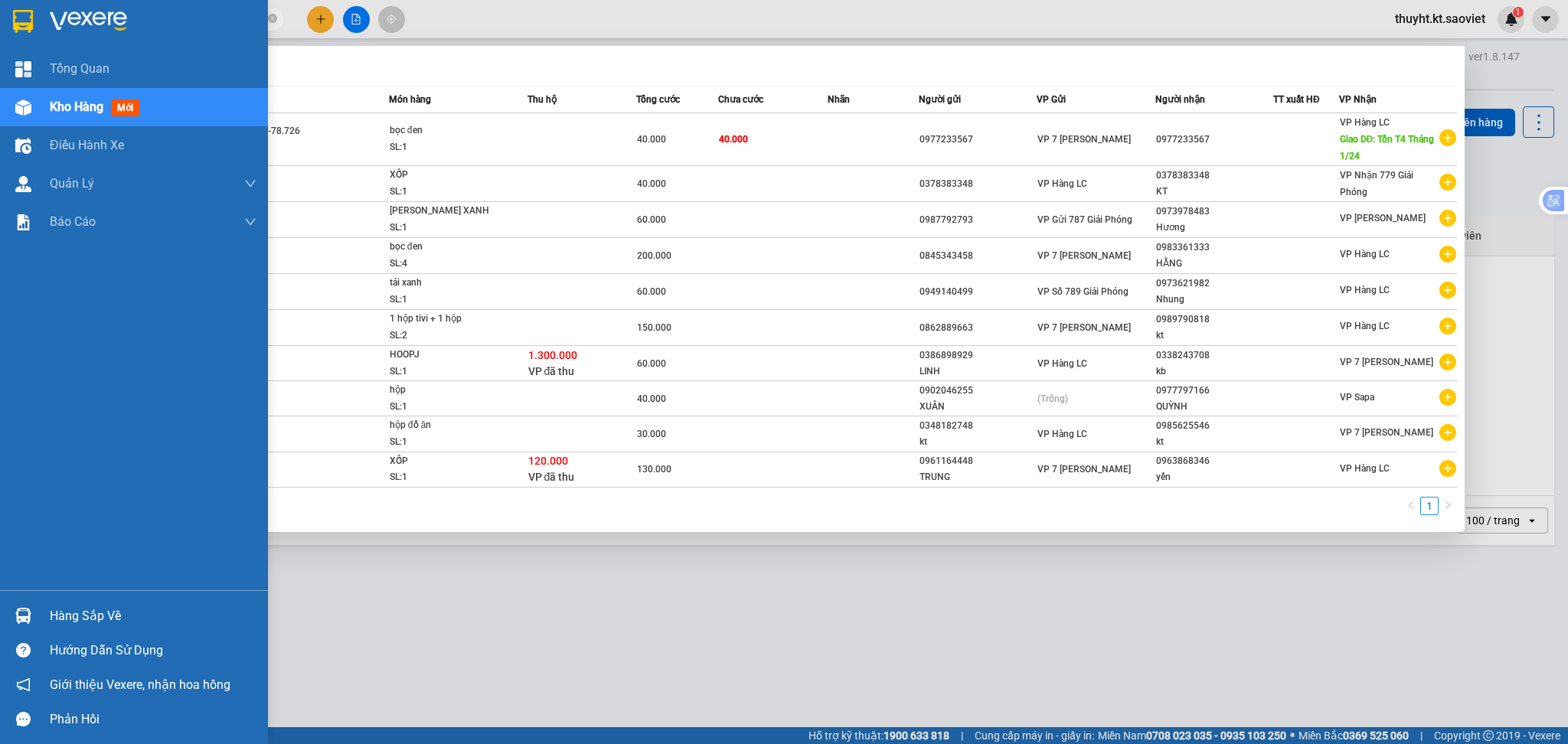
drag, startPoint x: 159, startPoint y: 20, endPoint x: 20, endPoint y: 17, distance: 139.0
click at [20, 17] on section "Kết quả tìm kiếm ( 10 ) Bộ lọc Mã ĐH Trạng thái Món hàng Thu hộ Tổng cước Chưa …" at bounding box center [784, 372] width 1568 height 744
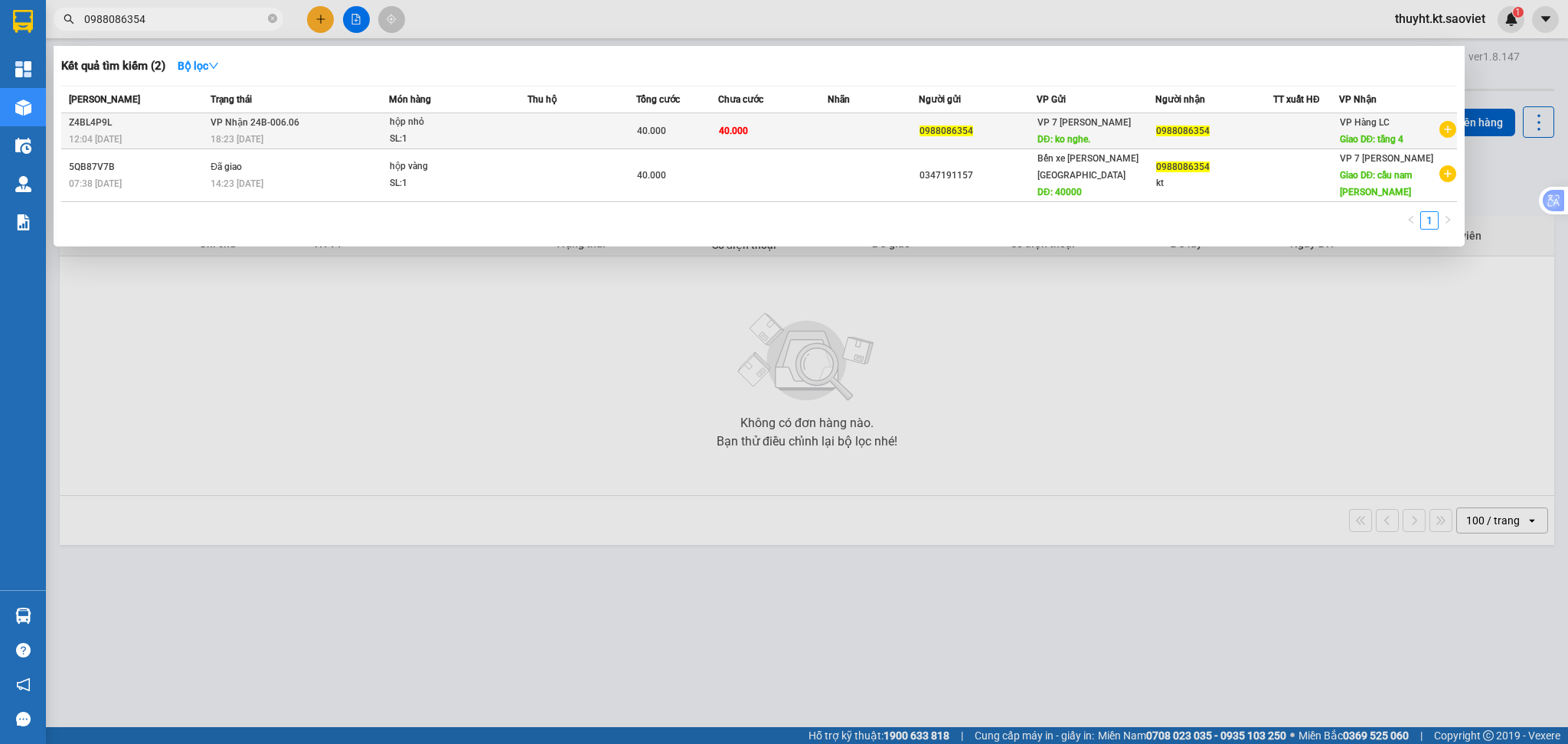
type input "0988086354"
click at [729, 140] on td "40.000" at bounding box center [773, 131] width 109 height 36
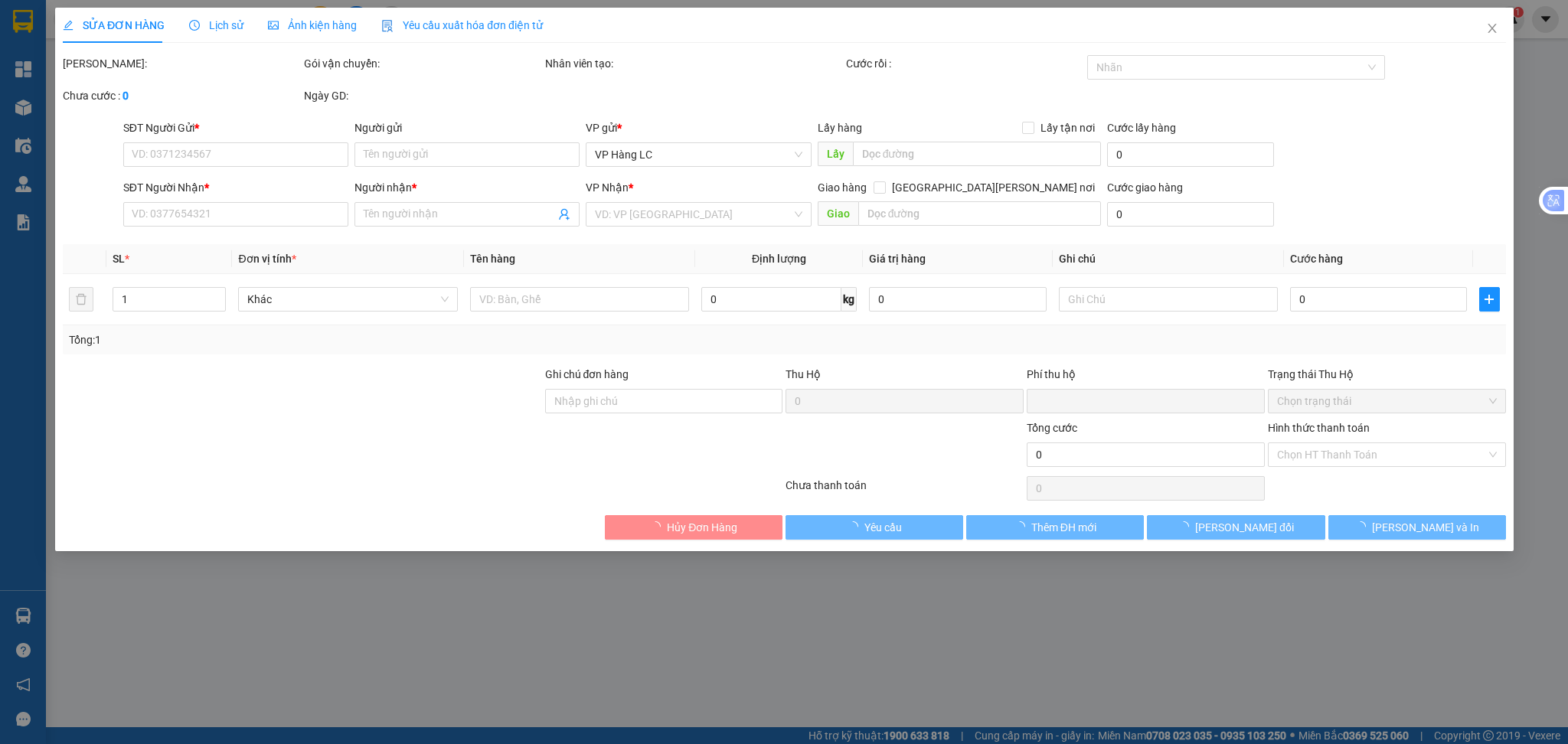
type input "0988086354"
type input "ko nghe."
type input "0988086354"
type input "tầng 4"
type input "0"
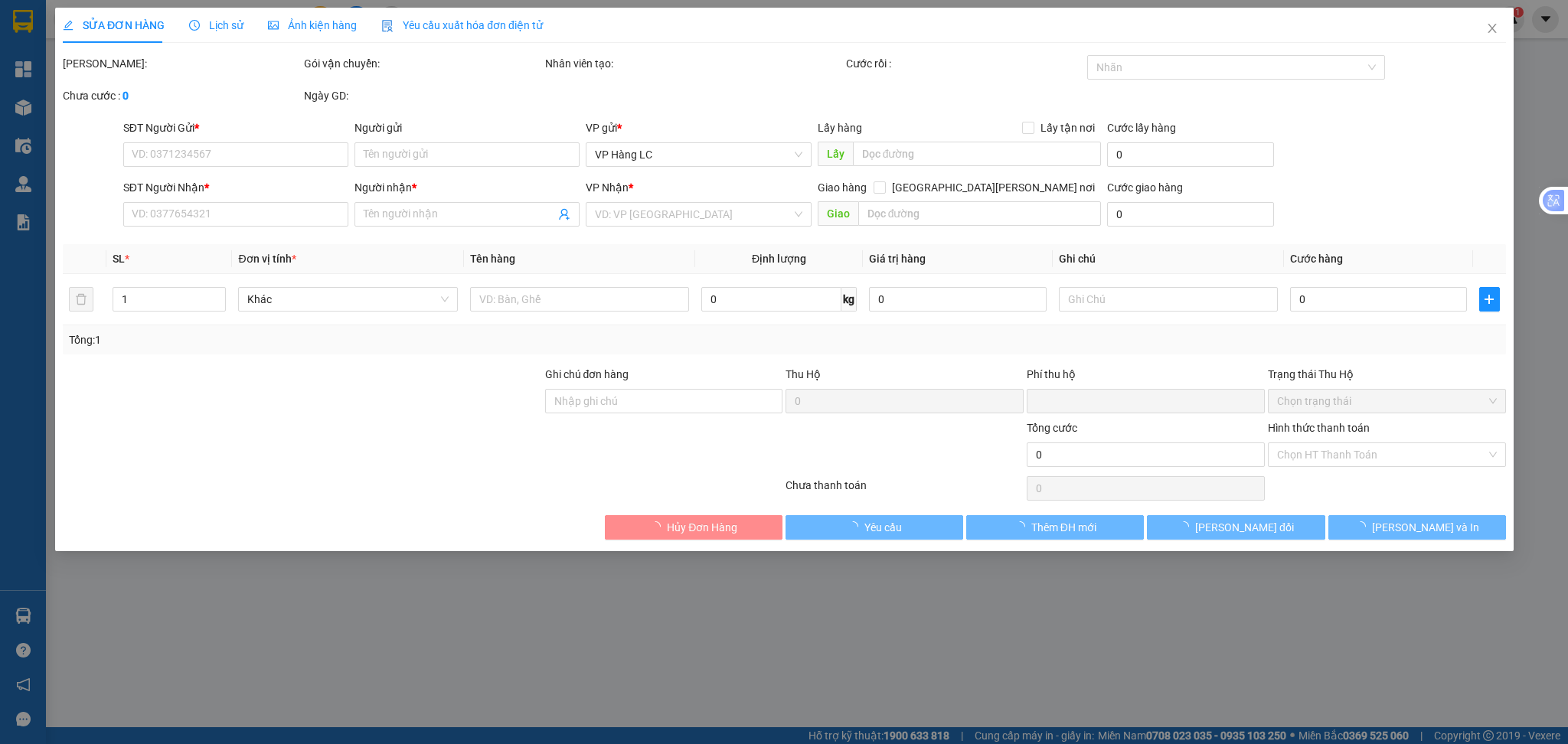
type input "40.000"
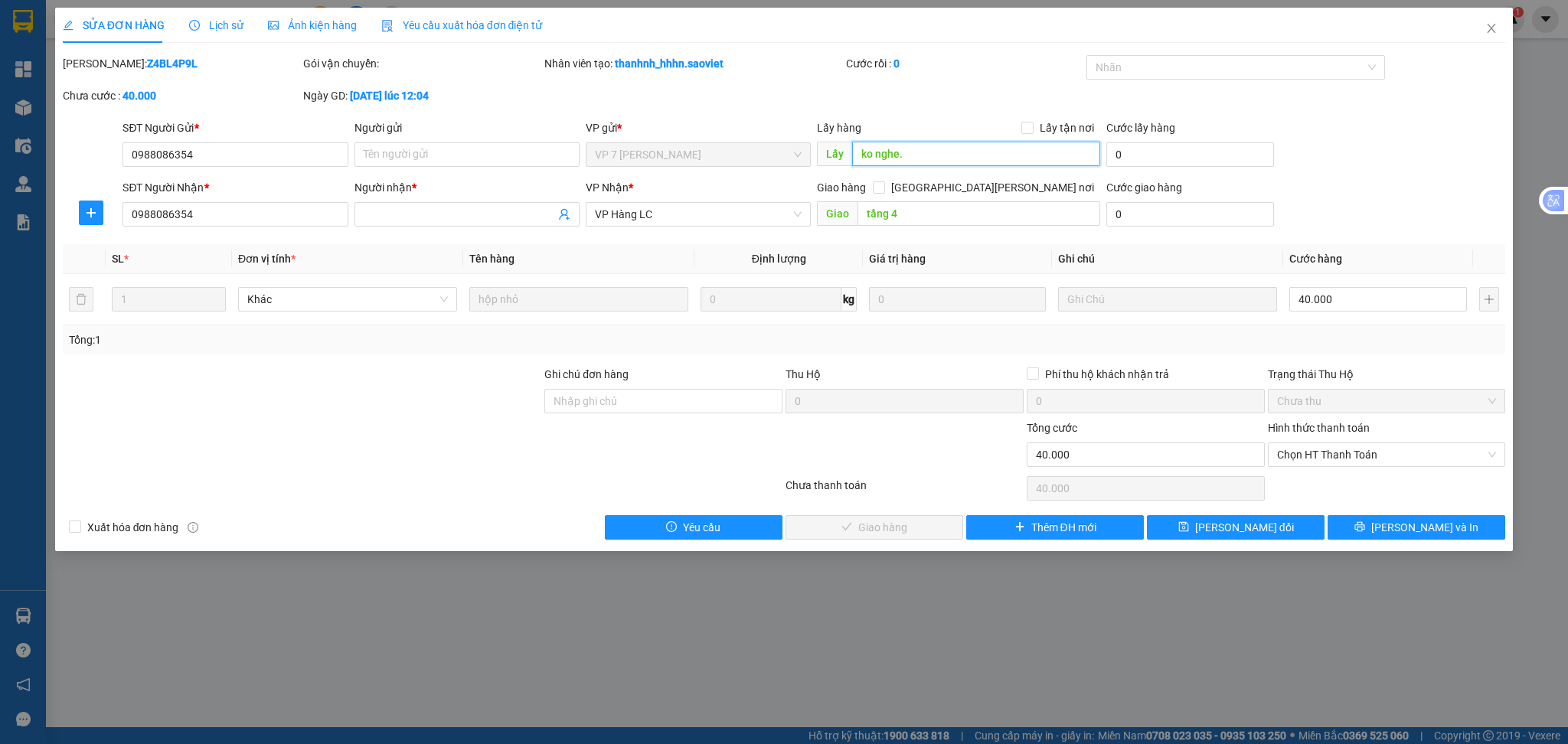
click at [923, 142] on input "ko nghe." at bounding box center [977, 154] width 248 height 24
click at [920, 149] on input "ko nghe." at bounding box center [977, 154] width 248 height 24
type input "ko nghe. HỦY HÀNG 14.10.2025"
click at [1190, 526] on button "[PERSON_NAME] thay đổi" at bounding box center [1236, 528] width 178 height 24
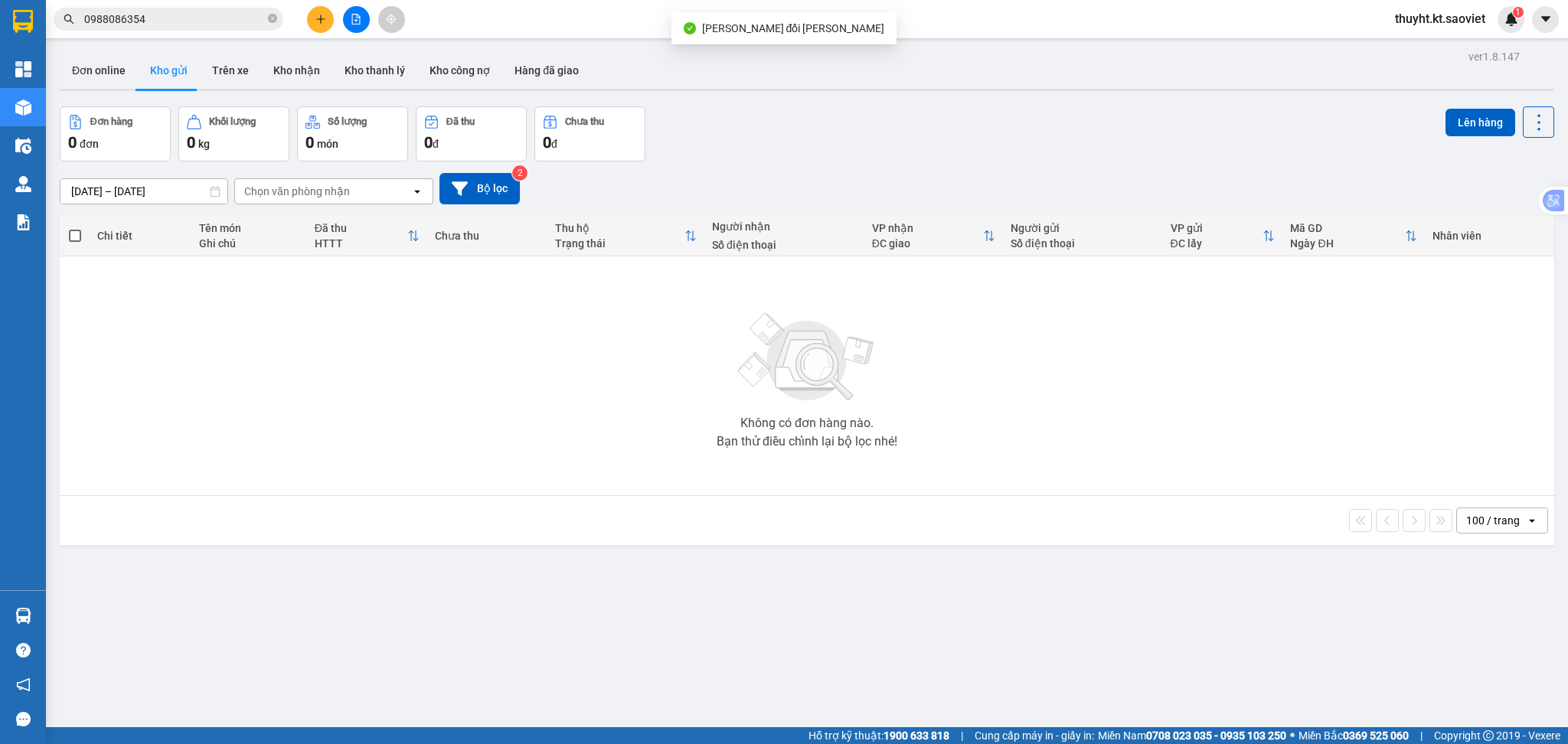
click at [221, 20] on input "0988086354" at bounding box center [174, 19] width 181 height 17
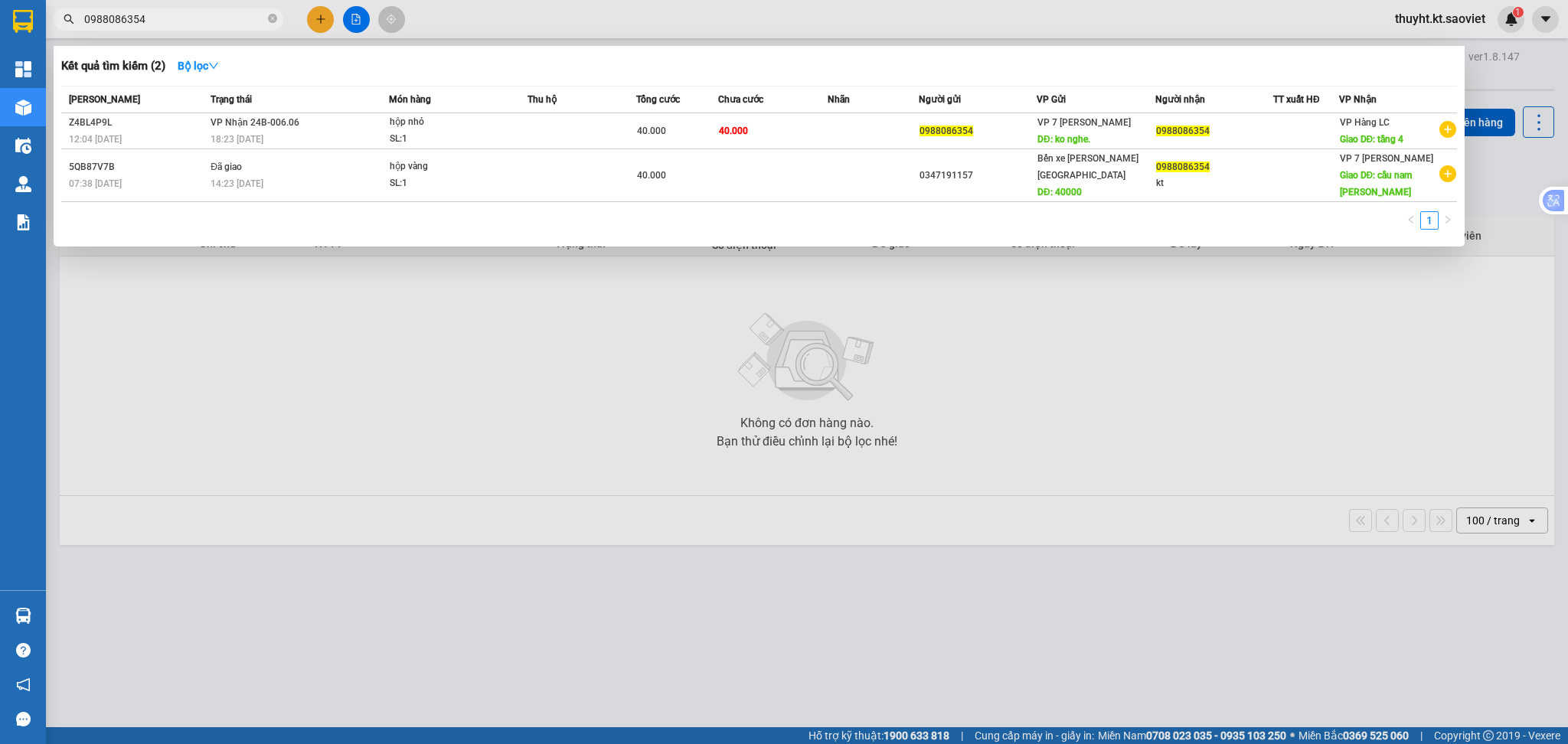
click at [342, 111] on th "Trạng thái" at bounding box center [298, 100] width 183 height 26
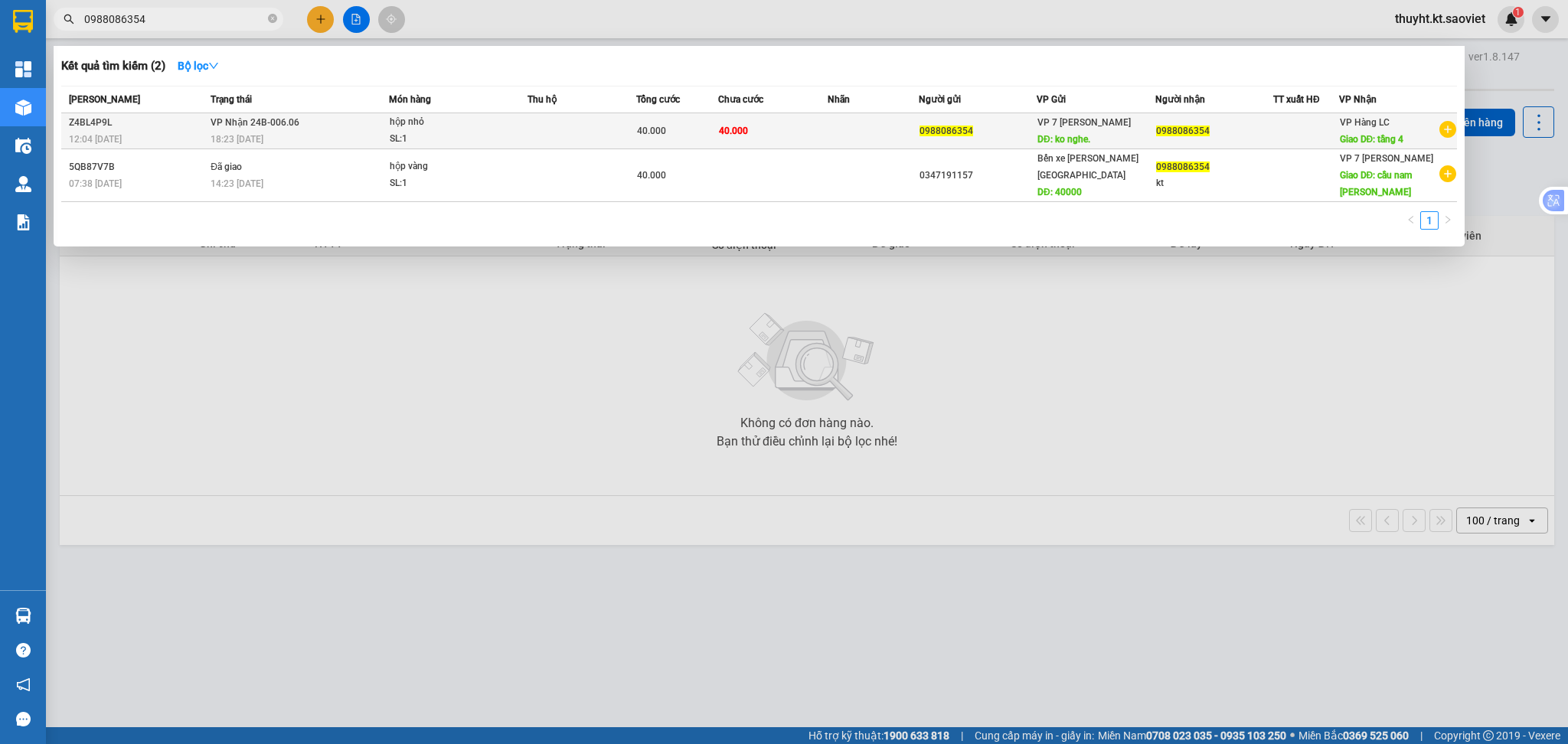
click at [346, 135] on div "18:23 - 01/08" at bounding box center [299, 139] width 178 height 17
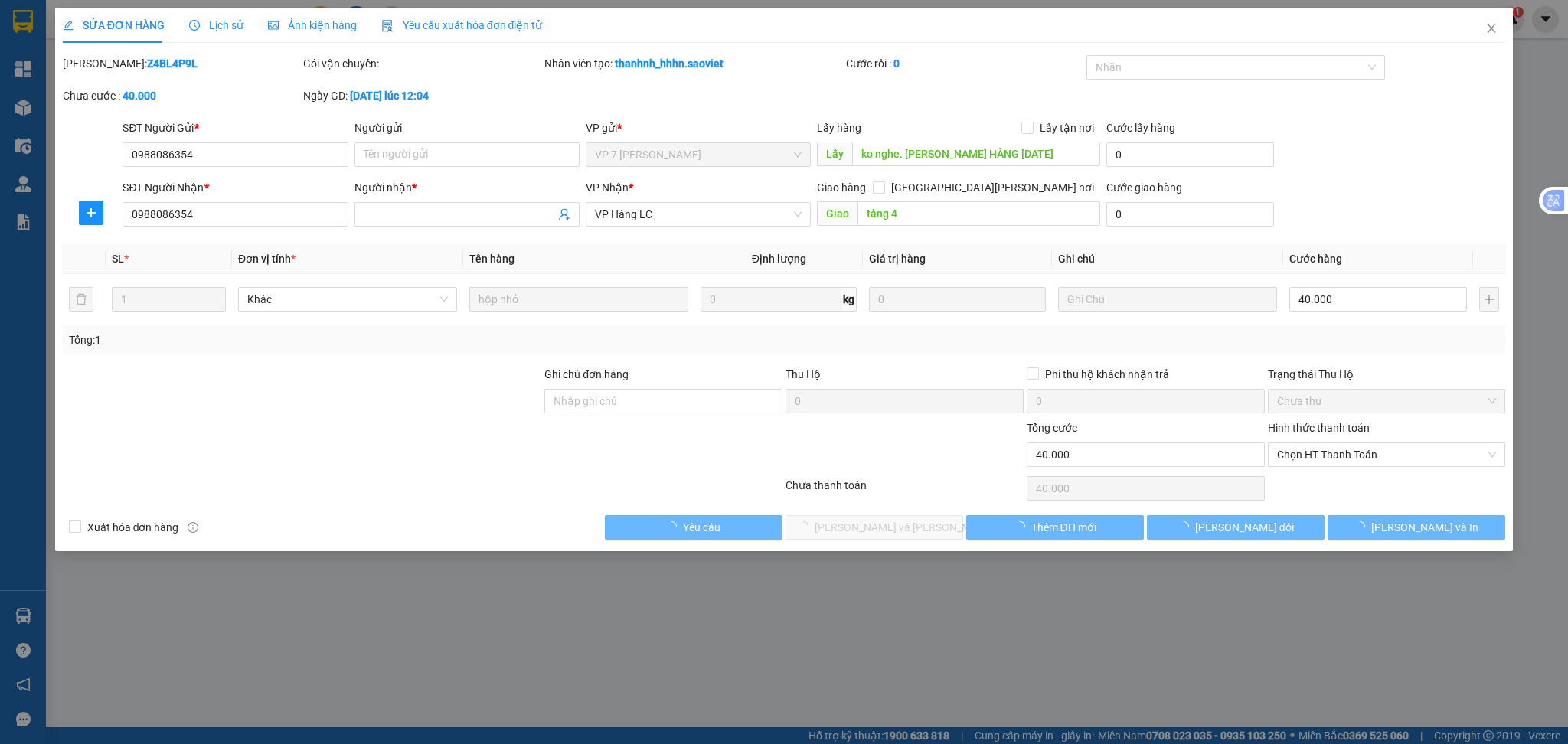
type input "0988086354"
type input "ko nghe. HỦY HÀNG 14.10.2025"
type input "0988086354"
type input "tầng 4"
type input "0"
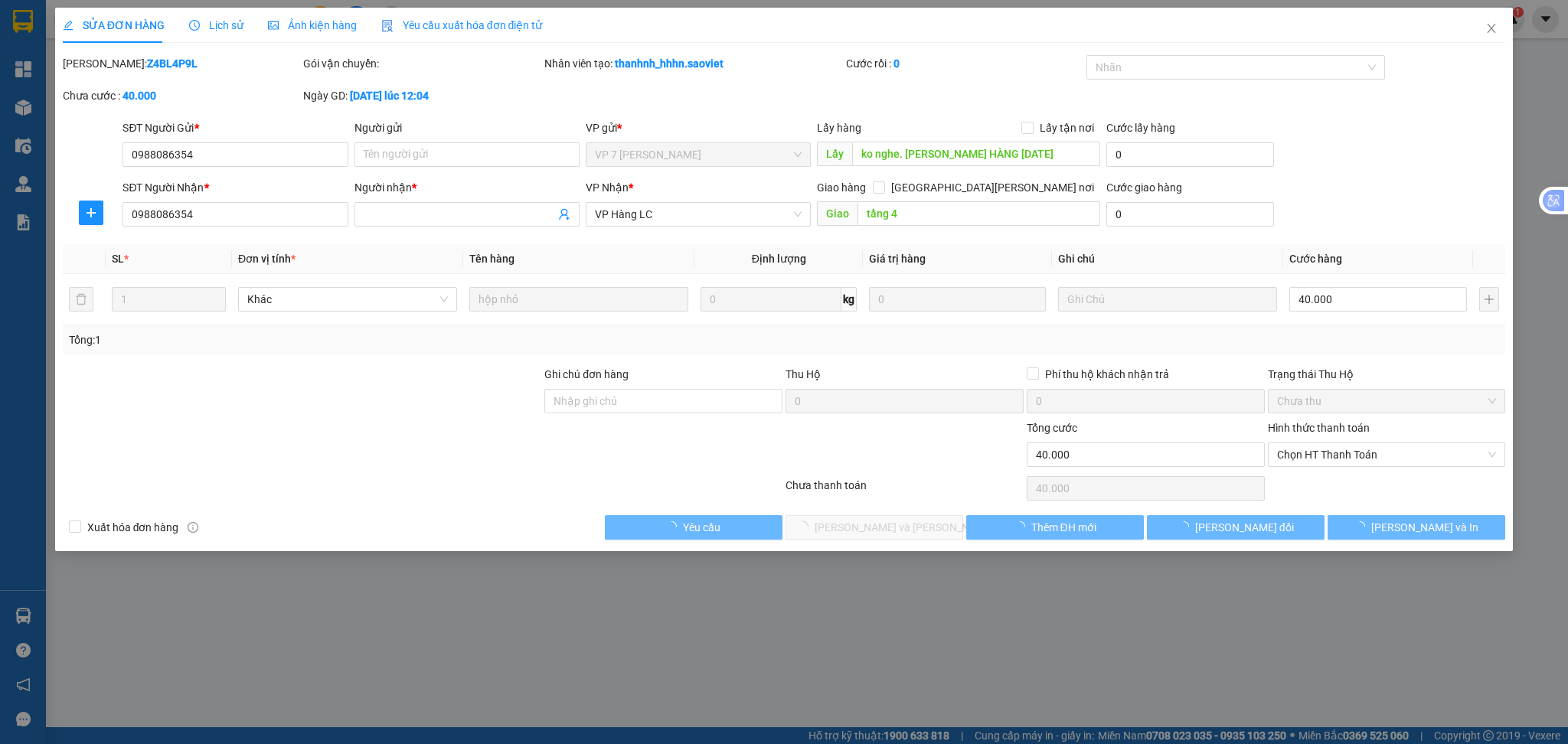
type input "40.000"
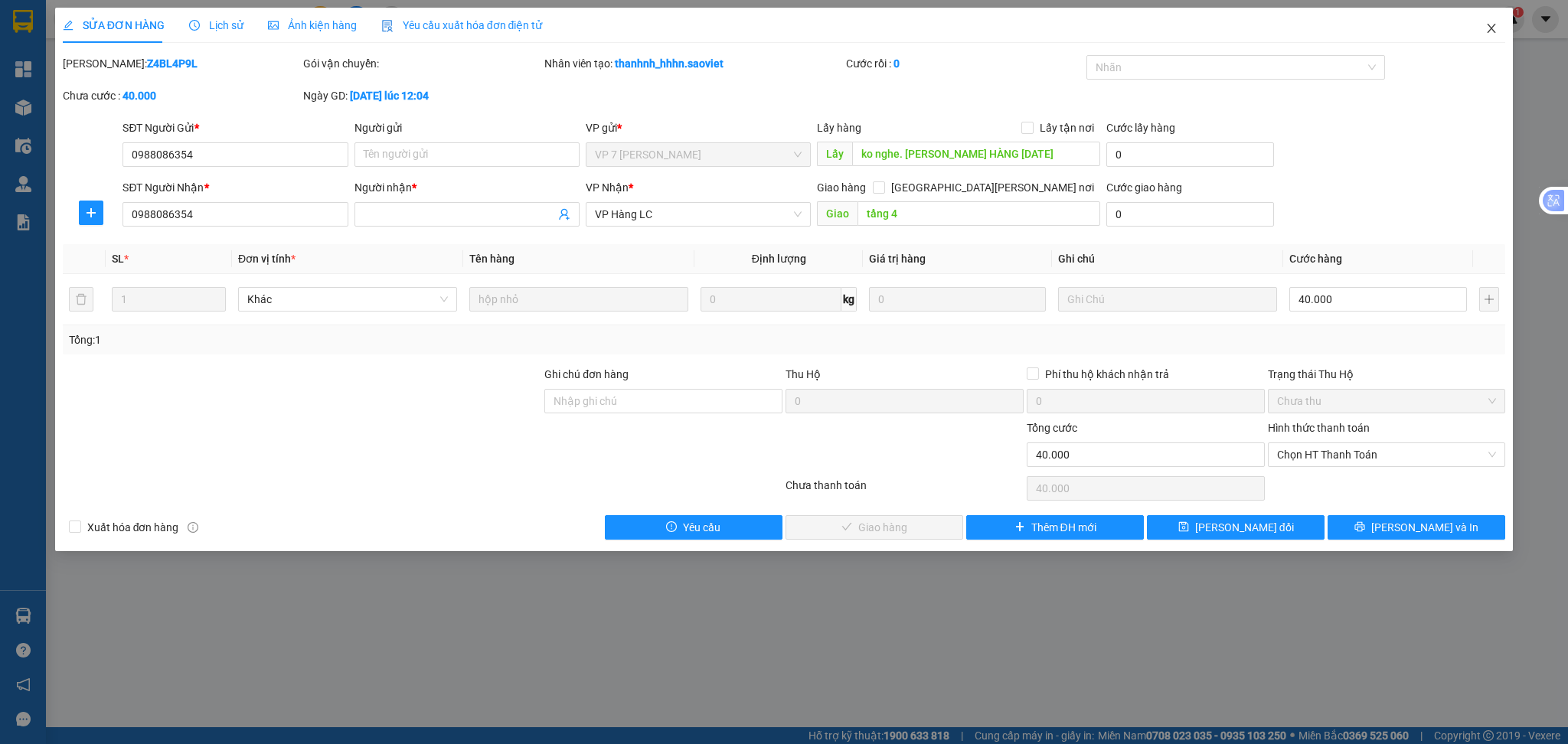
click at [1494, 24] on icon "close" at bounding box center [1491, 28] width 12 height 12
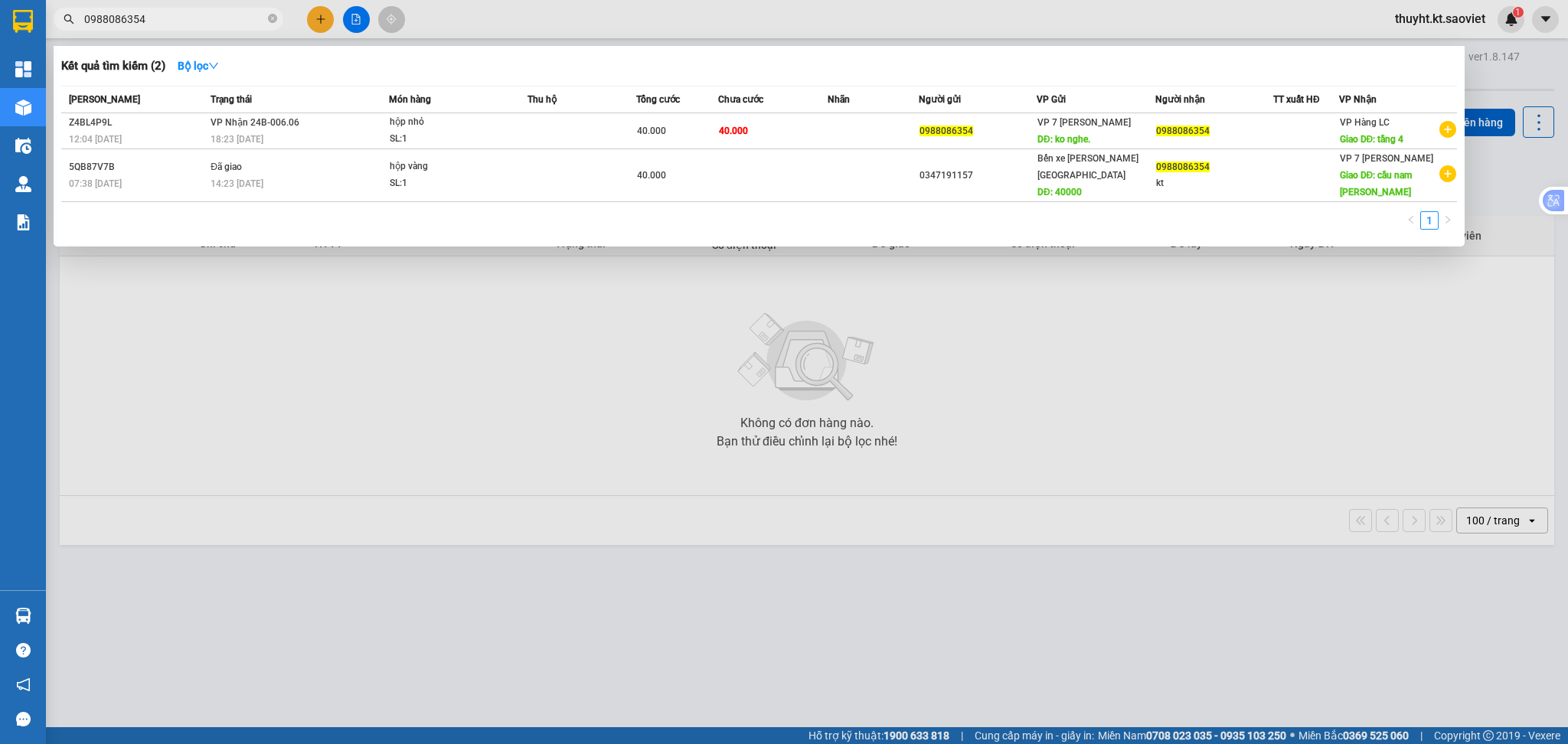
drag, startPoint x: 200, startPoint y: 20, endPoint x: 81, endPoint y: 29, distance: 119.3
click at [81, 29] on span "0988086354" at bounding box center [168, 19] width 230 height 23
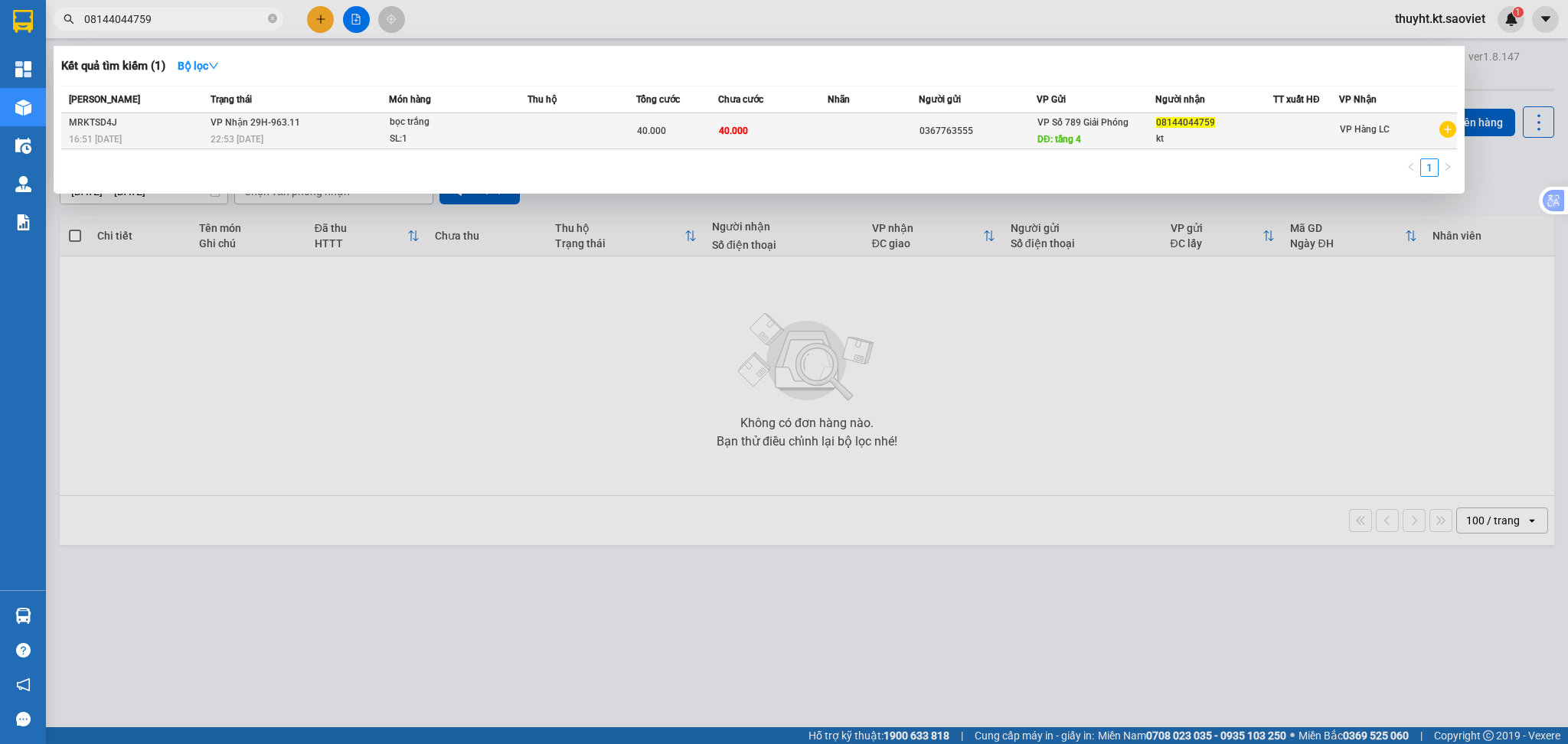
type input "08144044759"
click at [302, 122] on td "VP Nhận 29H-963.11 22:53 - 24/10" at bounding box center [298, 131] width 183 height 36
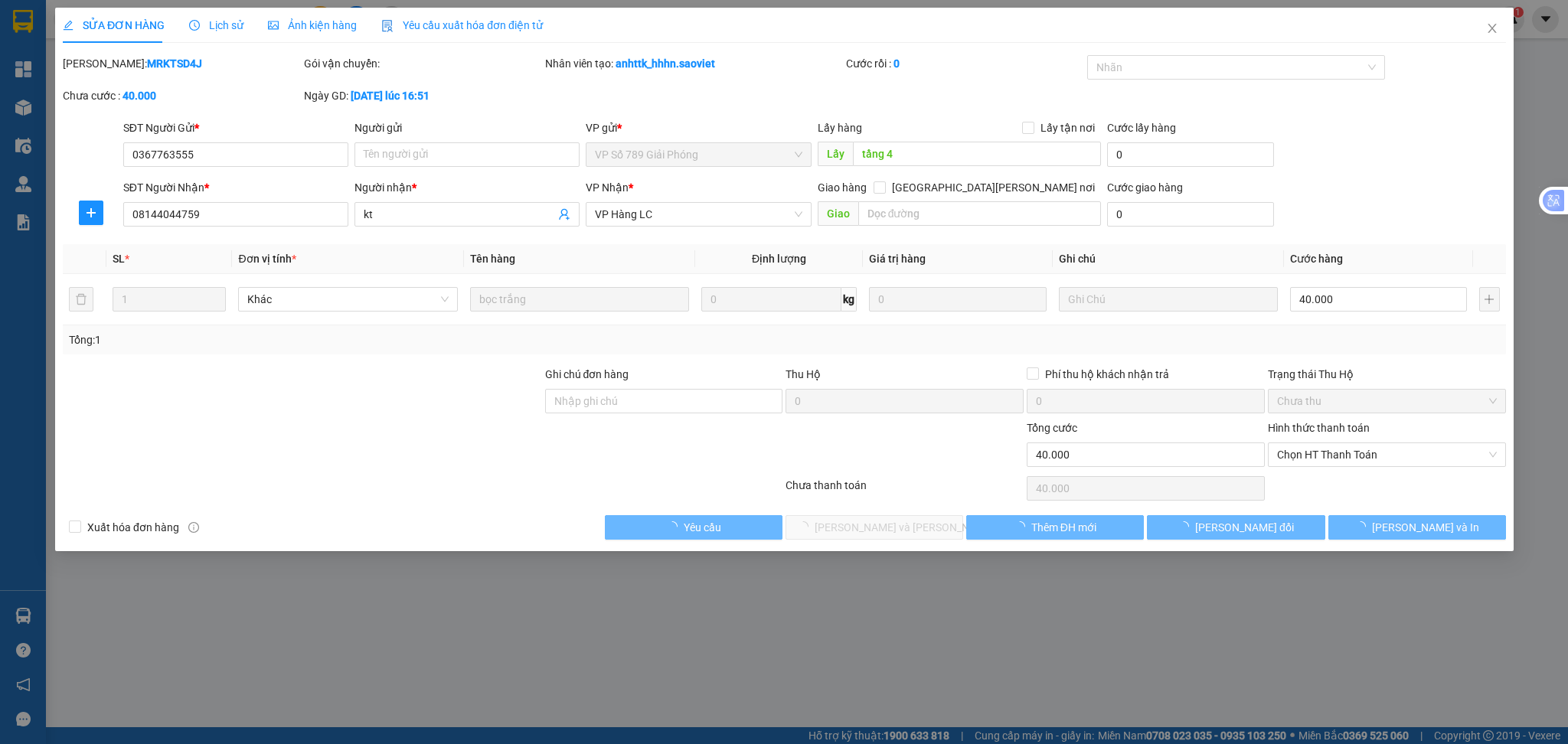
type input "0367763555"
type input "tầng 4"
type input "08144044759"
type input "kt"
type input "0"
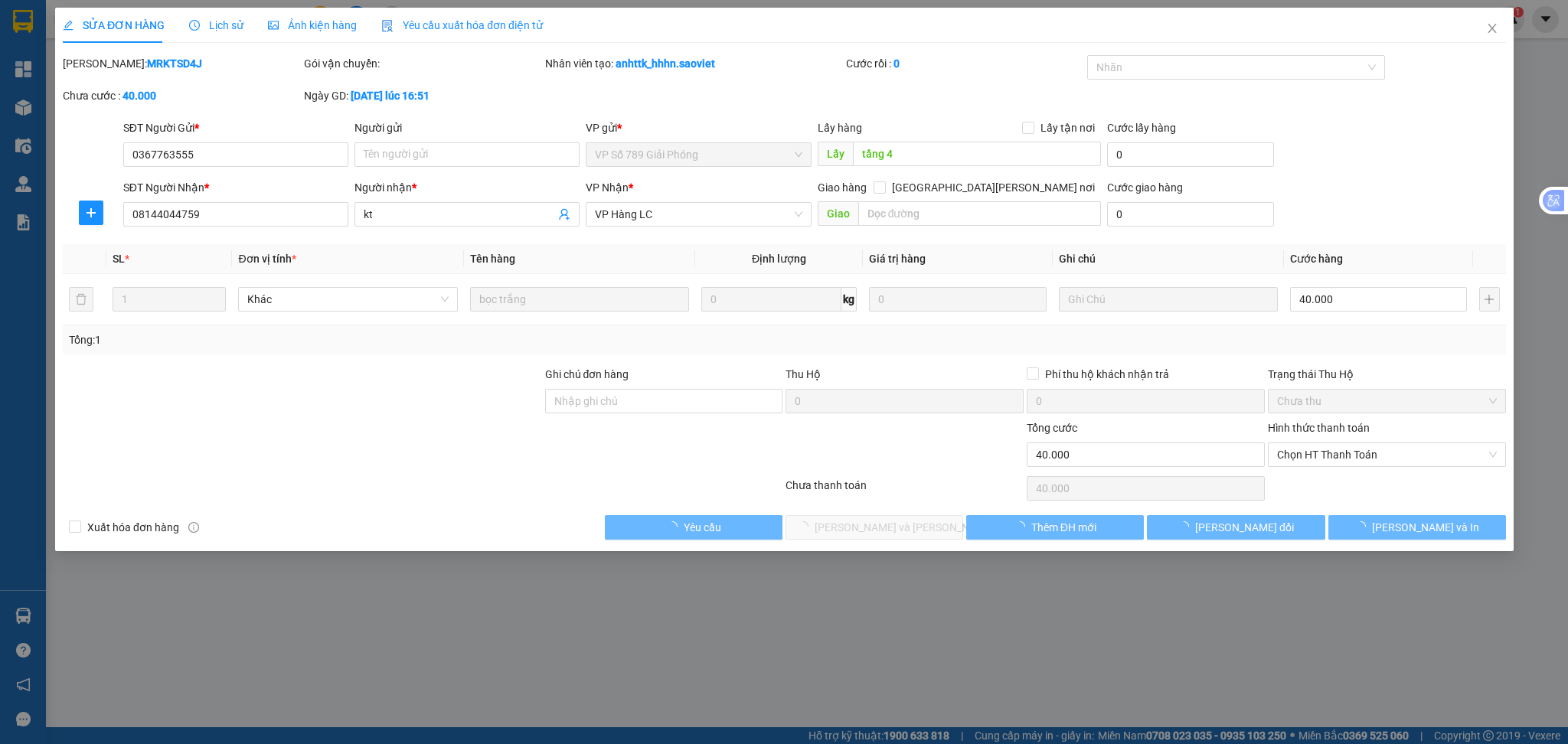
type input "40.000"
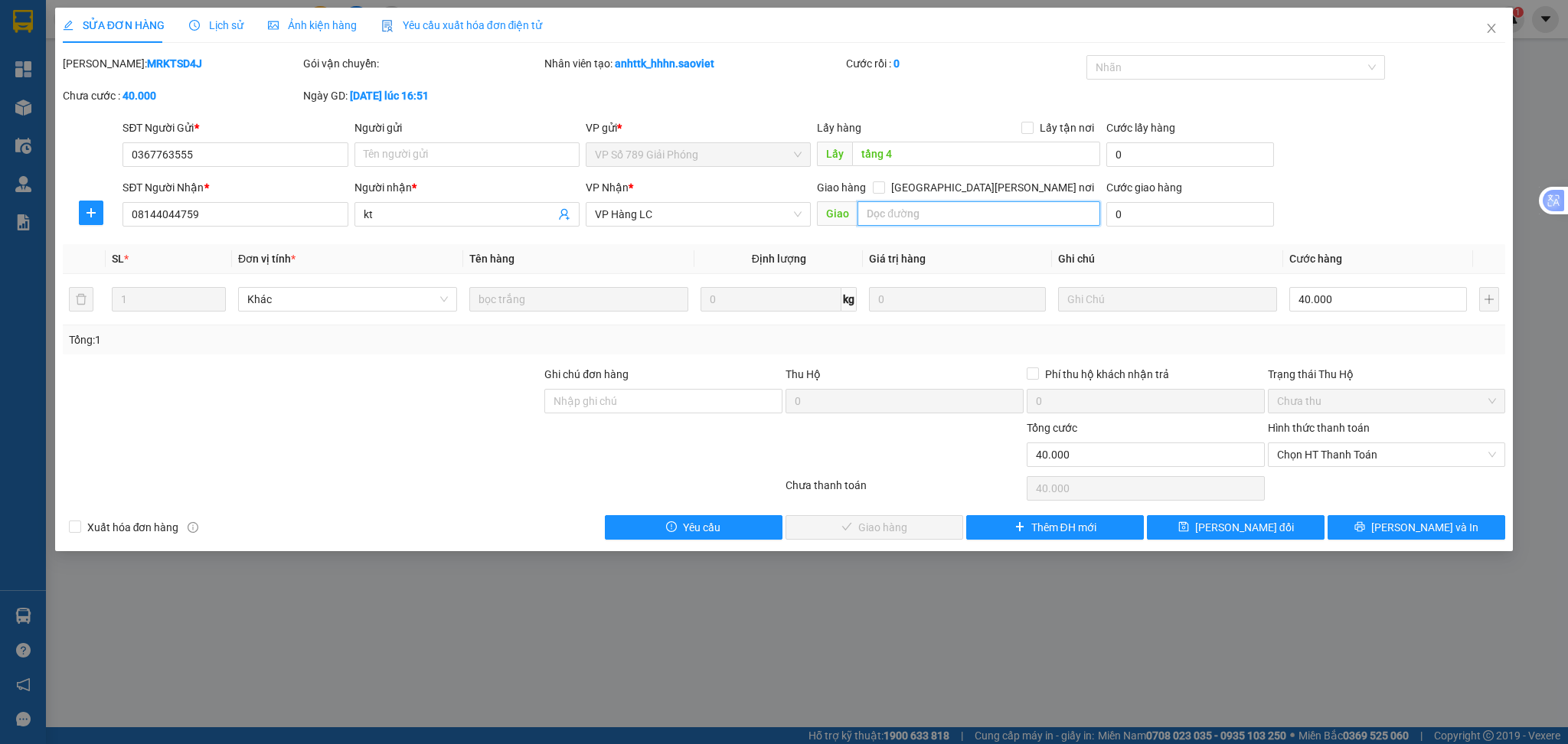
click at [924, 209] on input "text" at bounding box center [979, 214] width 243 height 24
type input "HỦY HÀNG [DATE]"
click at [1239, 536] on span "[PERSON_NAME] thay đổi" at bounding box center [1244, 528] width 99 height 17
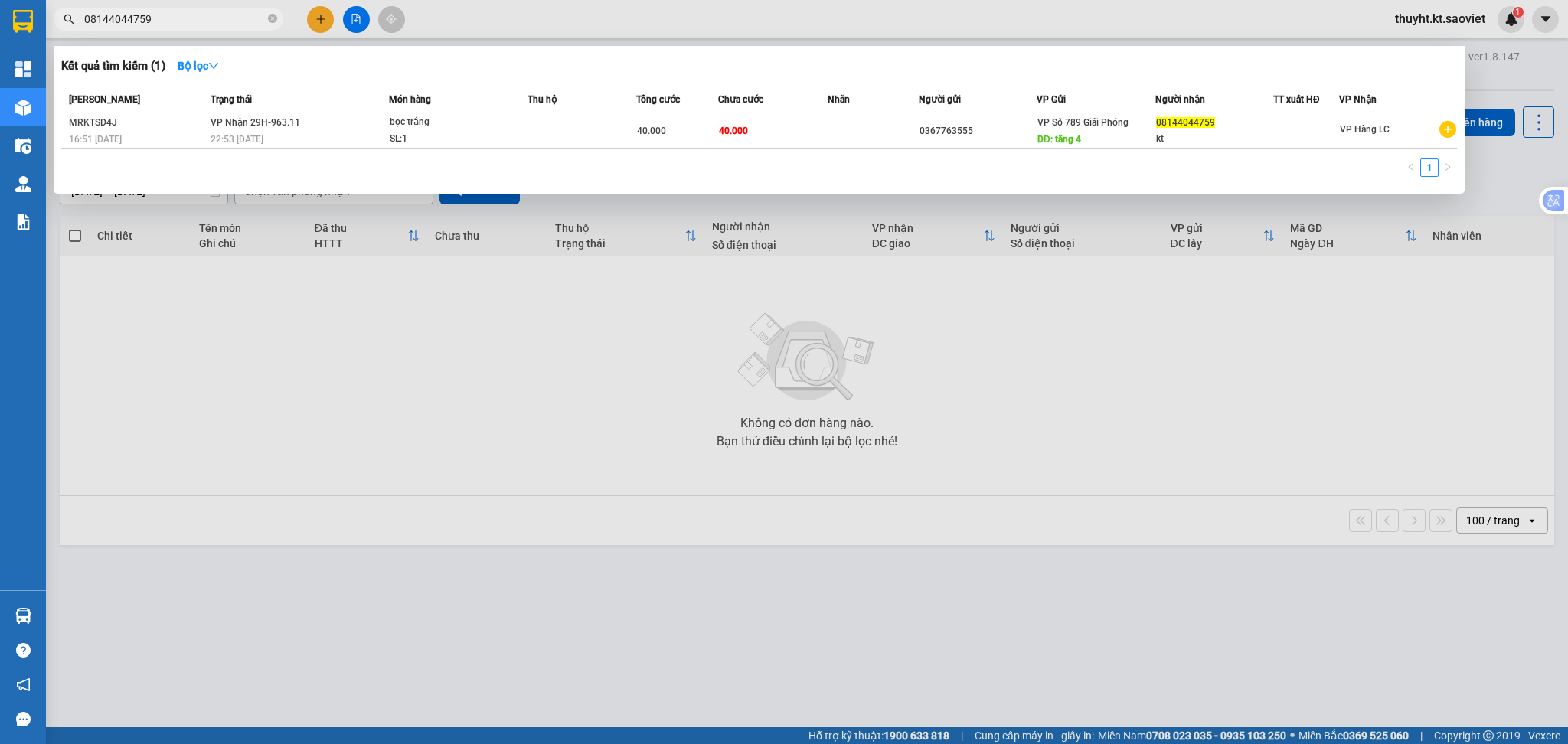
click at [200, 19] on input "08144044759" at bounding box center [174, 19] width 181 height 17
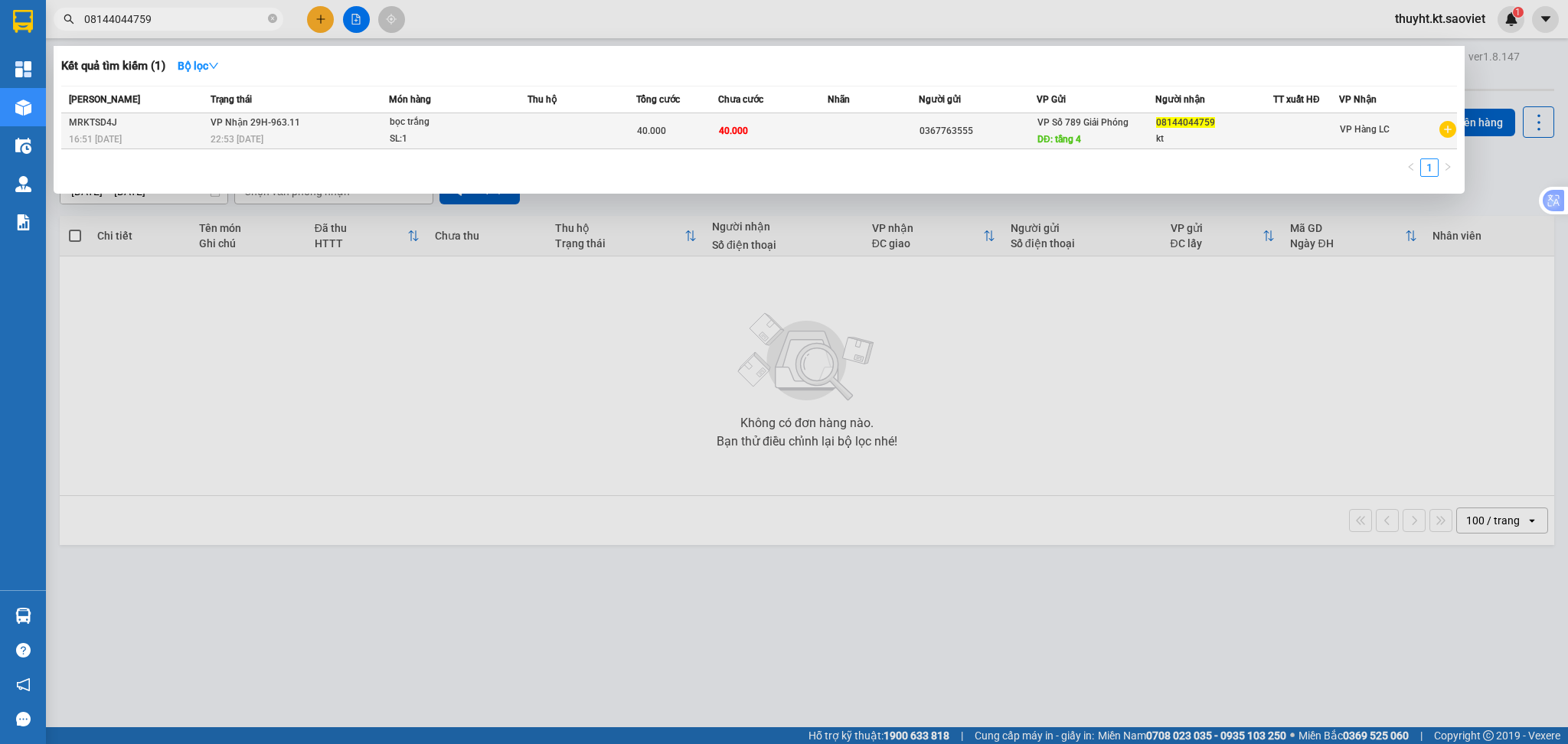
click at [204, 134] on div "16:51 - 24/10" at bounding box center [137, 139] width 137 height 17
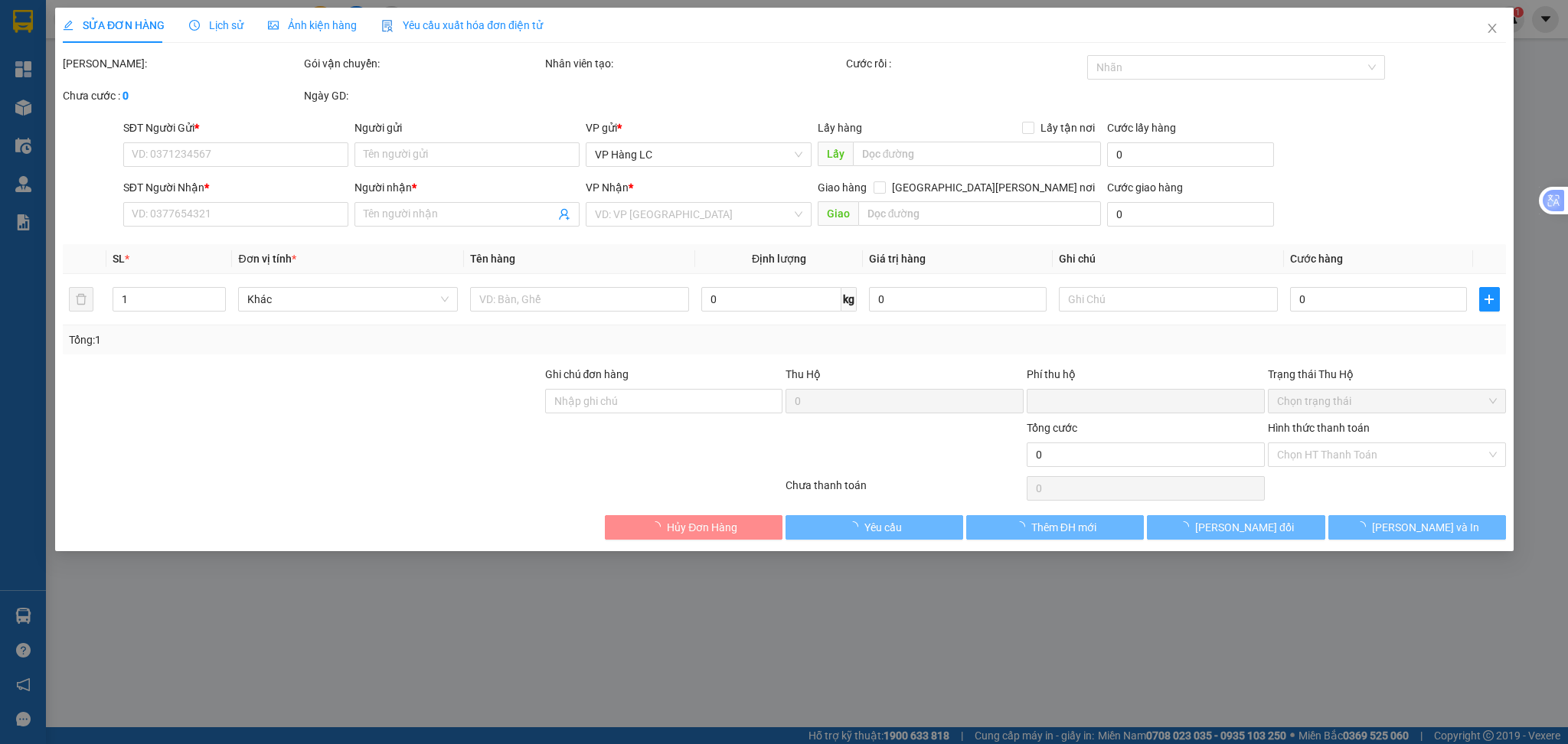
type input "0367763555"
type input "tầng 4"
type input "08144044759"
type input "kt"
type input "HỦY HÀNG [DATE]"
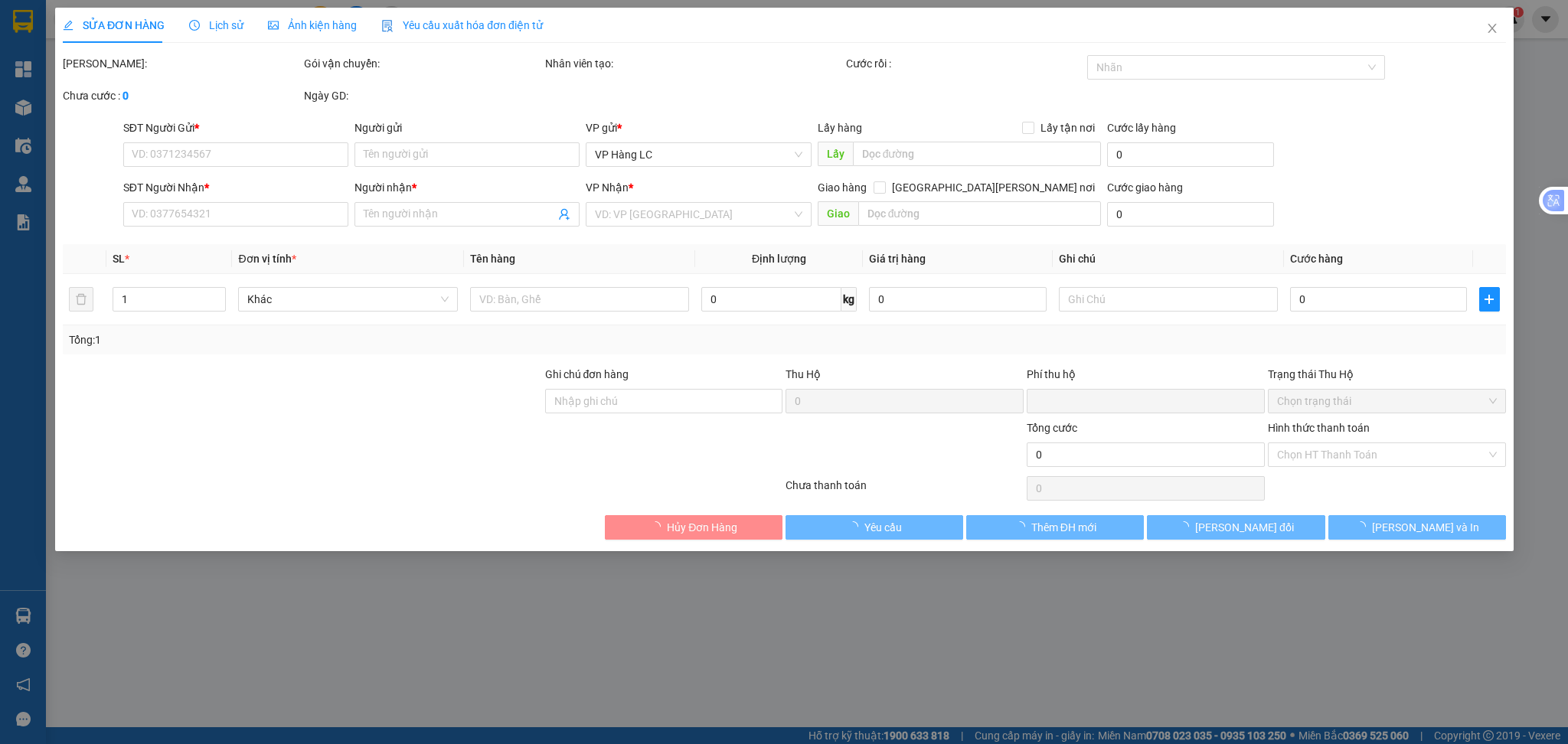
type input "0"
type input "40.000"
